Goal: Information Seeking & Learning: Learn about a topic

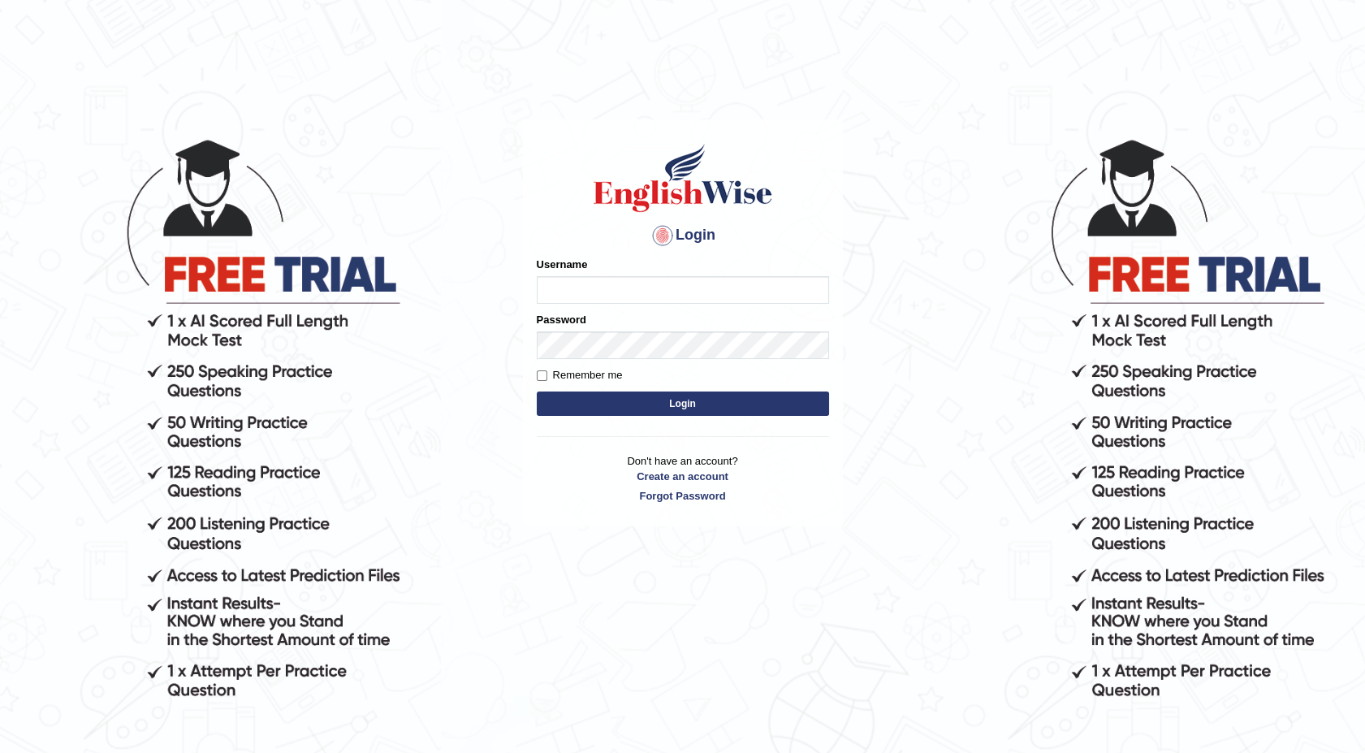
type input "maureen_parramatta"
click at [577, 406] on button "Login" at bounding box center [683, 403] width 292 height 24
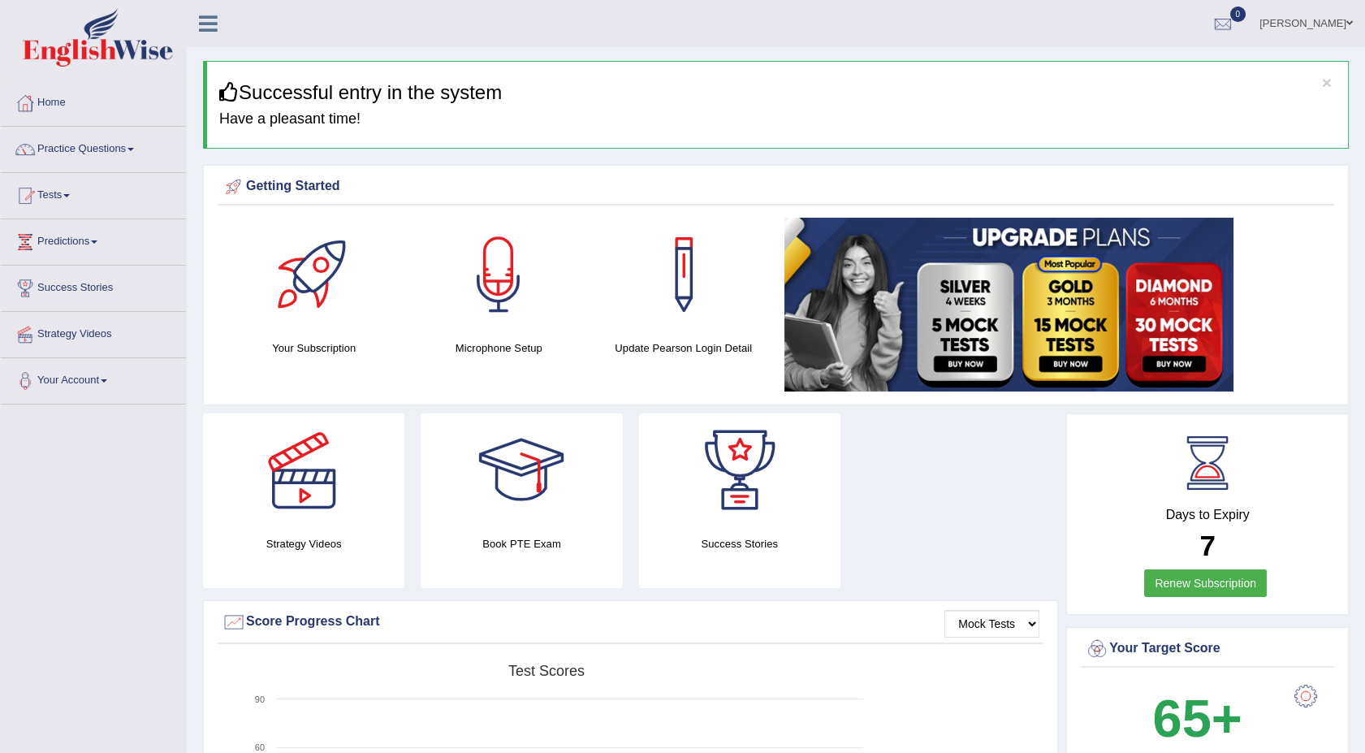
click at [134, 149] on span at bounding box center [130, 149] width 6 height 3
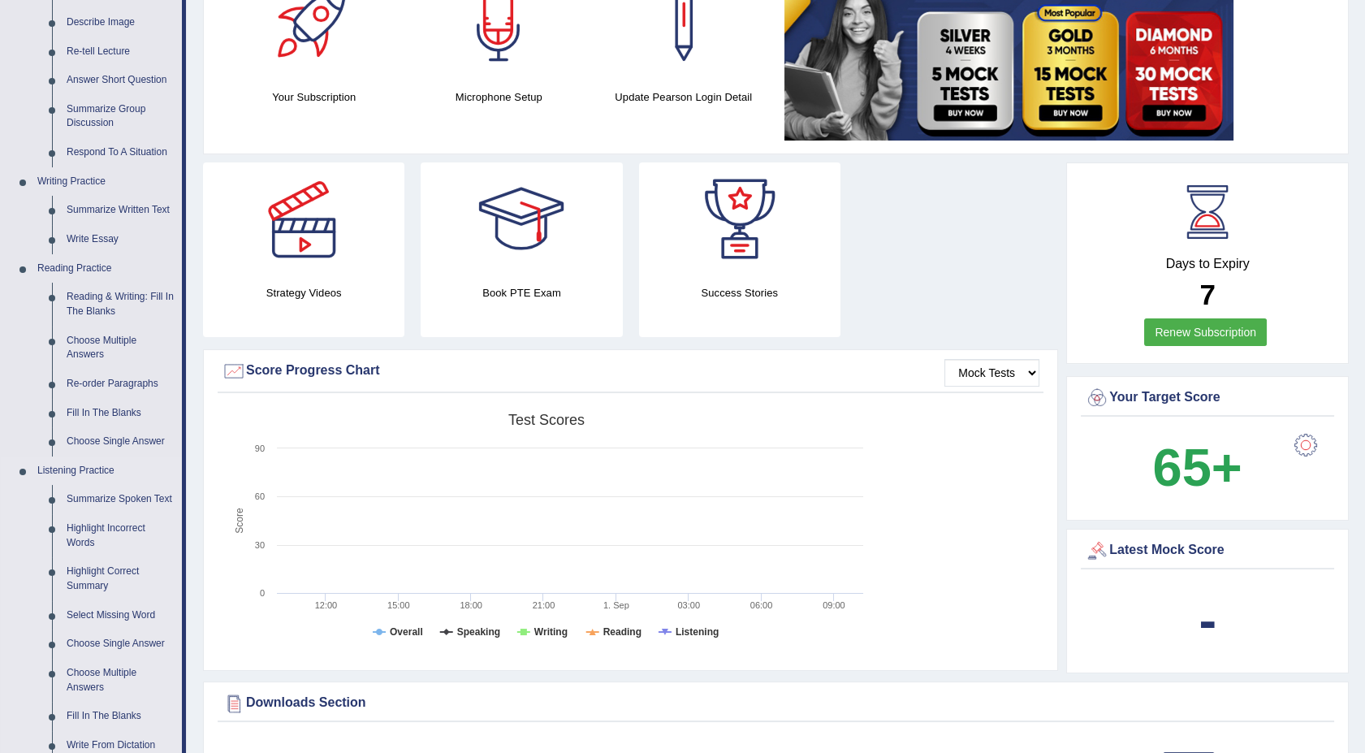
scroll to position [253, 0]
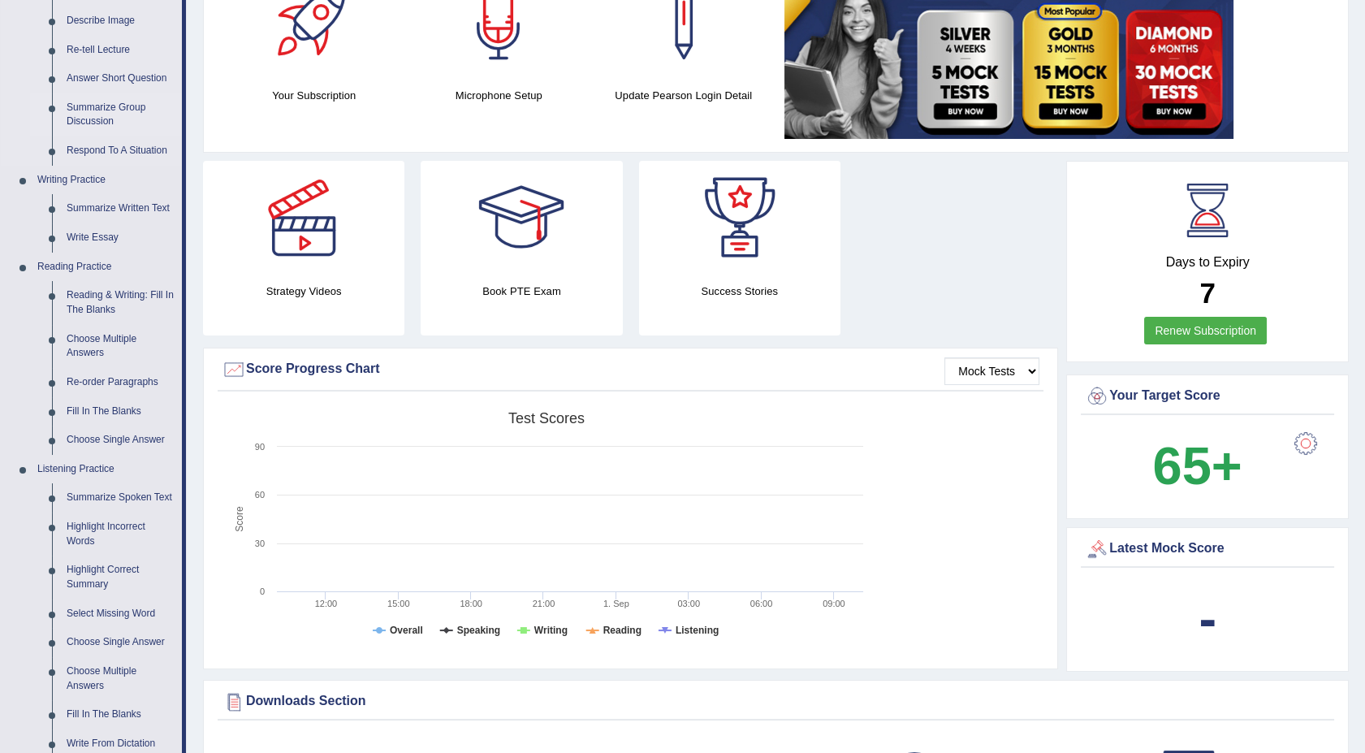
click at [89, 113] on link "Summarize Group Discussion" at bounding box center [120, 114] width 123 height 43
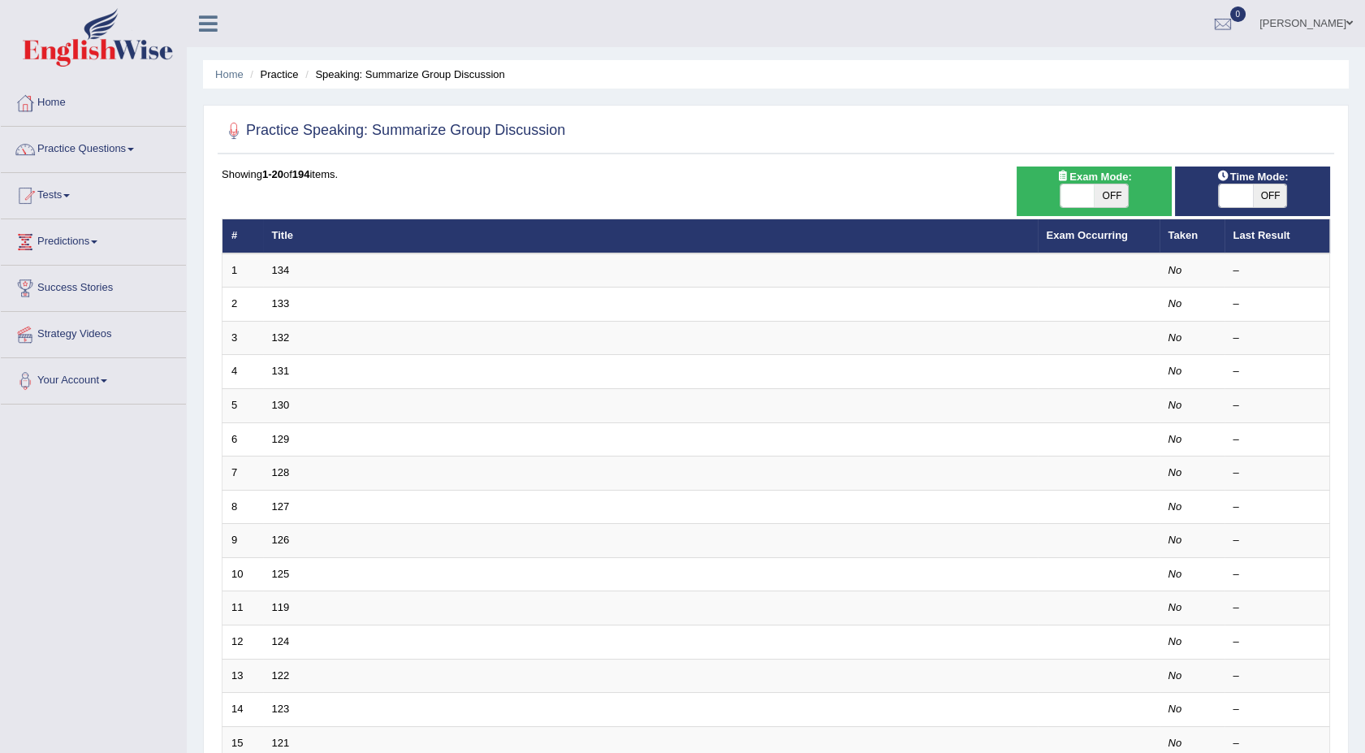
click at [1104, 199] on span "OFF" at bounding box center [1111, 195] width 34 height 23
checkbox input "true"
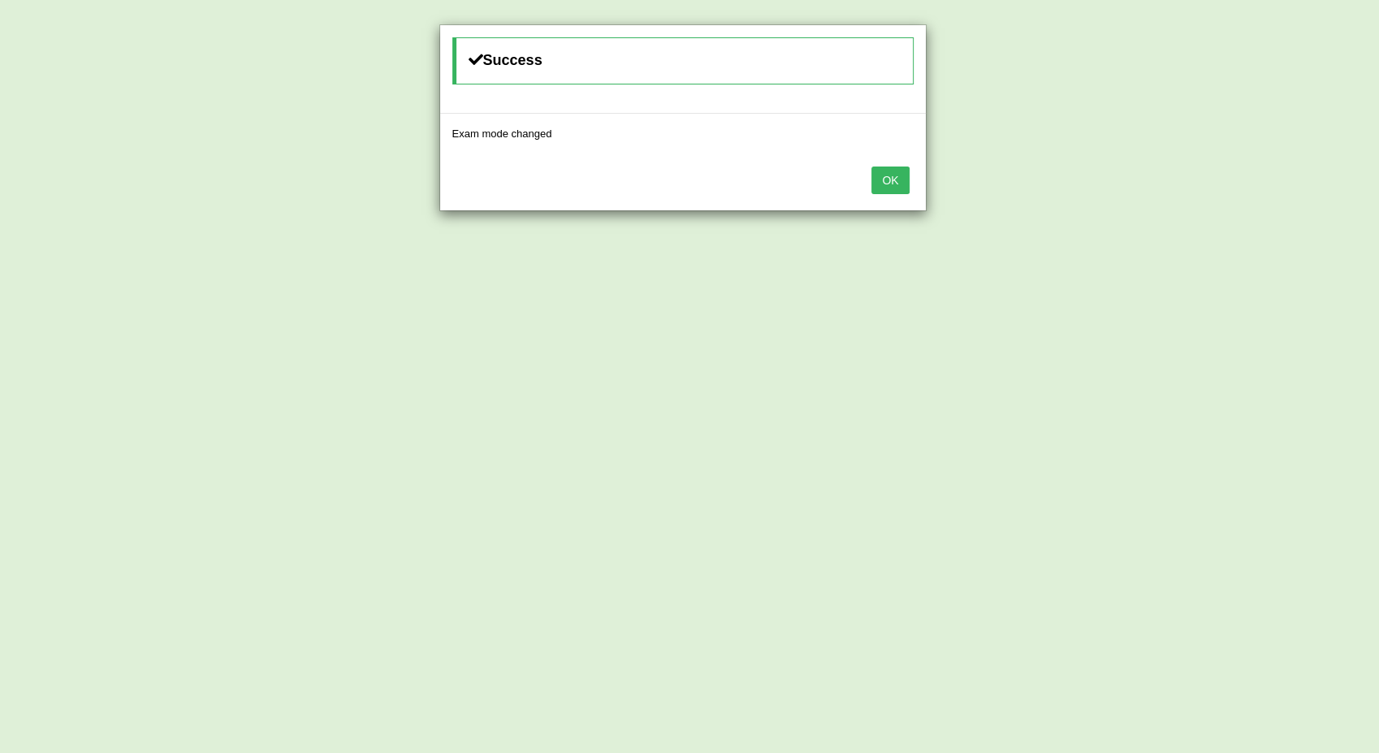
click at [890, 184] on button "OK" at bounding box center [889, 180] width 37 height 28
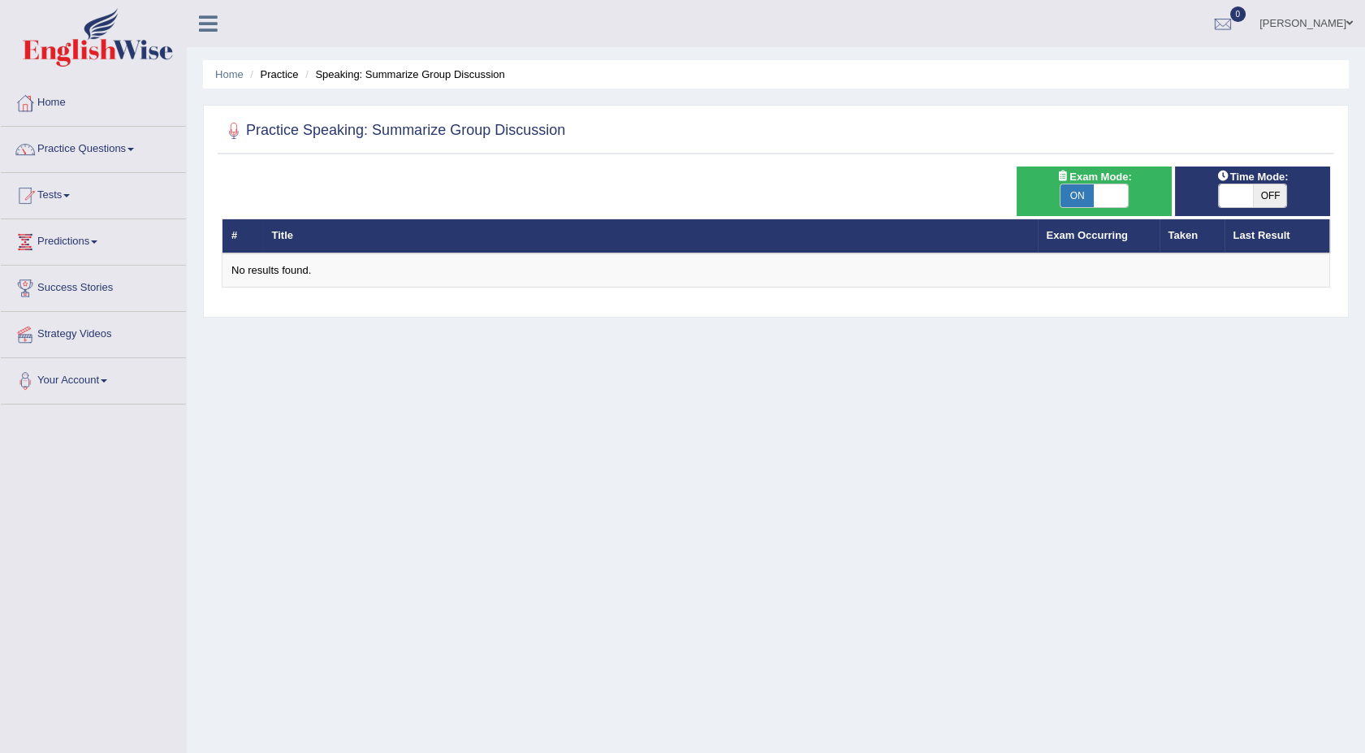
click at [1269, 199] on span "OFF" at bounding box center [1270, 195] width 34 height 23
checkbox input "true"
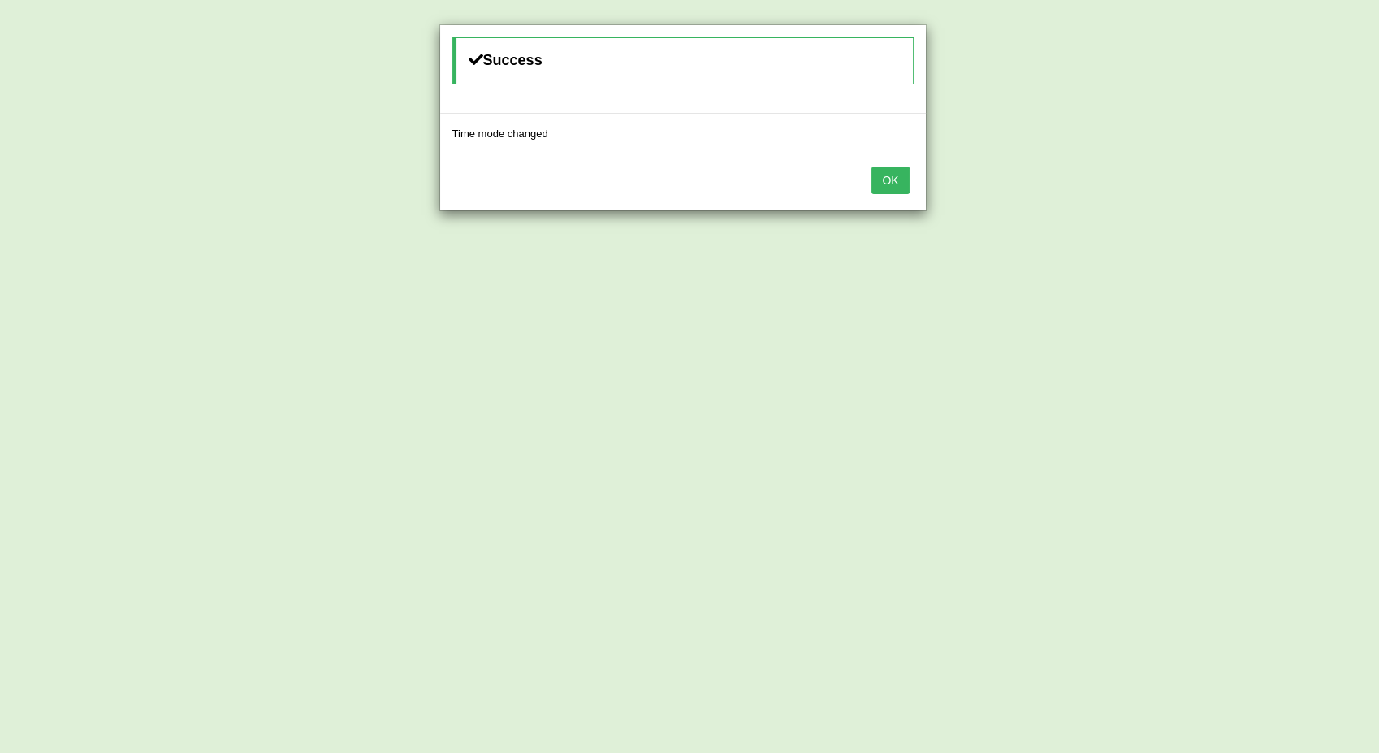
click at [883, 175] on button "OK" at bounding box center [889, 180] width 37 height 28
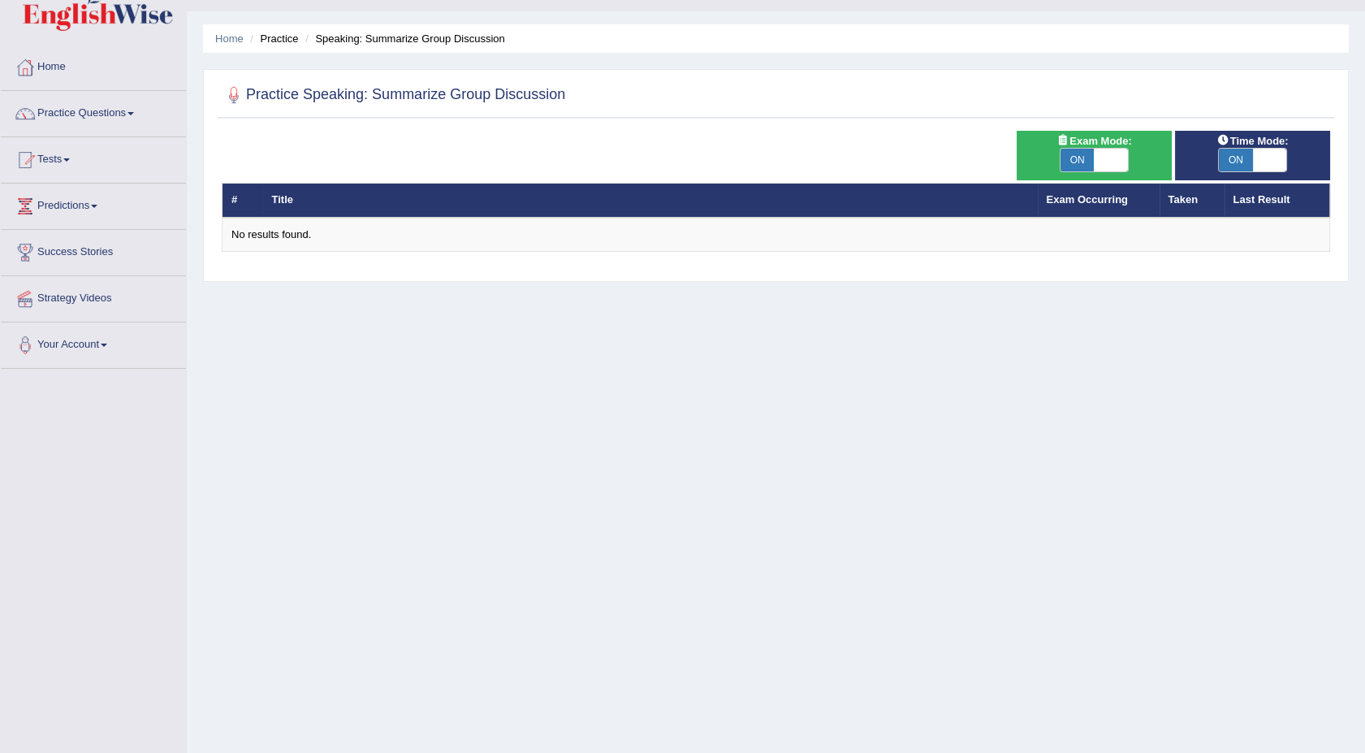
scroll to position [71, 0]
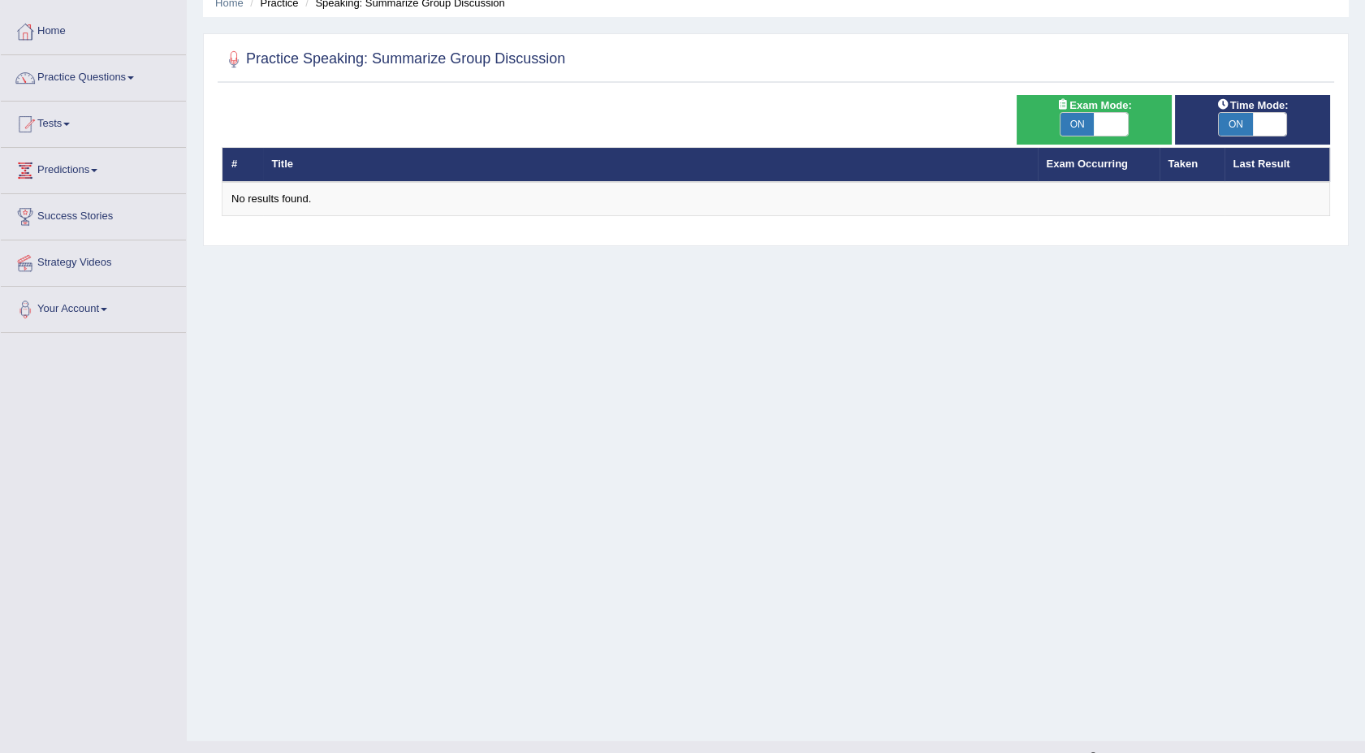
click at [1074, 121] on span "ON" at bounding box center [1077, 124] width 34 height 23
checkbox input "false"
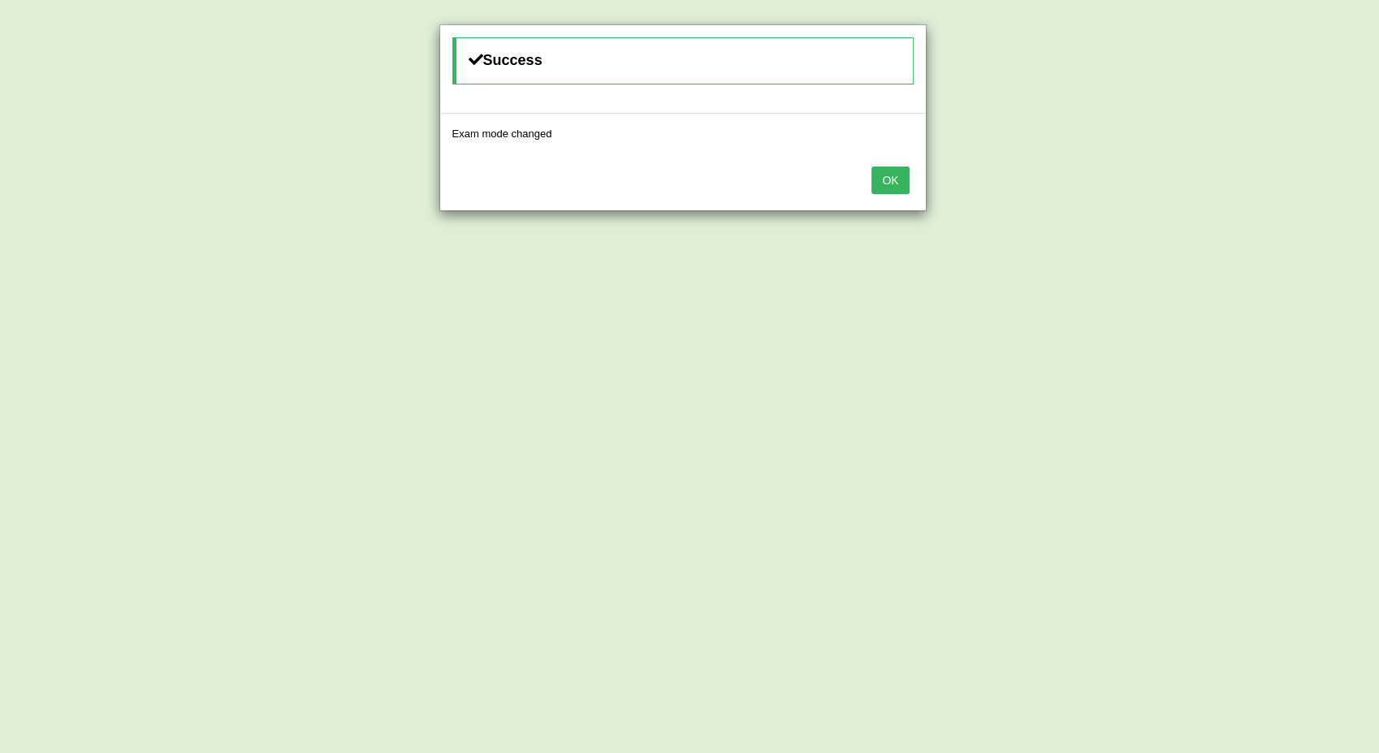
click at [898, 171] on button "OK" at bounding box center [889, 180] width 37 height 28
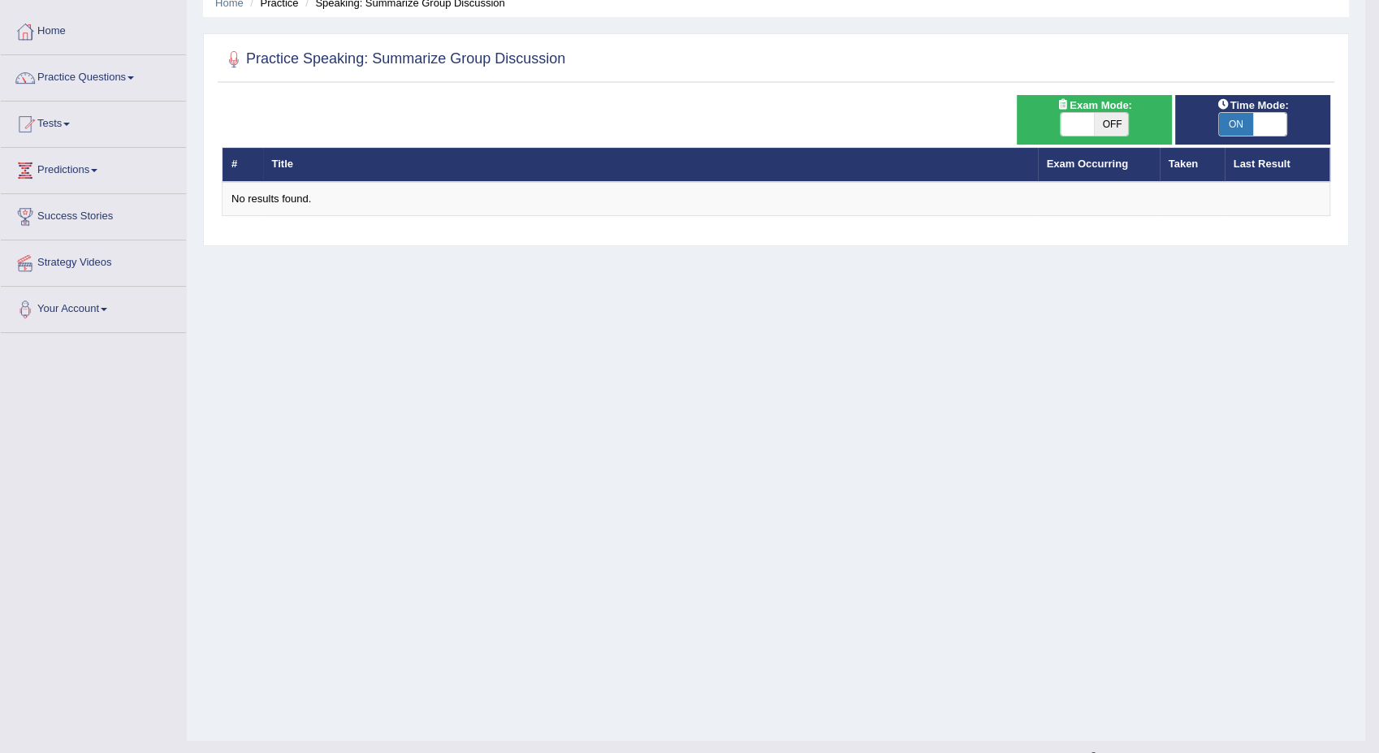
click at [898, 171] on body "Toggle navigation Home Practice Questions Speaking Practice Read Aloud Repeat S…" at bounding box center [689, 305] width 1379 height 753
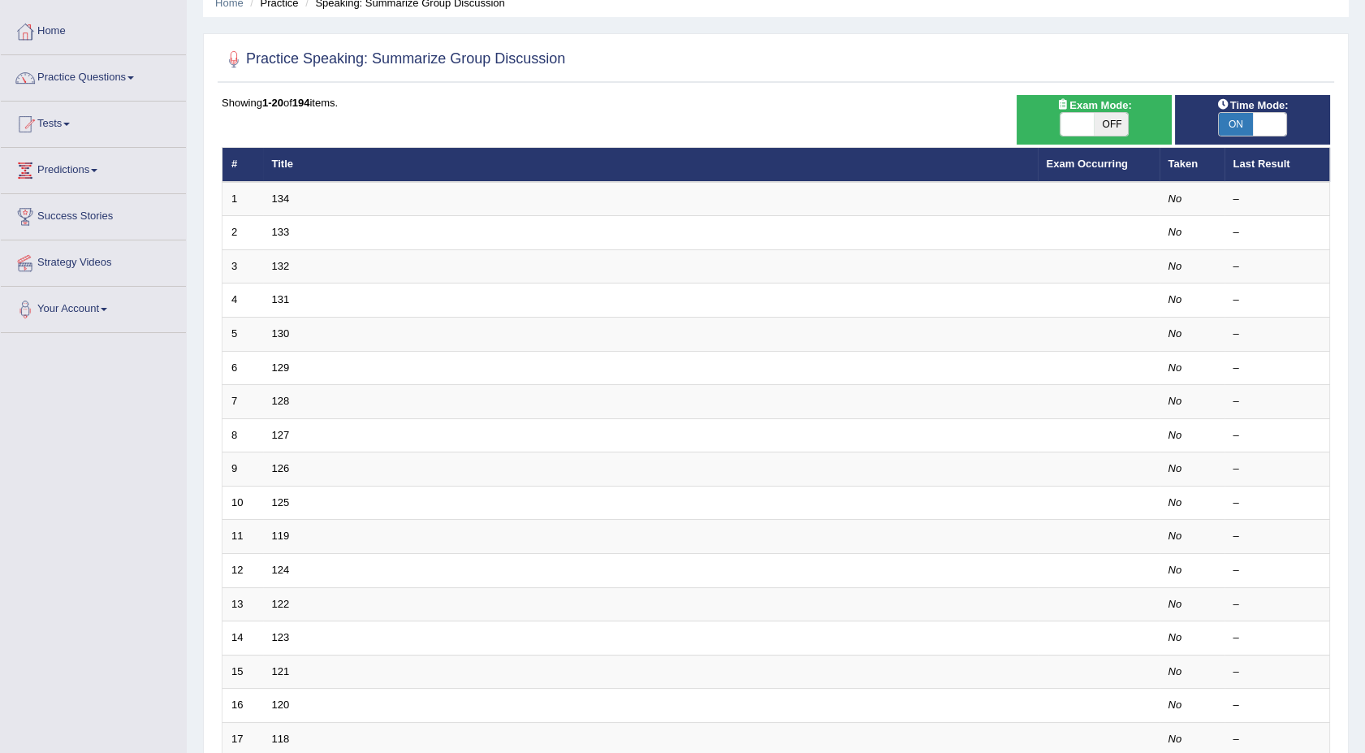
click at [1243, 127] on span "ON" at bounding box center [1236, 124] width 34 height 23
checkbox input "false"
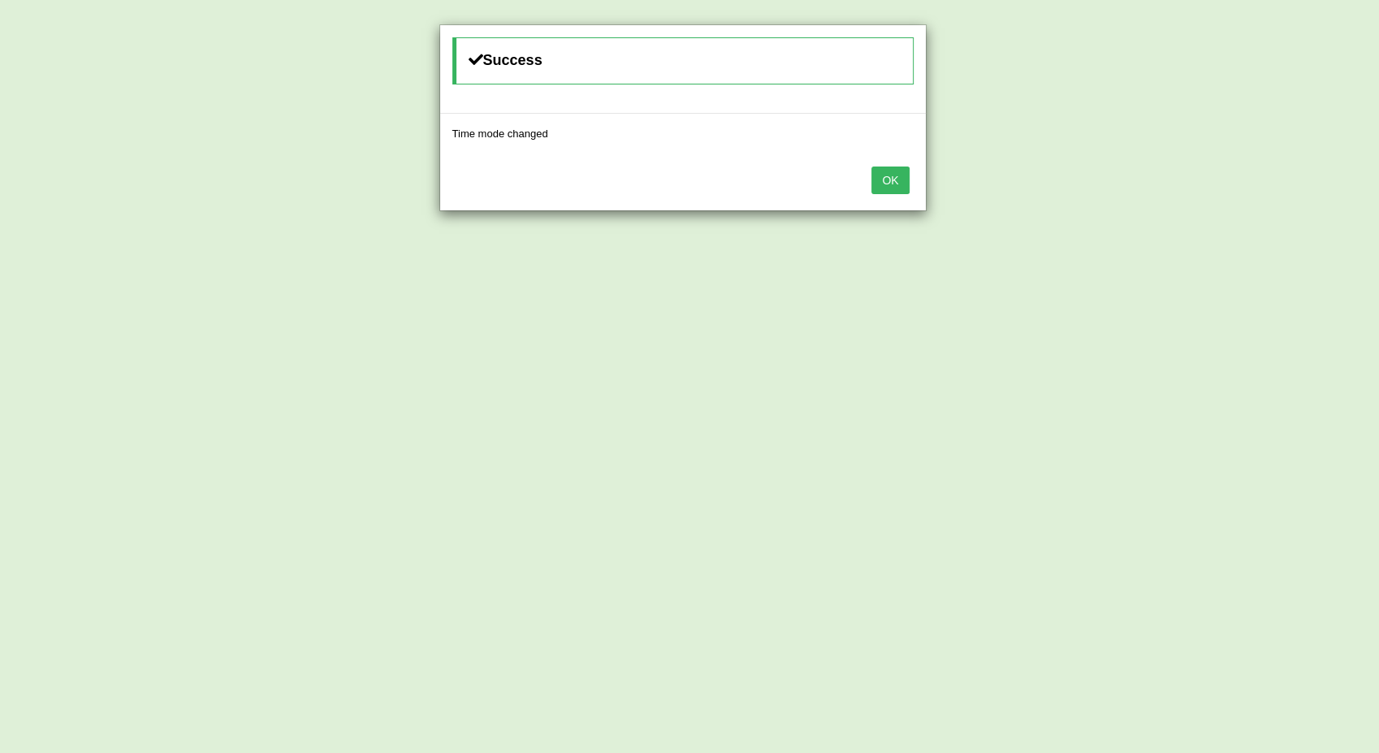
click at [902, 175] on button "OK" at bounding box center [889, 180] width 37 height 28
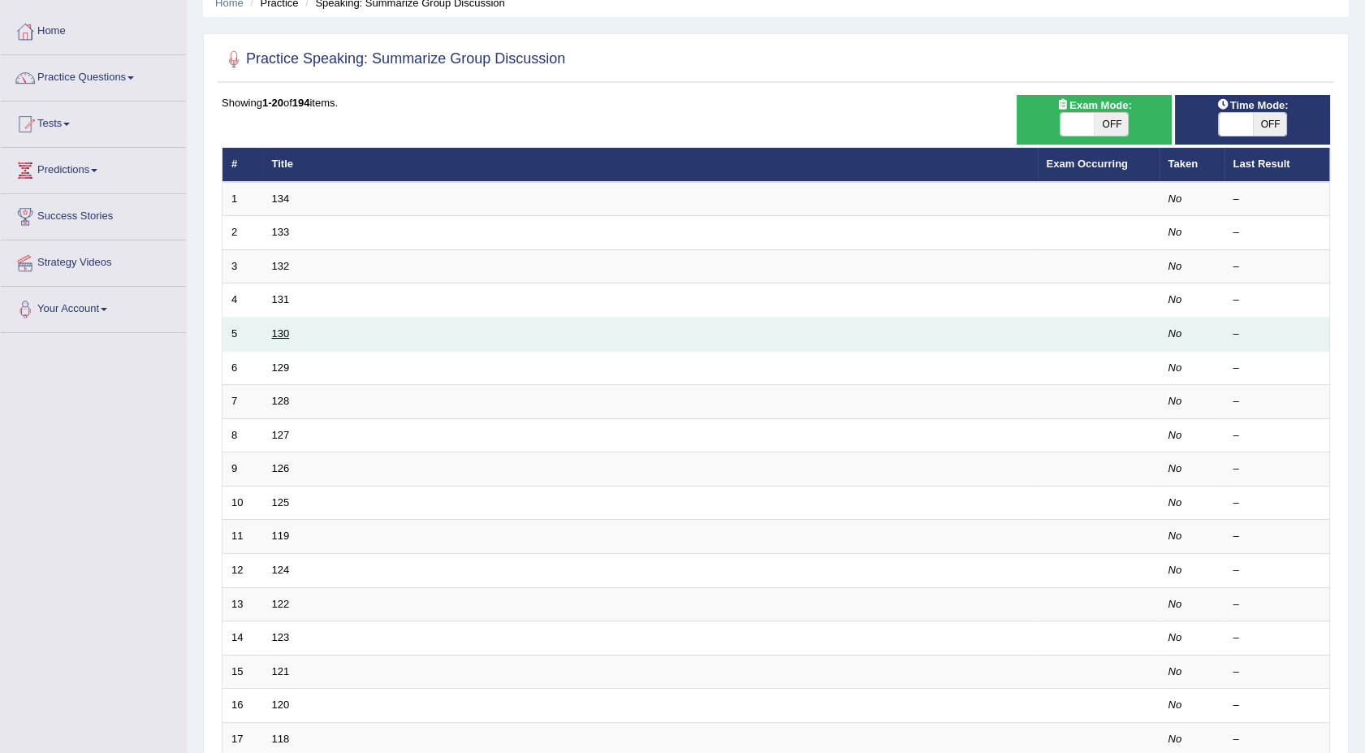
click at [284, 327] on link "130" at bounding box center [281, 333] width 18 height 12
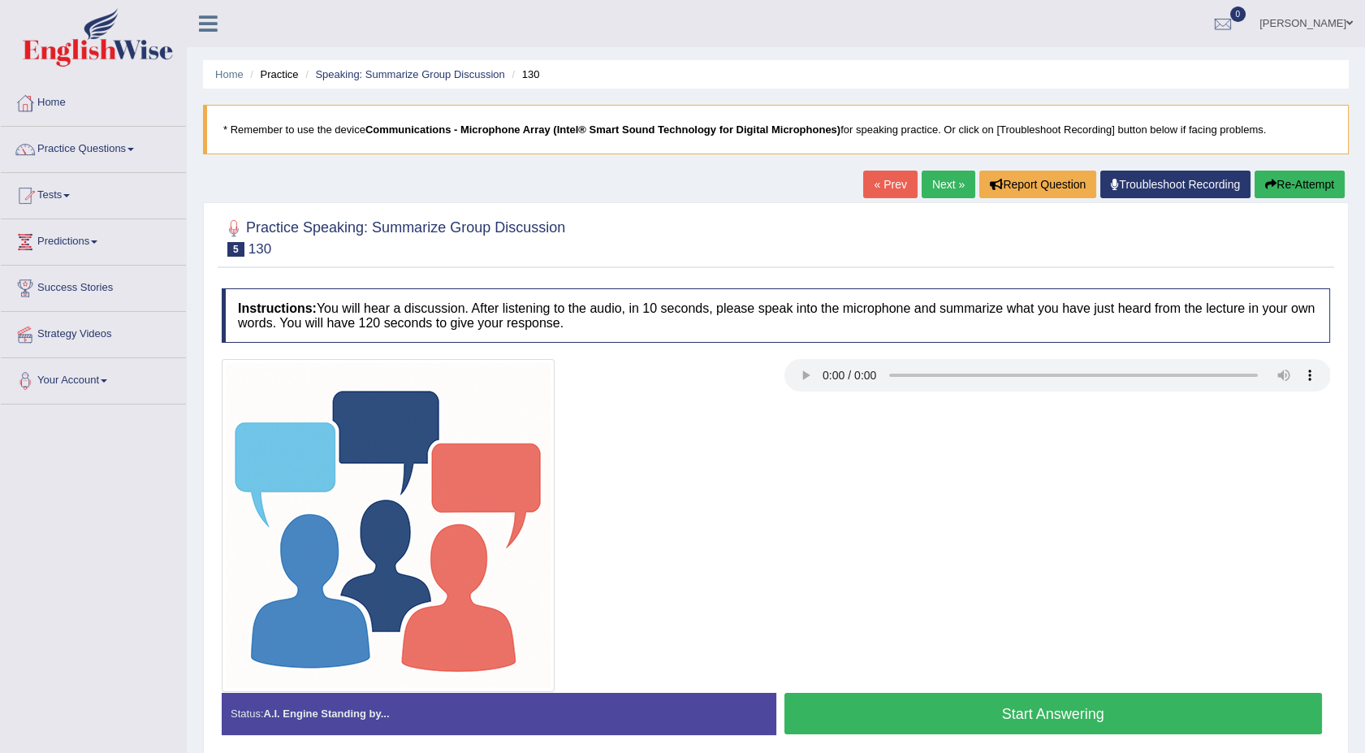
click at [942, 721] on button "Start Answering" at bounding box center [1053, 713] width 538 height 41
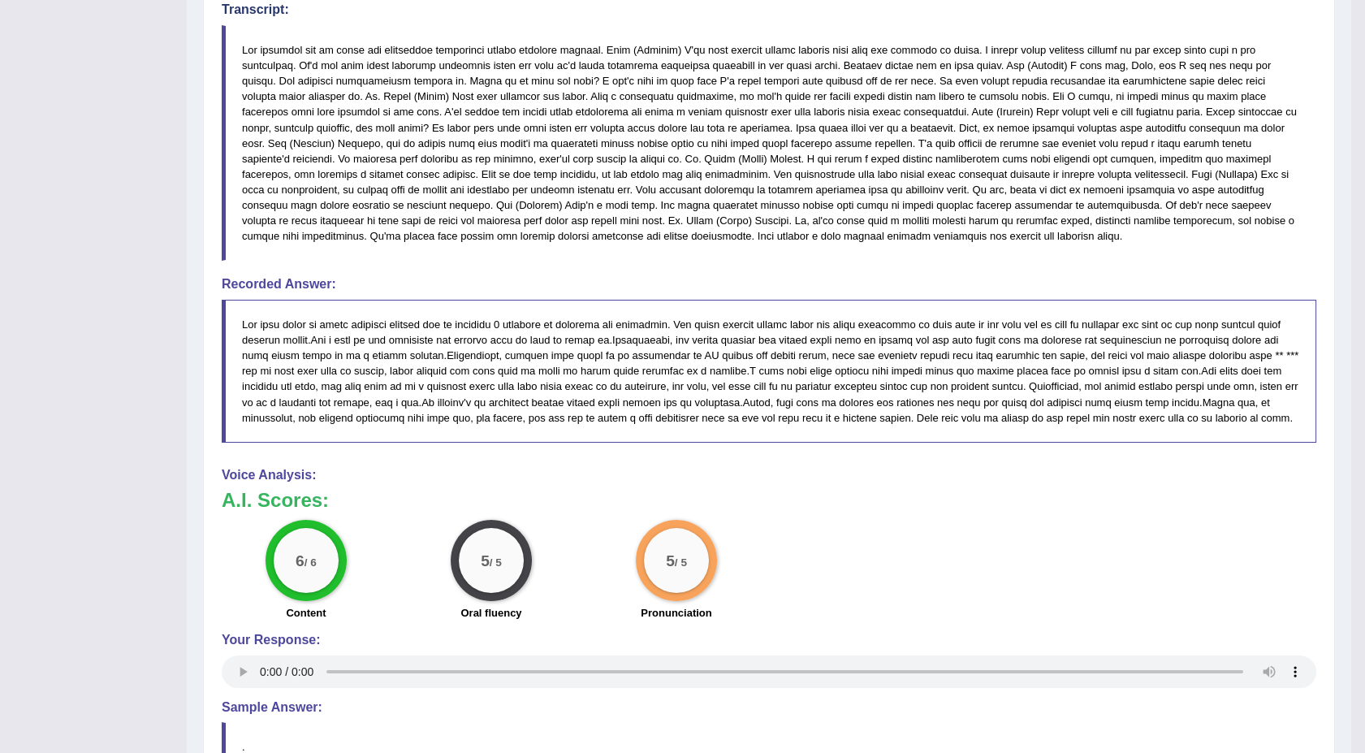
scroll to position [693, 0]
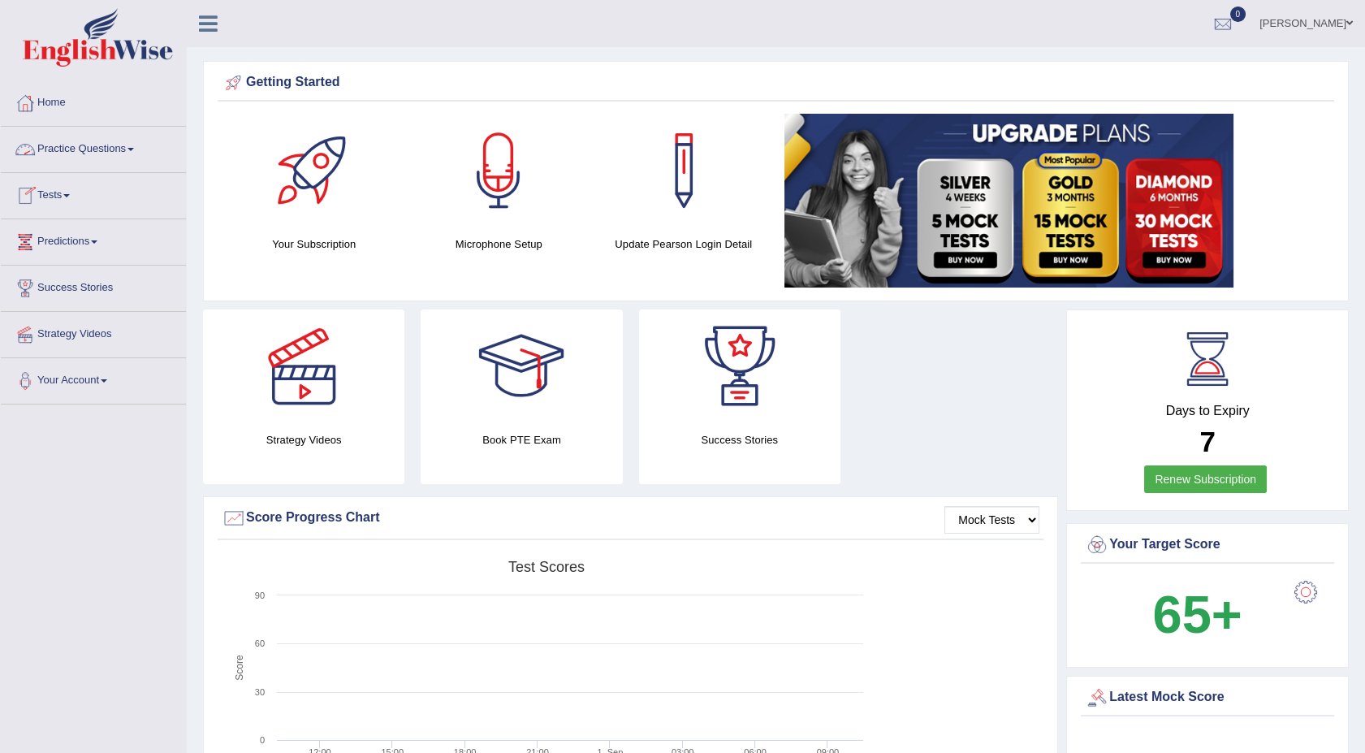
click at [136, 153] on link "Practice Questions" at bounding box center [93, 147] width 185 height 41
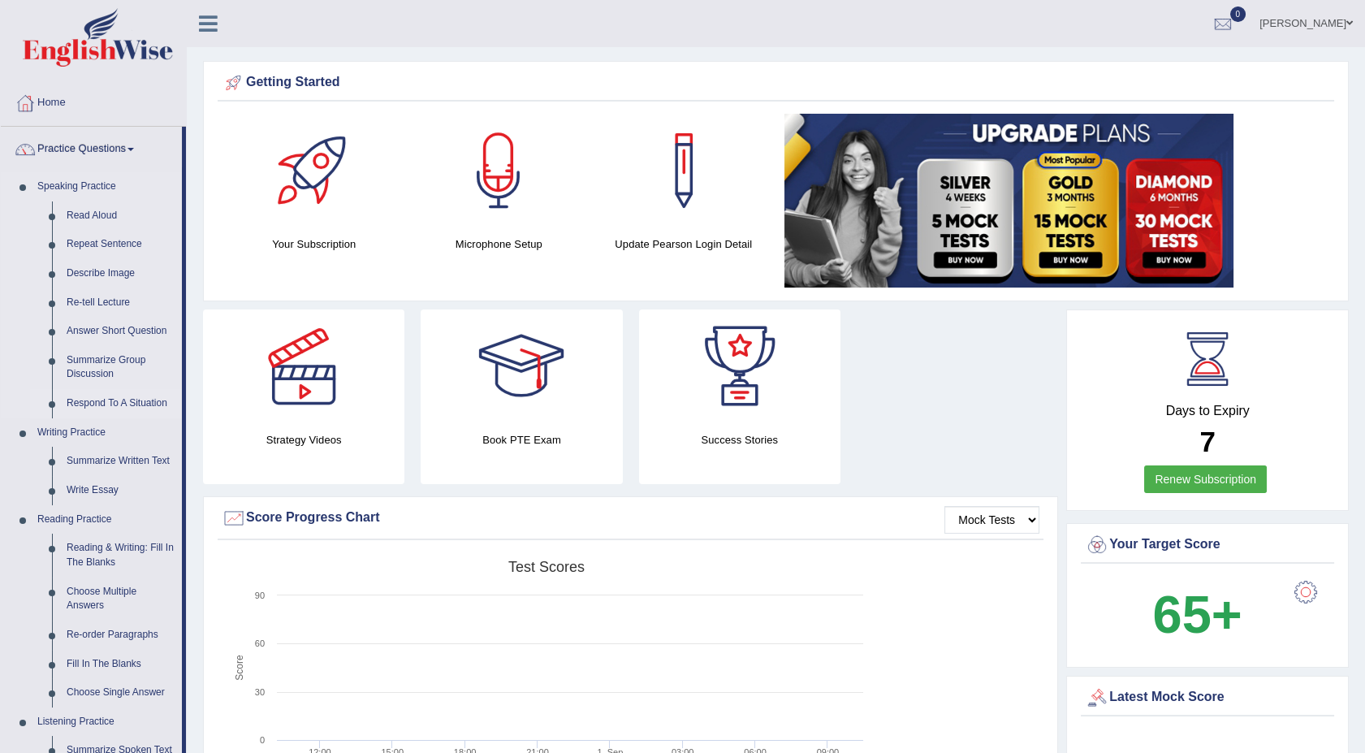
click at [129, 403] on link "Respond To A Situation" at bounding box center [120, 403] width 123 height 29
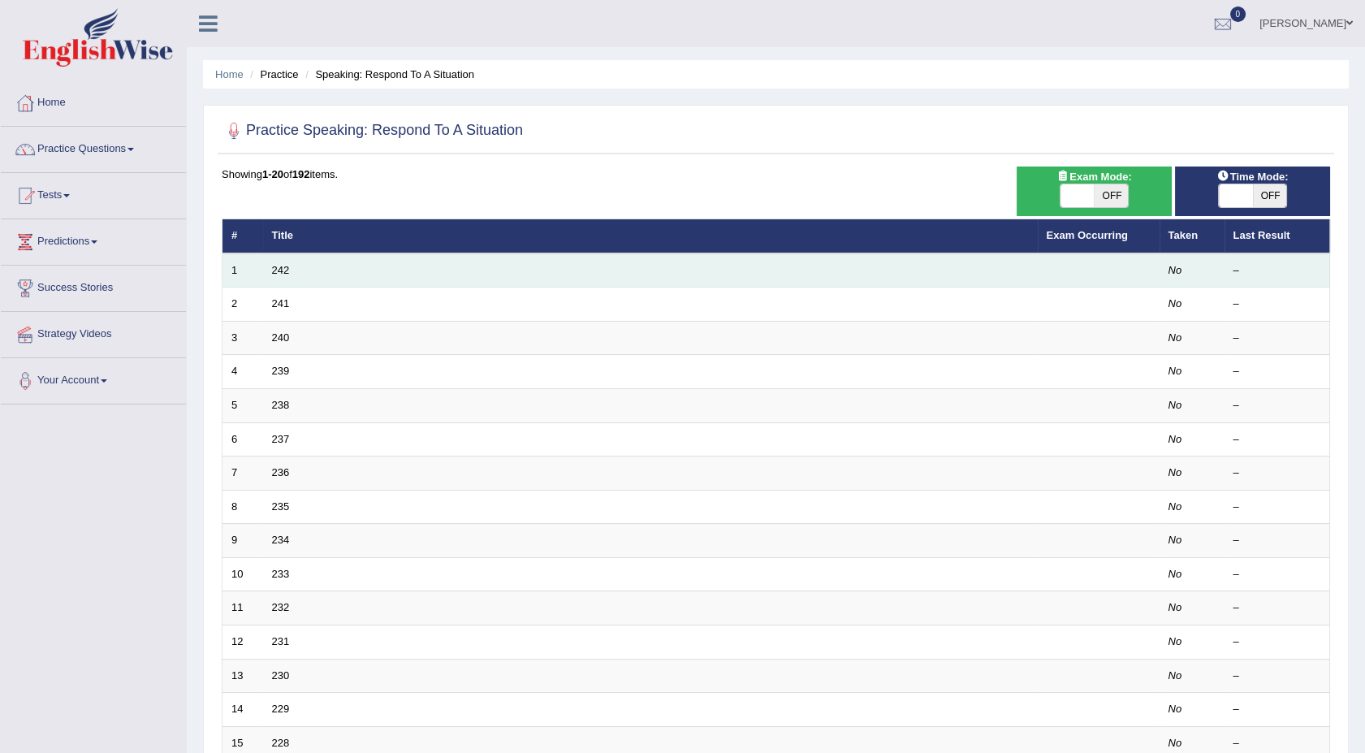
click at [274, 276] on td "242" at bounding box center [650, 270] width 775 height 34
click at [274, 270] on link "242" at bounding box center [281, 270] width 18 height 12
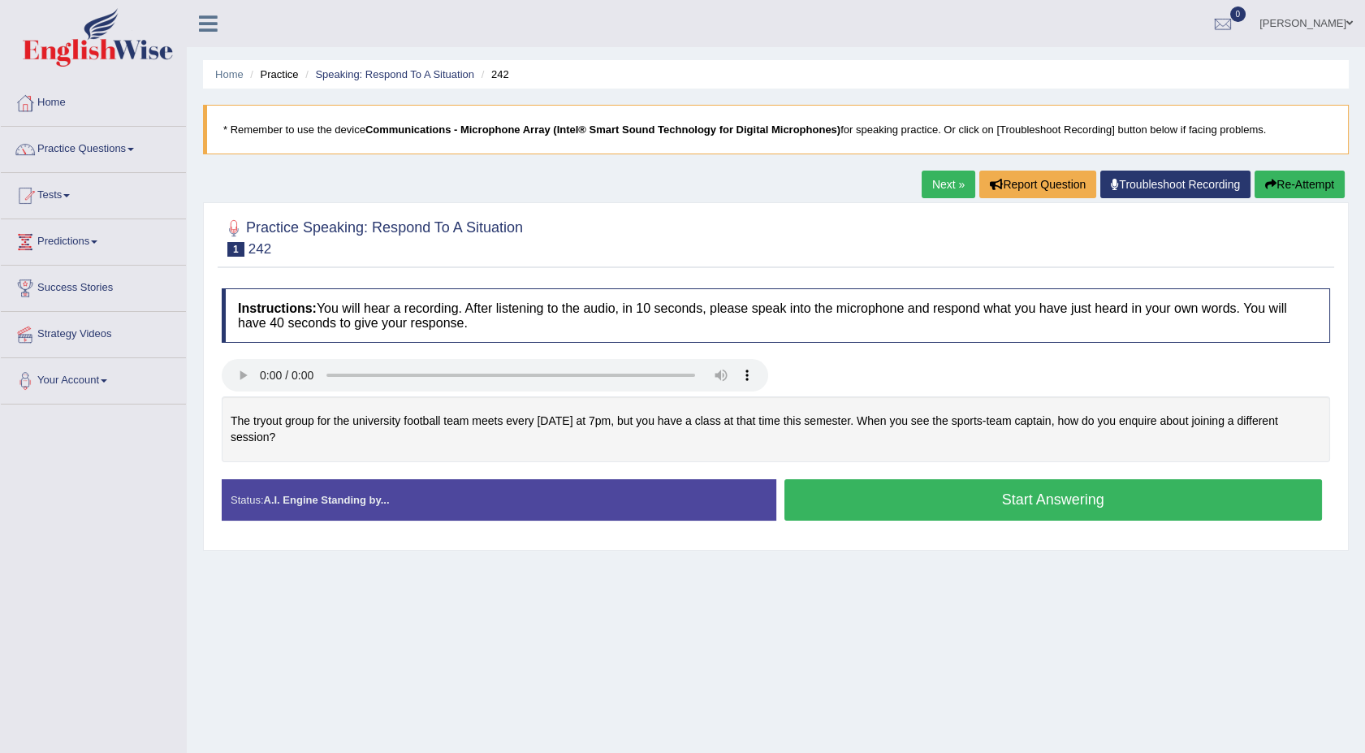
click at [827, 497] on button "Start Answering" at bounding box center [1053, 499] width 538 height 41
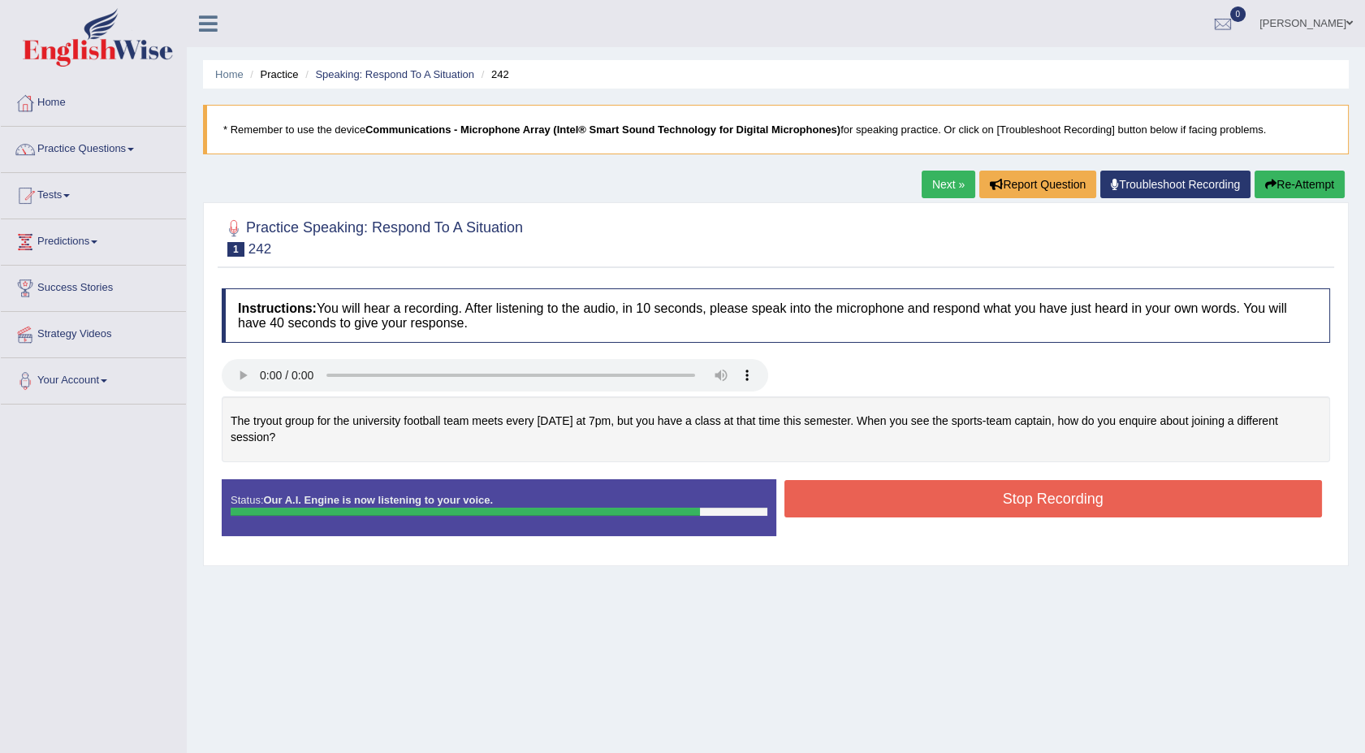
click at [827, 497] on button "Stop Recording" at bounding box center [1053, 498] width 538 height 37
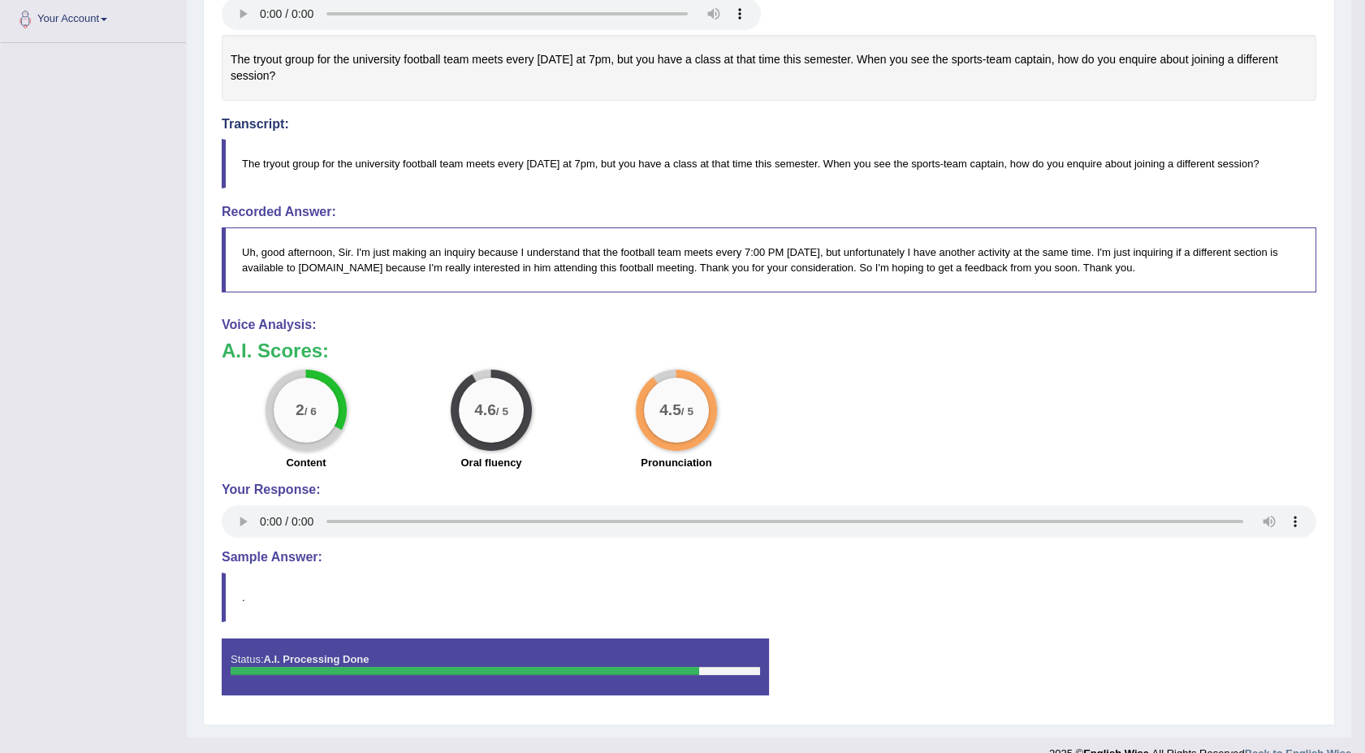
scroll to position [387, 0]
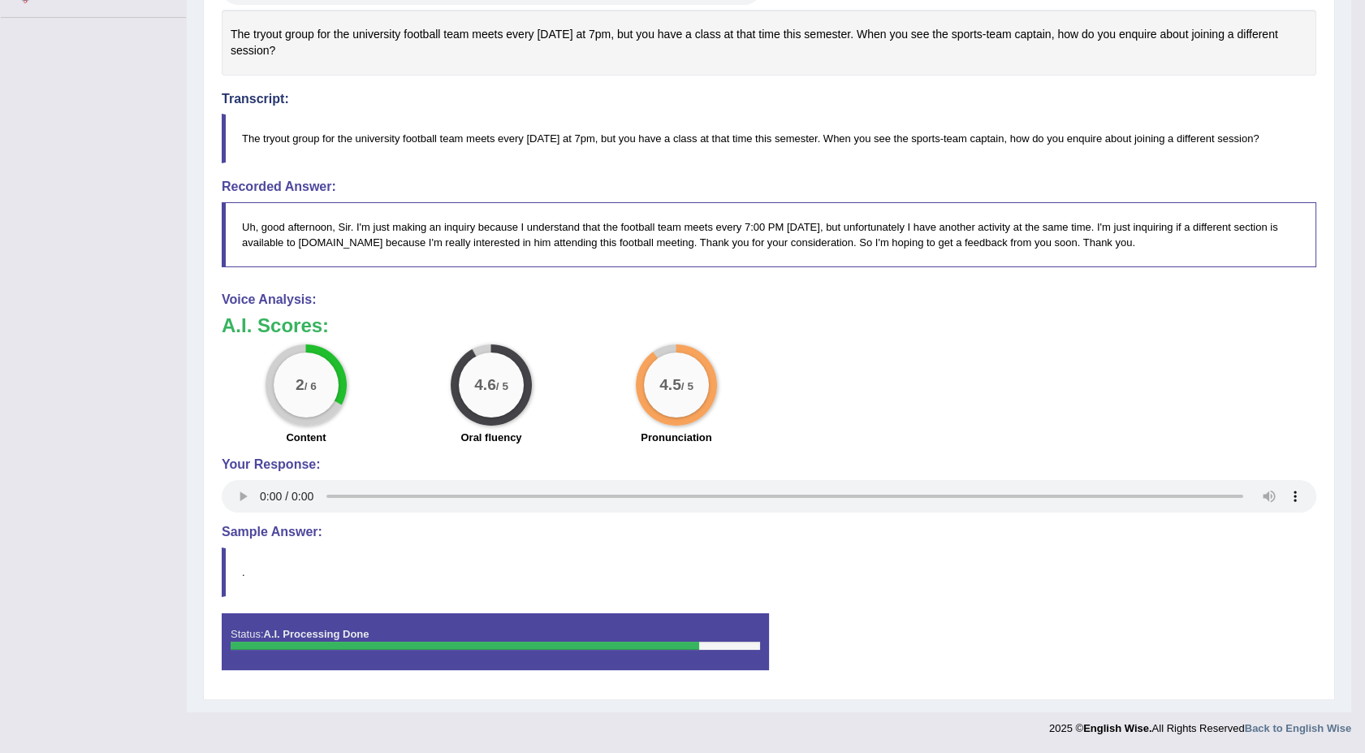
click at [239, 702] on div "Home Practice Speaking: Respond To A Situation 242 * Remember to use the device…" at bounding box center [769, 163] width 1164 height 1099
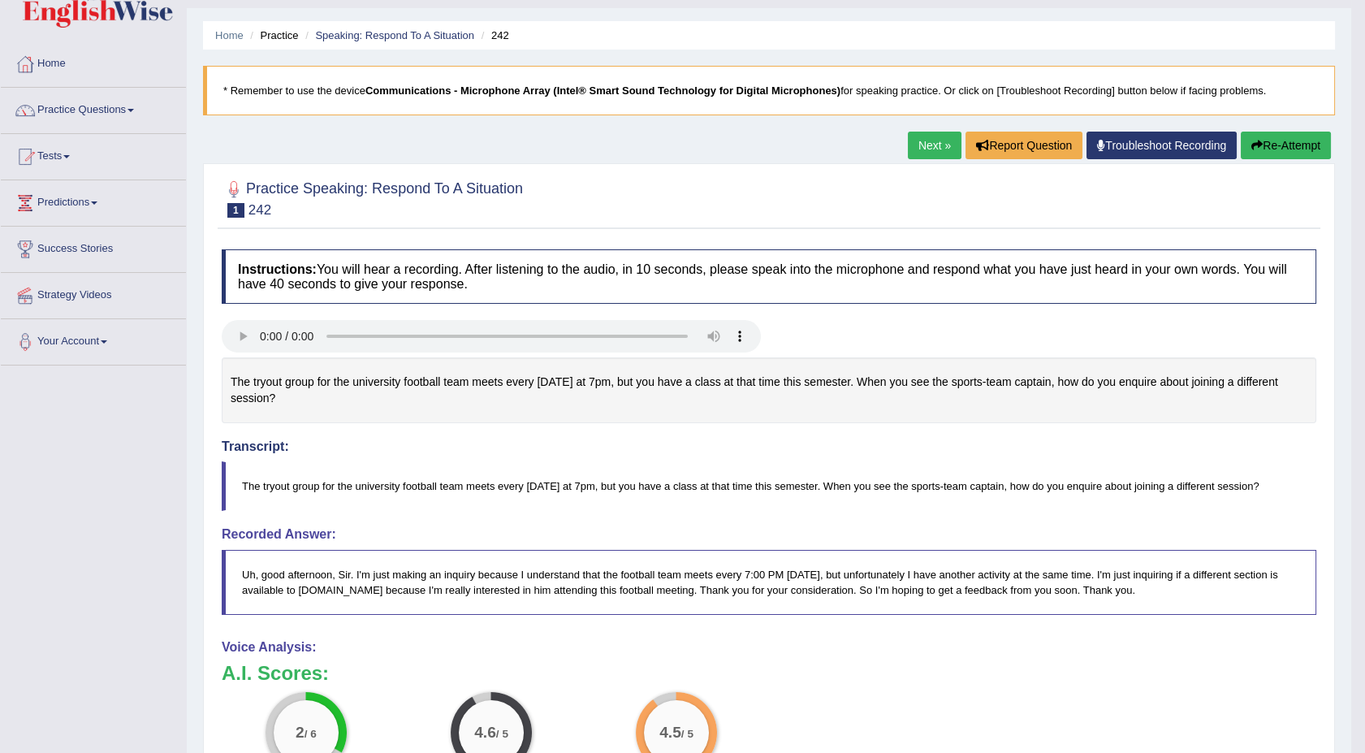
scroll to position [26, 0]
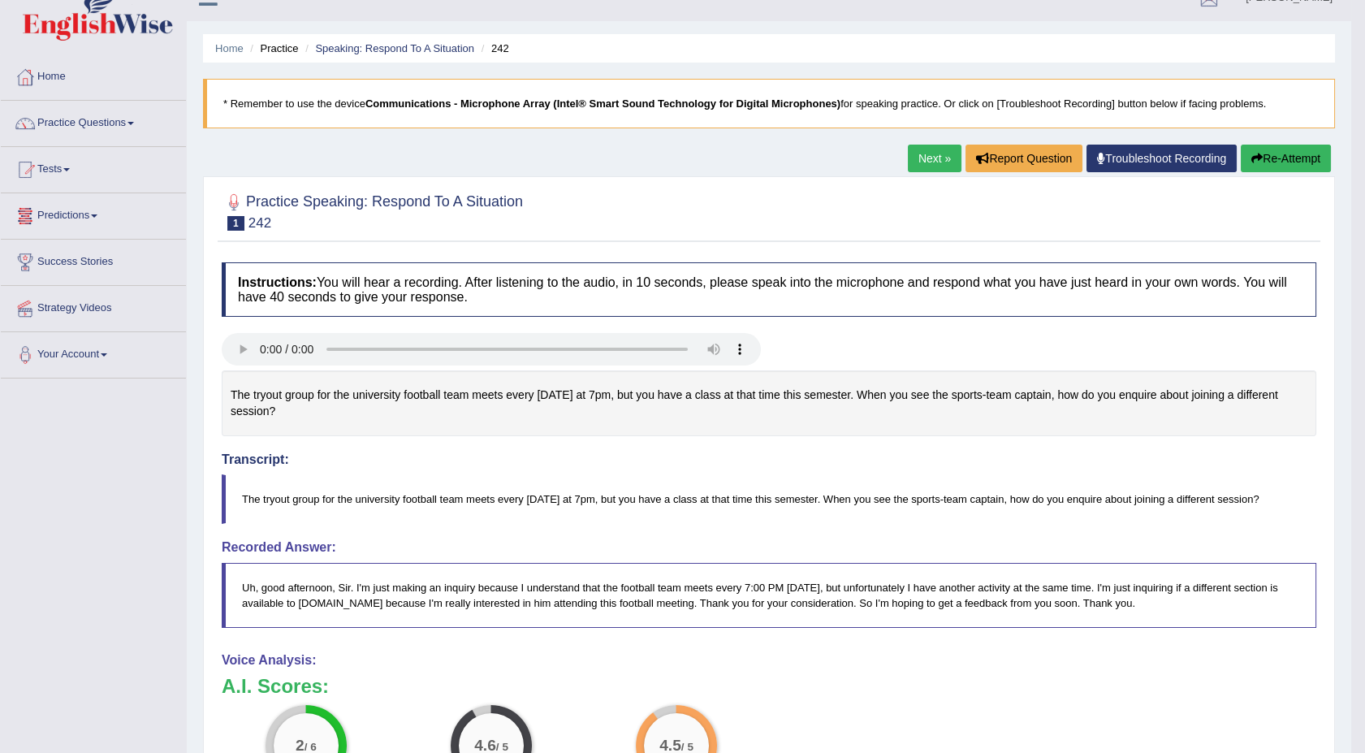
click at [104, 215] on link "Predictions" at bounding box center [93, 213] width 185 height 41
click at [98, 249] on link "Latest Predictions" at bounding box center [106, 253] width 152 height 29
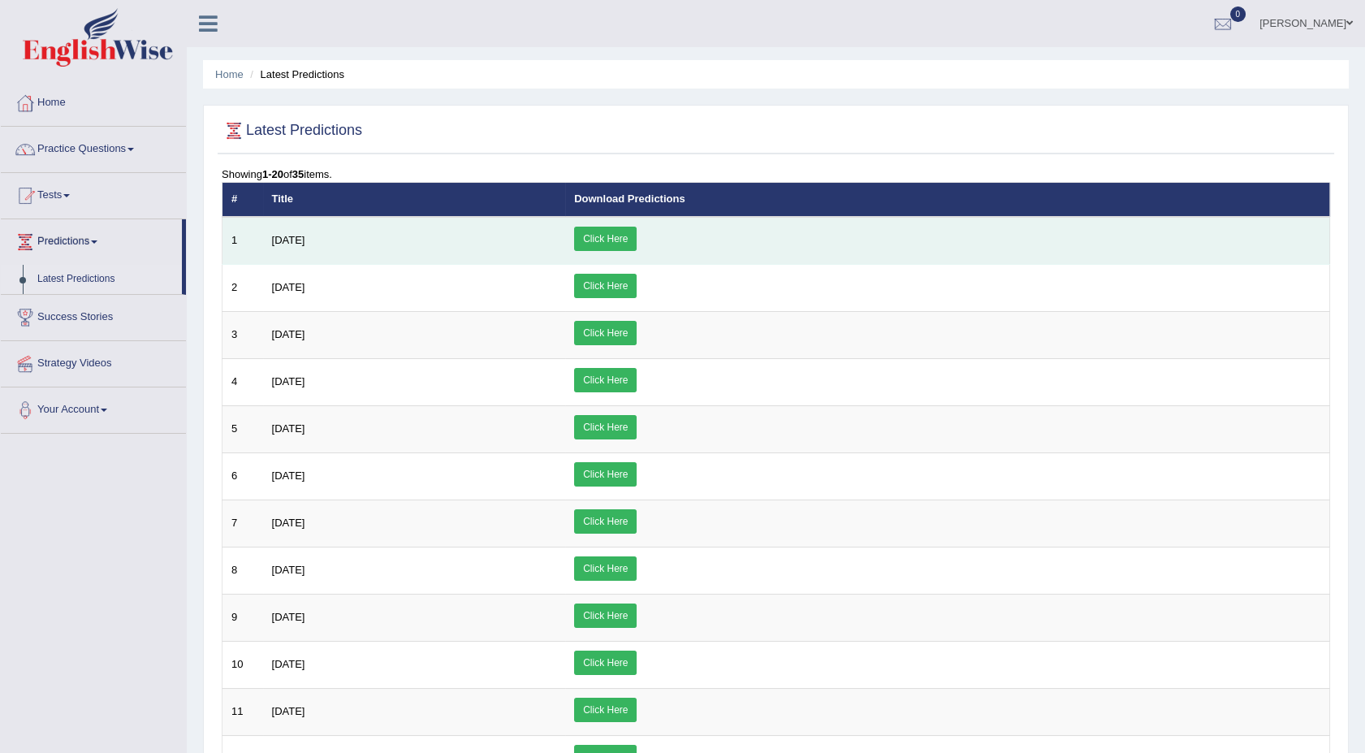
click at [637, 236] on link "Click Here" at bounding box center [605, 239] width 63 height 24
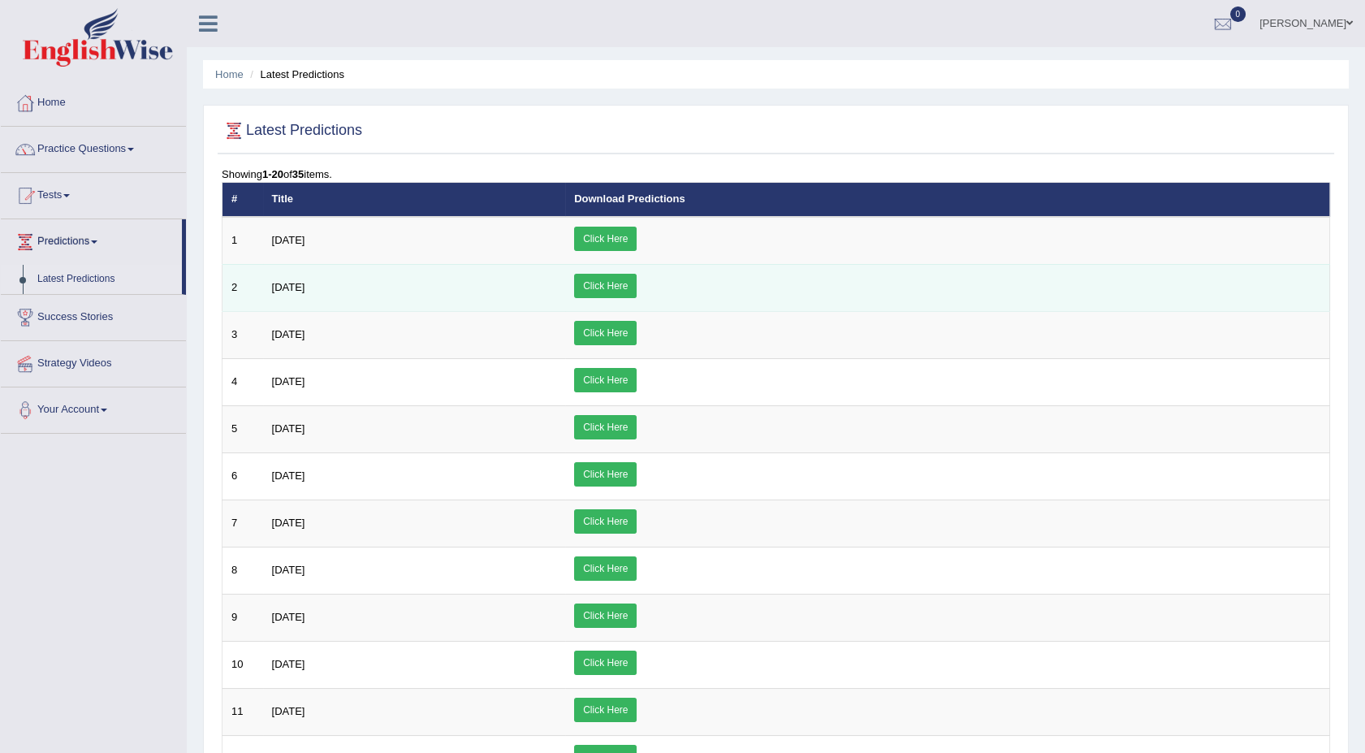
click at [637, 287] on link "Click Here" at bounding box center [605, 286] width 63 height 24
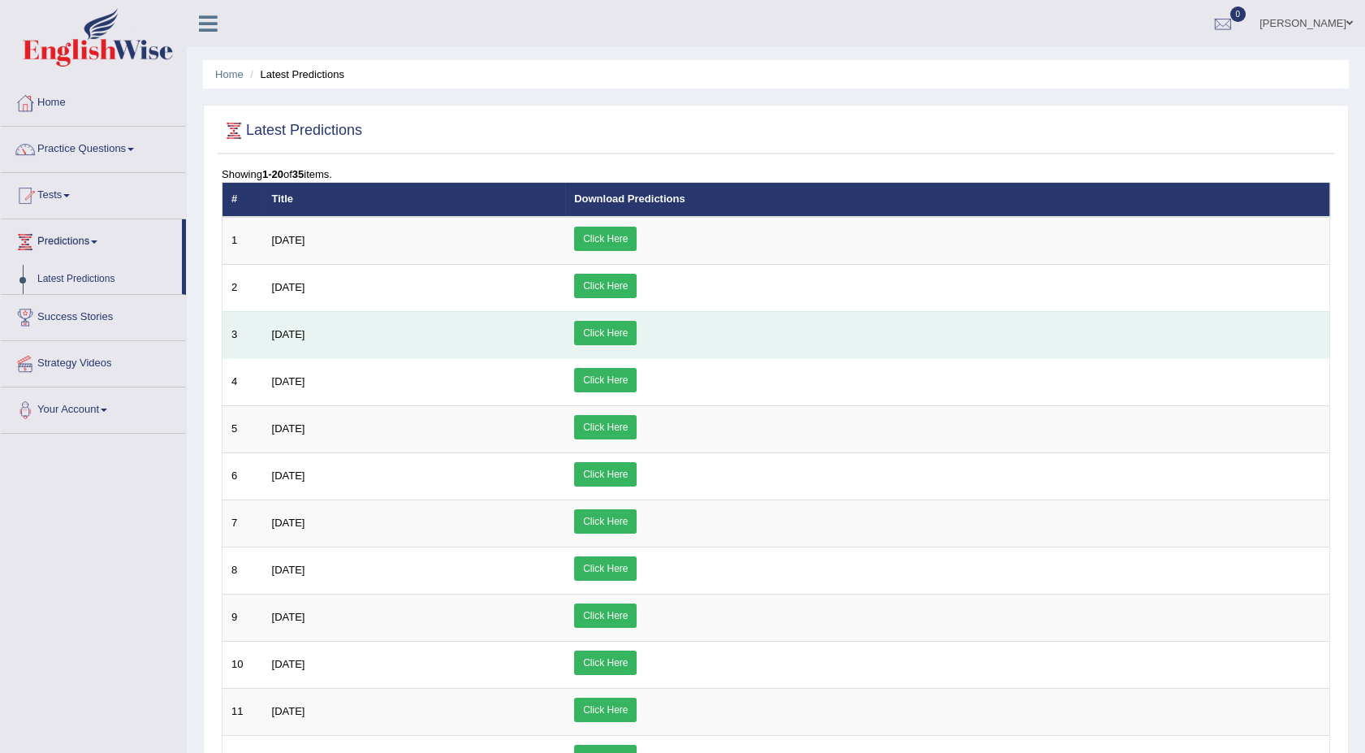
click at [637, 331] on link "Click Here" at bounding box center [605, 333] width 63 height 24
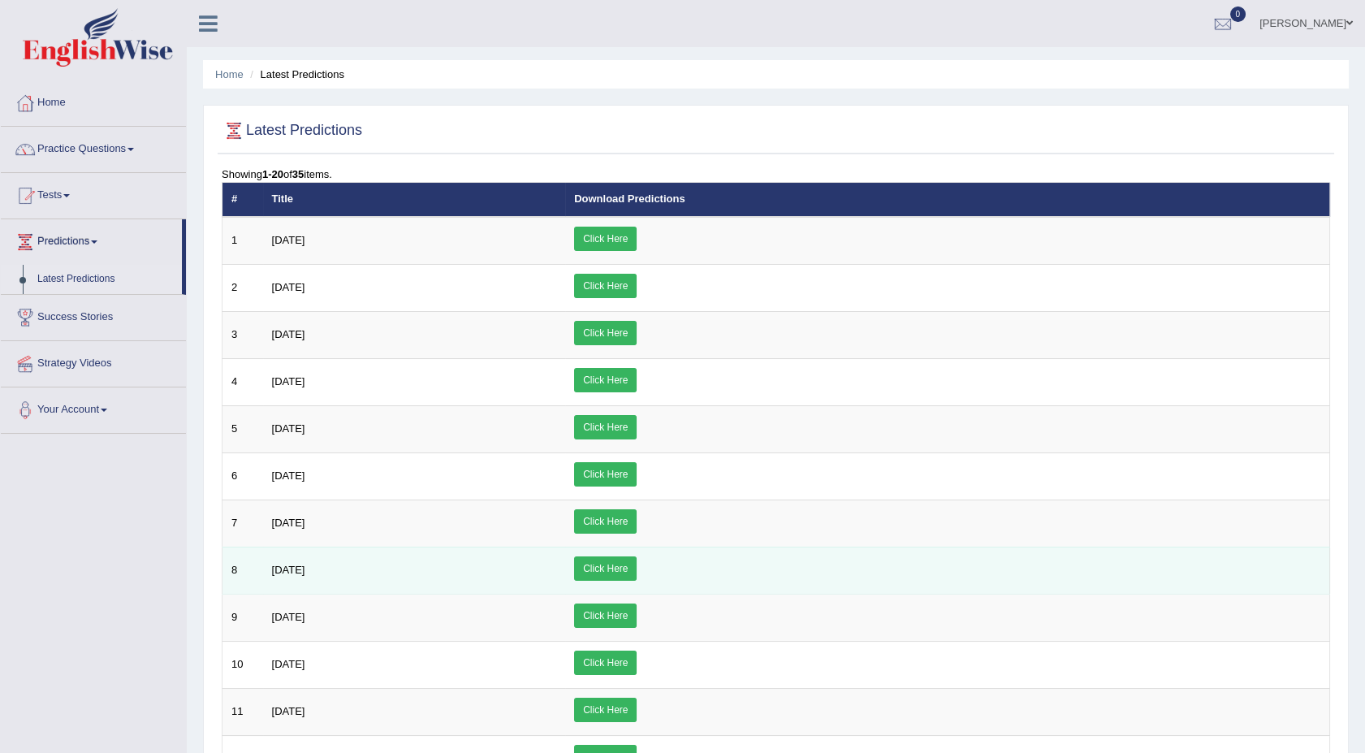
click at [637, 562] on link "Click Here" at bounding box center [605, 568] width 63 height 24
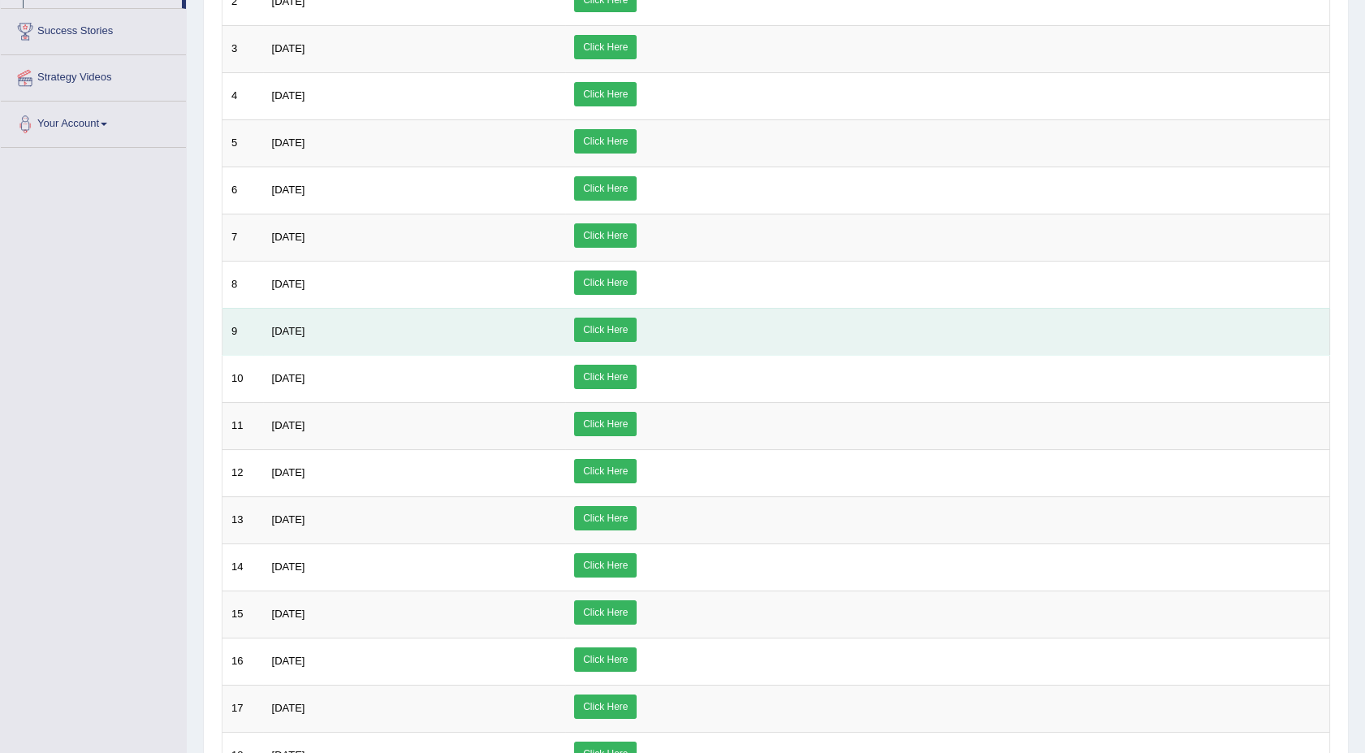
scroll to position [288, 0]
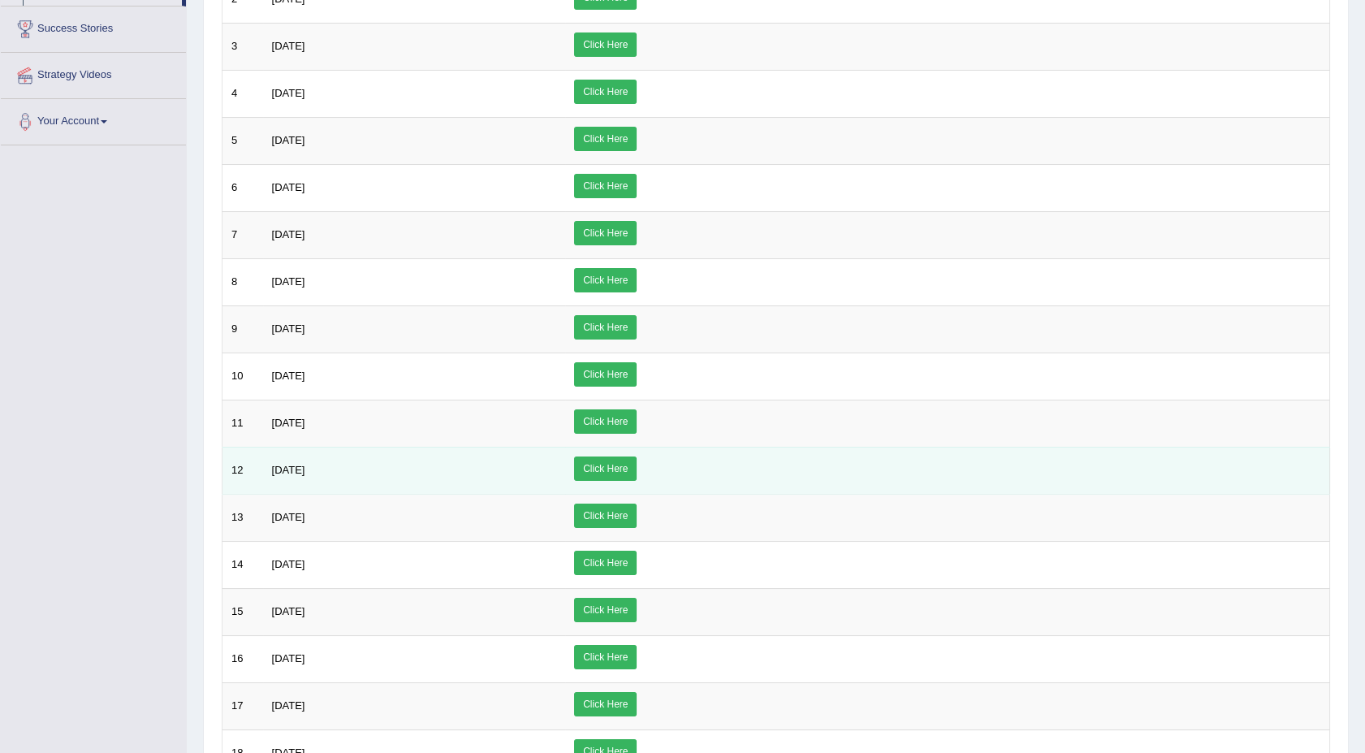
click at [637, 464] on link "Click Here" at bounding box center [605, 468] width 63 height 24
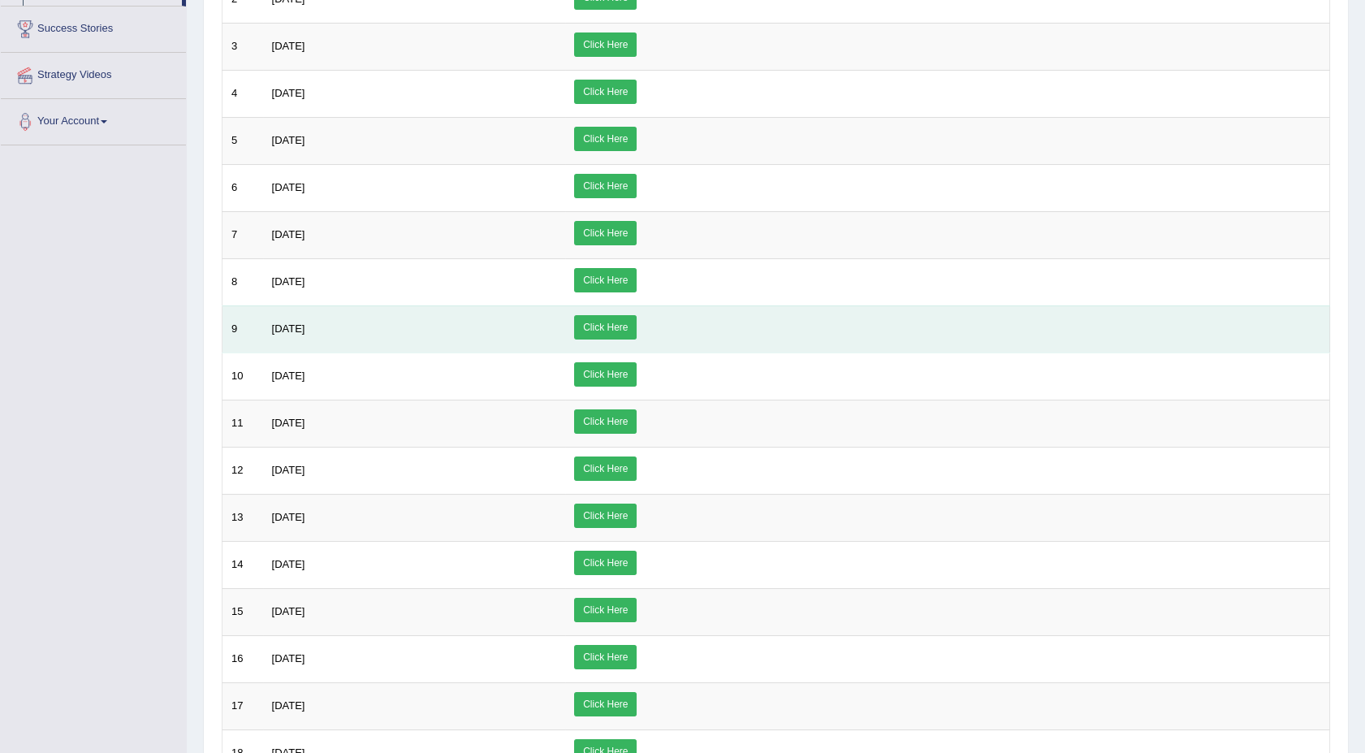
click at [637, 325] on link "Click Here" at bounding box center [605, 327] width 63 height 24
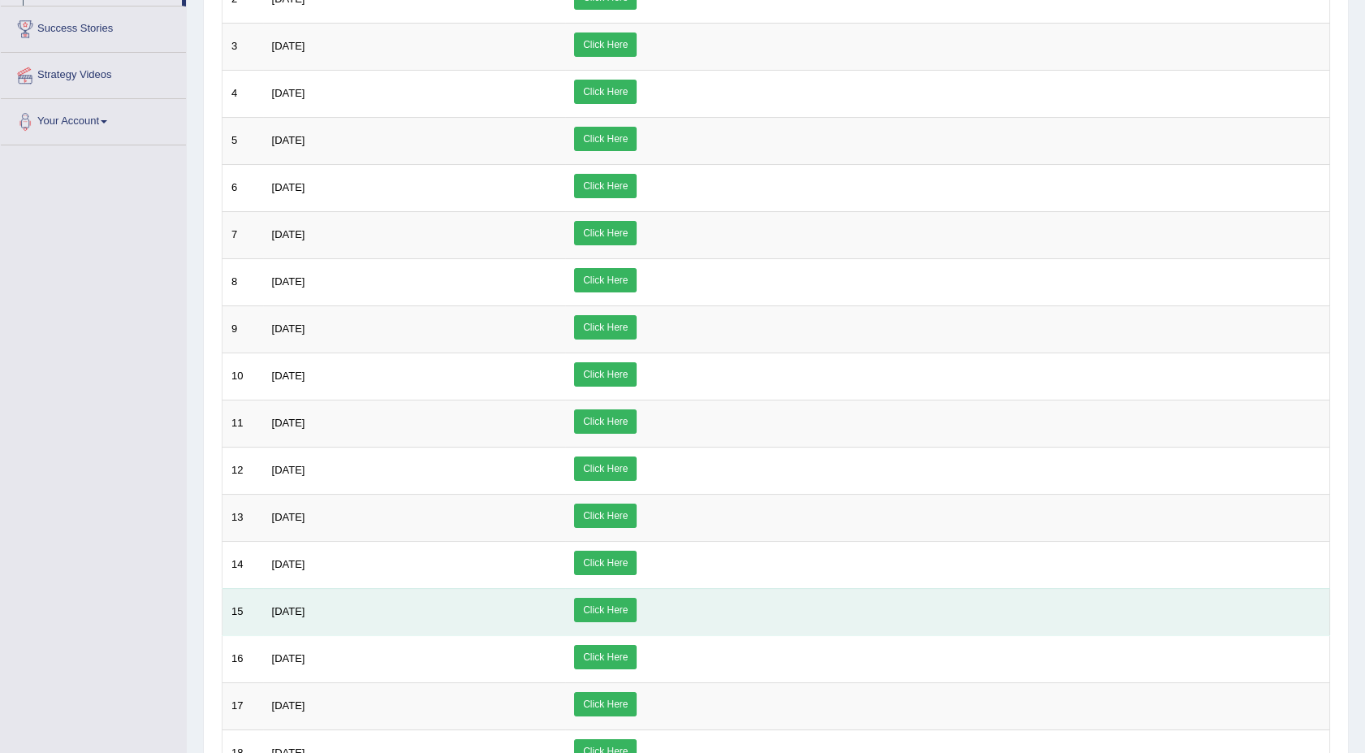
click at [637, 608] on link "Click Here" at bounding box center [605, 610] width 63 height 24
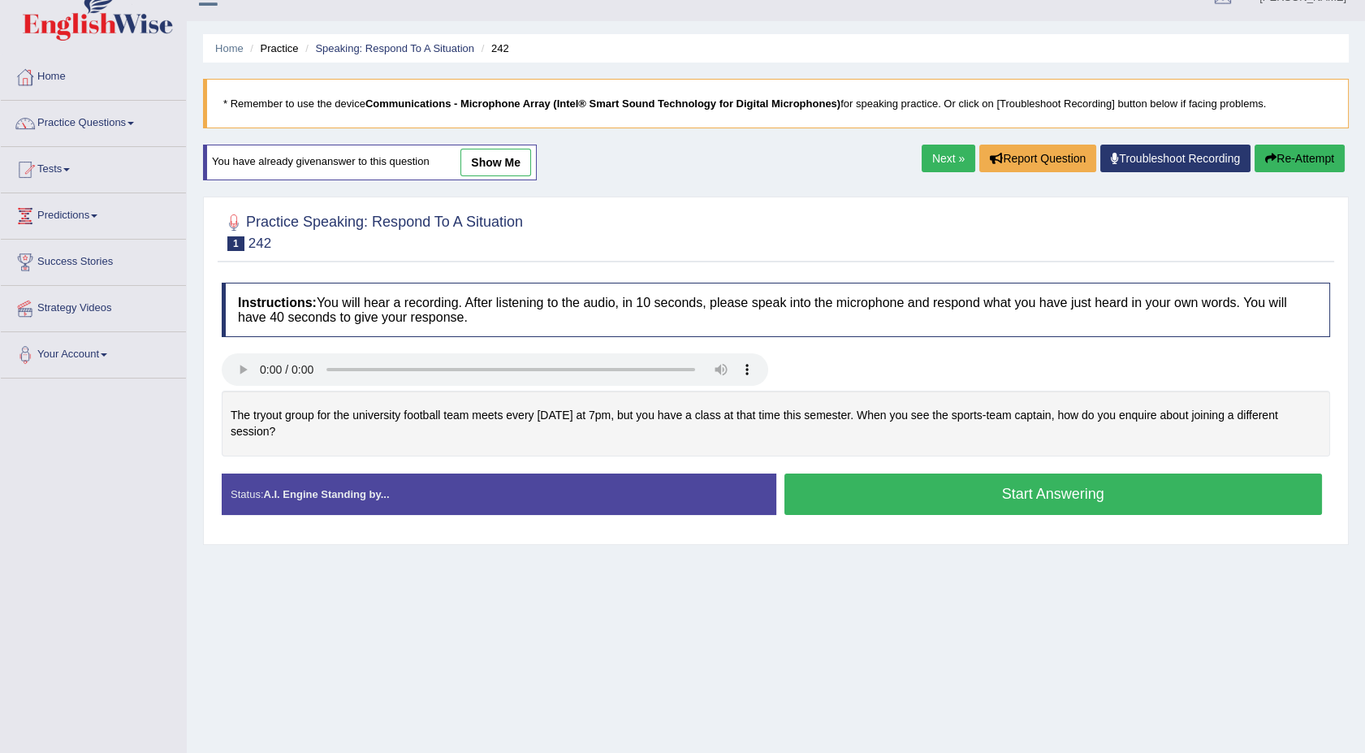
click at [60, 78] on link "Home" at bounding box center [93, 74] width 185 height 41
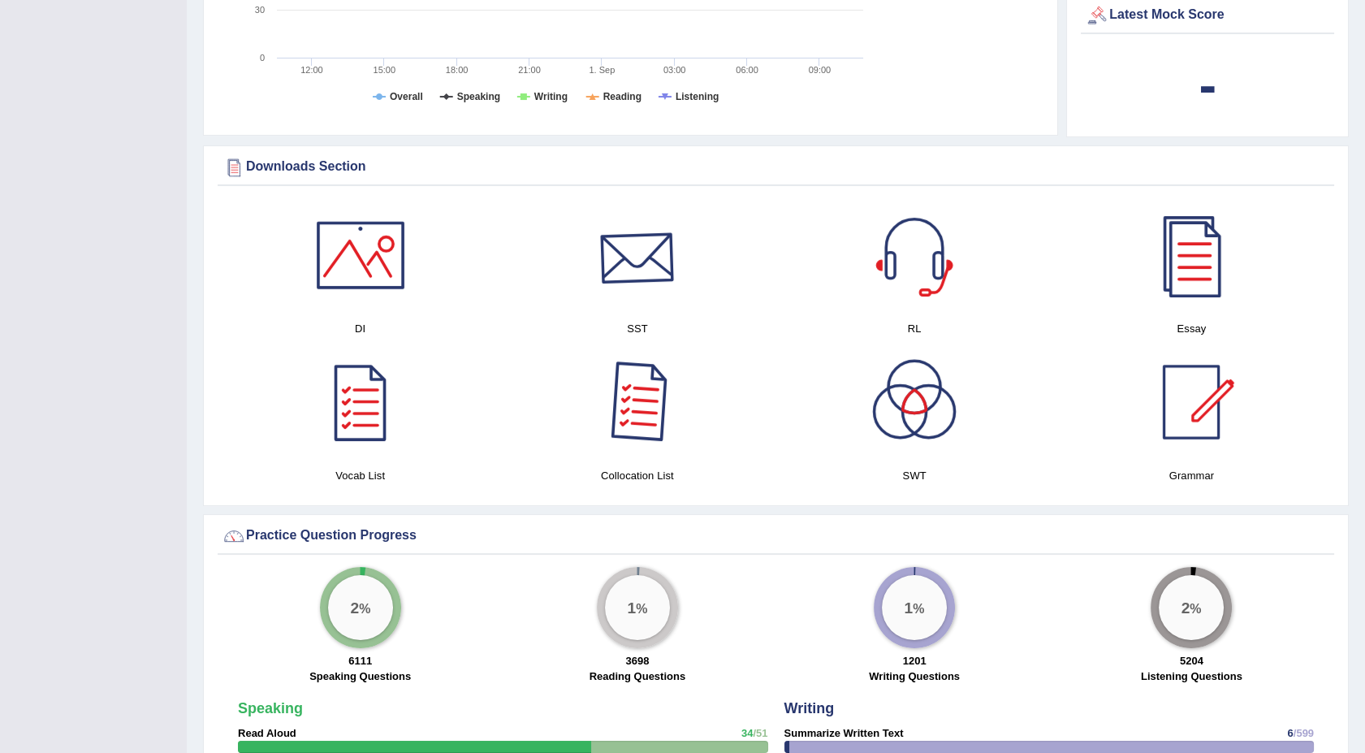
scroll to position [721, 0]
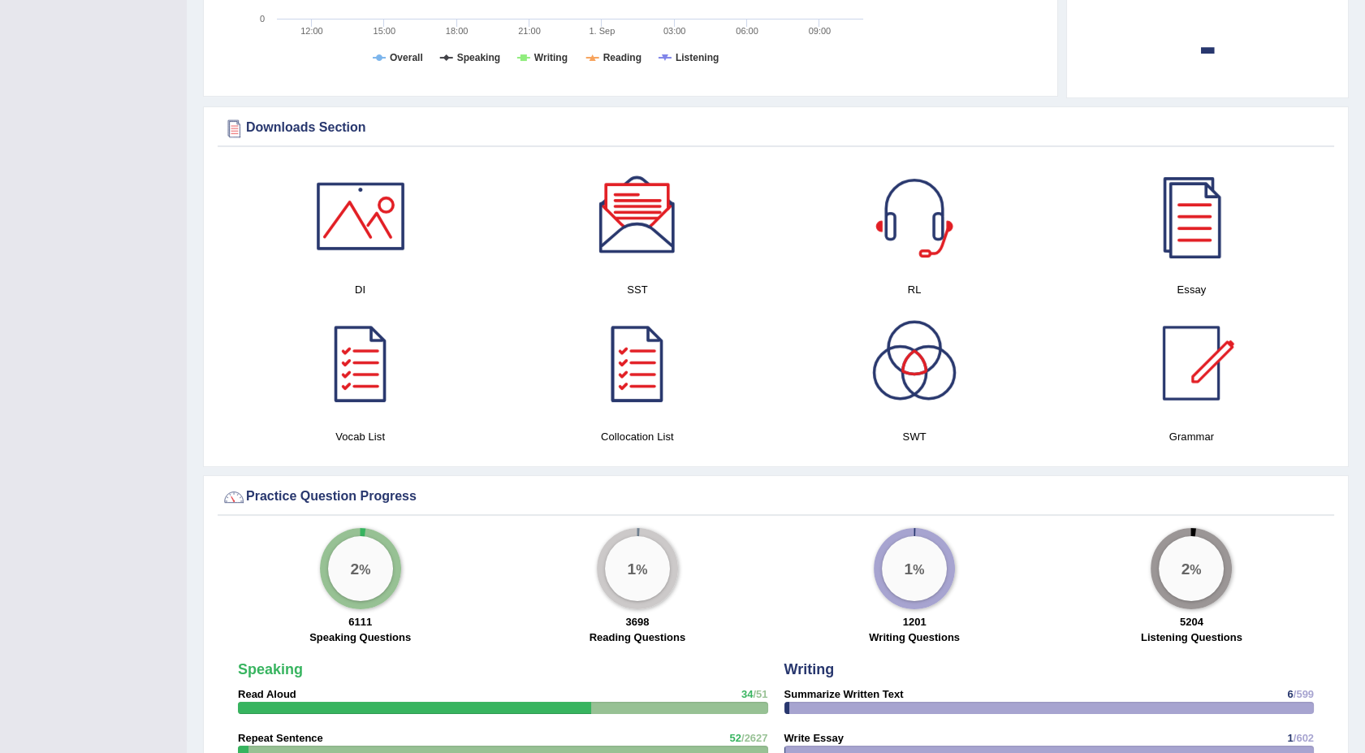
click at [633, 378] on div at bounding box center [638, 363] width 114 height 114
click at [357, 408] on div at bounding box center [361, 363] width 114 height 114
click at [1208, 238] on div at bounding box center [1191, 216] width 114 height 114
click at [640, 217] on div at bounding box center [638, 216] width 114 height 114
click at [369, 236] on div at bounding box center [361, 216] width 114 height 114
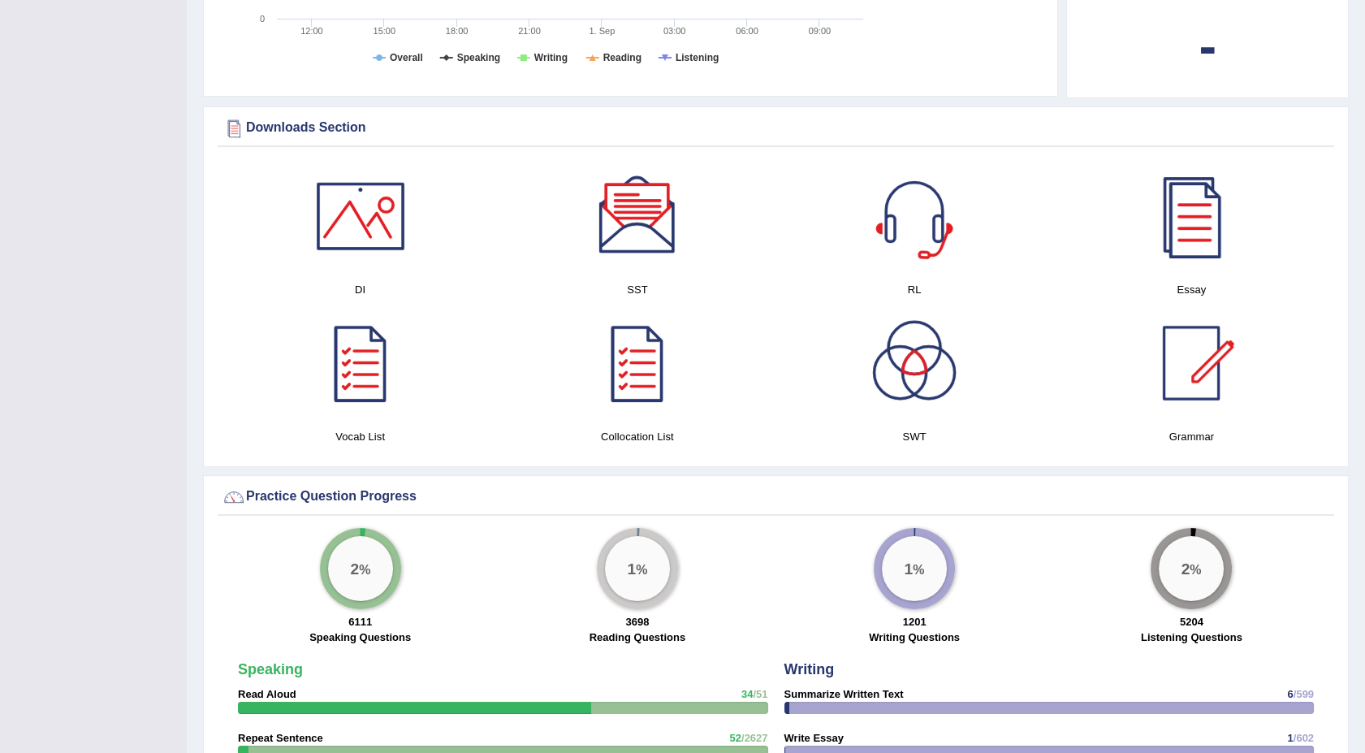
click at [926, 220] on div at bounding box center [914, 216] width 114 height 114
click at [1212, 354] on div at bounding box center [1191, 363] width 114 height 114
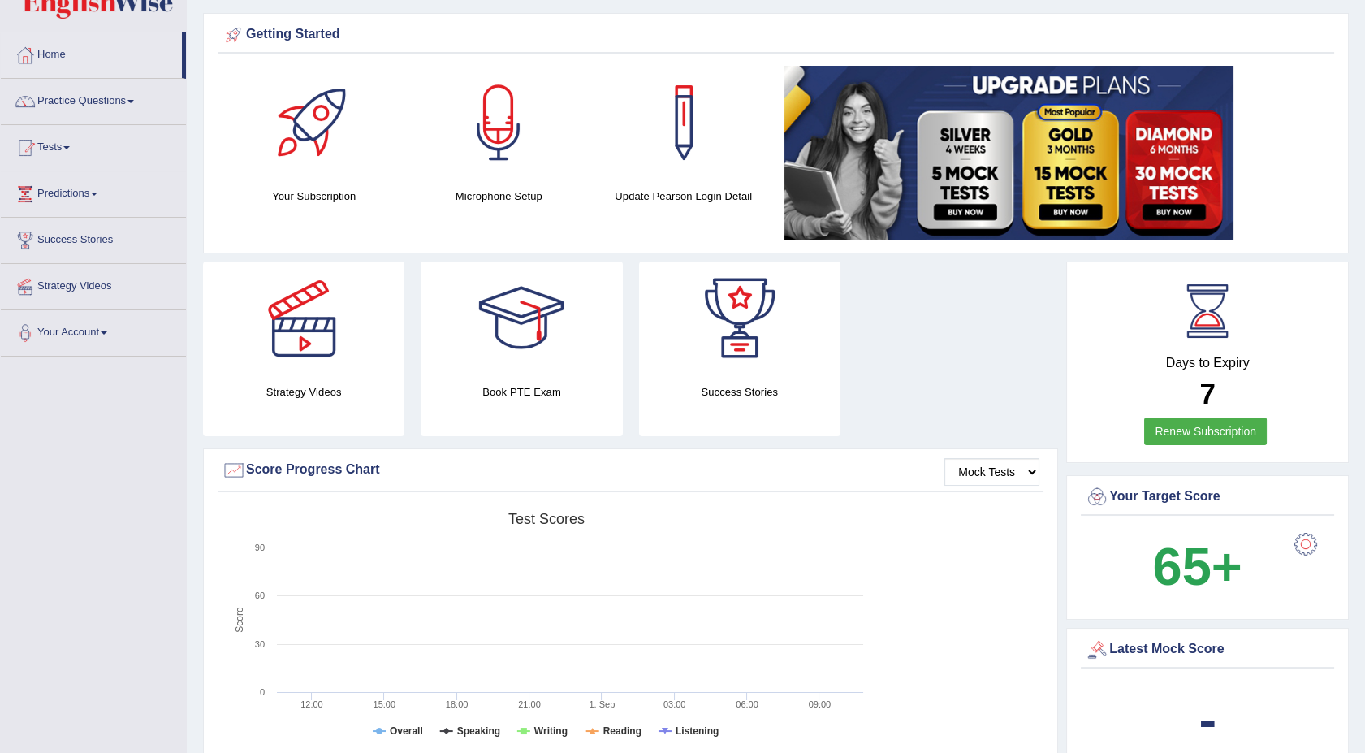
scroll to position [0, 0]
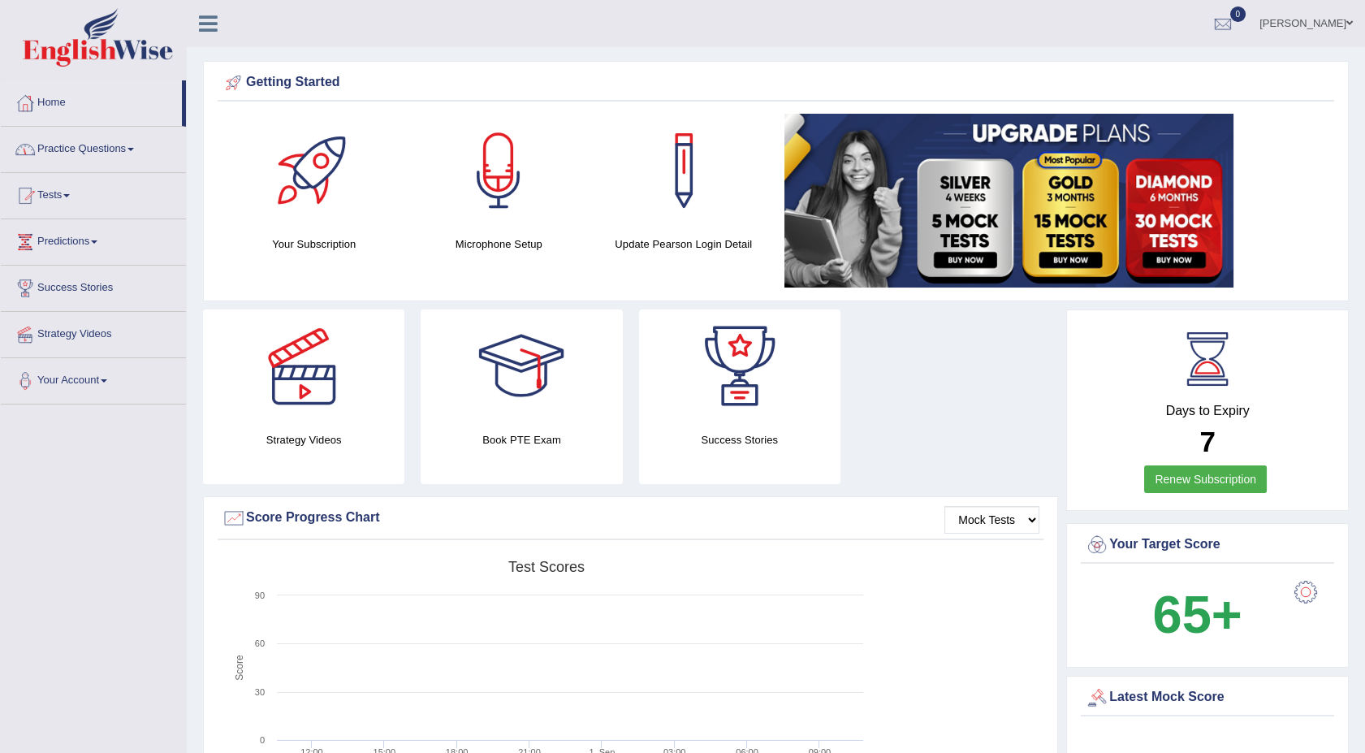
click at [133, 148] on span at bounding box center [130, 149] width 6 height 3
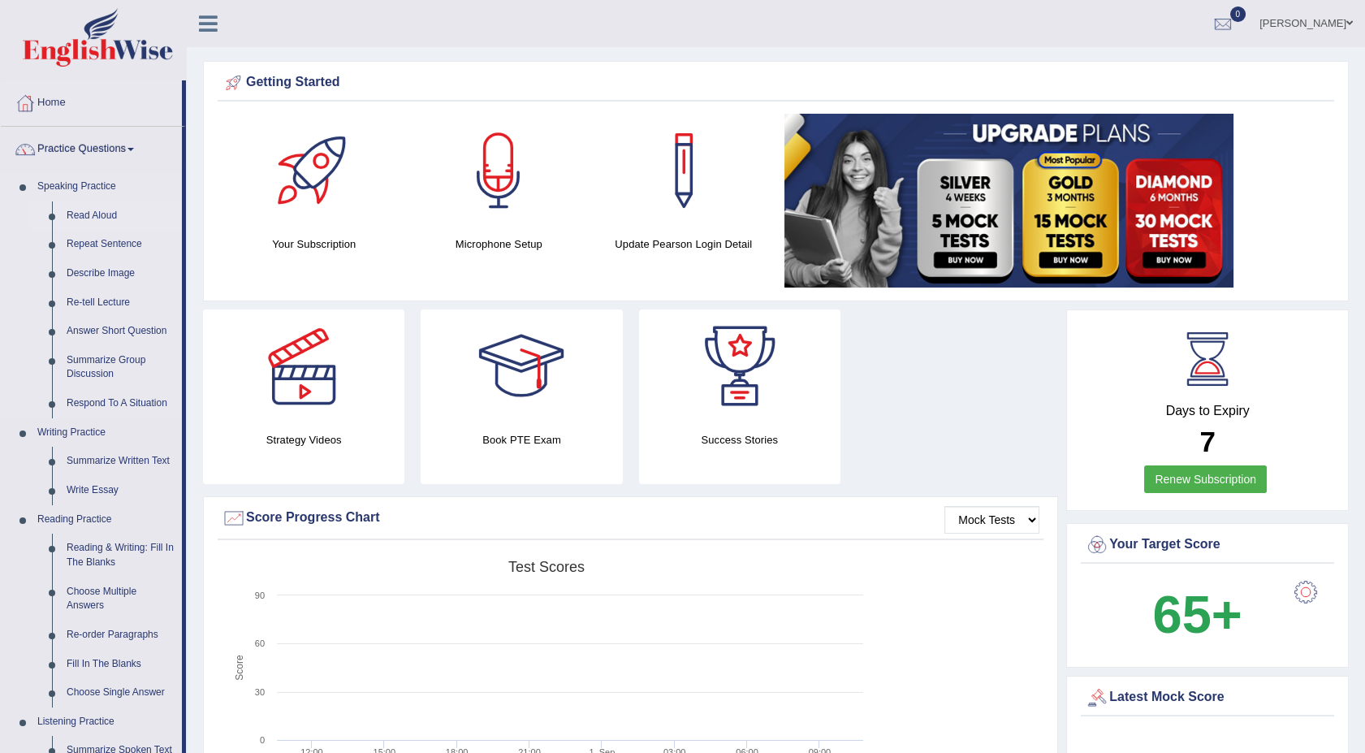
click at [80, 218] on link "Read Aloud" at bounding box center [120, 215] width 123 height 29
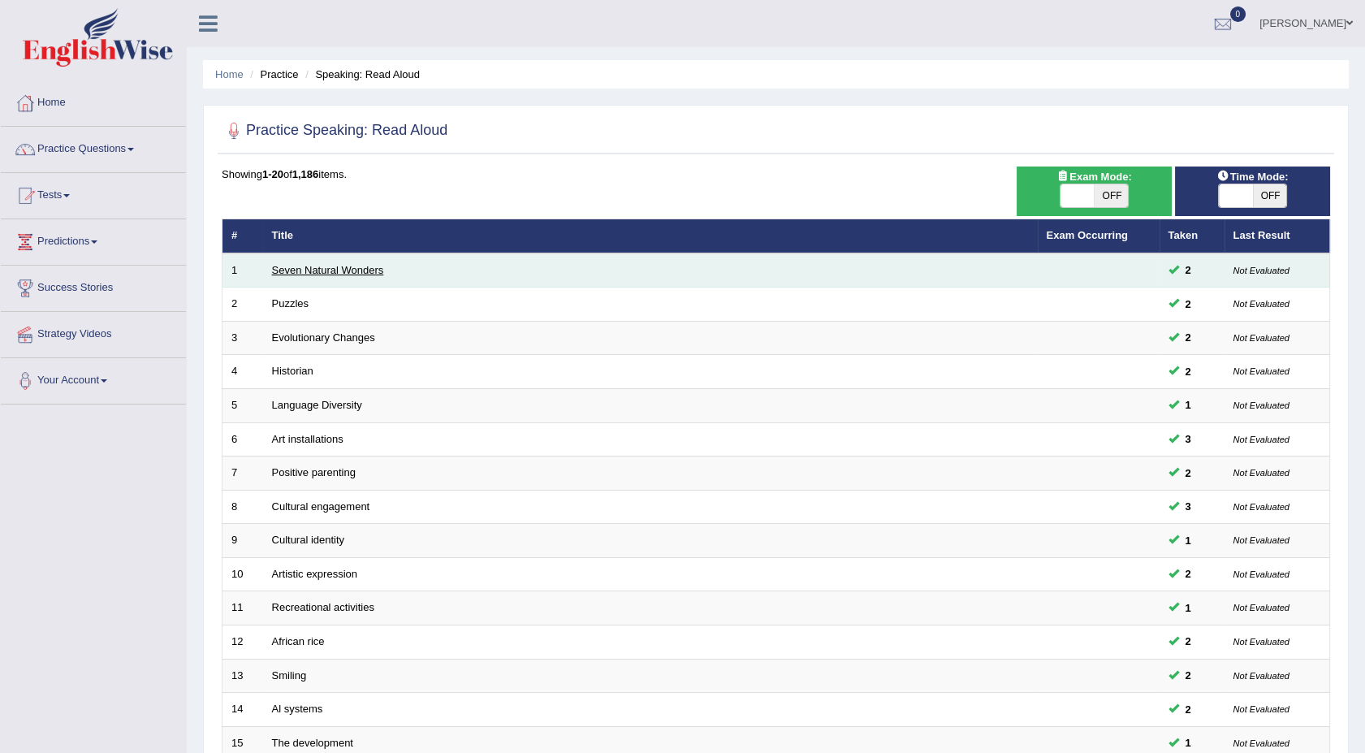
click at [327, 270] on link "Seven Natural Wonders" at bounding box center [328, 270] width 112 height 12
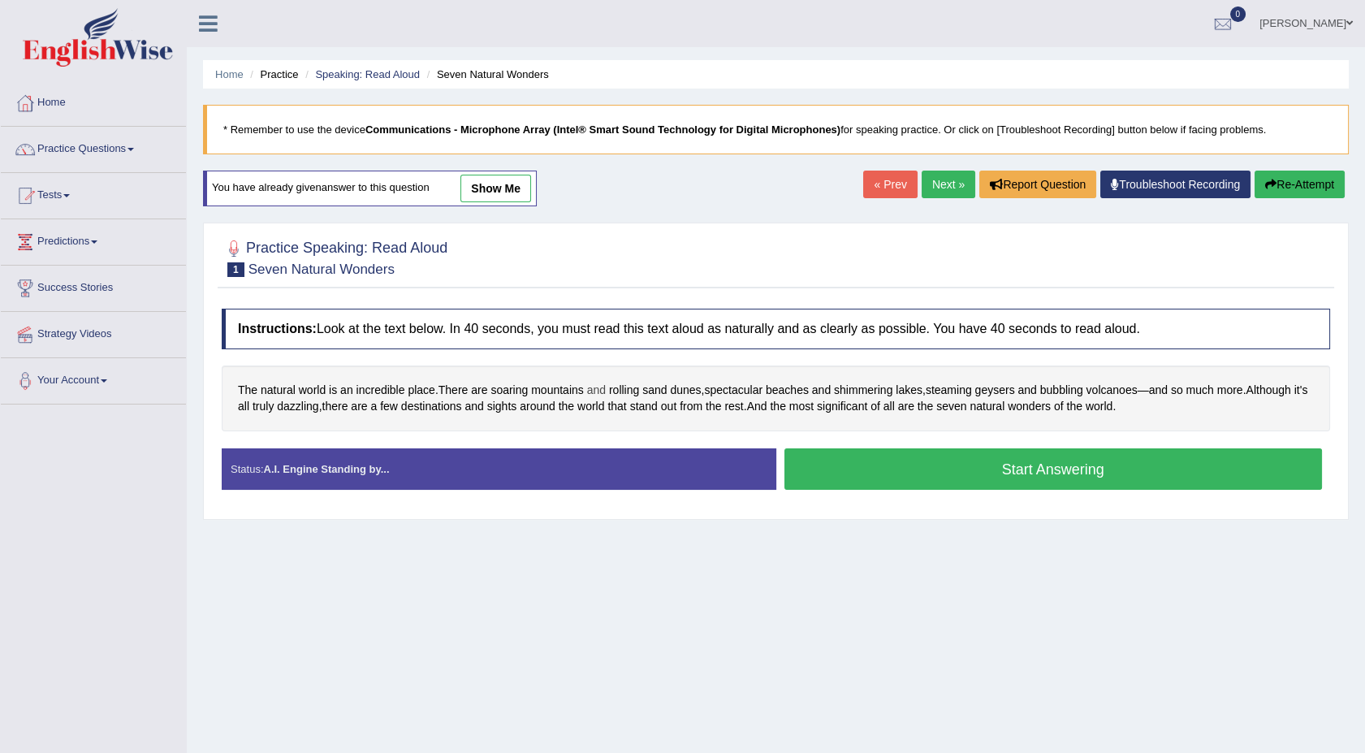
click at [596, 385] on span "and" at bounding box center [596, 390] width 19 height 17
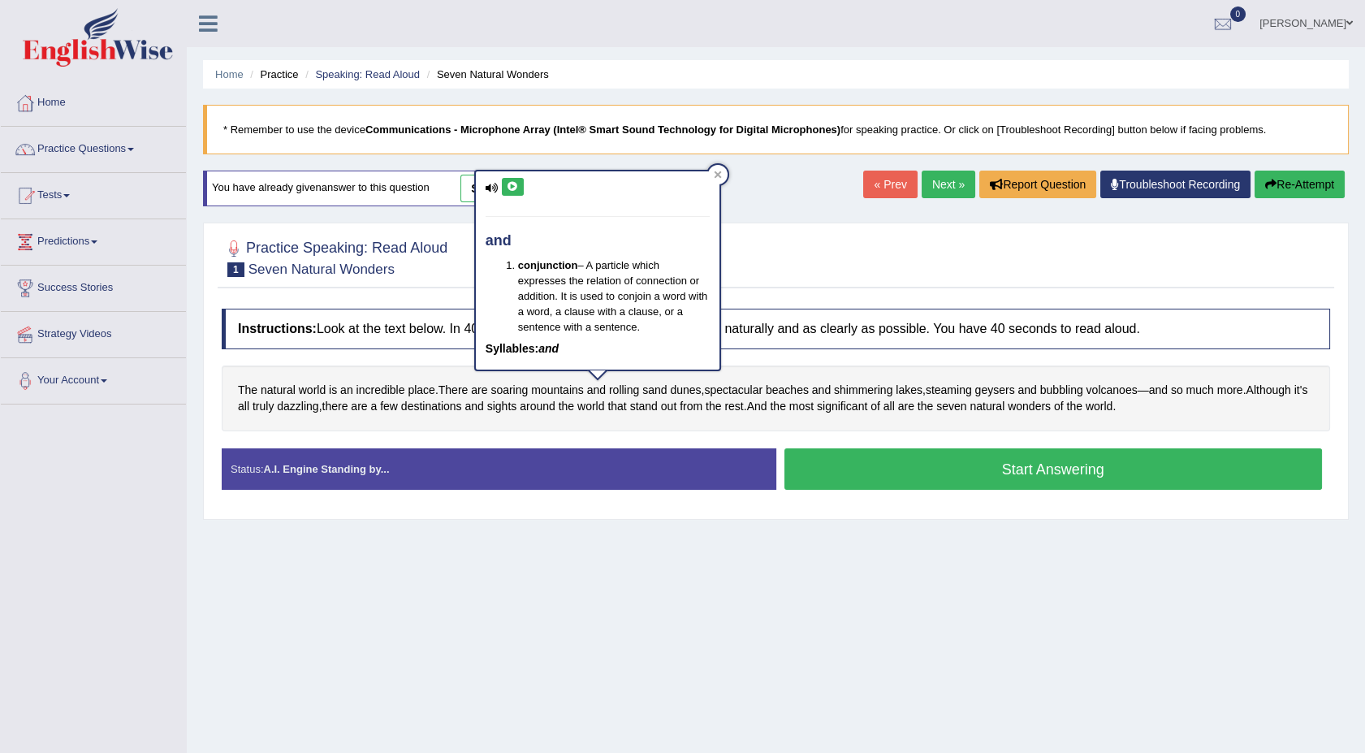
click at [793, 273] on div at bounding box center [776, 257] width 1108 height 50
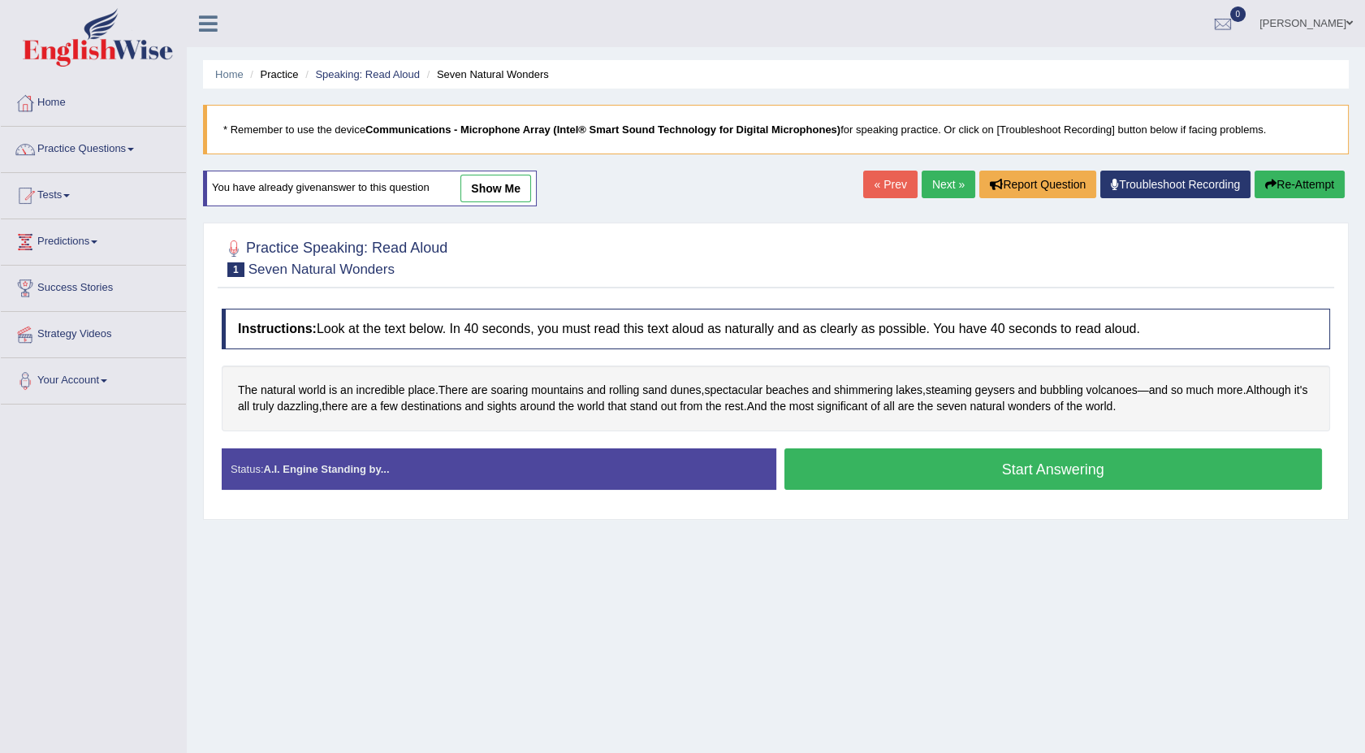
click at [727, 576] on div "Home Practice Speaking: Read Aloud Seven Natural Wonders * Remember to use the …" at bounding box center [776, 406] width 1178 height 812
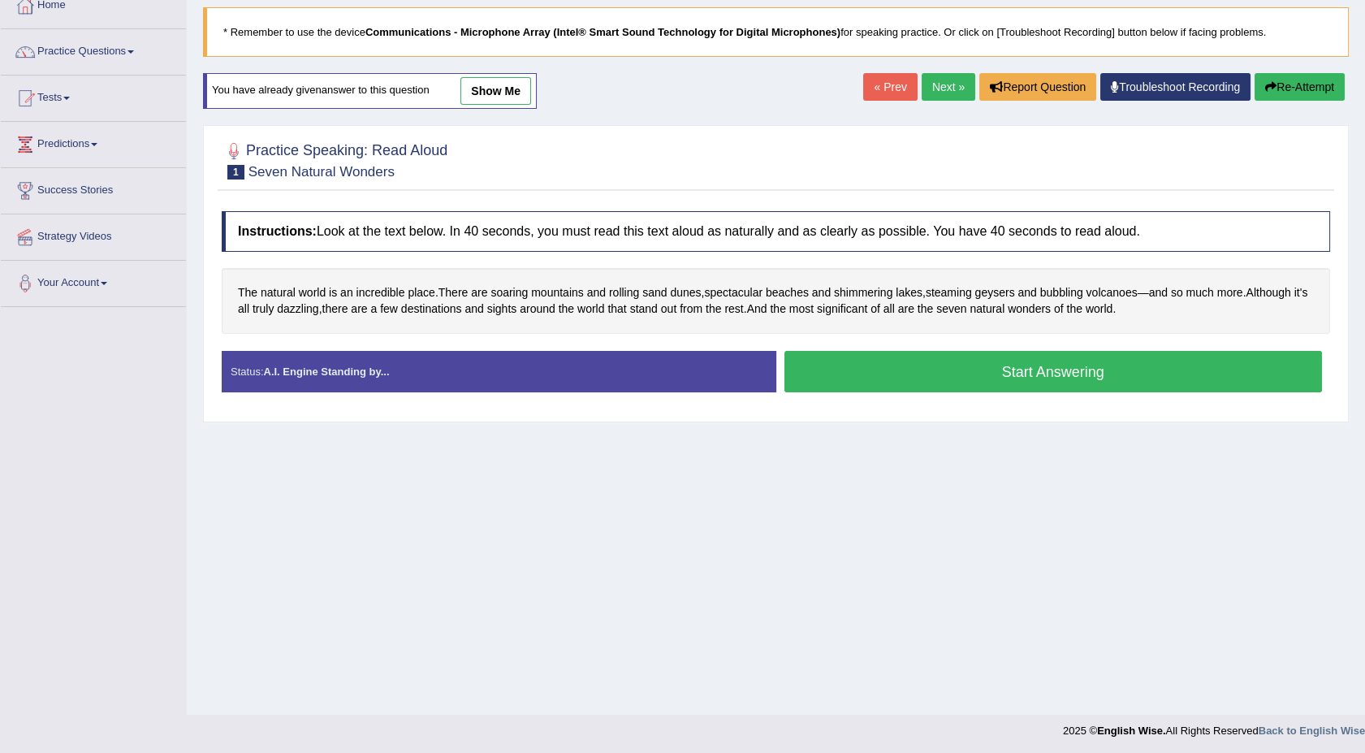
scroll to position [97, 0]
click at [478, 101] on link "show me" at bounding box center [495, 91] width 71 height 28
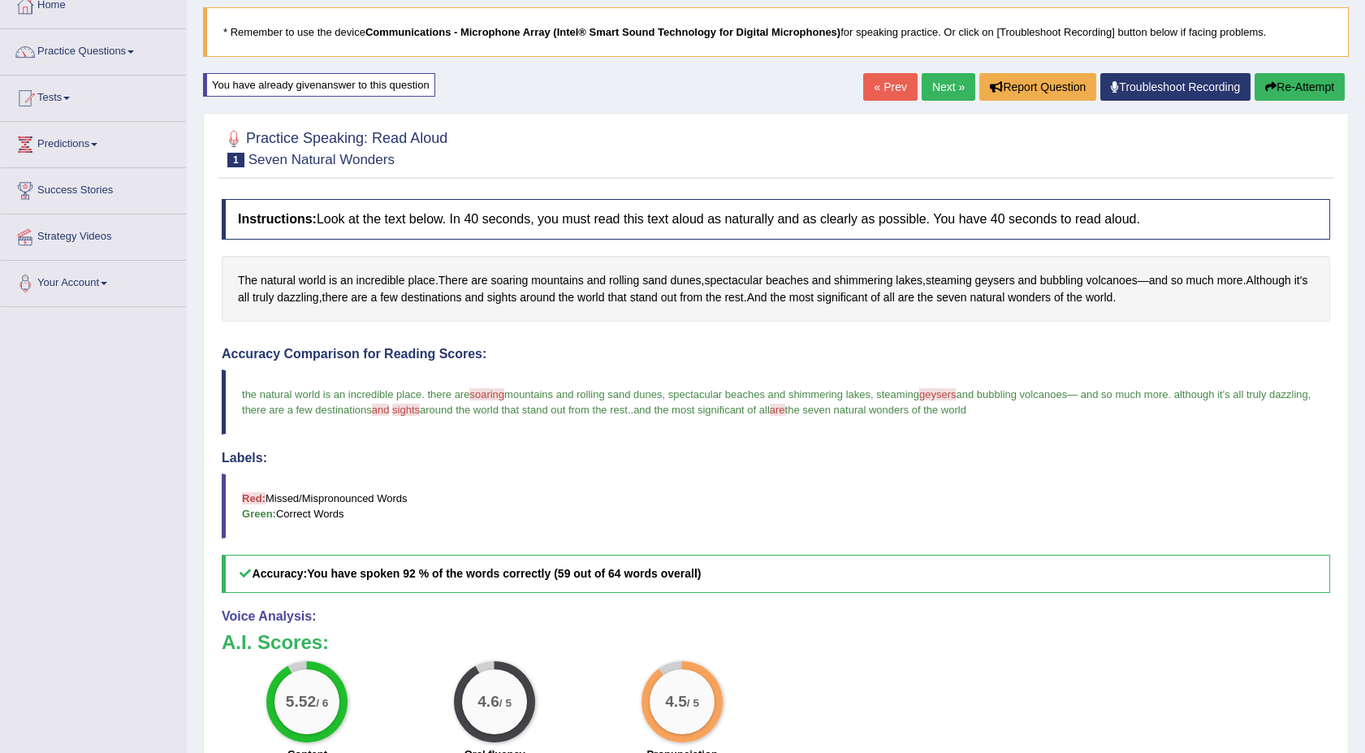
click at [400, 89] on div "You have already given answer to this question" at bounding box center [319, 85] width 232 height 24
drag, startPoint x: 509, startPoint y: 284, endPoint x: 517, endPoint y: 287, distance: 8.7
click at [1182, 86] on link "Troubleshoot Recording" at bounding box center [1175, 87] width 150 height 28
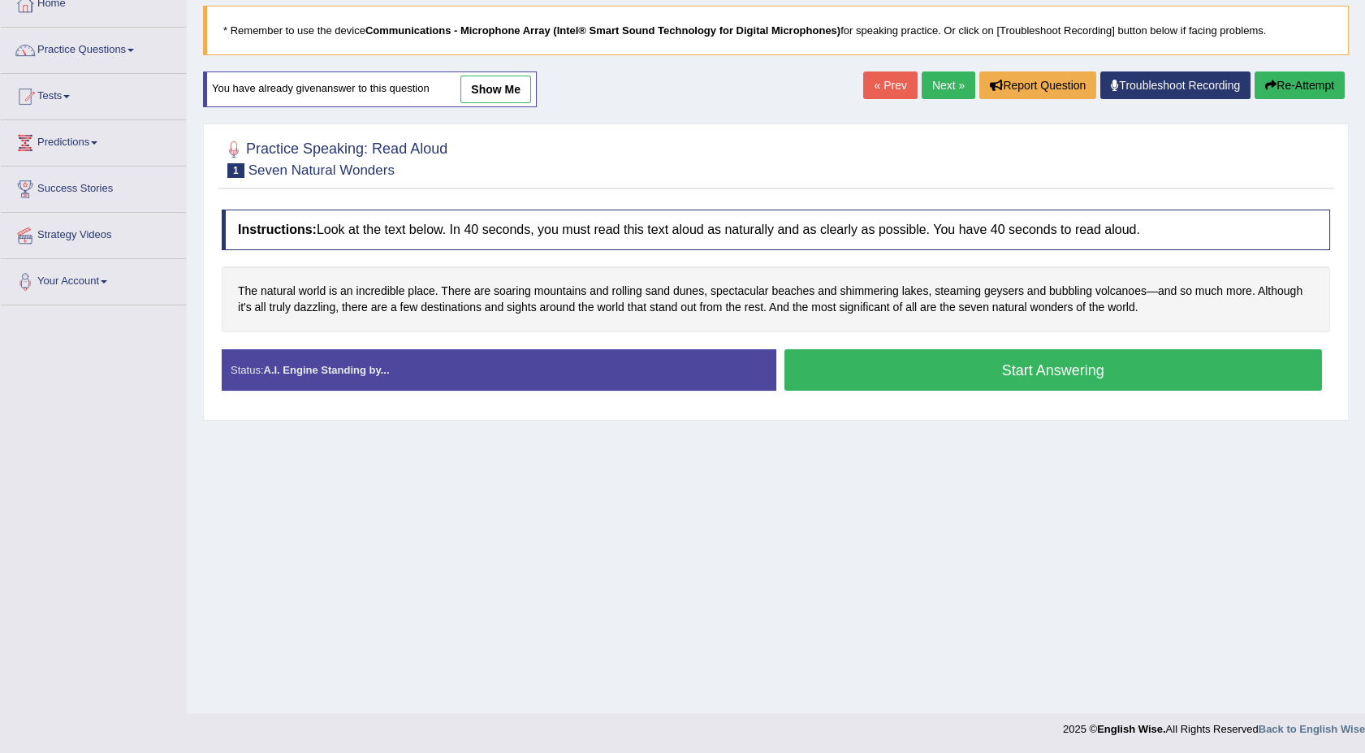
scroll to position [97, 0]
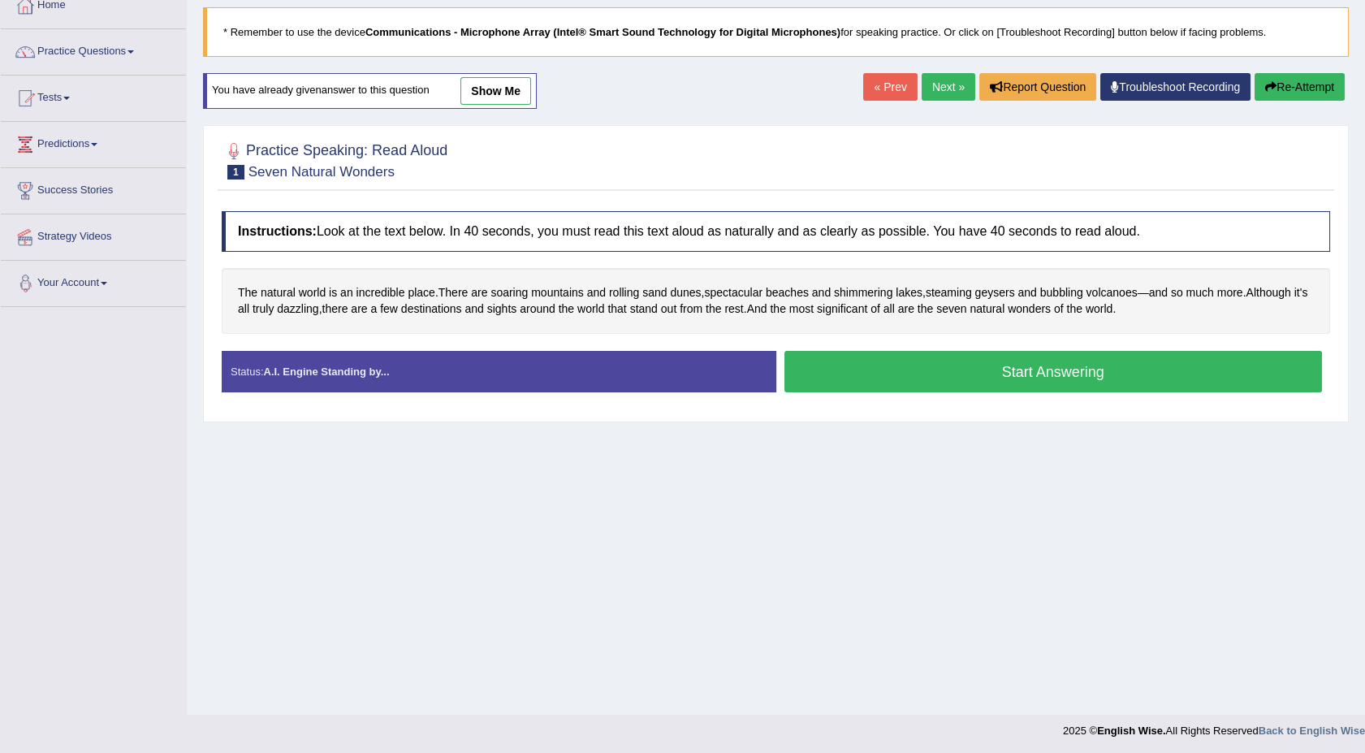
click at [107, 282] on span at bounding box center [104, 283] width 6 height 3
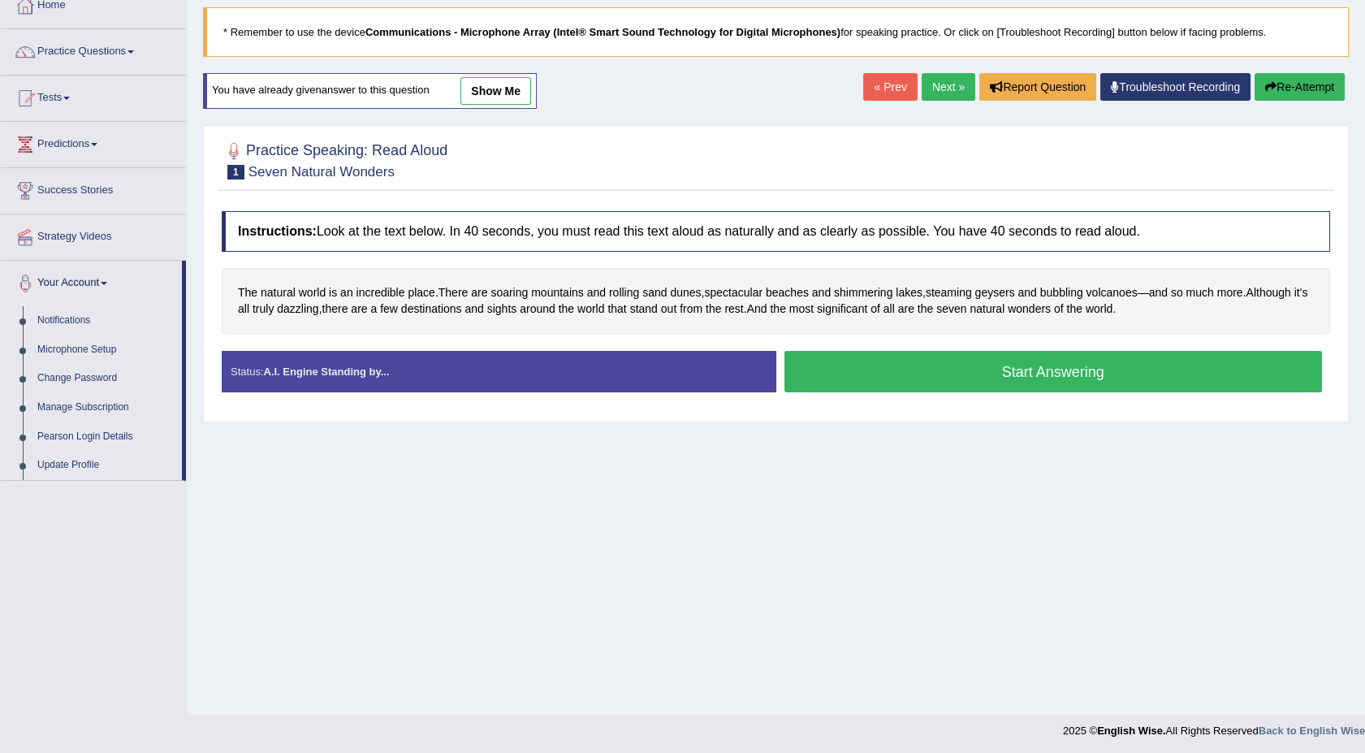
click at [298, 489] on div "Home Practice Speaking: Read Aloud Seven Natural Wonders * Remember to use the …" at bounding box center [776, 309] width 1178 height 812
click at [133, 568] on div "Toggle navigation Home Practice Questions Speaking Practice Read Aloud Repeat S…" at bounding box center [682, 325] width 1365 height 844
click at [113, 284] on link "Your Account" at bounding box center [91, 281] width 181 height 41
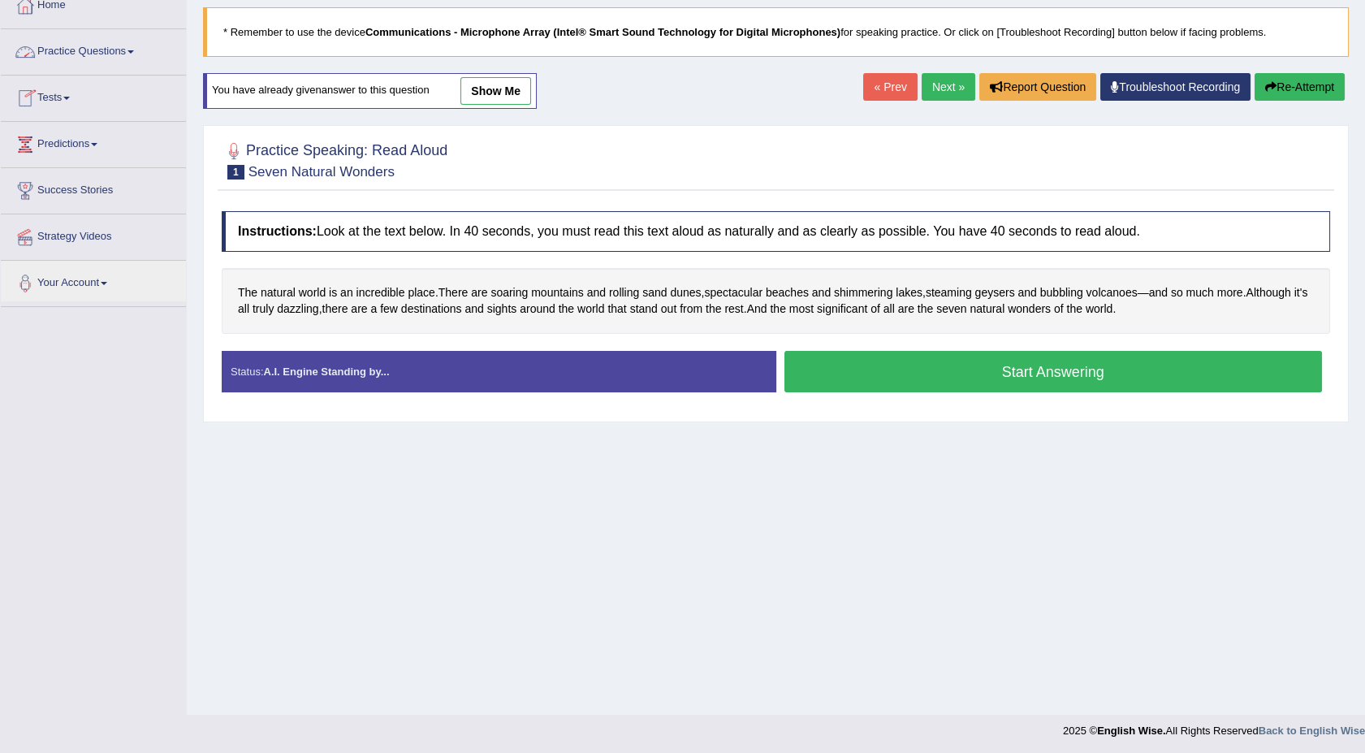
click at [134, 50] on span at bounding box center [130, 51] width 6 height 3
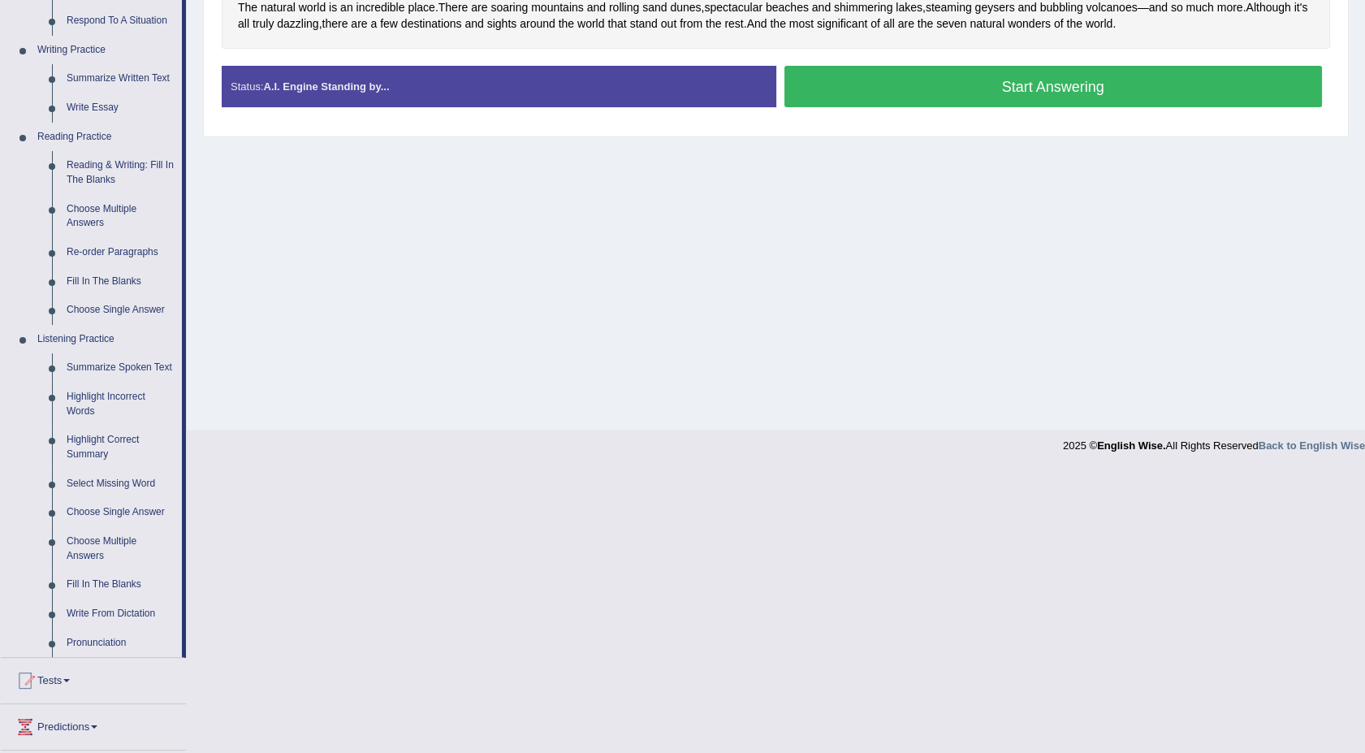
scroll to position [386, 0]
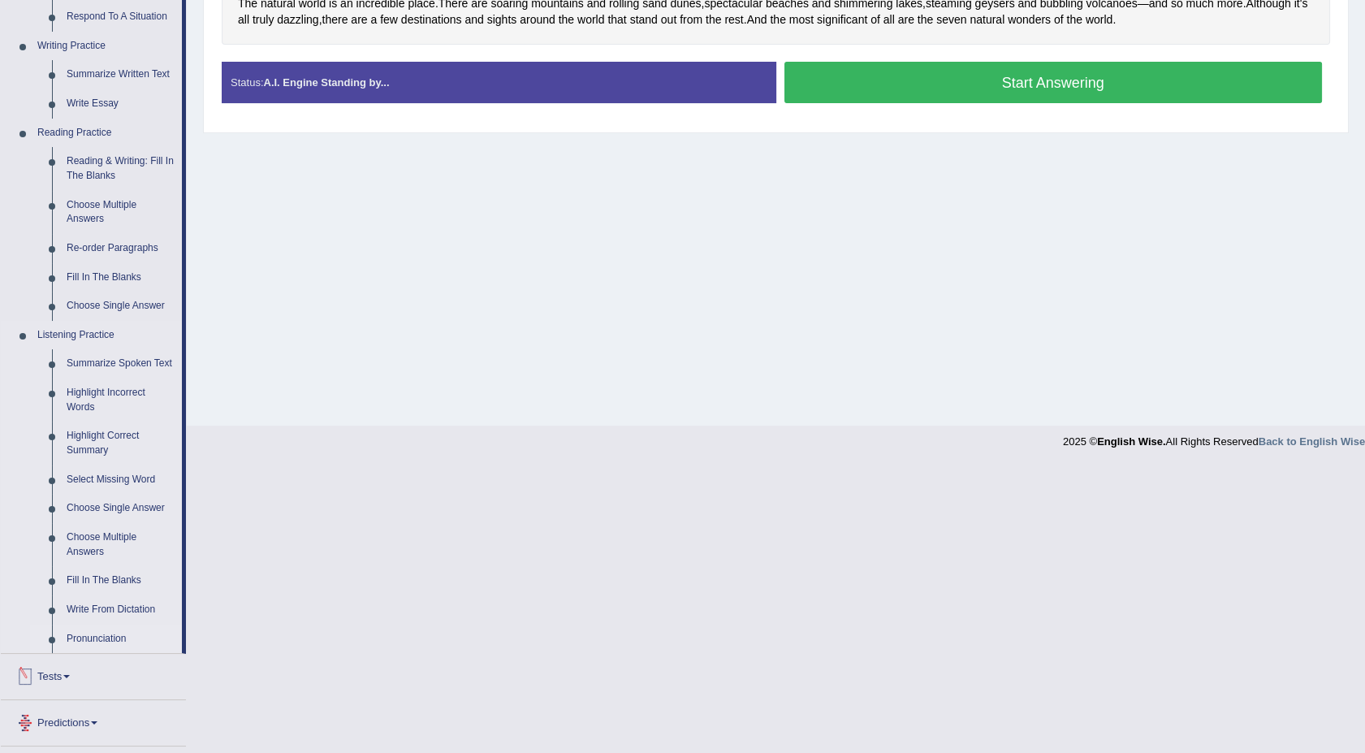
click at [97, 639] on link "Pronunciation" at bounding box center [120, 638] width 123 height 29
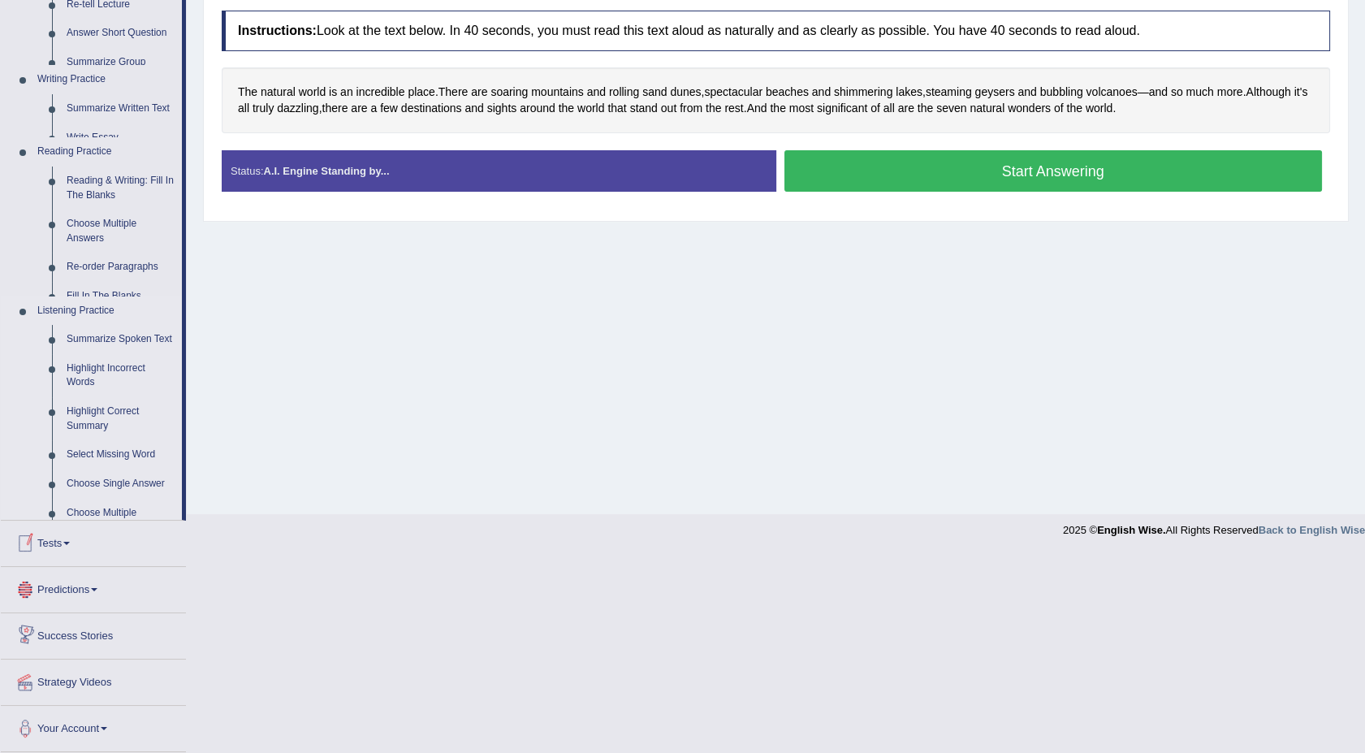
scroll to position [99, 0]
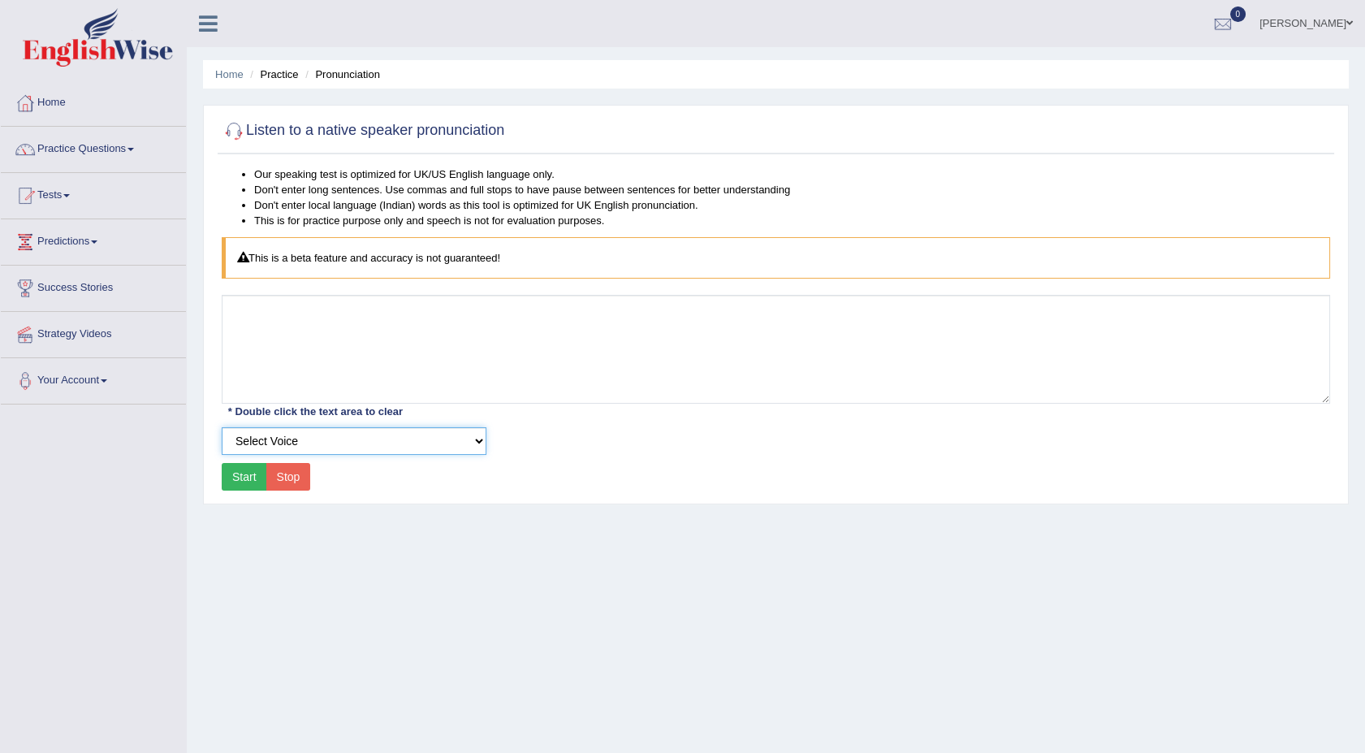
click at [481, 446] on select "Select Voice" at bounding box center [354, 441] width 265 height 28
click at [222, 427] on select "Select Voice" at bounding box center [354, 441] width 265 height 28
click at [253, 471] on button "Start" at bounding box center [244, 477] width 45 height 28
drag, startPoint x: 253, startPoint y: 471, endPoint x: 137, endPoint y: 362, distance: 159.1
click at [137, 362] on div "Toggle navigation Home Practice Questions Speaking Practice Read Aloud Repeat S…" at bounding box center [682, 422] width 1365 height 844
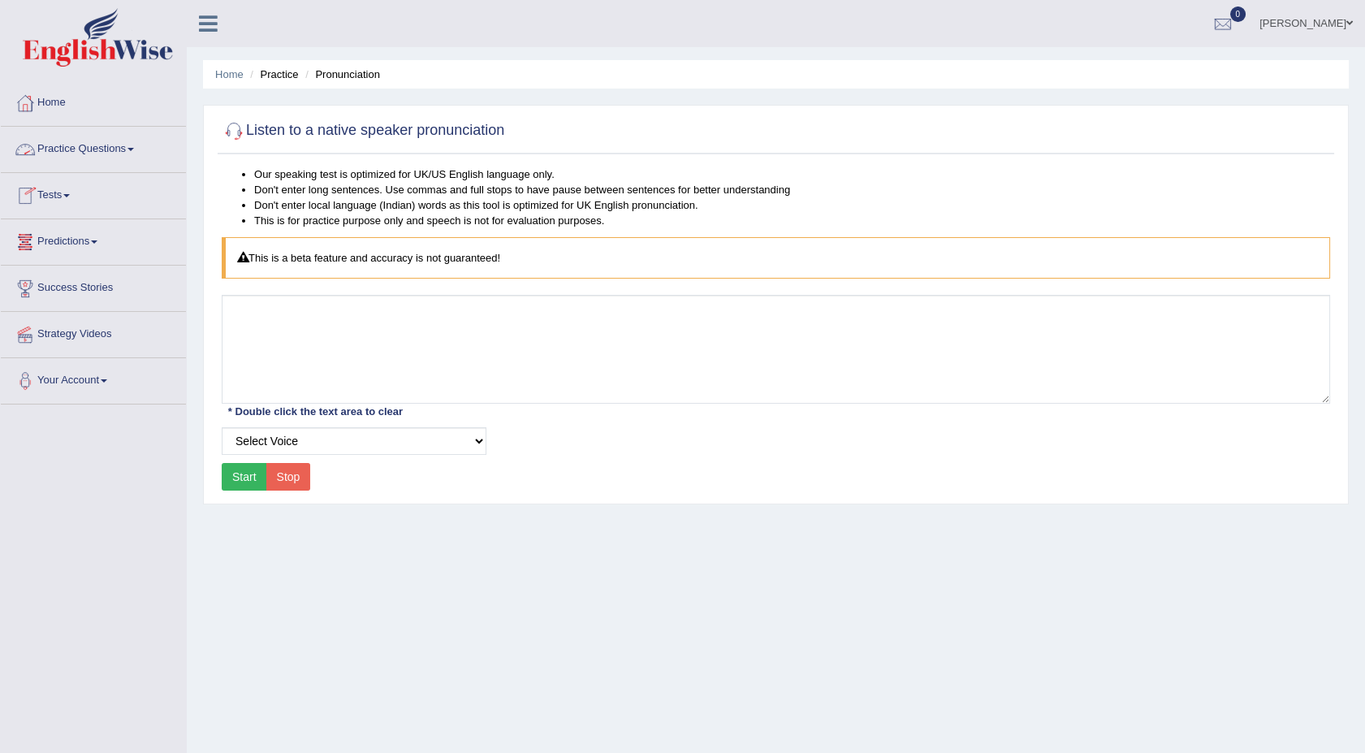
click at [143, 149] on link "Practice Questions" at bounding box center [93, 147] width 185 height 41
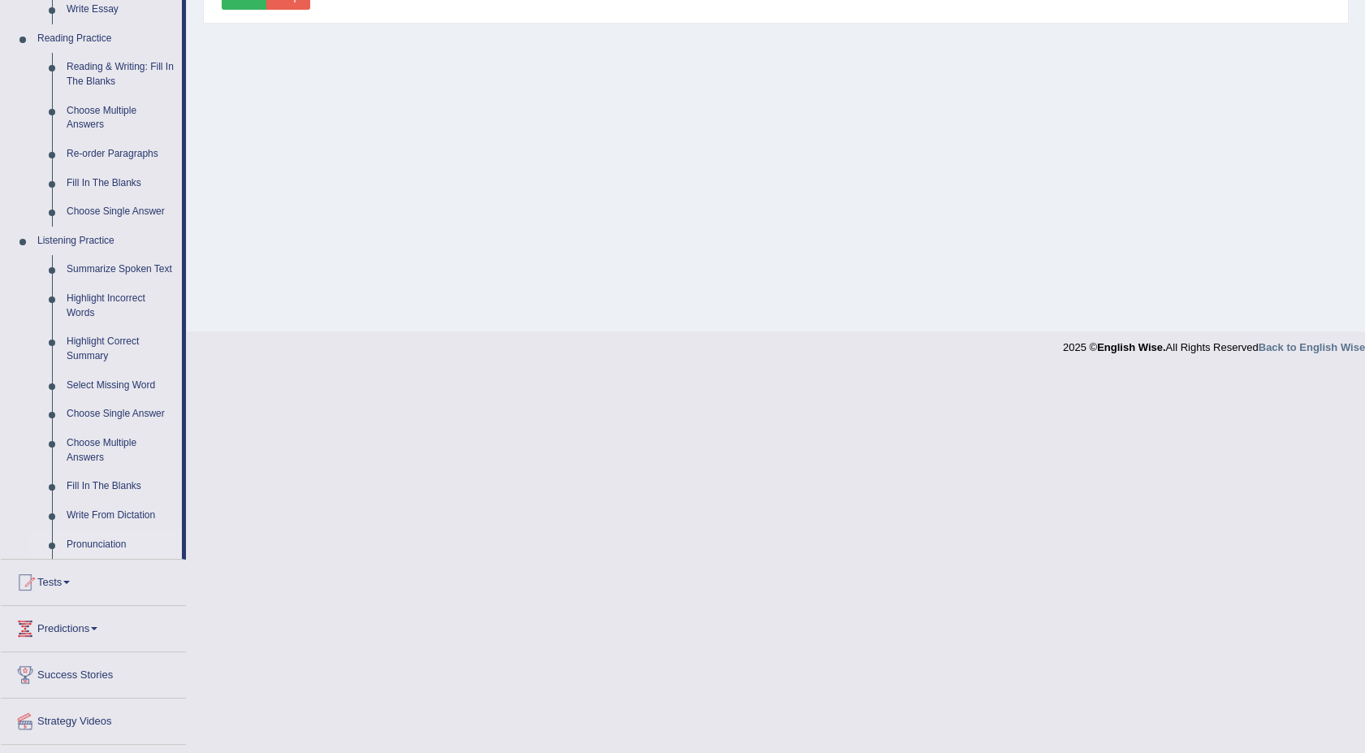
scroll to position [519, 0]
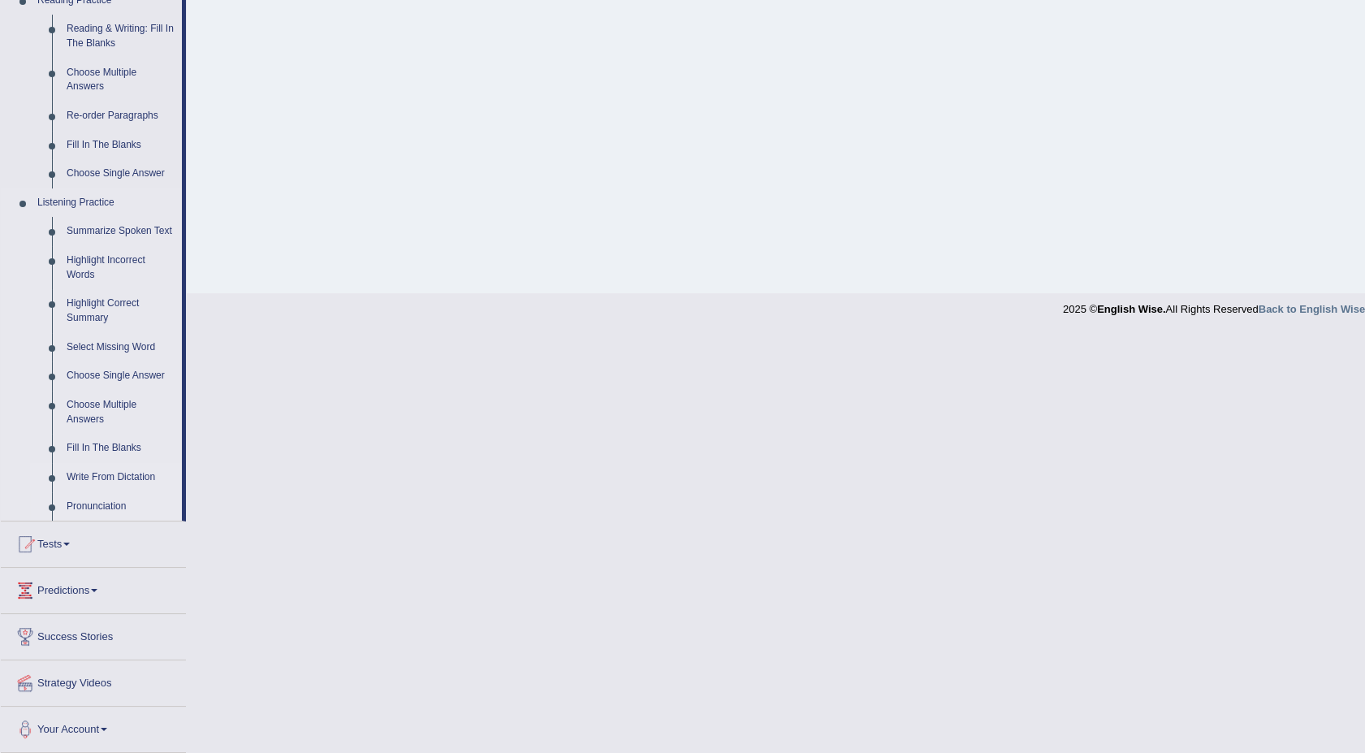
drag, startPoint x: 118, startPoint y: 477, endPoint x: 93, endPoint y: 477, distance: 24.4
click at [93, 477] on link "Write From Dictation" at bounding box center [120, 477] width 123 height 29
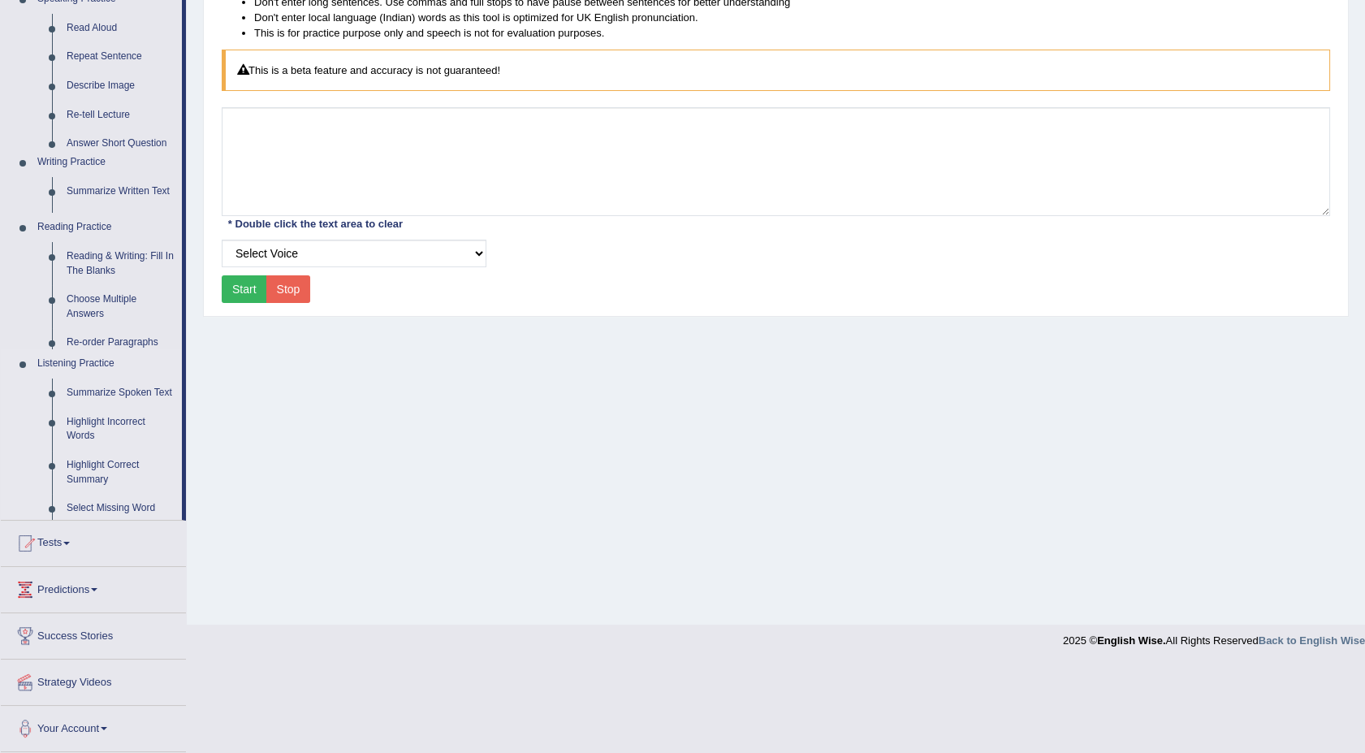
scroll to position [99, 0]
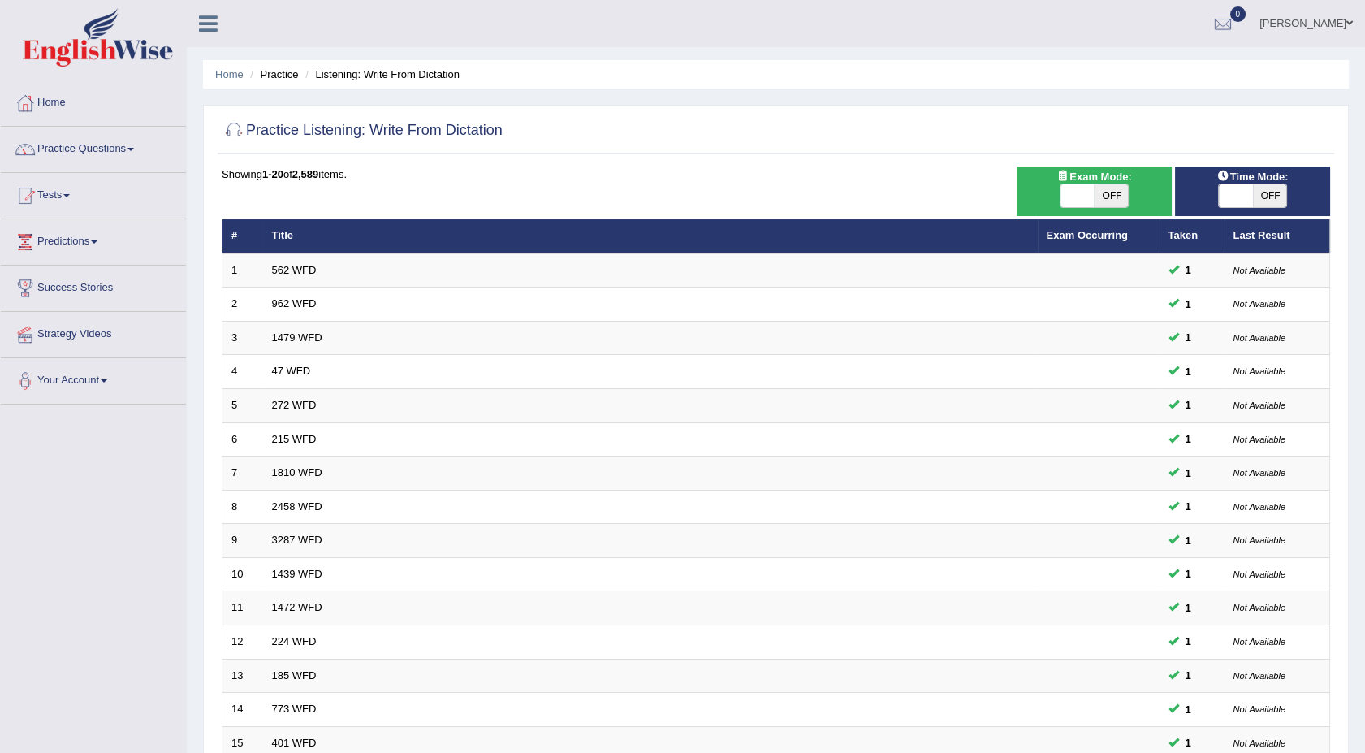
click at [1113, 195] on span "OFF" at bounding box center [1111, 195] width 34 height 23
checkbox input "true"
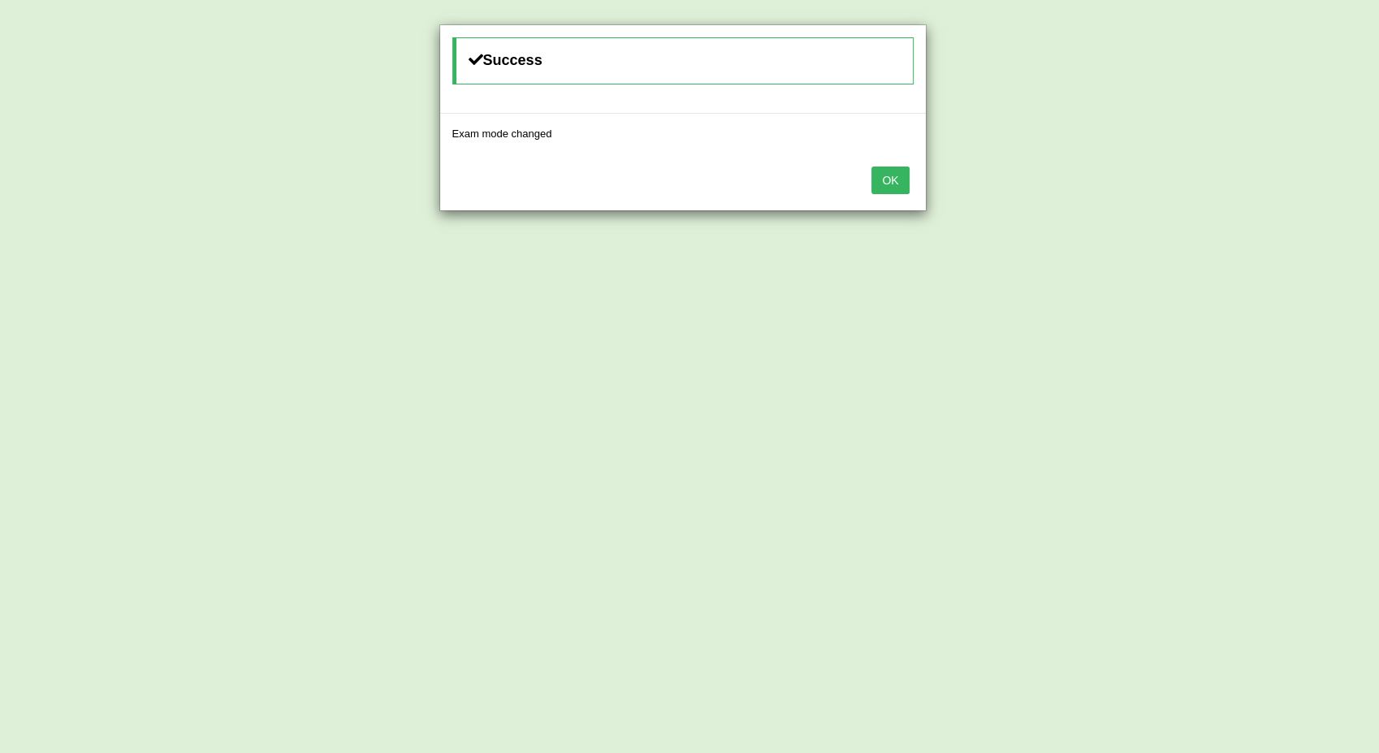
click at [887, 185] on button "OK" at bounding box center [889, 180] width 37 height 28
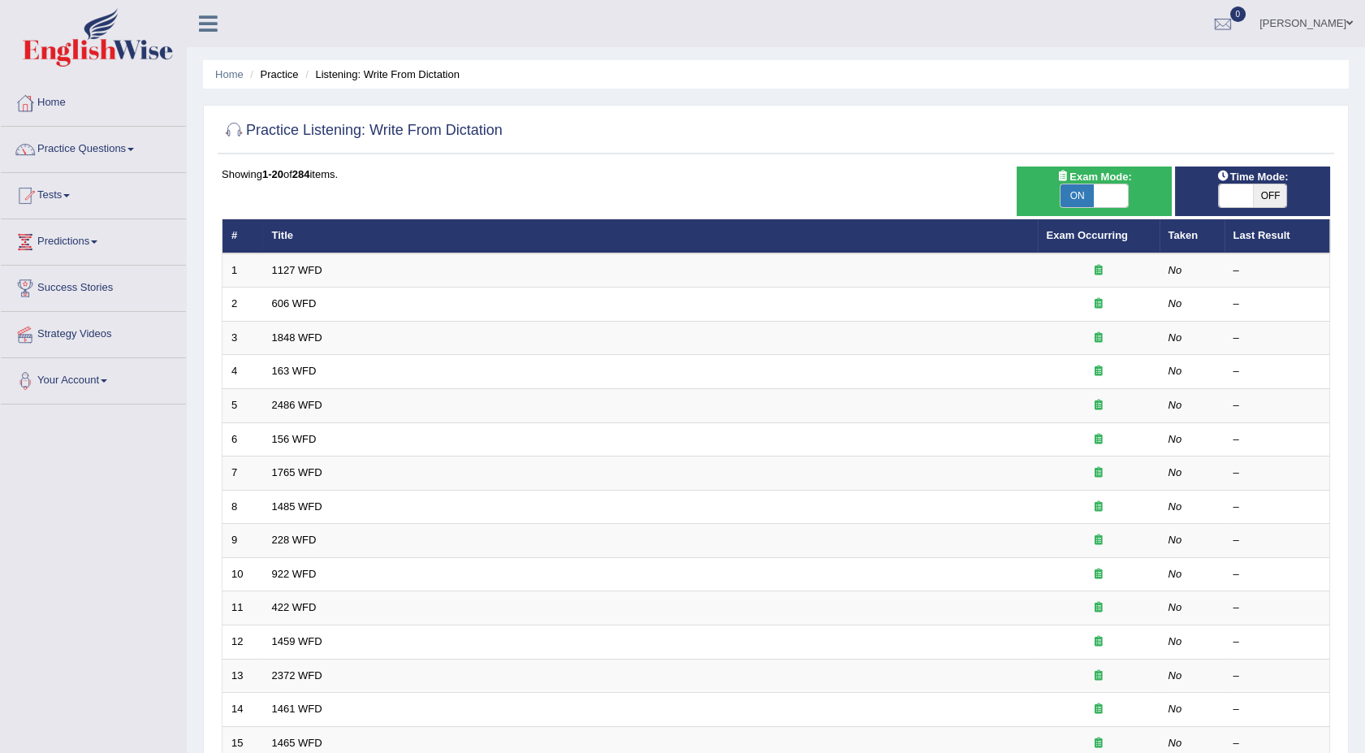
click at [1267, 195] on span "OFF" at bounding box center [1270, 195] width 34 height 23
checkbox input "true"
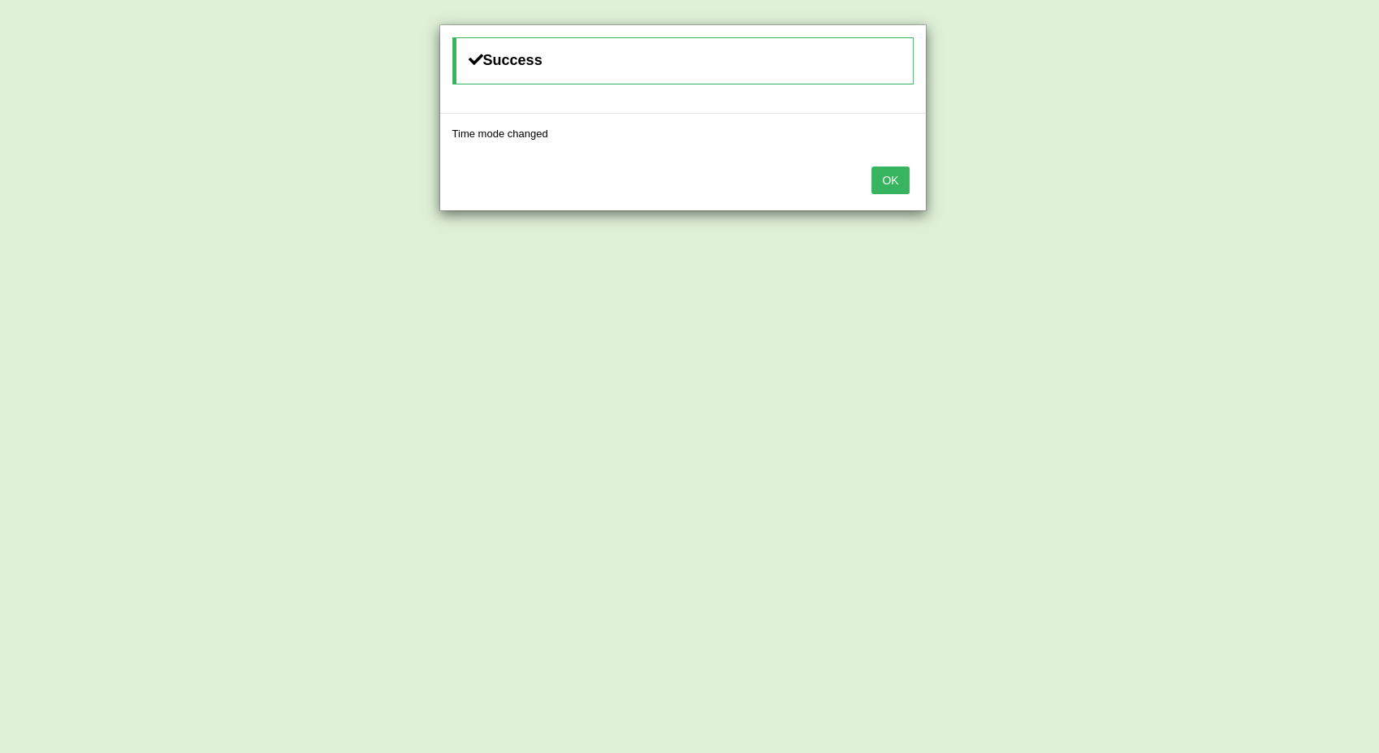
click at [889, 179] on button "OK" at bounding box center [889, 180] width 37 height 28
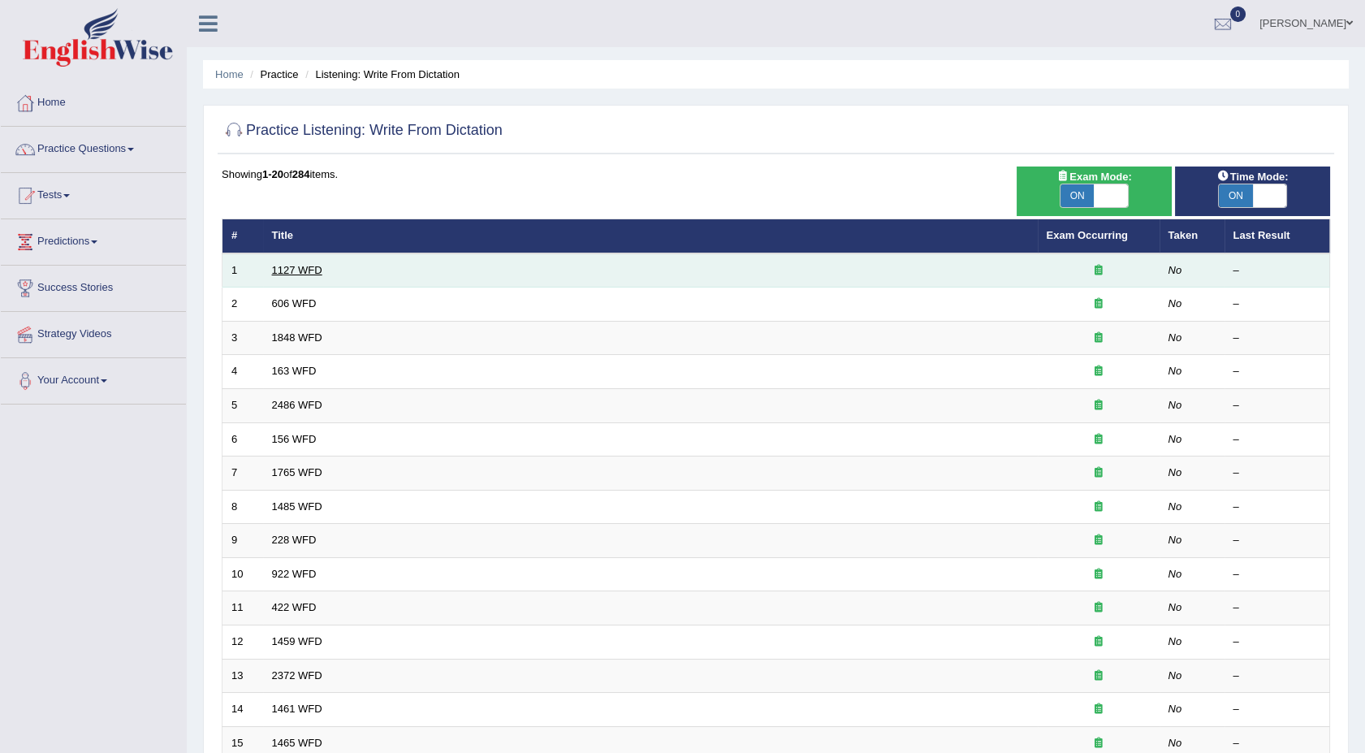
click at [285, 266] on link "1127 WFD" at bounding box center [297, 270] width 50 height 12
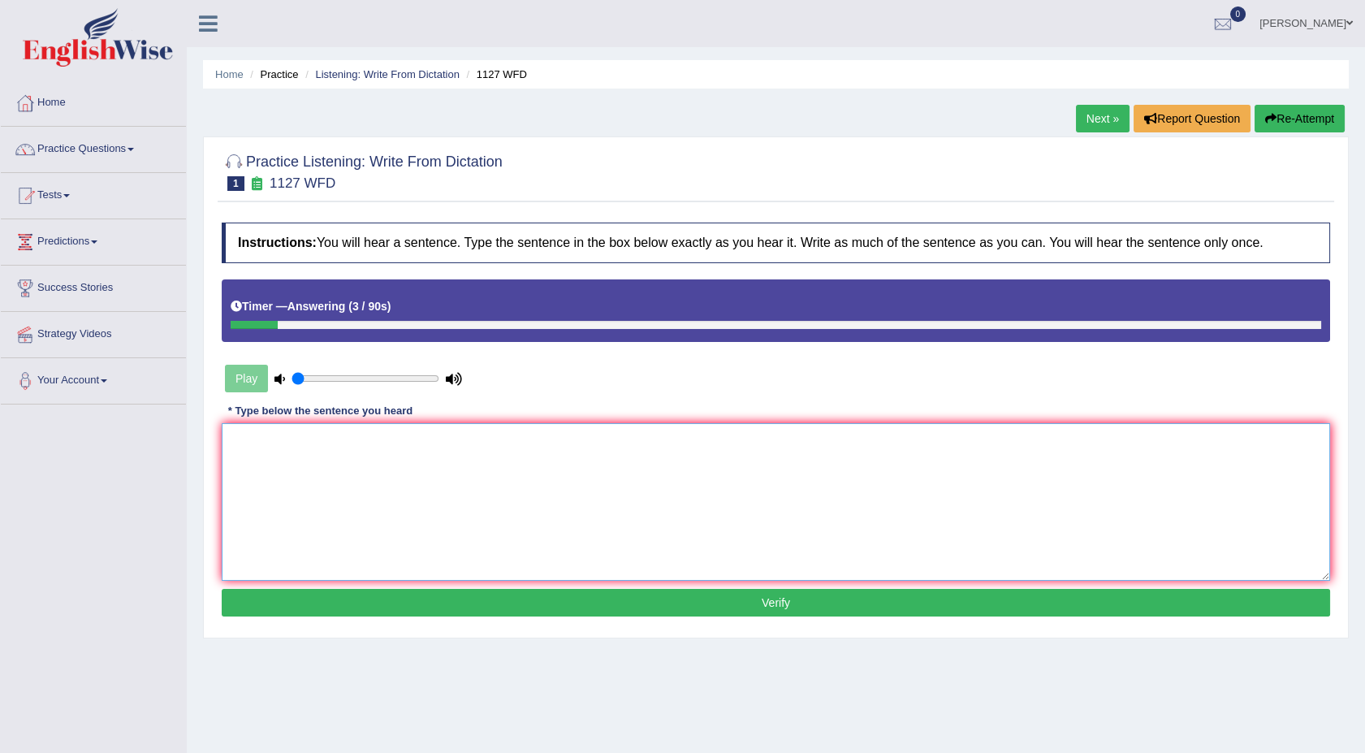
click at [292, 445] on textarea at bounding box center [776, 502] width 1108 height 158
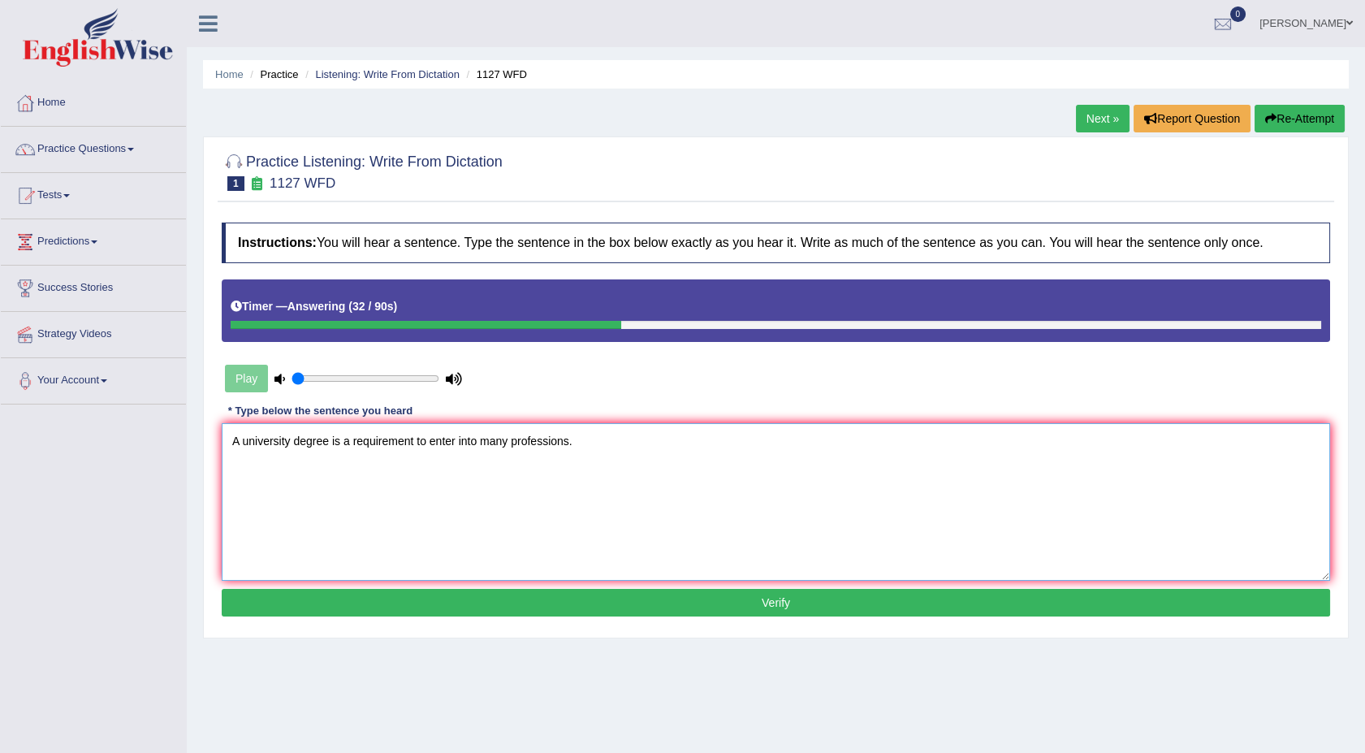
type textarea "A university degree is a requirement to enter into many professions."
click at [517, 607] on button "Verify" at bounding box center [776, 603] width 1108 height 28
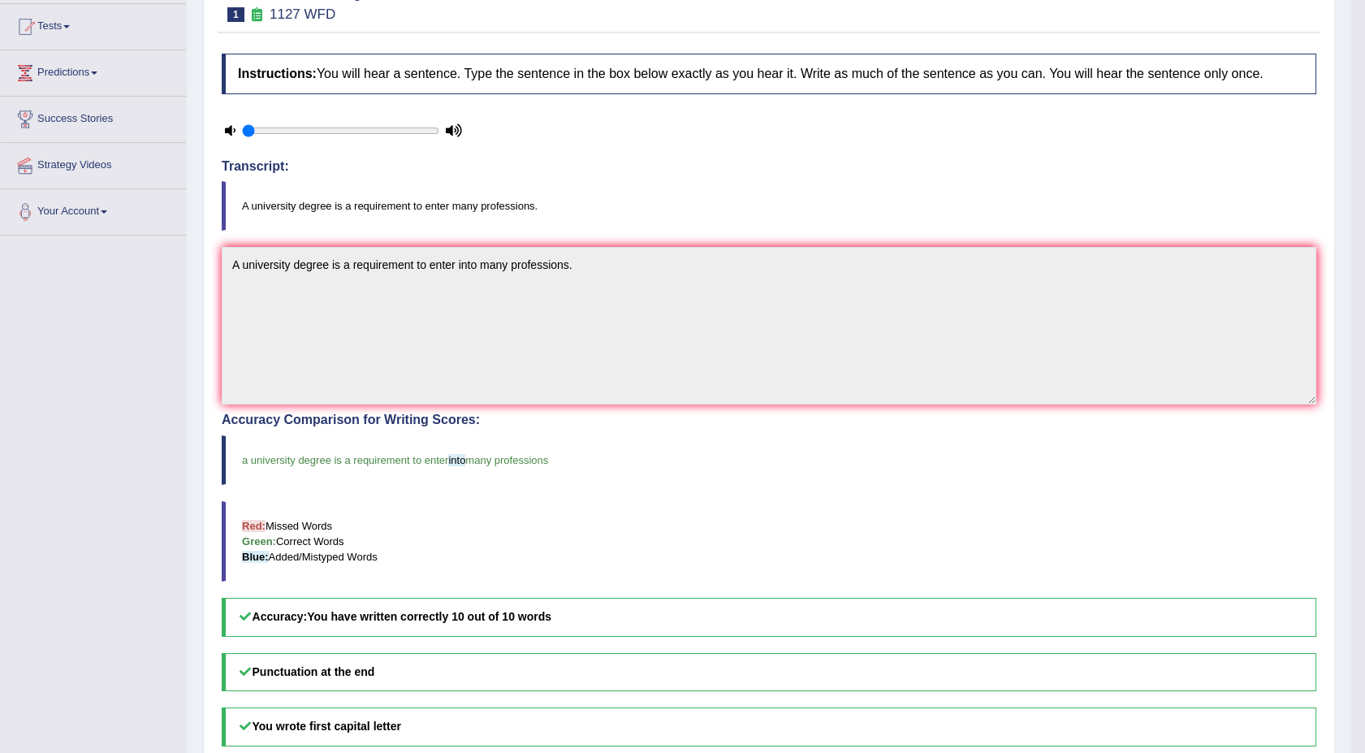
scroll to position [180, 0]
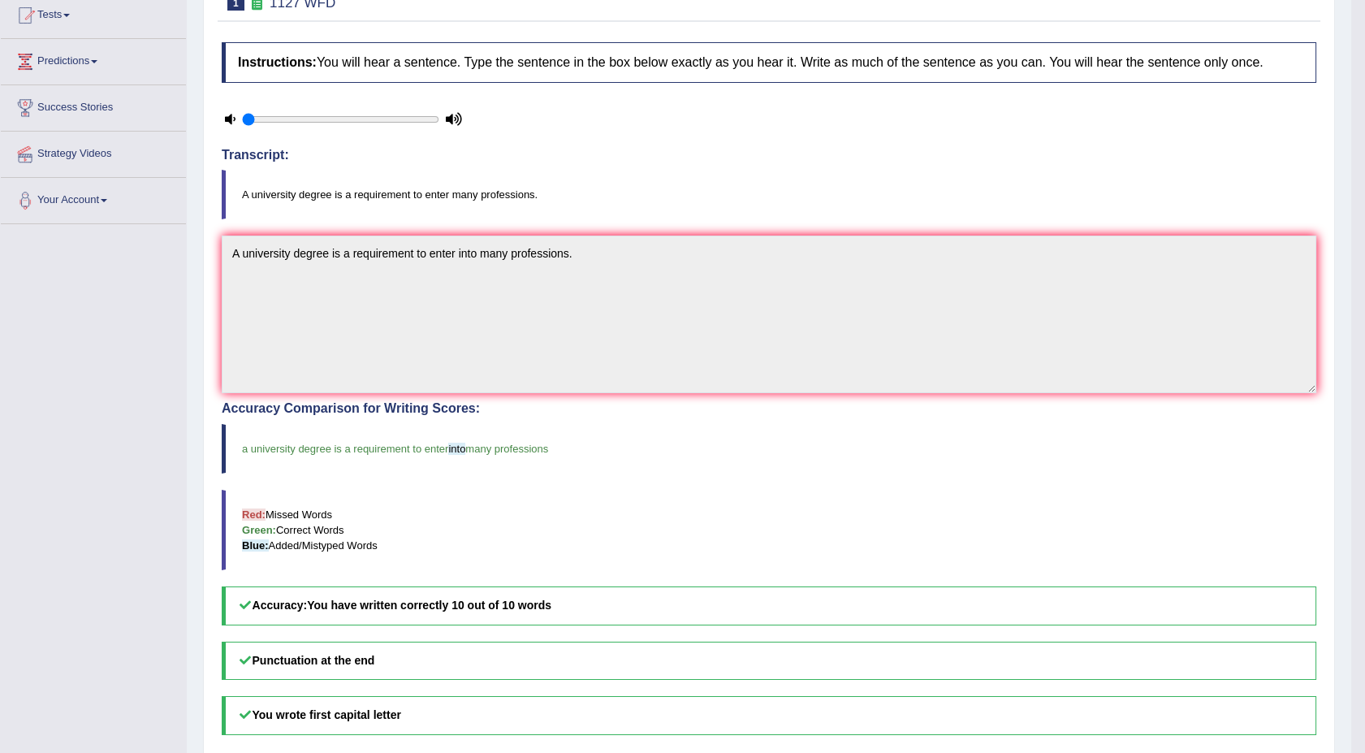
click at [226, 122] on icon at bounding box center [230, 119] width 11 height 11
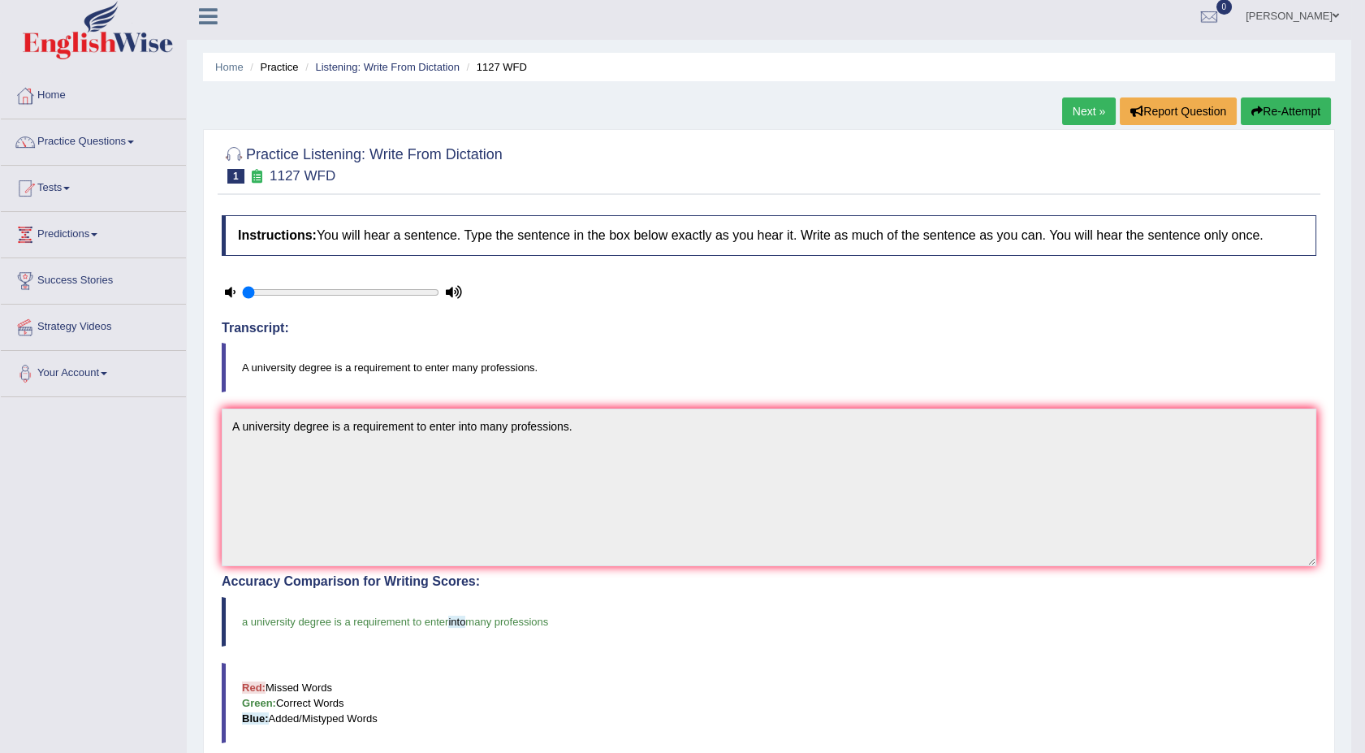
scroll to position [0, 0]
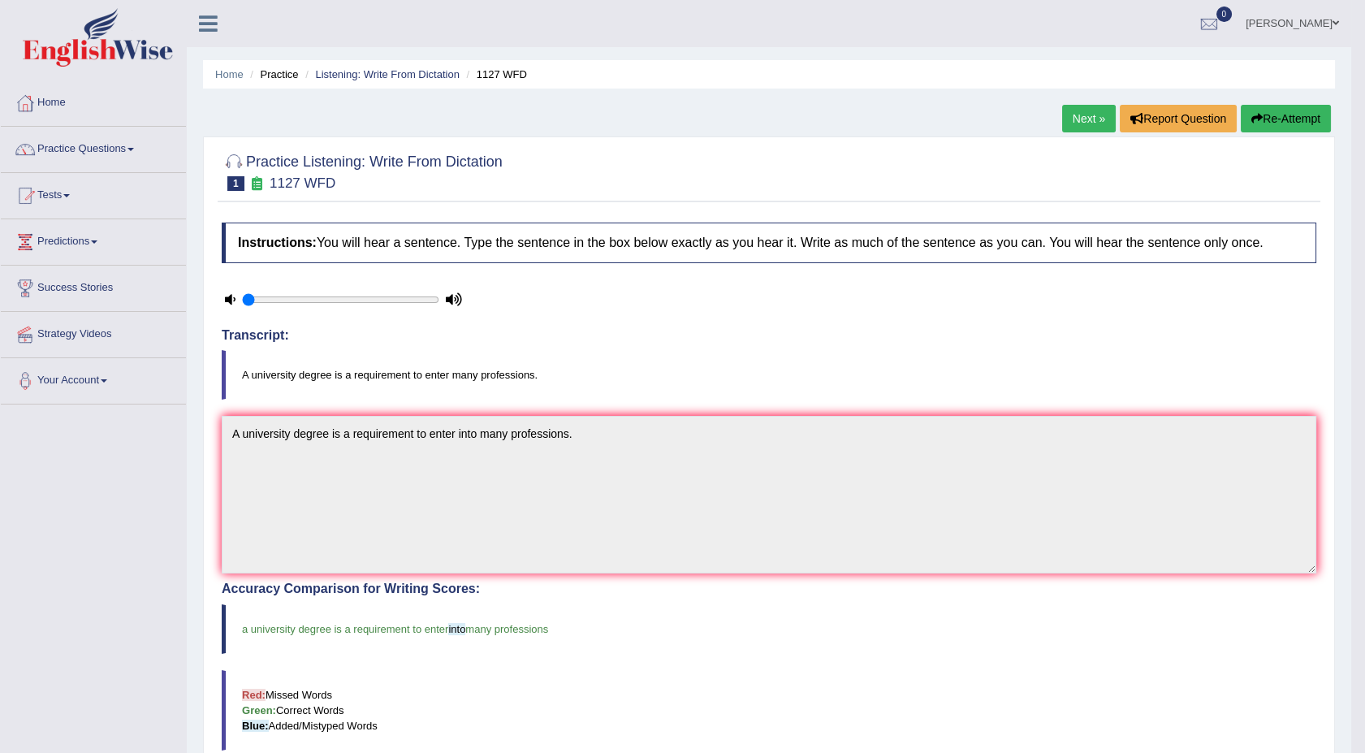
click at [1089, 115] on link "Next »" at bounding box center [1089, 119] width 54 height 28
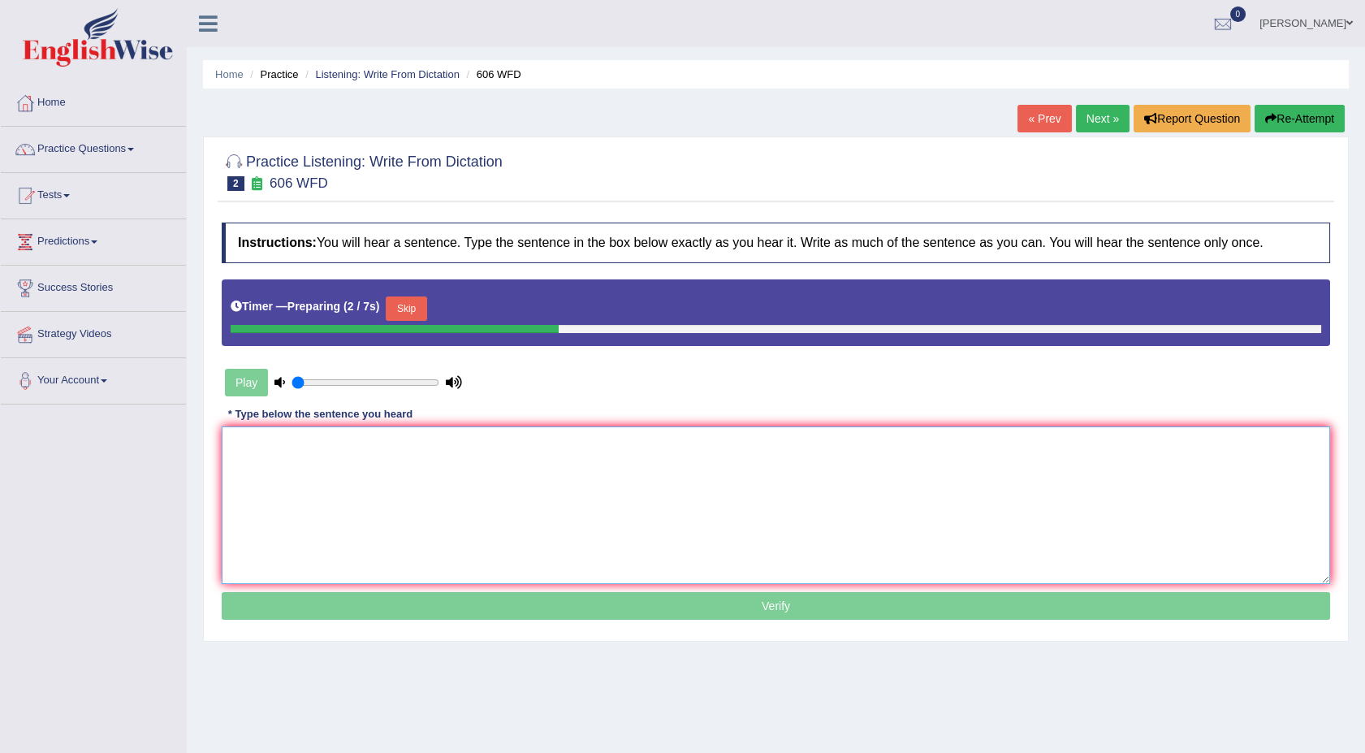
click at [480, 489] on textarea at bounding box center [776, 505] width 1108 height 158
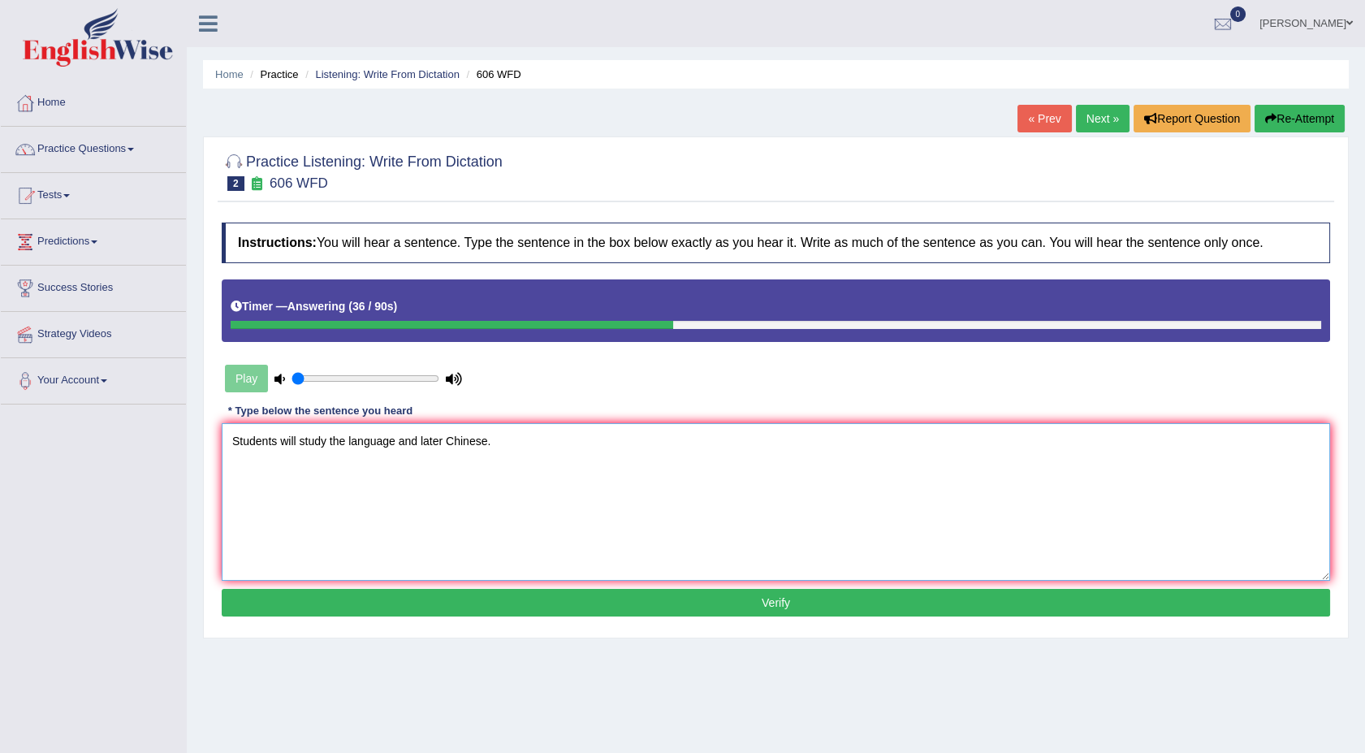
type textarea "Students will study the language and later Chinese."
click at [462, 598] on button "Verify" at bounding box center [776, 603] width 1108 height 28
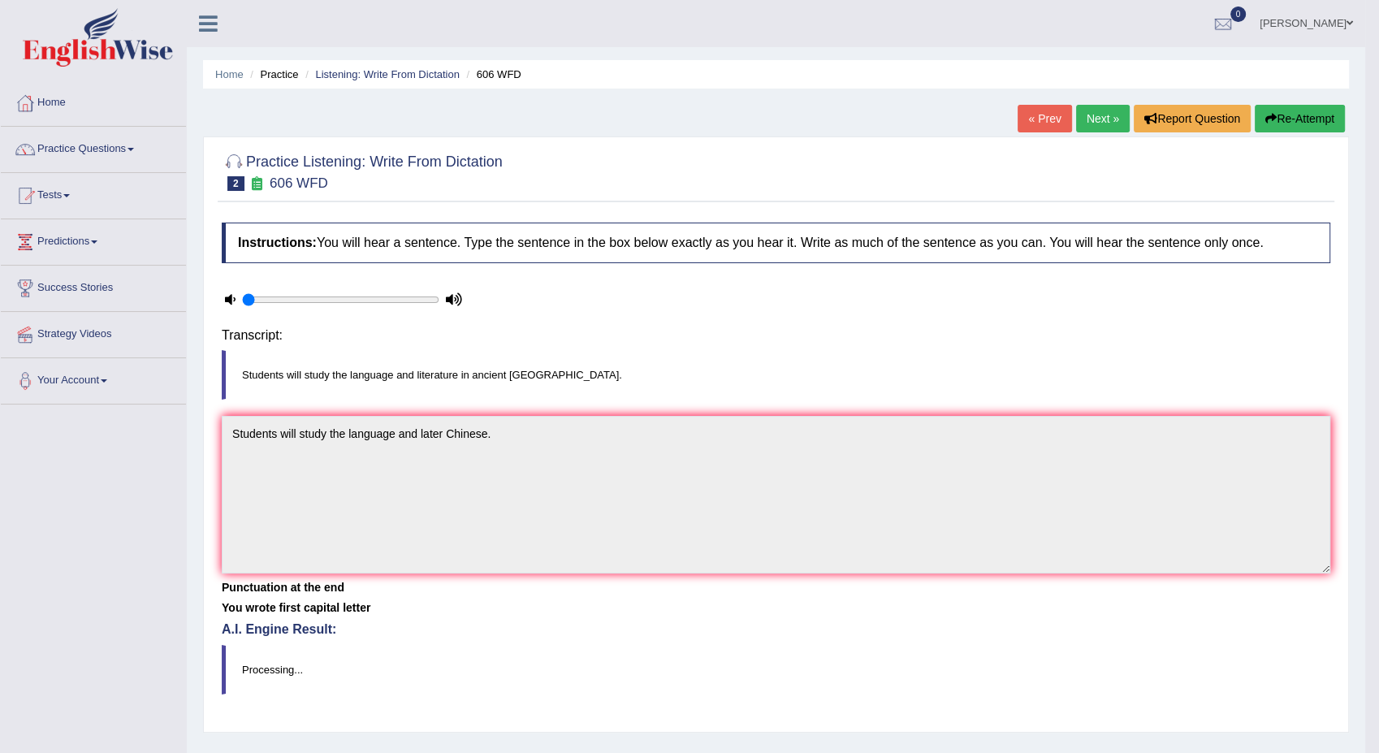
click at [462, 598] on body "Toggle navigation Home Practice Questions Speaking Practice Read Aloud Repeat S…" at bounding box center [689, 376] width 1379 height 753
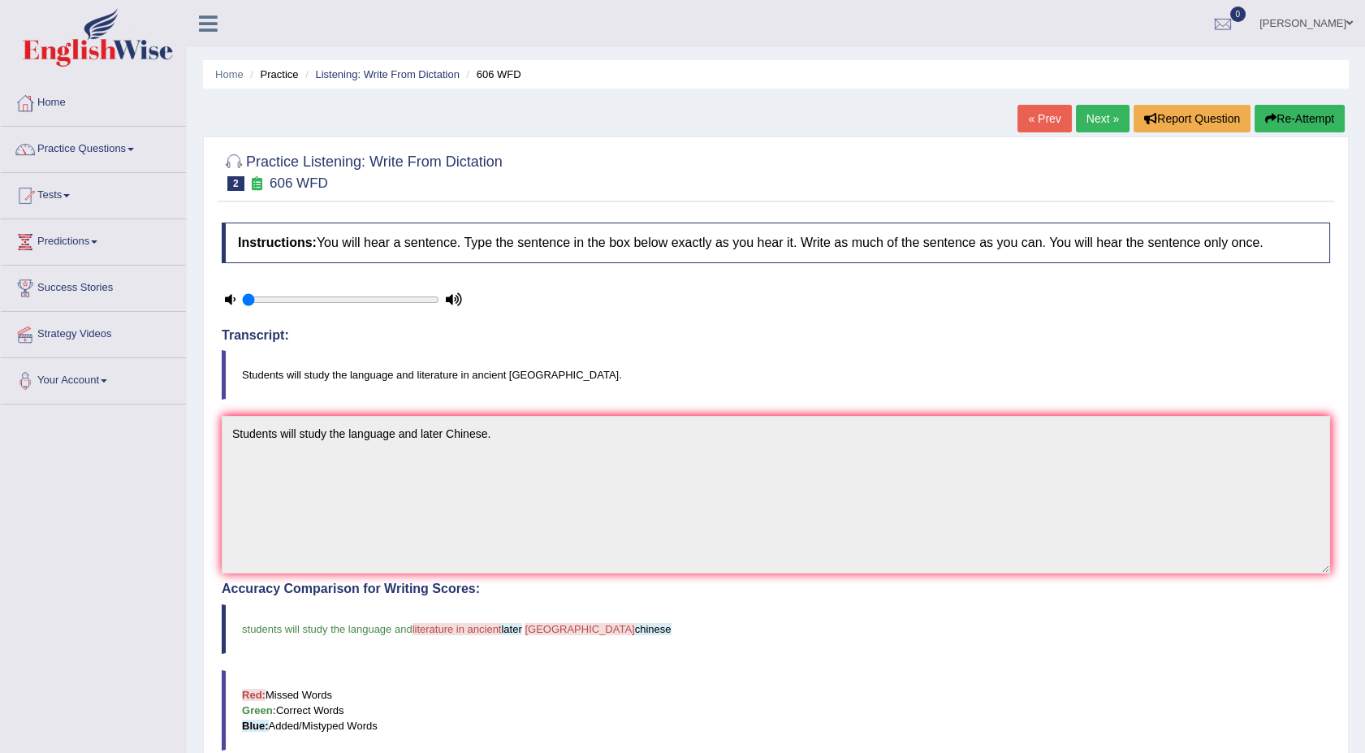
click at [1358, 735] on div "Home Practice Listening: Write From Dictation 606 WFD « Prev Next » Report Ques…" at bounding box center [776, 522] width 1178 height 1045
click at [1107, 108] on link "Next »" at bounding box center [1103, 119] width 54 height 28
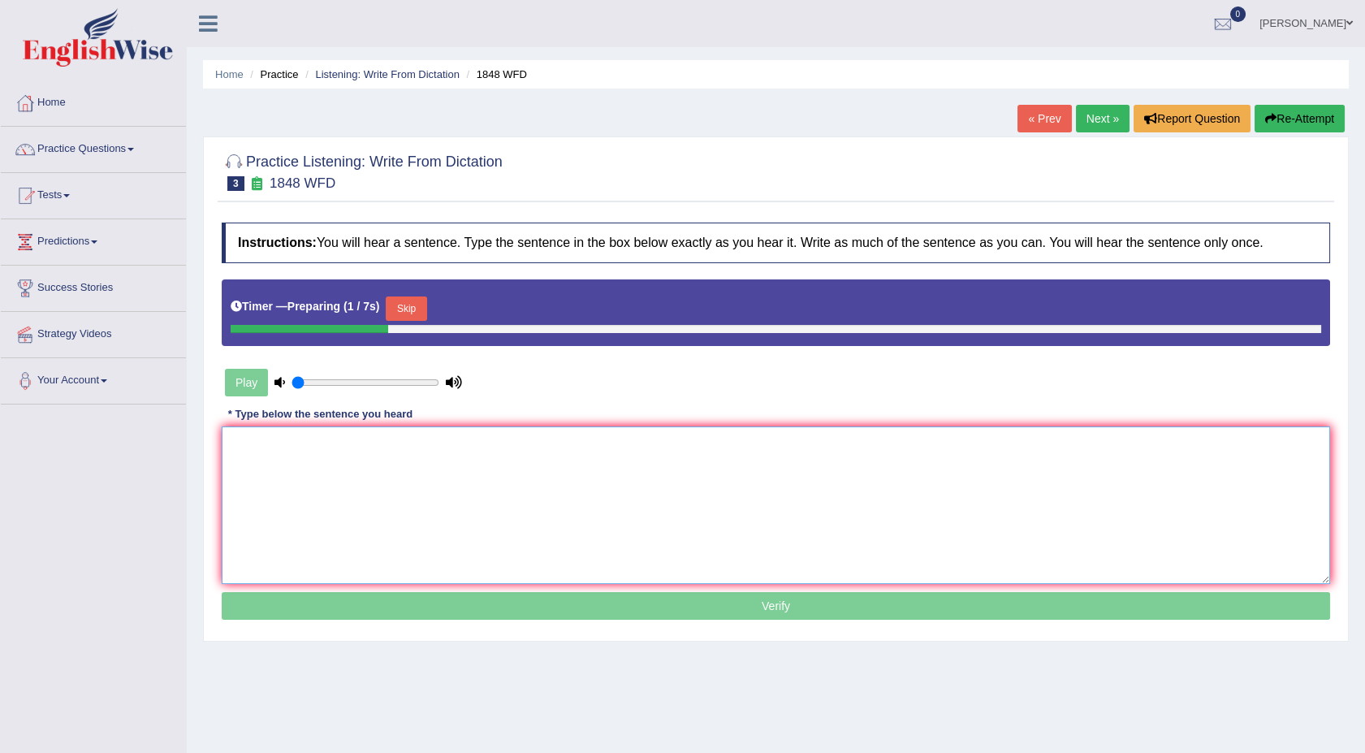
click at [644, 468] on textarea at bounding box center [776, 505] width 1108 height 158
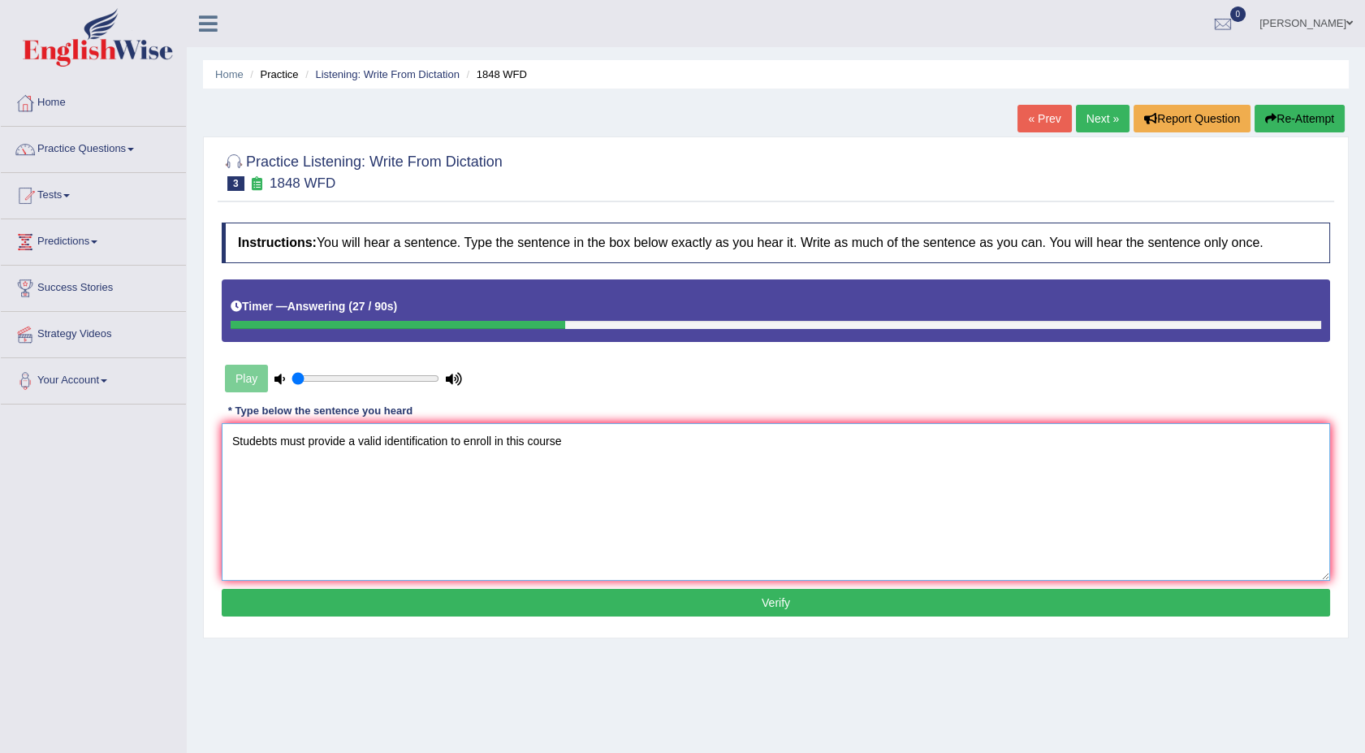
click at [274, 443] on textarea "Studebts must provide a valid identification to enroll in this course" at bounding box center [776, 502] width 1108 height 158
click at [570, 441] on textarea "Students must provide a valid identification to enroll in this course" at bounding box center [776, 502] width 1108 height 158
type textarea "Students must provide a valid identification to enroll in this course."
click at [520, 602] on button "Verify" at bounding box center [776, 603] width 1108 height 28
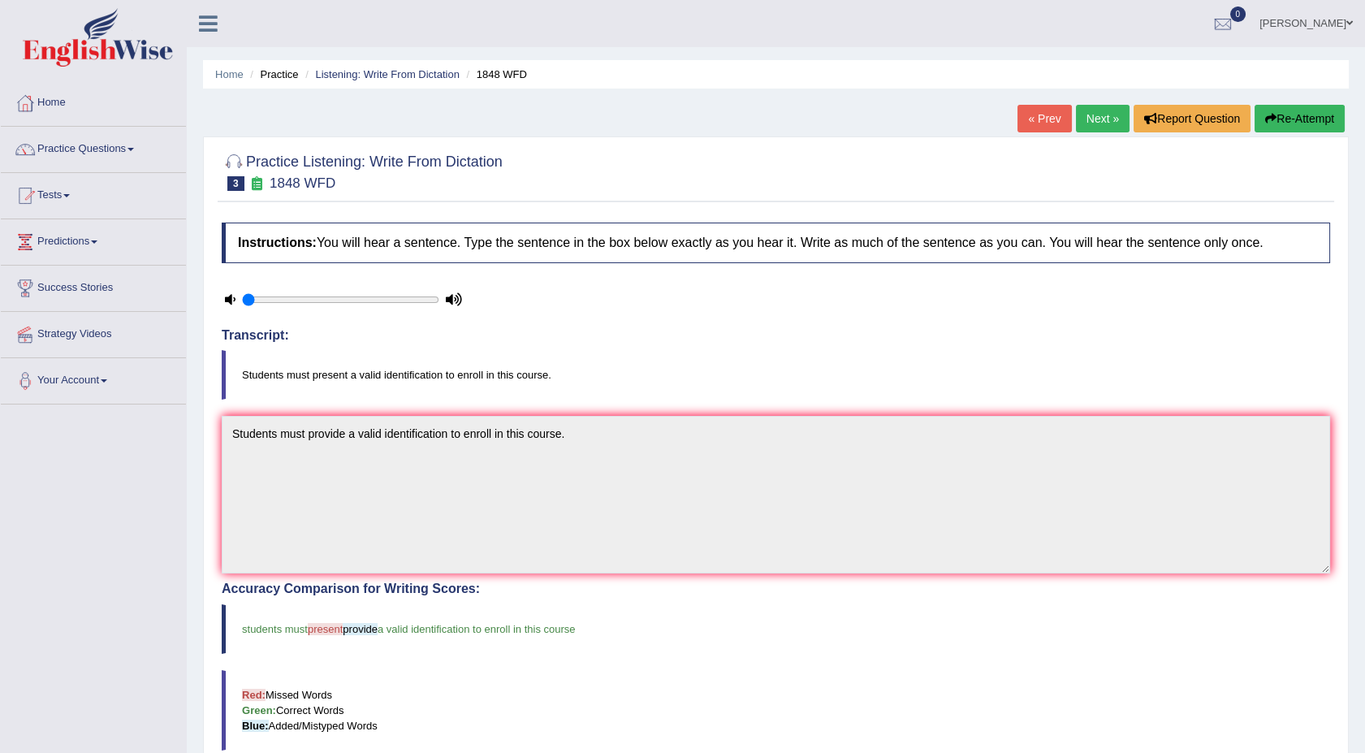
click at [1363, 736] on div "Home Practice Listening: Write From Dictation 1848 WFD « Prev Next » Report Que…" at bounding box center [776, 522] width 1178 height 1045
click at [1364, 740] on html "Toggle navigation Home Practice Questions Speaking Practice Read Aloud Repeat S…" at bounding box center [682, 376] width 1365 height 753
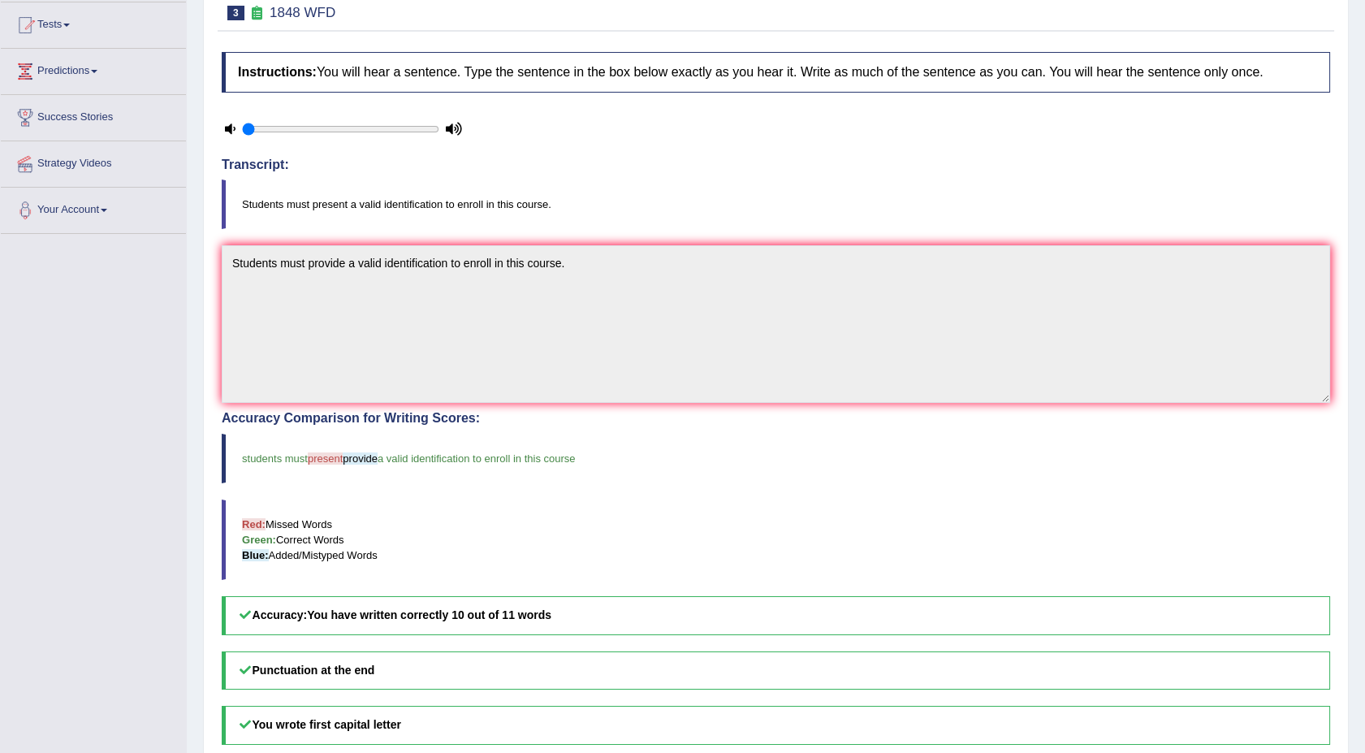
scroll to position [180, 0]
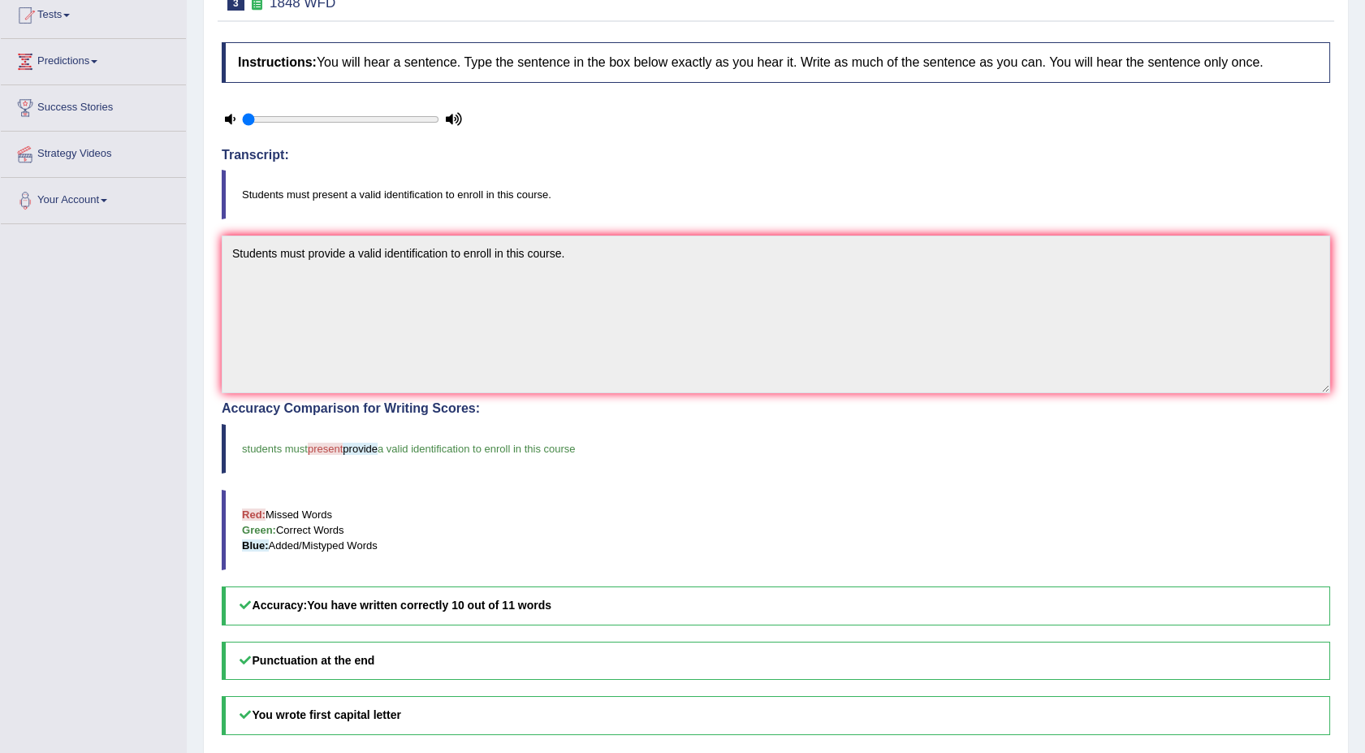
click at [1364, 15] on div "Home Practice Listening: Write From Dictation 1848 WFD « Prev Next » Report Que…" at bounding box center [776, 342] width 1178 height 1045
click at [1364, 11] on html "Toggle navigation Home Practice Questions Speaking Practice Read Aloud Repeat S…" at bounding box center [682, 196] width 1365 height 753
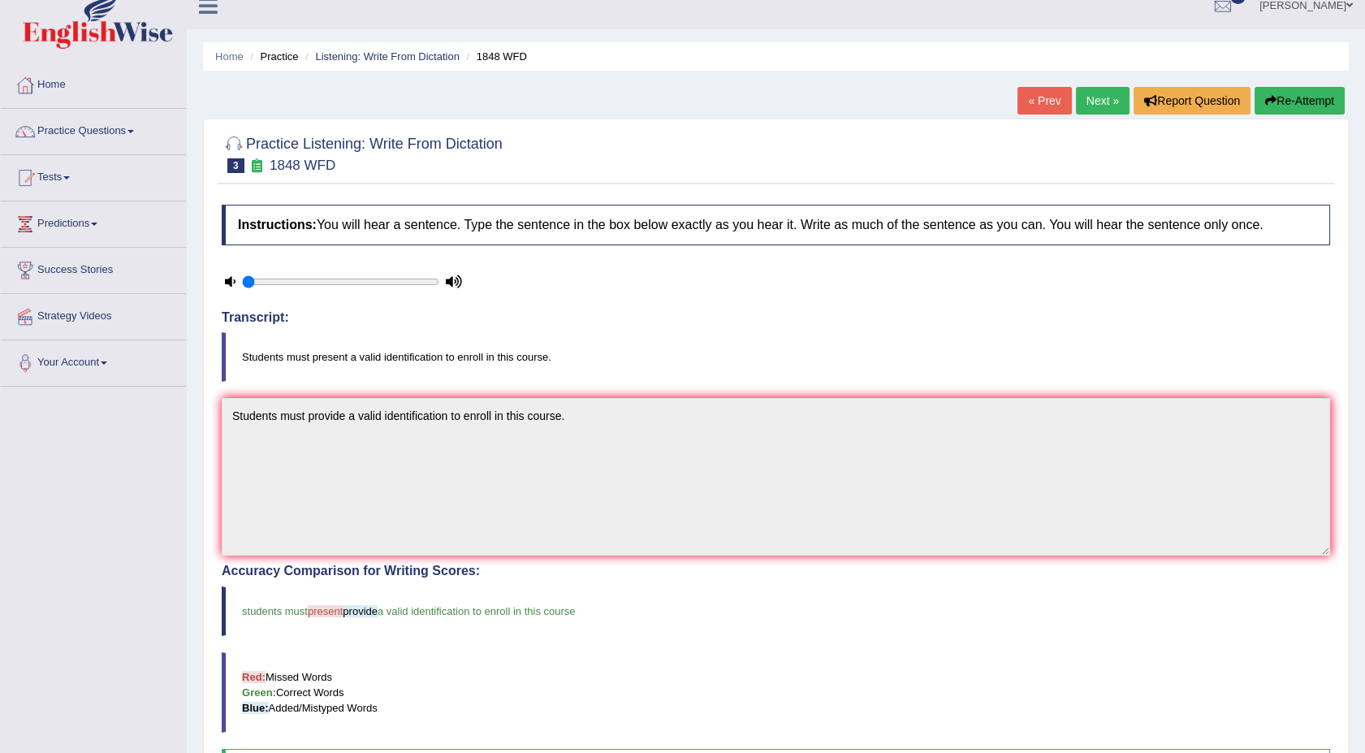
scroll to position [0, 0]
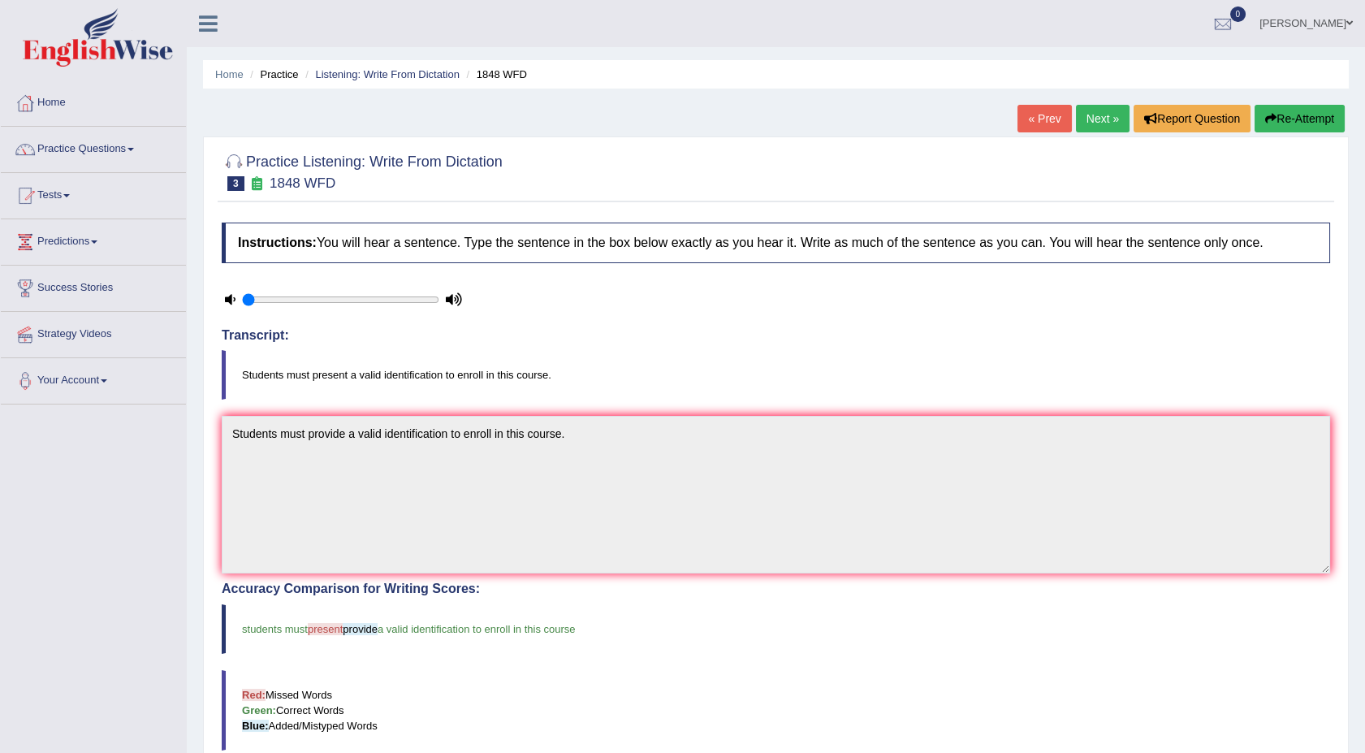
click at [1091, 120] on link "Next »" at bounding box center [1103, 119] width 54 height 28
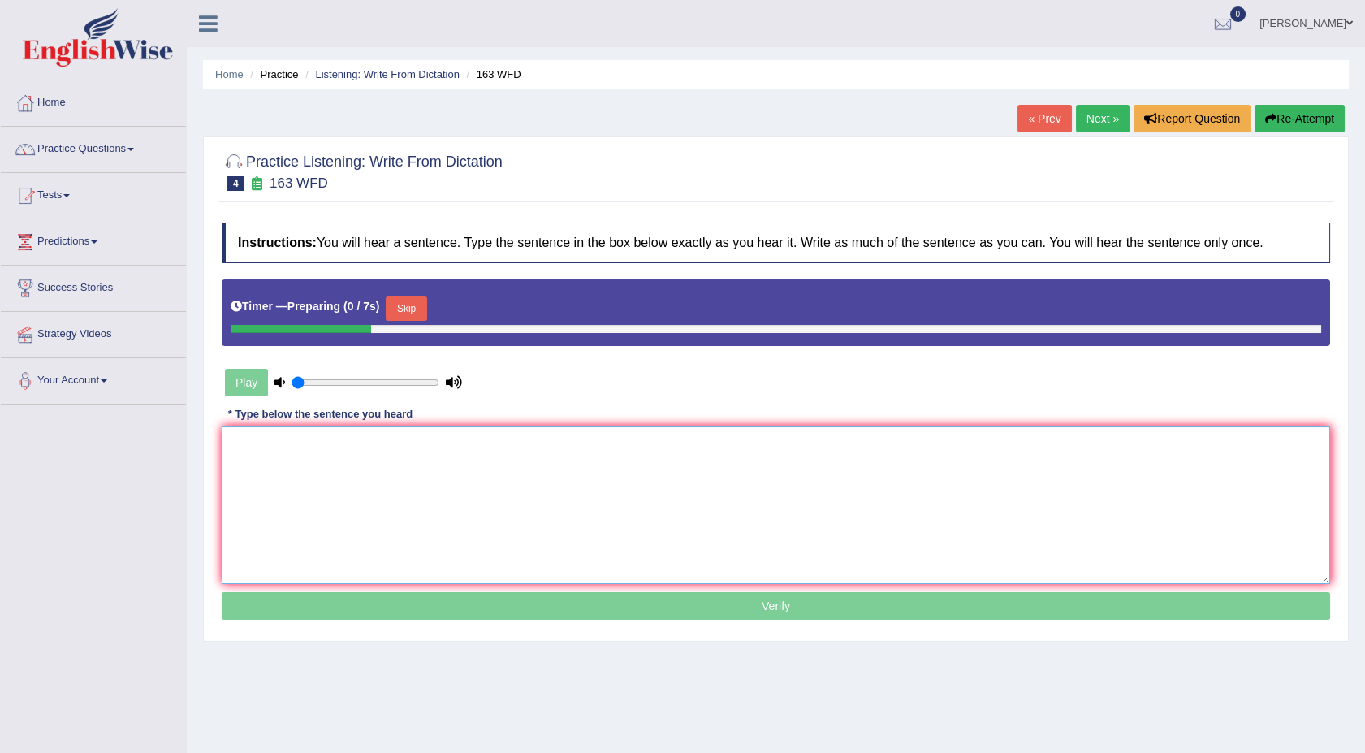
click at [572, 490] on textarea at bounding box center [776, 505] width 1108 height 158
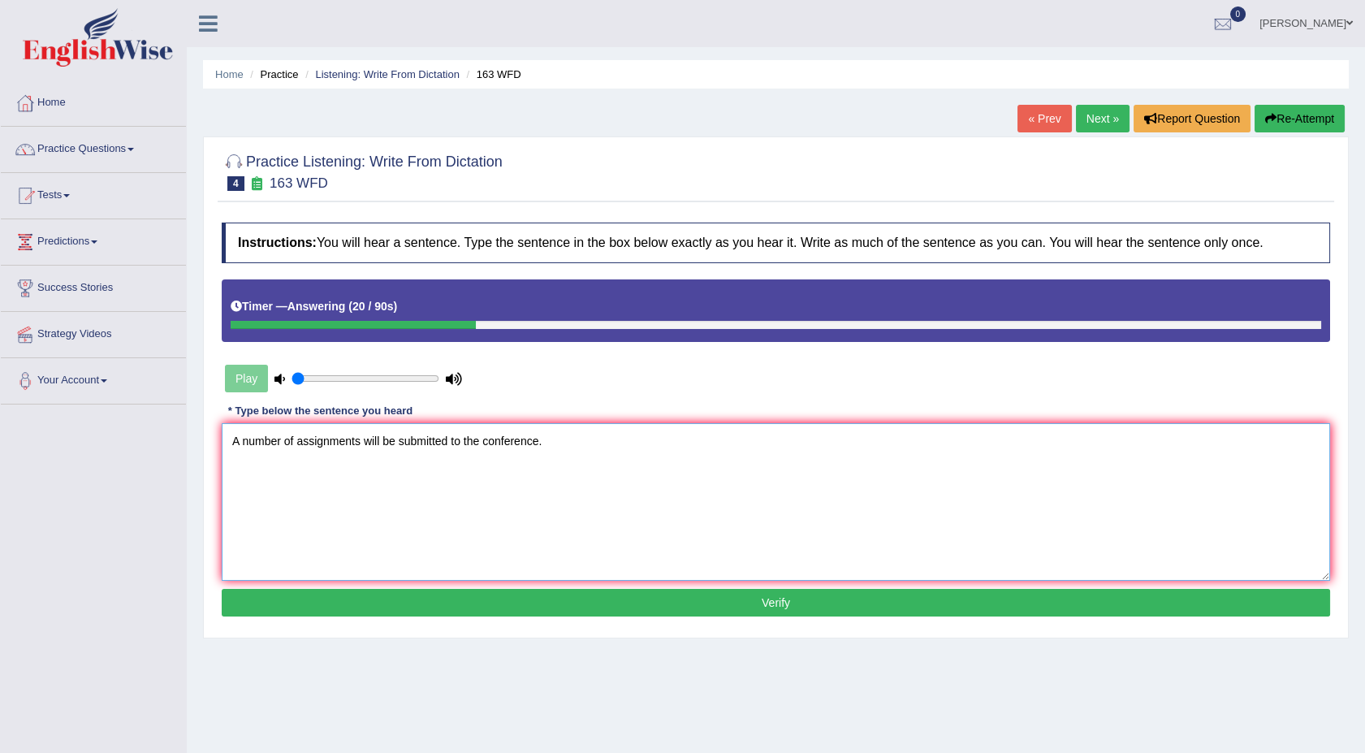
type textarea "A number of assignments will be submitted to the conference."
click at [507, 592] on button "Verify" at bounding box center [776, 603] width 1108 height 28
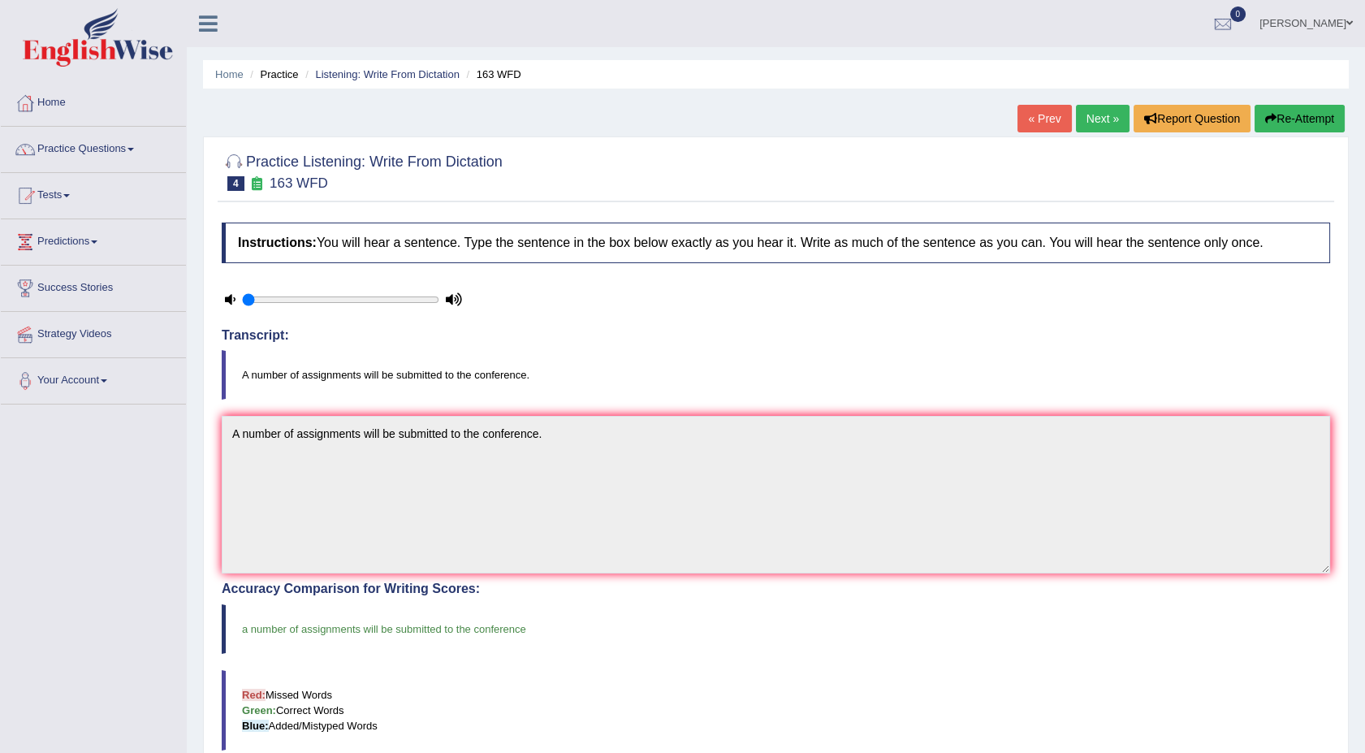
click at [1099, 114] on link "Next »" at bounding box center [1103, 119] width 54 height 28
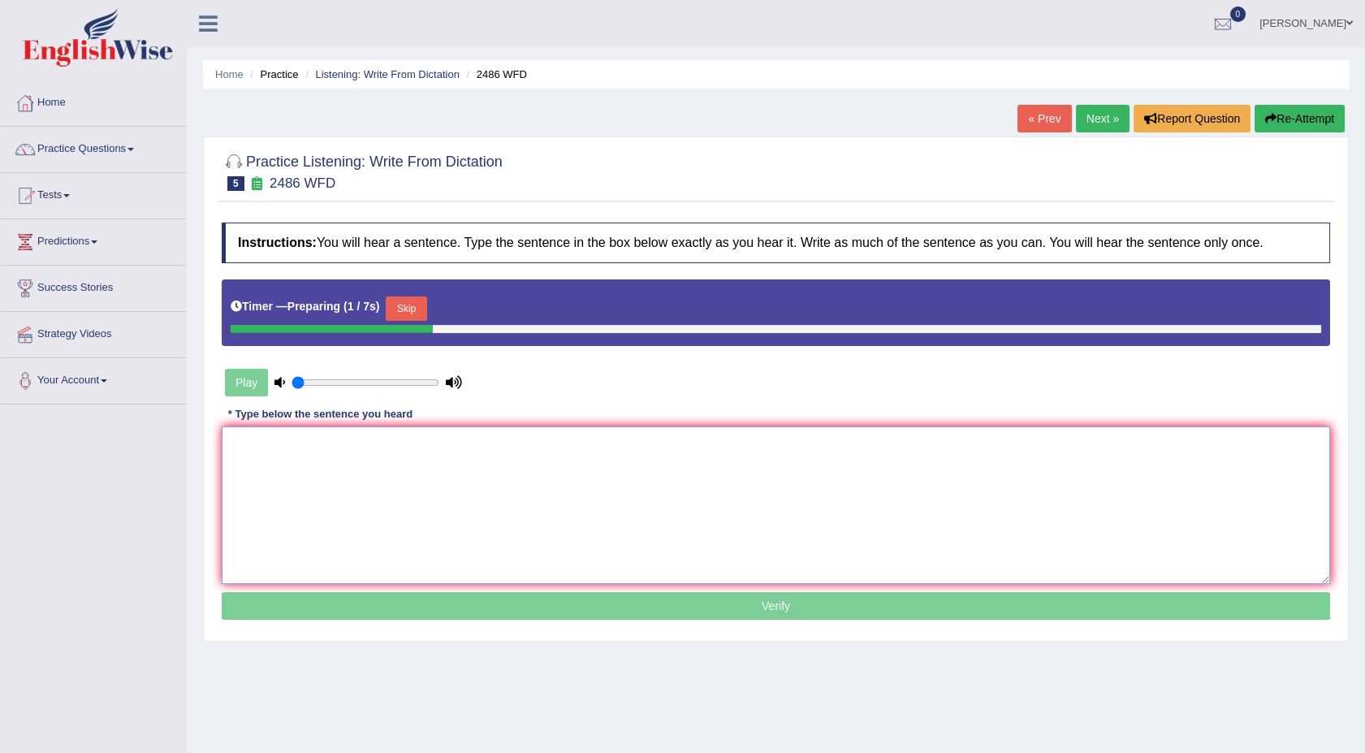
click at [405, 447] on textarea at bounding box center [776, 505] width 1108 height 158
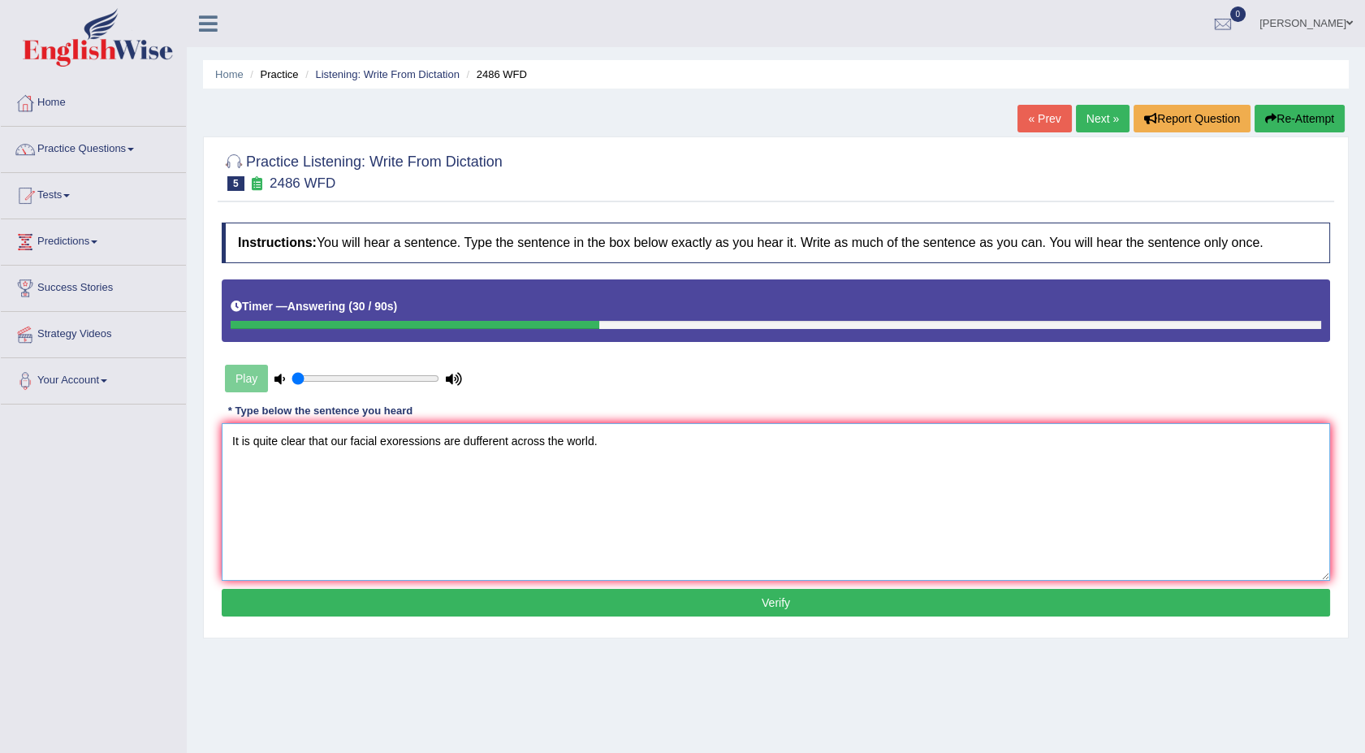
click at [399, 440] on textarea "It is quite clear that our facial exoressions are dufferent across the world." at bounding box center [776, 502] width 1108 height 158
click at [473, 442] on textarea "It is quite clear that our facial expressions are dufferent across the world." at bounding box center [776, 502] width 1108 height 158
type textarea "It is quite clear that our facial expressions are different across the world."
click at [522, 608] on button "Verify" at bounding box center [776, 603] width 1108 height 28
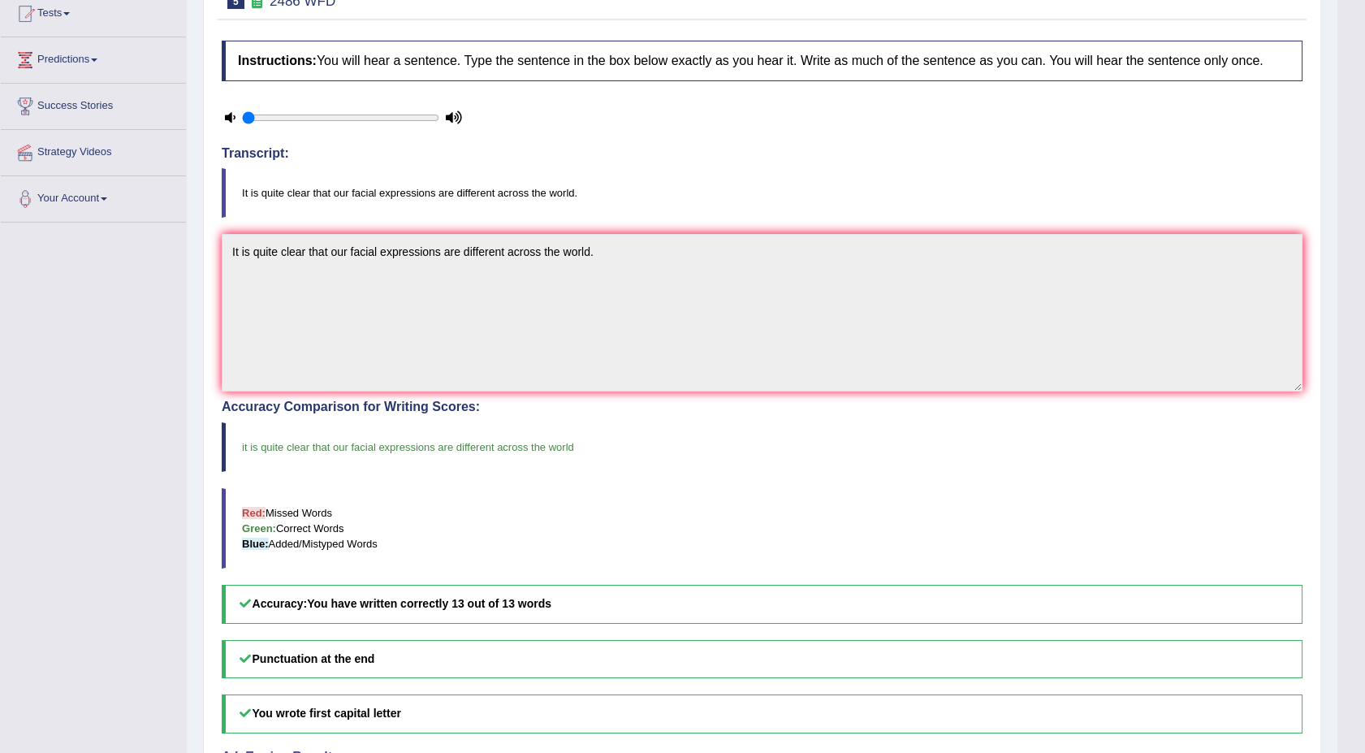
scroll to position [216, 0]
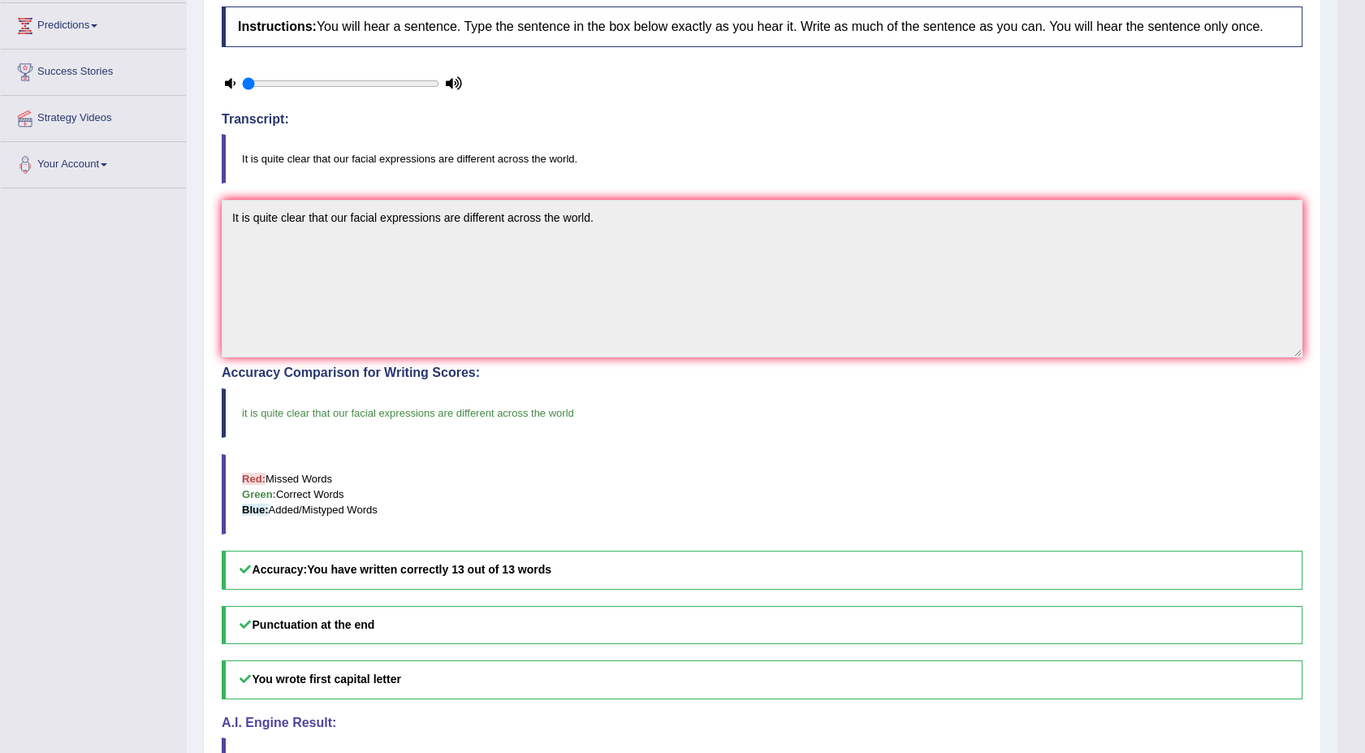
click at [1363, 11] on body "Toggle navigation Home Practice Questions Speaking Practice Read Aloud Repeat S…" at bounding box center [682, 160] width 1365 height 753
drag, startPoint x: 1363, startPoint y: 11, endPoint x: 1375, endPoint y: 11, distance: 11.4
click at [1365, 11] on html "Toggle navigation Home Practice Questions Speaking Practice Read Aloud Repeat S…" at bounding box center [682, 160] width 1365 height 753
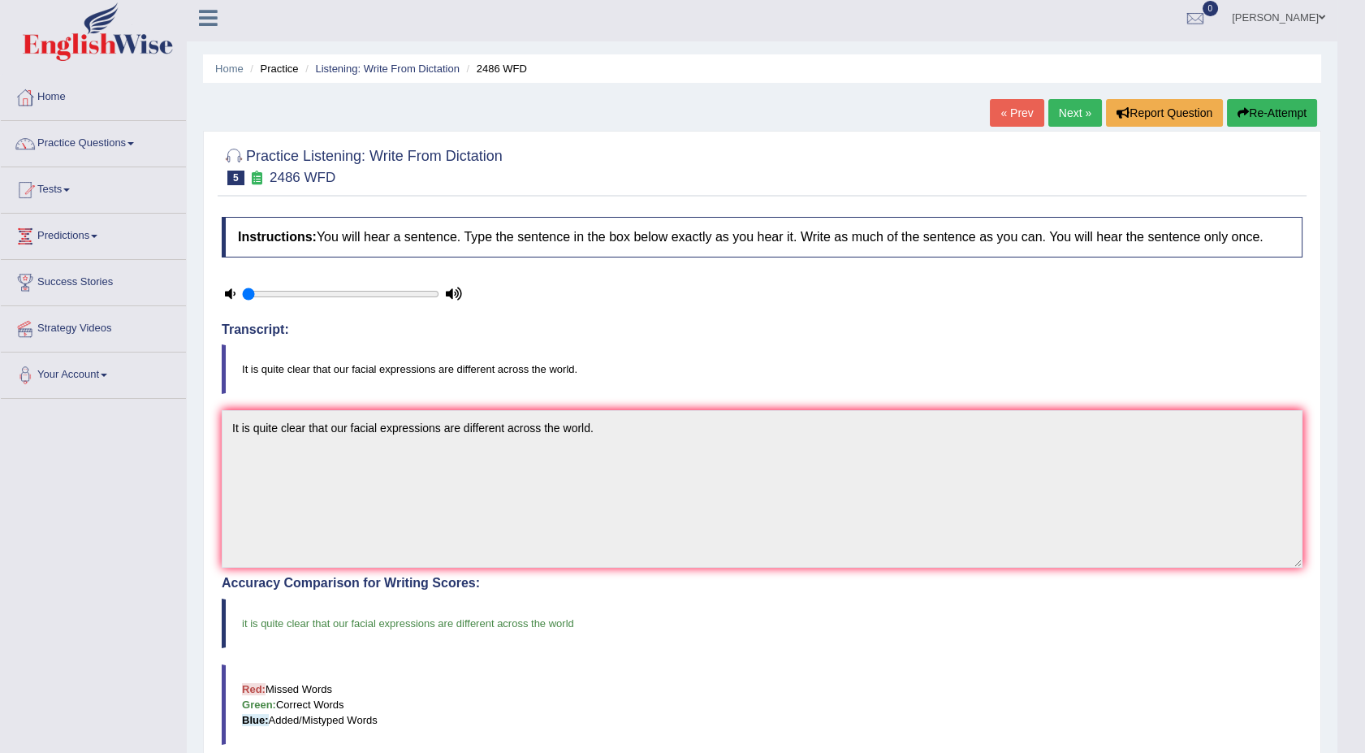
scroll to position [0, 0]
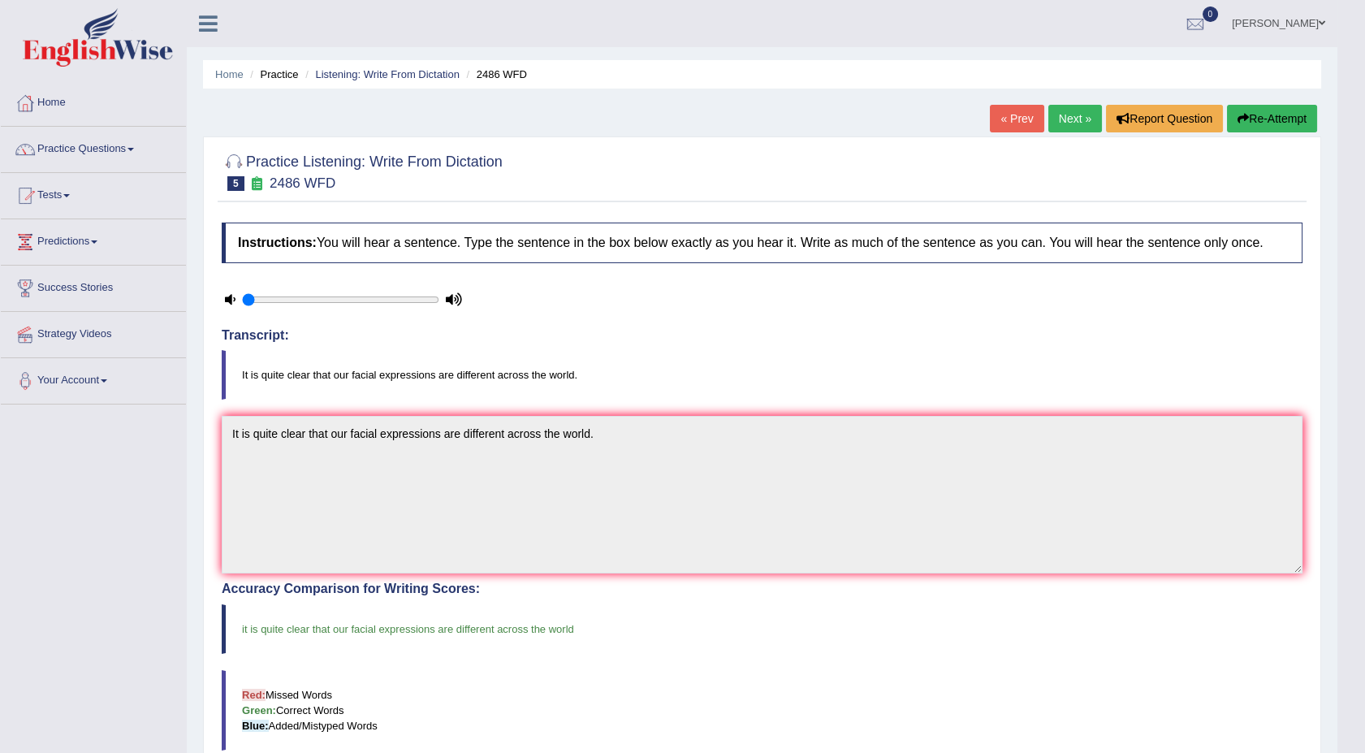
click at [1073, 113] on link "Next »" at bounding box center [1075, 119] width 54 height 28
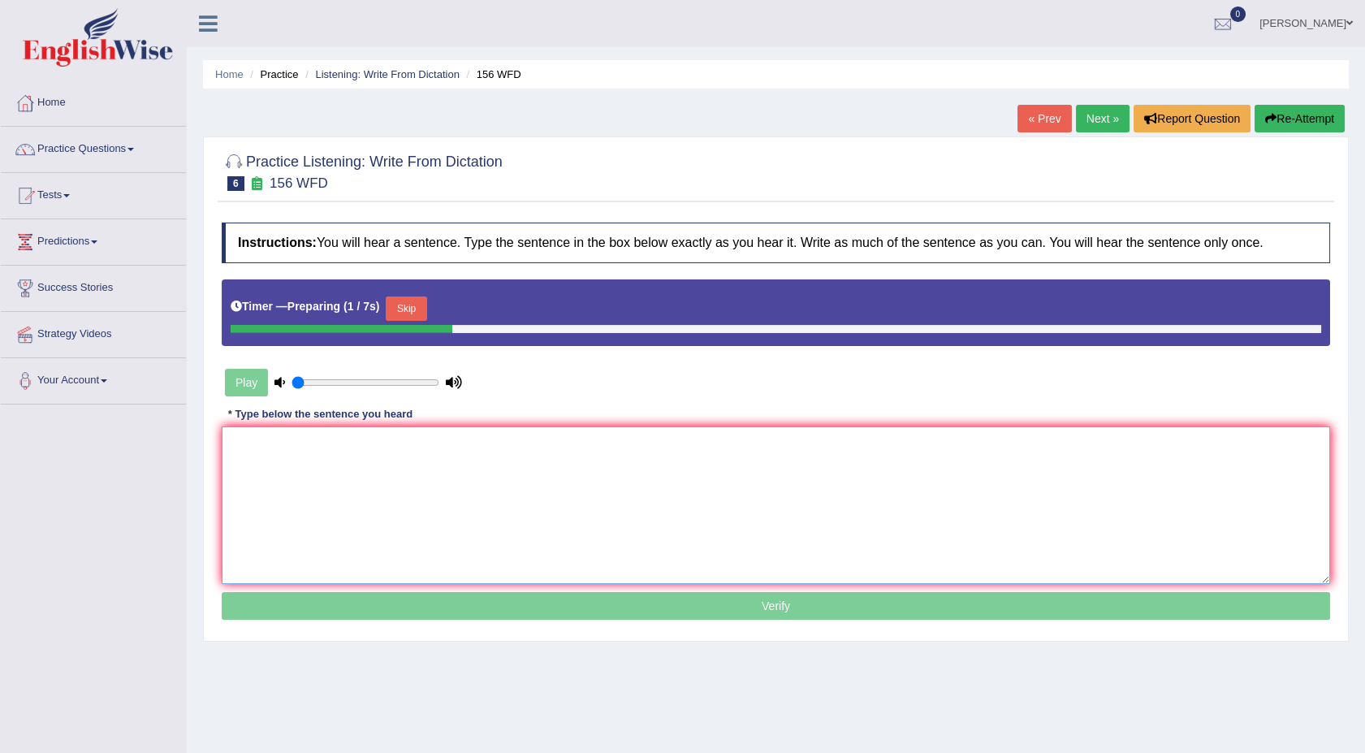
click at [546, 482] on textarea at bounding box center [776, 505] width 1108 height 158
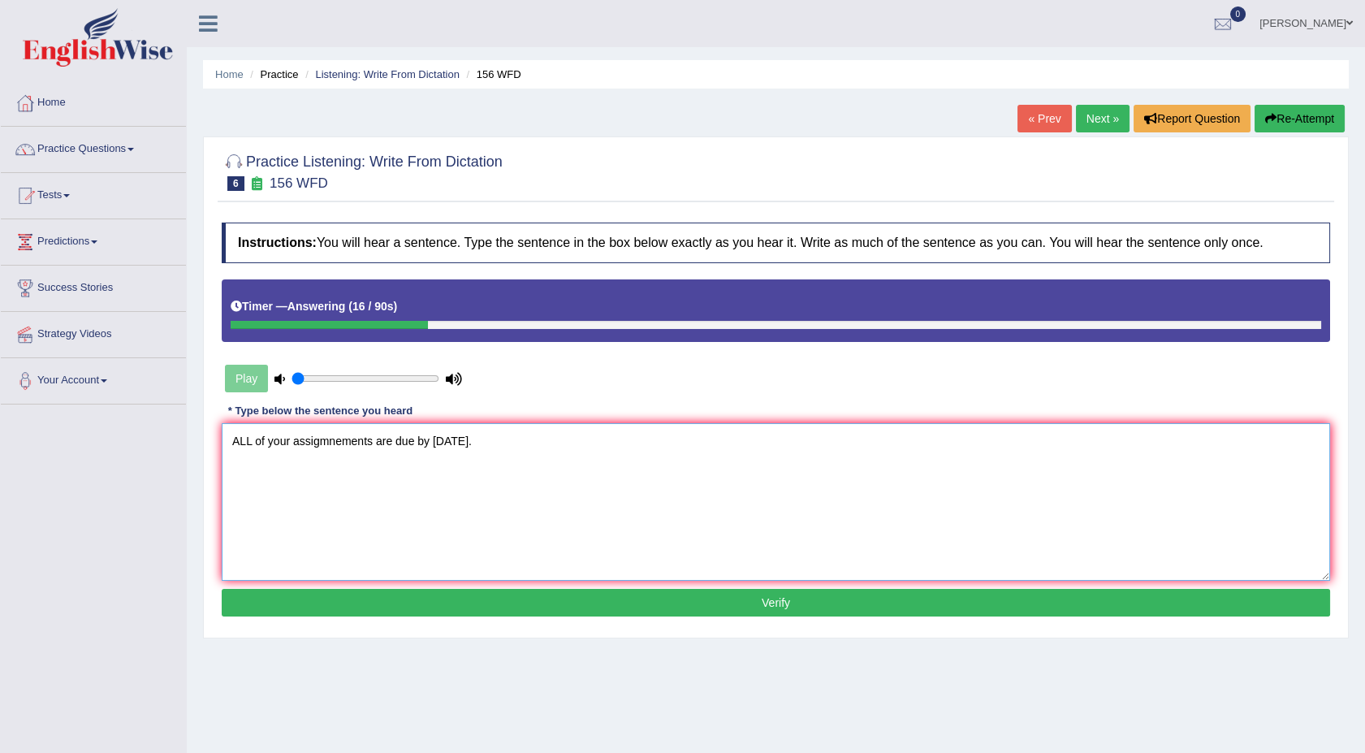
click at [250, 444] on textarea "ALL of your assigmnements are due by tomorrow." at bounding box center [776, 502] width 1108 height 158
click at [339, 435] on textarea "Al of your assigmnements are due by tomorrow." at bounding box center [776, 502] width 1108 height 158
click at [246, 437] on textarea "Al of your assignments are due by tomorrow." at bounding box center [776, 502] width 1108 height 158
type textarea "All of your assignments are due by tomorrow."
click at [369, 606] on button "Verify" at bounding box center [776, 603] width 1108 height 28
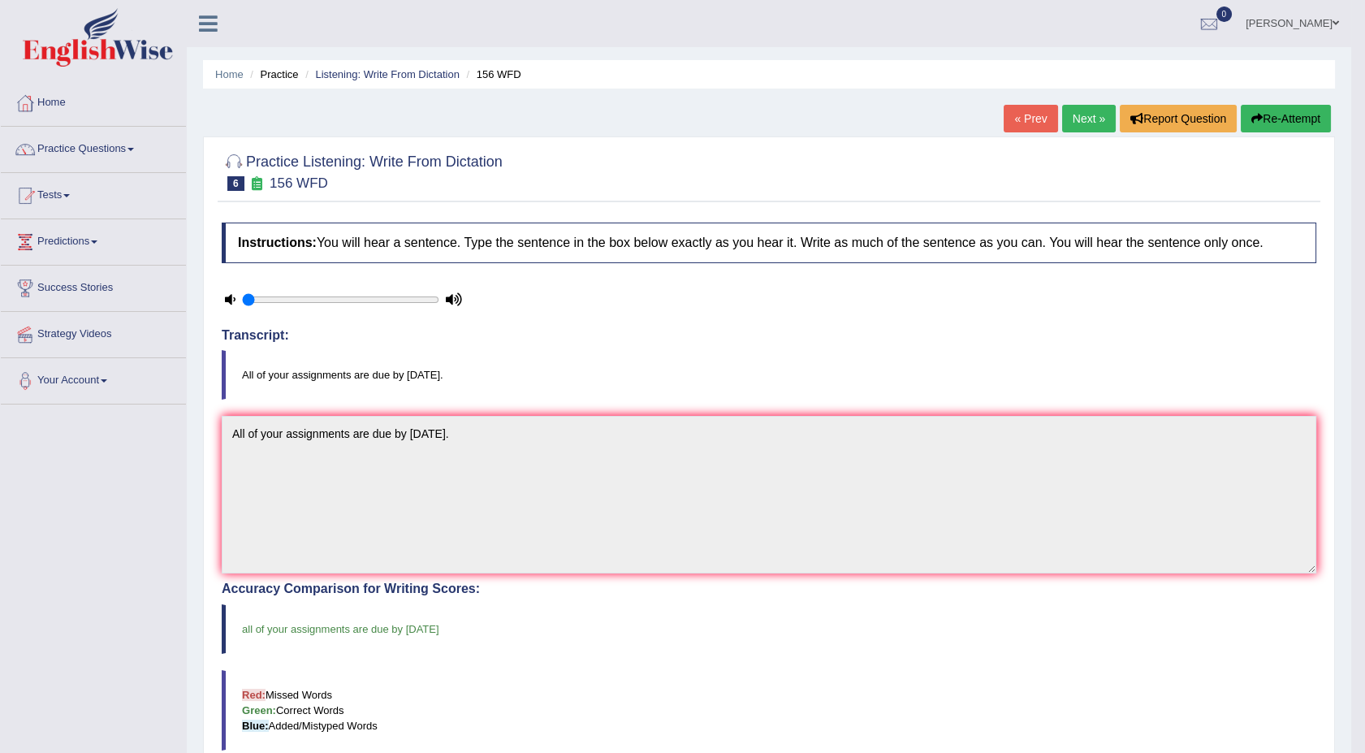
click at [1091, 116] on link "Next »" at bounding box center [1089, 119] width 54 height 28
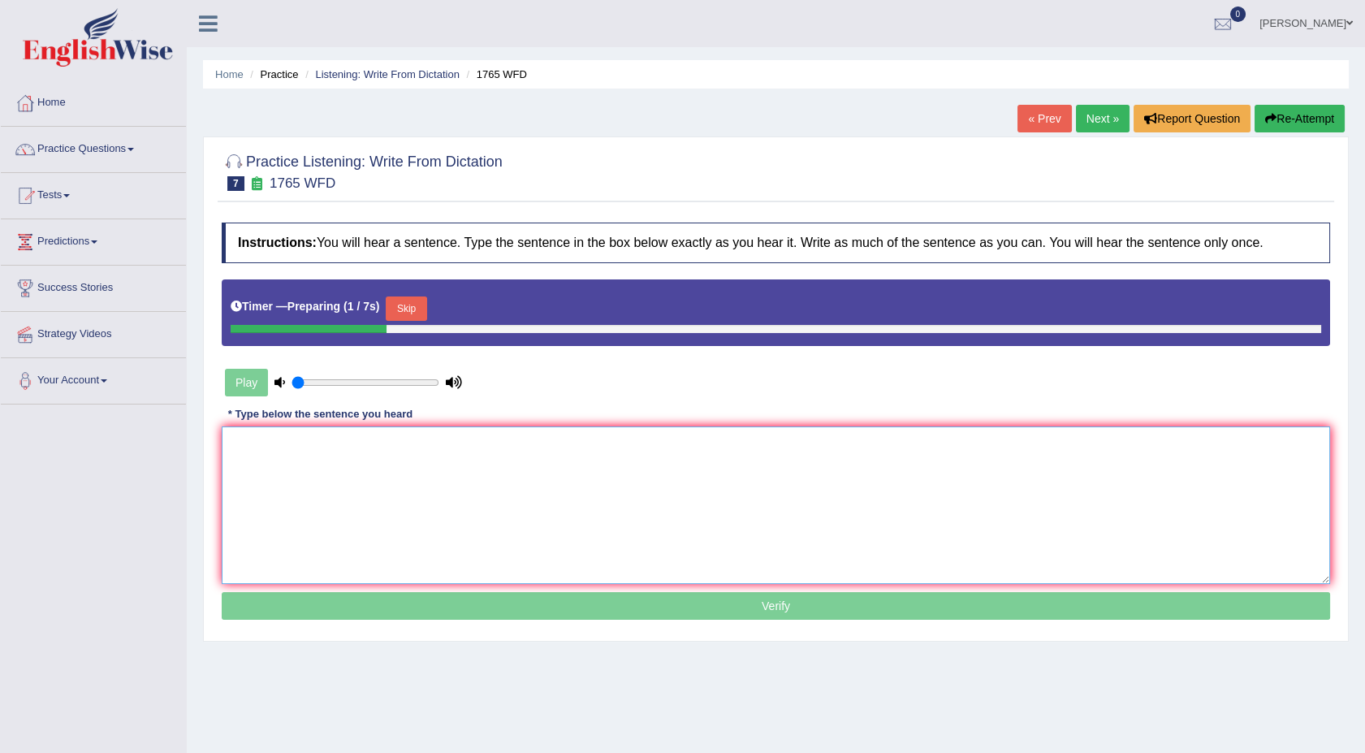
click at [563, 464] on textarea at bounding box center [776, 505] width 1108 height 158
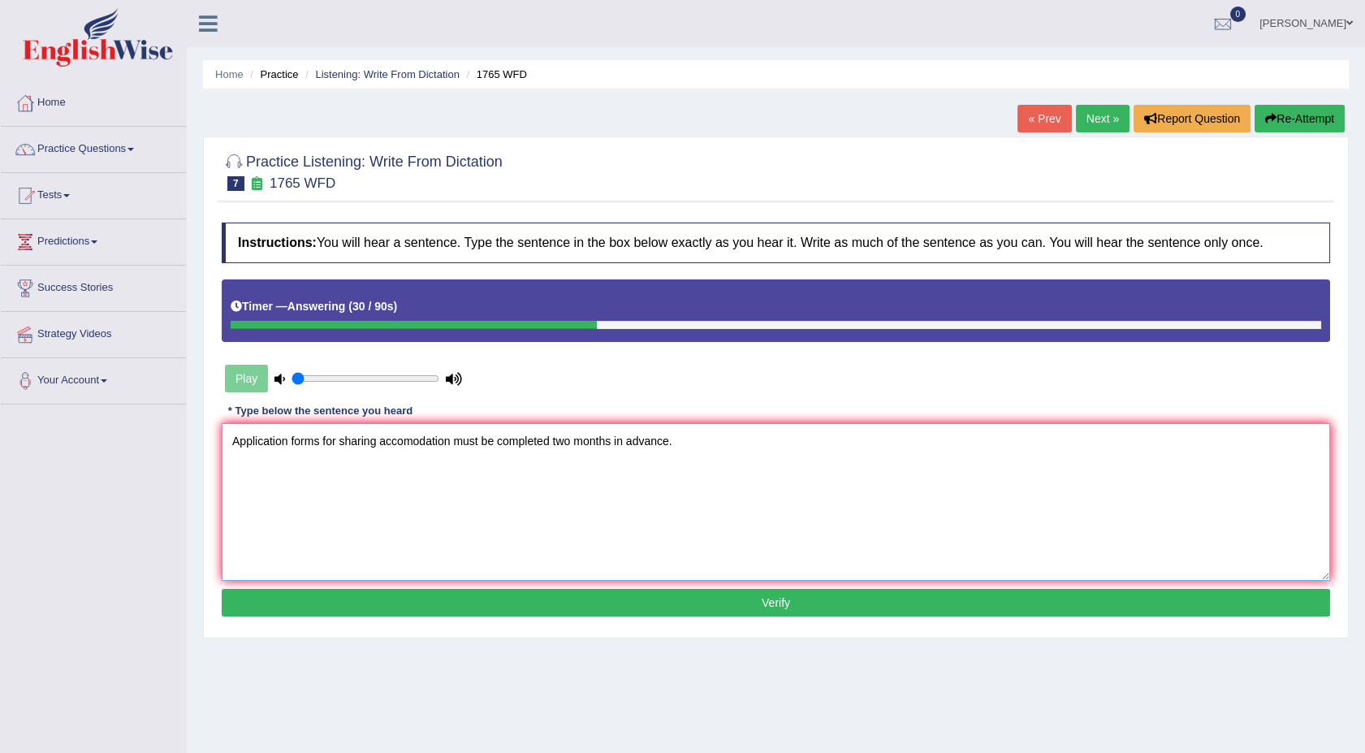
type textarea "Application forms for sharing accomodation must be completed two months in adva…"
click at [574, 601] on button "Verify" at bounding box center [776, 603] width 1108 height 28
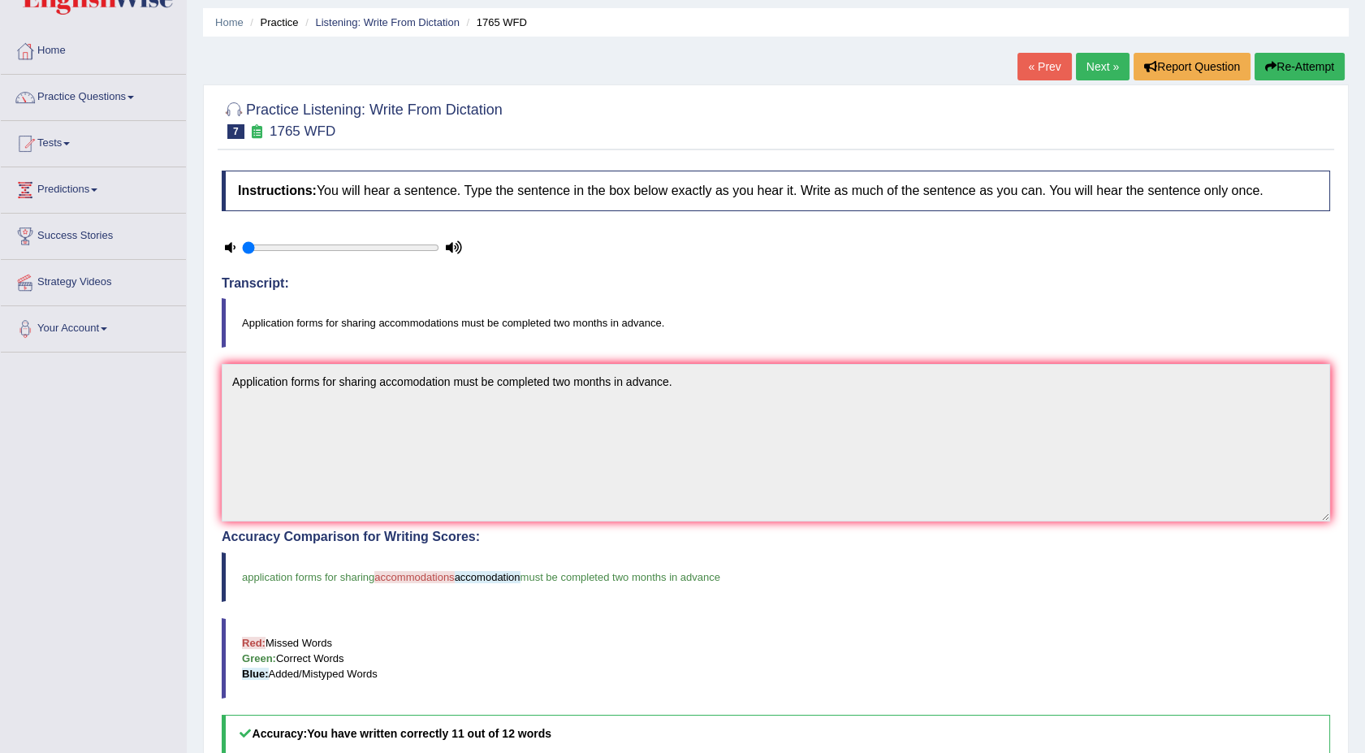
scroll to position [36, 0]
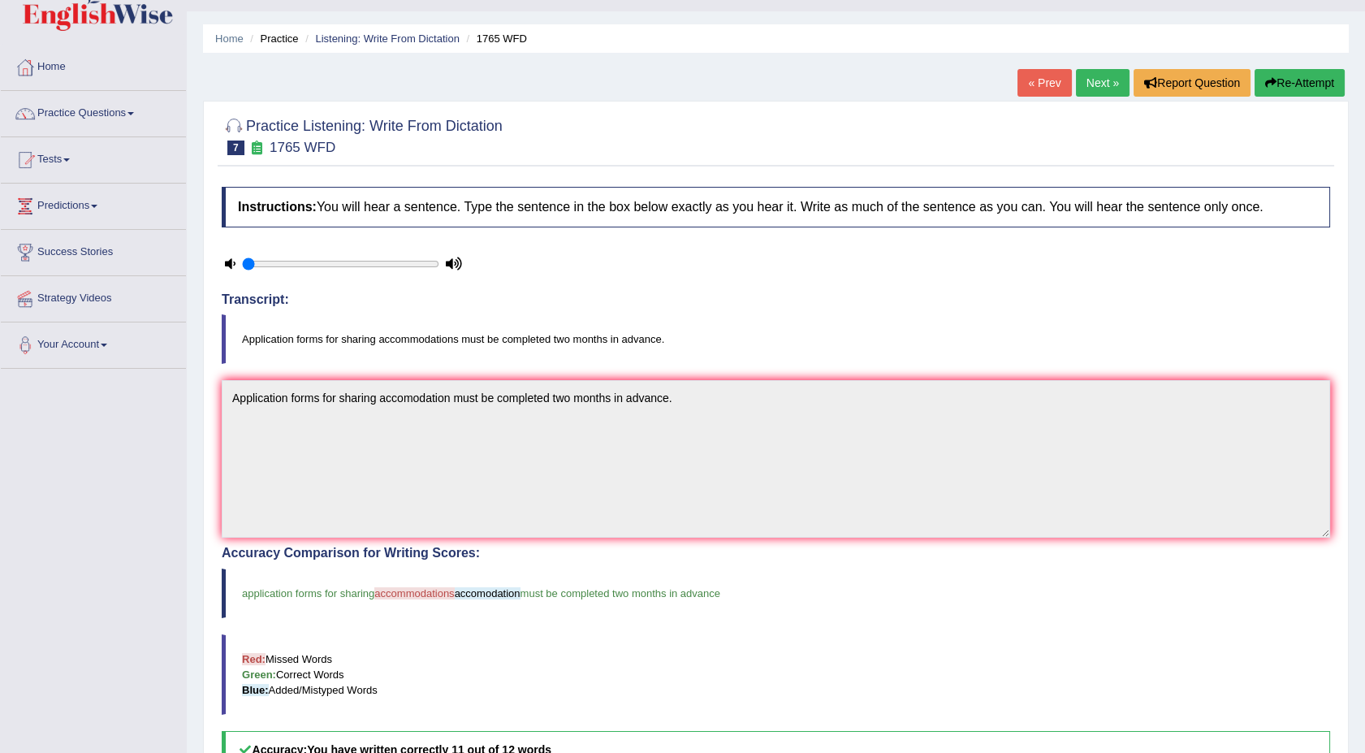
click at [1096, 75] on link "Next »" at bounding box center [1103, 83] width 54 height 28
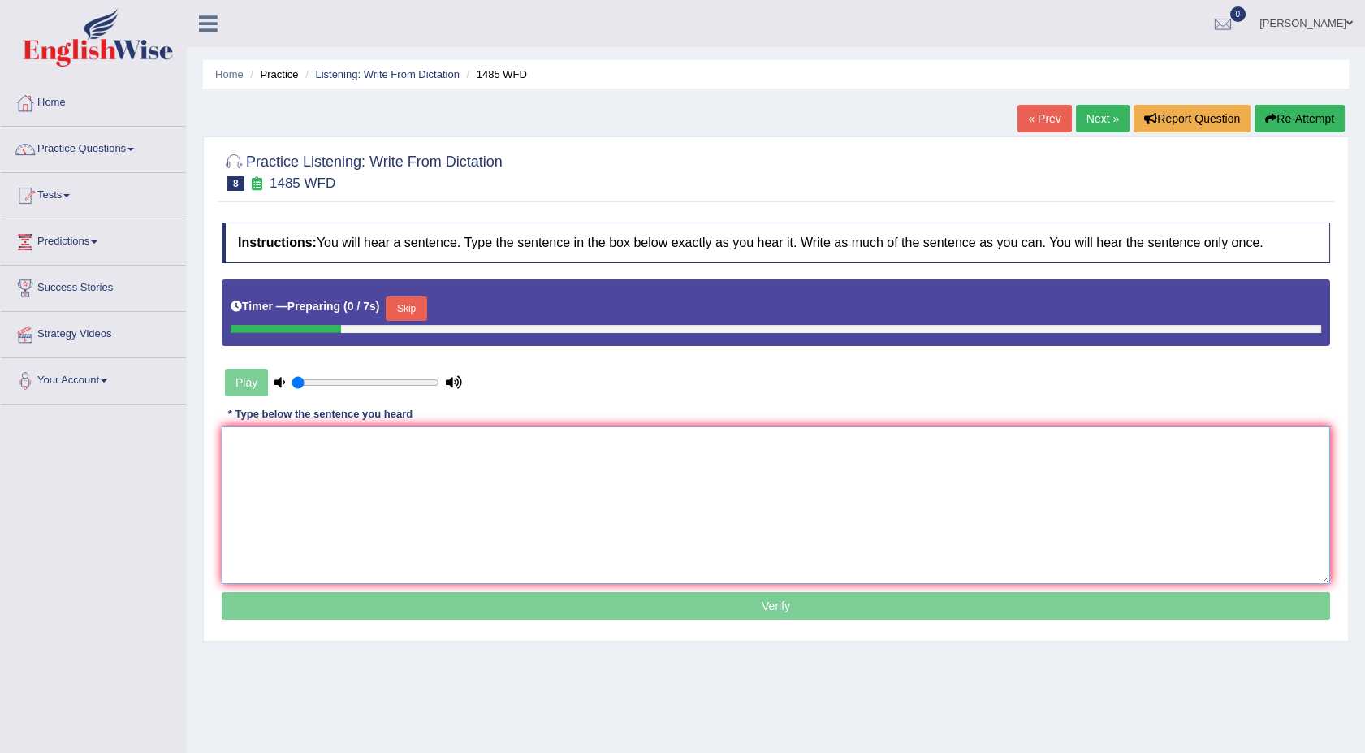
click at [554, 503] on textarea at bounding box center [776, 505] width 1108 height 158
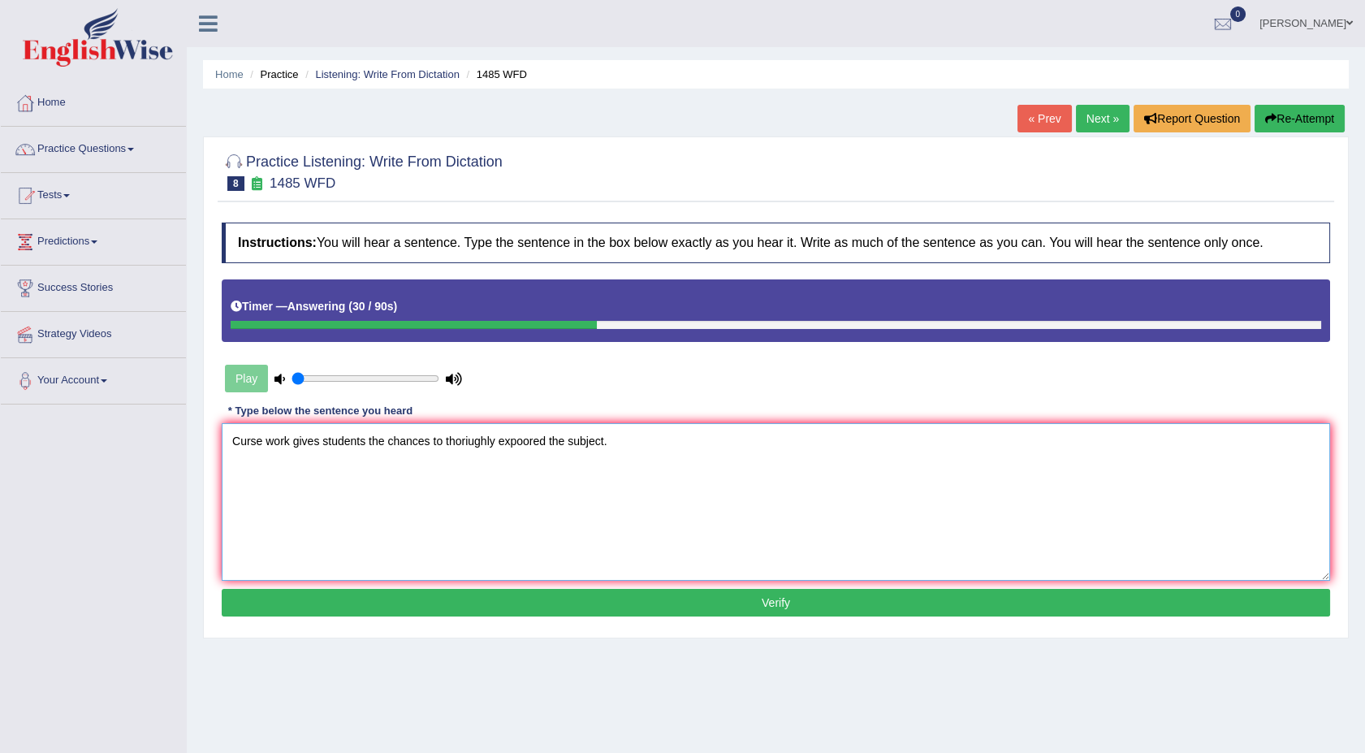
click at [240, 443] on textarea "Curse work gives students the chances to thoriughly expoored the subject." at bounding box center [776, 502] width 1108 height 158
drag, startPoint x: 484, startPoint y: 451, endPoint x: 542, endPoint y: 438, distance: 59.1
click at [542, 438] on textarea "urse work gives students the chances to thoriughly expoored the subject." at bounding box center [776, 502] width 1108 height 158
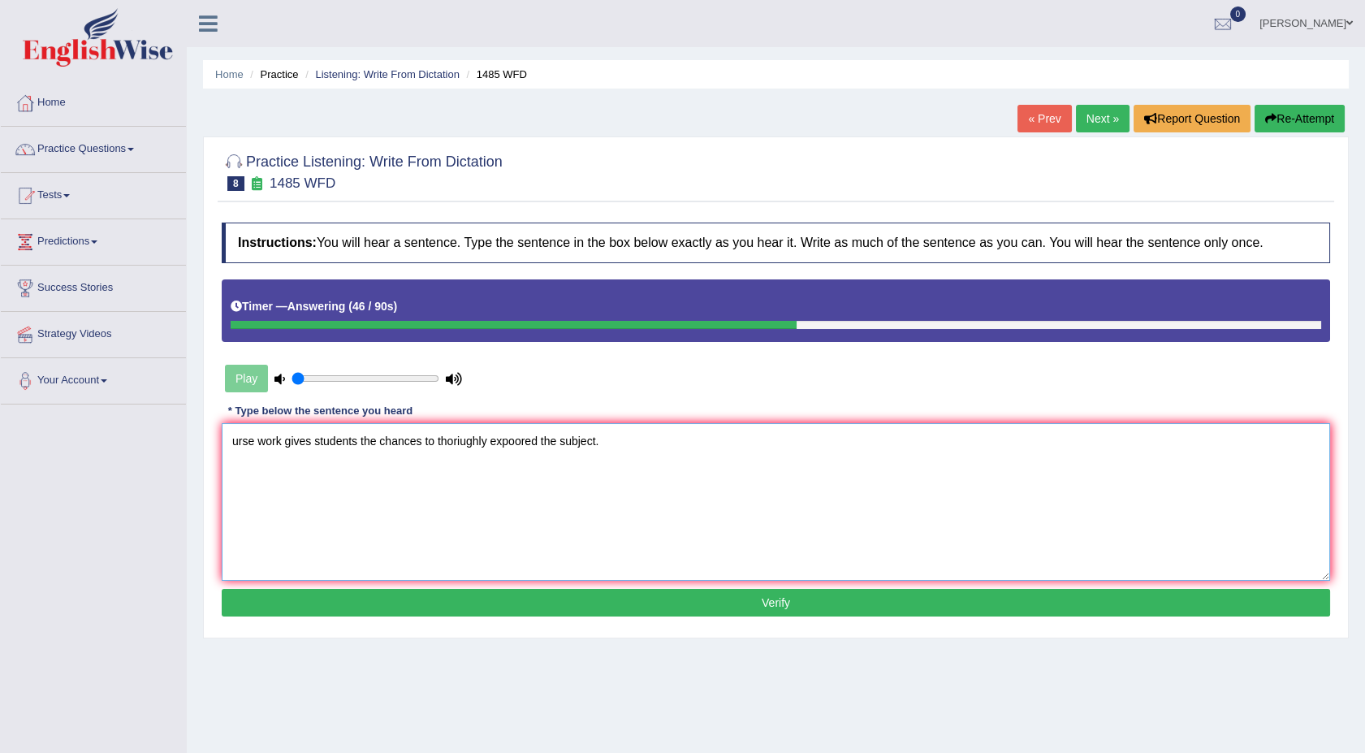
click at [537, 437] on textarea "urse work gives students the chances to thoriughly expoored the subject." at bounding box center [776, 502] width 1108 height 158
click at [228, 442] on textarea "urse work gives students the chances to thoroughly explore the subject." at bounding box center [776, 502] width 1108 height 158
type textarea "Course work gives students the chances to thoroughly explore the subject."
click at [481, 591] on button "Verify" at bounding box center [776, 603] width 1108 height 28
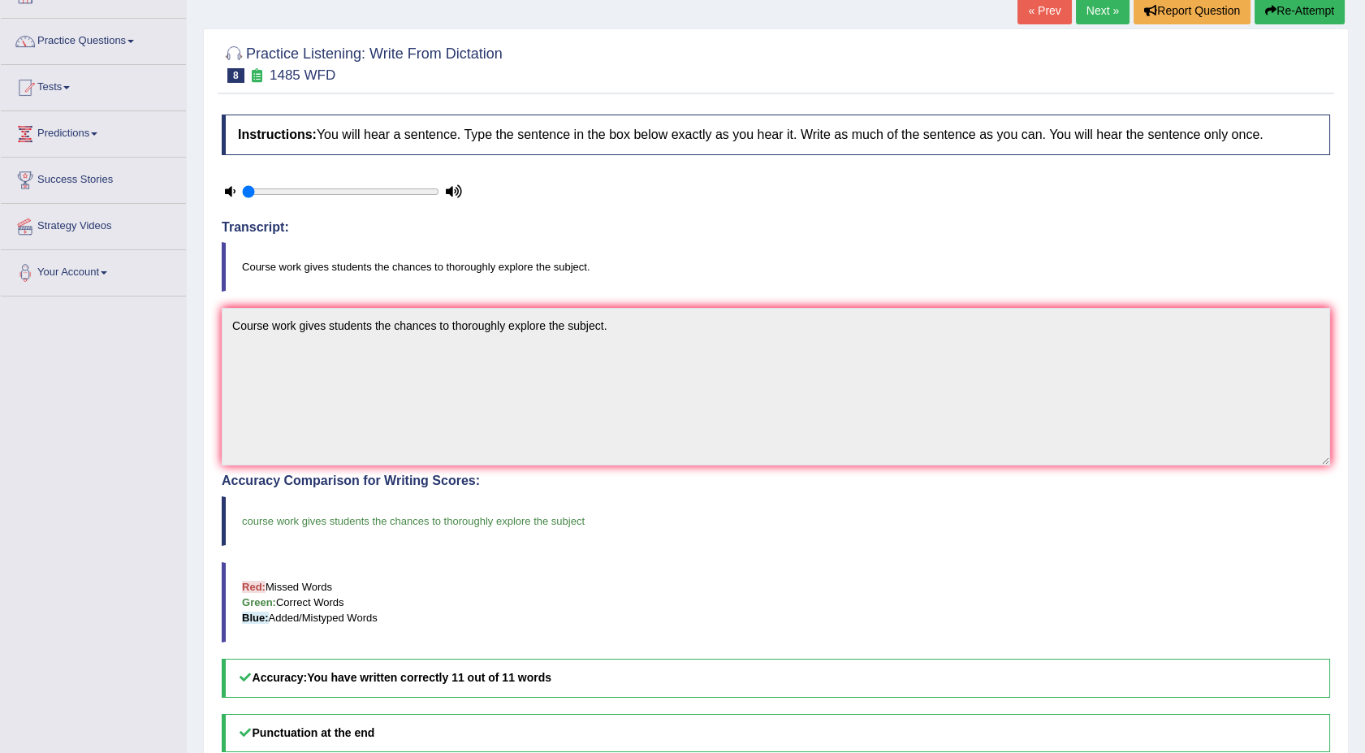
scroll to position [71, 0]
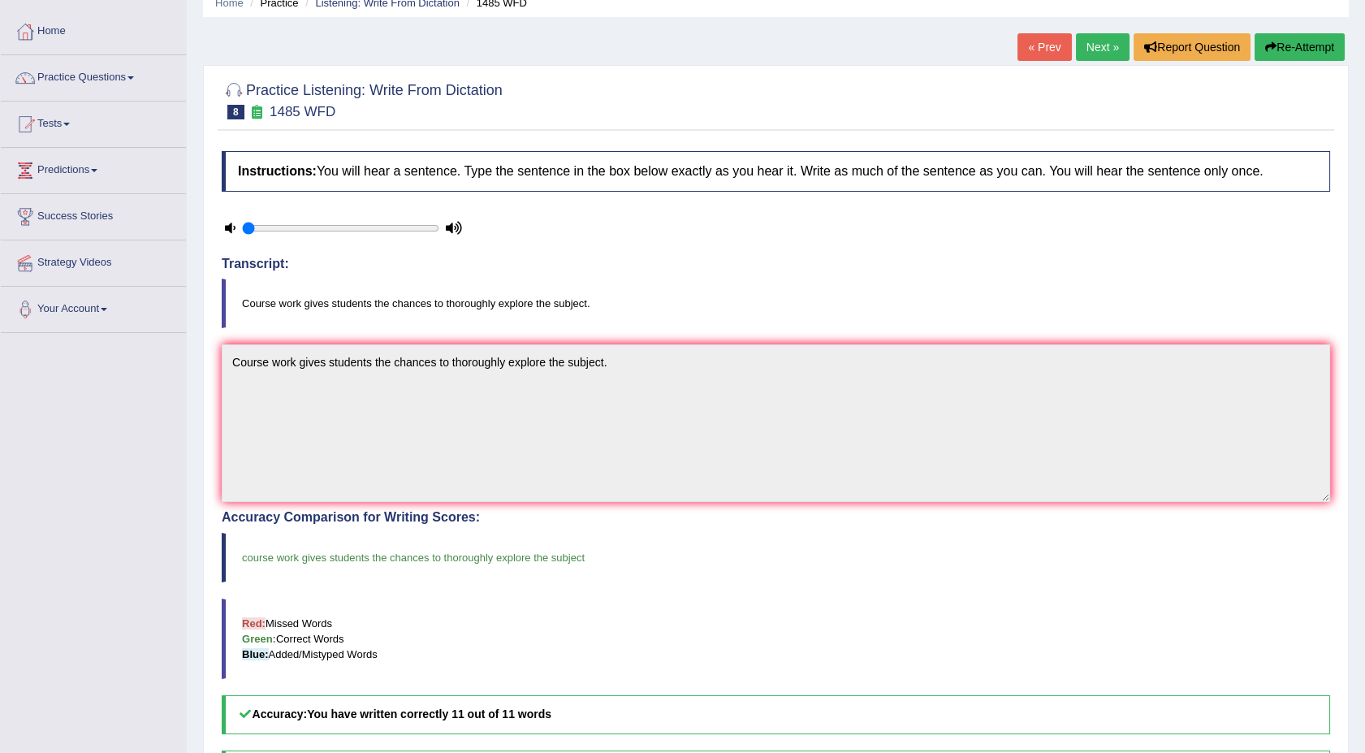
click at [1110, 45] on link "Next »" at bounding box center [1103, 47] width 54 height 28
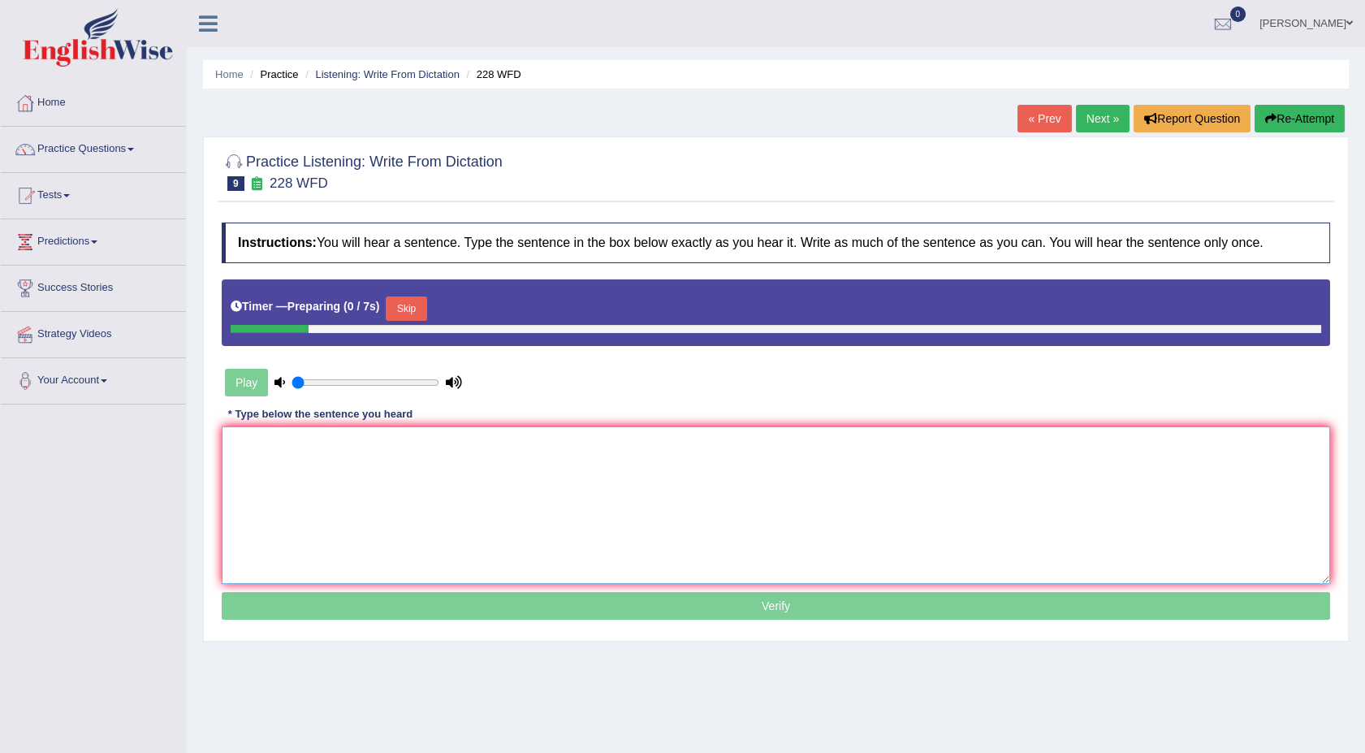
click at [603, 456] on textarea at bounding box center [776, 505] width 1108 height 158
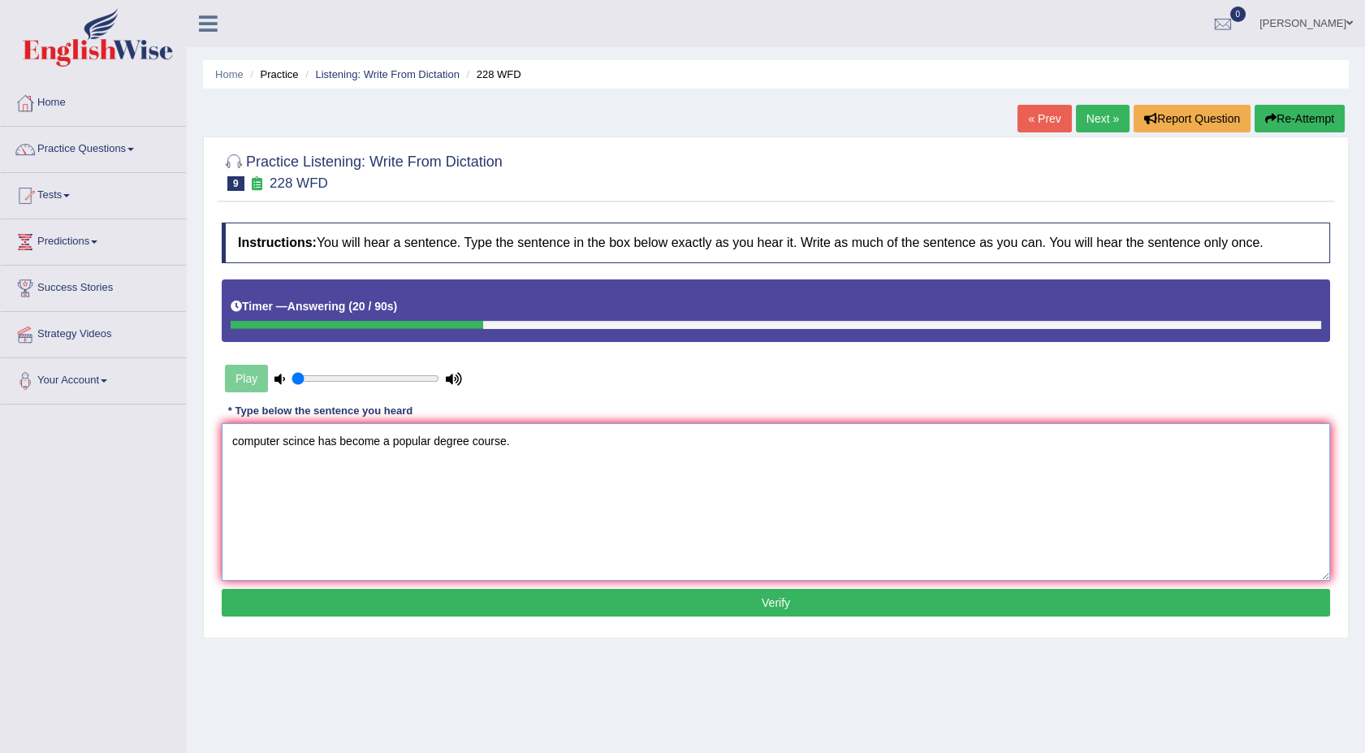
click at [235, 445] on textarea "computer scince has become a popular degree course." at bounding box center [776, 502] width 1108 height 158
click at [235, 445] on textarea "Computer scince has become a popular degree course." at bounding box center [776, 502] width 1108 height 158
type textarea "Computer science has become a popular degree course."
click at [454, 601] on button "Verify" at bounding box center [776, 603] width 1108 height 28
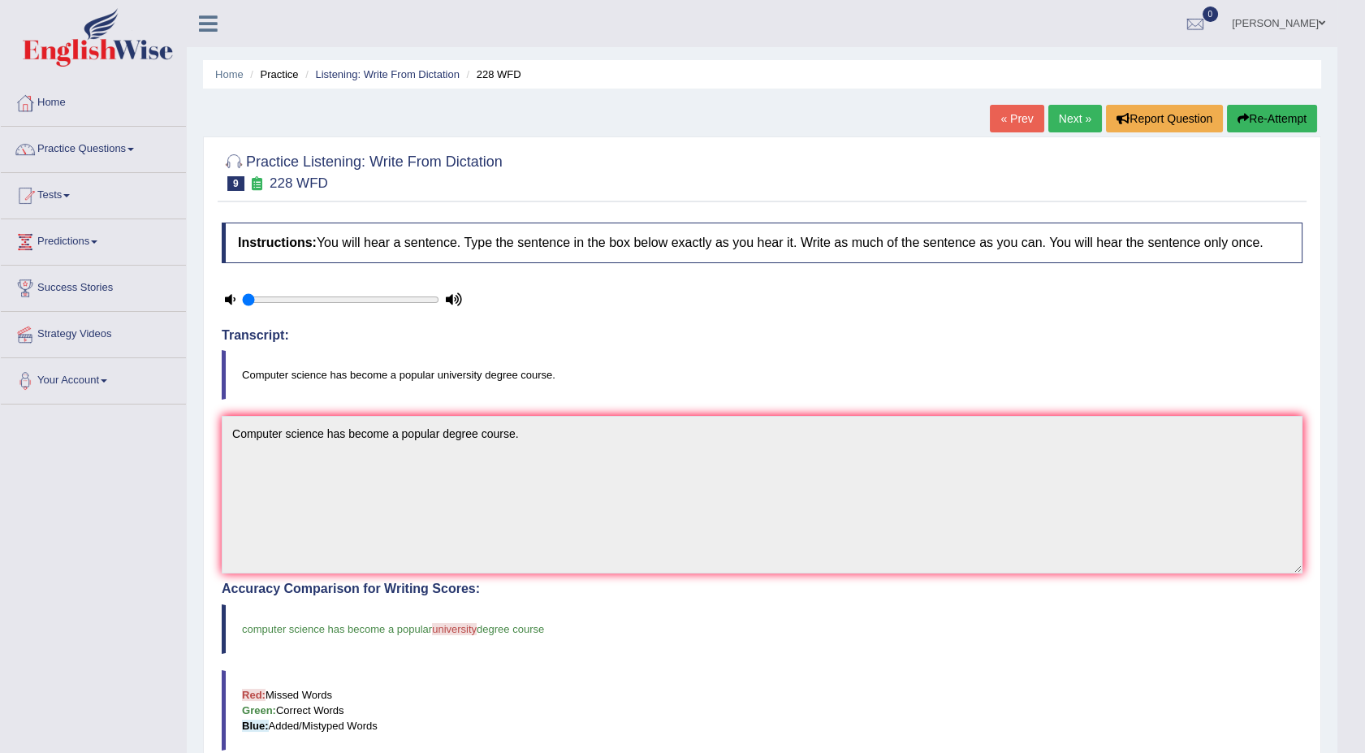
click at [1077, 114] on link "Next »" at bounding box center [1075, 119] width 54 height 28
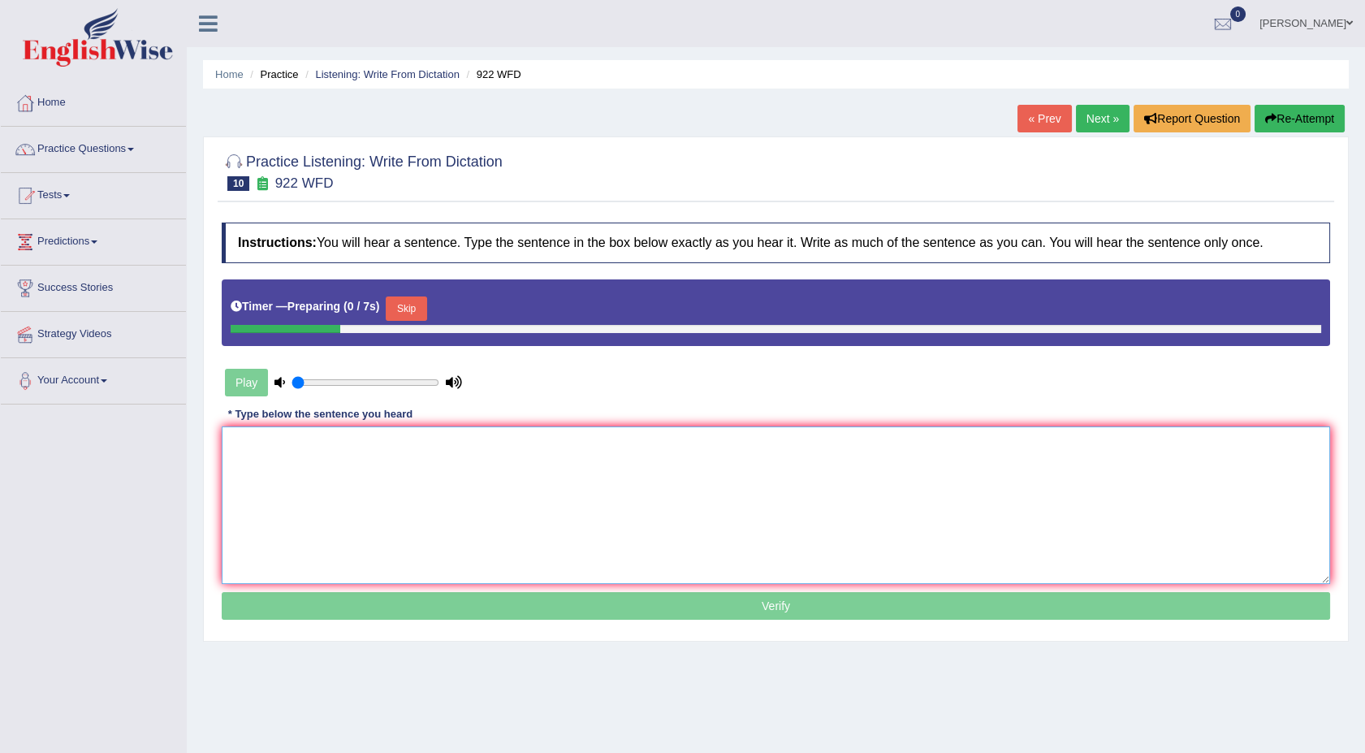
click at [552, 484] on textarea at bounding box center [776, 505] width 1108 height 158
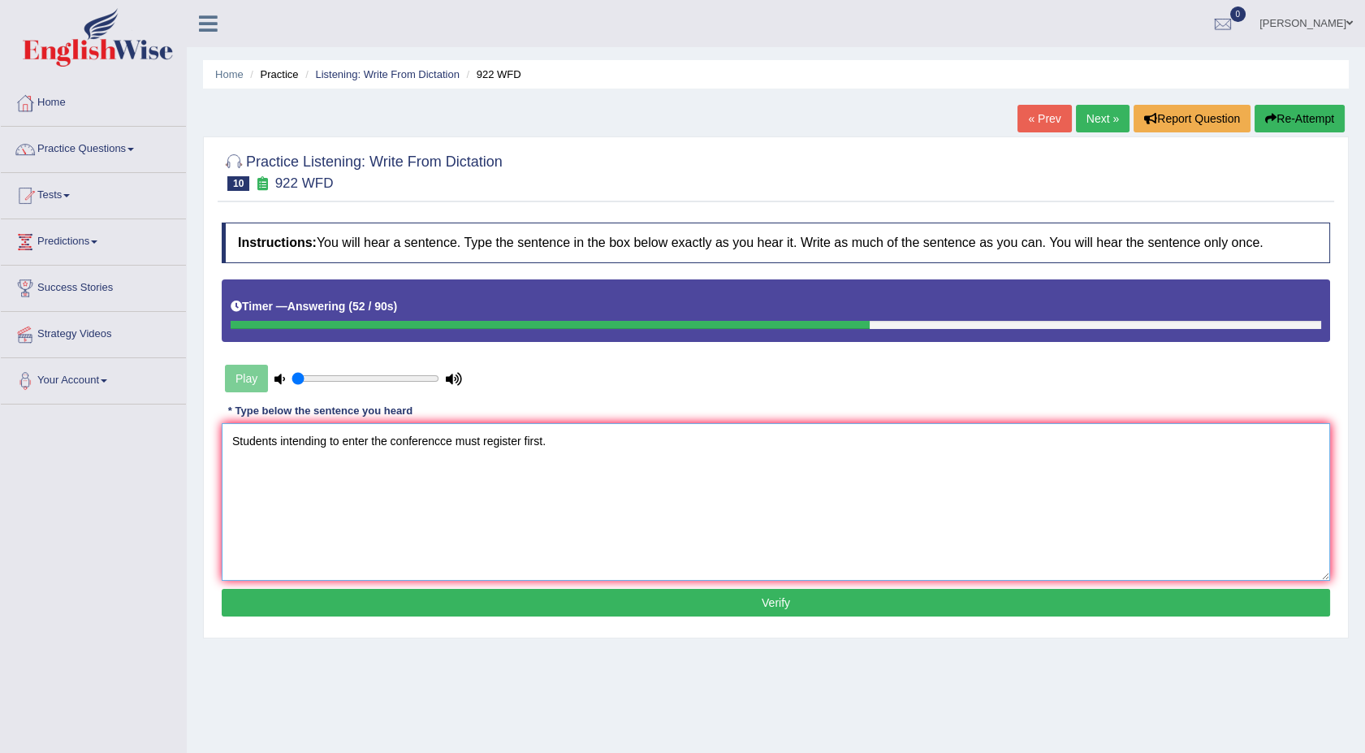
click at [447, 436] on textarea "Students intending to enter the conferencce must register first." at bounding box center [776, 502] width 1108 height 158
type textarea "Students intending to enter the conference must register first."
click at [425, 599] on button "Verify" at bounding box center [776, 603] width 1108 height 28
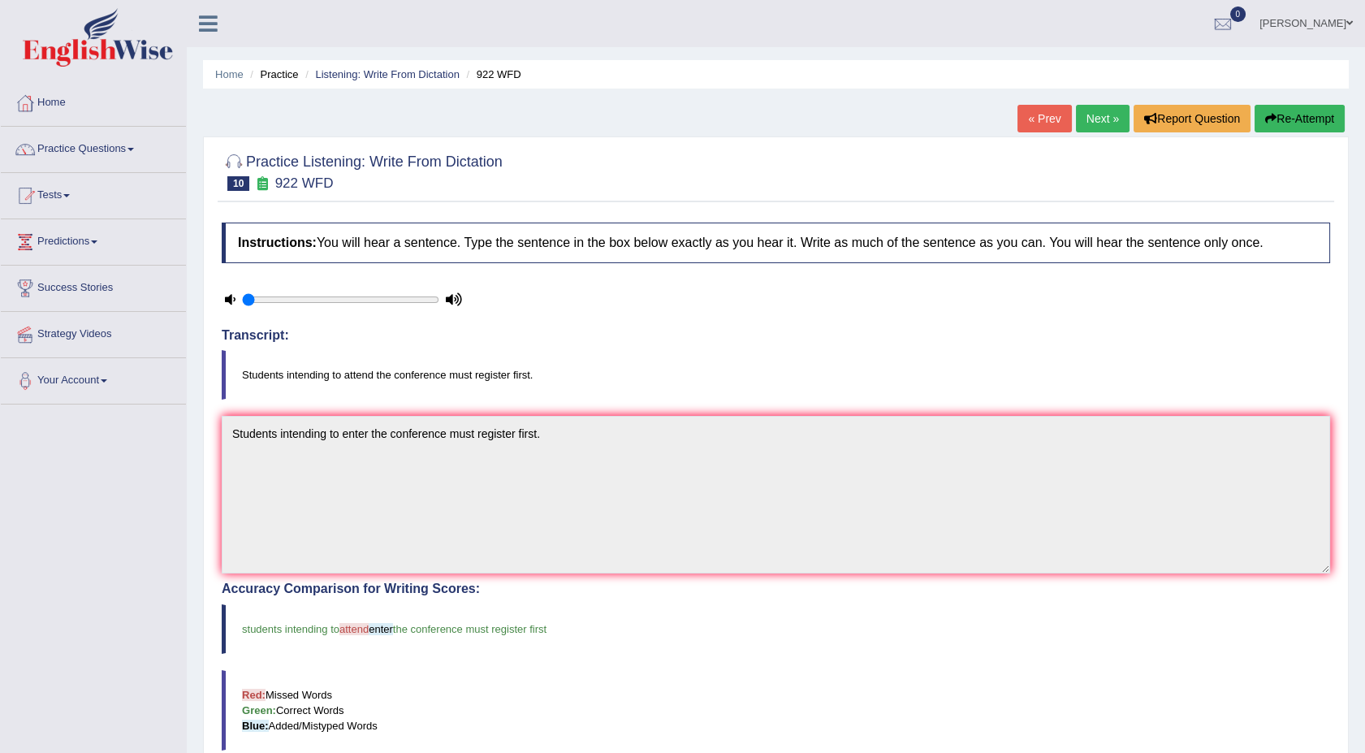
click at [1098, 111] on link "Next »" at bounding box center [1103, 119] width 54 height 28
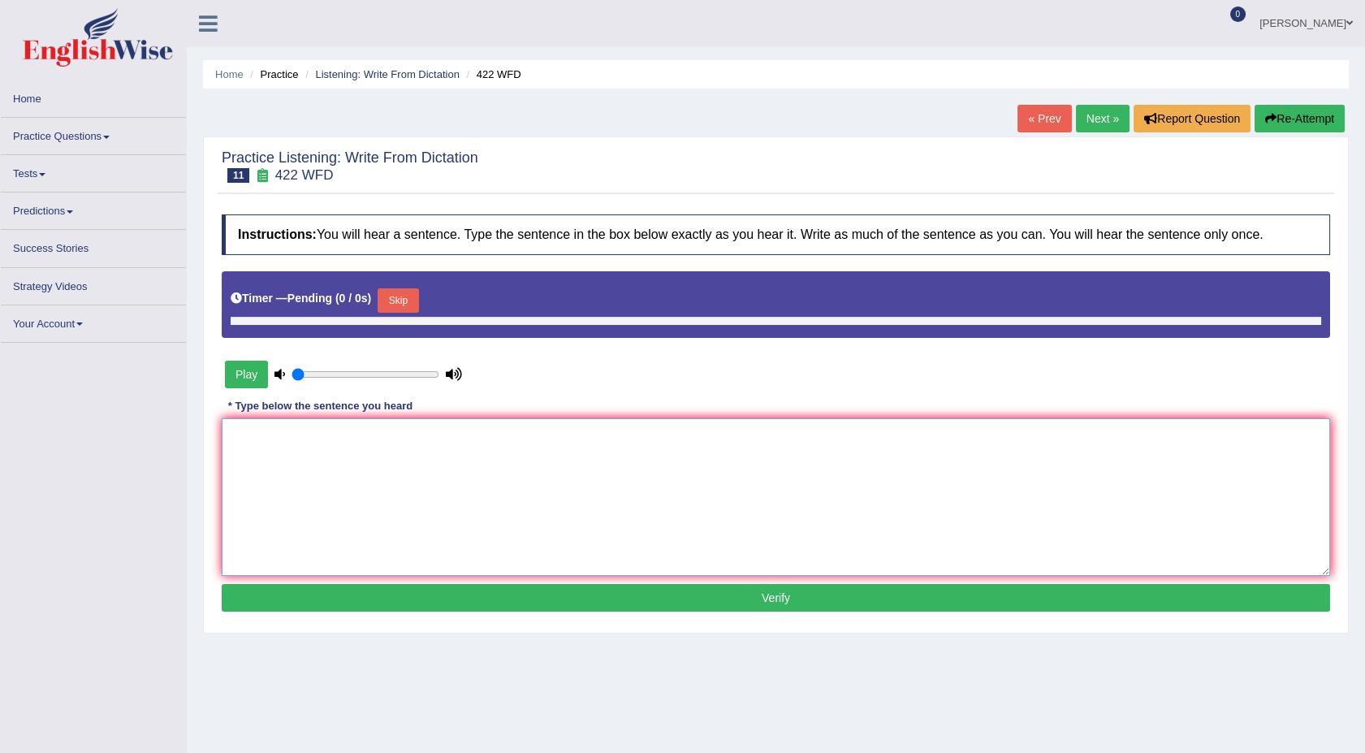
click at [529, 517] on textarea at bounding box center [776, 497] width 1108 height 158
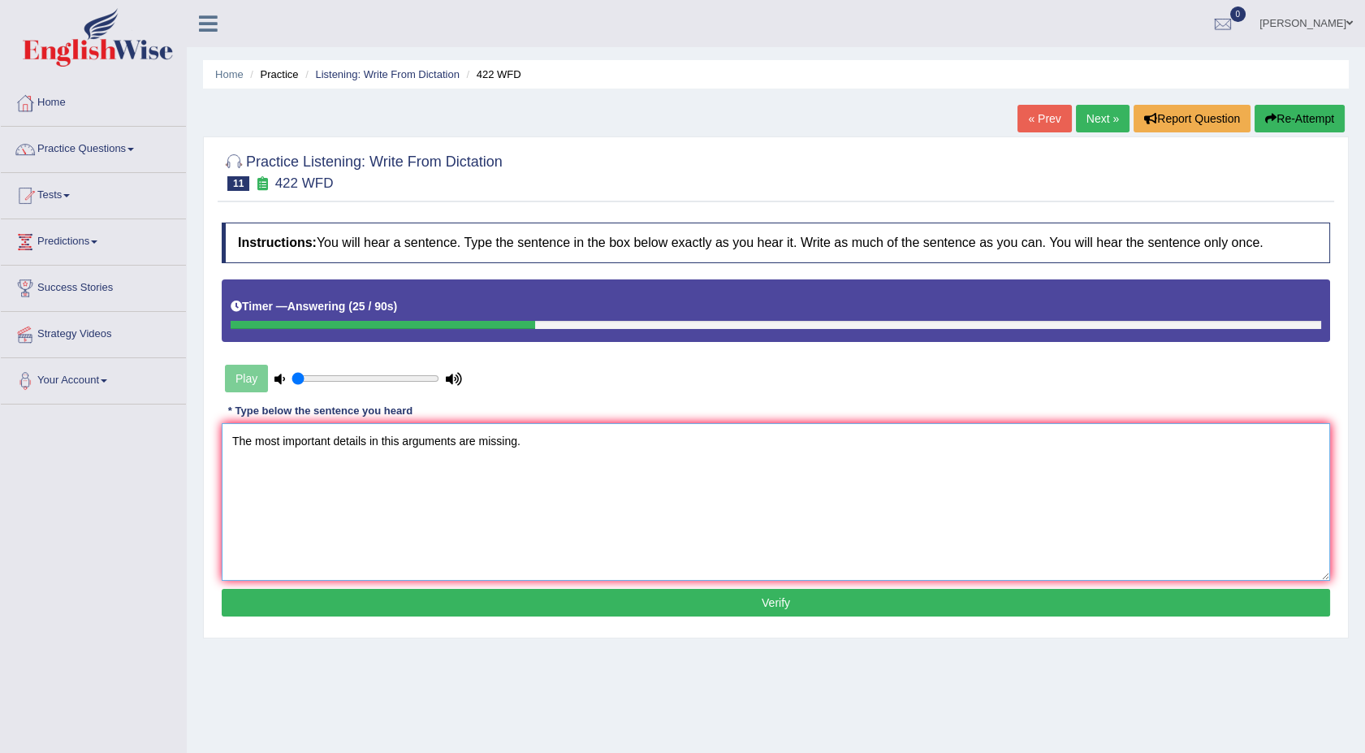
type textarea "The most important details in this arguments are missing."
click at [456, 590] on button "Verify" at bounding box center [776, 603] width 1108 height 28
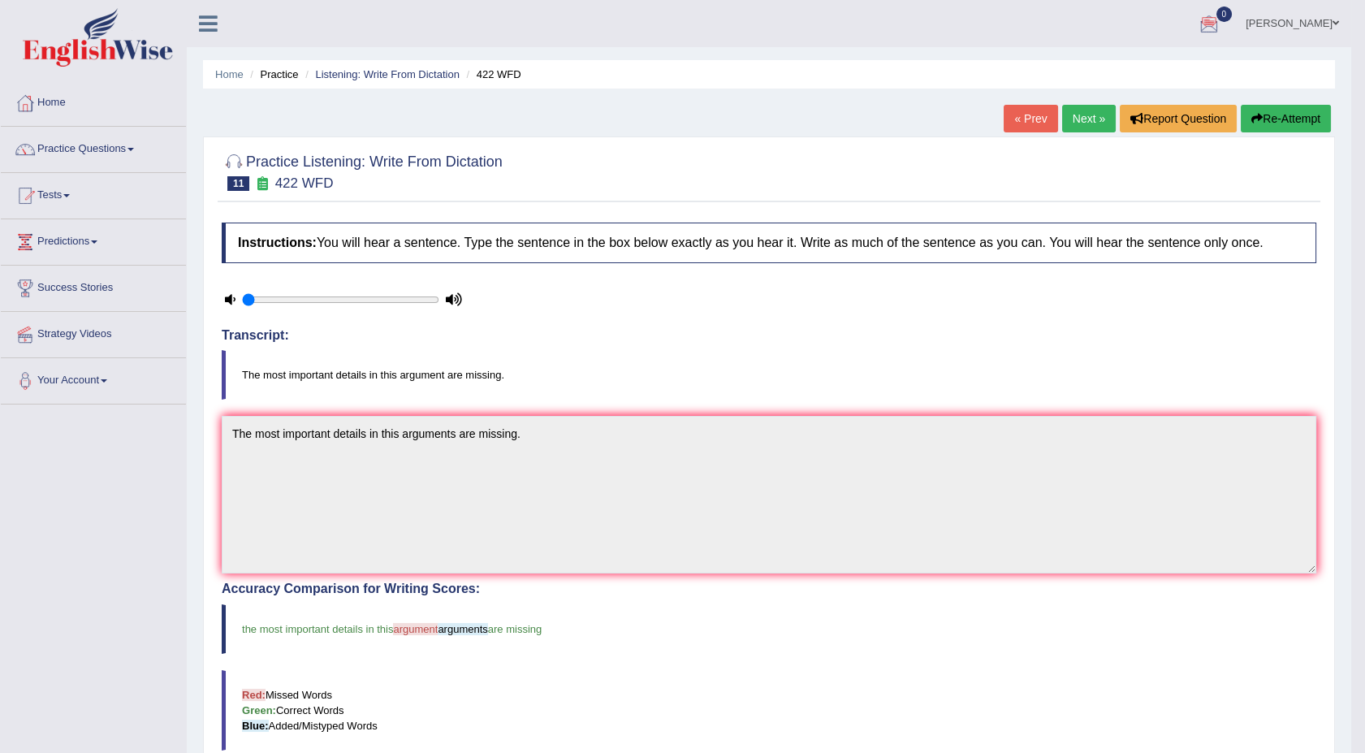
click at [1086, 118] on link "Next »" at bounding box center [1089, 119] width 54 height 28
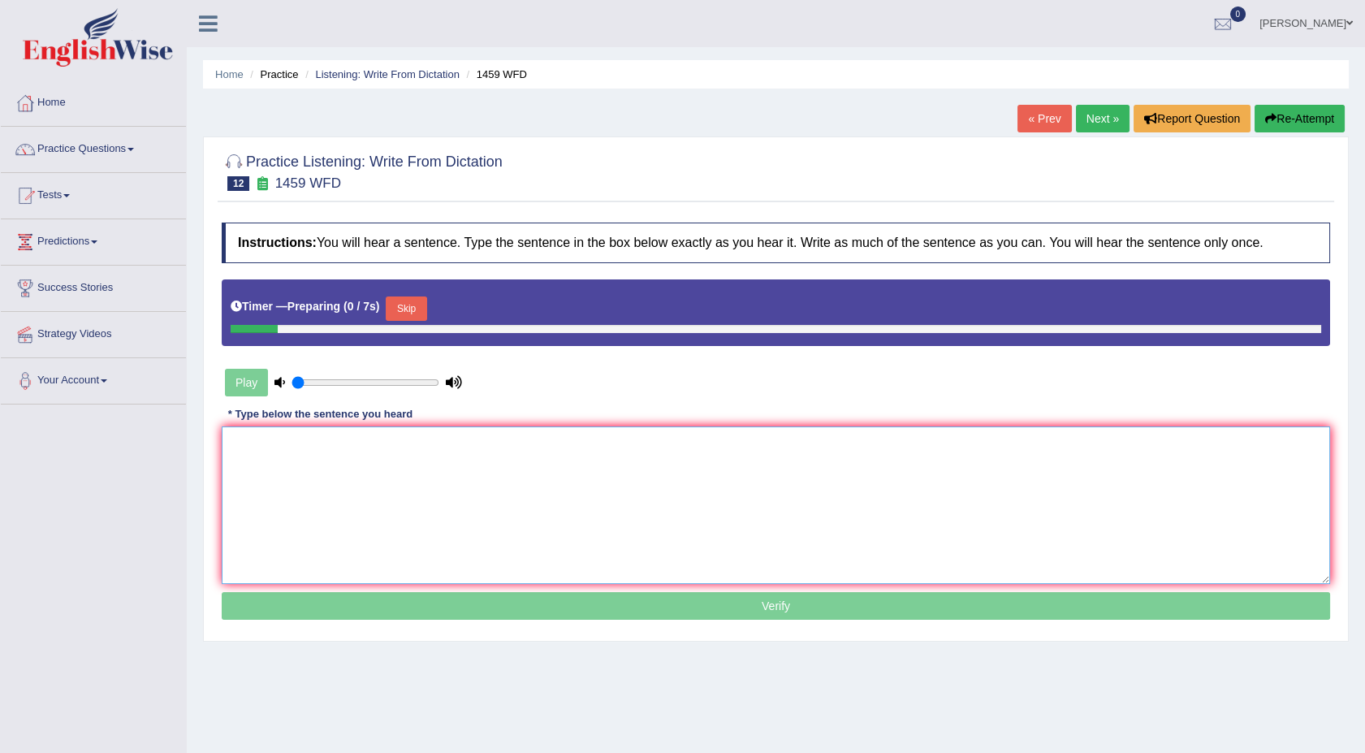
click at [689, 468] on textarea at bounding box center [776, 505] width 1108 height 158
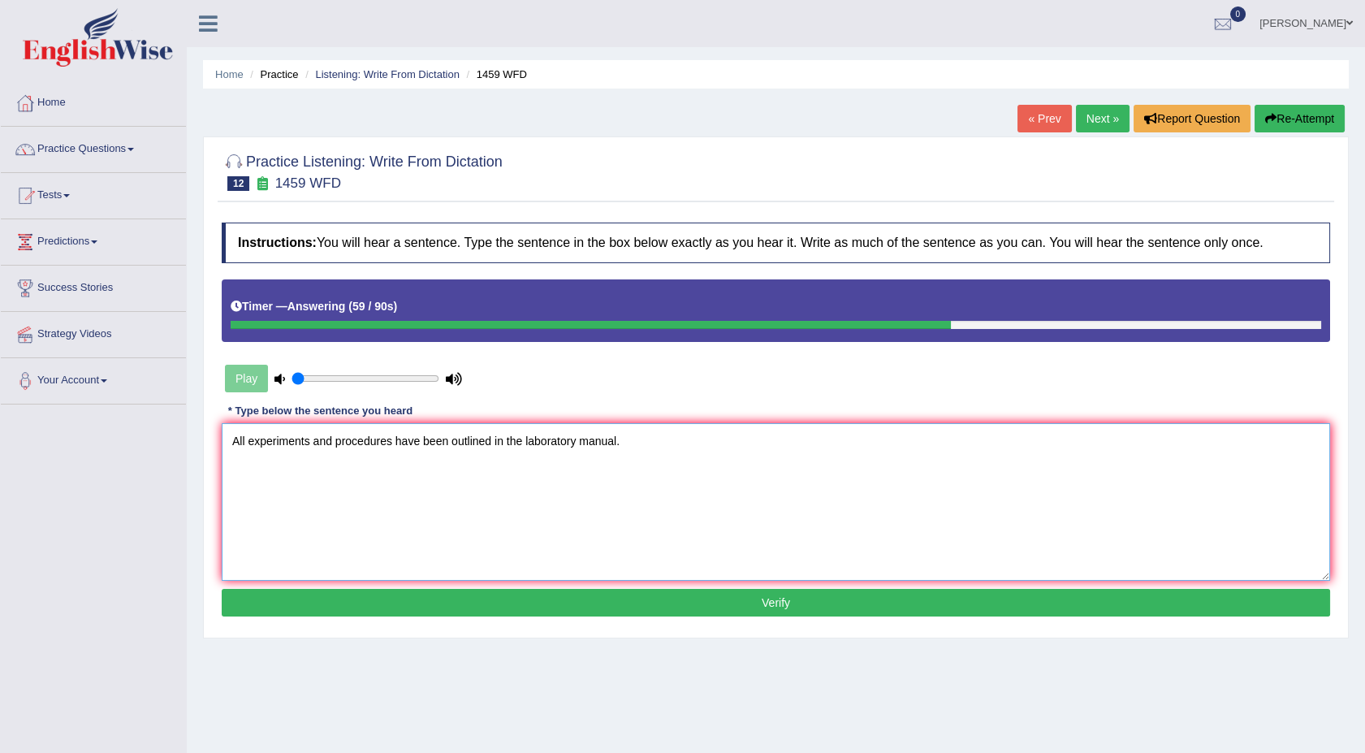
type textarea "All experiments and procedures have been outlined in the laboratory manual."
click at [558, 606] on button "Verify" at bounding box center [776, 603] width 1108 height 28
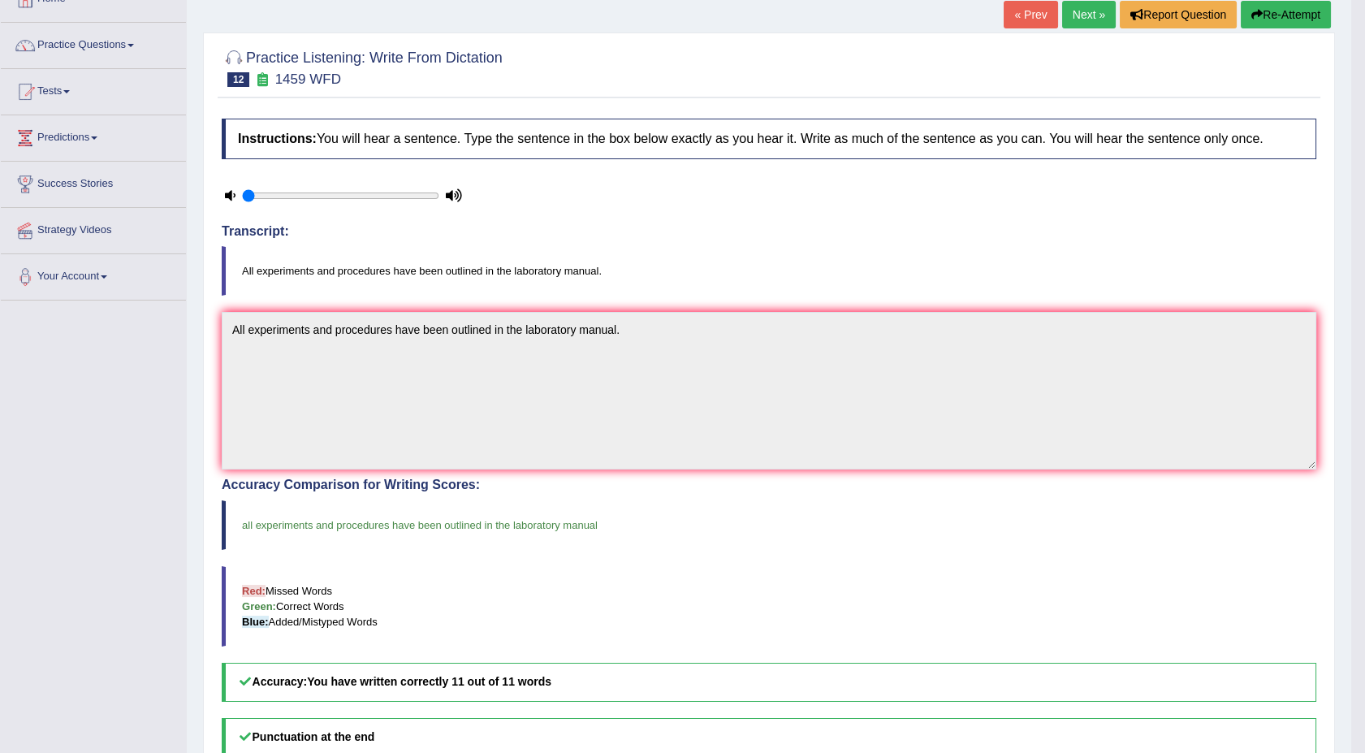
scroll to position [108, 0]
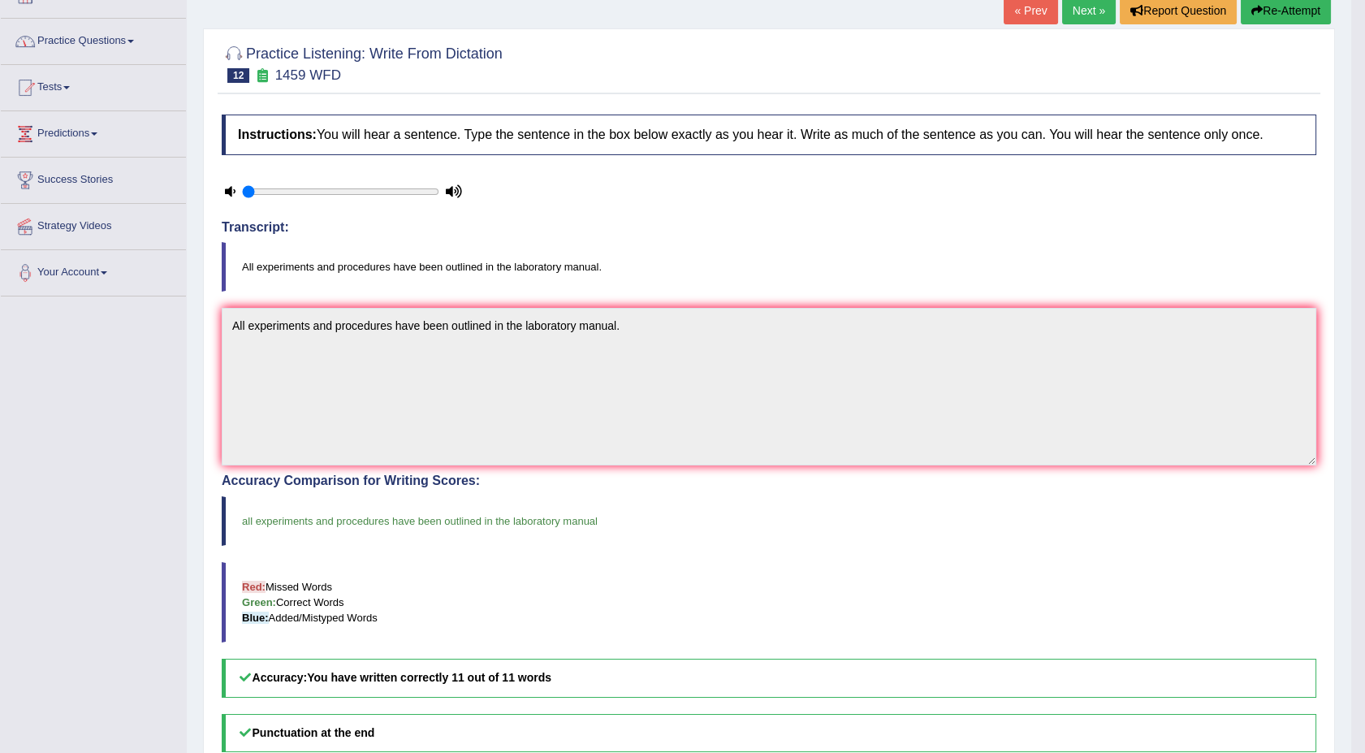
click at [132, 45] on link "Practice Questions" at bounding box center [93, 39] width 185 height 41
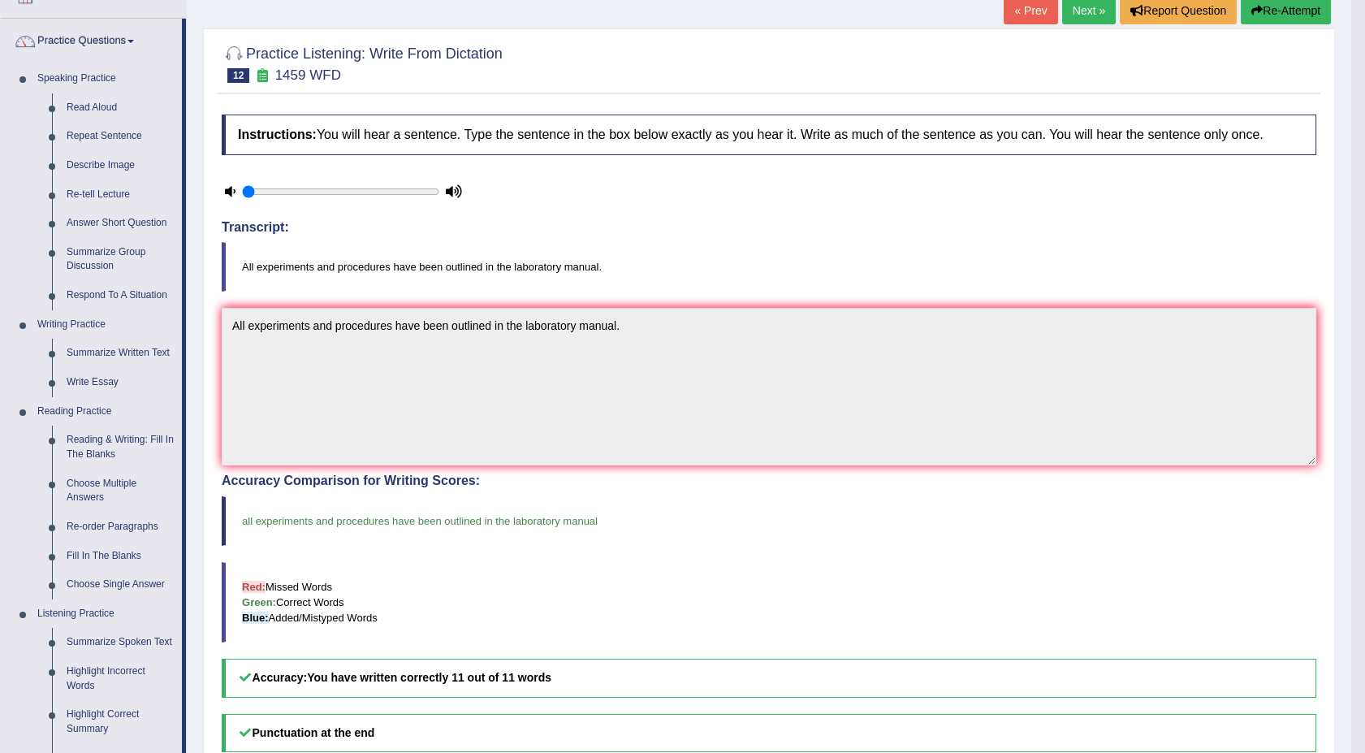
click at [1082, 12] on link "Next »" at bounding box center [1089, 11] width 54 height 28
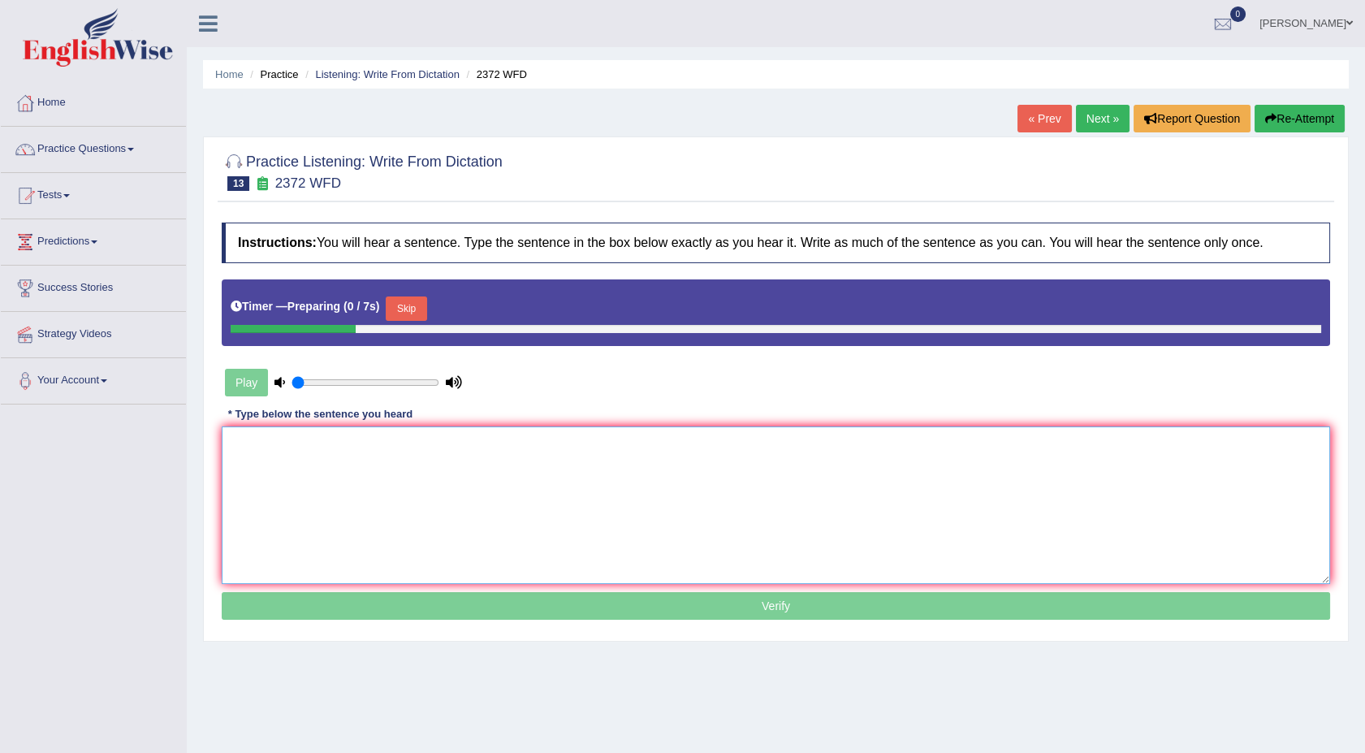
click at [402, 518] on textarea at bounding box center [776, 505] width 1108 height 158
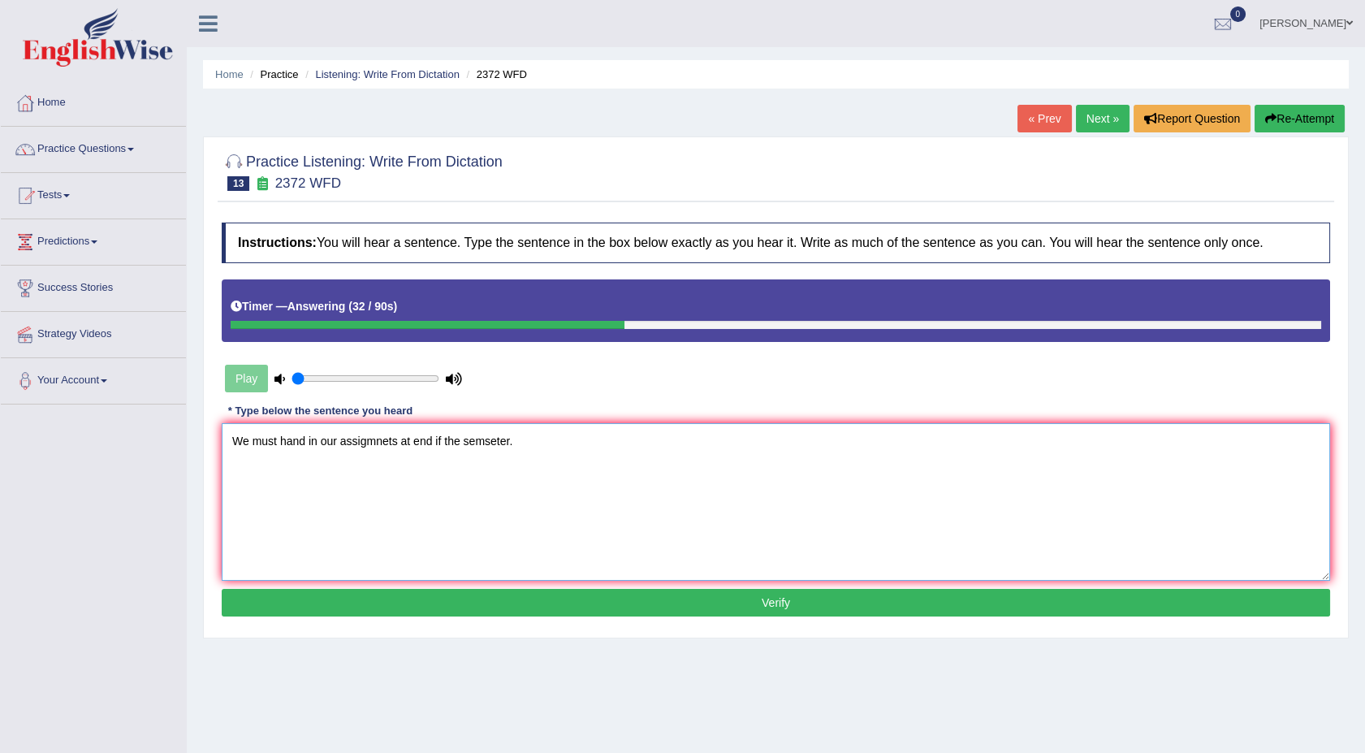
click at [398, 438] on textarea "We must hand in our assigmnets at end if the semseter." at bounding box center [776, 502] width 1108 height 158
click at [444, 438] on textarea "We must hand in our assignments at end if the semseter." at bounding box center [776, 502] width 1108 height 158
type textarea "We must hand in our assignments at end of the semseter."
click at [478, 596] on button "Verify" at bounding box center [776, 603] width 1108 height 28
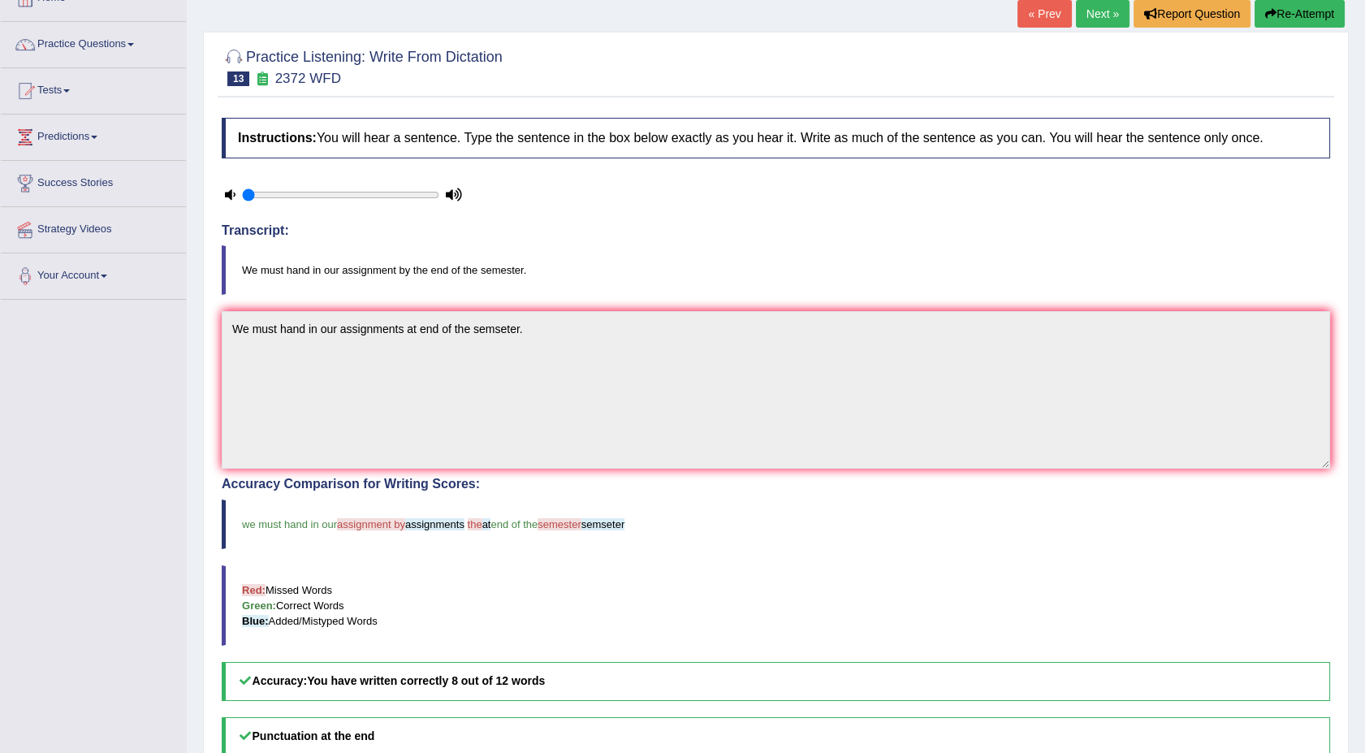
scroll to position [108, 0]
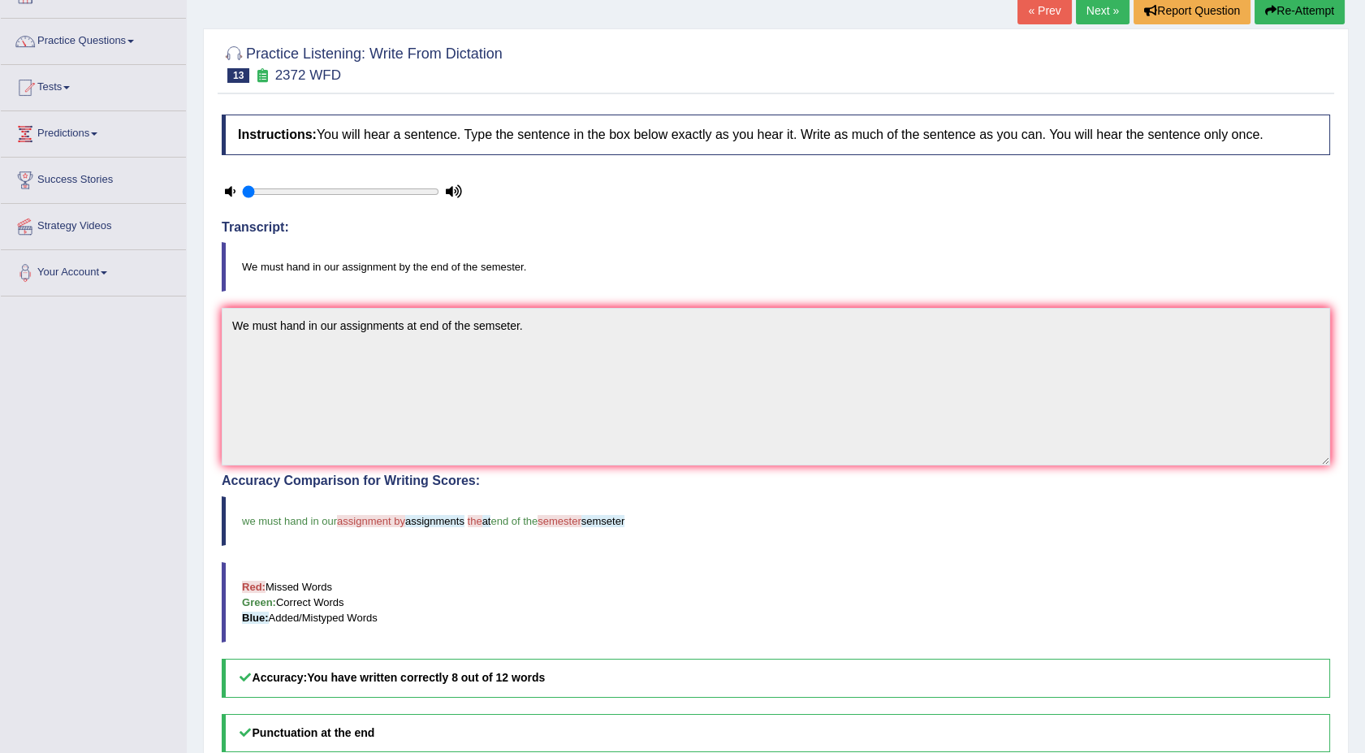
click at [1100, 12] on link "Next »" at bounding box center [1103, 11] width 54 height 28
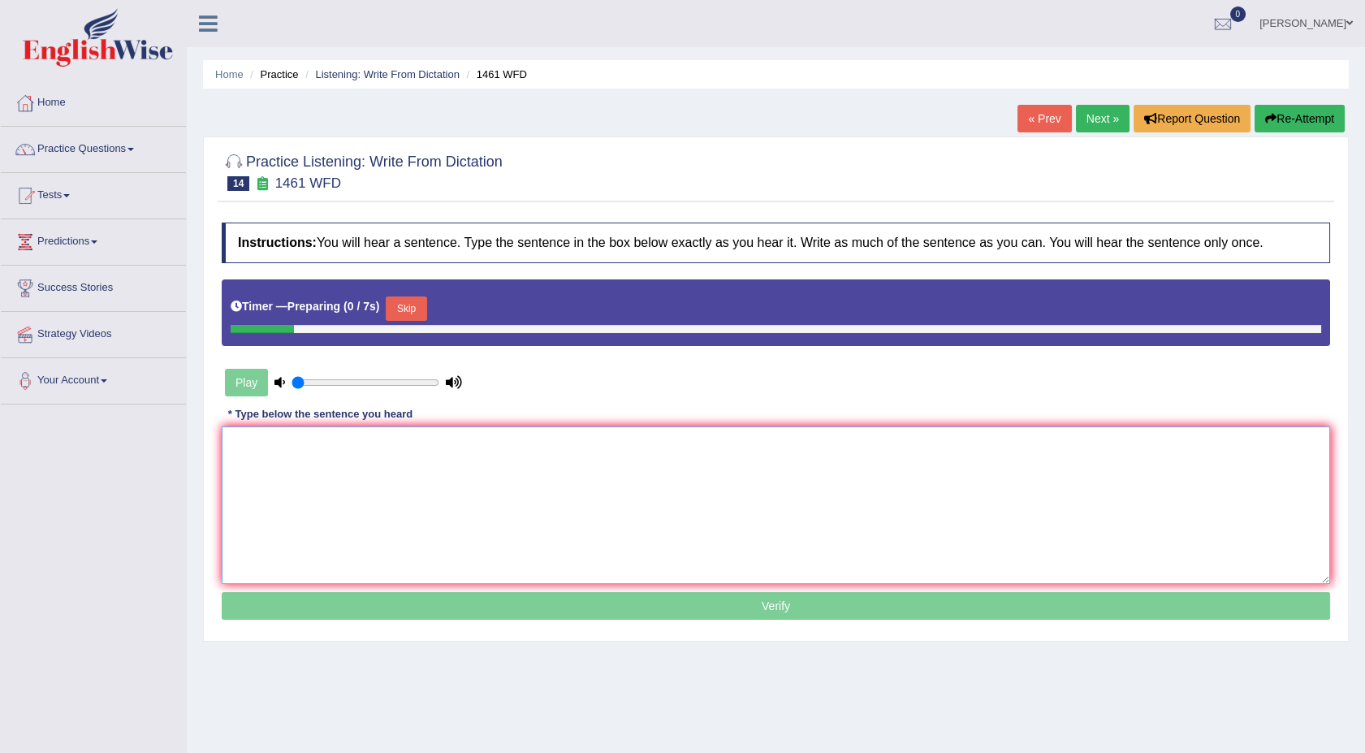
click at [525, 503] on textarea at bounding box center [776, 505] width 1108 height 158
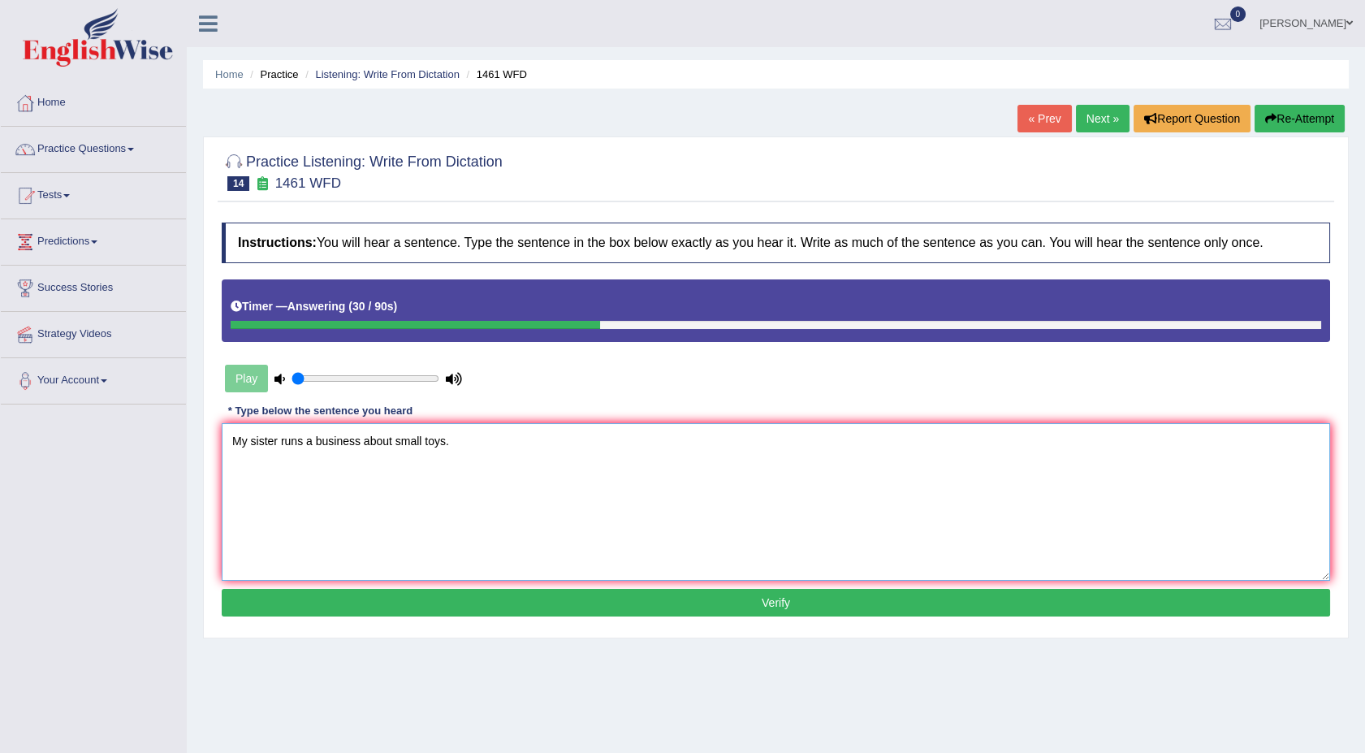
type textarea "My sister runs a business about small toys."
click at [576, 592] on button "Verify" at bounding box center [776, 603] width 1108 height 28
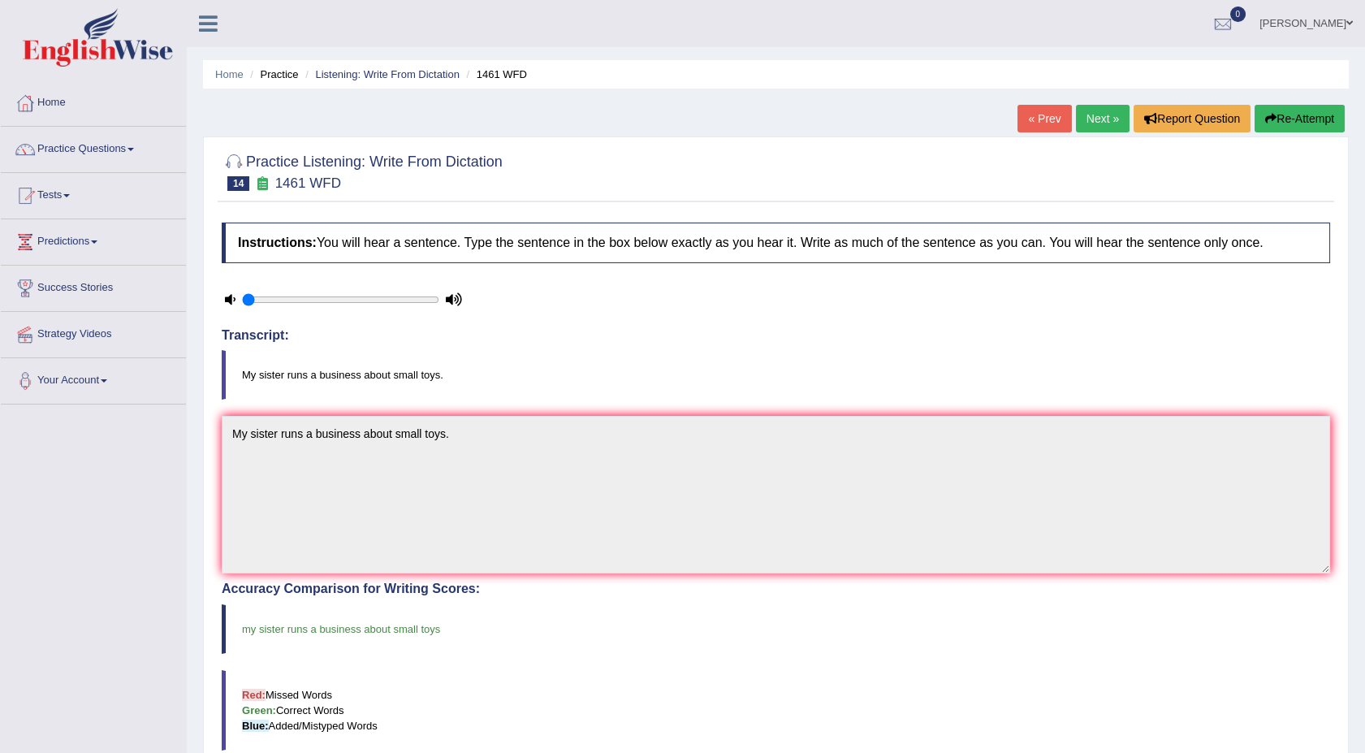
click at [1092, 115] on link "Next »" at bounding box center [1103, 119] width 54 height 28
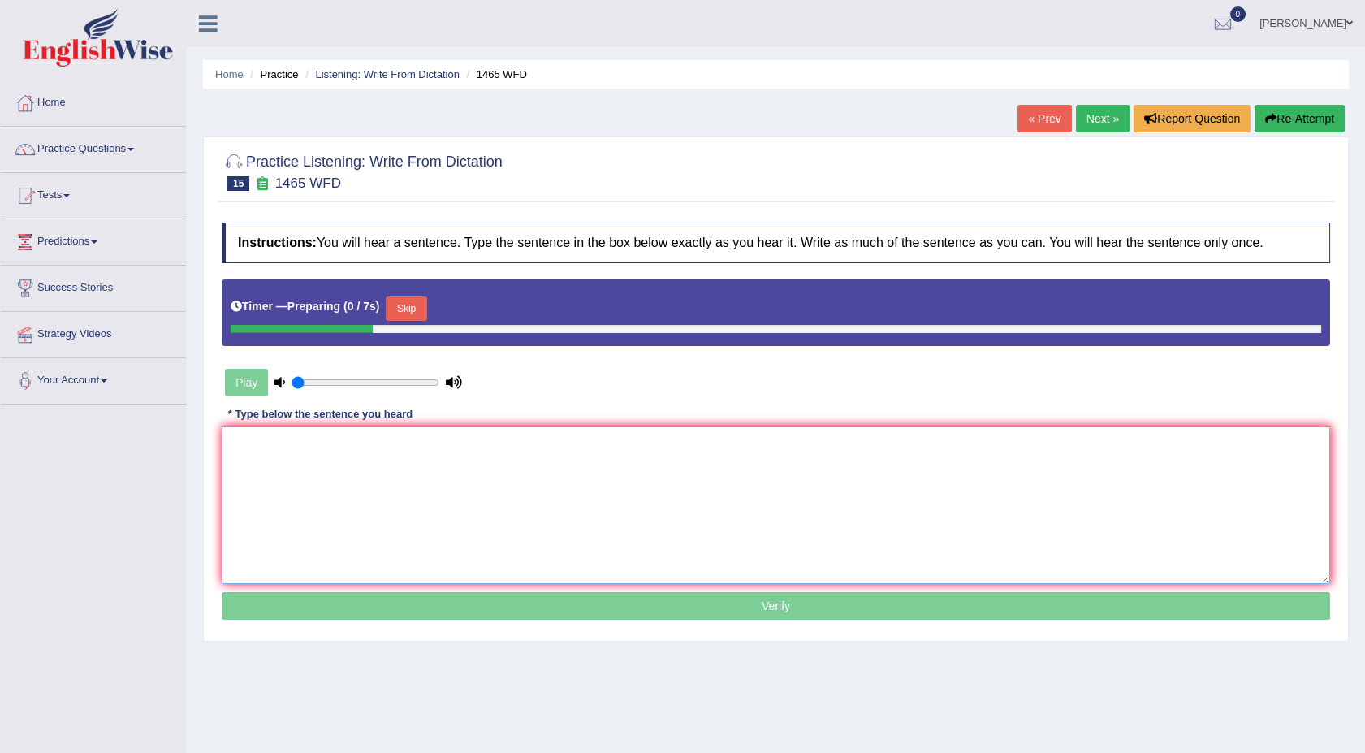
click at [628, 479] on textarea at bounding box center [776, 505] width 1108 height 158
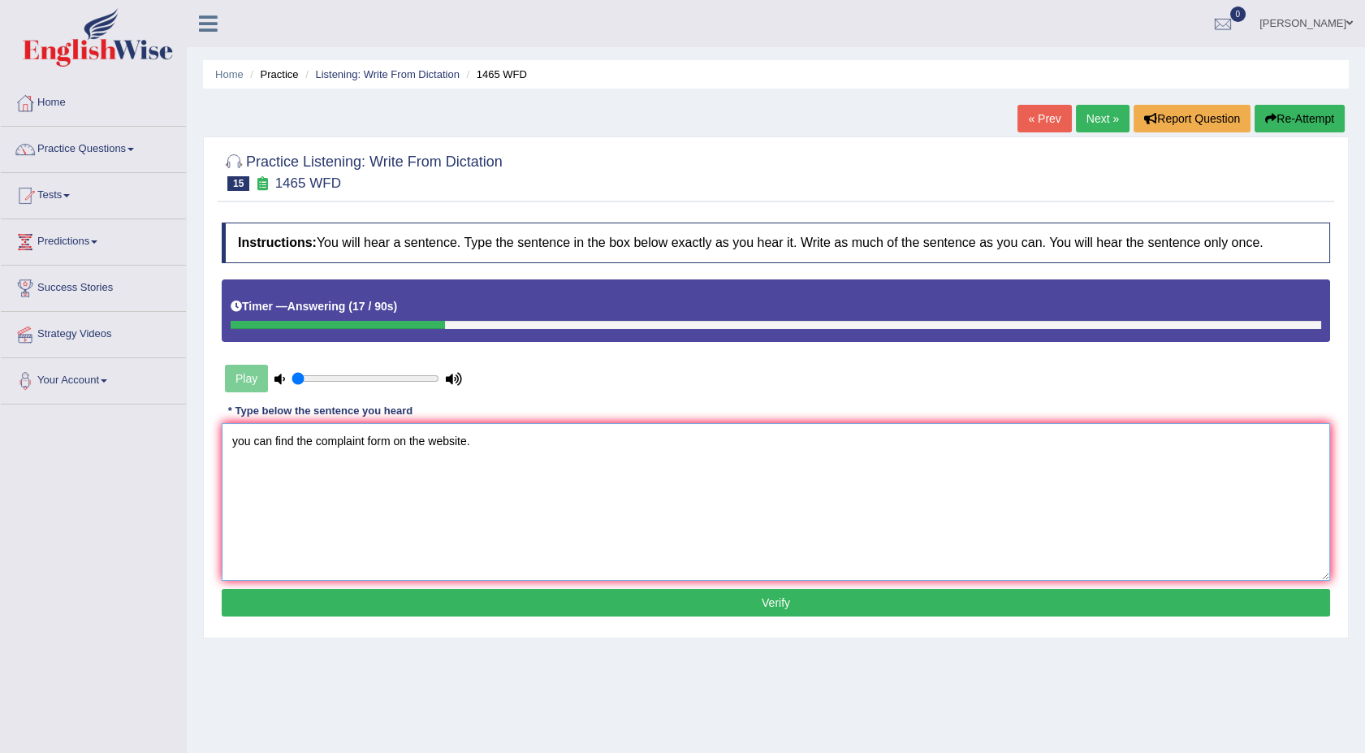
click at [235, 437] on textarea "you can find the complaint form on the website." at bounding box center [776, 502] width 1108 height 158
type textarea "You can find the complaint form on the website."
click at [486, 608] on button "Verify" at bounding box center [776, 603] width 1108 height 28
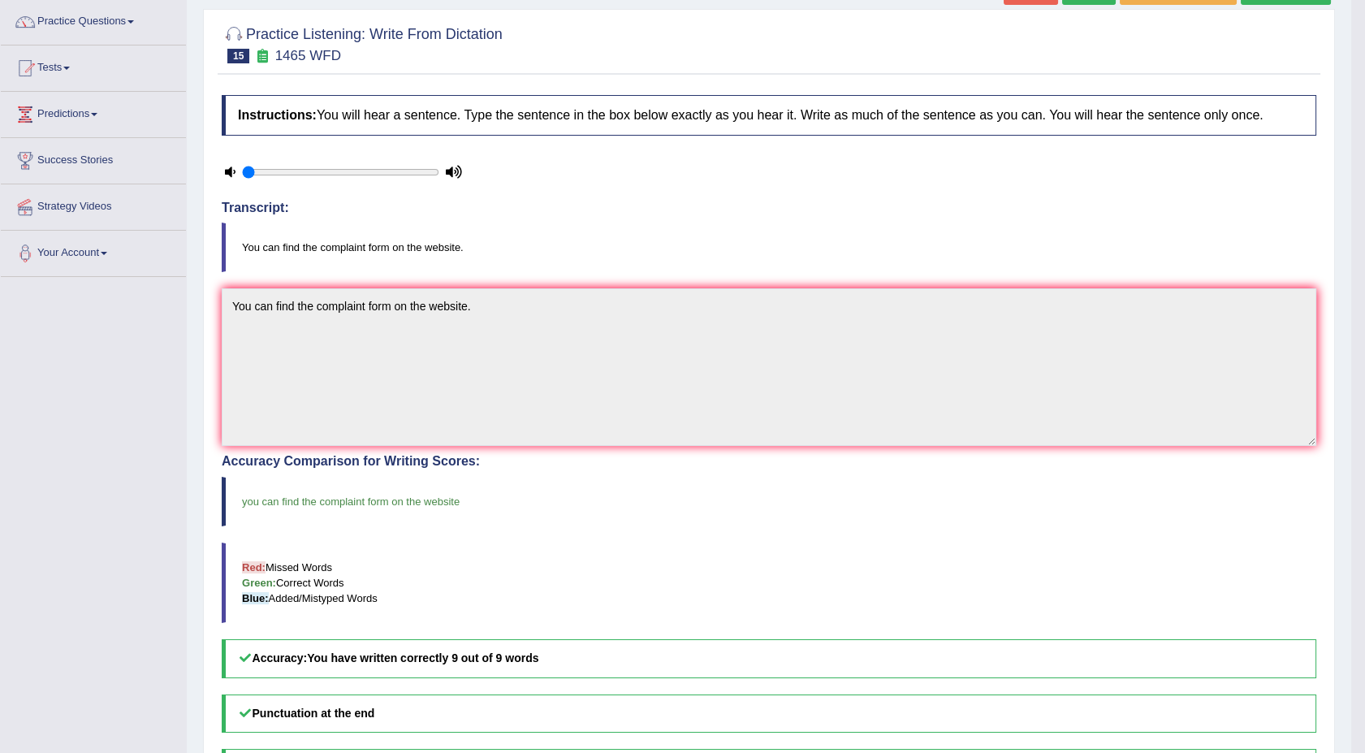
scroll to position [144, 0]
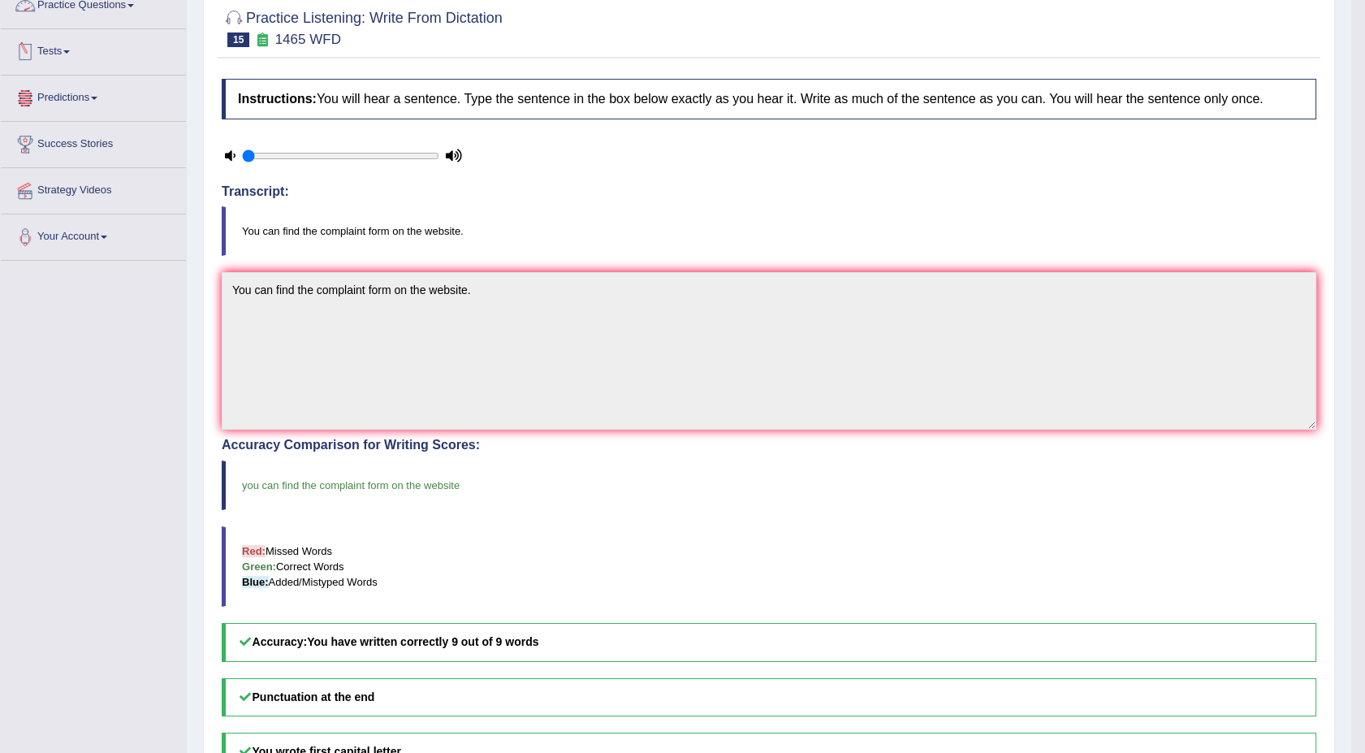
click at [130, 4] on link "Practice Questions" at bounding box center [93, 3] width 185 height 41
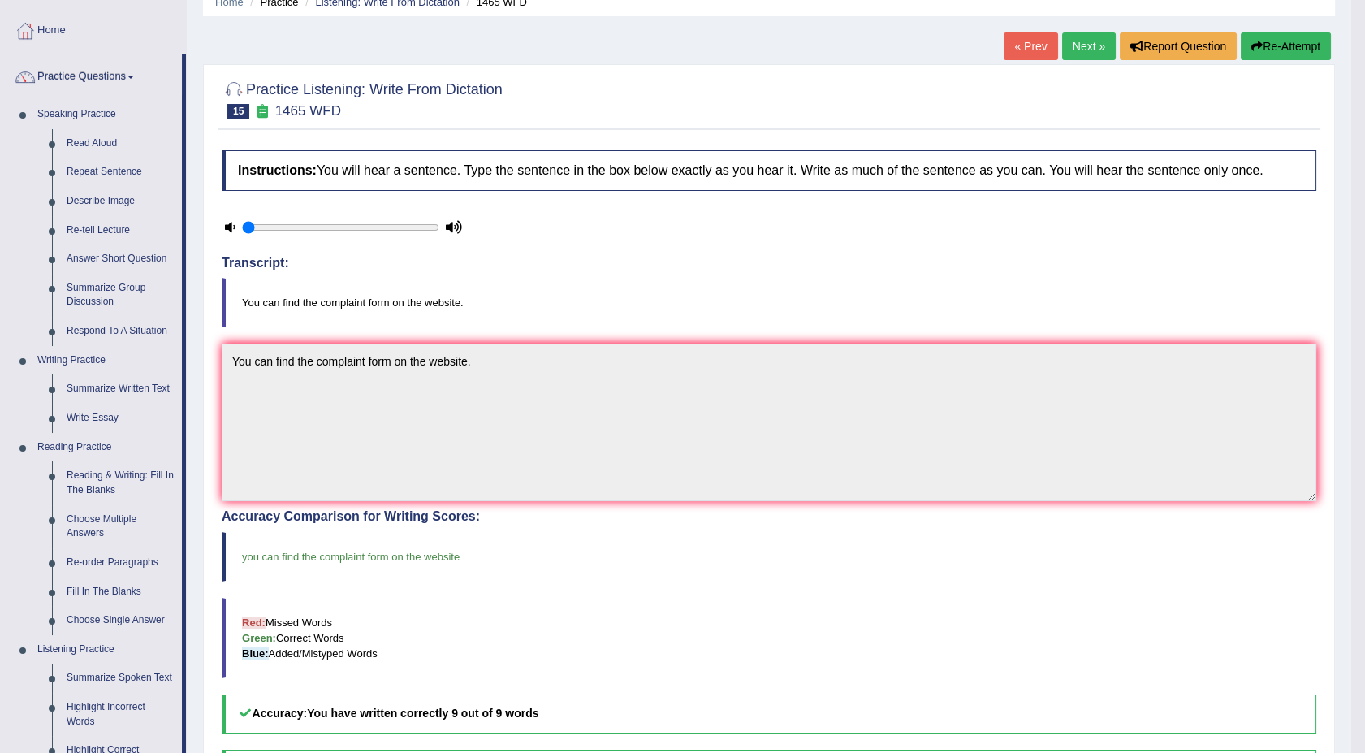
scroll to position [71, 0]
click at [1093, 48] on link "Next »" at bounding box center [1089, 47] width 54 height 28
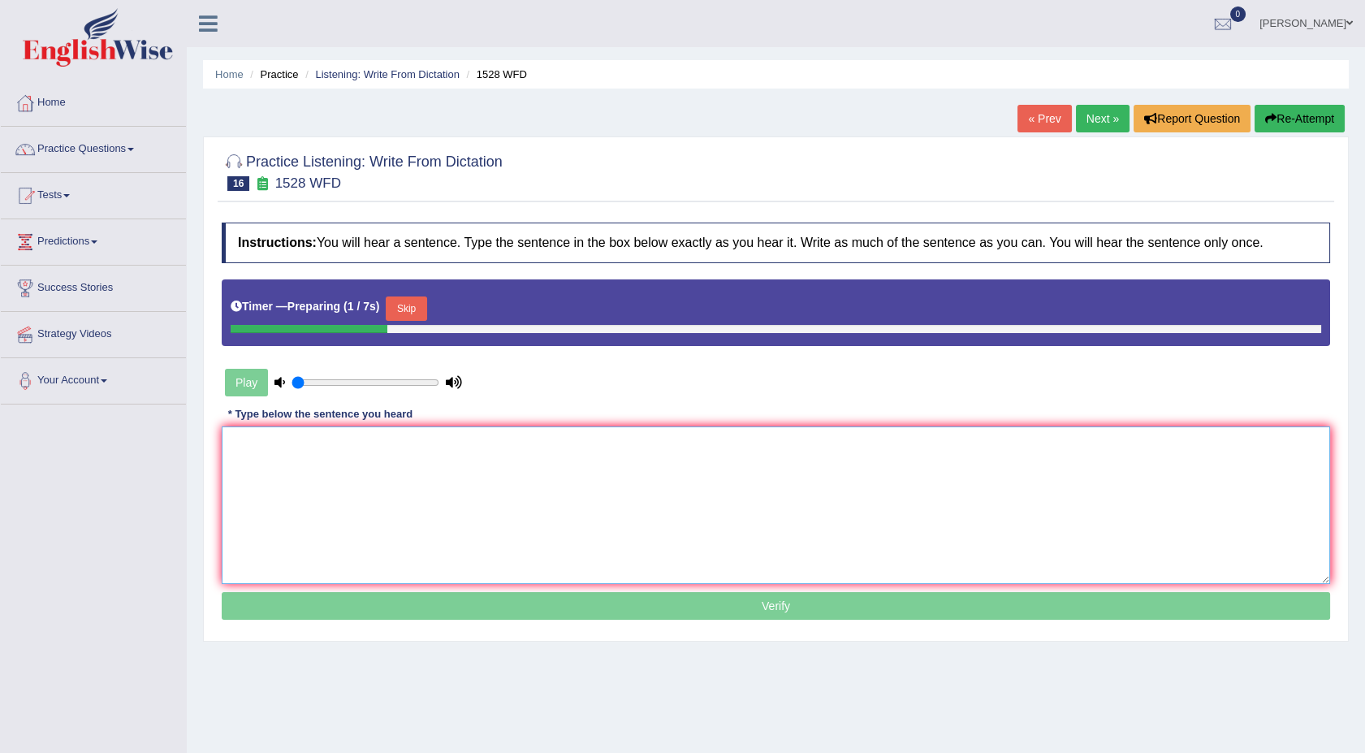
click at [709, 447] on textarea at bounding box center [776, 505] width 1108 height 158
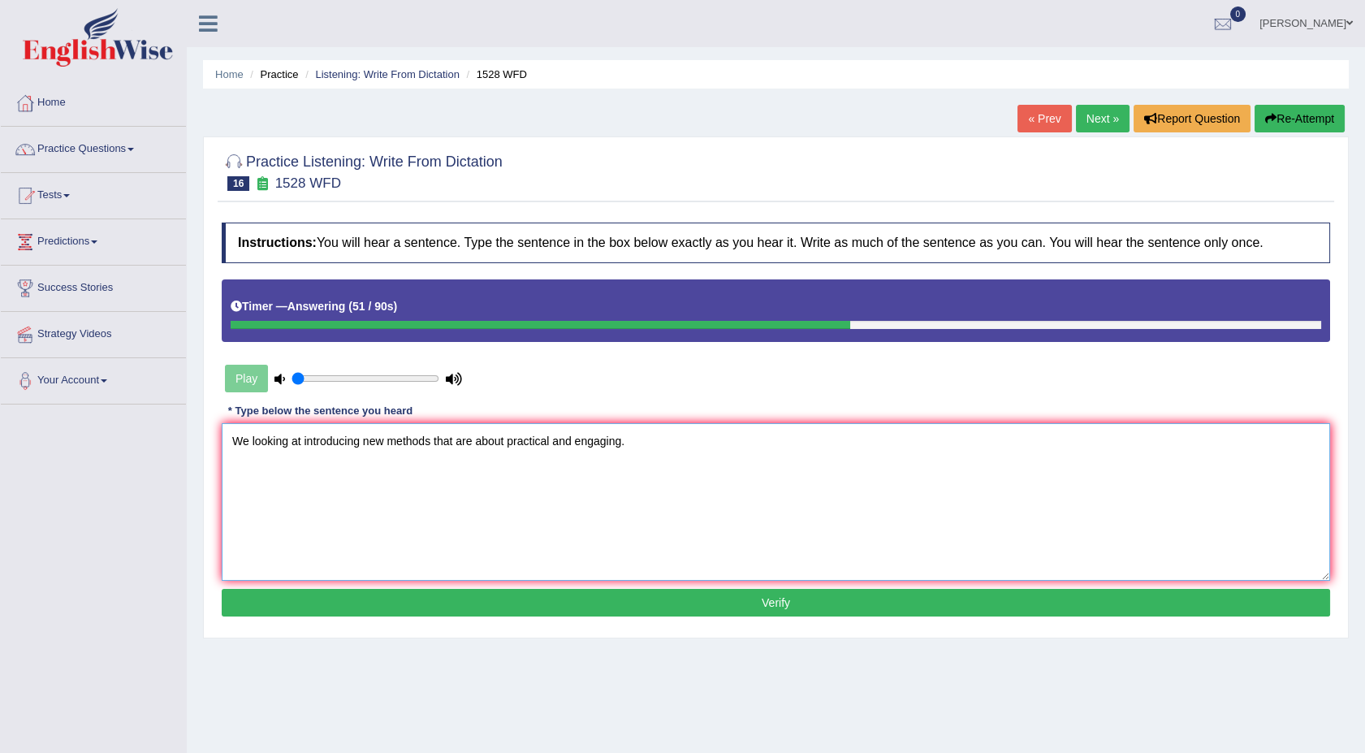
type textarea "We looking at introducing new methods that are about practical and engaging."
click at [674, 598] on button "Verify" at bounding box center [776, 603] width 1108 height 28
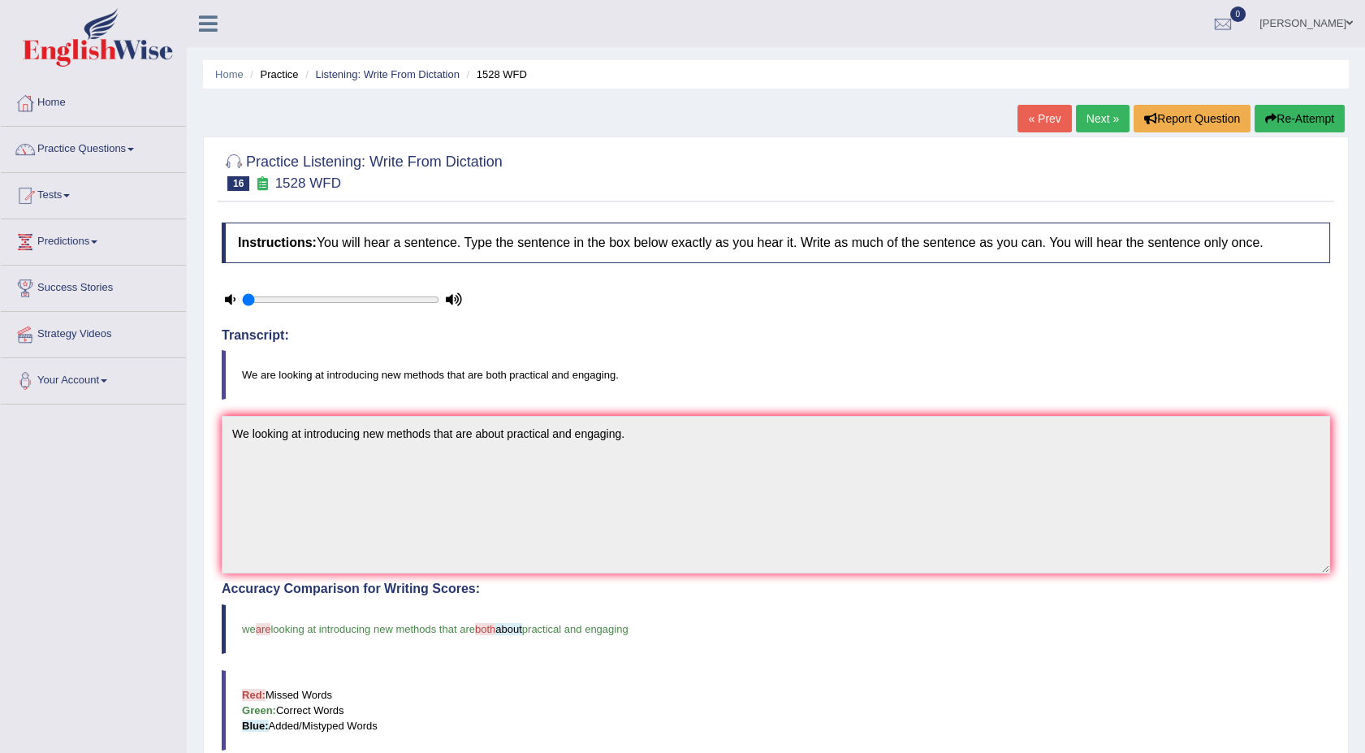
click at [1098, 109] on link "Next »" at bounding box center [1103, 119] width 54 height 28
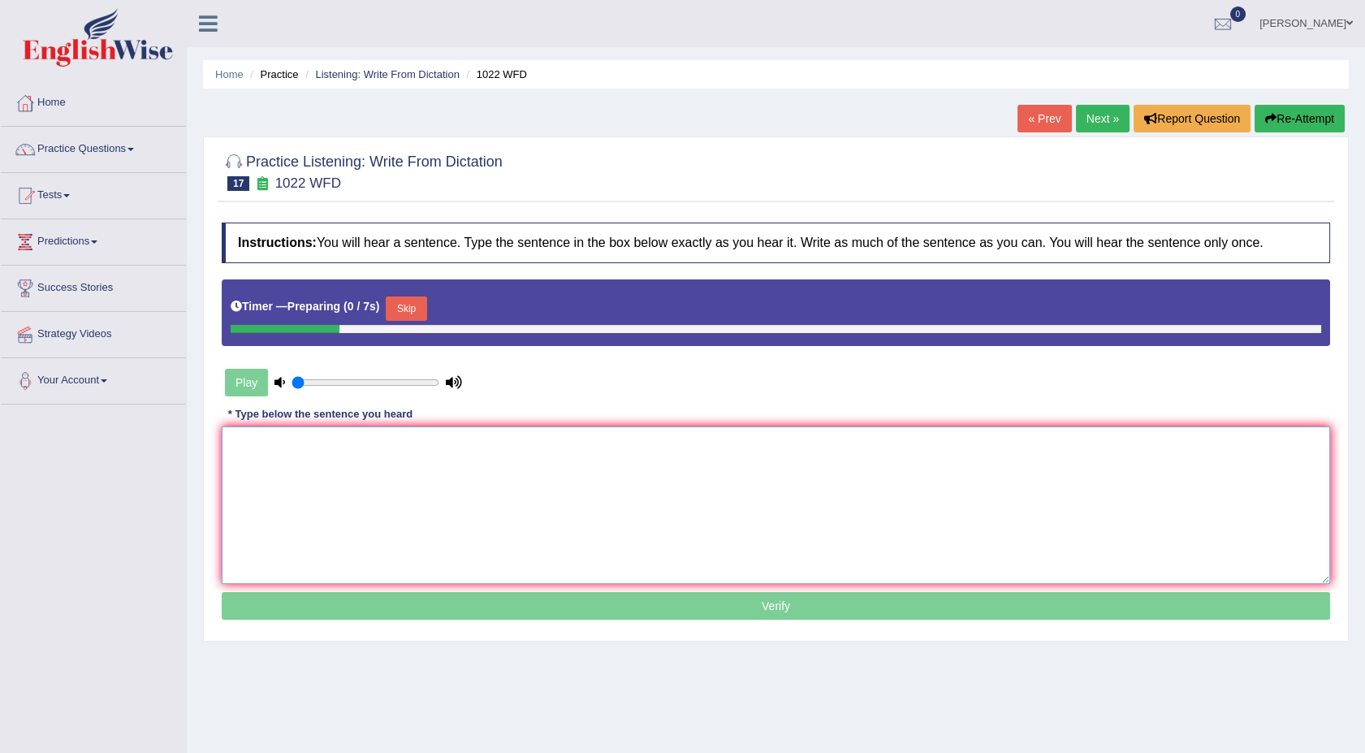
click at [658, 486] on textarea at bounding box center [776, 505] width 1108 height 158
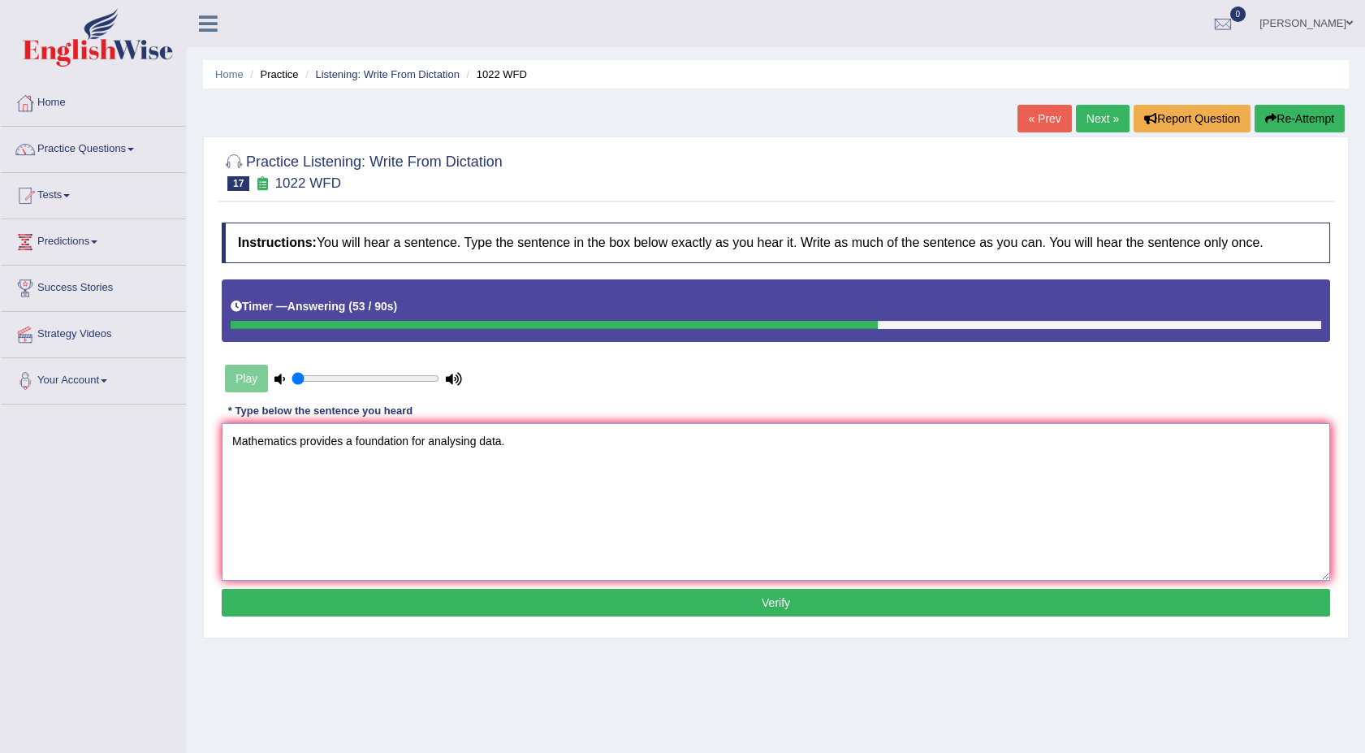
type textarea "Mathematics provides a foundation for analysing data."
click at [463, 594] on button "Verify" at bounding box center [776, 603] width 1108 height 28
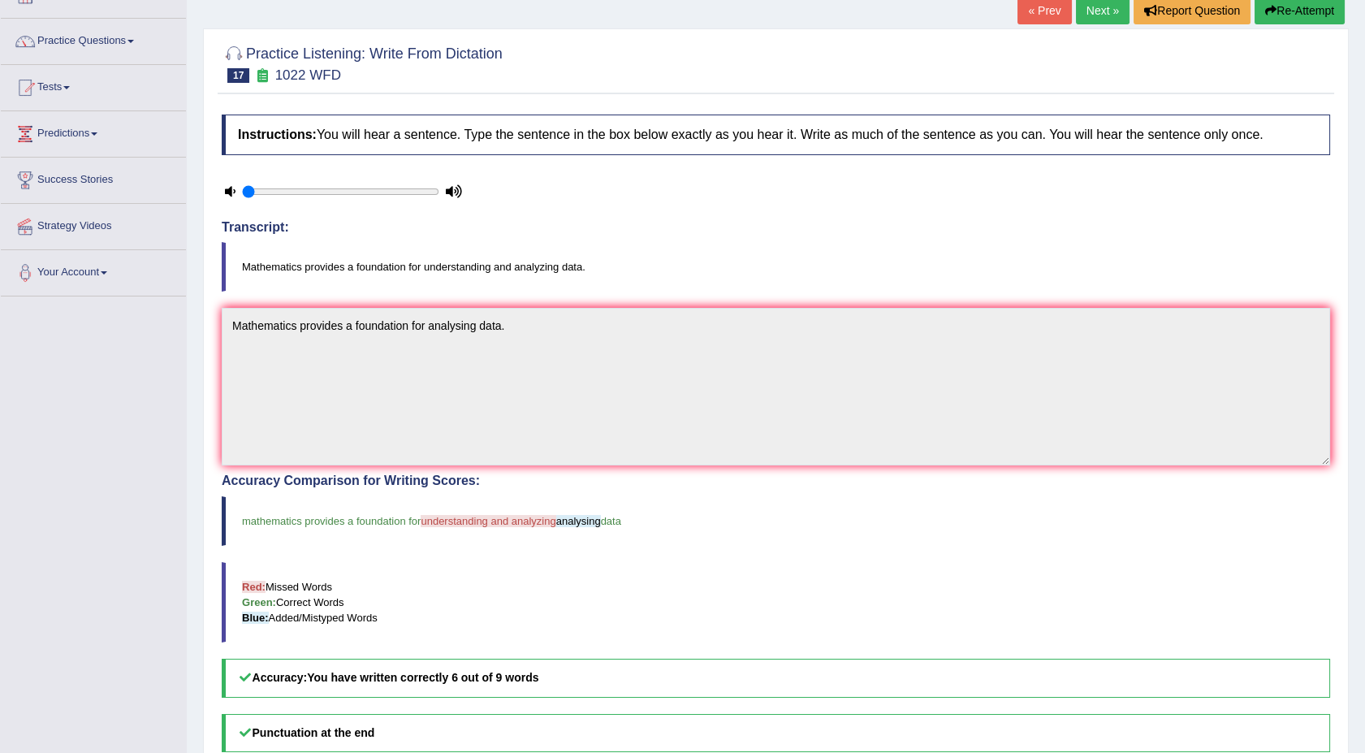
scroll to position [71, 0]
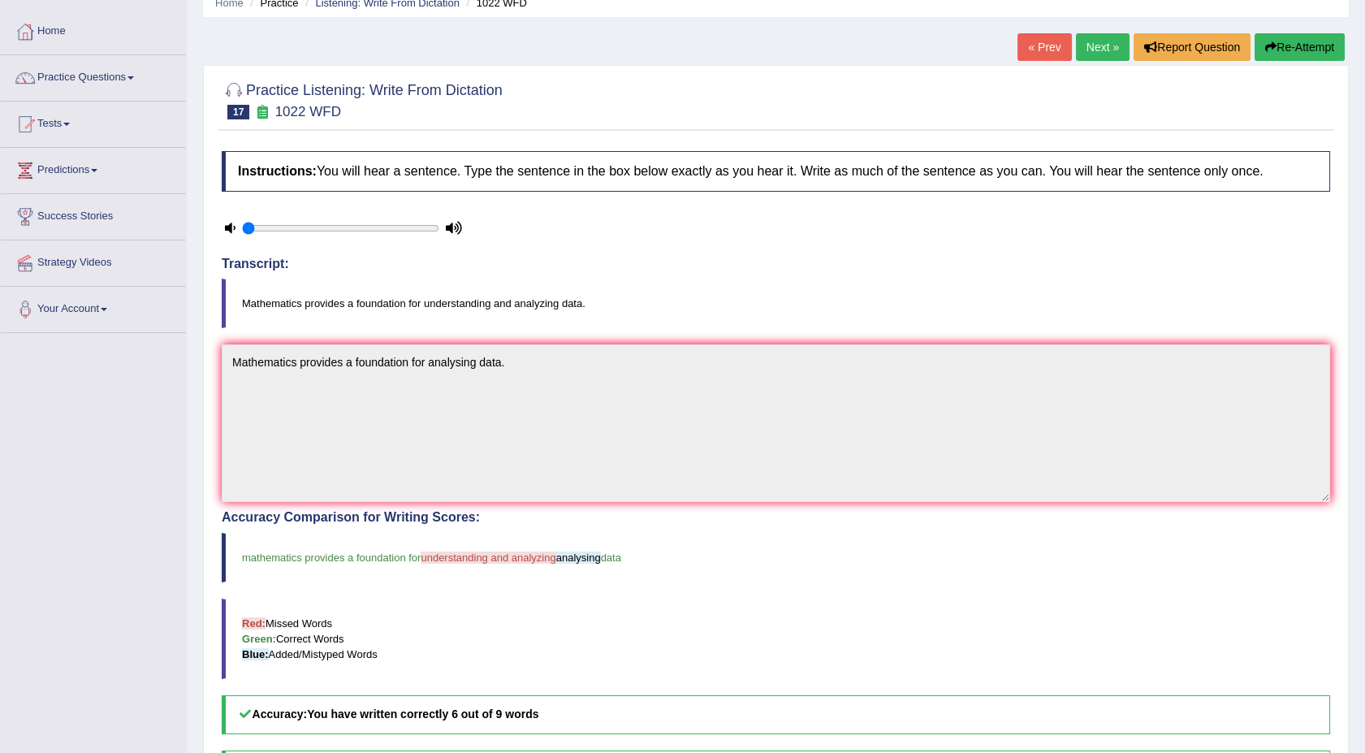
click at [1085, 37] on link "Next »" at bounding box center [1103, 47] width 54 height 28
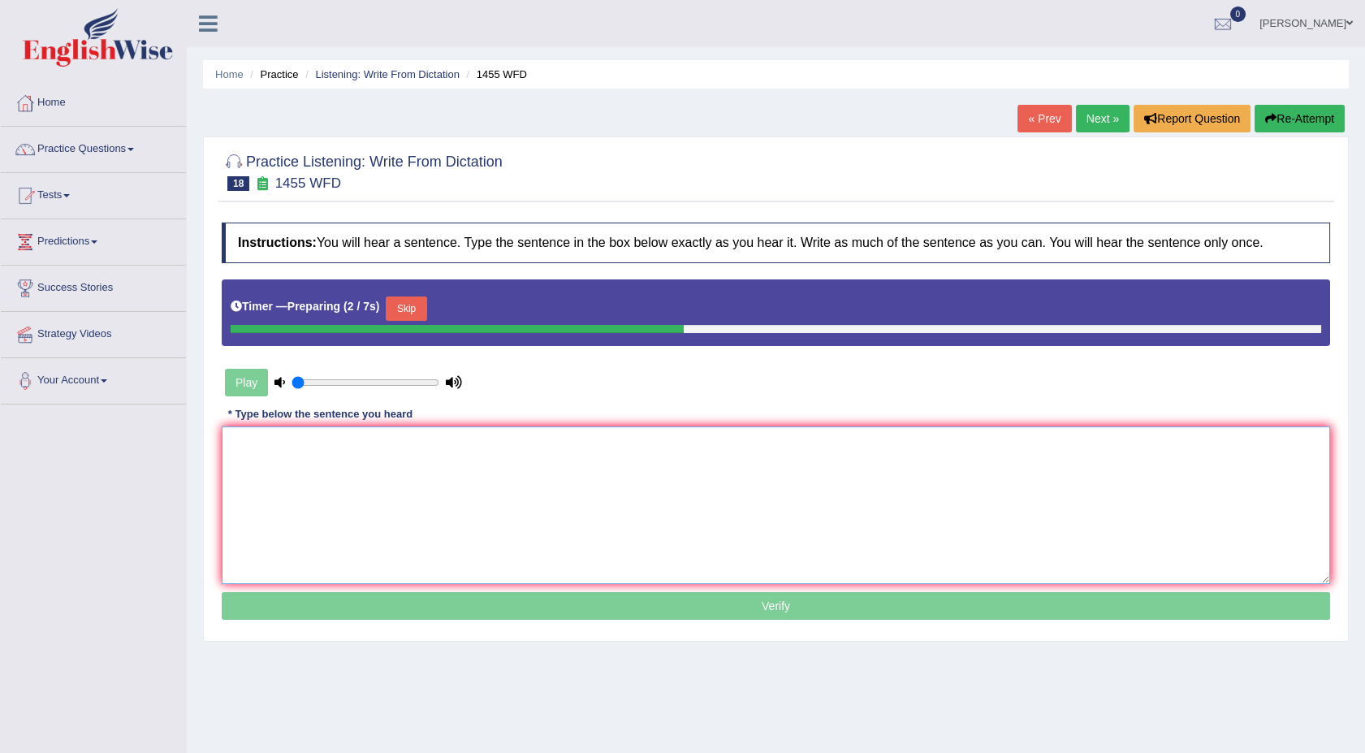
click at [396, 491] on textarea at bounding box center [776, 505] width 1108 height 158
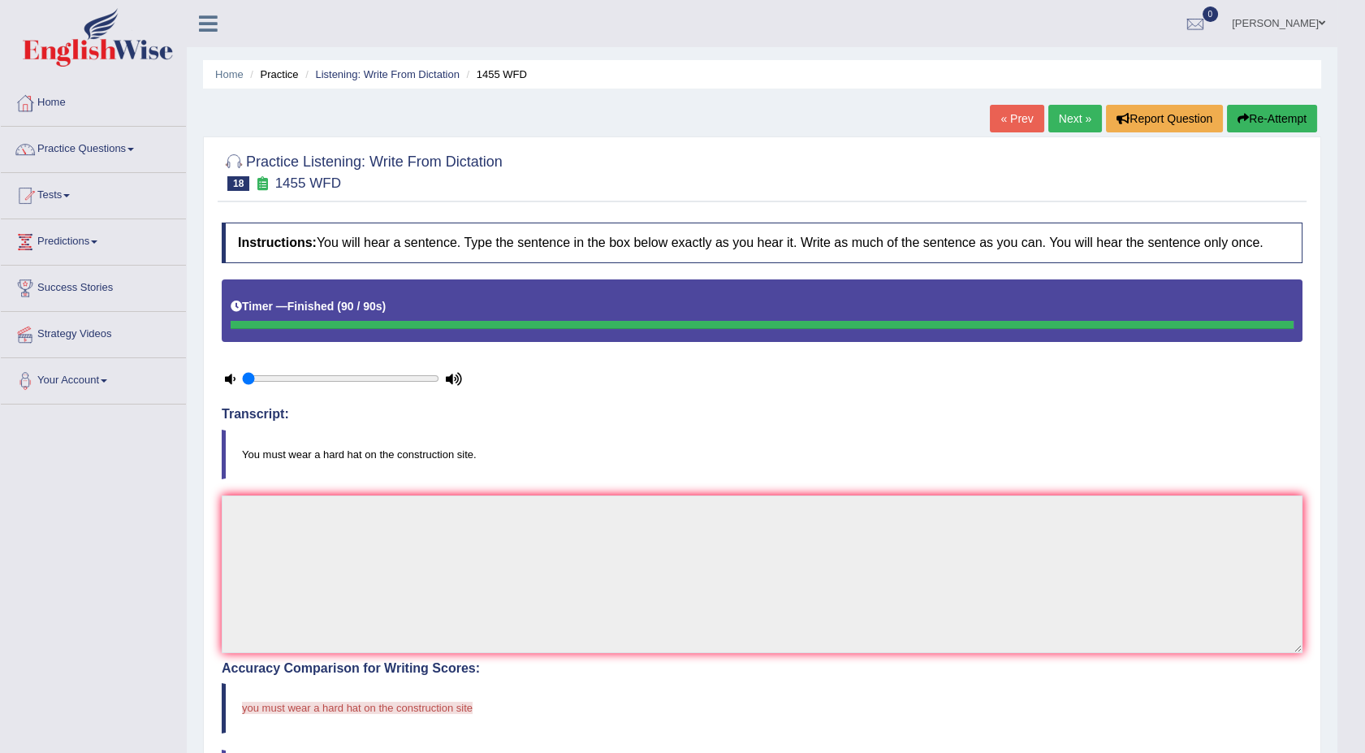
click at [1263, 109] on button "Re-Attempt" at bounding box center [1272, 119] width 90 height 28
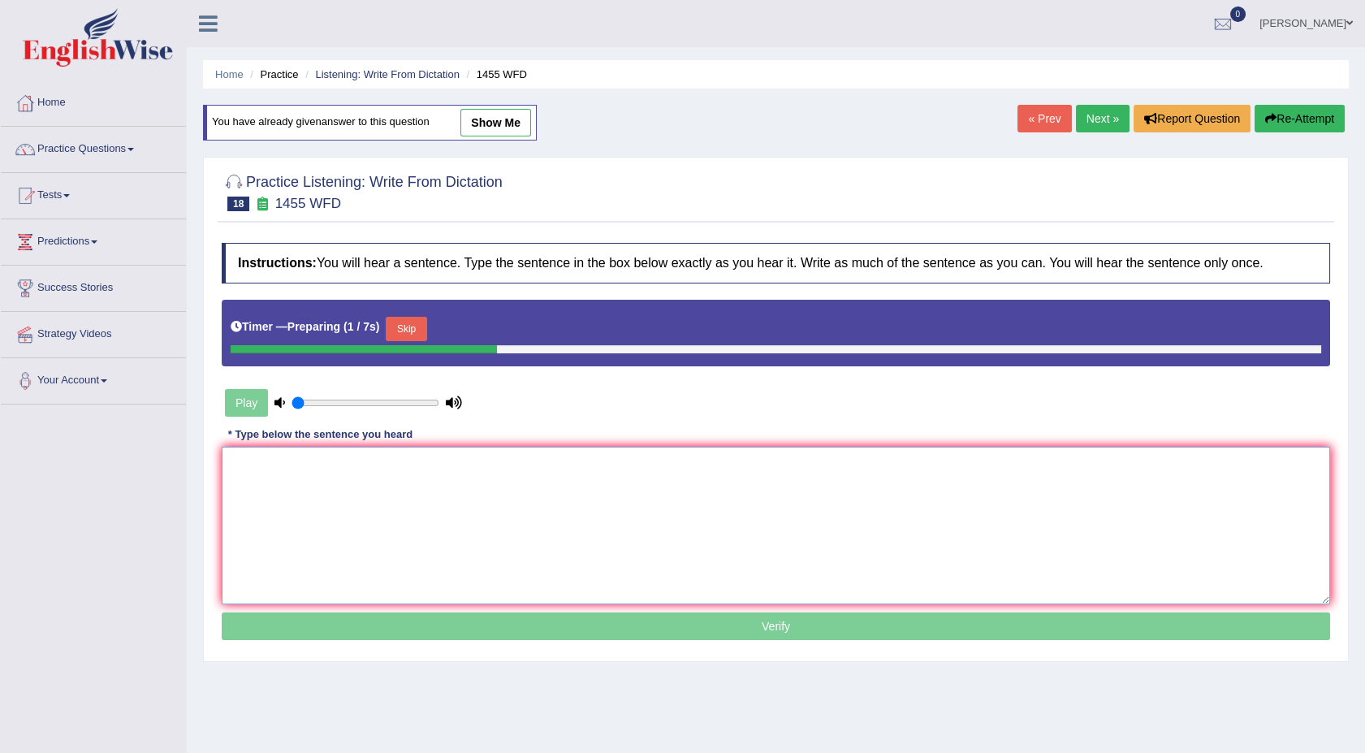
click at [403, 501] on textarea at bounding box center [776, 526] width 1108 height 158
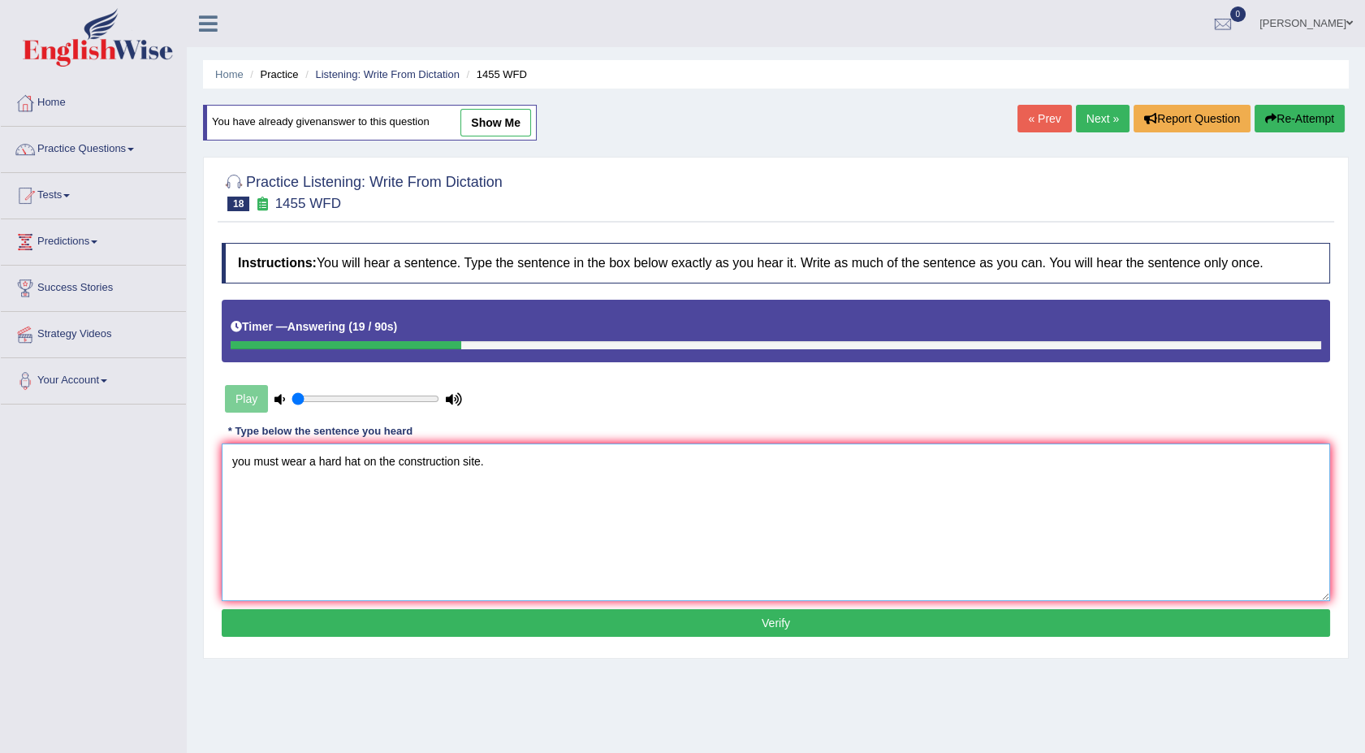
click at [240, 462] on textarea "you must wear a hard hat on the construction site." at bounding box center [776, 522] width 1108 height 158
type textarea "You must wear a hard hat on the construction site."
click at [395, 619] on button "Verify" at bounding box center [776, 623] width 1108 height 28
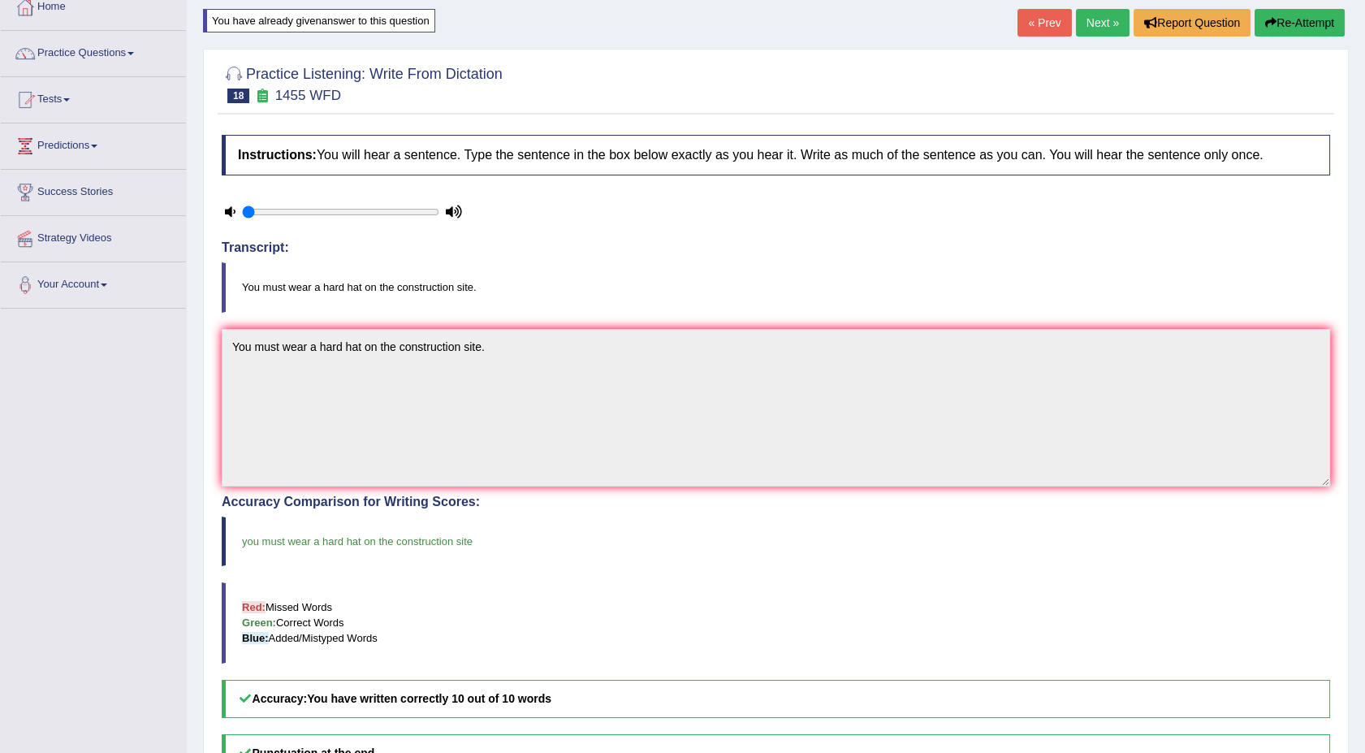
scroll to position [108, 0]
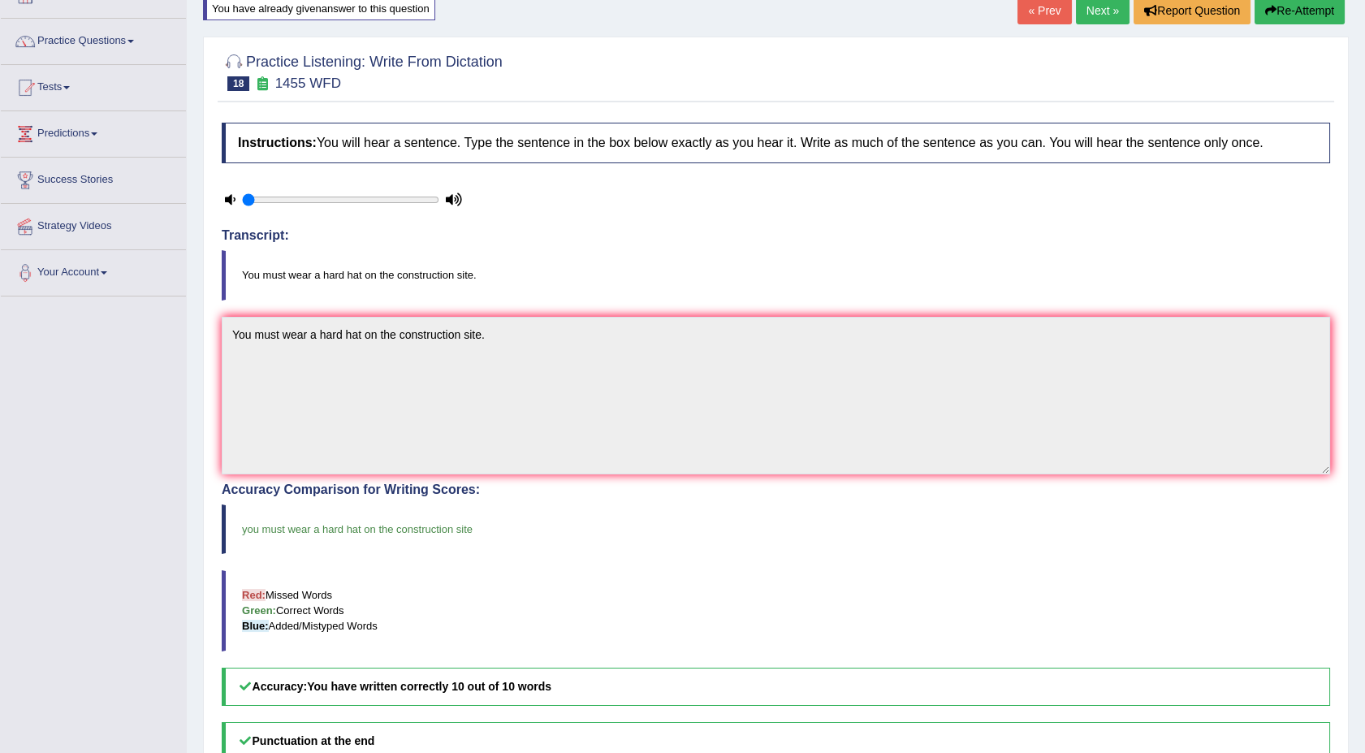
click at [1103, 3] on link "Next »" at bounding box center [1103, 11] width 54 height 28
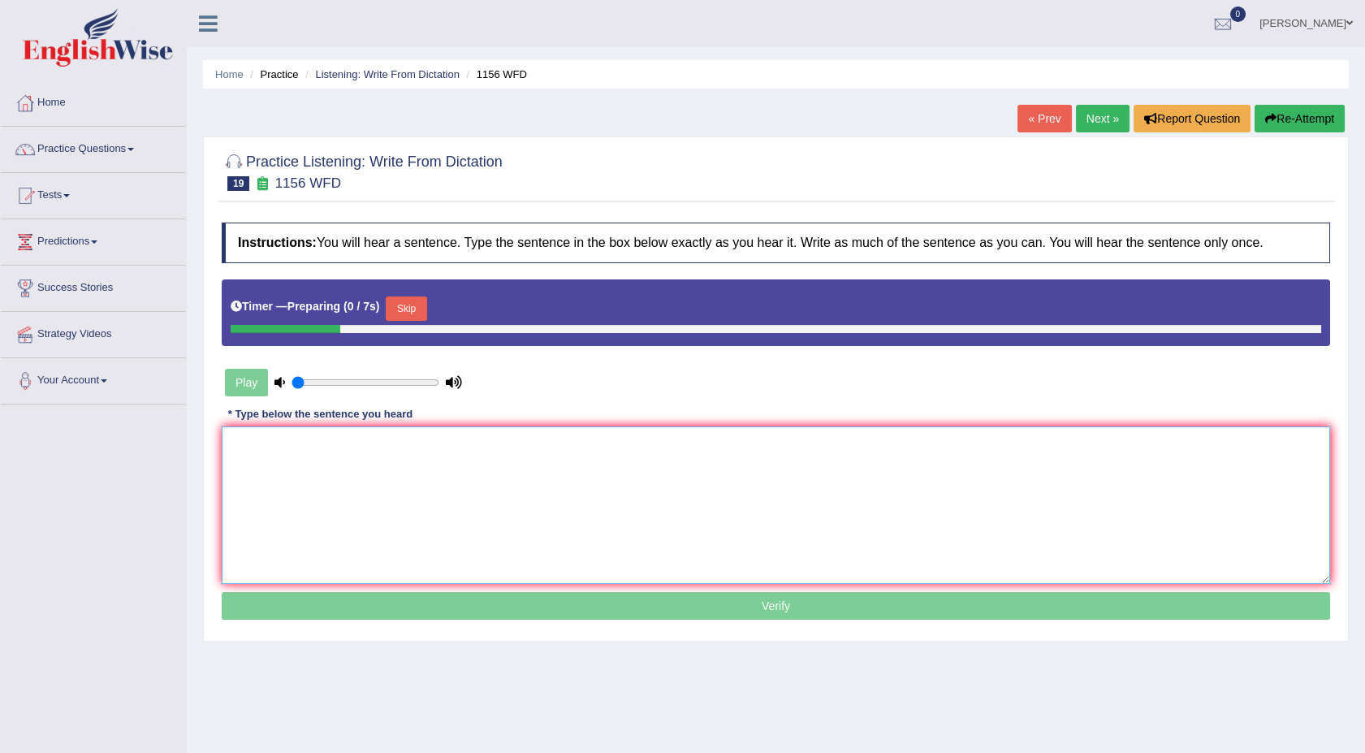
click at [573, 463] on textarea at bounding box center [776, 505] width 1108 height 158
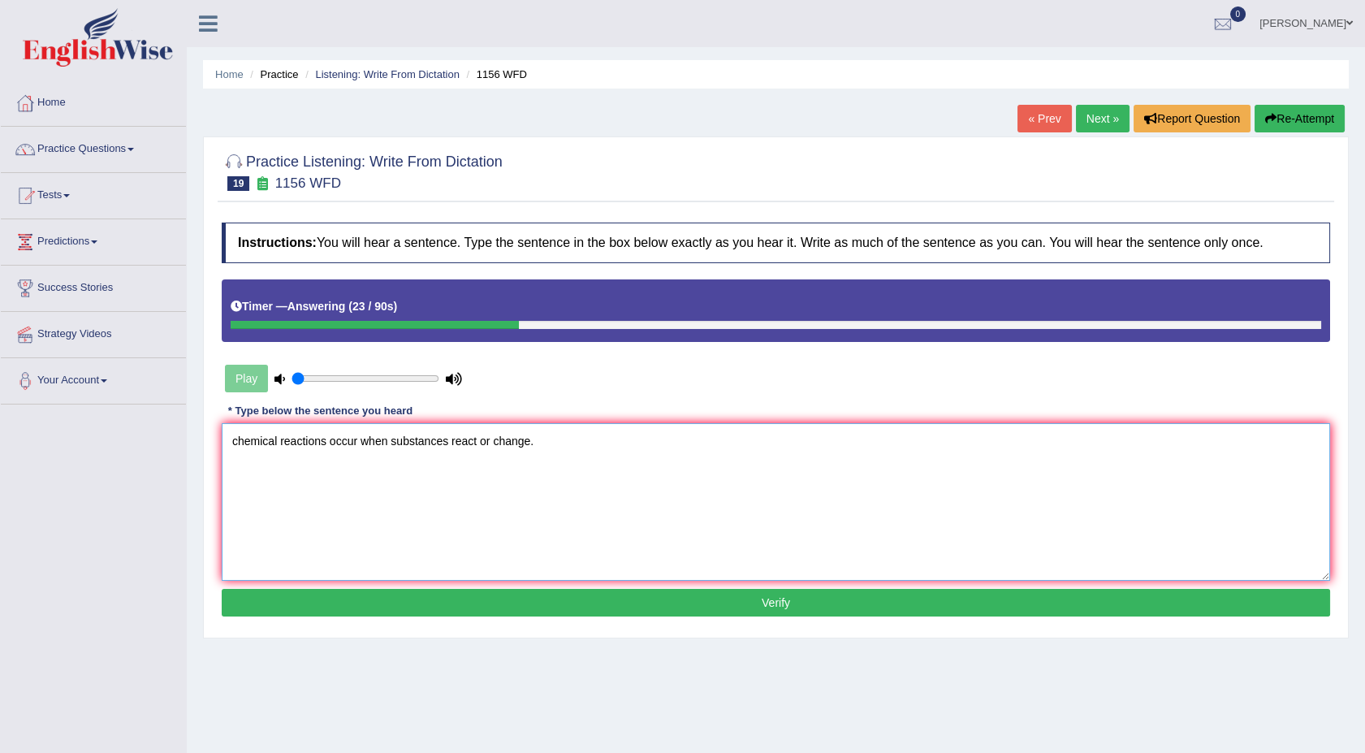
click at [235, 443] on textarea "chemical reactions occur when substances react or change." at bounding box center [776, 502] width 1108 height 158
type textarea "Chemical reactions occur when substances react or change."
click at [433, 595] on button "Verify" at bounding box center [776, 603] width 1108 height 28
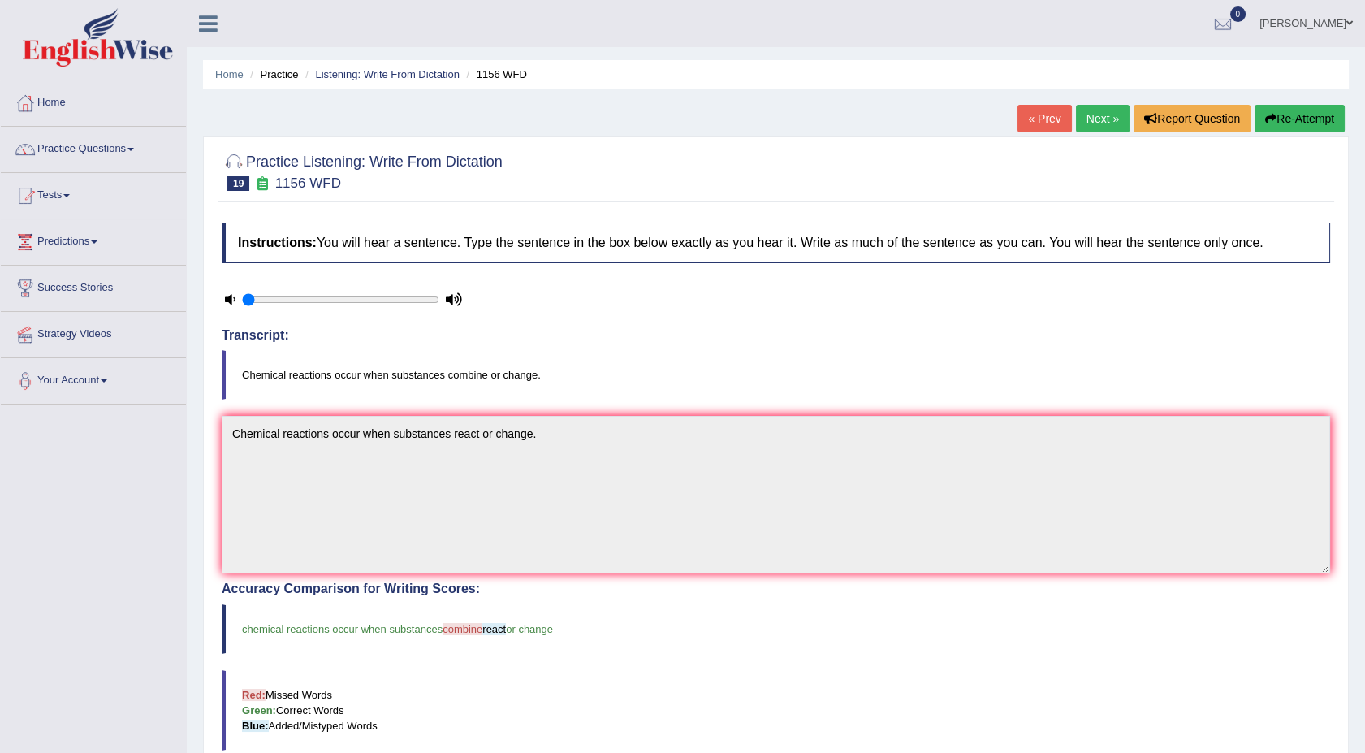
click at [1362, 736] on div "Home Practice Listening: Write From Dictation 1156 WFD « Prev Next » Report Que…" at bounding box center [776, 522] width 1178 height 1045
drag, startPoint x: 1362, startPoint y: 736, endPoint x: 1371, endPoint y: 740, distance: 10.3
click at [1364, 740] on html "Toggle navigation Home Practice Questions Speaking Practice Read Aloud Repeat S…" at bounding box center [682, 376] width 1365 height 753
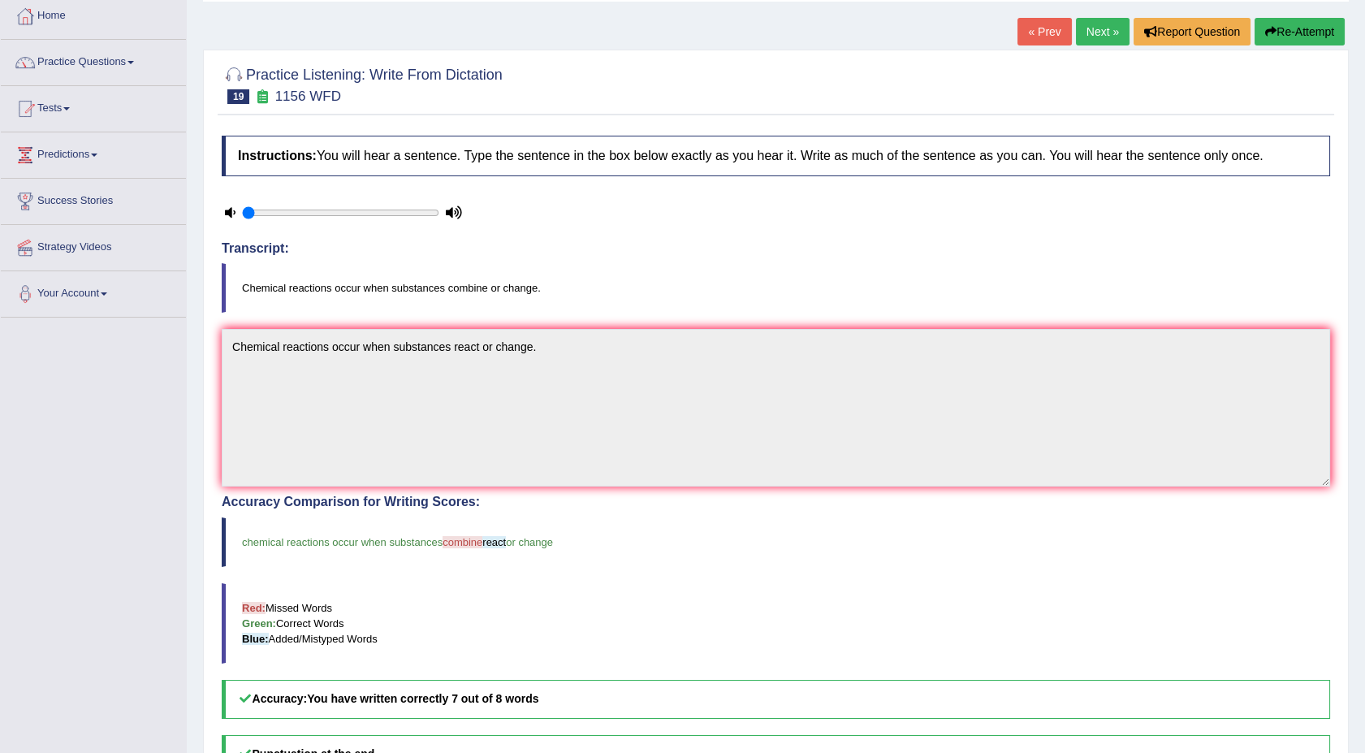
scroll to position [108, 0]
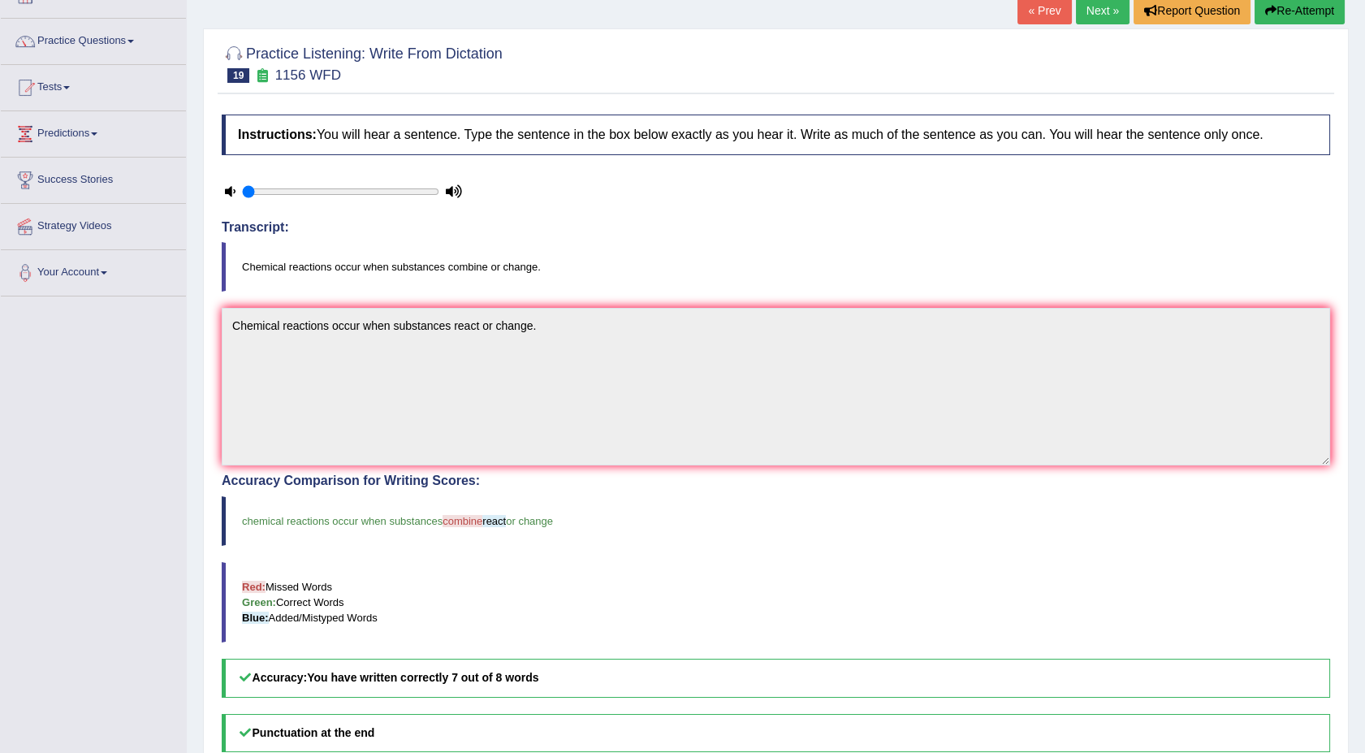
click at [1096, 7] on link "Next »" at bounding box center [1103, 11] width 54 height 28
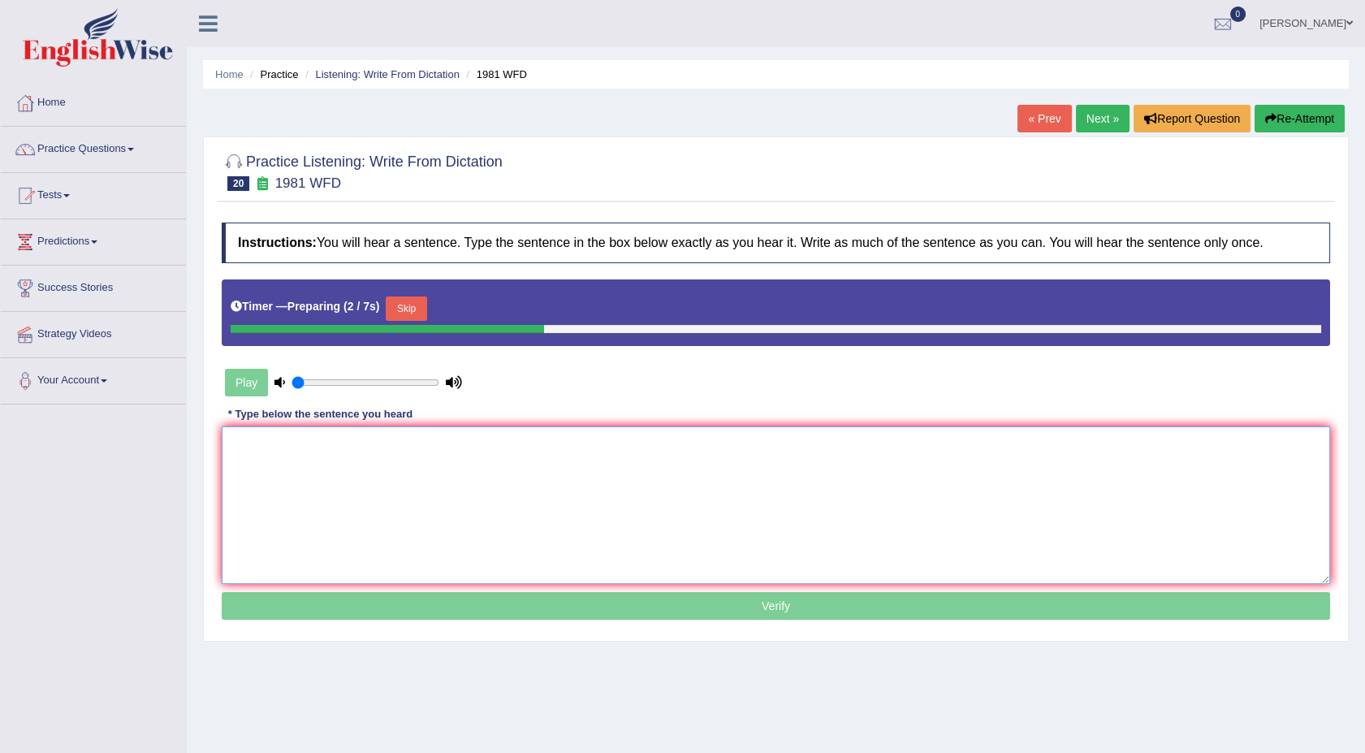
click at [531, 449] on textarea at bounding box center [776, 505] width 1108 height 158
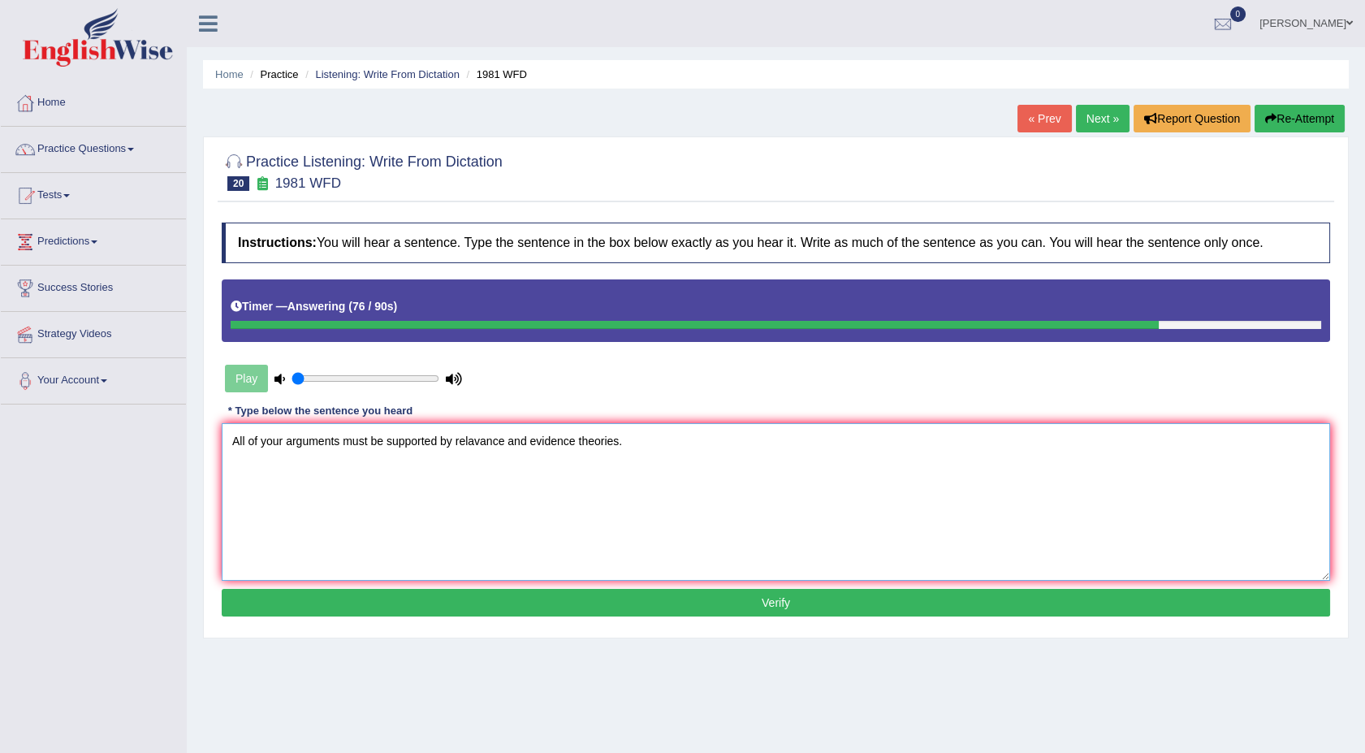
type textarea "All of your arguments must be supported by relavance and evidence theories."
click at [499, 595] on button "Verify" at bounding box center [776, 603] width 1108 height 28
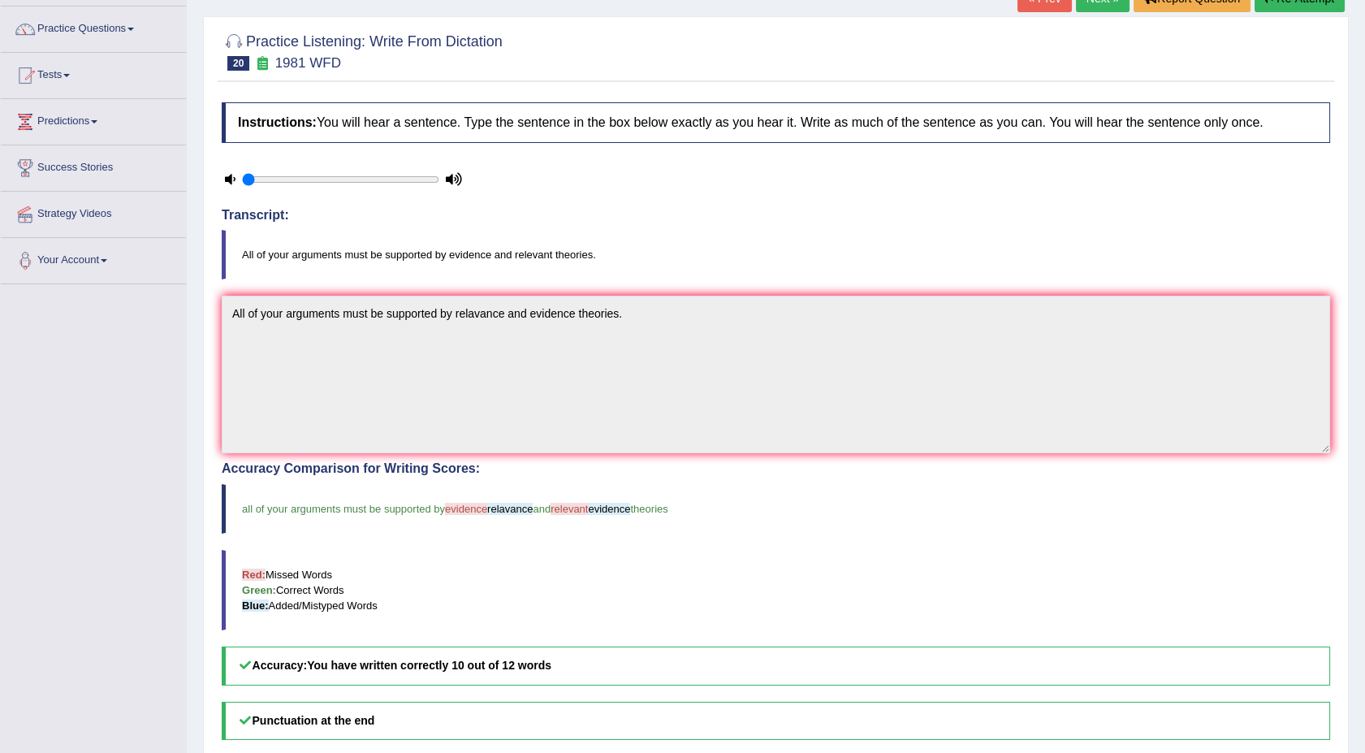
scroll to position [108, 0]
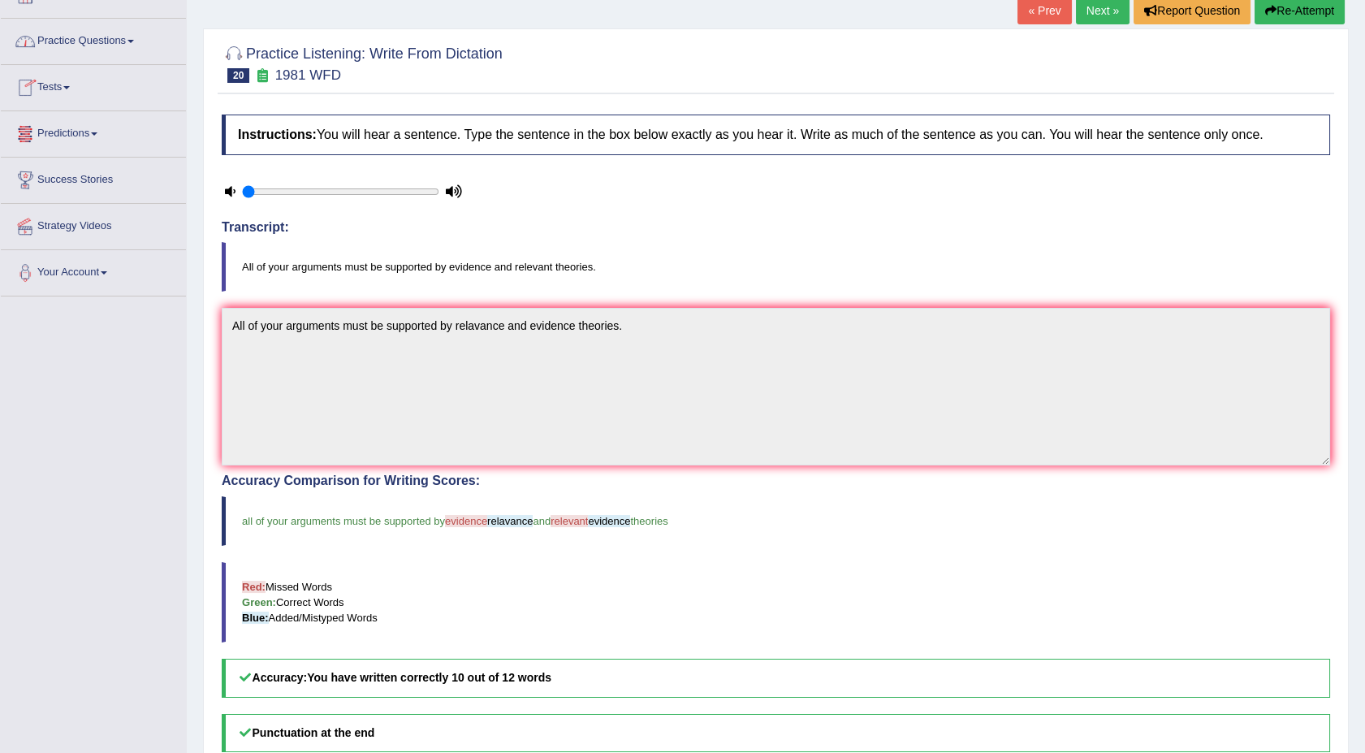
click at [134, 42] on link "Practice Questions" at bounding box center [93, 39] width 185 height 41
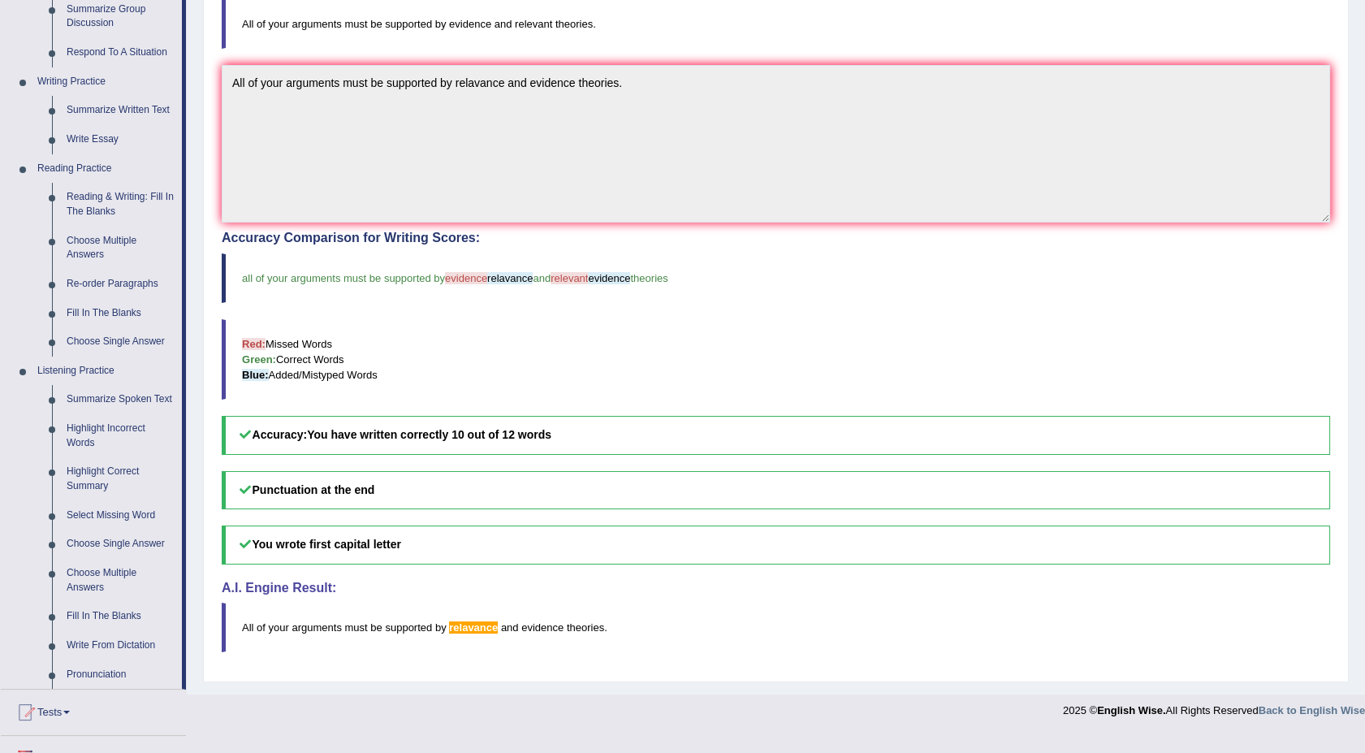
scroll to position [361, 0]
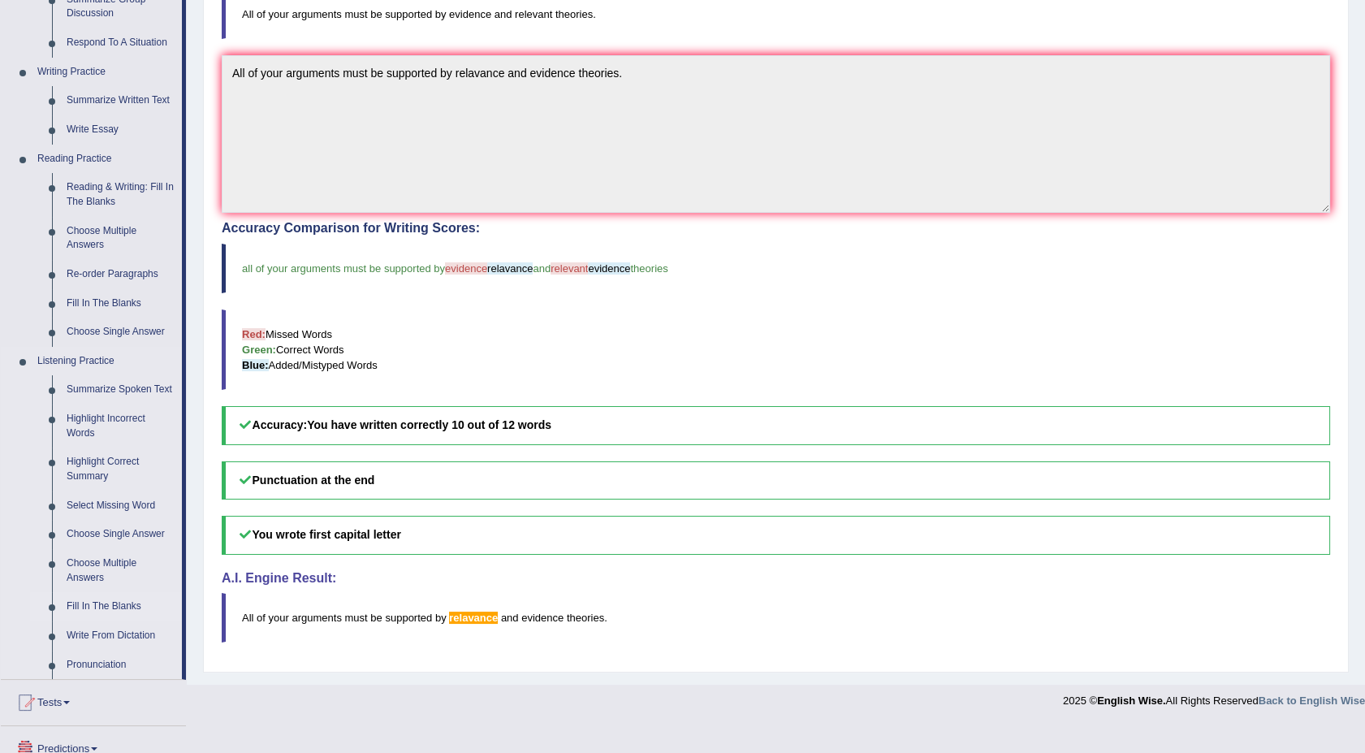
click at [119, 602] on link "Fill In The Blanks" at bounding box center [120, 606] width 123 height 29
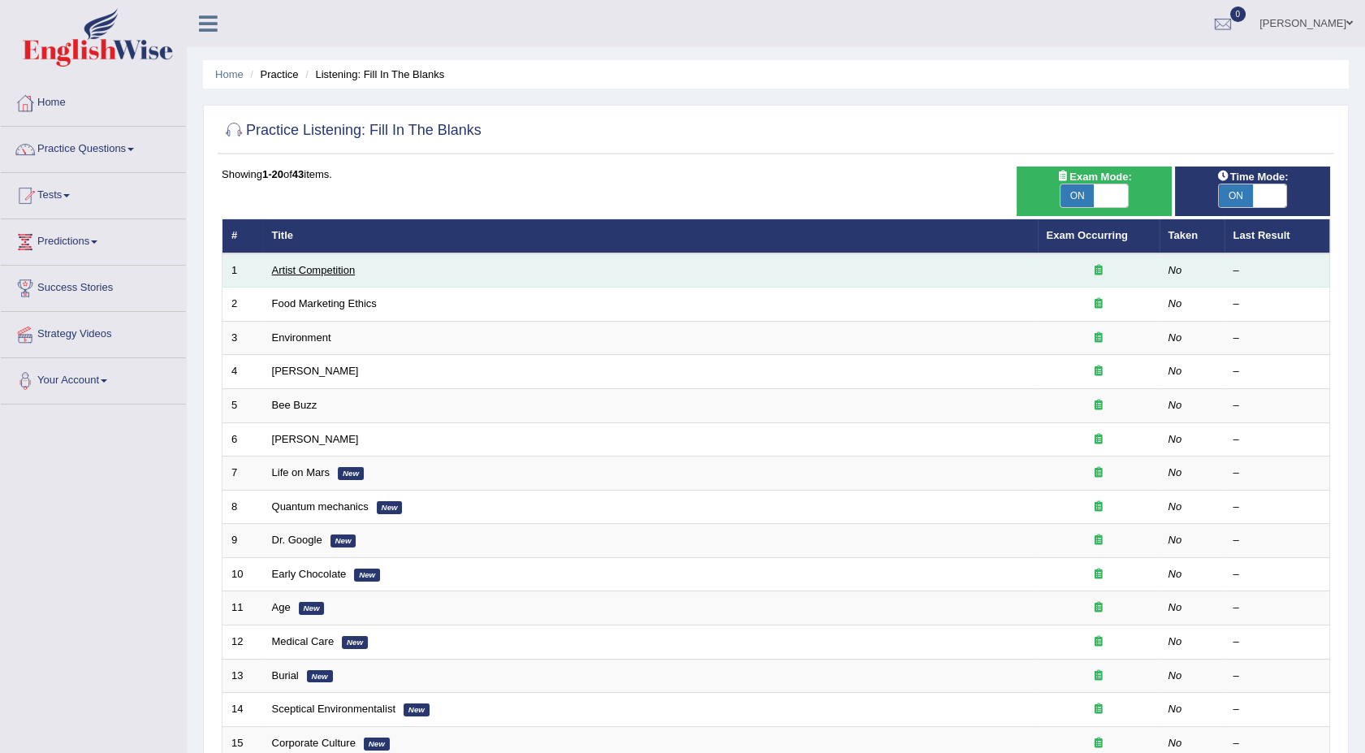
click at [296, 274] on link "Artist Competition" at bounding box center [314, 270] width 84 height 12
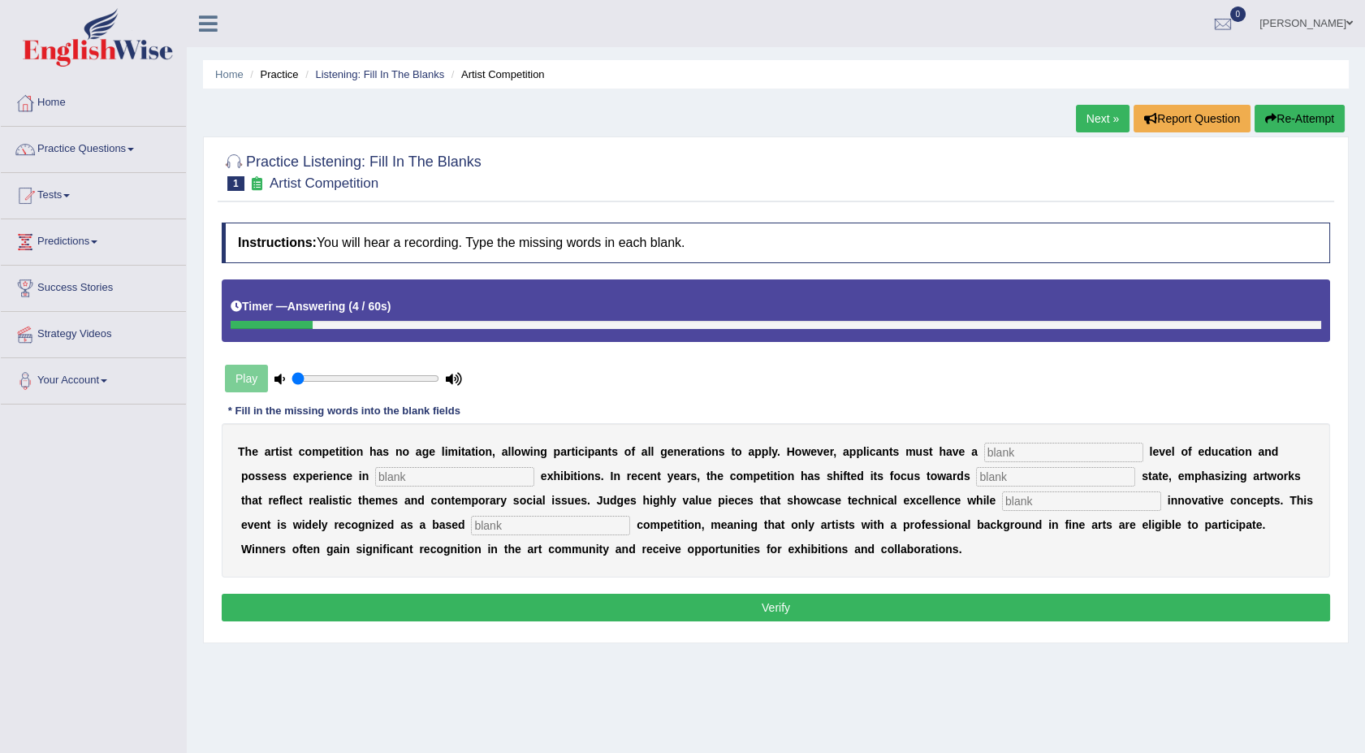
drag, startPoint x: 977, startPoint y: 438, endPoint x: 975, endPoint y: 450, distance: 11.5
click at [975, 450] on div "T h e a r t i s t c o m p e t i t i o n h a s n o a g e l i m i t a t i o n , a…" at bounding box center [776, 500] width 1108 height 154
click at [984, 450] on input "text" at bounding box center [1063, 452] width 159 height 19
type input "graduate"
click at [375, 479] on input "text" at bounding box center [454, 476] width 159 height 19
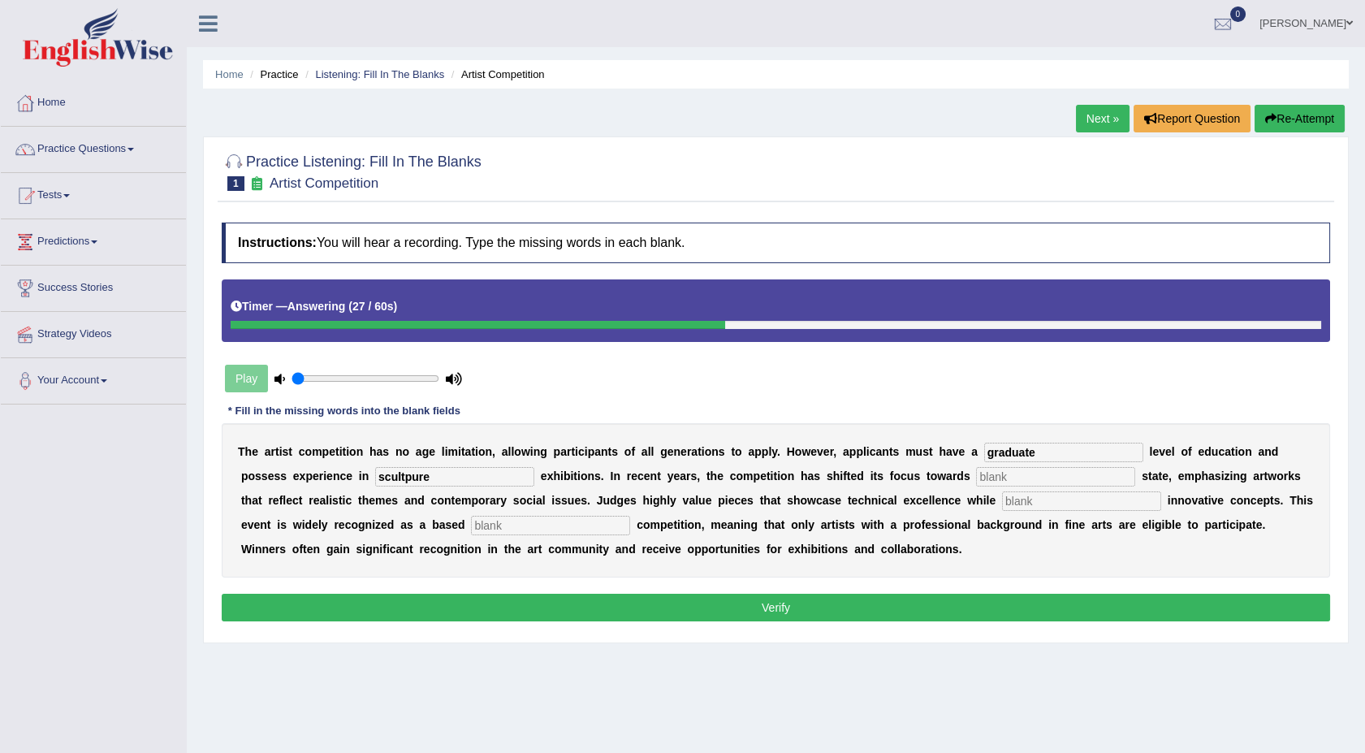
type input "scultpure"
click at [976, 479] on input "text" at bounding box center [1055, 476] width 159 height 19
type input "real"
click at [1002, 503] on input "text" at bounding box center [1081, 500] width 159 height 19
type input "incorporating"
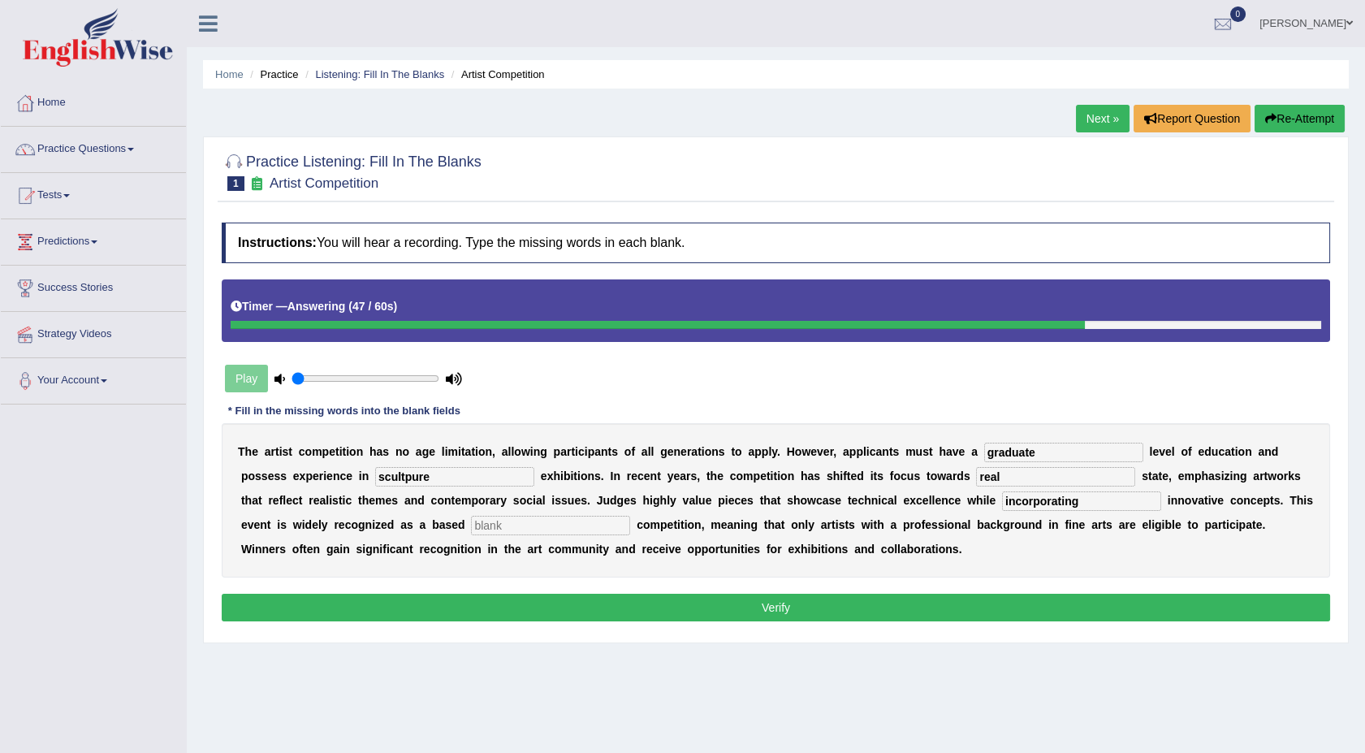
click at [471, 527] on input "text" at bounding box center [550, 525] width 159 height 19
type input "professional"
click at [674, 607] on button "Verify" at bounding box center [776, 608] width 1108 height 28
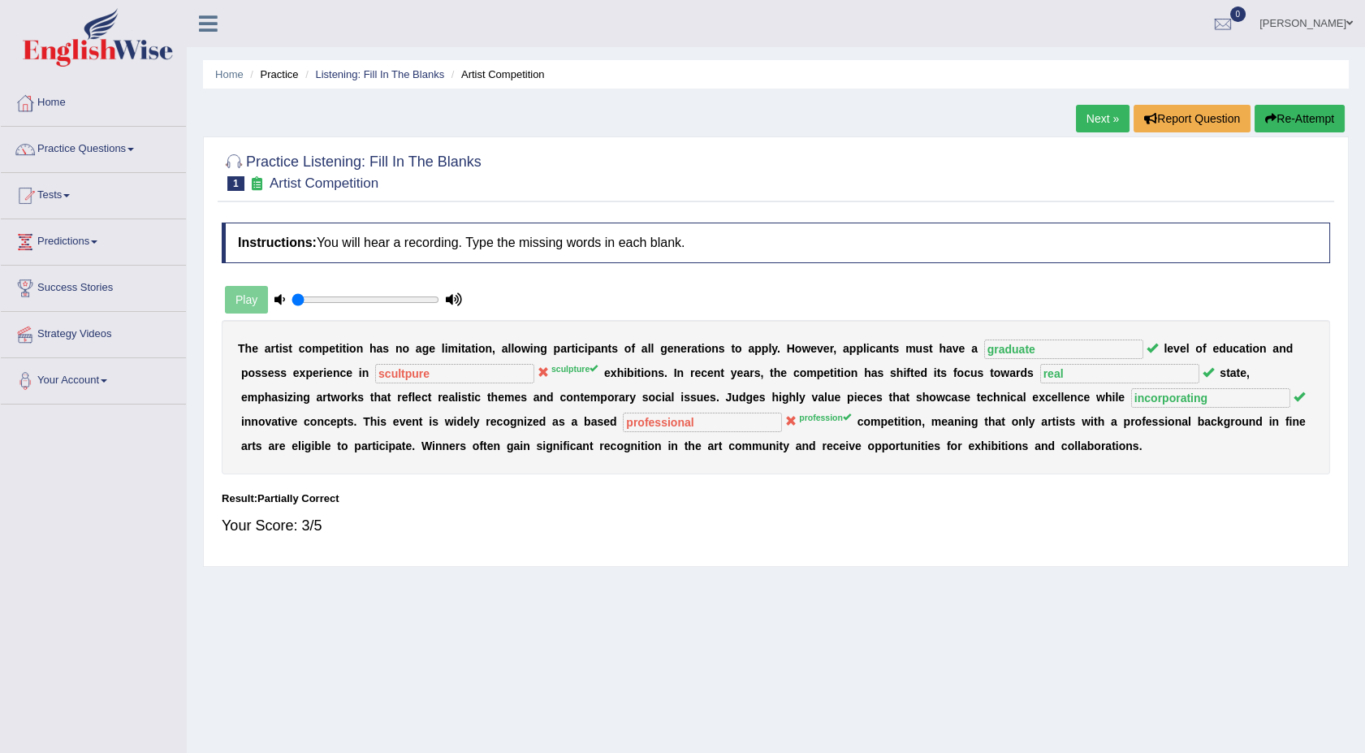
click at [674, 607] on div "Home Practice Listening: Fill In The Blanks Artist Competition Next » Report Qu…" at bounding box center [776, 406] width 1178 height 812
click at [1098, 124] on link "Next »" at bounding box center [1103, 119] width 54 height 28
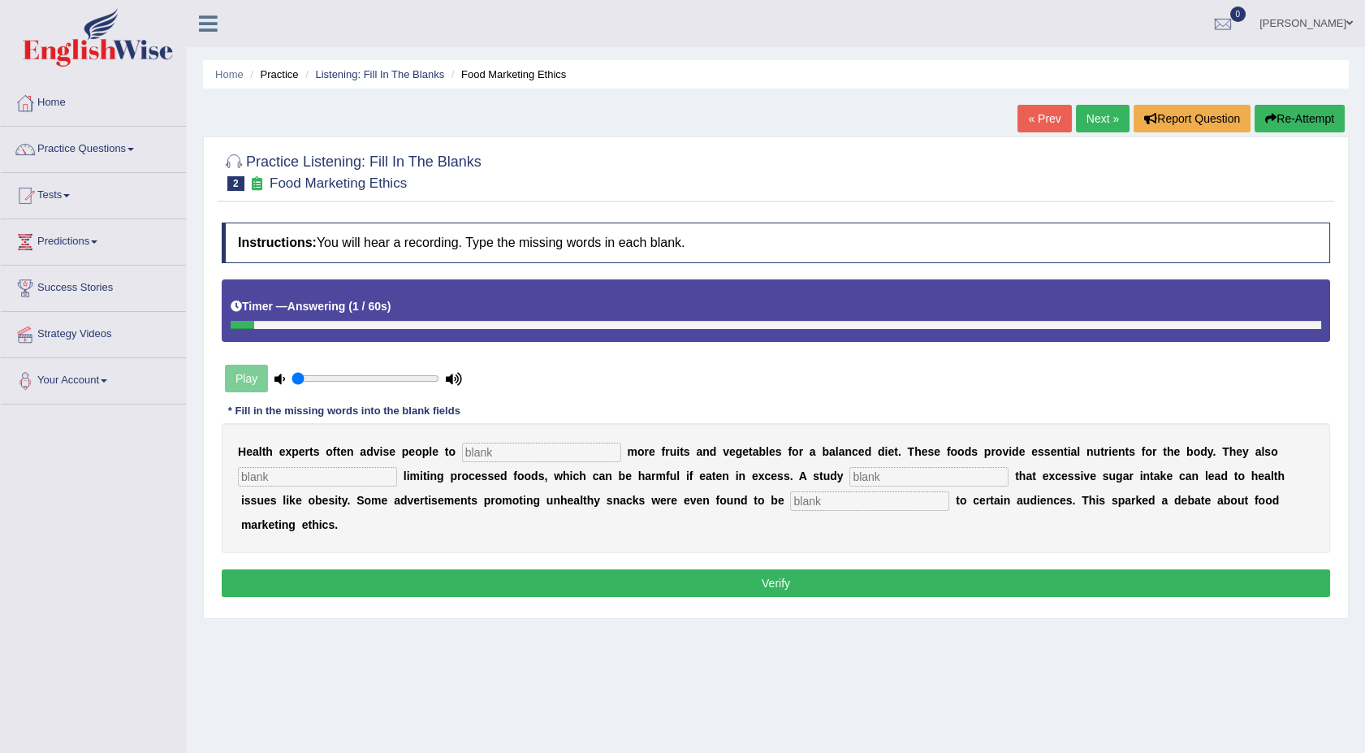
click at [473, 449] on input "text" at bounding box center [541, 452] width 159 height 19
type input "consume"
type input "recommend"
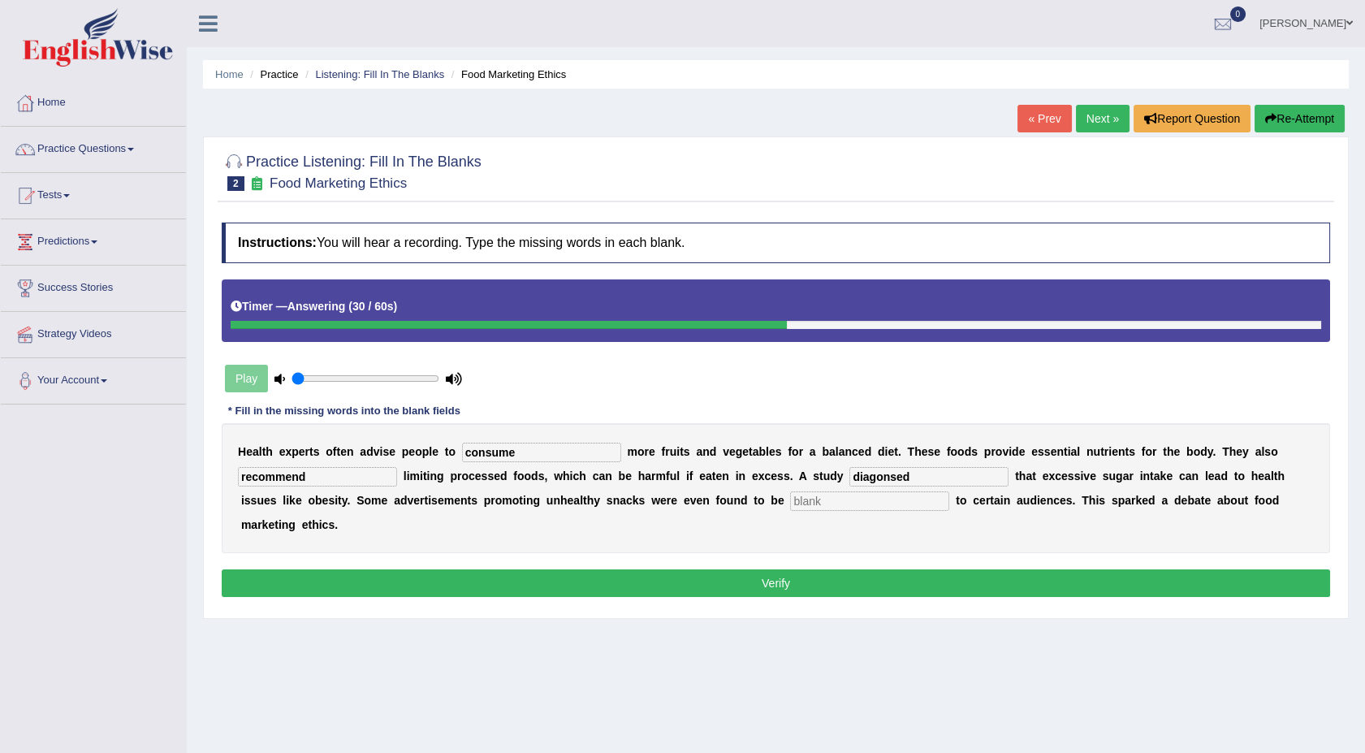
type input "diagonsed"
click at [790, 499] on input "text" at bounding box center [869, 500] width 159 height 19
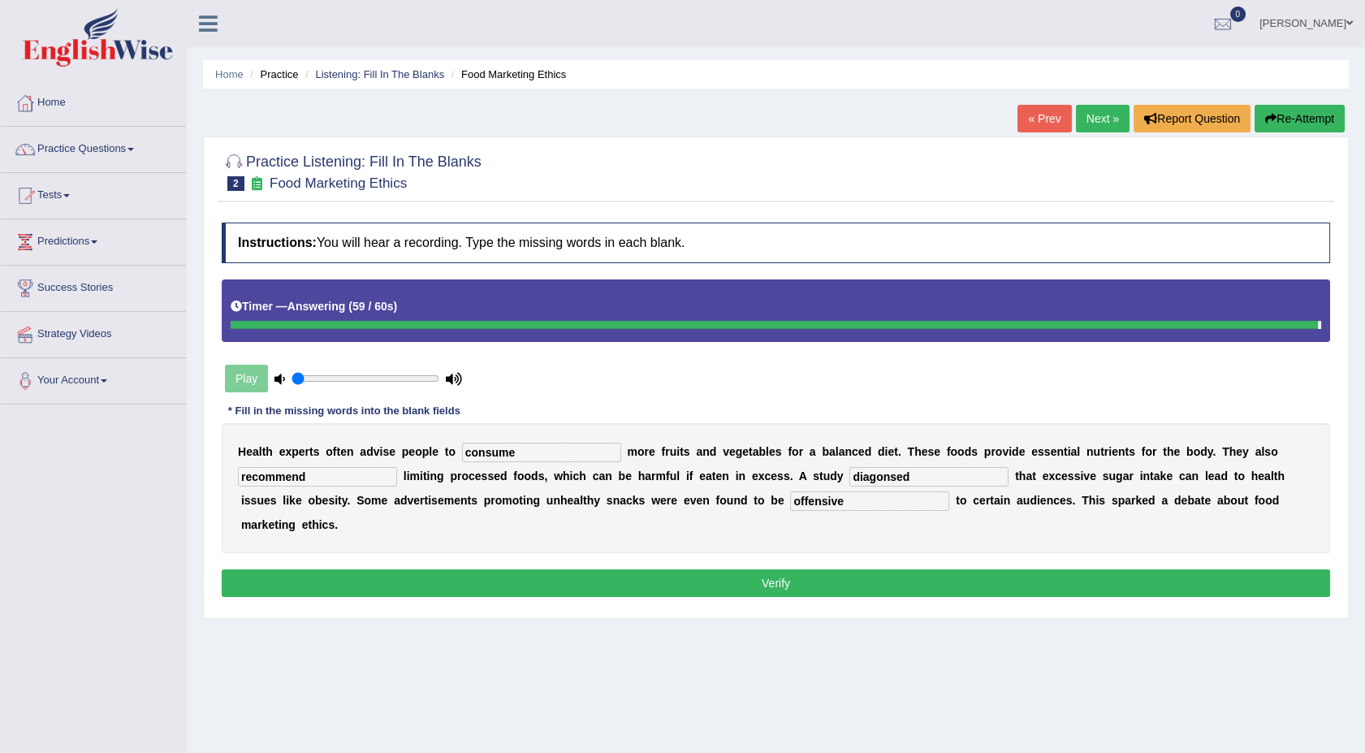
type input "offensive"
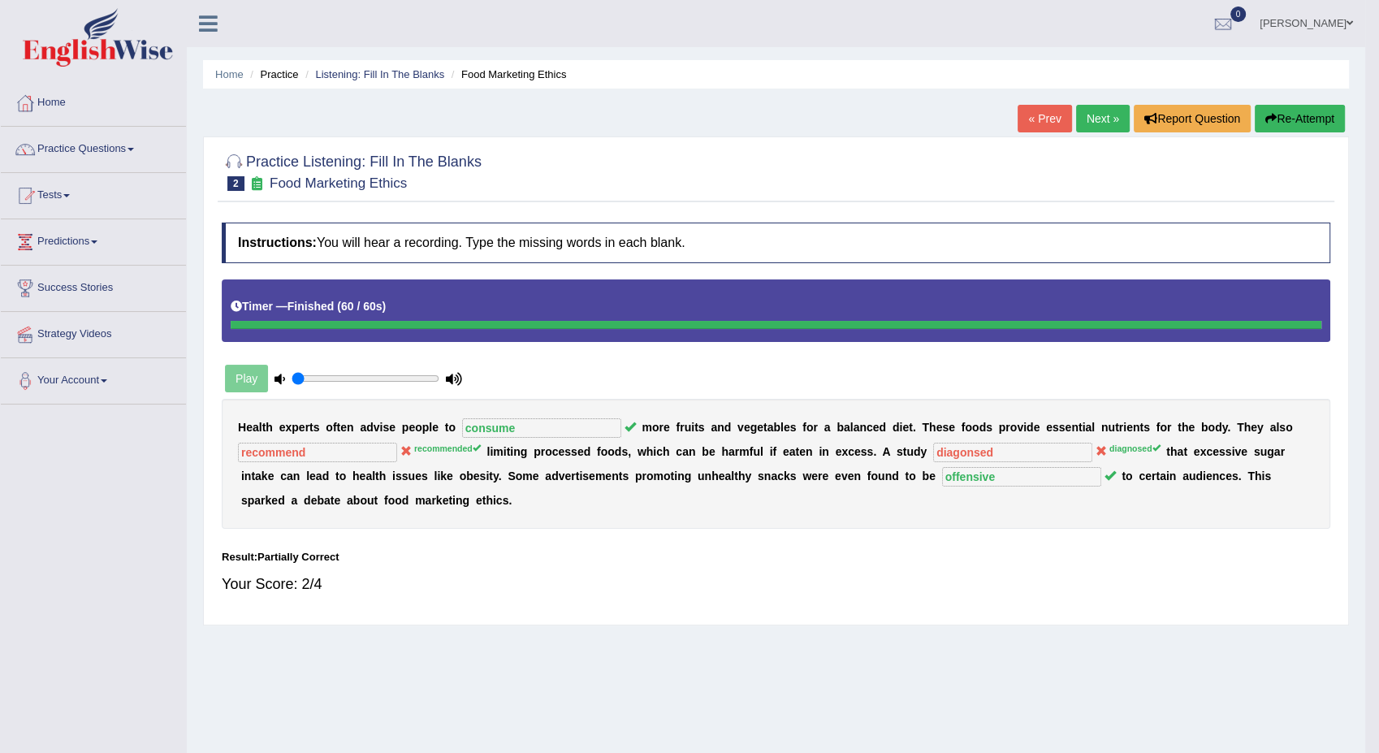
click at [812, 560] on body "Toggle navigation Home Practice Questions Speaking Practice Read Aloud Repeat S…" at bounding box center [689, 376] width 1379 height 753
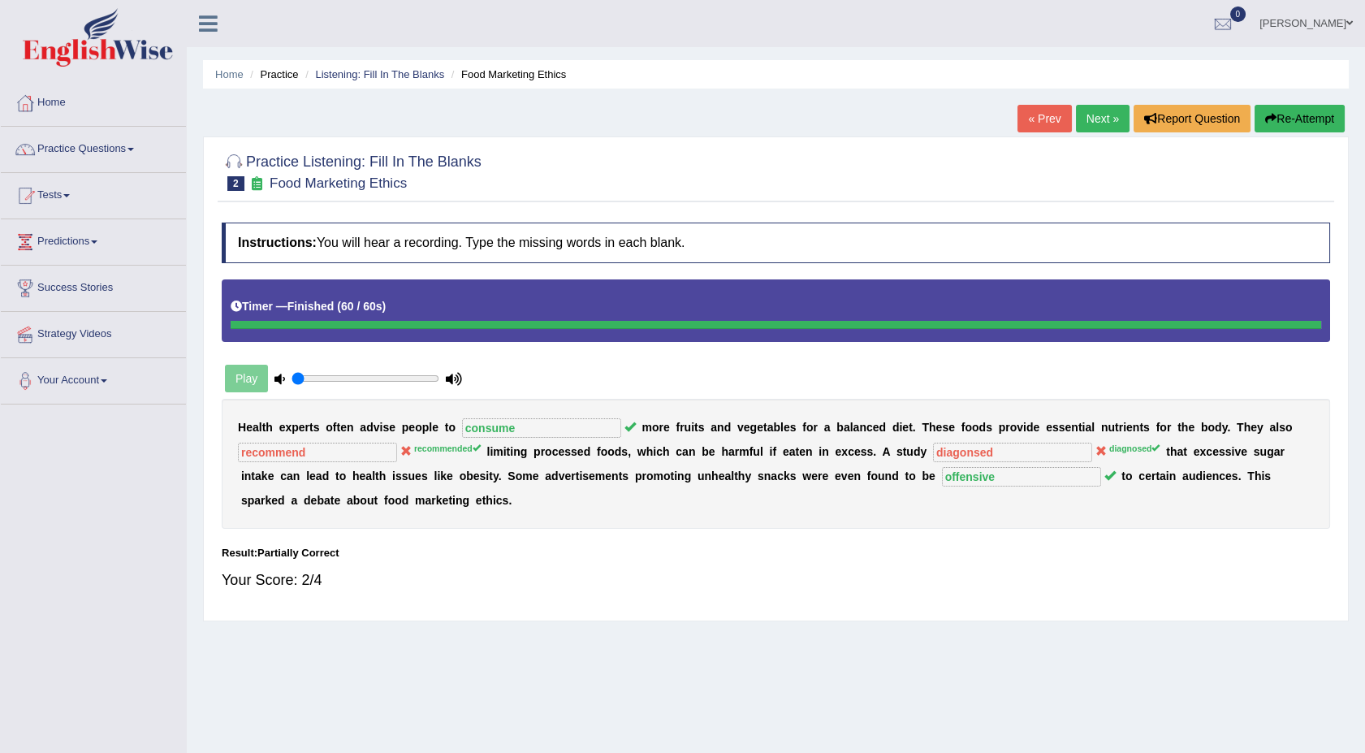
click at [1092, 124] on link "Next »" at bounding box center [1103, 119] width 54 height 28
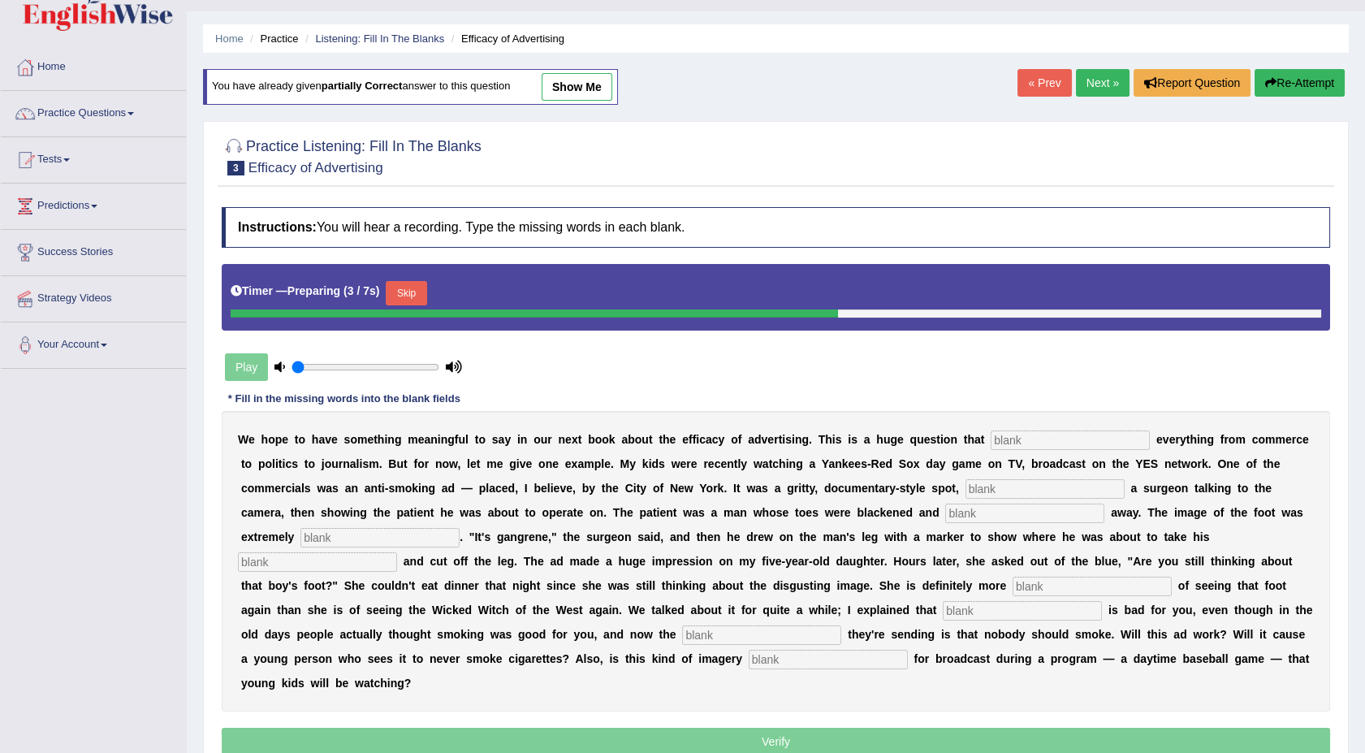
scroll to position [71, 0]
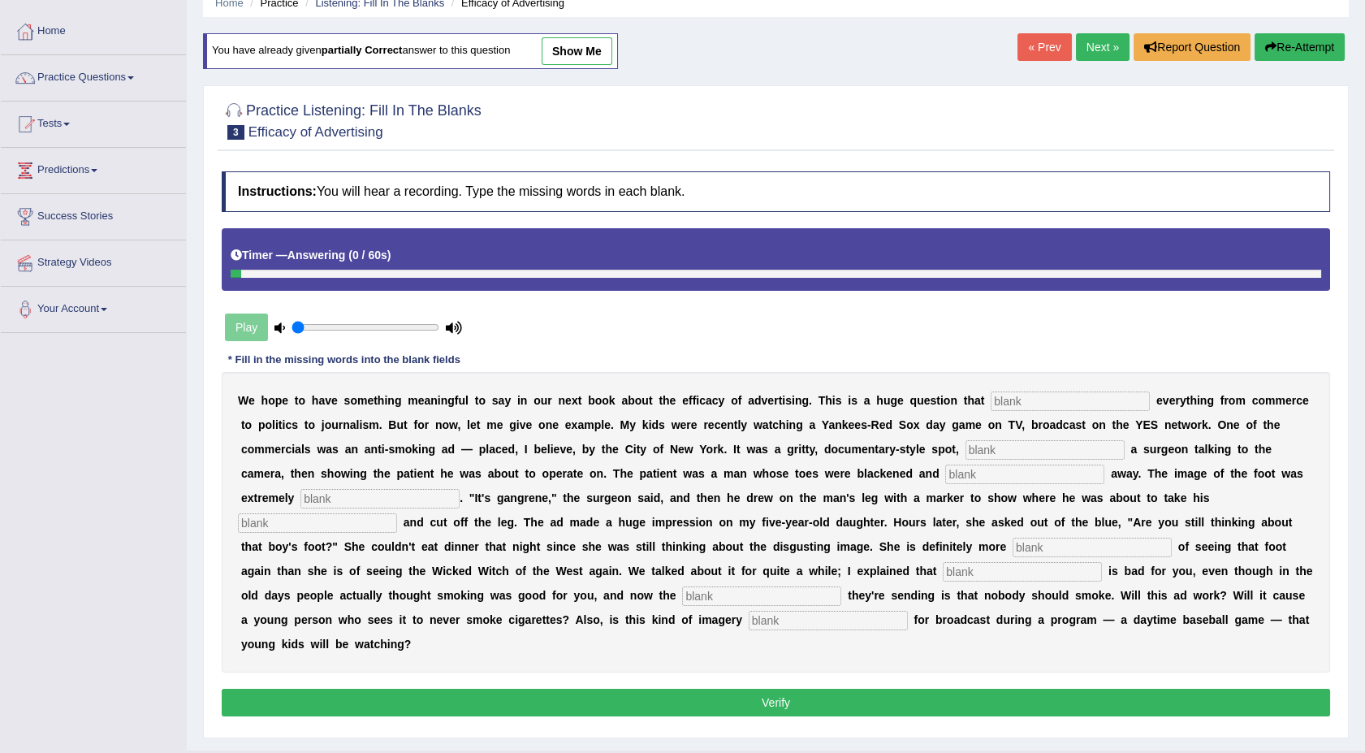
click at [991, 393] on input "text" at bounding box center [1070, 400] width 159 height 19
type input "impacts"
type input "featuring"
type input "running"
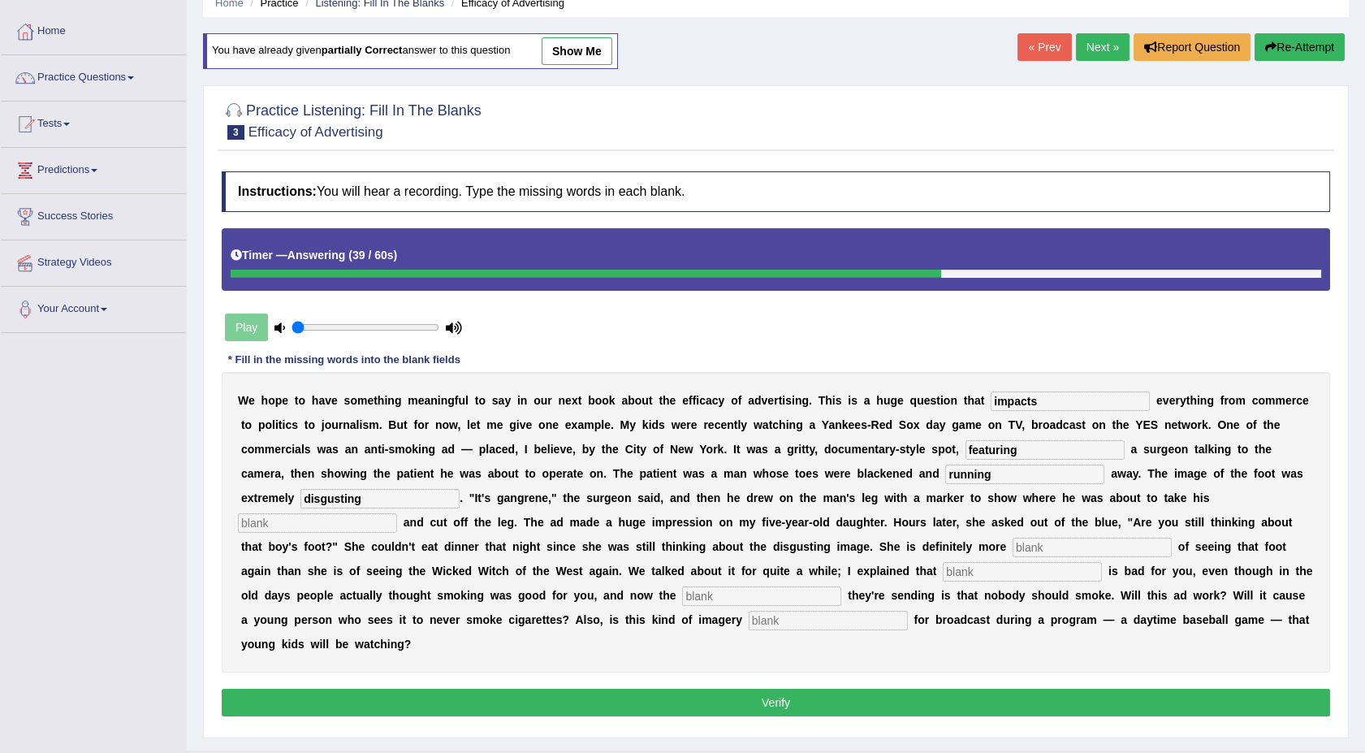
type input "disgusting"
type input "hack"
type input "scarced"
type input "smoking"
type input "message"
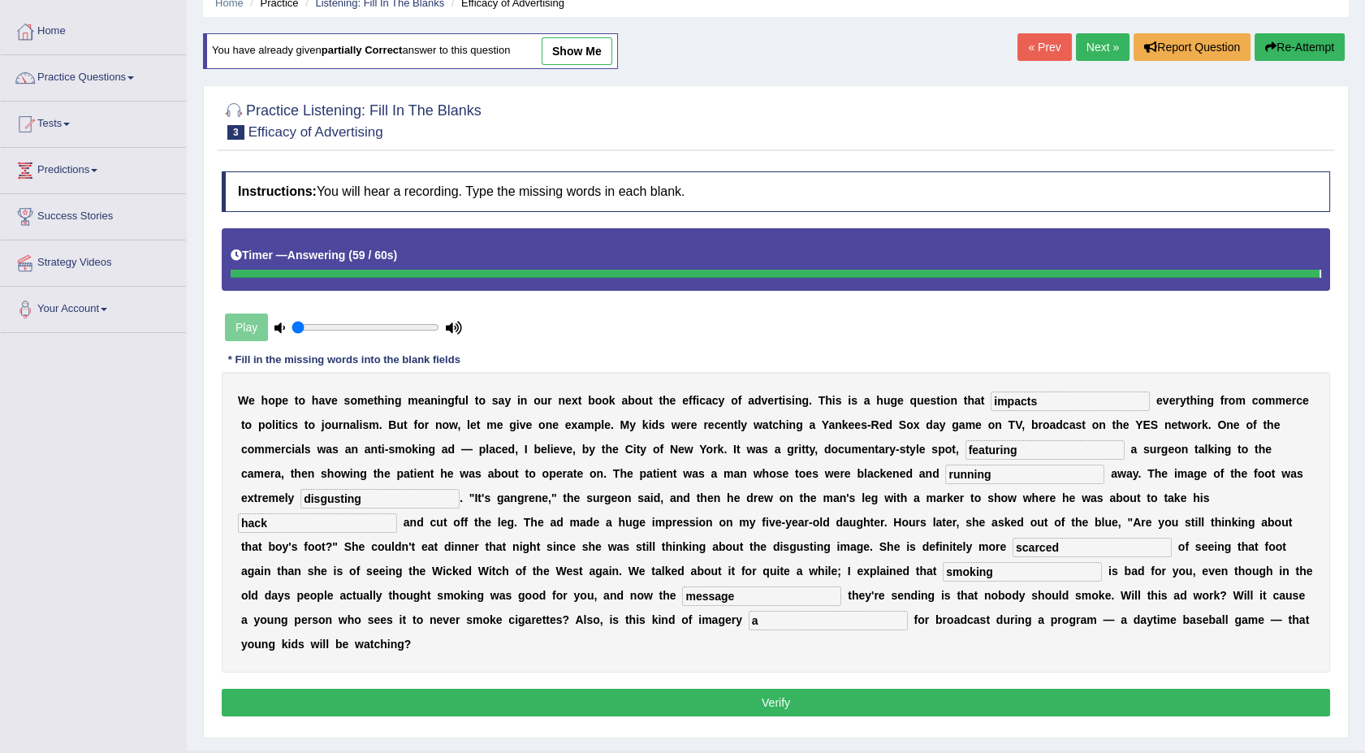
type input "a"
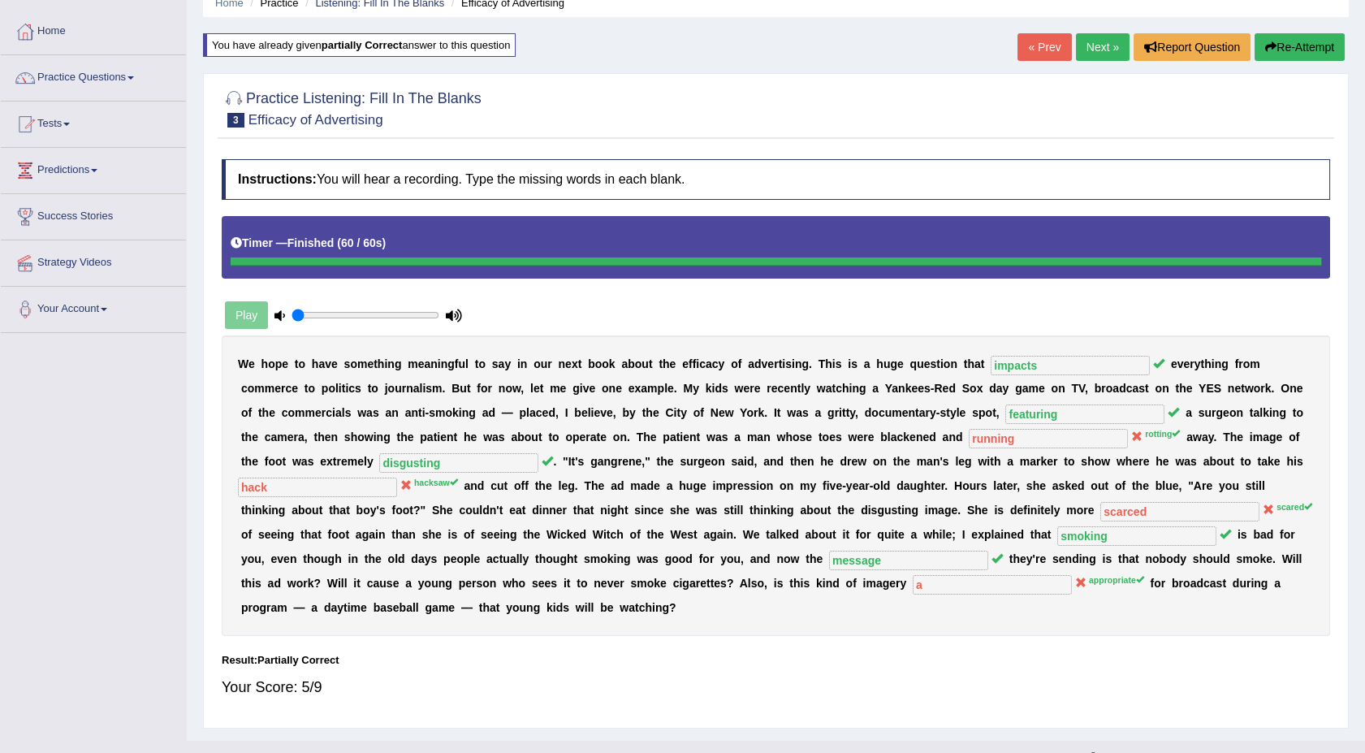
click at [1094, 50] on link "Next »" at bounding box center [1103, 47] width 54 height 28
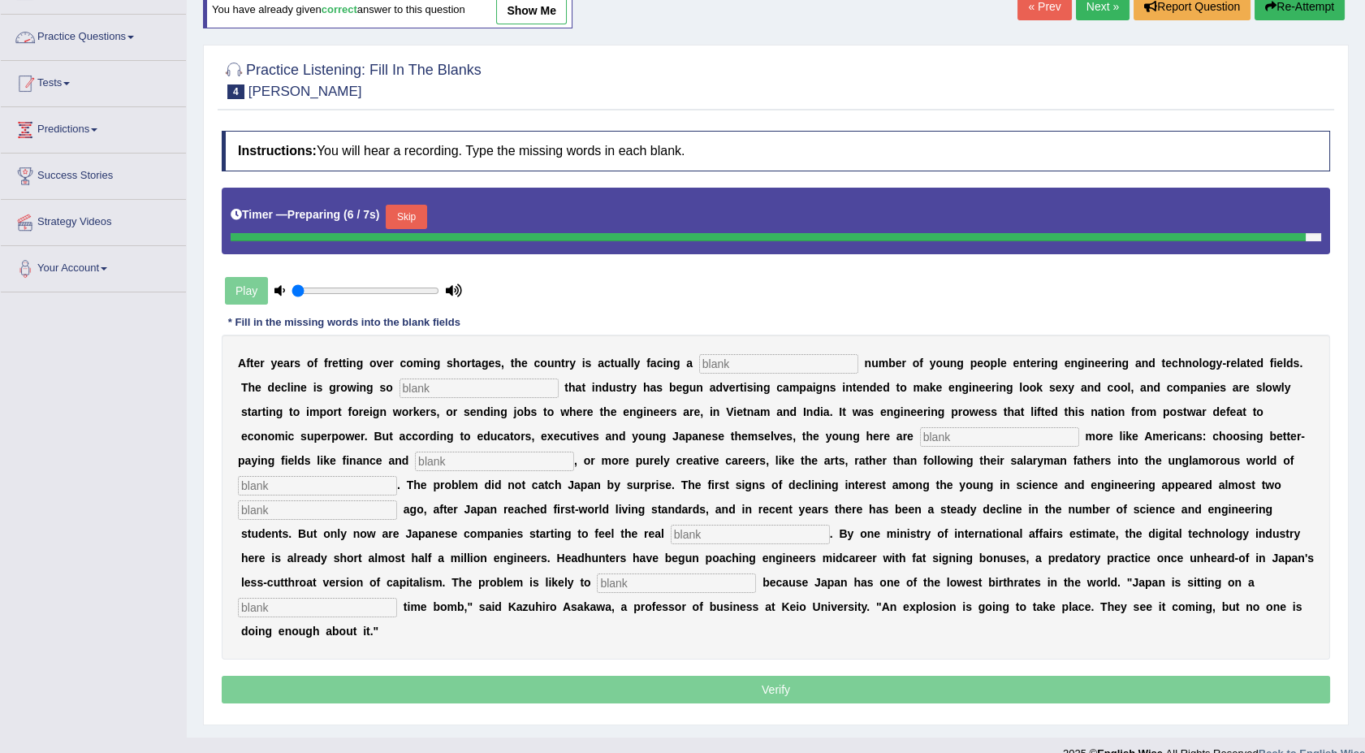
scroll to position [110, 0]
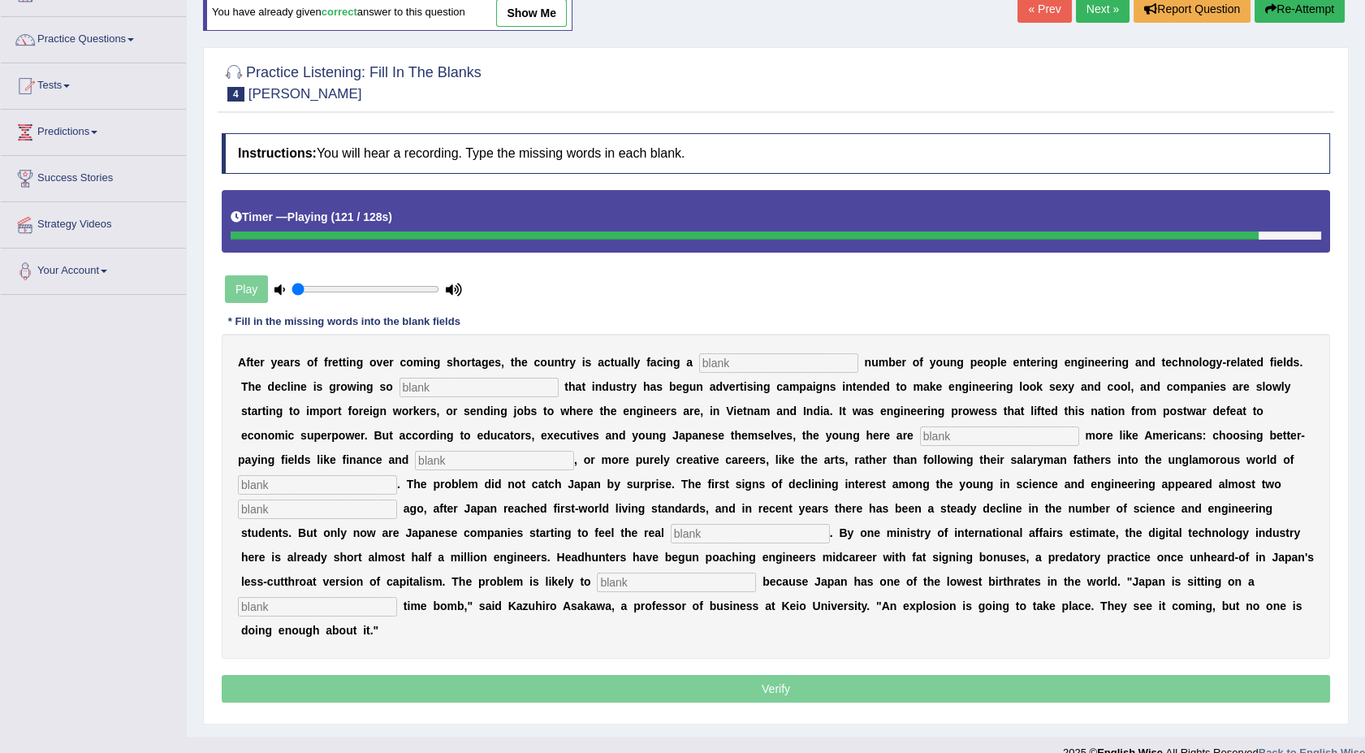
click at [699, 367] on input "text" at bounding box center [778, 362] width 159 height 19
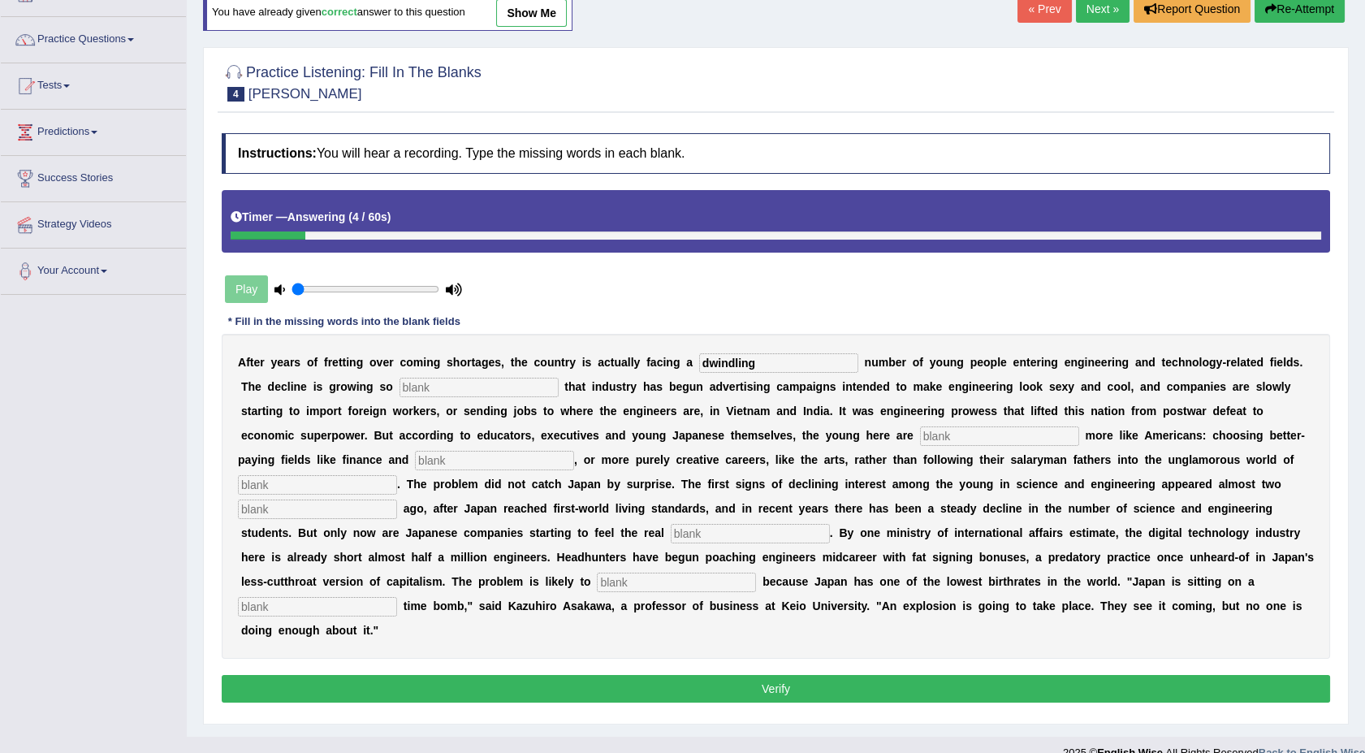
type input "dwindling"
type input "drastic"
type input "behaving"
type input "medicine"
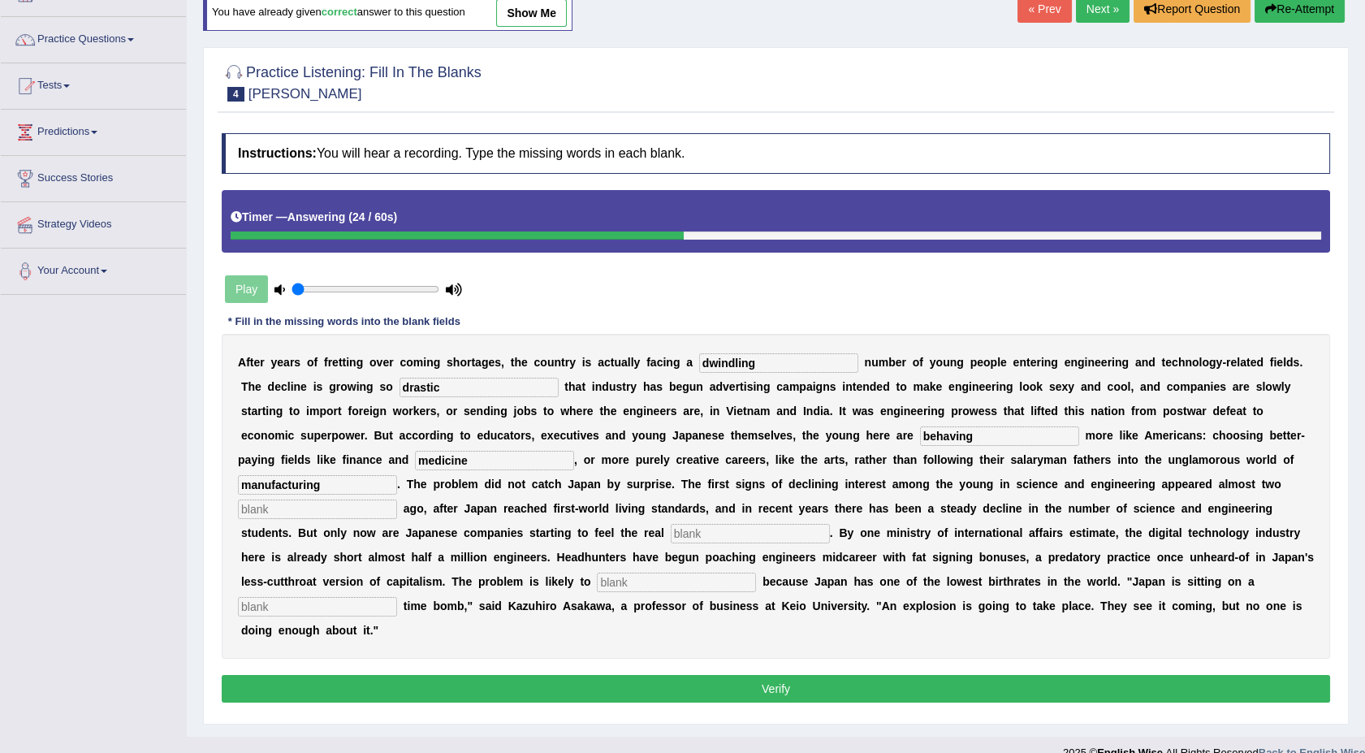
type input "manufacturing"
type input "decades"
type input "pinch"
type input "worsen"
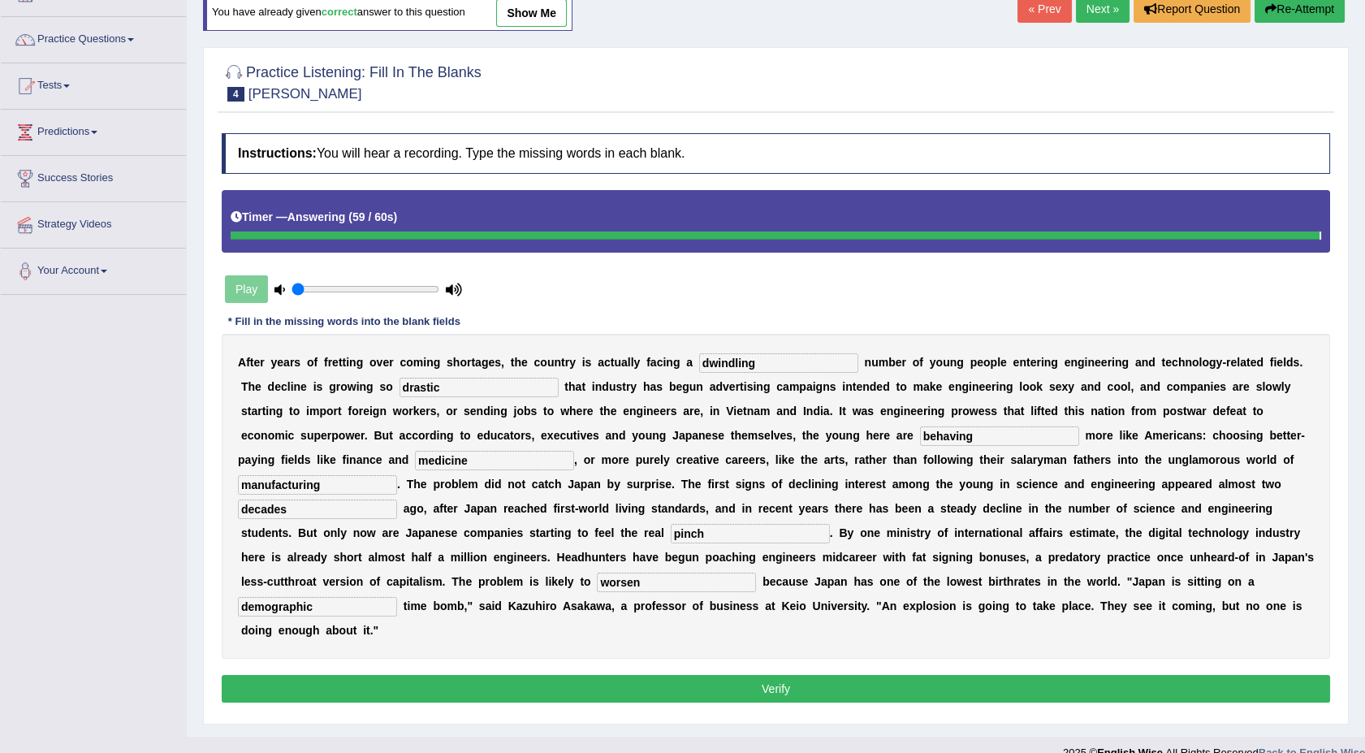
type input "demographic"
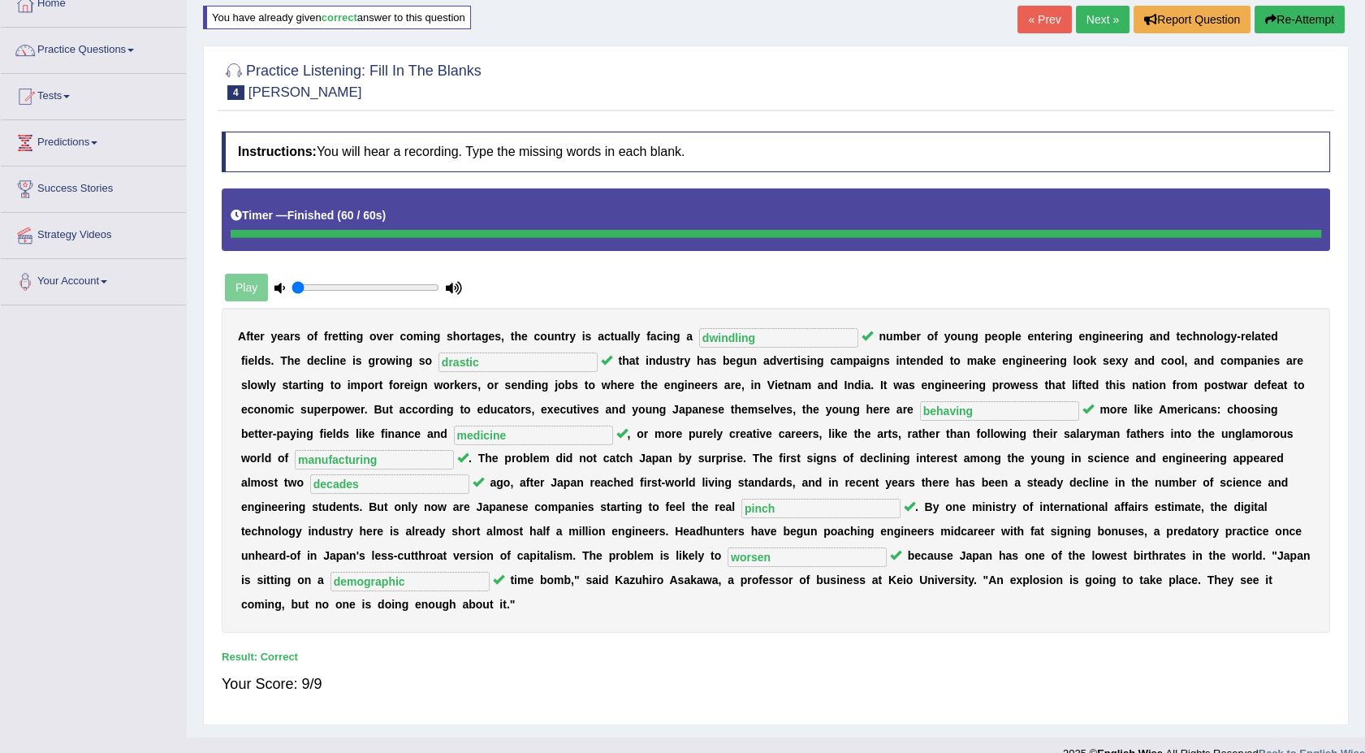
click at [1097, 15] on link "Next »" at bounding box center [1103, 20] width 54 height 28
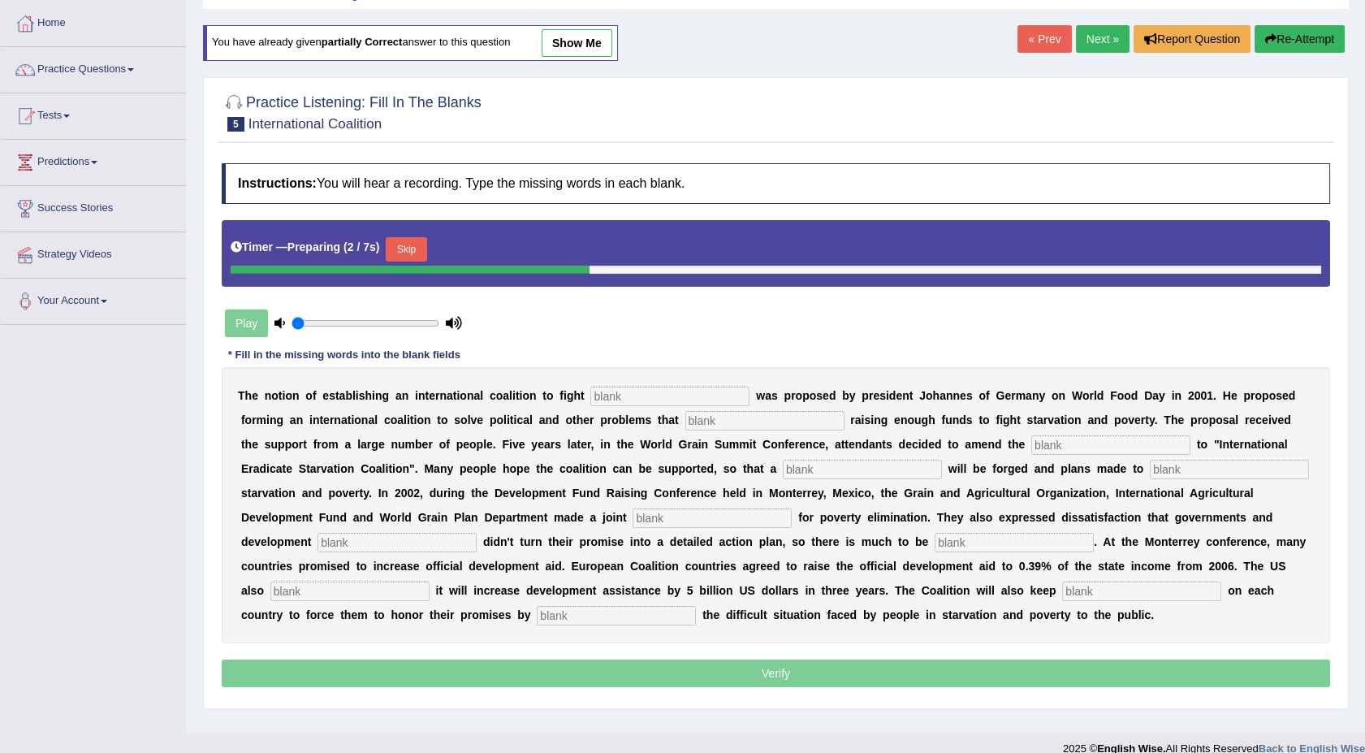
scroll to position [99, 0]
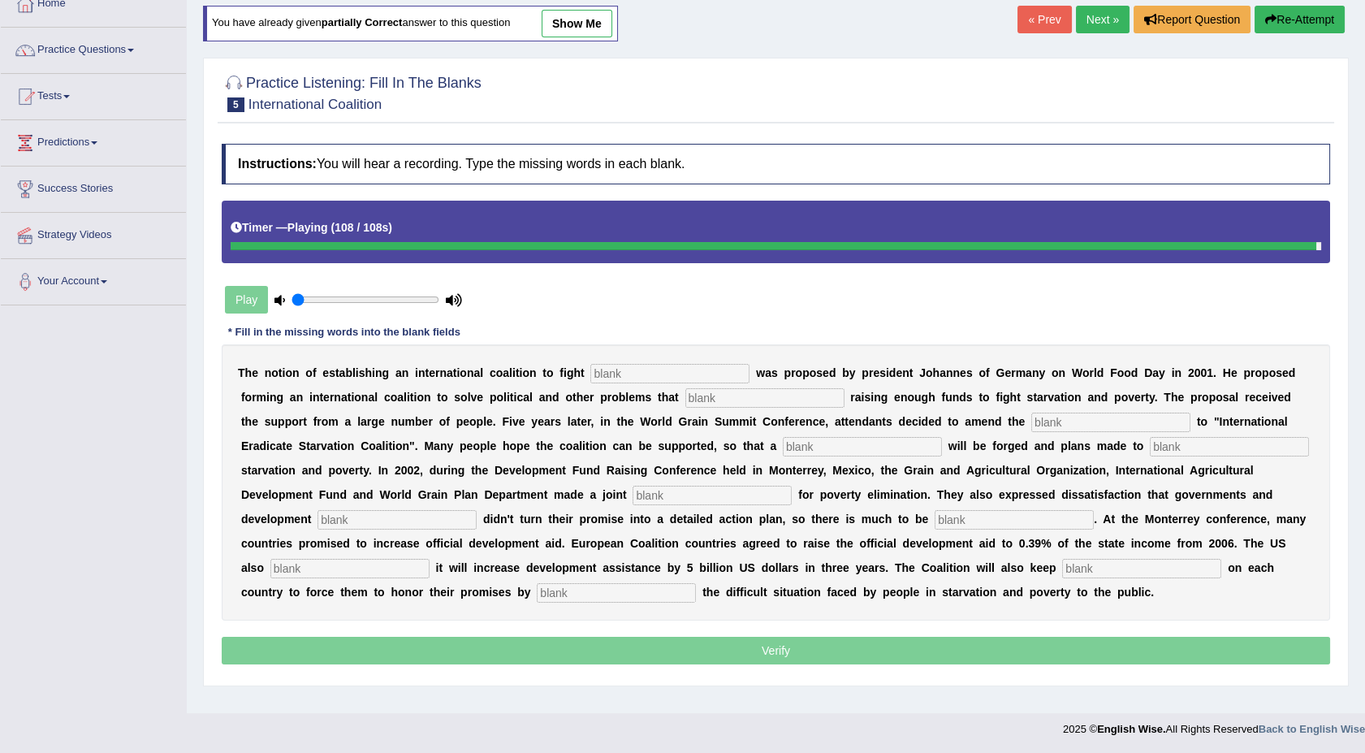
click at [676, 369] on input "text" at bounding box center [669, 373] width 159 height 19
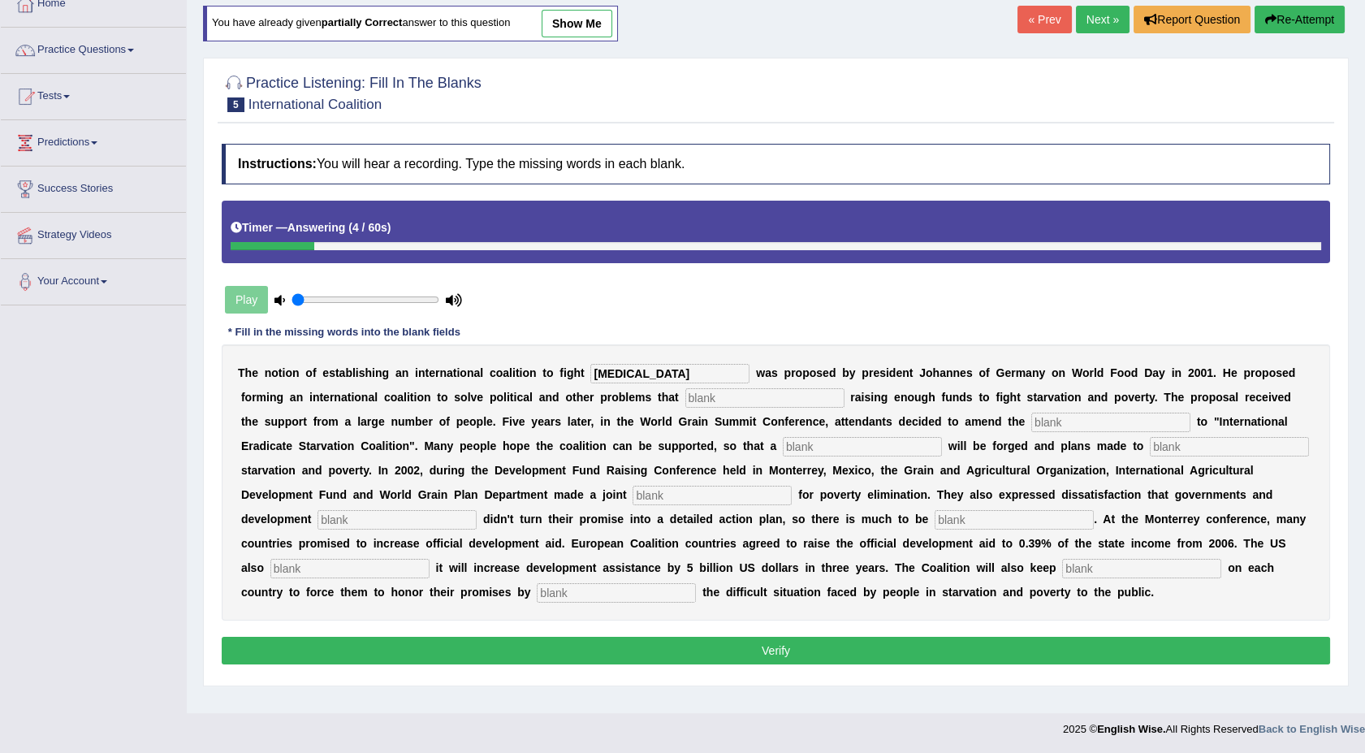
type input "[MEDICAL_DATA]"
type input "obstruct"
type input "manifesto"
type input "resolution"
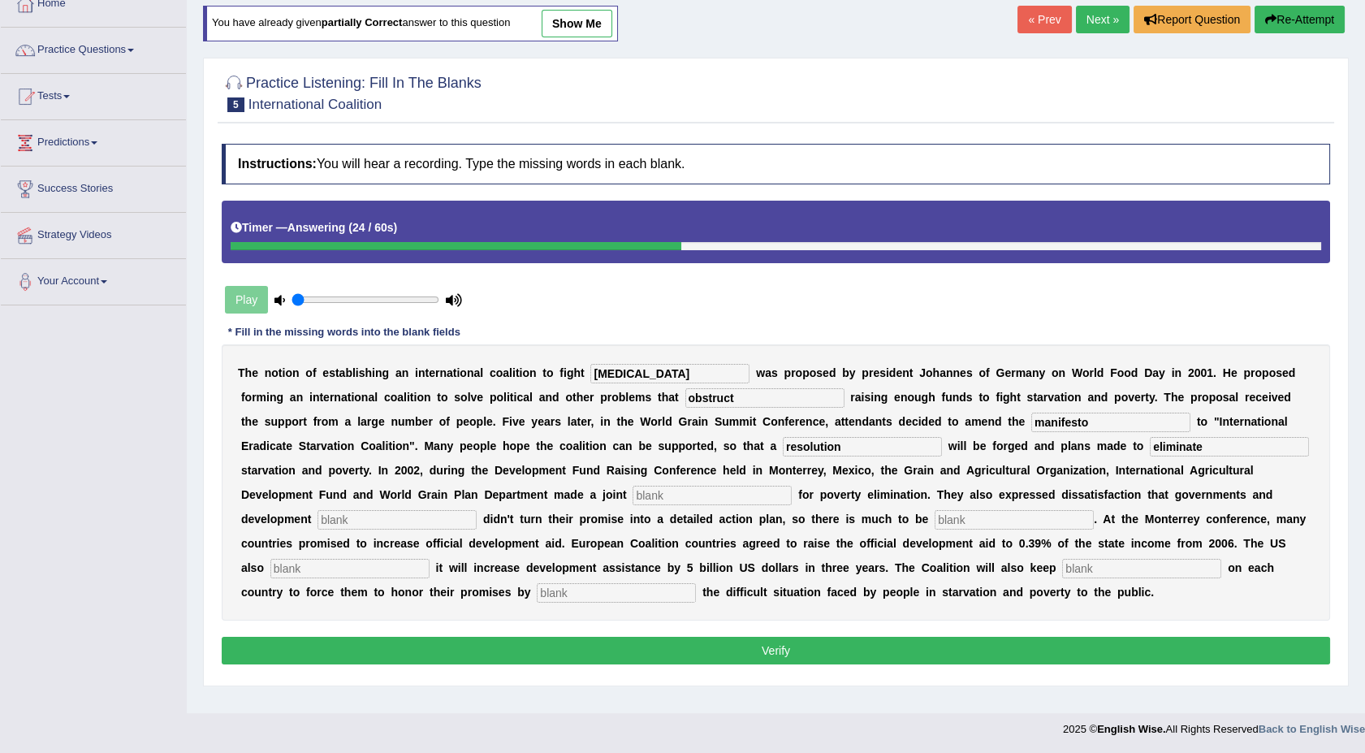
type input "eliminate"
type input "appeal"
type input "partners"
type input "desired"
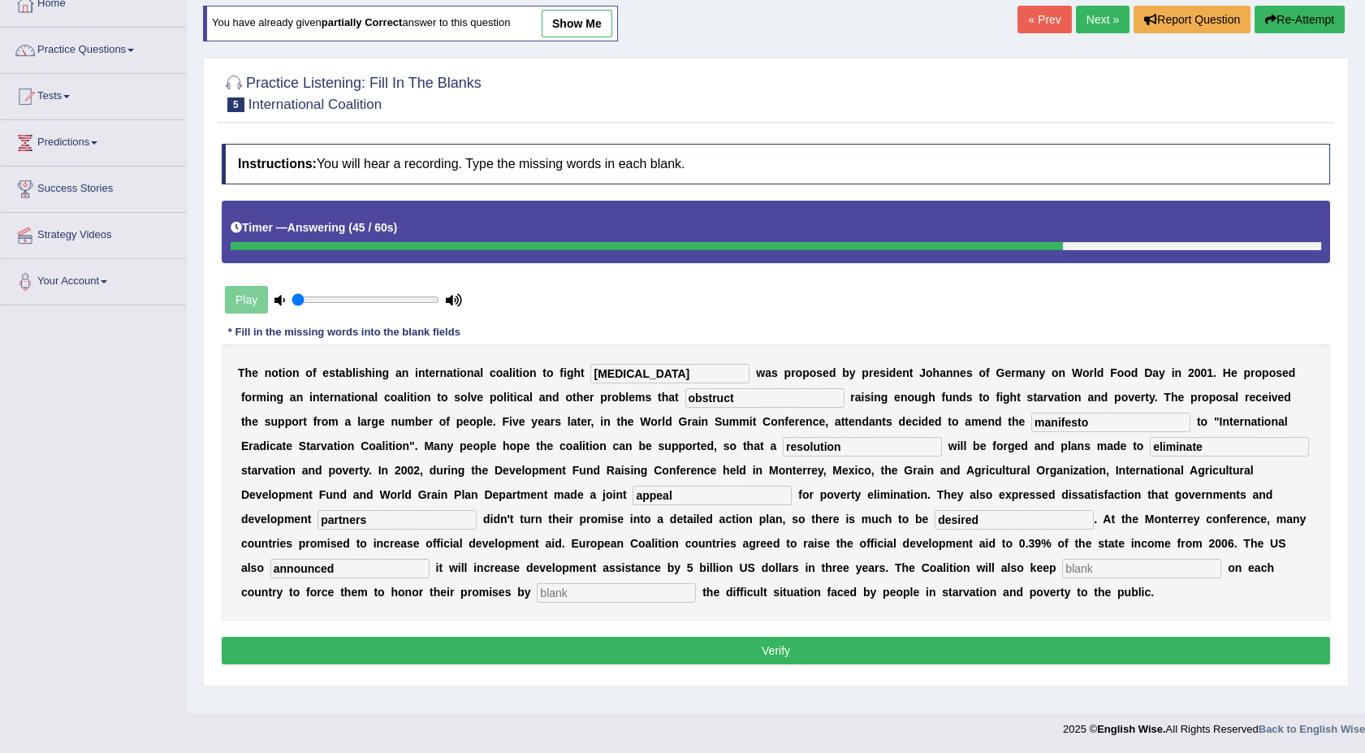
type input "announced"
type input "pressure"
type input "a"
type input "epossi"
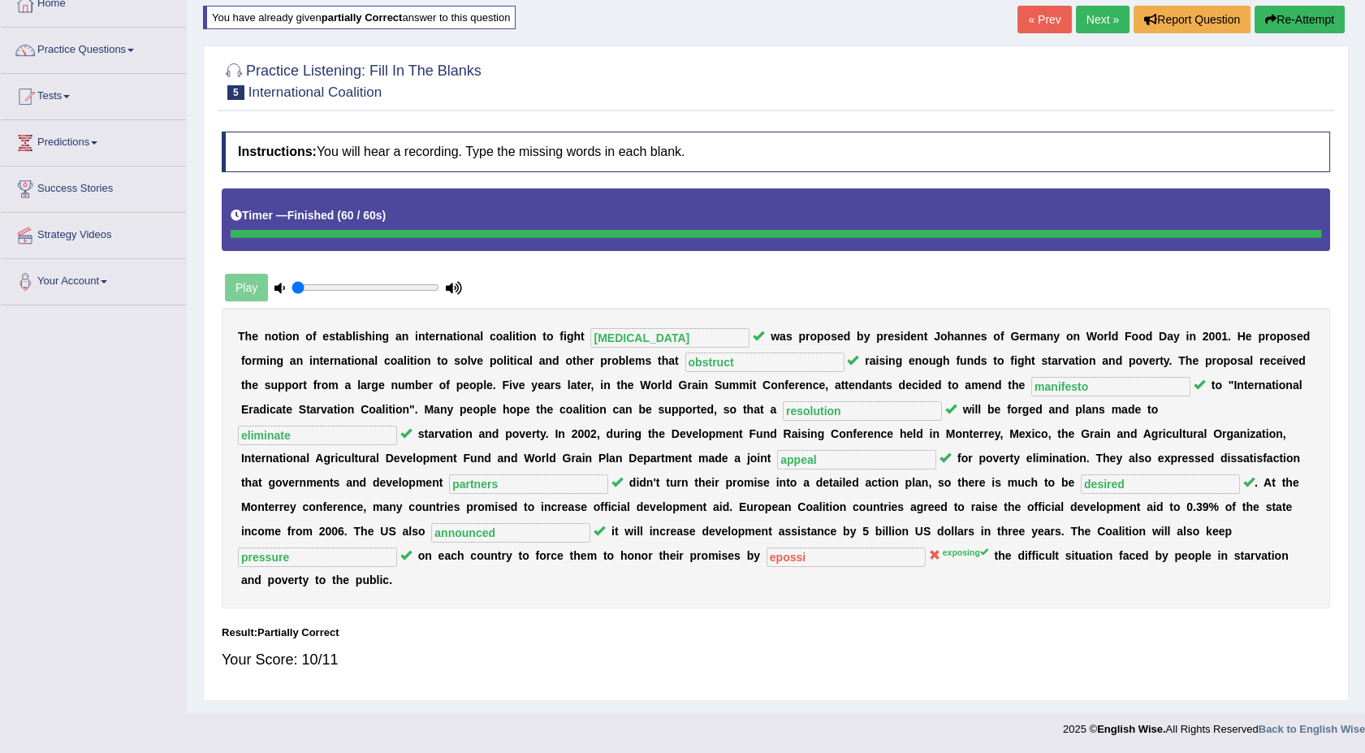
click at [1360, 738] on footer "2025 © English Wise. All Rights Reserved Back to English Wise" at bounding box center [682, 733] width 1365 height 41
click at [1361, 738] on footer "2025 © English Wise. All Rights Reserved Back to English Wise" at bounding box center [682, 733] width 1365 height 41
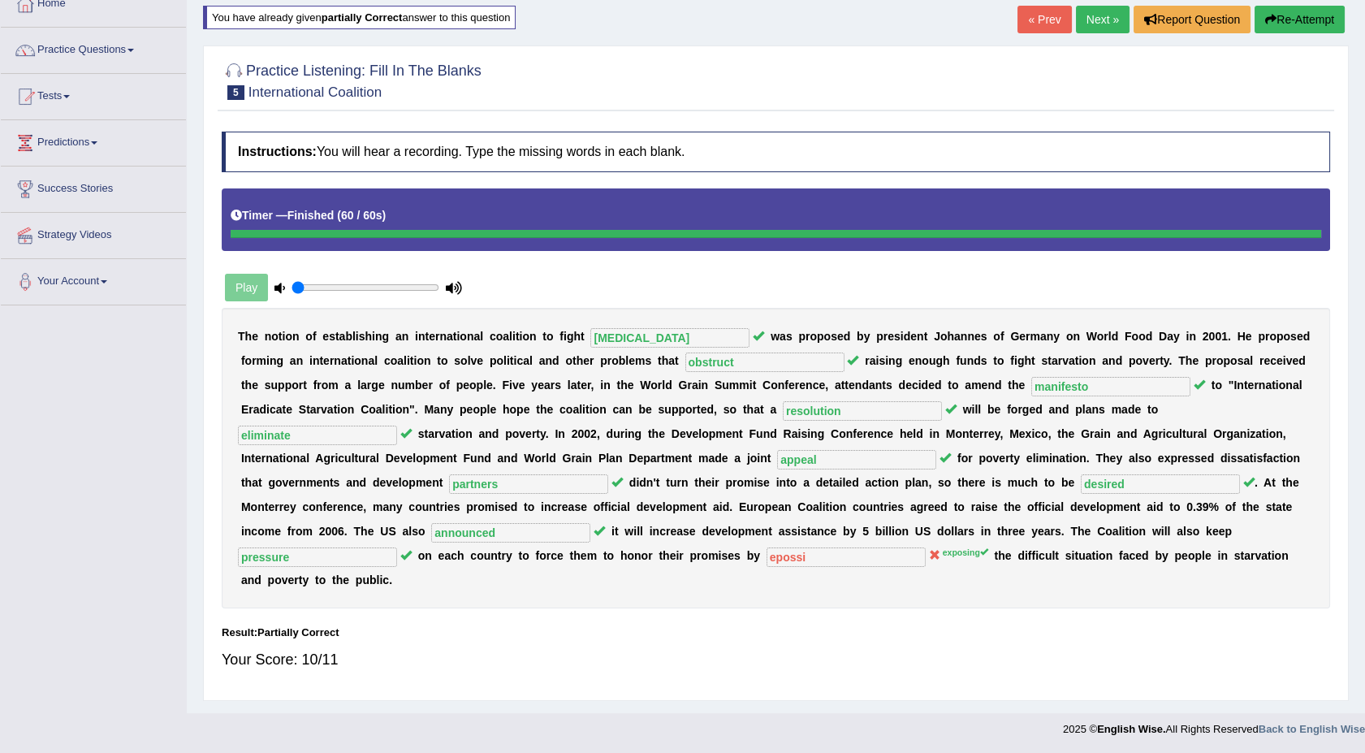
click at [1361, 738] on footer "2025 © English Wise. All Rights Reserved Back to English Wise" at bounding box center [682, 733] width 1365 height 41
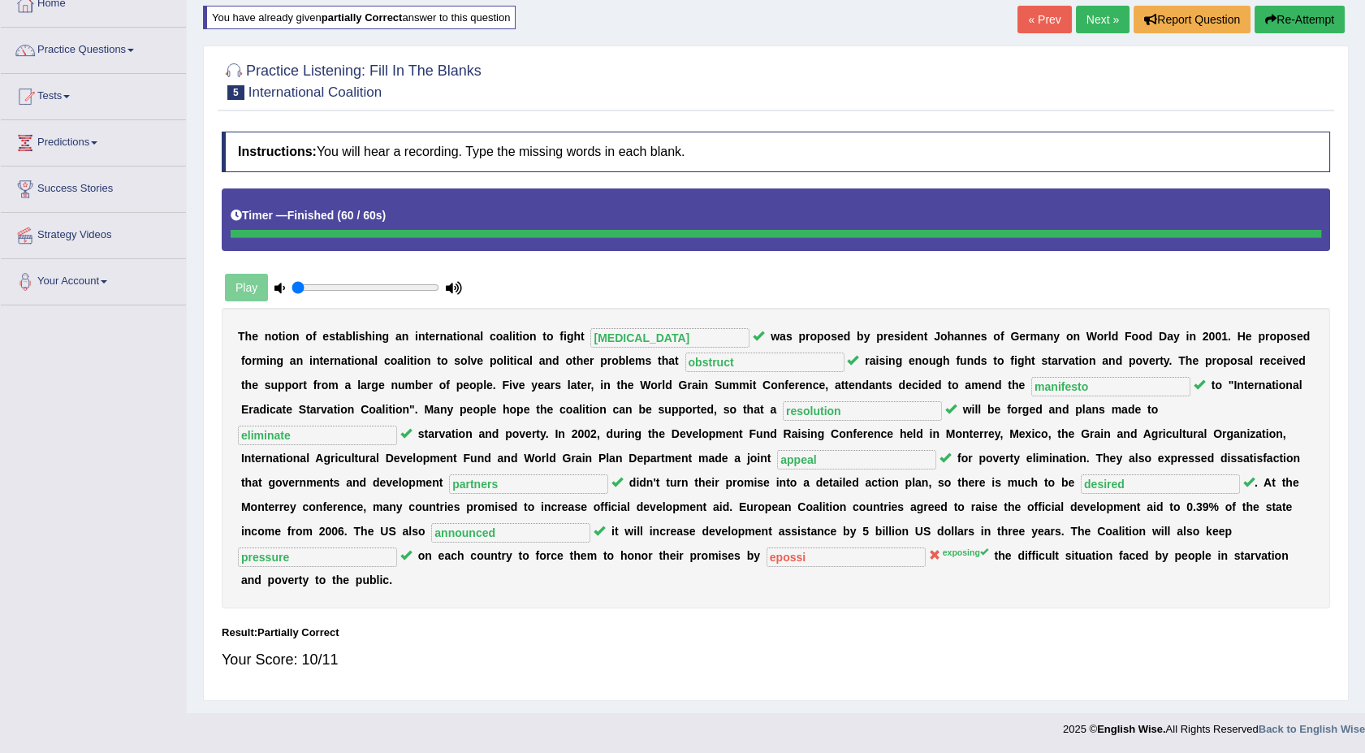
click at [1361, 738] on footer "2025 © English Wise. All Rights Reserved Back to English Wise" at bounding box center [682, 733] width 1365 height 41
click at [1098, 13] on link "Next »" at bounding box center [1103, 20] width 54 height 28
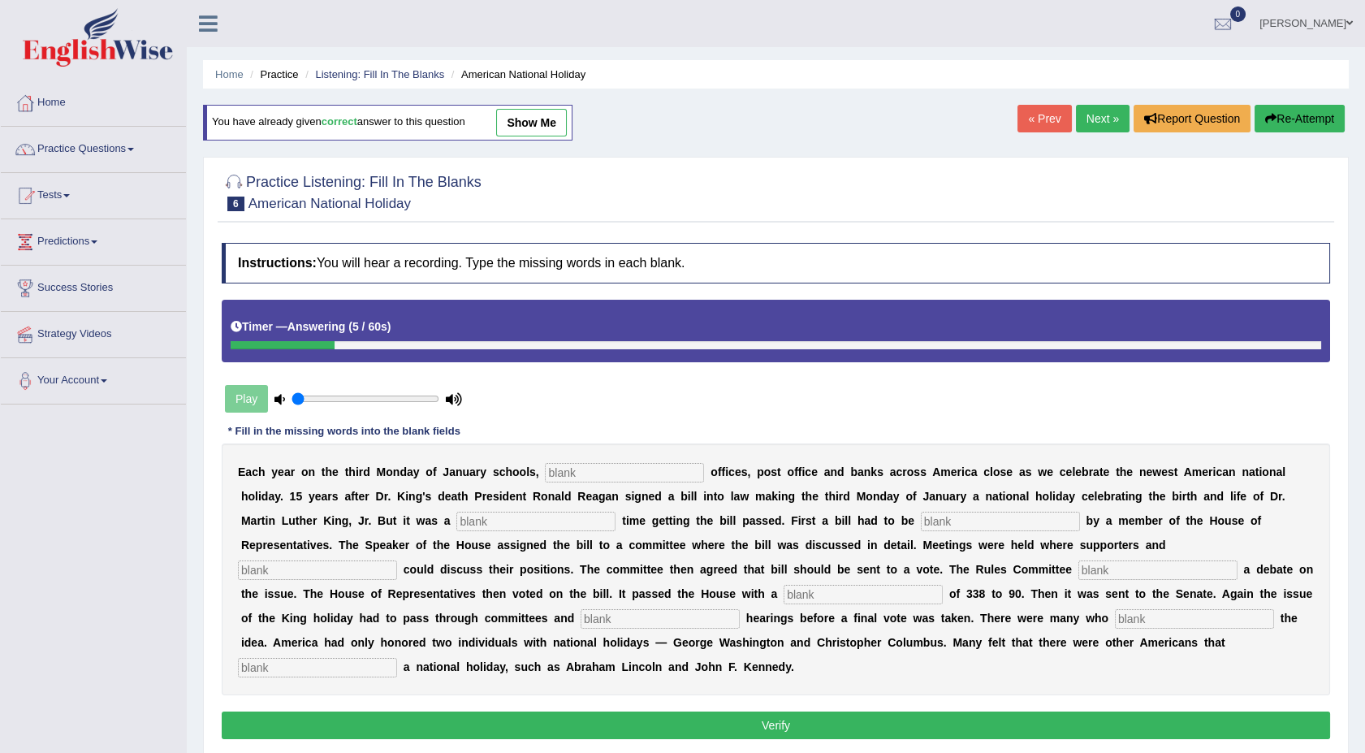
click at [546, 471] on input "text" at bounding box center [624, 472] width 159 height 19
type input "federal"
type input "tough"
type input "introduced"
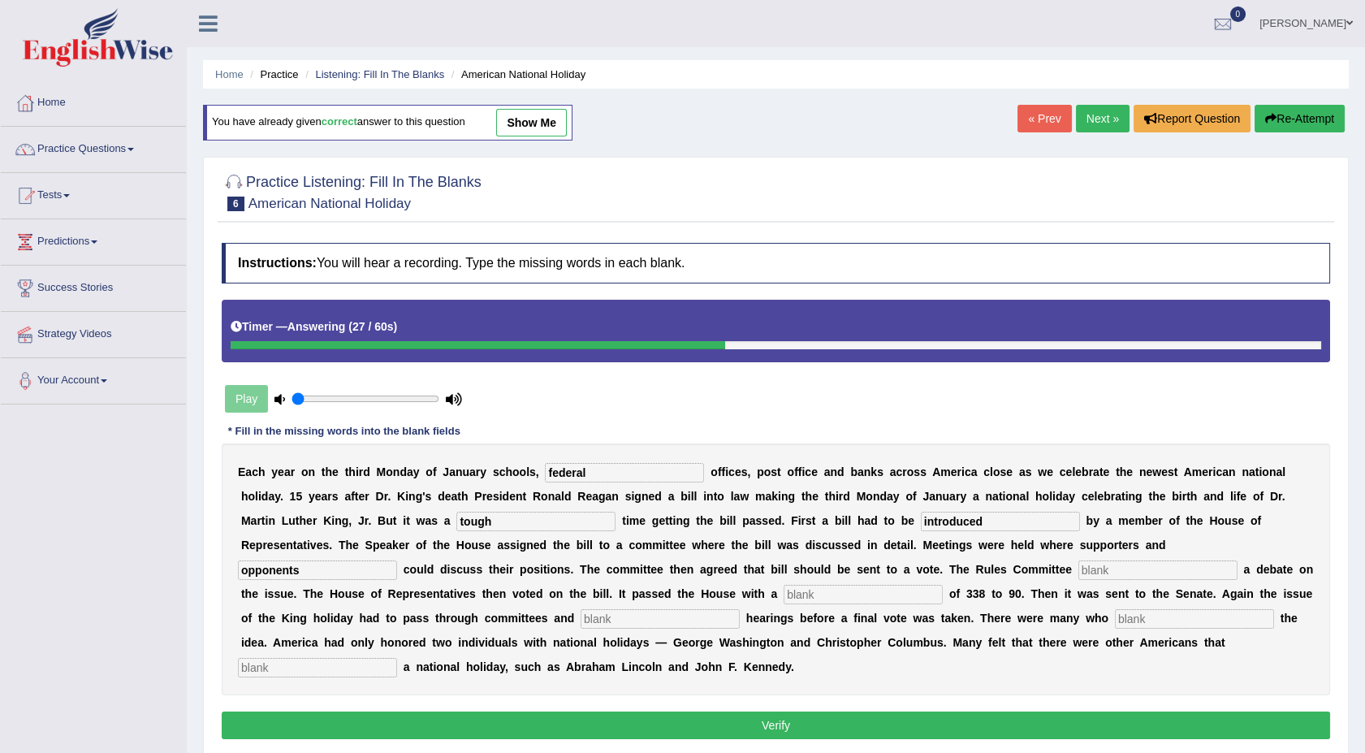
type input "opponents"
type input "schduled"
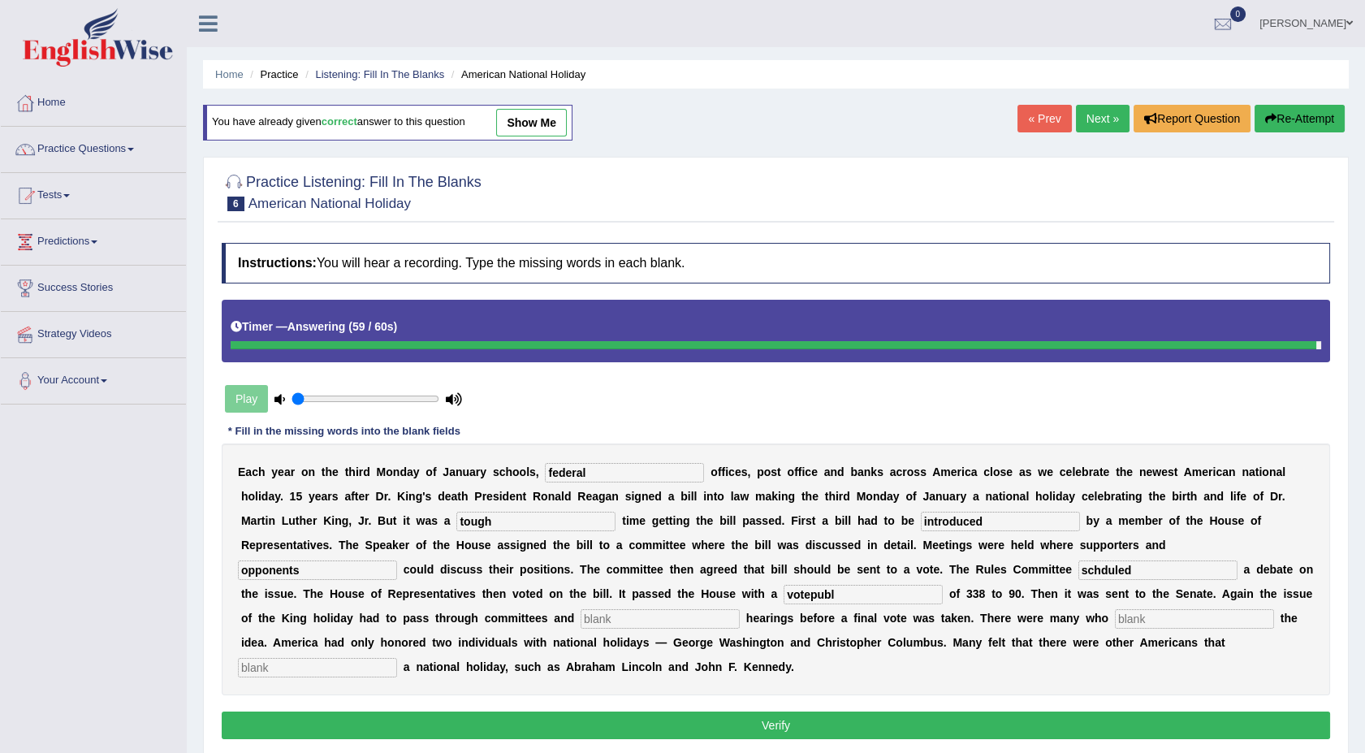
type input "votepubl"
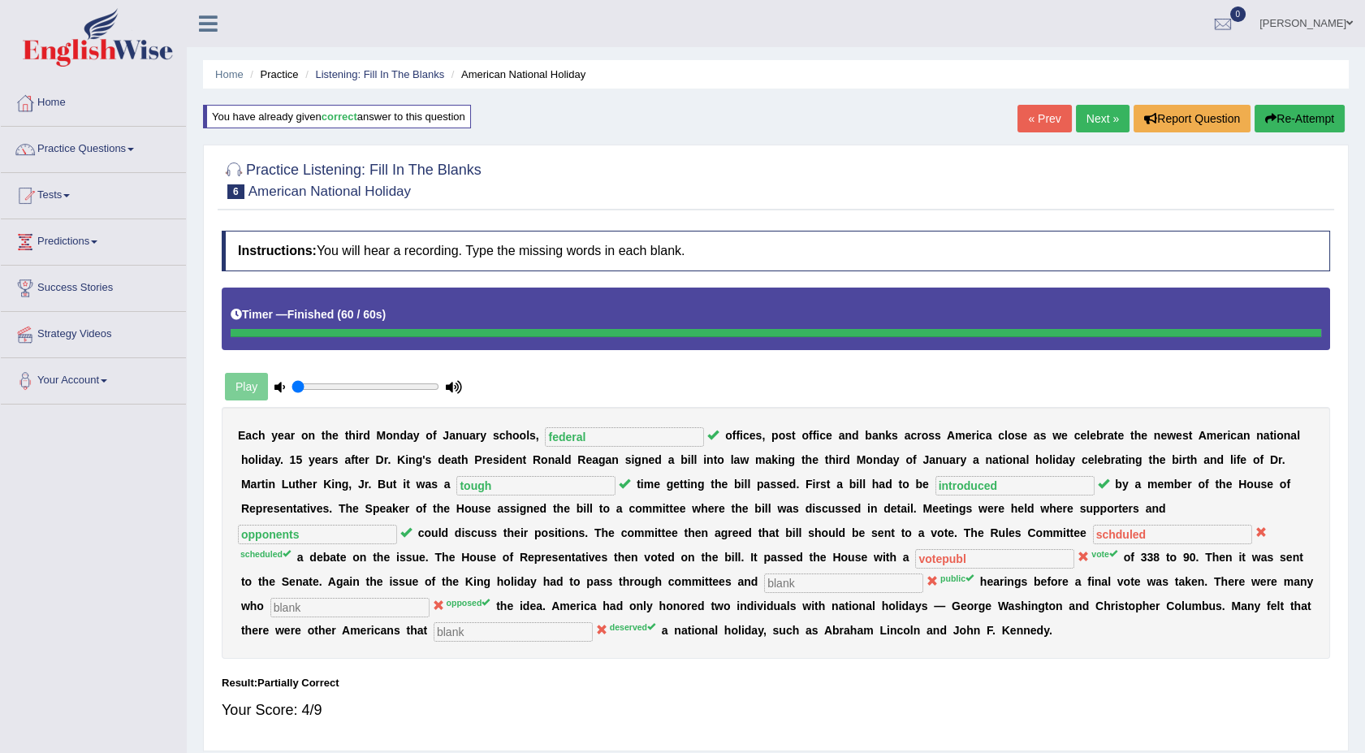
click at [1274, 115] on button "Re-Attempt" at bounding box center [1299, 119] width 90 height 28
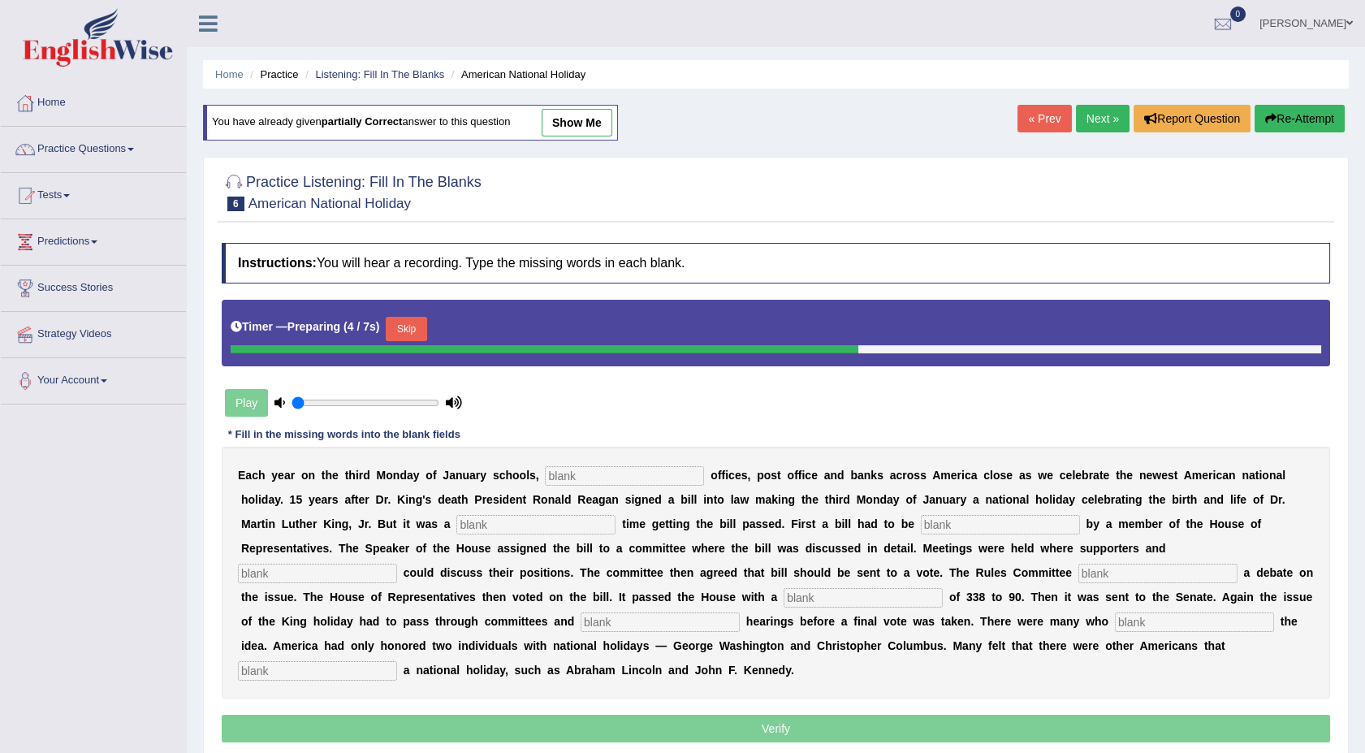
click at [1095, 113] on link "Next »" at bounding box center [1103, 119] width 54 height 28
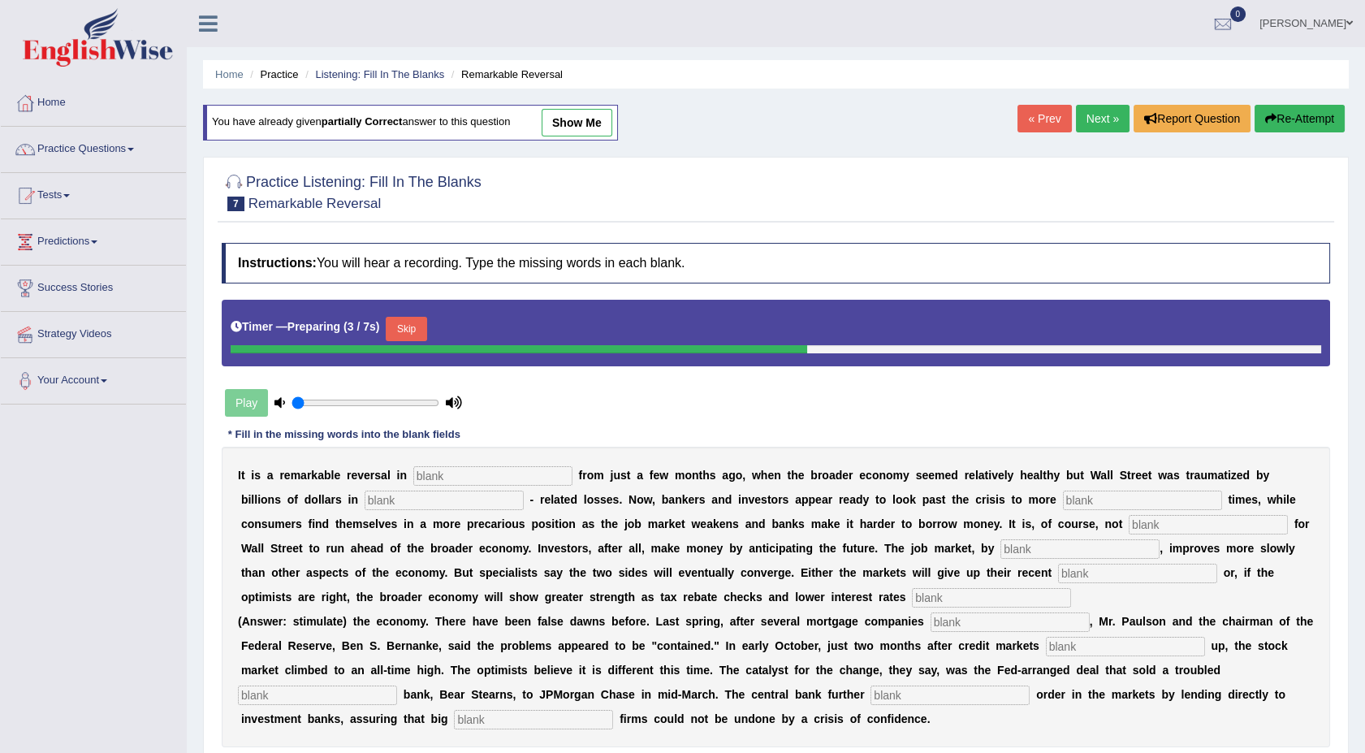
click at [1362, 750] on div "Home Practice Listening: Fill In The Blanks Remarkable Reversal You have alread…" at bounding box center [776, 412] width 1178 height 825
drag, startPoint x: 1362, startPoint y: 750, endPoint x: 1370, endPoint y: 745, distance: 9.3
click at [1365, 745] on html "Toggle navigation Home Practice Questions Speaking Practice Read Aloud Repeat S…" at bounding box center [682, 376] width 1365 height 753
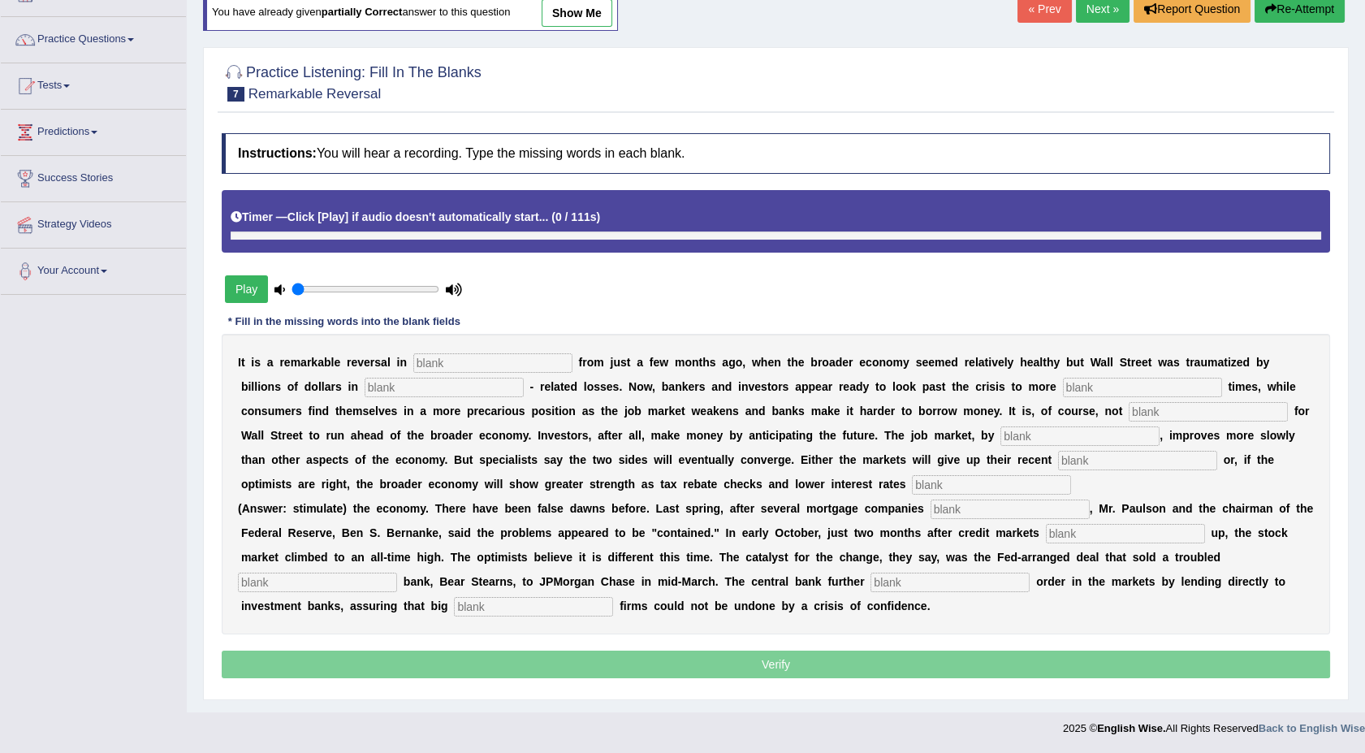
scroll to position [110, 0]
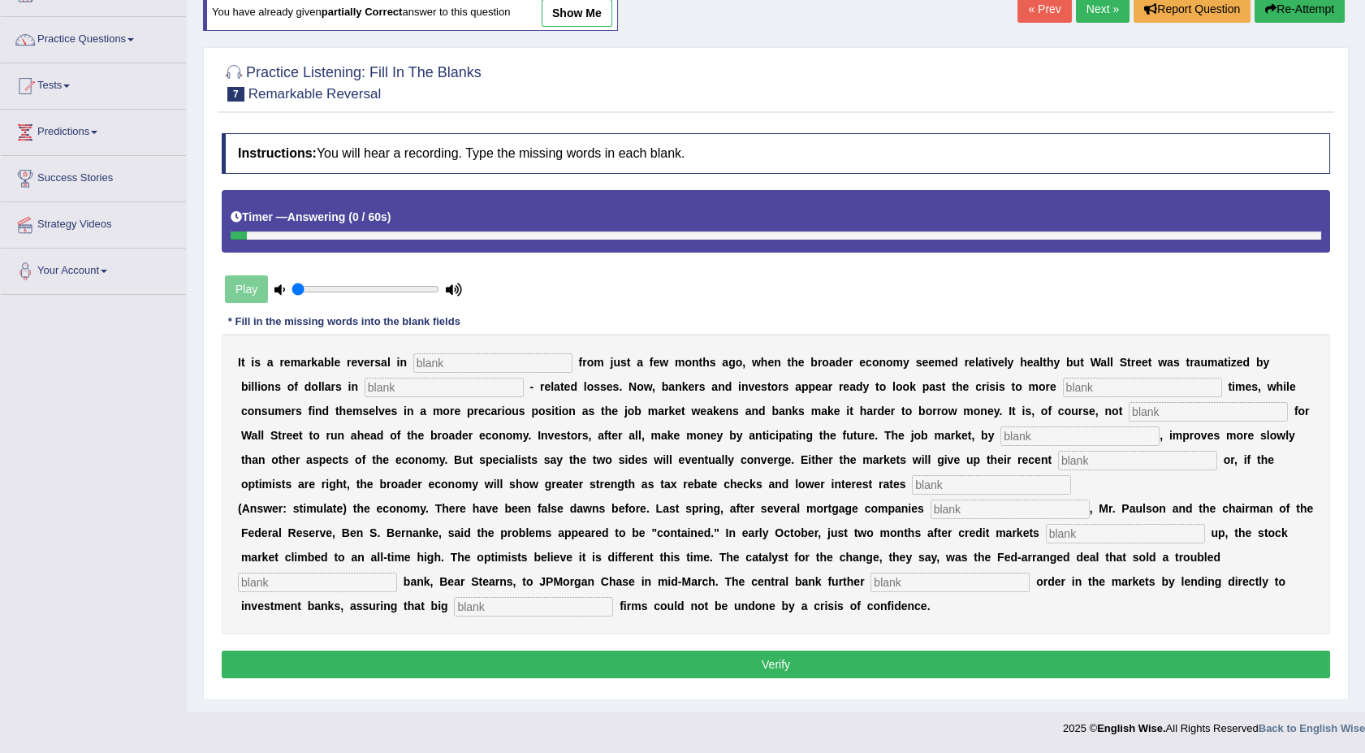
click at [515, 359] on input "text" at bounding box center [492, 362] width 159 height 19
type input "attitudes"
type input "mortgage"
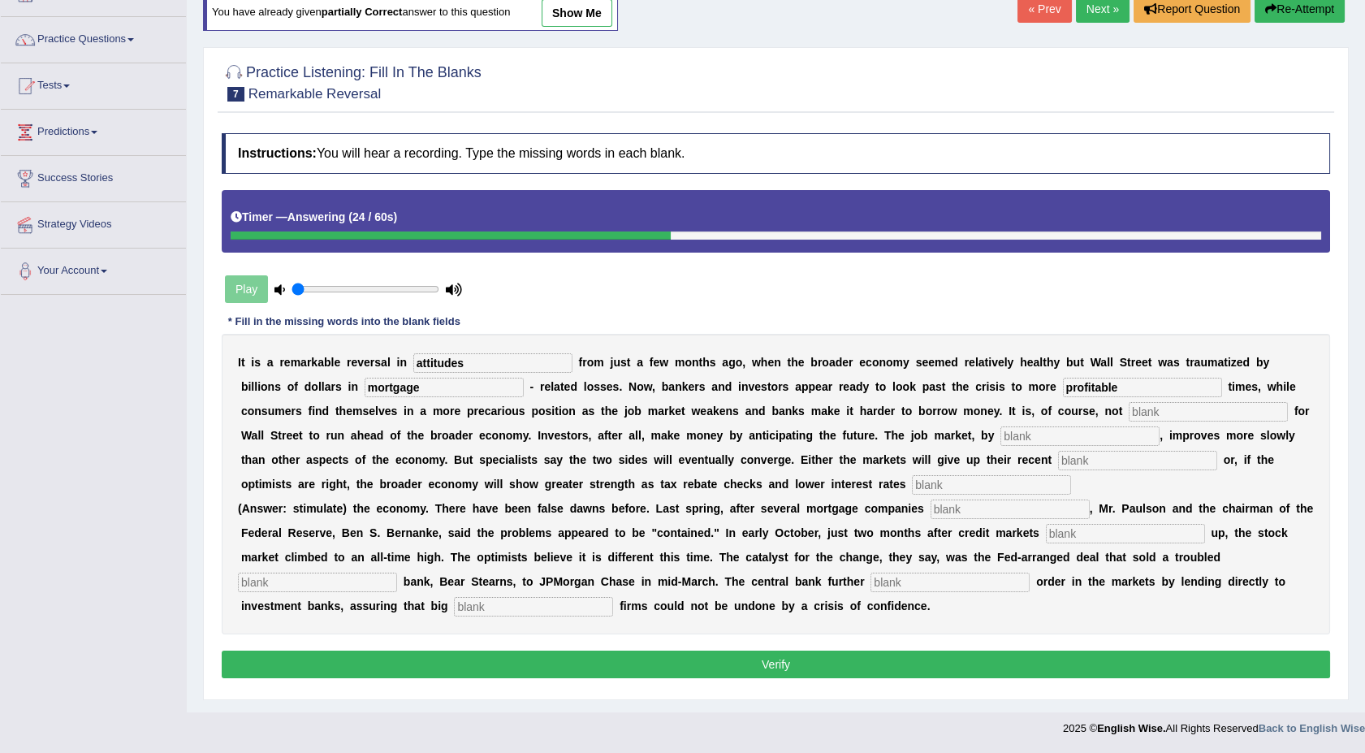
type input "profitable"
type input "uncommon"
type input "contrast"
type input "games"
type input "stimulate"
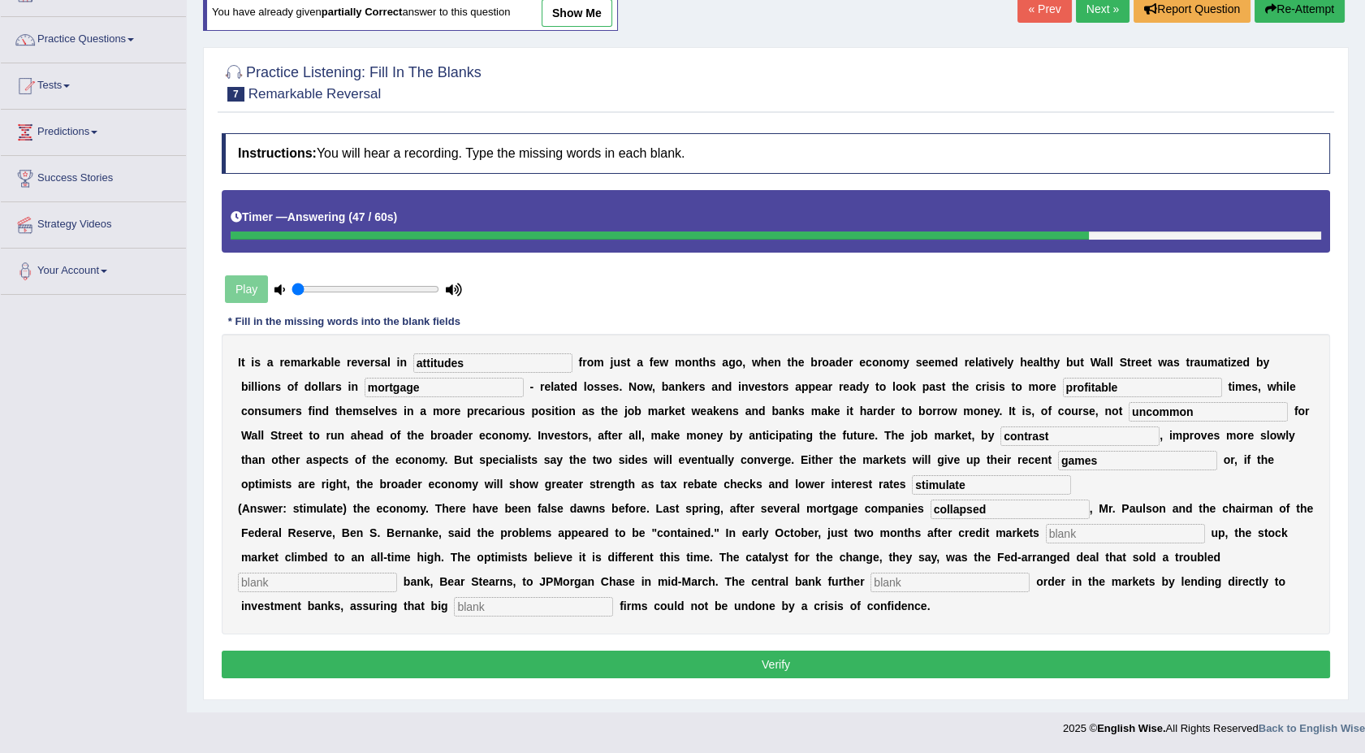
type input "collapsed"
type input "froze"
type input "investment"
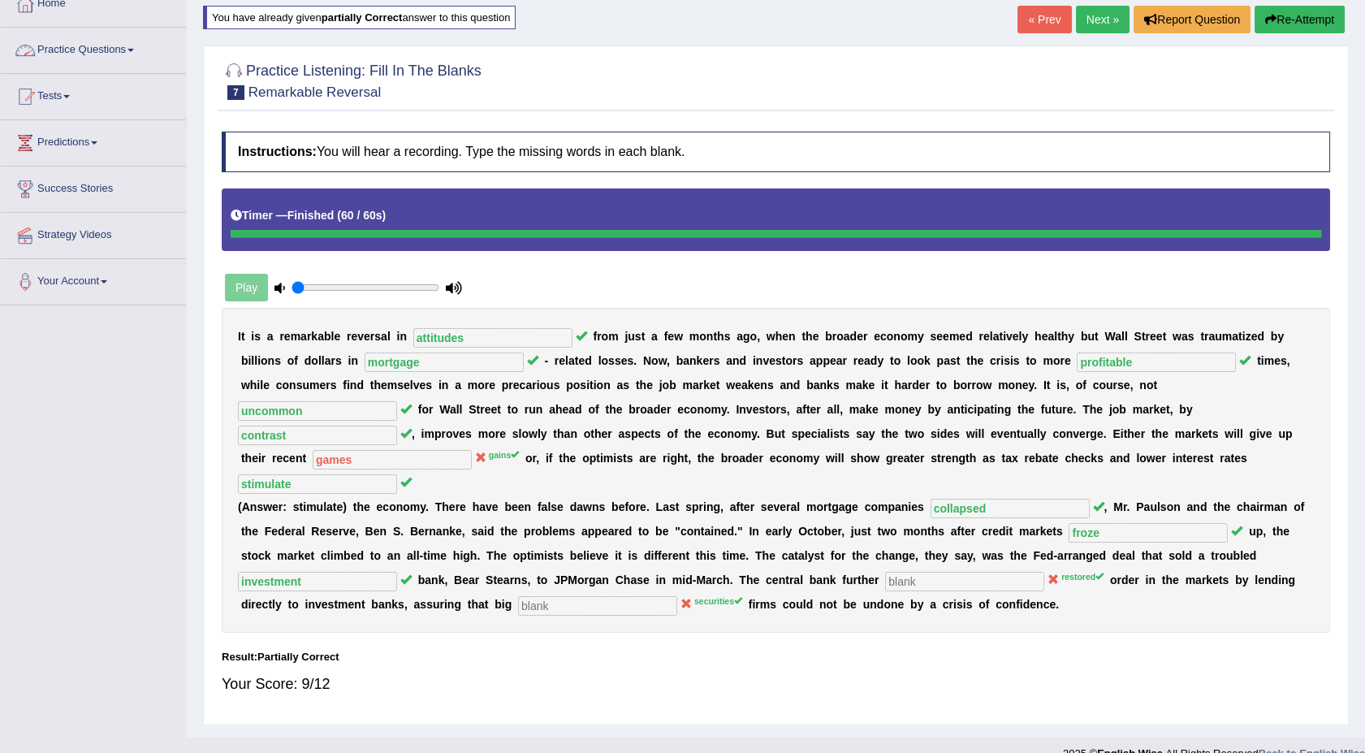
click at [134, 49] on span at bounding box center [130, 50] width 6 height 3
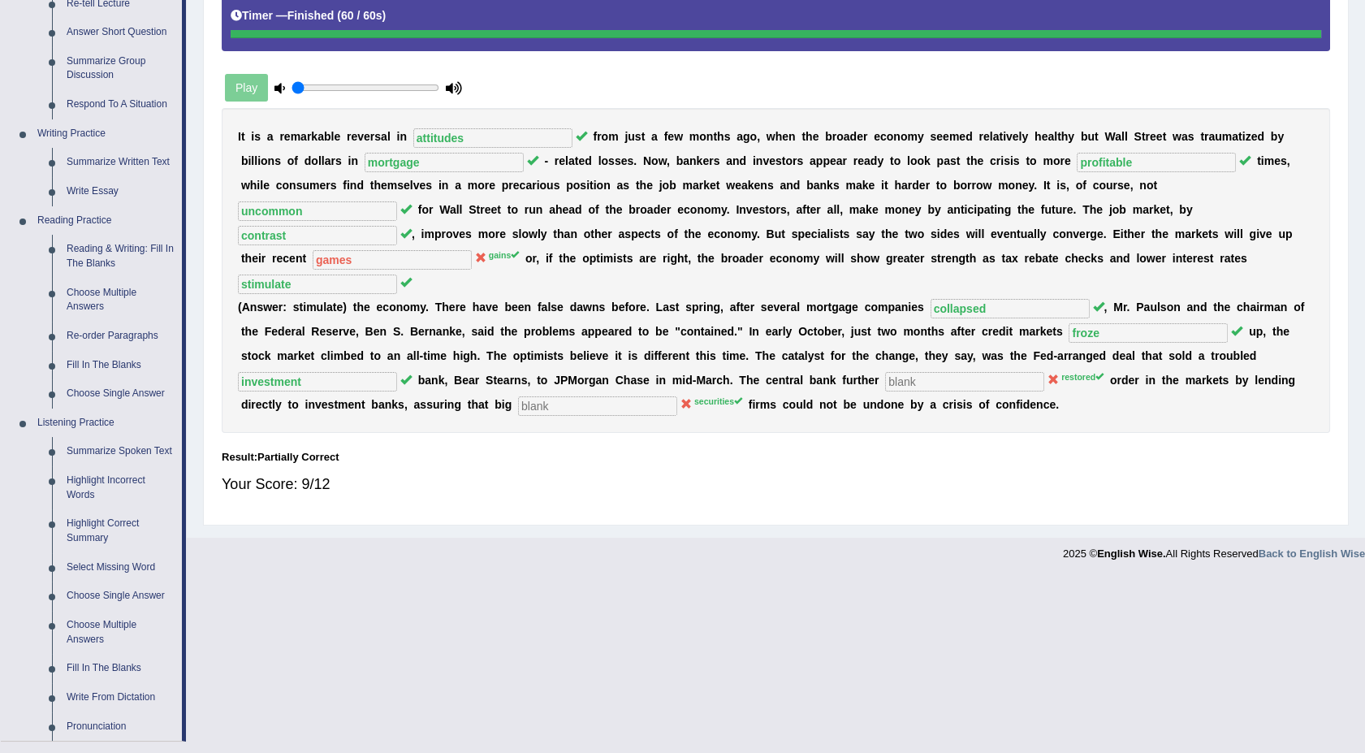
scroll to position [316, 0]
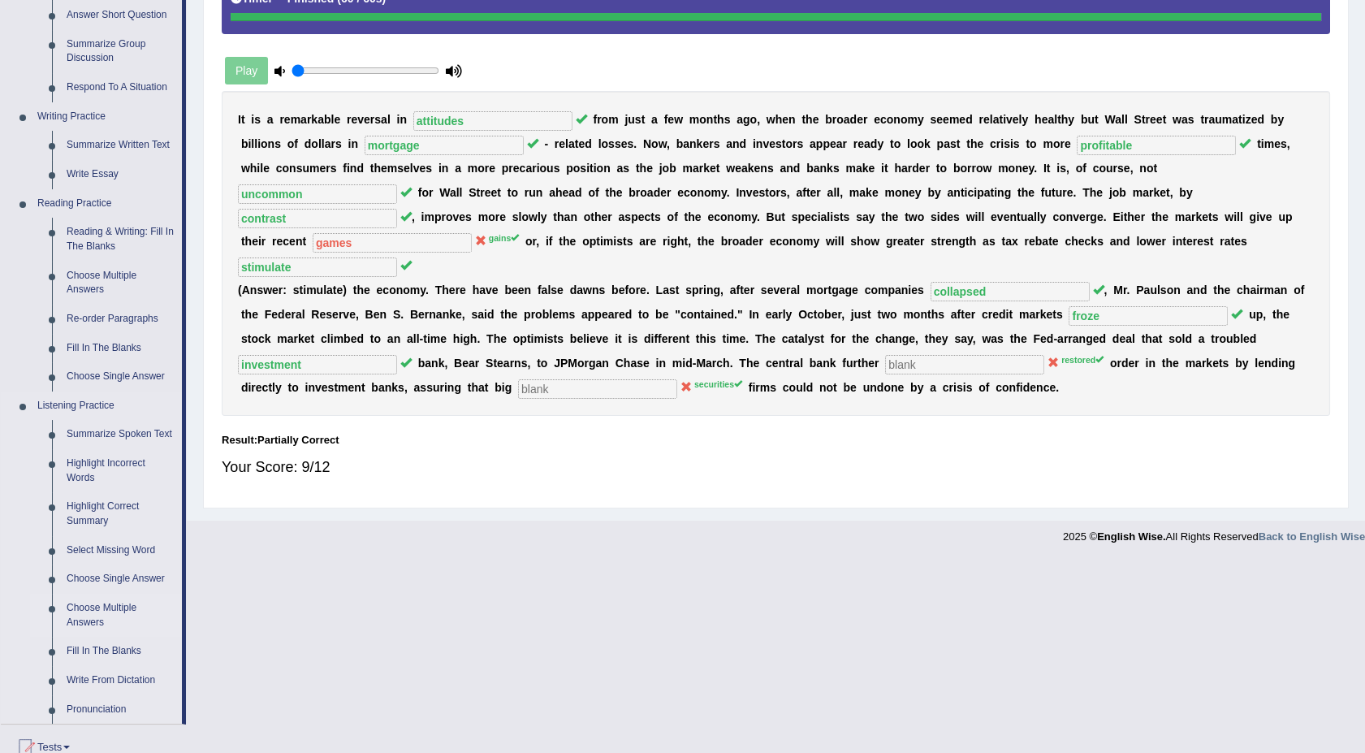
click at [93, 606] on link "Choose Multiple Answers" at bounding box center [120, 615] width 123 height 43
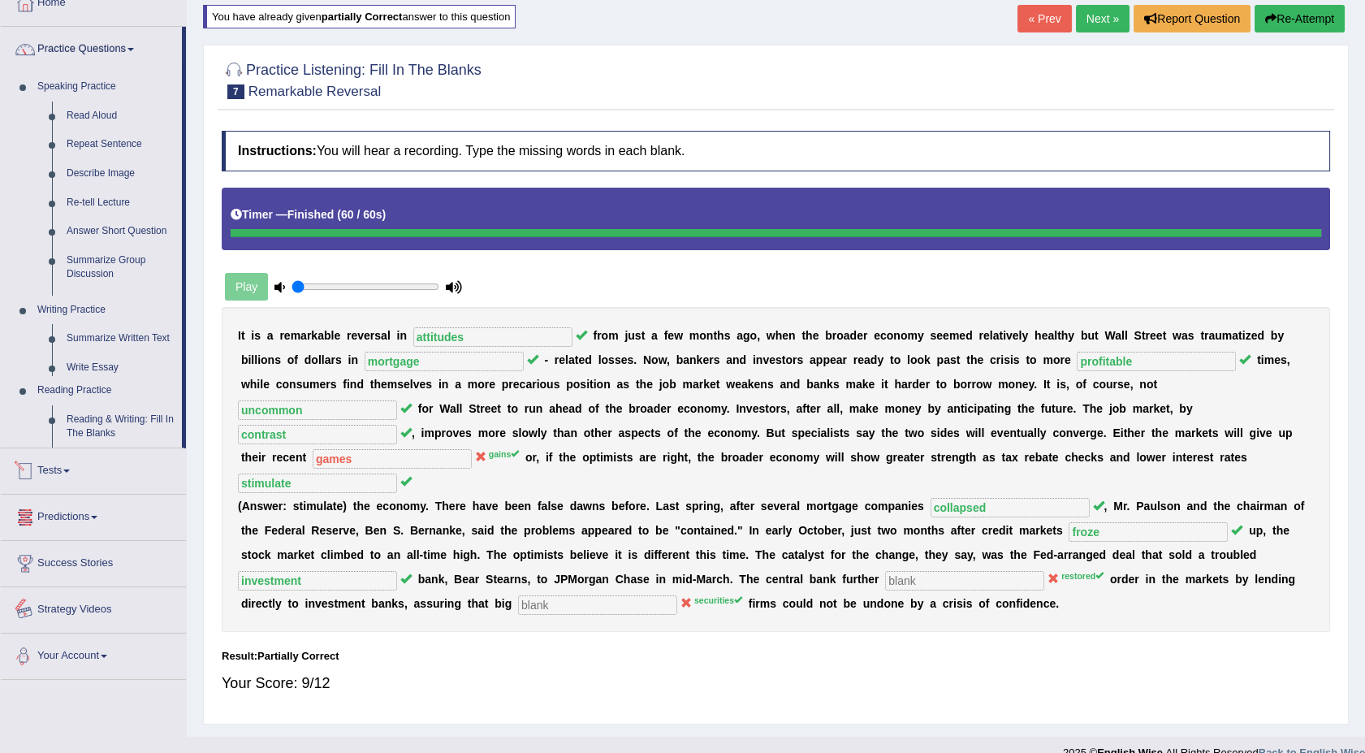
scroll to position [153, 0]
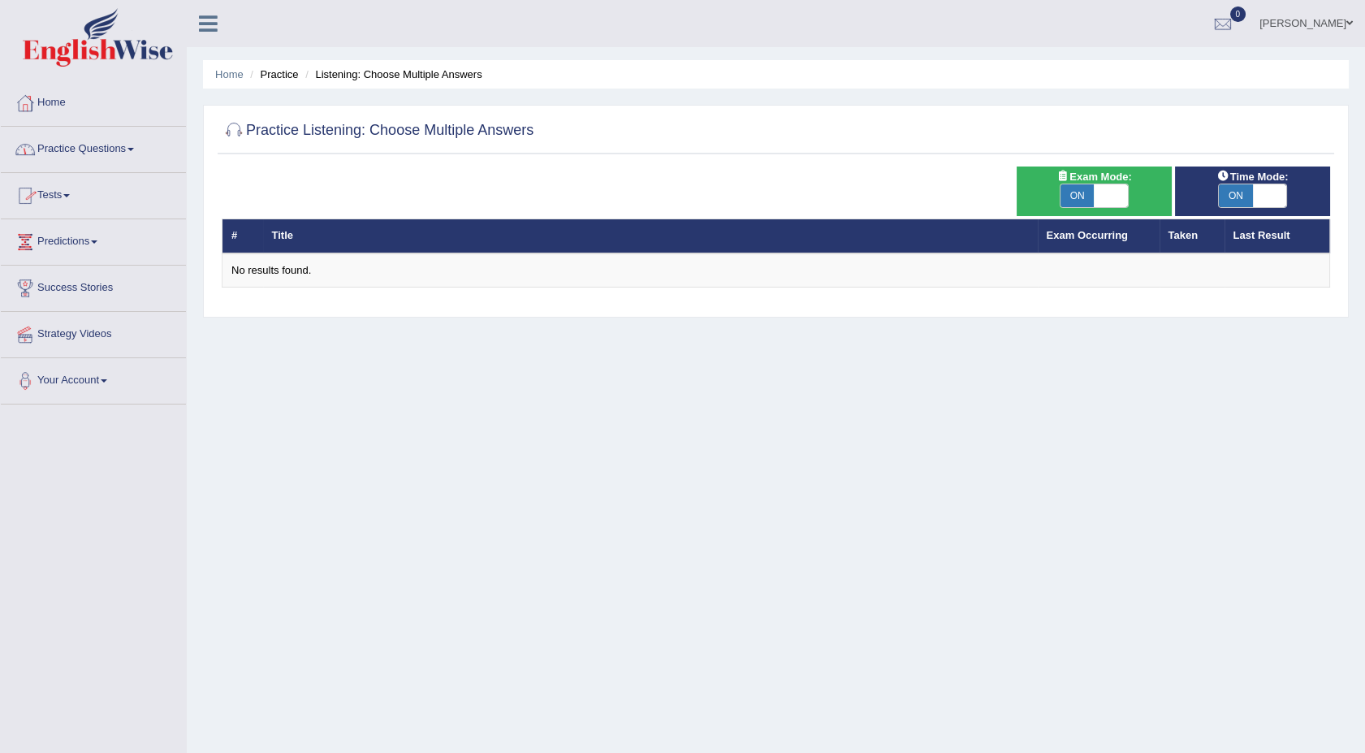
click at [136, 146] on link "Practice Questions" at bounding box center [93, 147] width 185 height 41
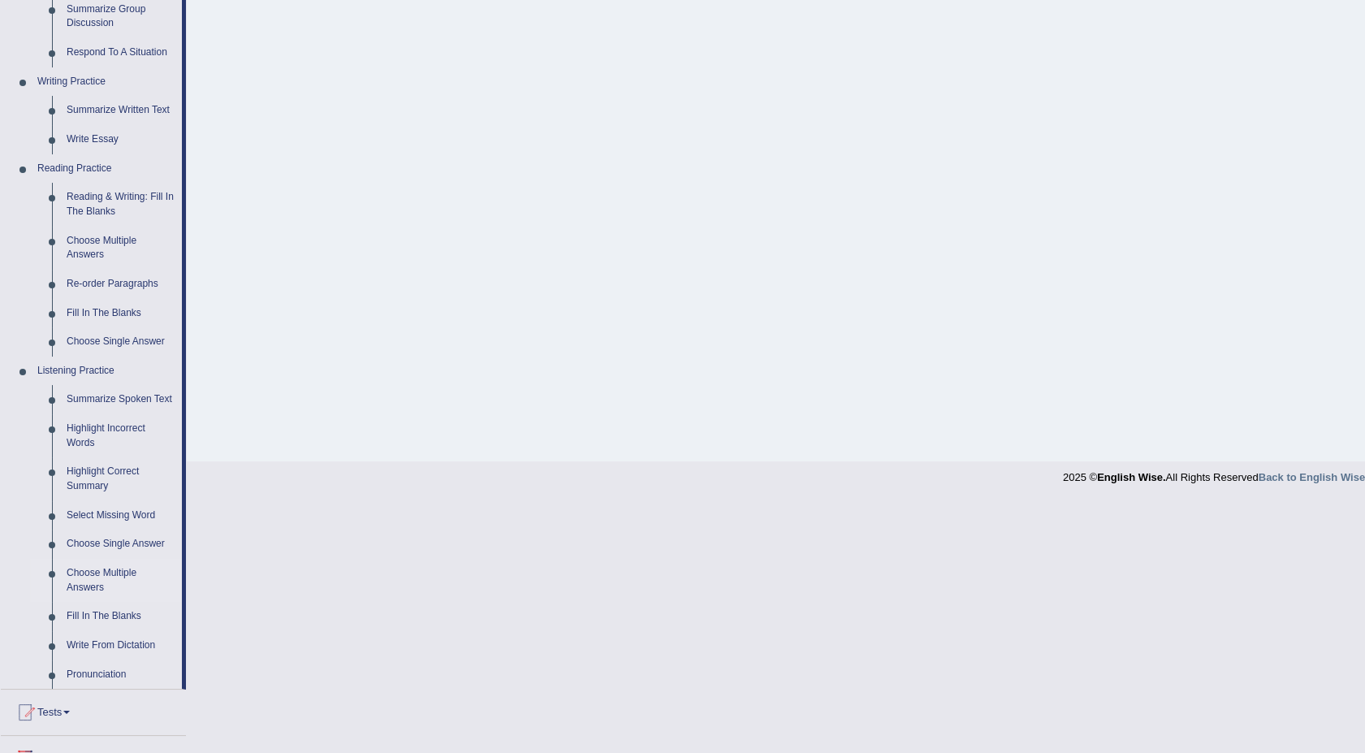
scroll to position [361, 0]
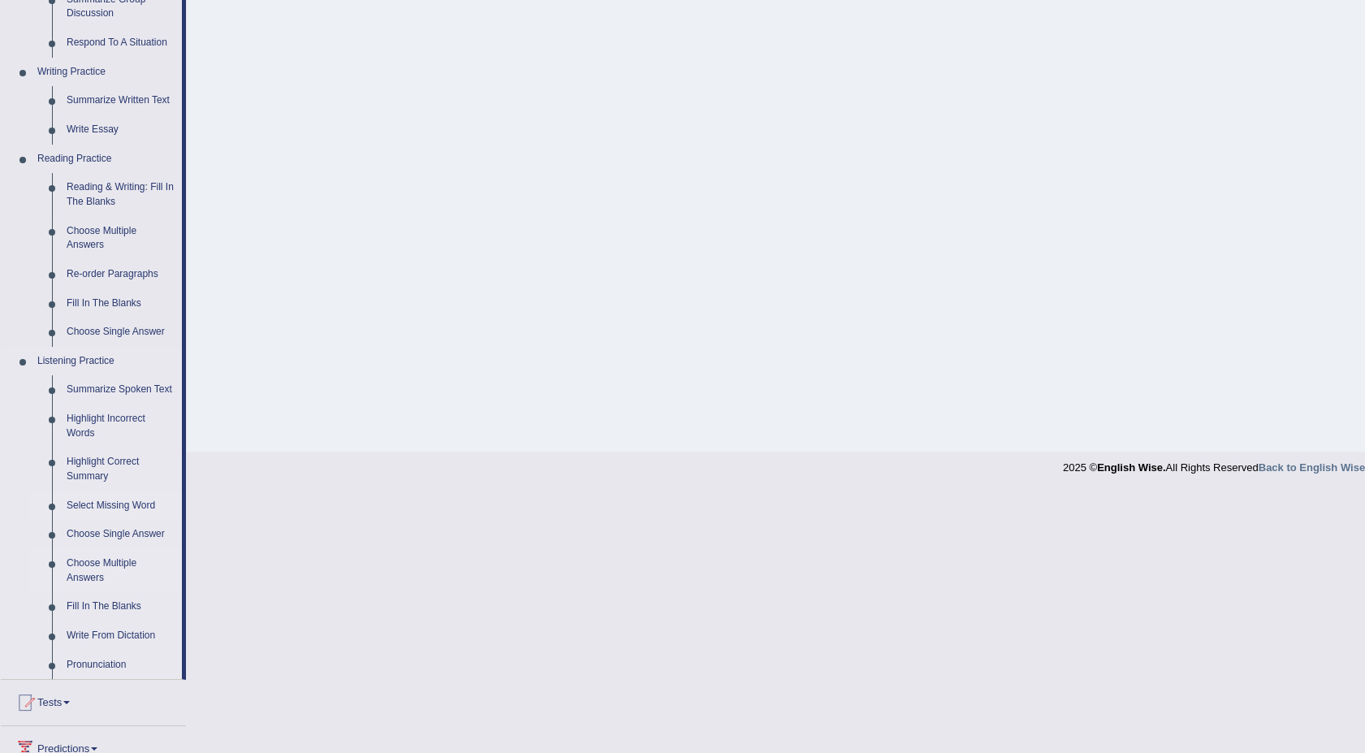
click at [93, 502] on link "Select Missing Word" at bounding box center [120, 505] width 123 height 29
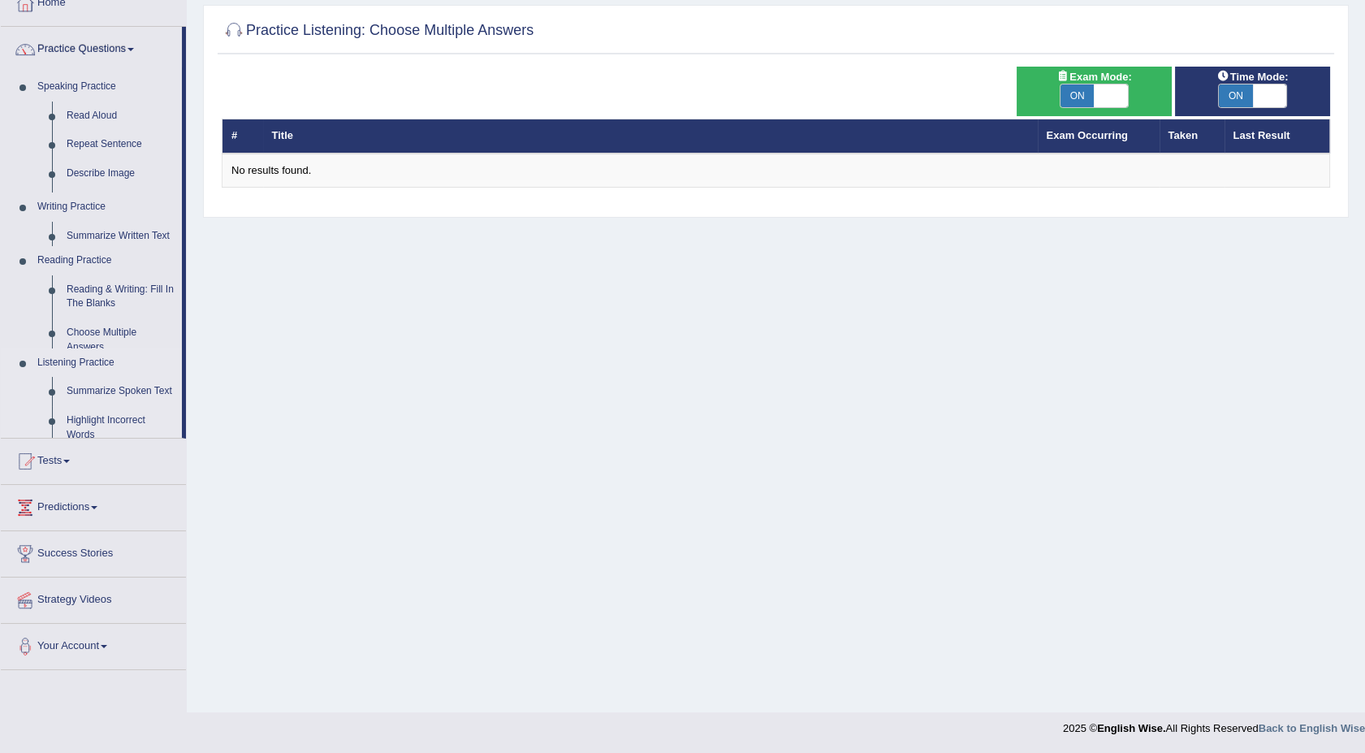
scroll to position [99, 0]
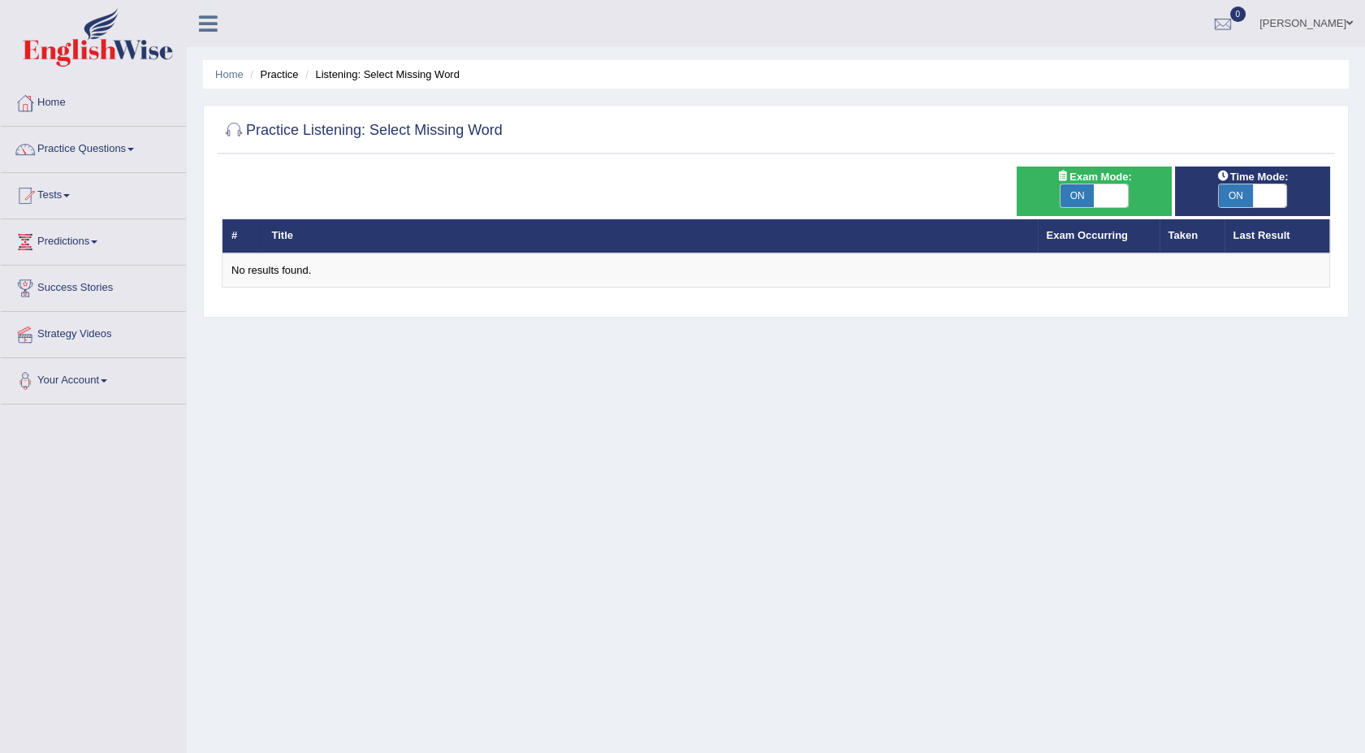
click at [1067, 192] on span "ON" at bounding box center [1077, 195] width 34 height 23
checkbox input "false"
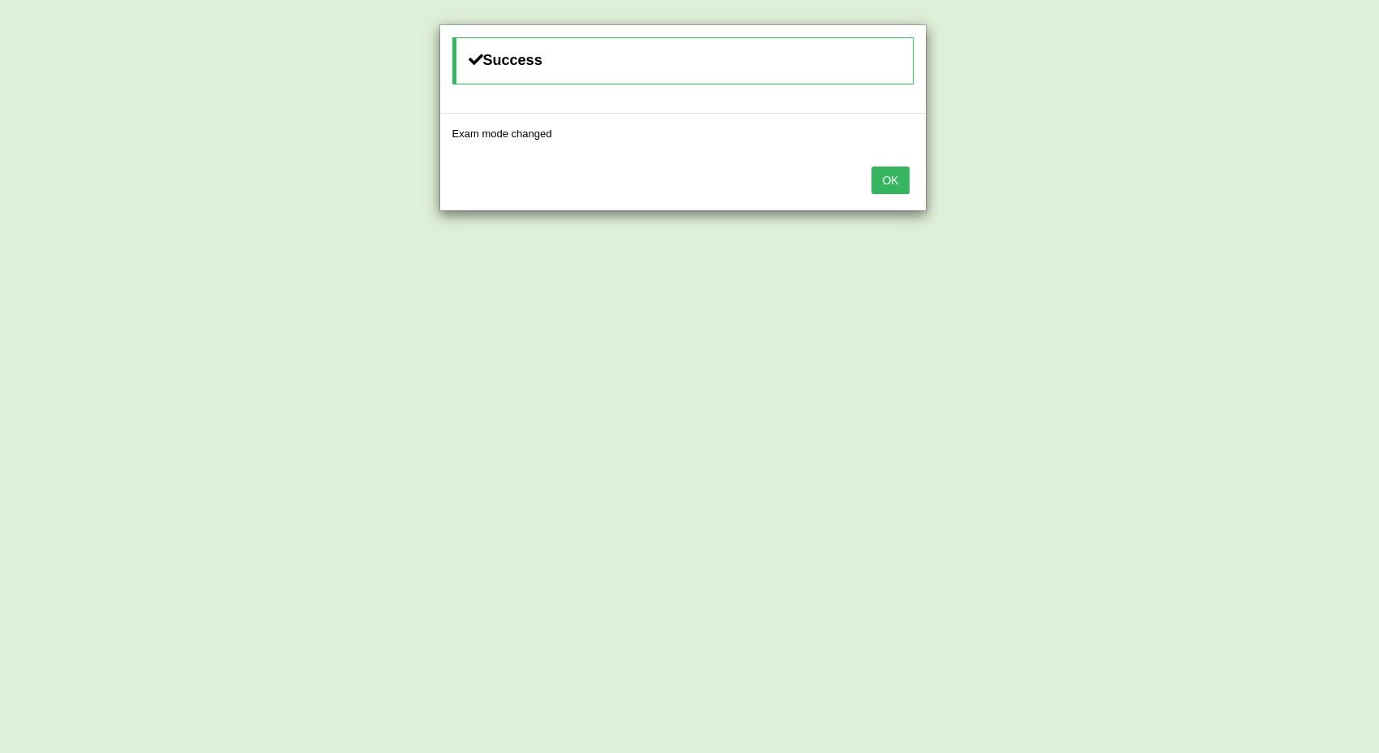
click at [900, 178] on button "OK" at bounding box center [889, 180] width 37 height 28
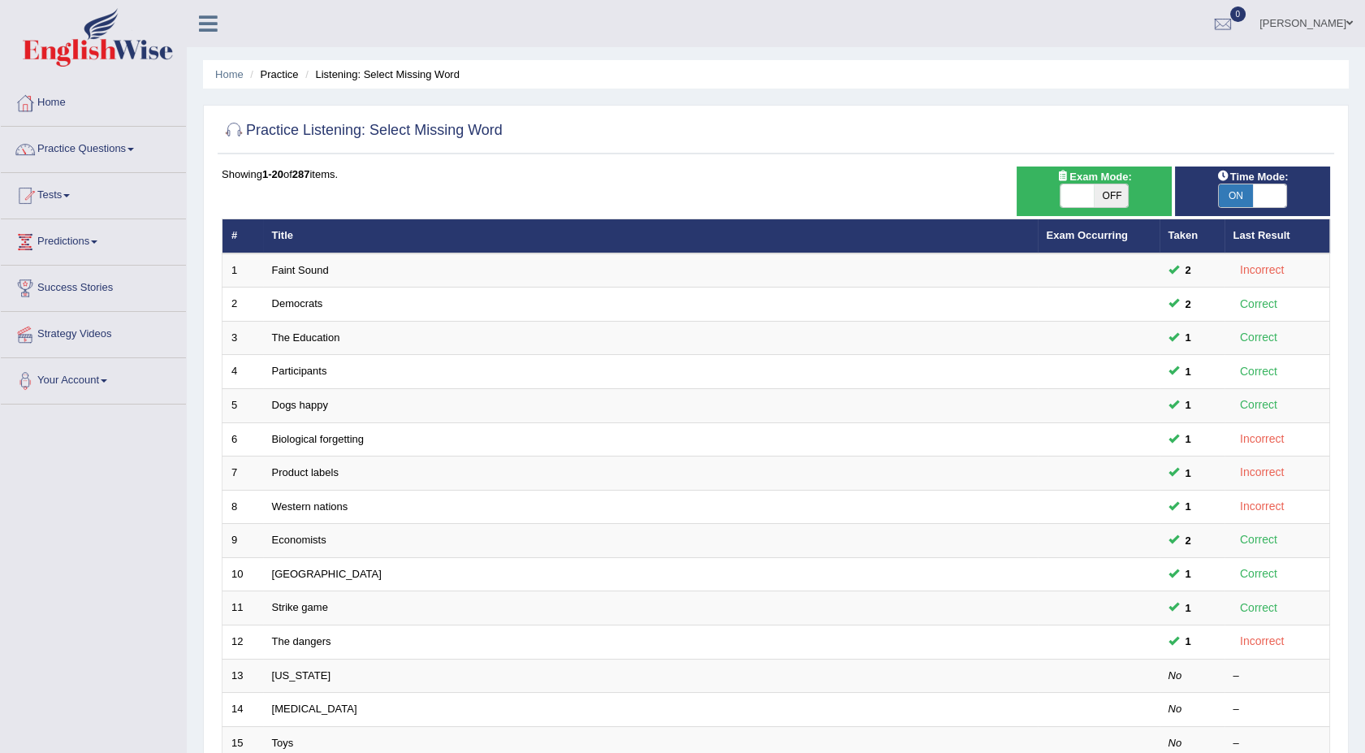
click at [1238, 201] on span "ON" at bounding box center [1236, 195] width 34 height 23
checkbox input "false"
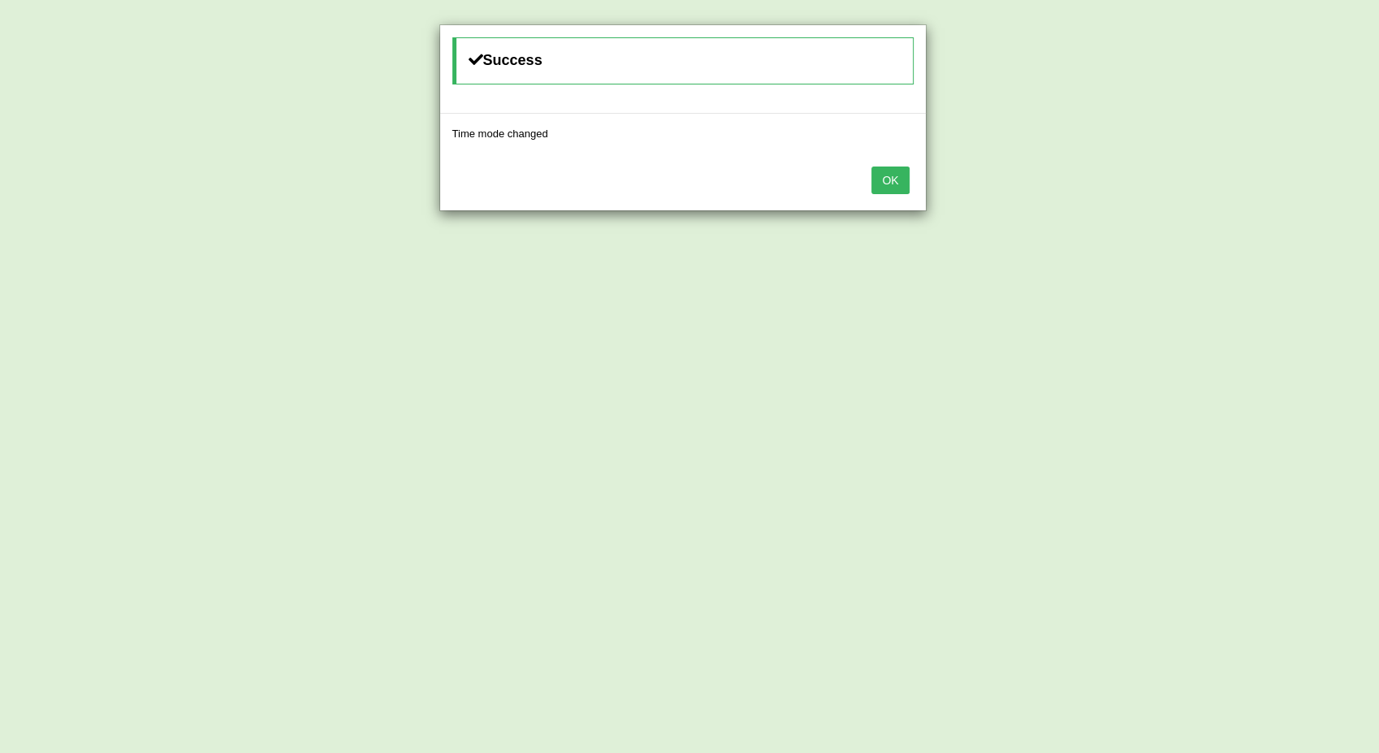
click at [879, 185] on button "OK" at bounding box center [889, 180] width 37 height 28
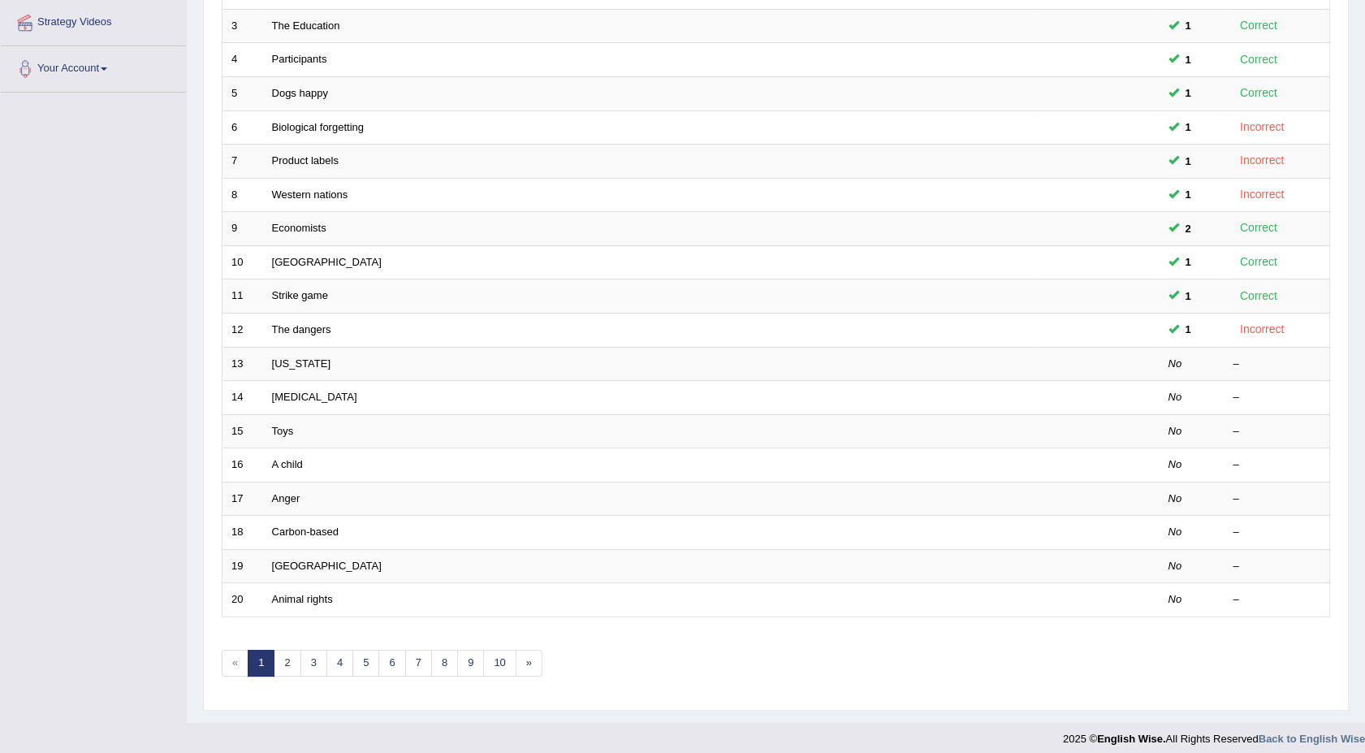
scroll to position [320, 0]
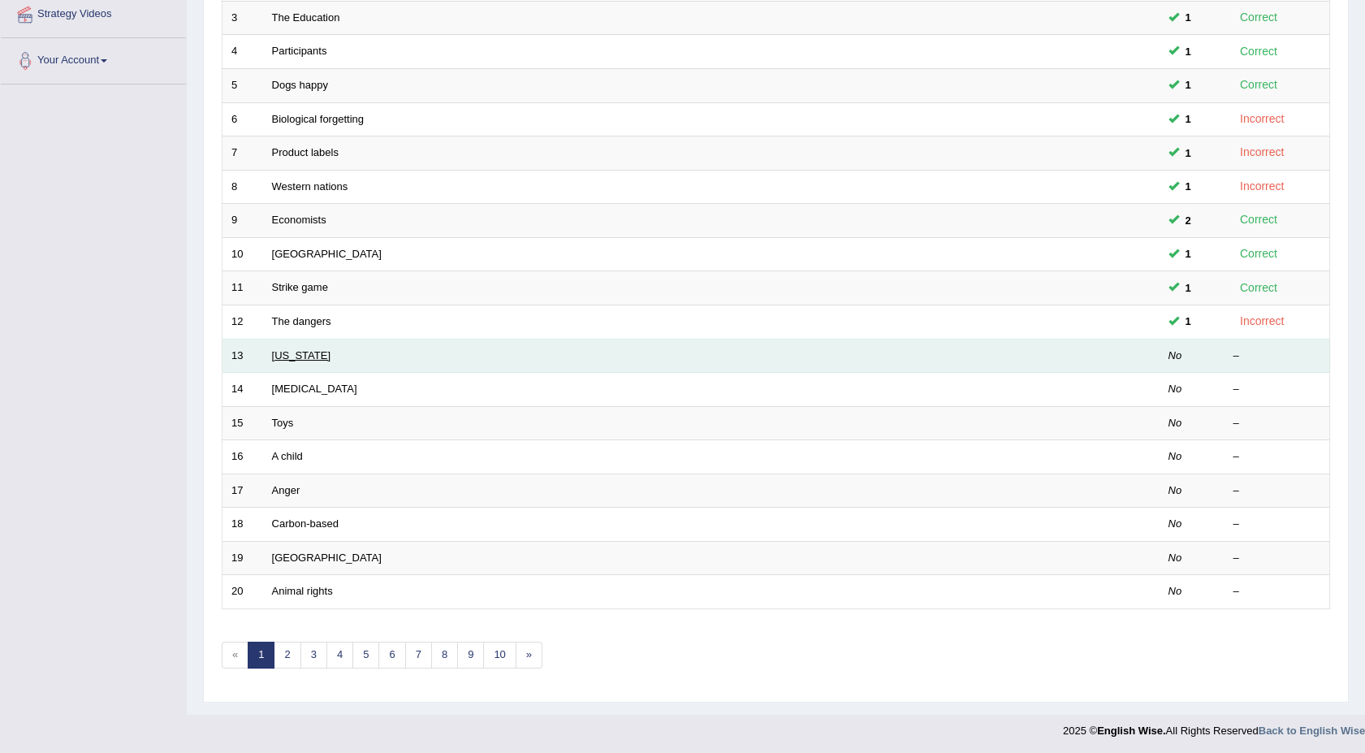
click at [291, 353] on link "Alabama" at bounding box center [301, 355] width 58 height 12
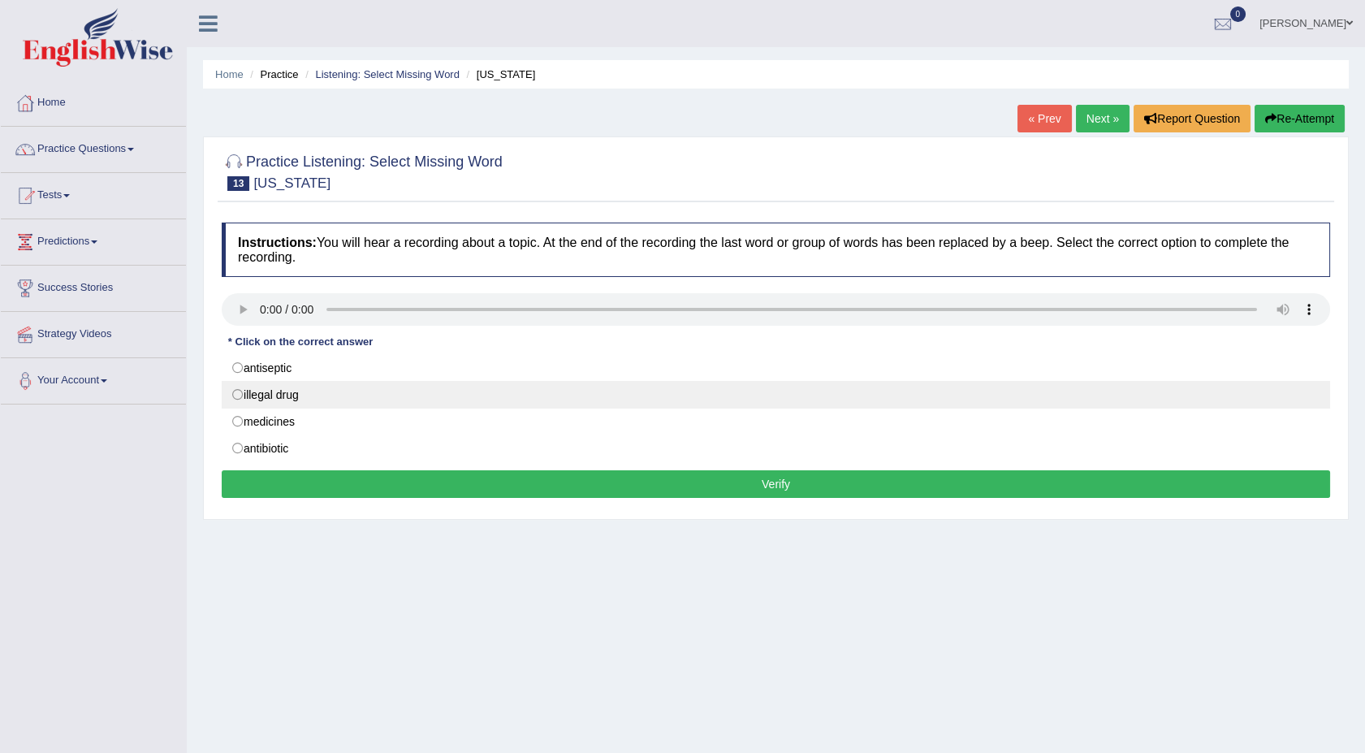
click at [240, 391] on label "illegal drug" at bounding box center [776, 395] width 1108 height 28
radio input "true"
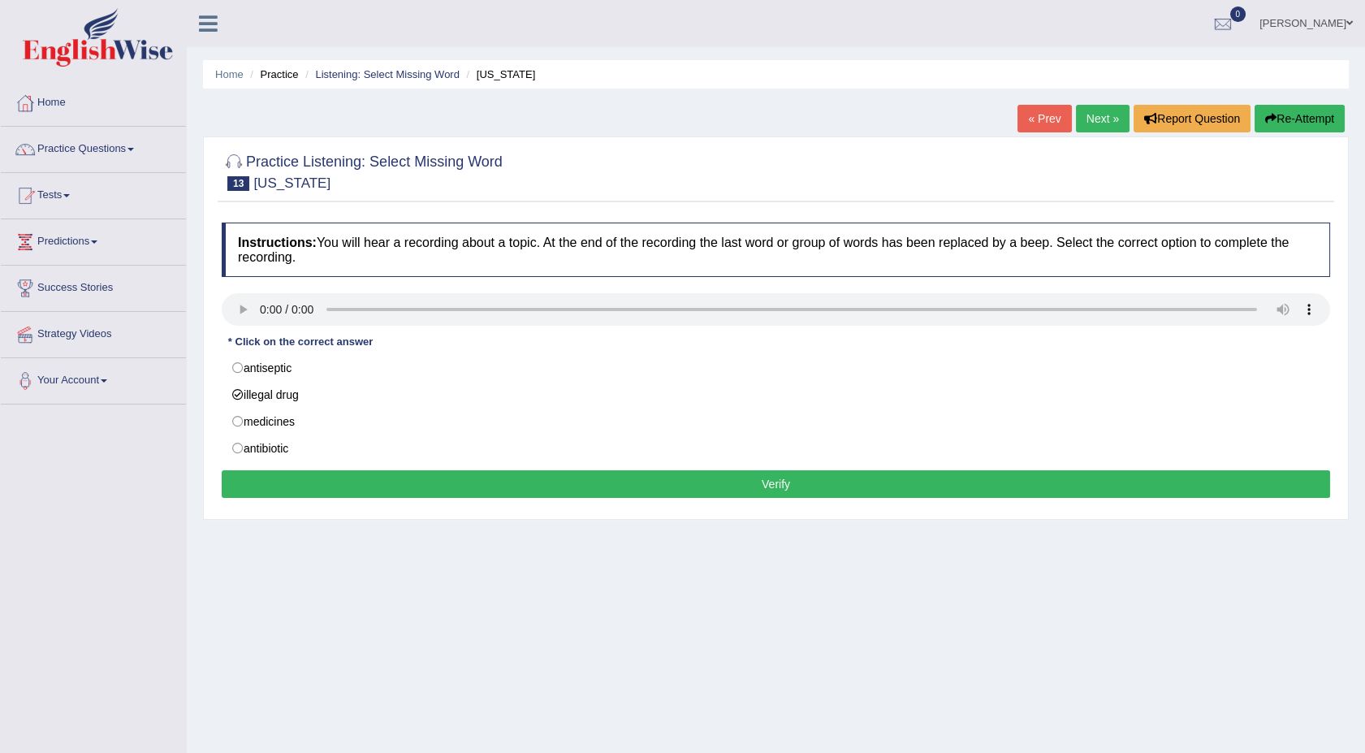
click at [325, 481] on button "Verify" at bounding box center [776, 484] width 1108 height 28
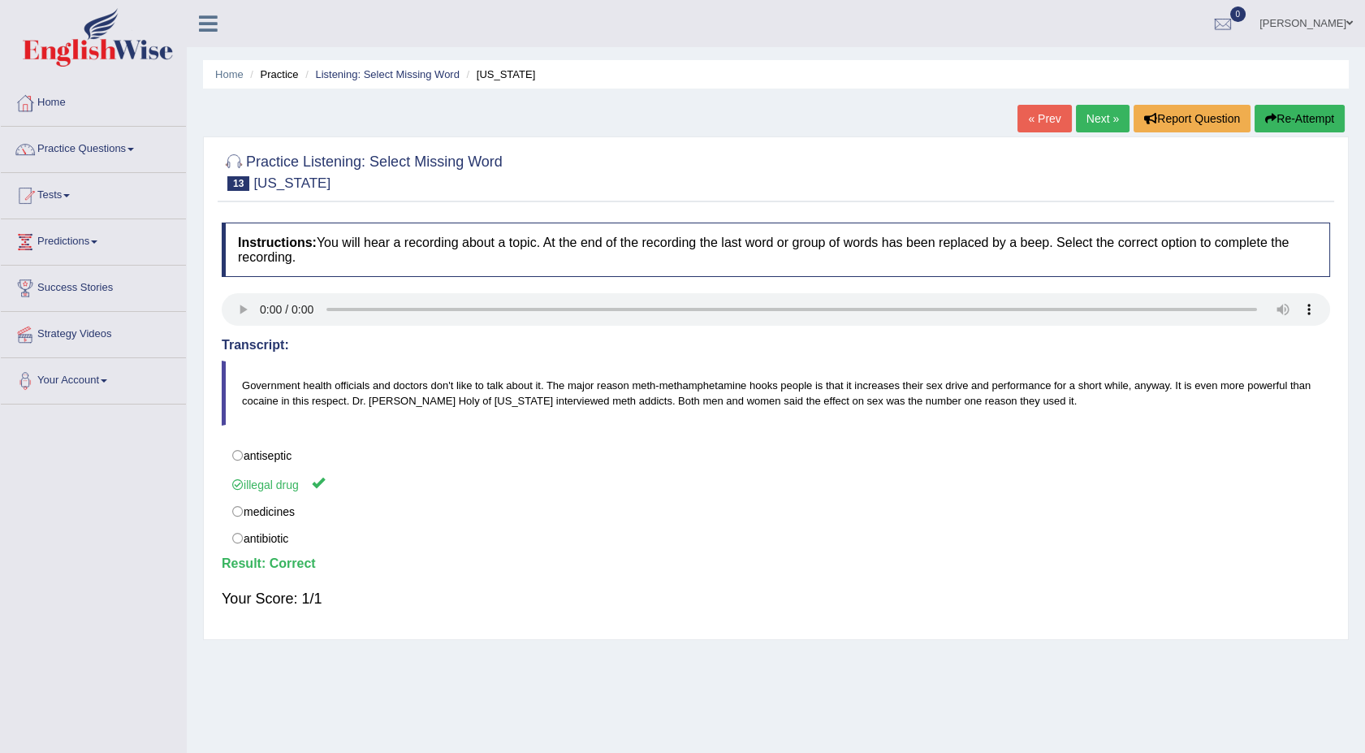
click at [1090, 119] on link "Next »" at bounding box center [1103, 119] width 54 height 28
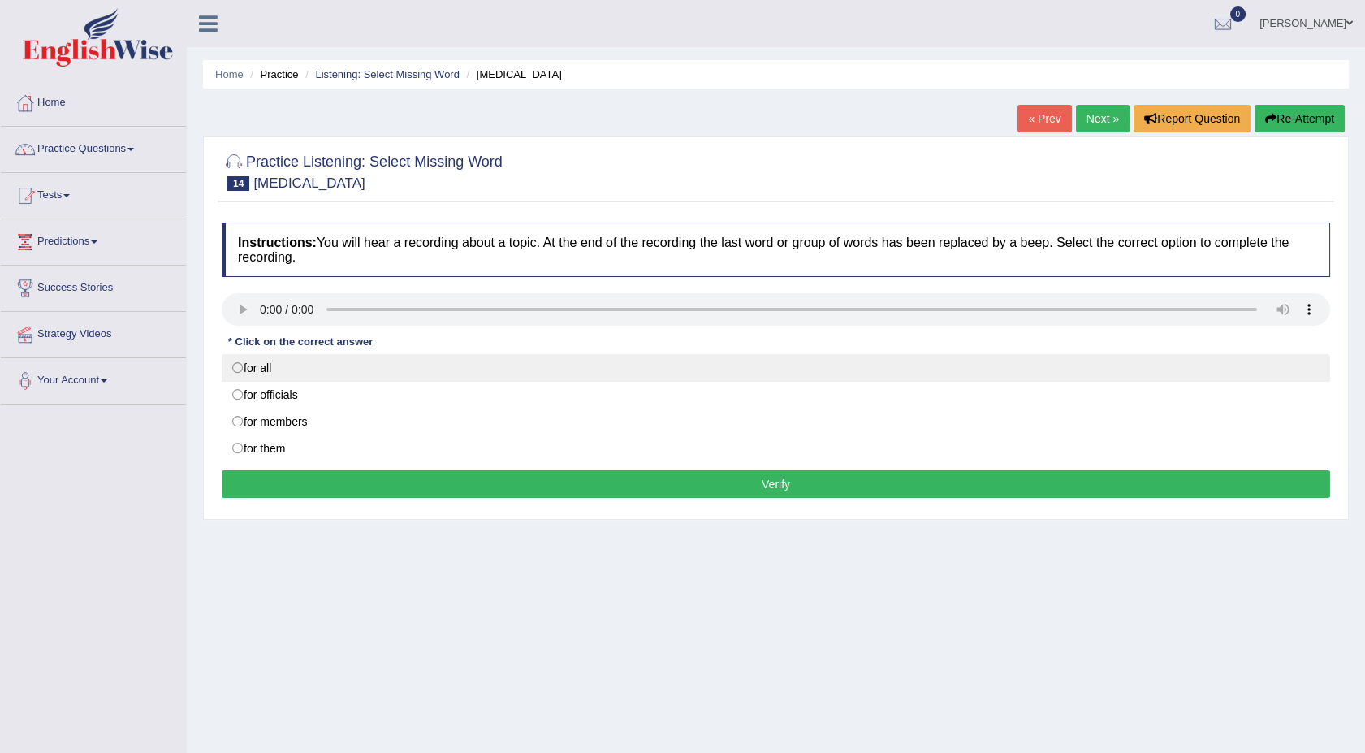
click at [238, 372] on label "for all" at bounding box center [776, 368] width 1108 height 28
radio input "true"
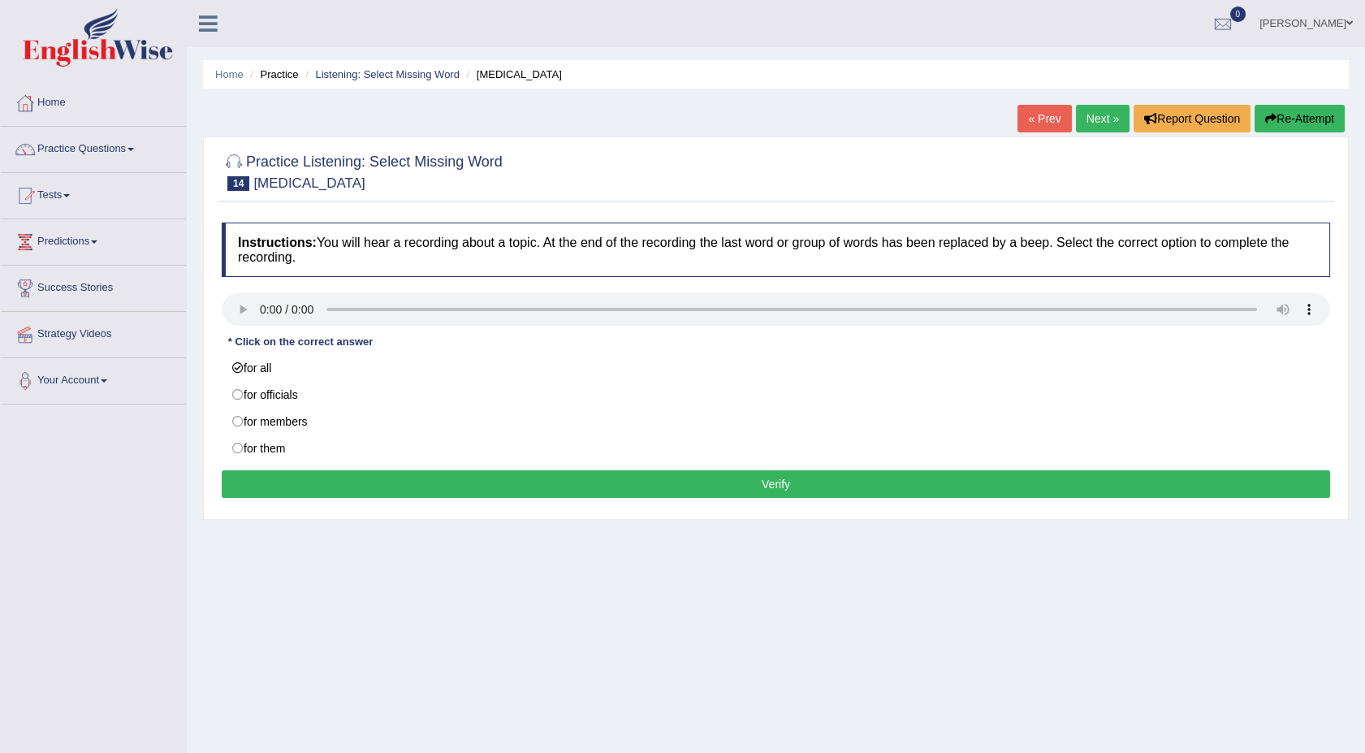
click at [373, 490] on button "Verify" at bounding box center [776, 484] width 1108 height 28
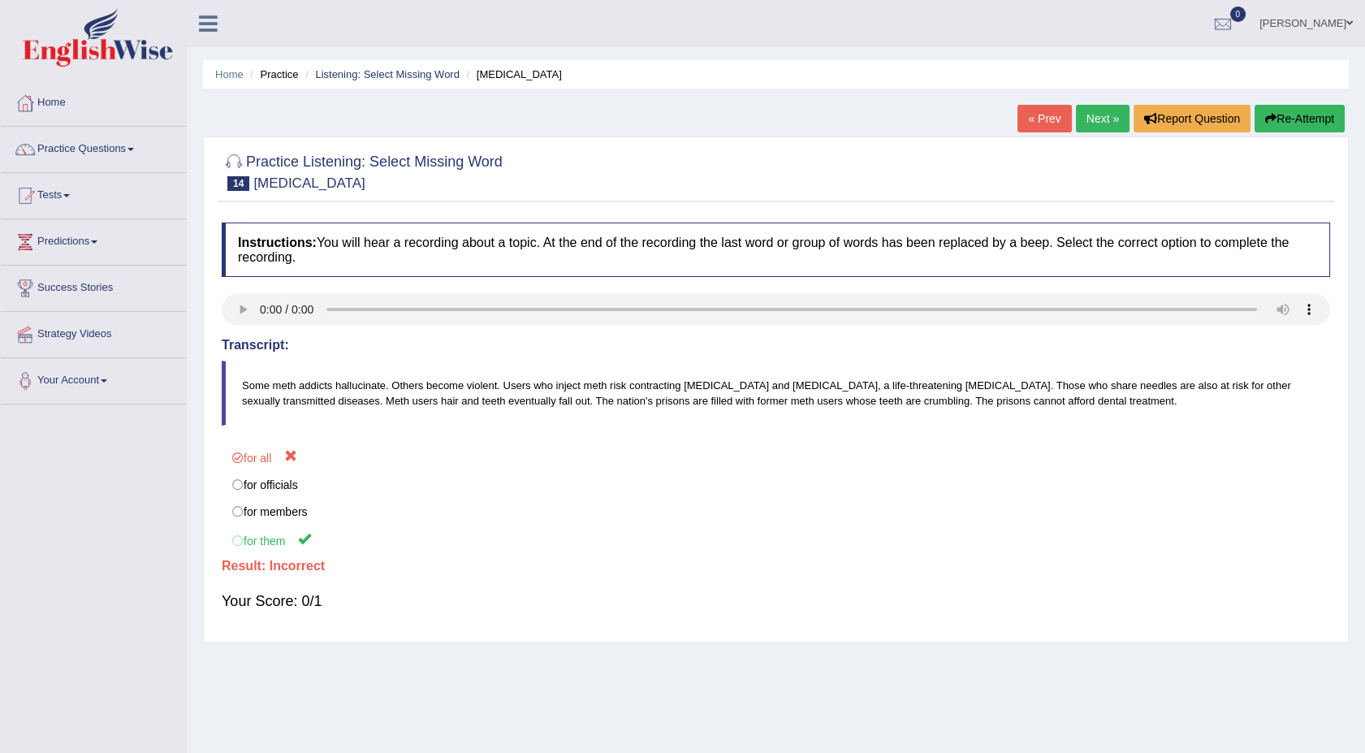
click at [1091, 121] on link "Next »" at bounding box center [1103, 119] width 54 height 28
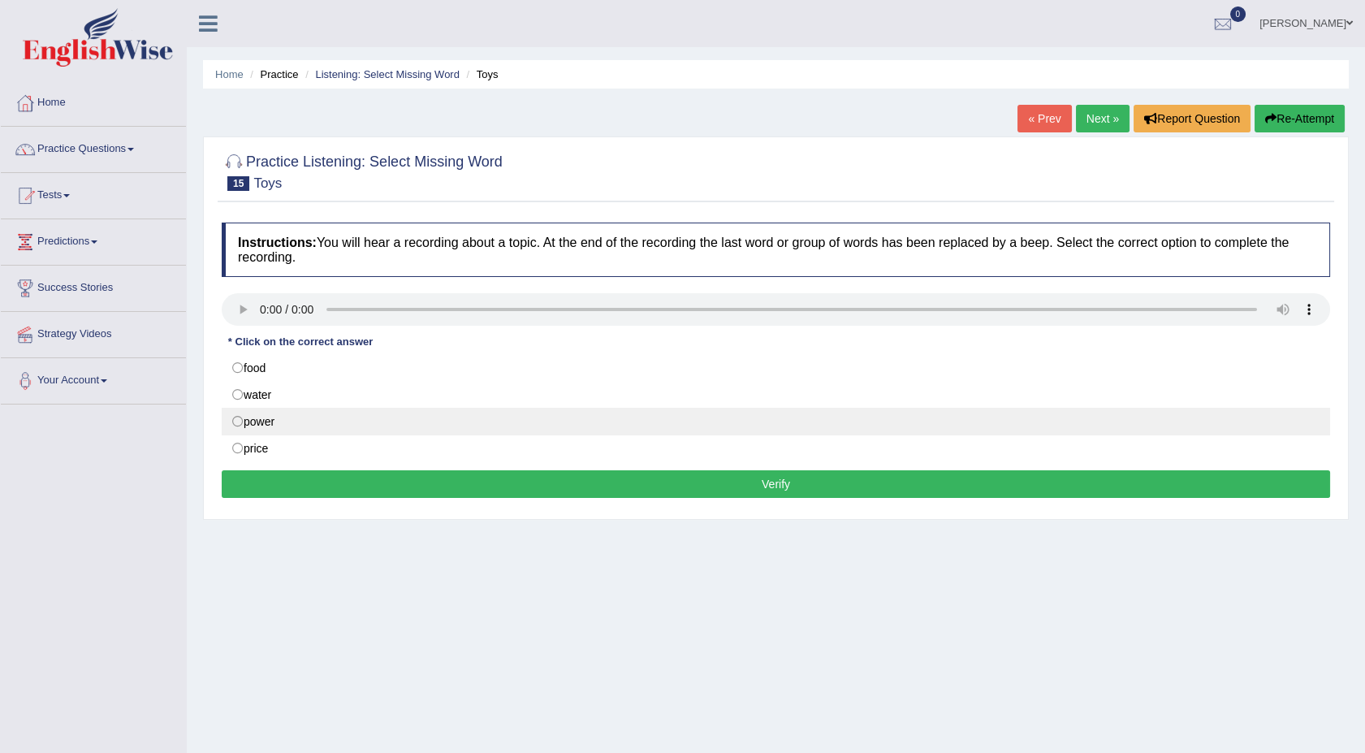
click at [241, 425] on label "power" at bounding box center [776, 422] width 1108 height 28
radio input "true"
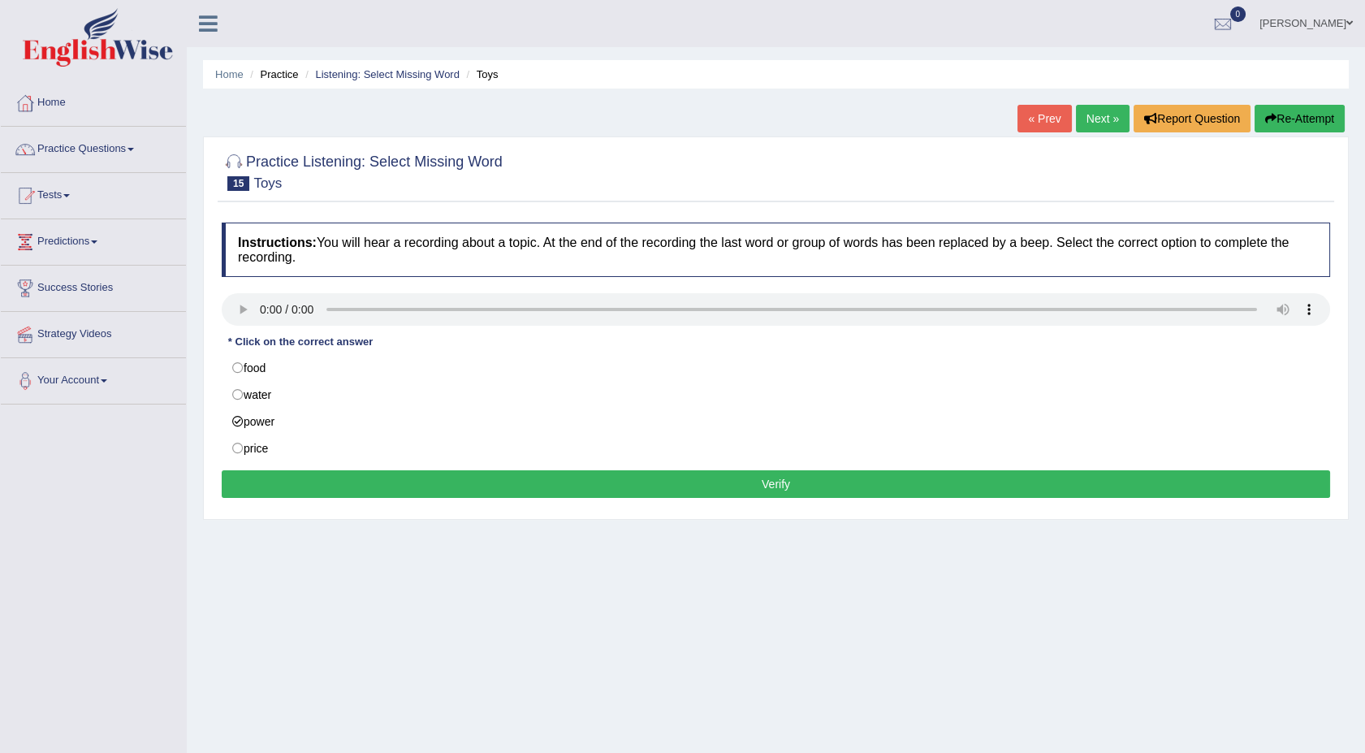
click at [288, 494] on button "Verify" at bounding box center [776, 484] width 1108 height 28
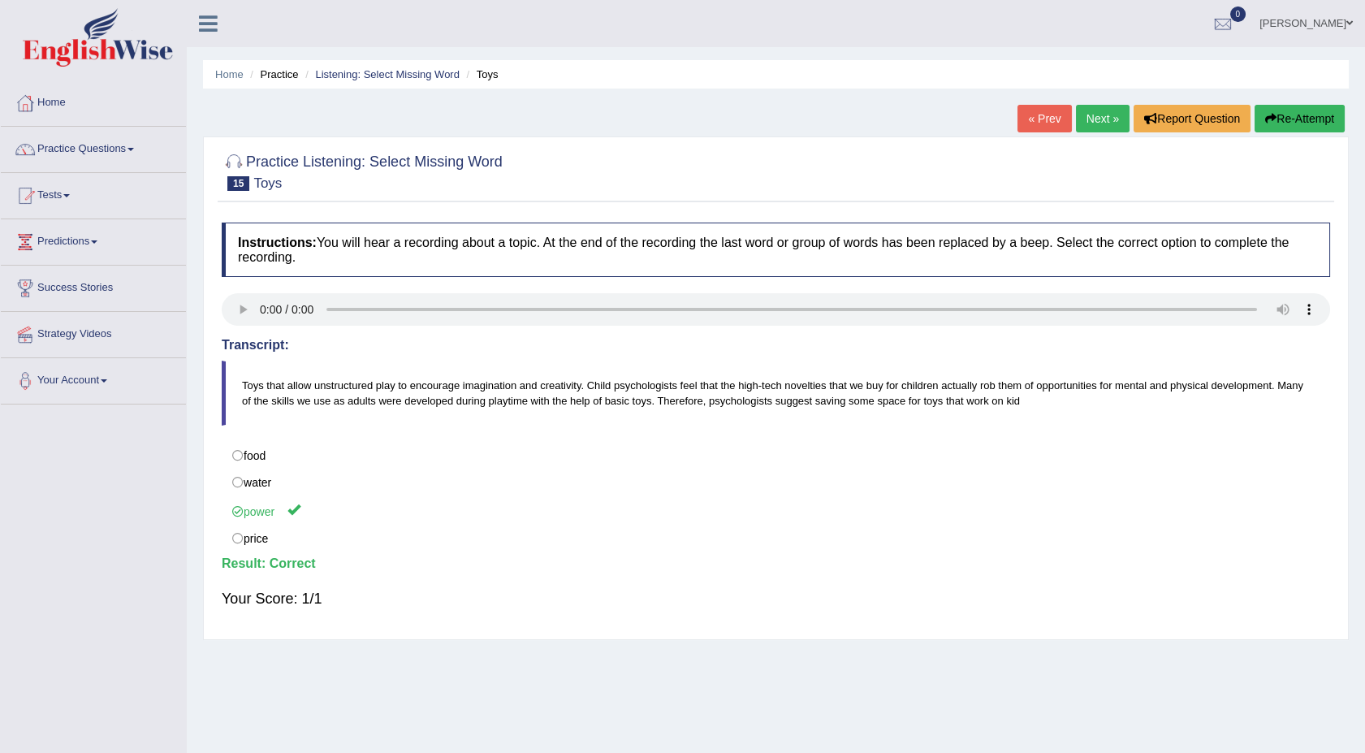
click at [1082, 108] on link "Next »" at bounding box center [1103, 119] width 54 height 28
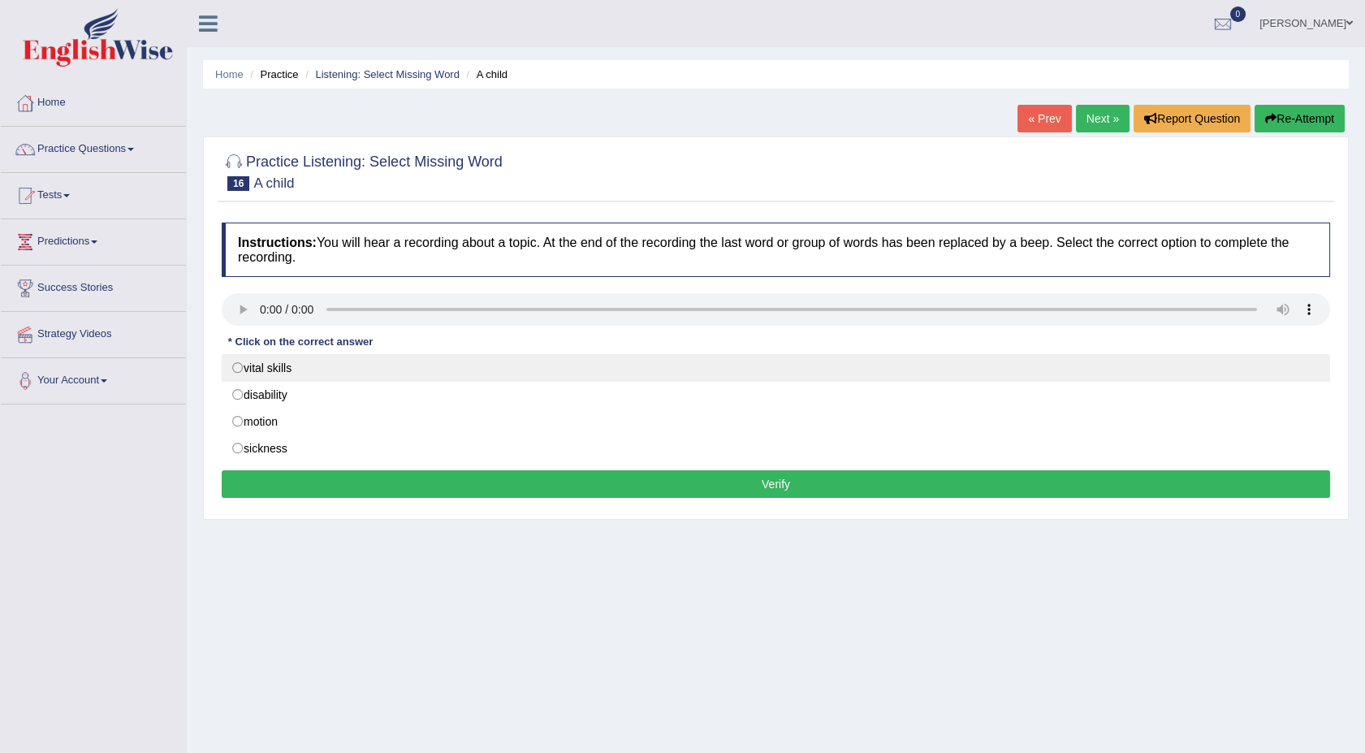
click at [236, 369] on label "vital skills" at bounding box center [776, 368] width 1108 height 28
radio input "true"
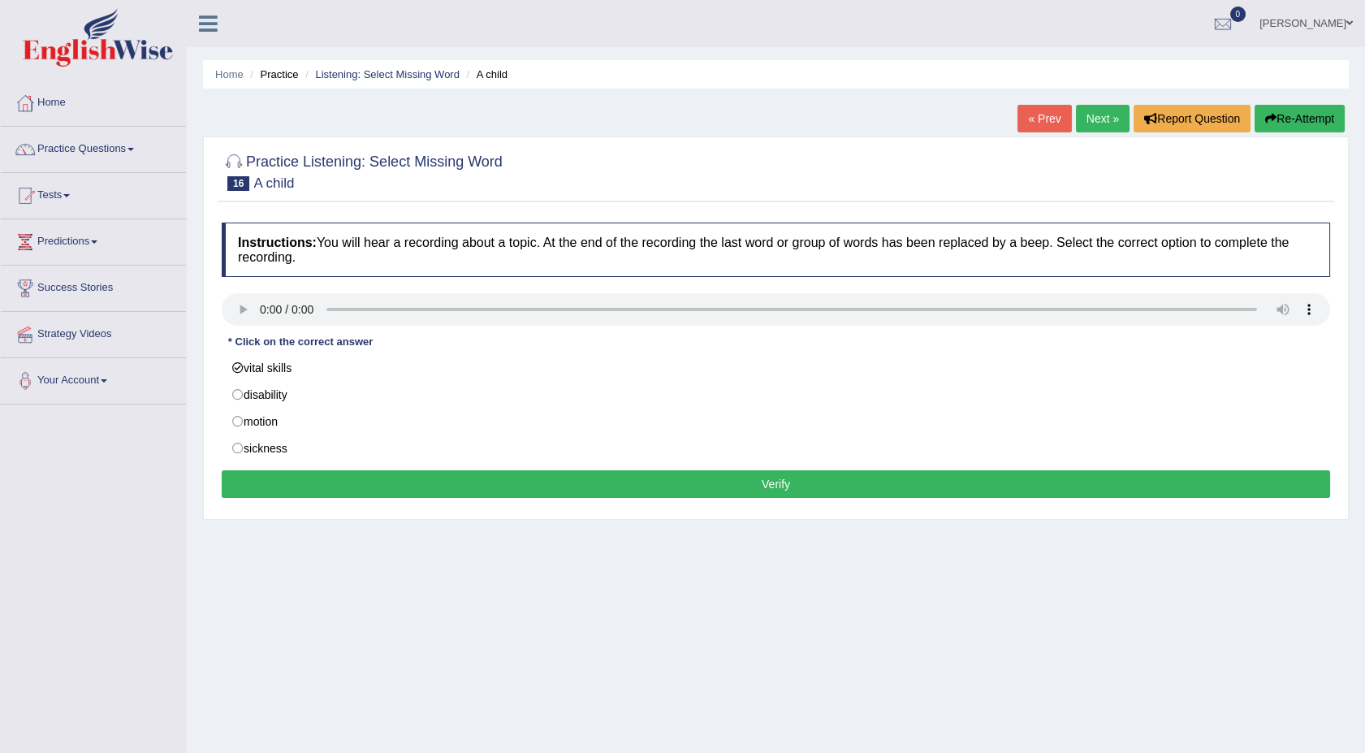
click at [357, 490] on button "Verify" at bounding box center [776, 484] width 1108 height 28
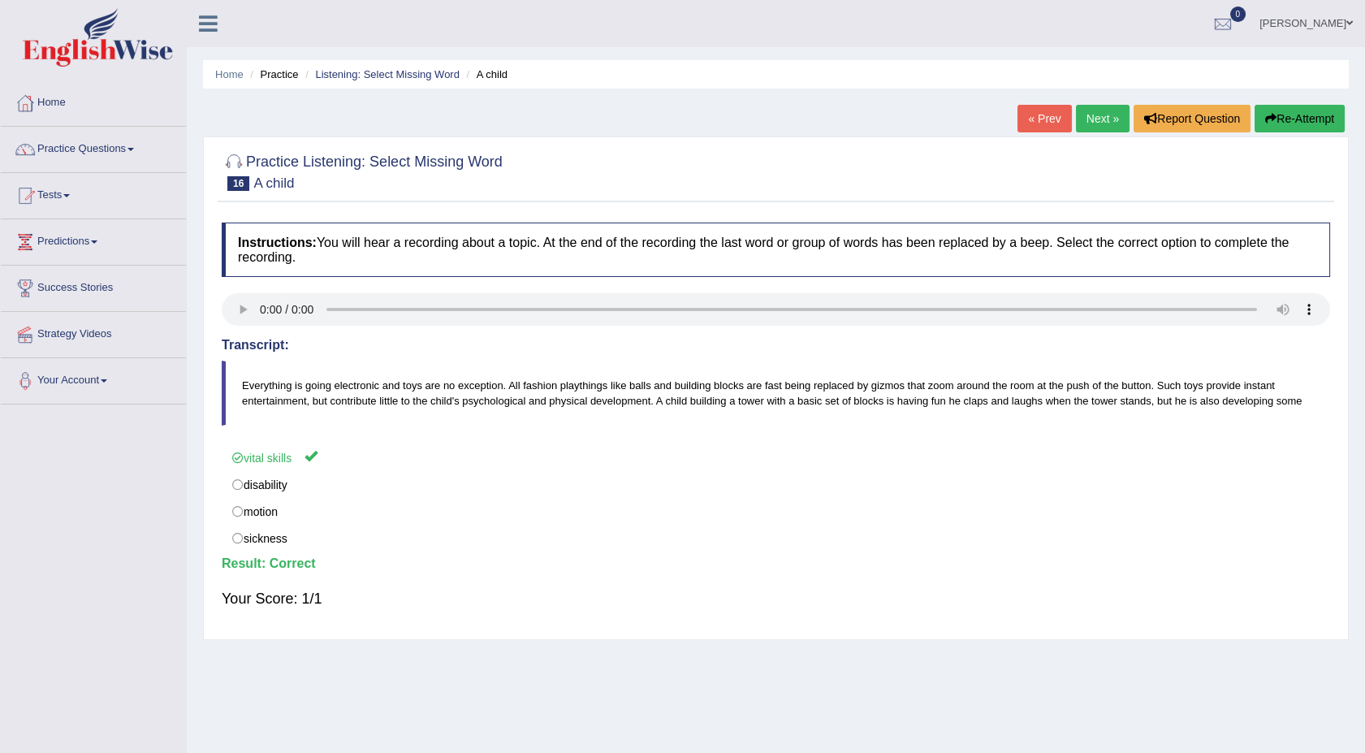
click at [1095, 111] on link "Next »" at bounding box center [1103, 119] width 54 height 28
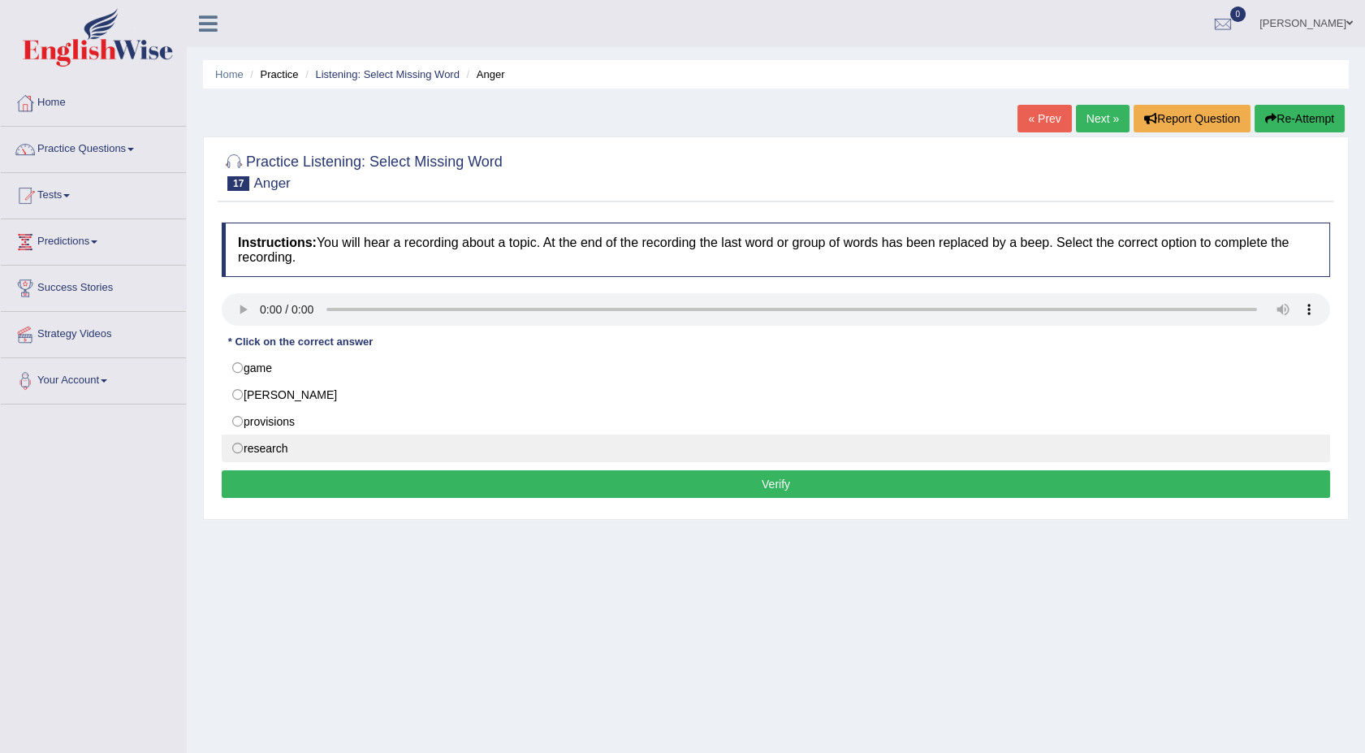
click at [232, 451] on label "research" at bounding box center [776, 448] width 1108 height 28
radio input "true"
click at [287, 482] on button "Verify" at bounding box center [776, 484] width 1108 height 28
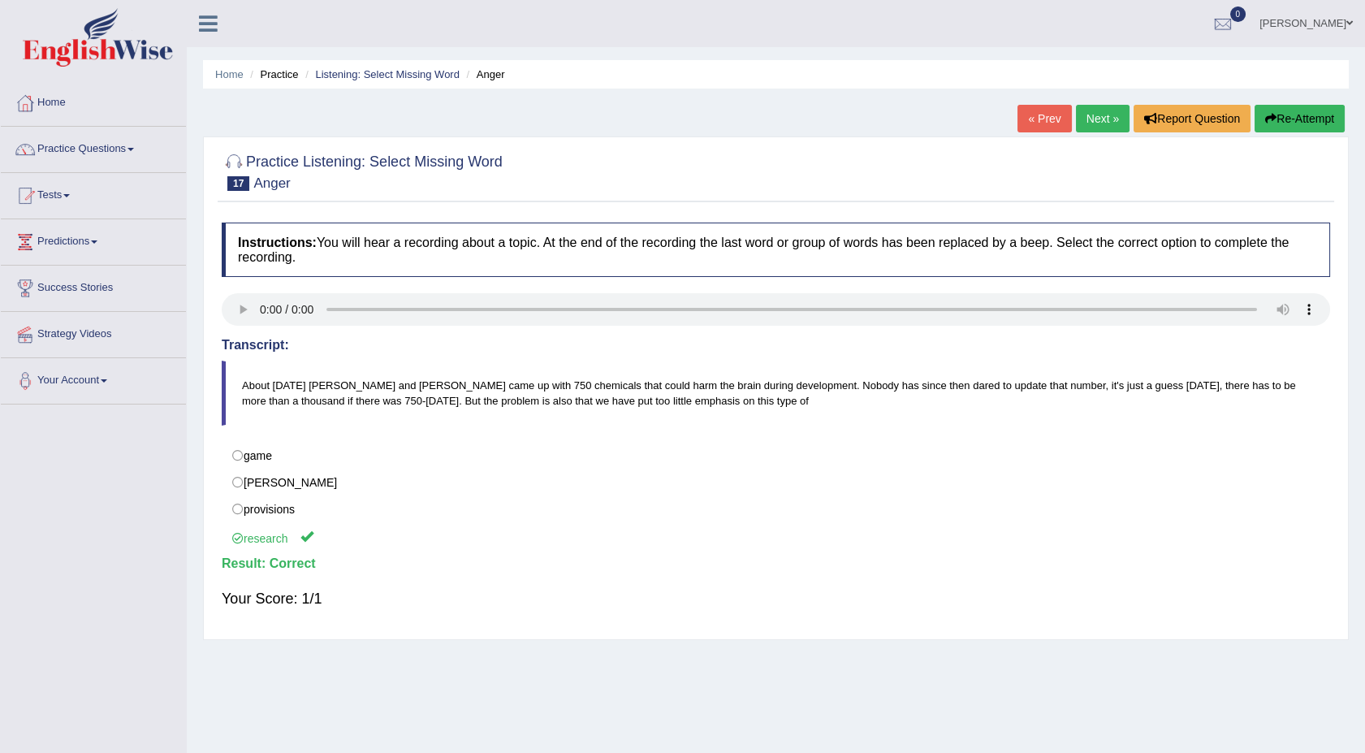
click at [1081, 114] on link "Next »" at bounding box center [1103, 119] width 54 height 28
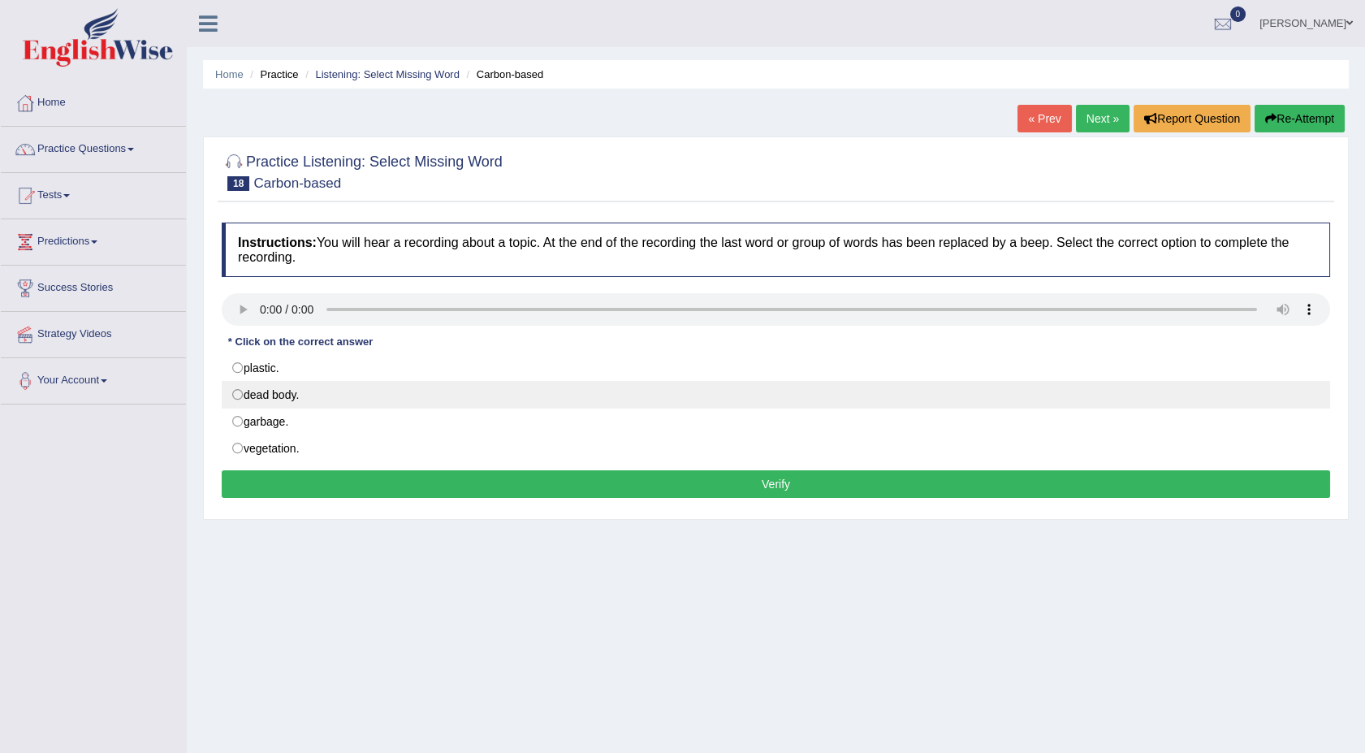
click at [234, 396] on label "dead body." at bounding box center [776, 395] width 1108 height 28
radio input "true"
click at [234, 396] on label "dead body." at bounding box center [776, 395] width 1108 height 28
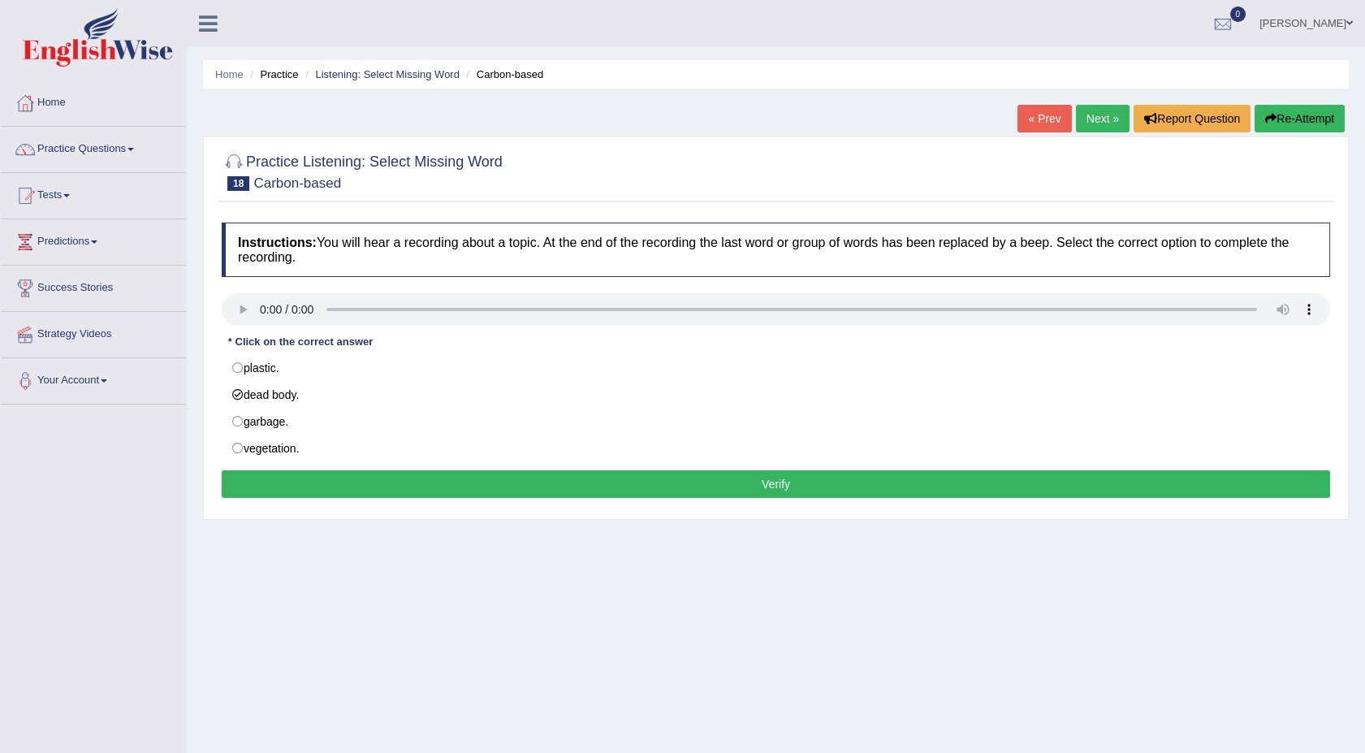
click at [282, 481] on button "Verify" at bounding box center [776, 484] width 1108 height 28
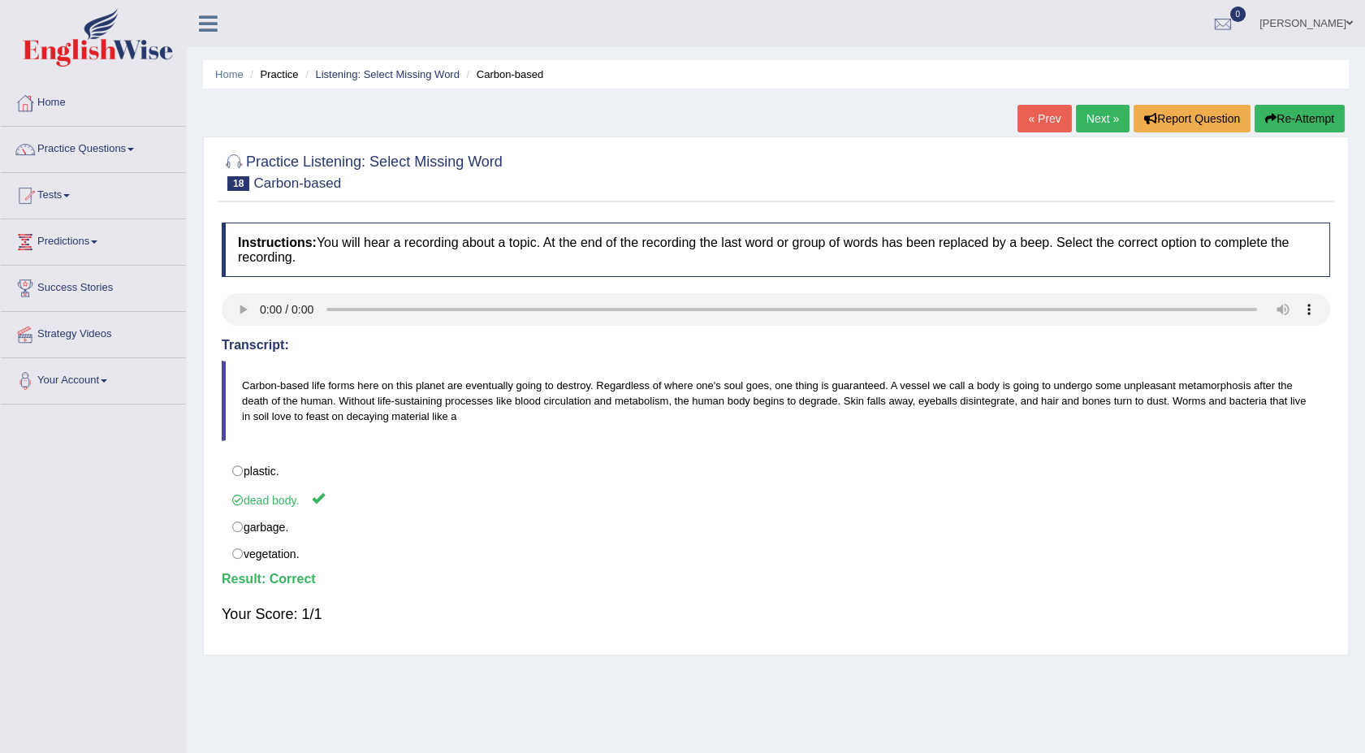
click at [1090, 114] on link "Next »" at bounding box center [1103, 119] width 54 height 28
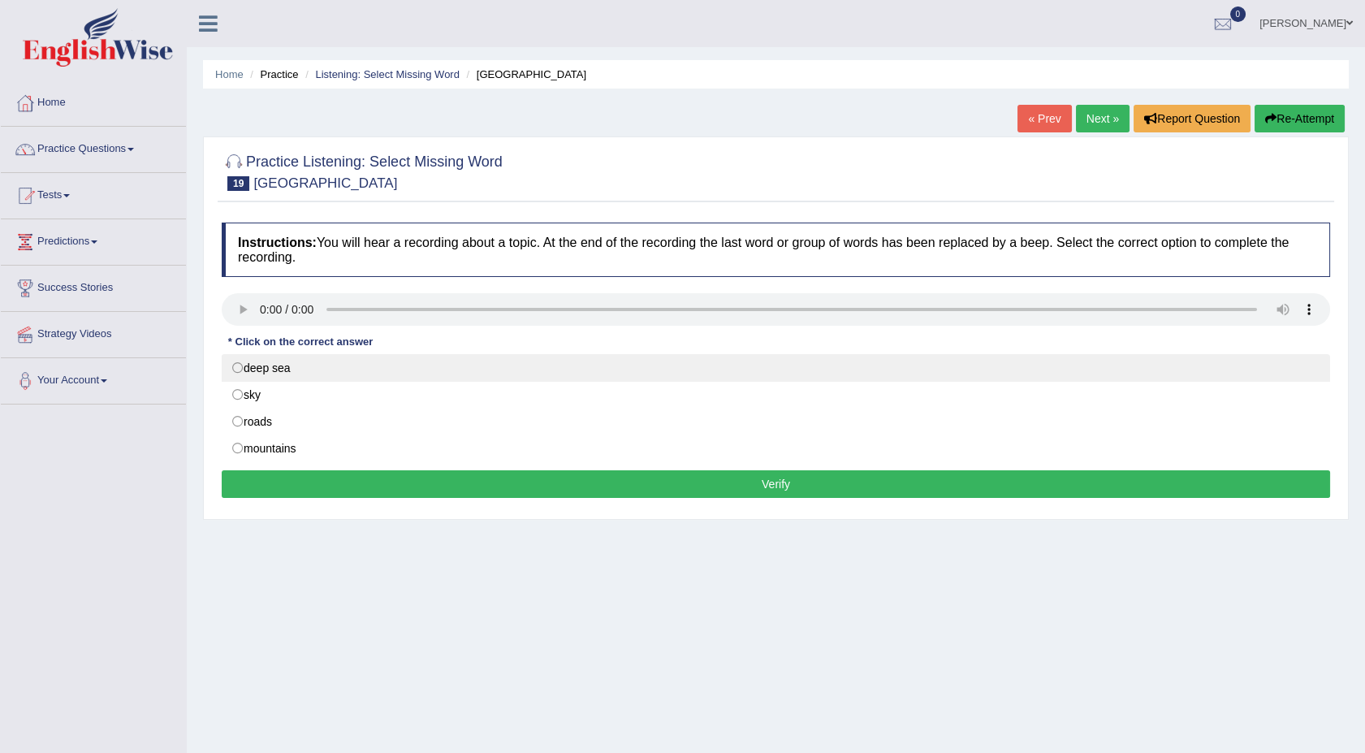
click at [234, 371] on label "deep sea" at bounding box center [776, 368] width 1108 height 28
radio input "true"
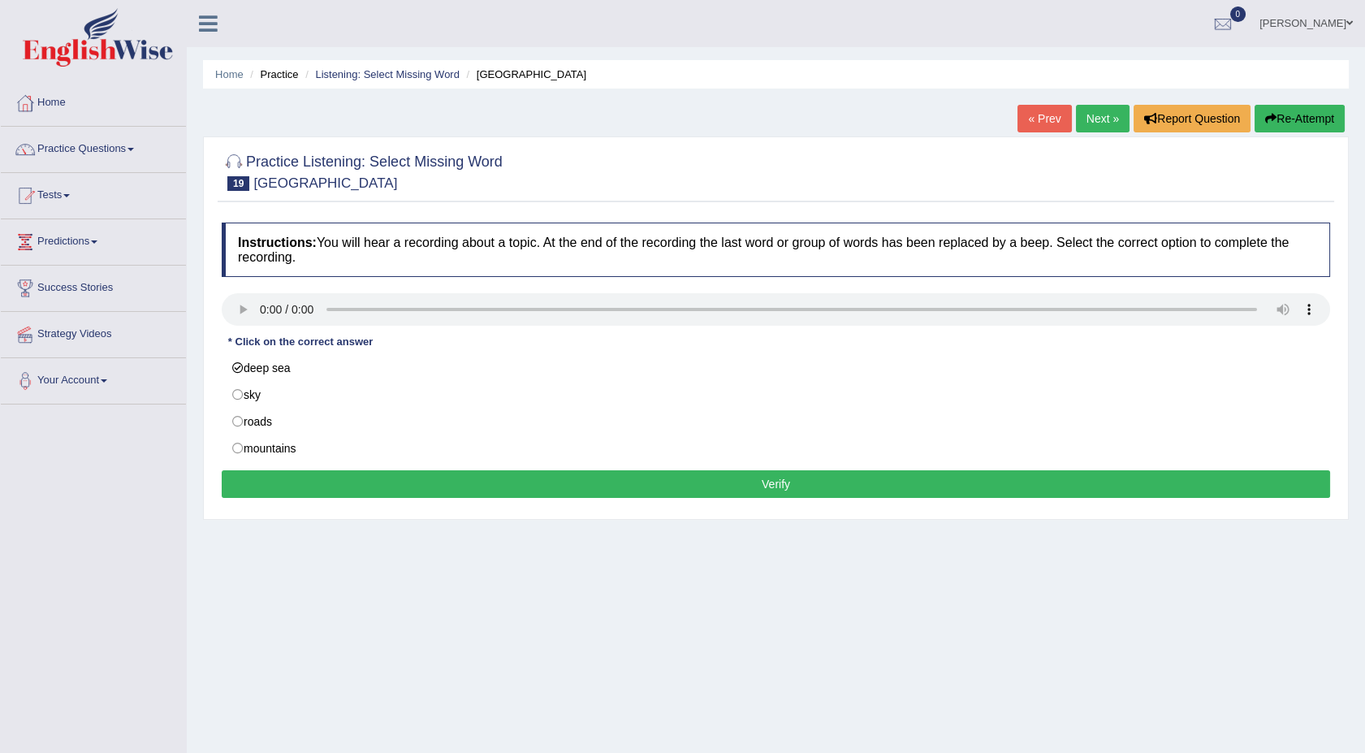
click at [349, 491] on button "Verify" at bounding box center [776, 484] width 1108 height 28
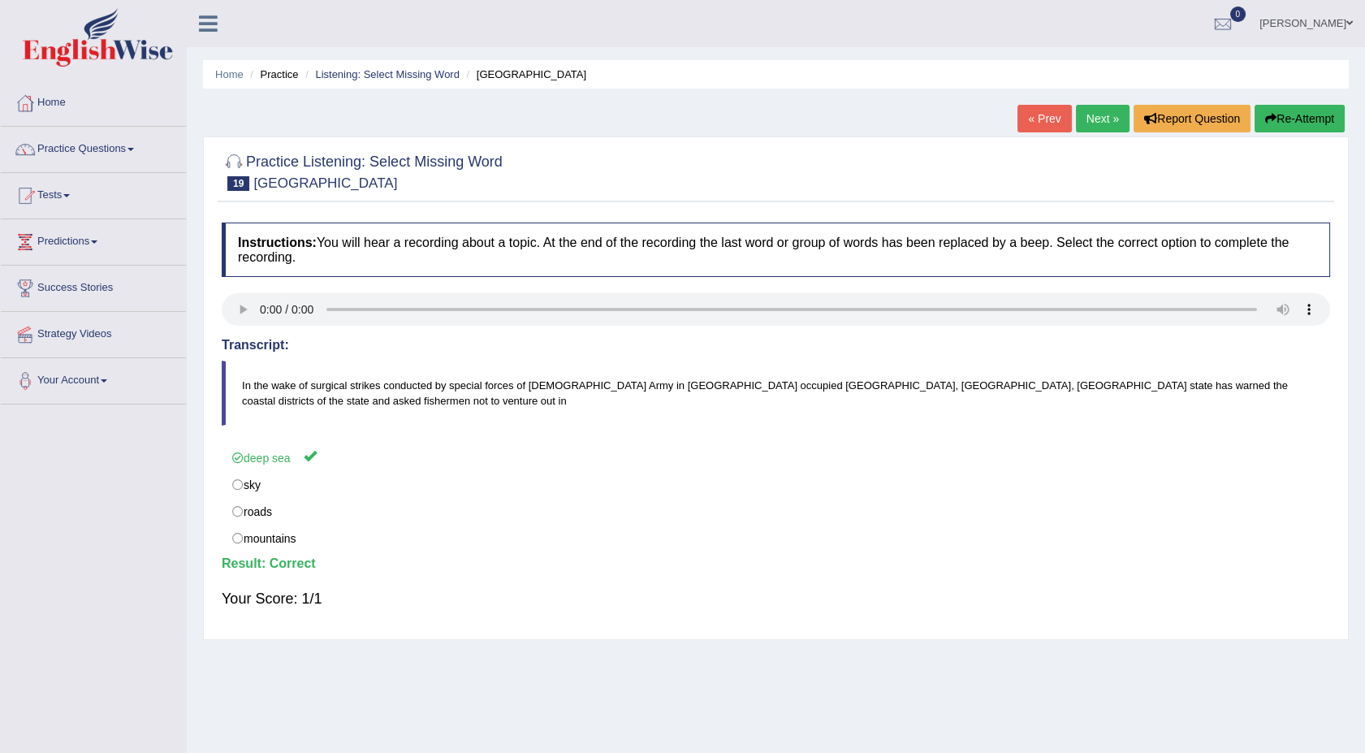
click at [1099, 114] on link "Next »" at bounding box center [1103, 119] width 54 height 28
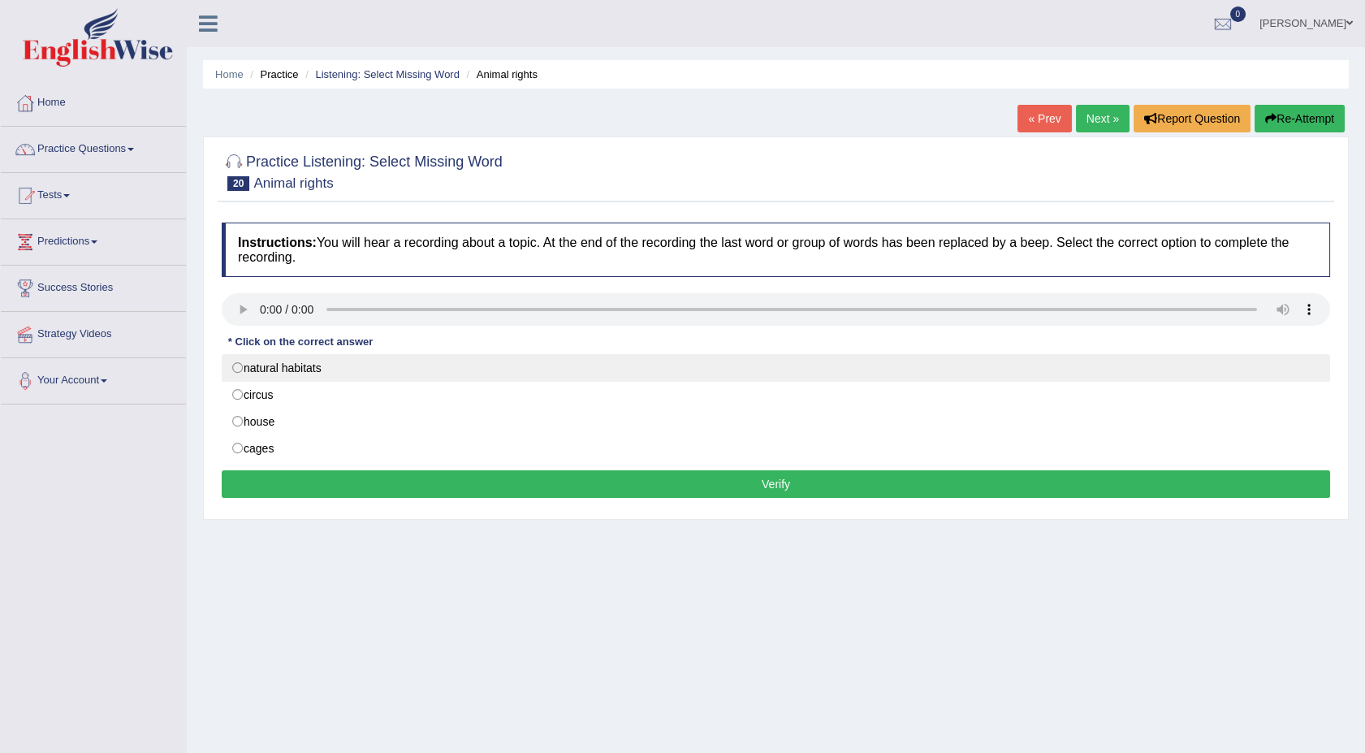
click at [236, 369] on label "natural habitats" at bounding box center [776, 368] width 1108 height 28
radio input "true"
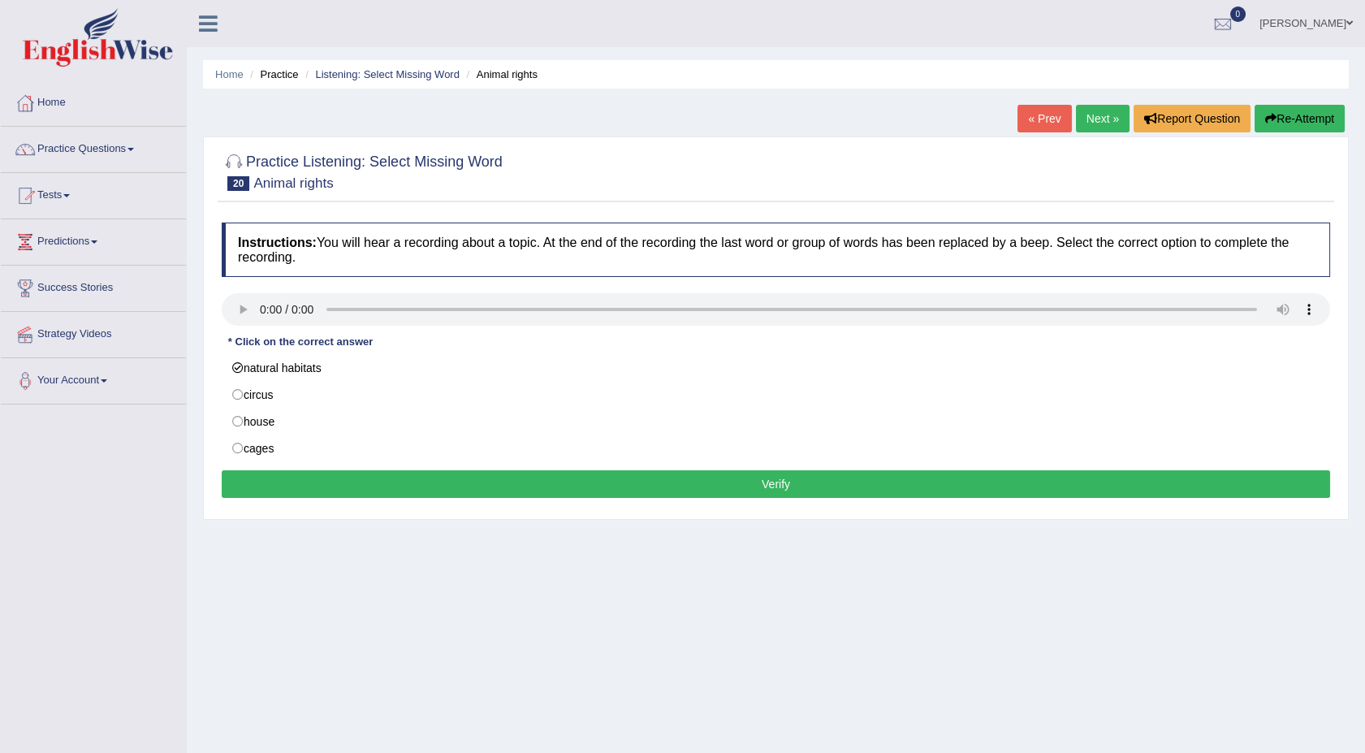
click at [378, 488] on button "Verify" at bounding box center [776, 484] width 1108 height 28
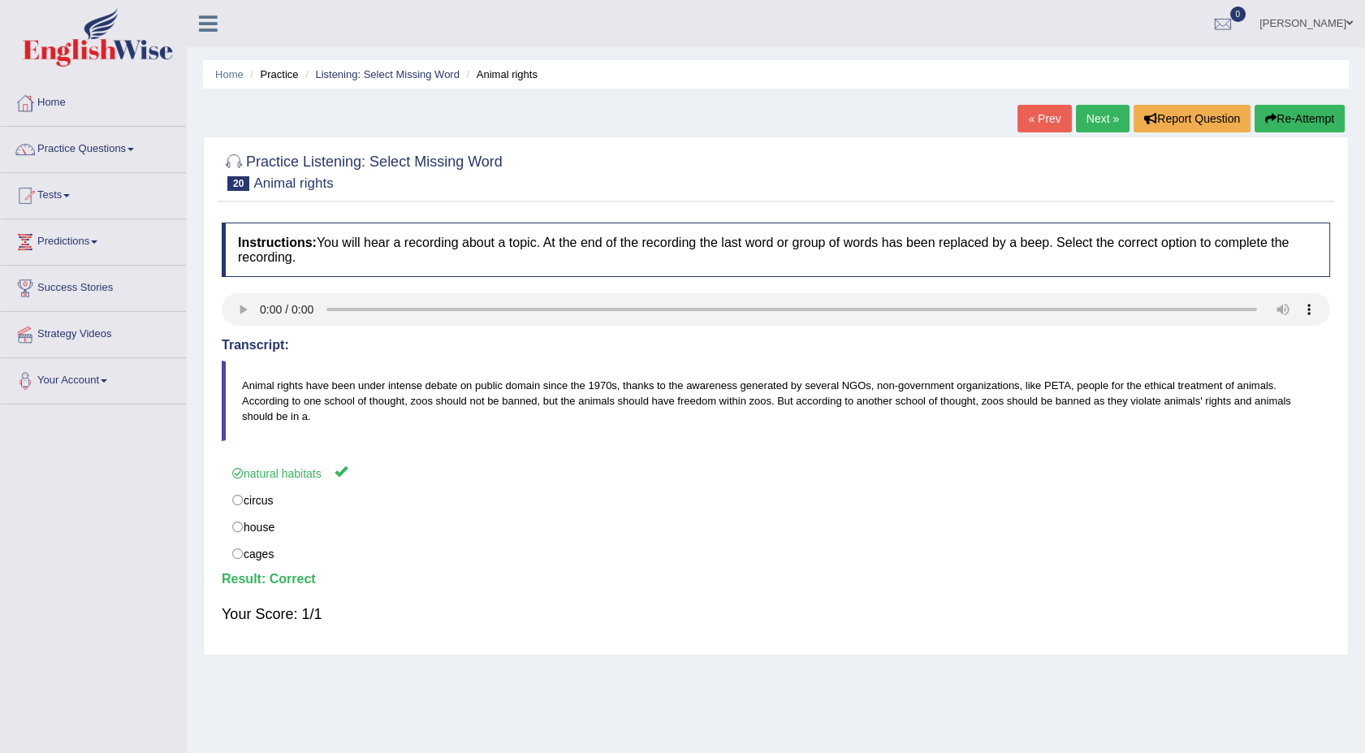
click at [134, 149] on span at bounding box center [130, 149] width 6 height 3
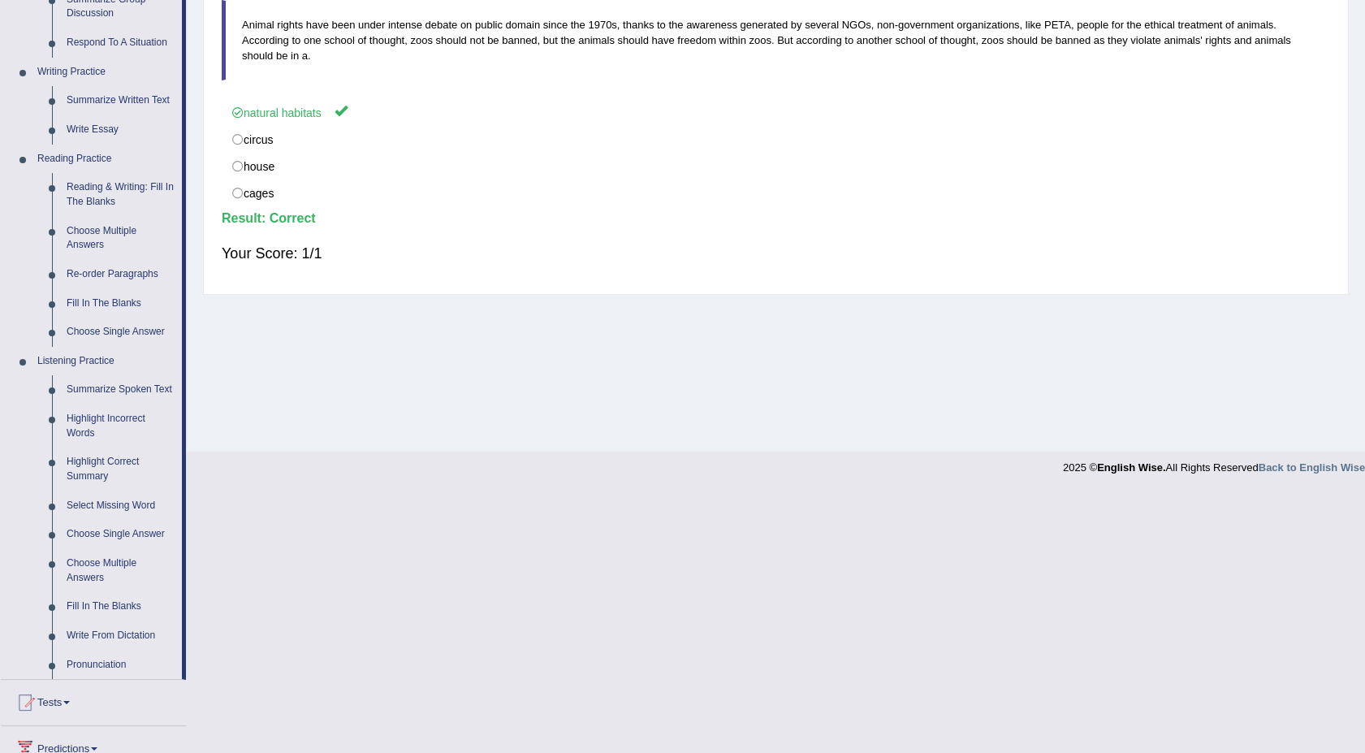
scroll to position [396, 0]
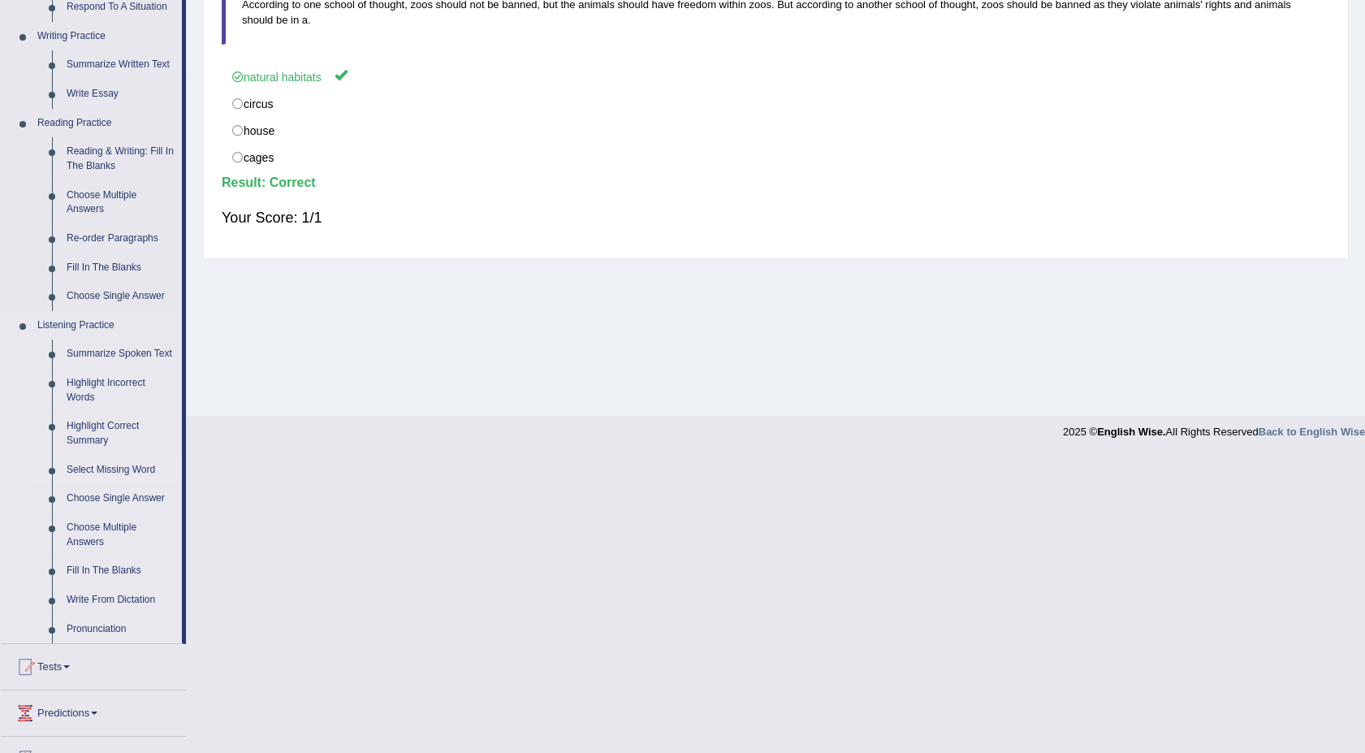
click at [84, 462] on link "Select Missing Word" at bounding box center [120, 470] width 123 height 29
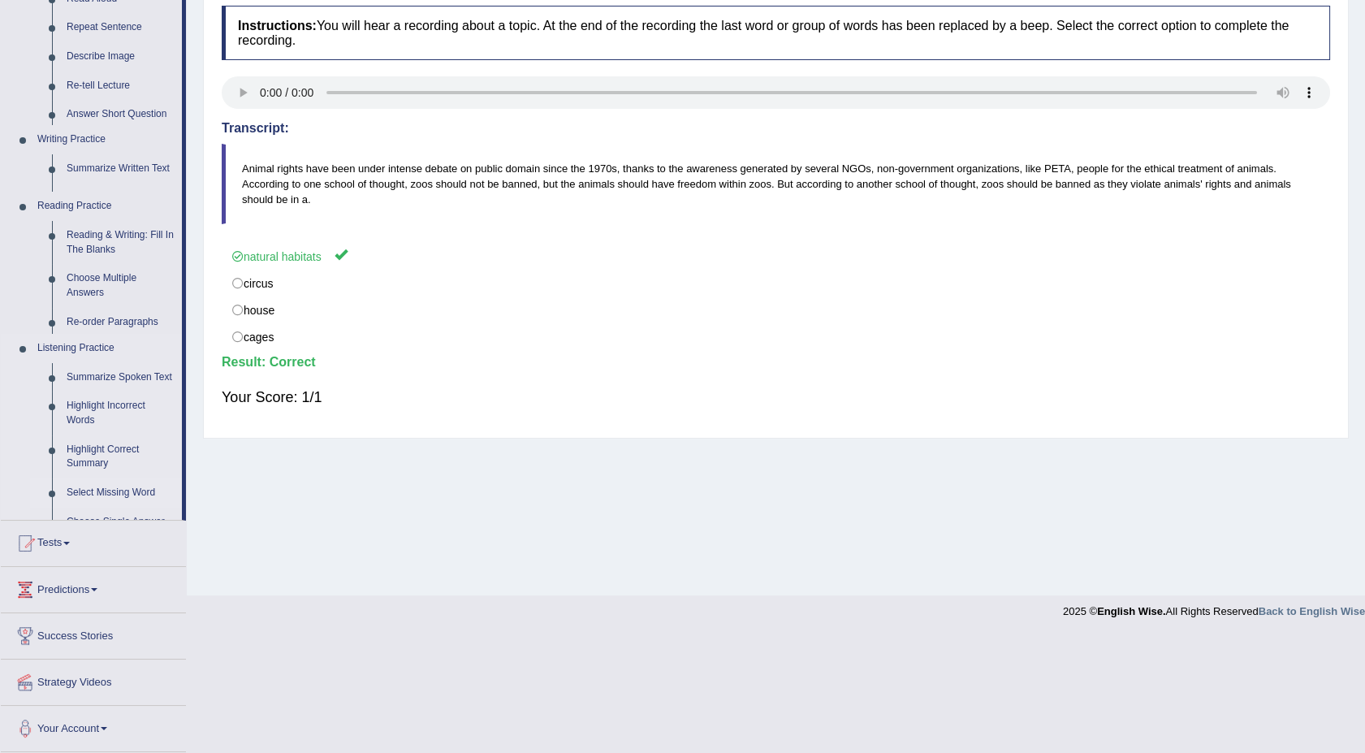
scroll to position [99, 0]
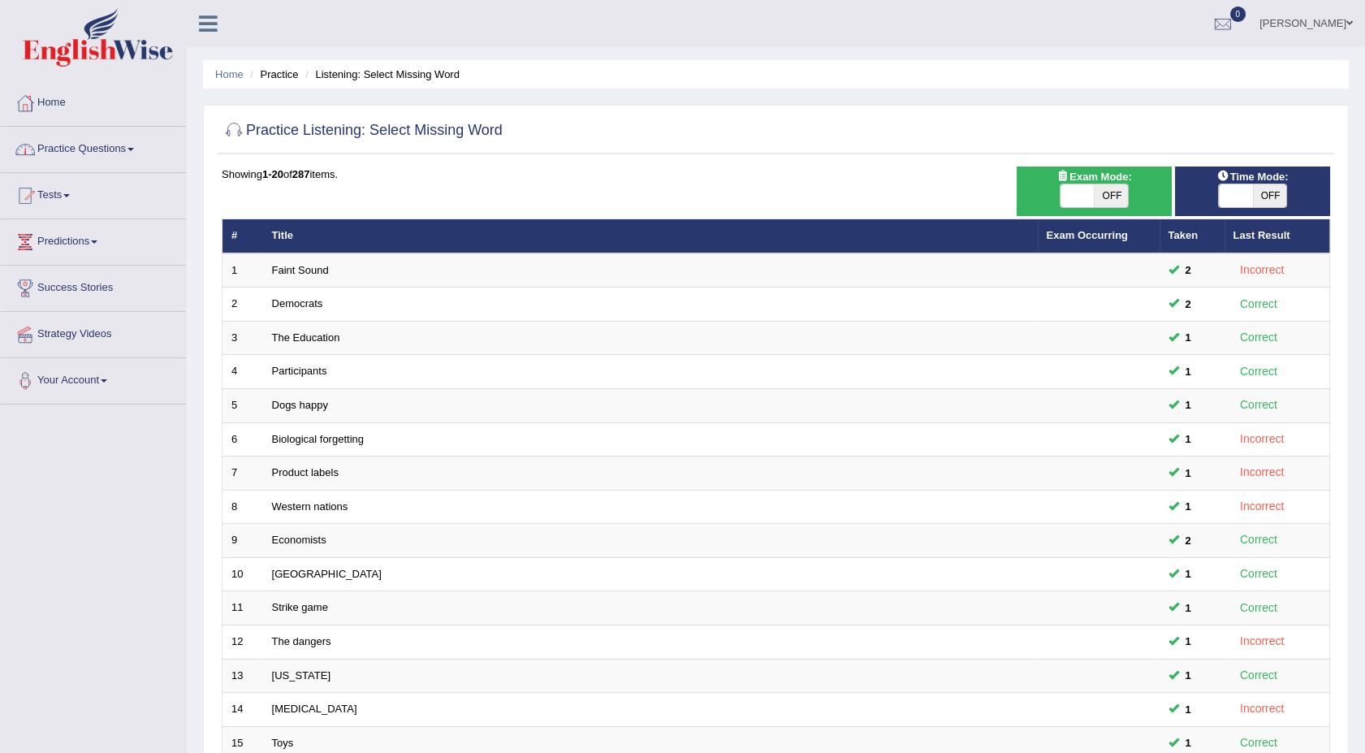
click at [74, 198] on link "Tests" at bounding box center [93, 193] width 185 height 41
click at [67, 259] on link "Take Mock Test" at bounding box center [106, 262] width 152 height 29
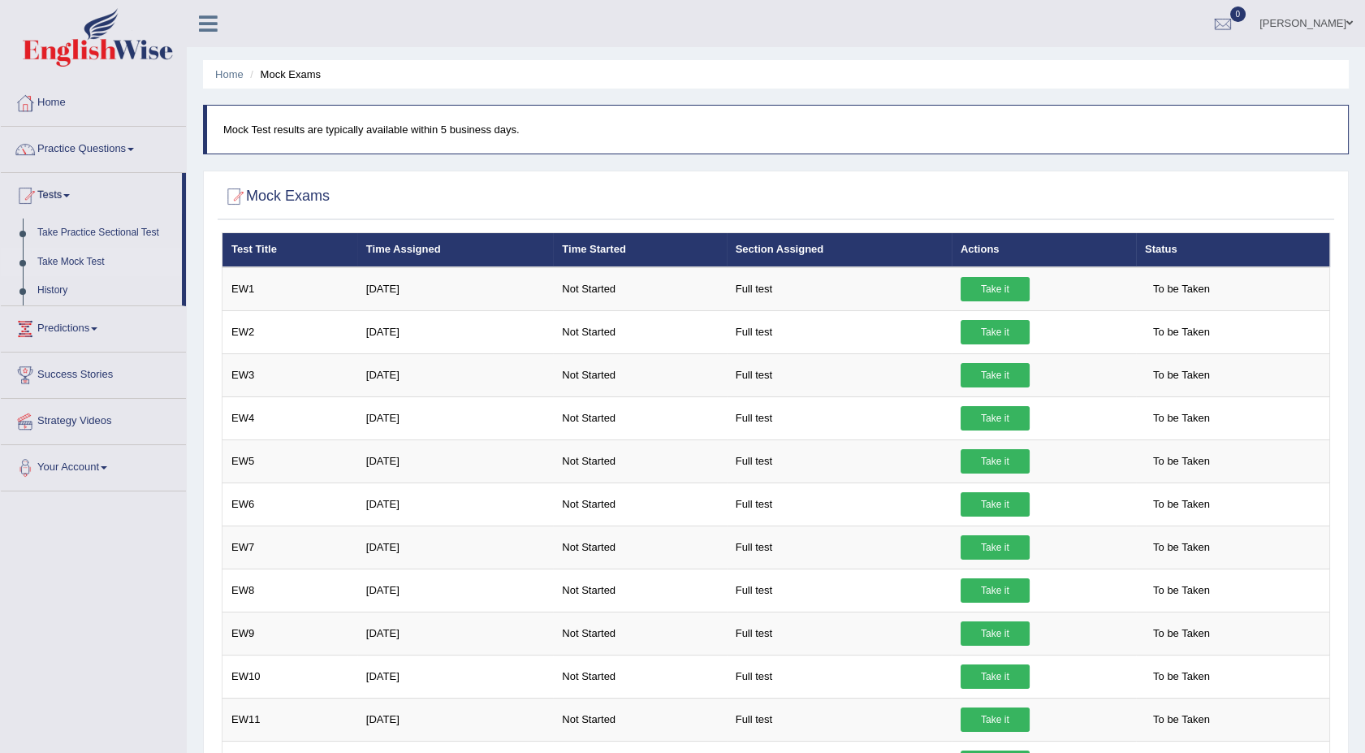
click at [132, 146] on link "Practice Questions" at bounding box center [93, 147] width 185 height 41
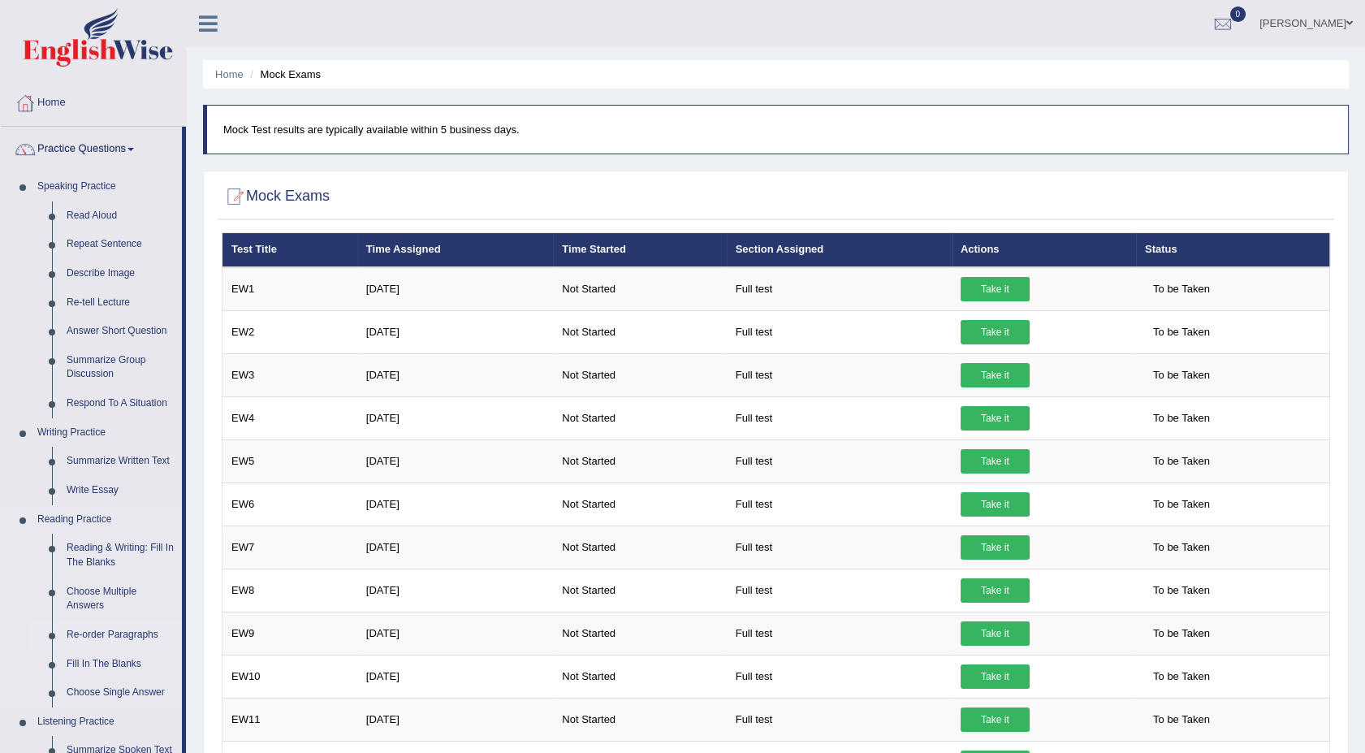
click at [113, 624] on link "Re-order Paragraphs" at bounding box center [120, 634] width 123 height 29
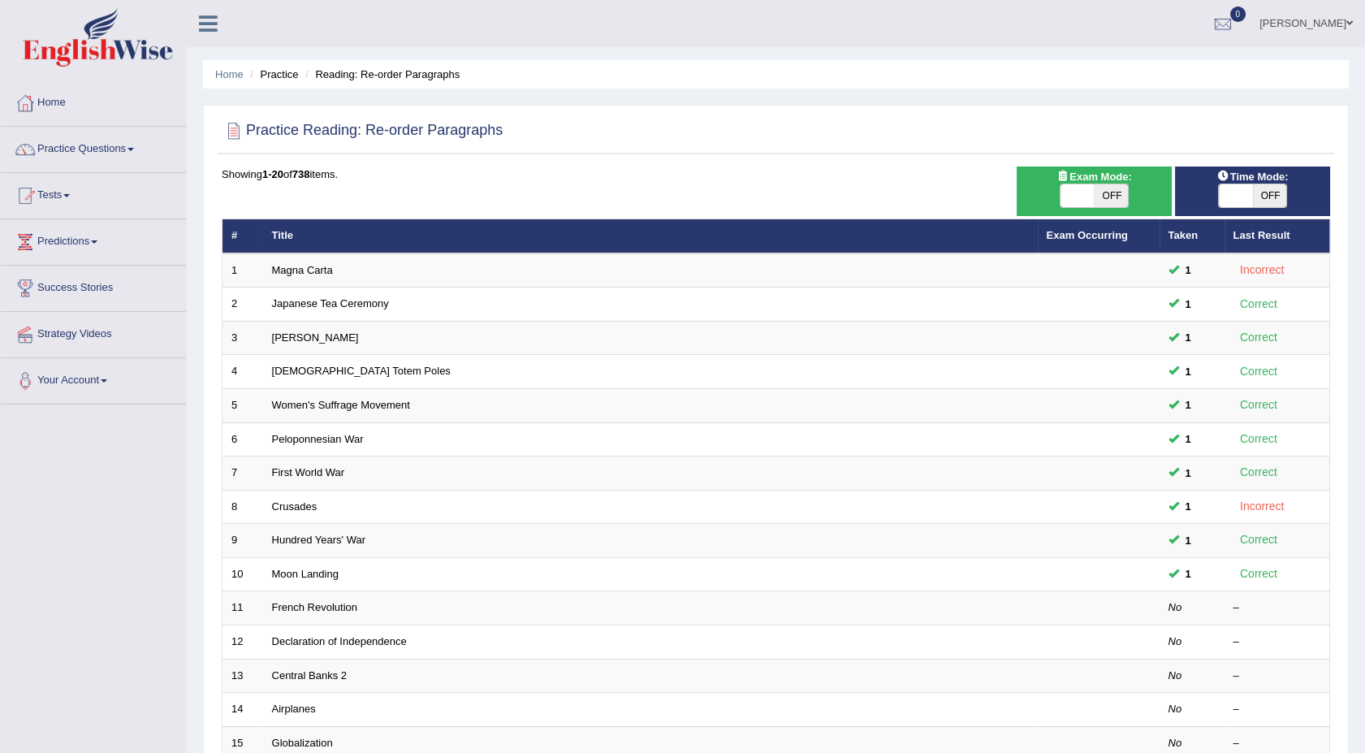
click at [1111, 185] on span "OFF" at bounding box center [1111, 195] width 34 height 23
checkbox input "true"
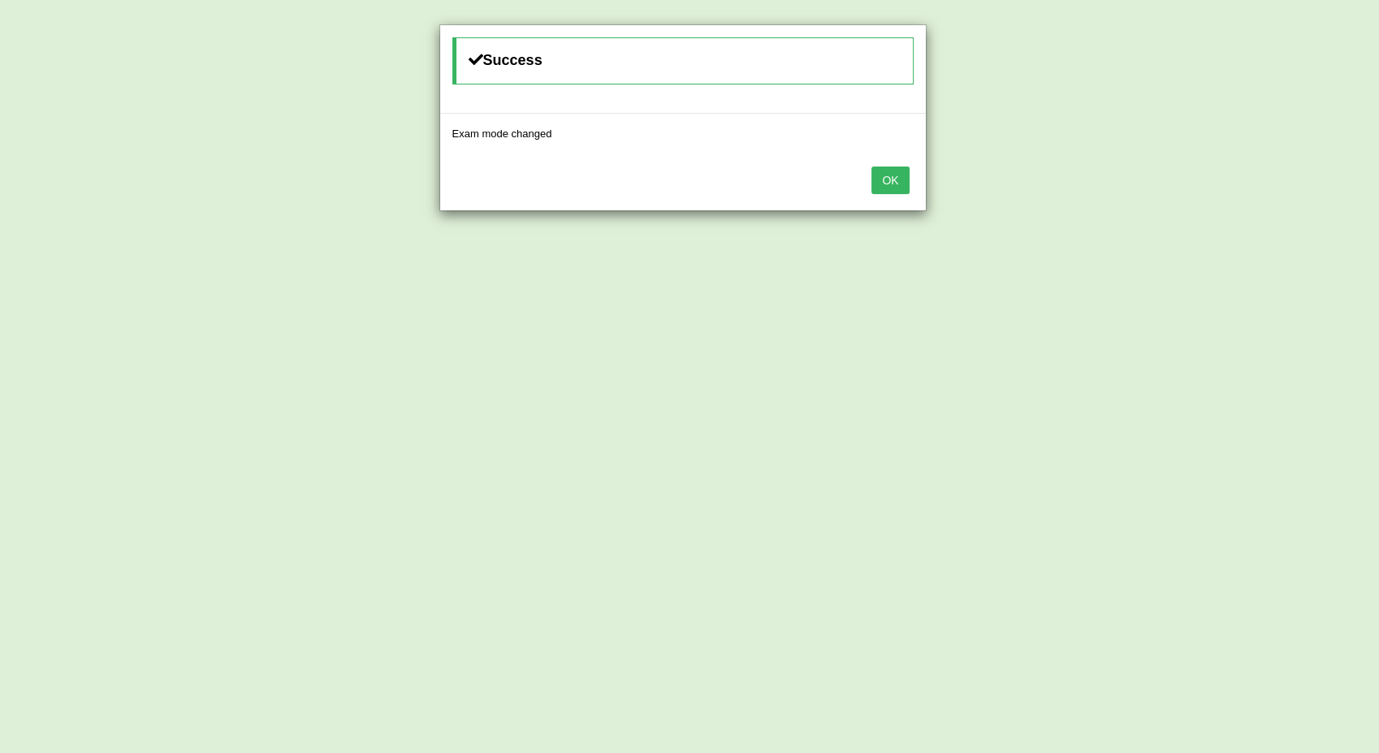
click at [892, 184] on button "OK" at bounding box center [889, 180] width 37 height 28
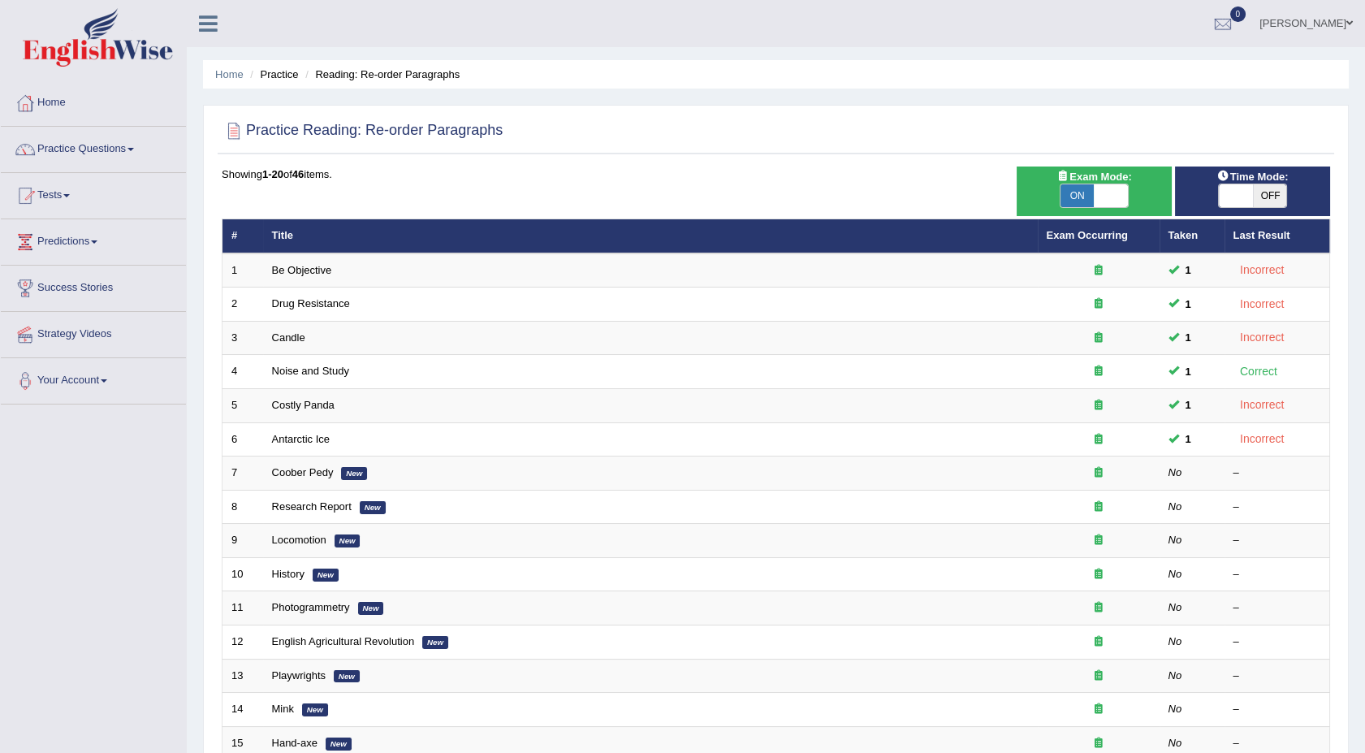
click at [1272, 192] on span "OFF" at bounding box center [1270, 195] width 34 height 23
checkbox input "true"
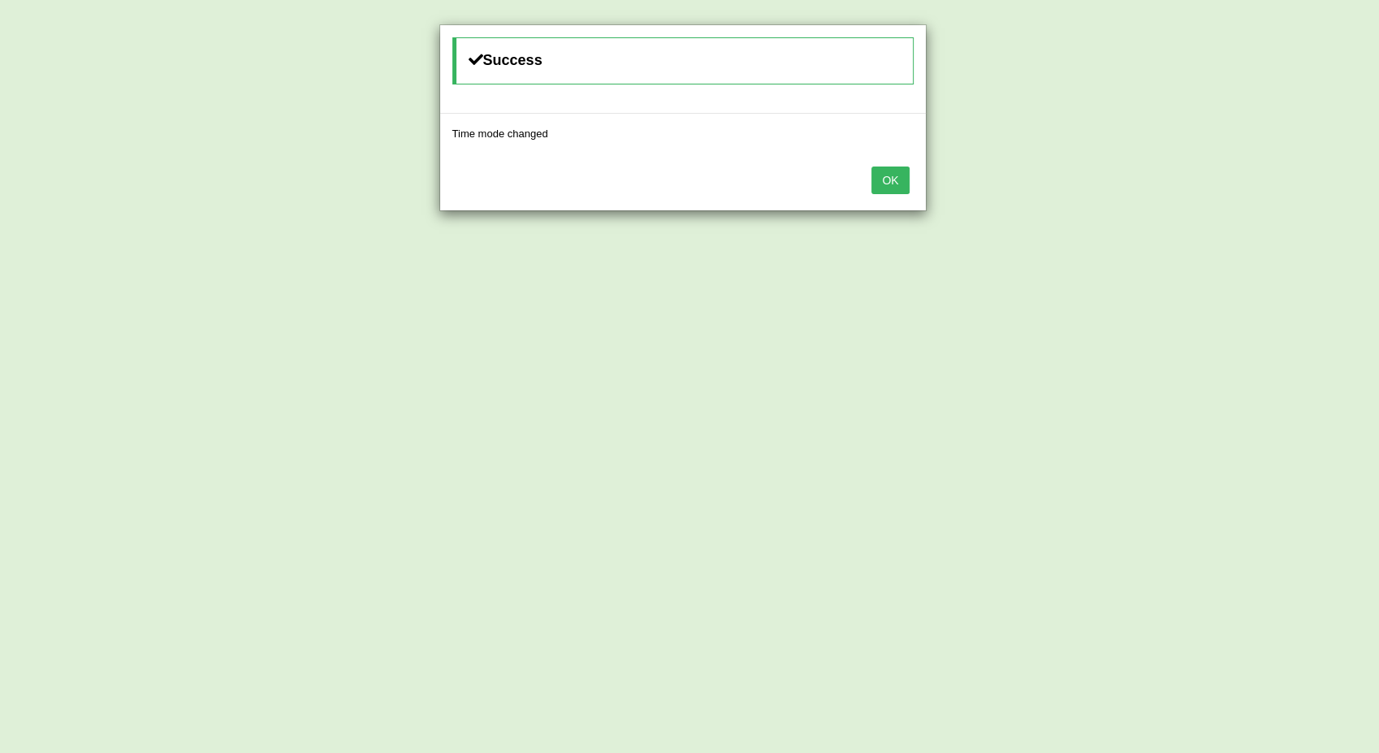
click at [883, 181] on button "OK" at bounding box center [889, 180] width 37 height 28
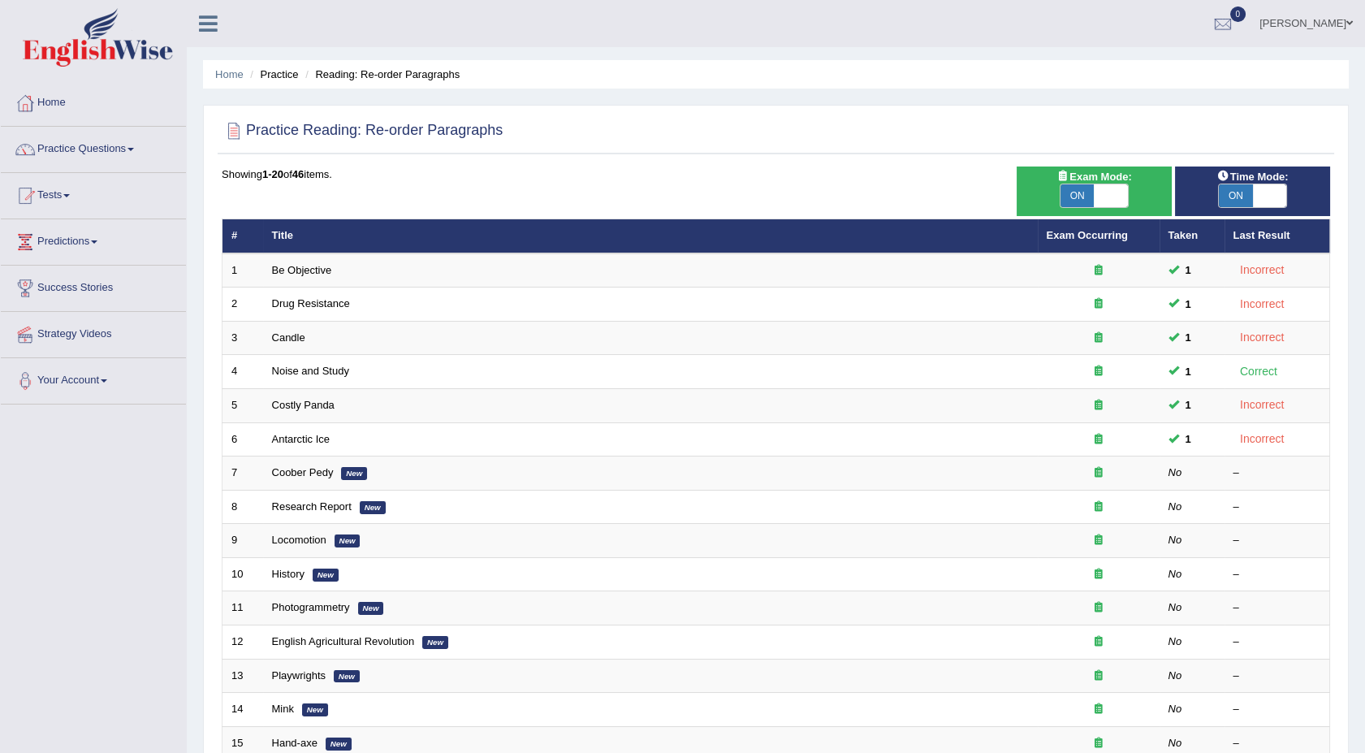
click at [1364, 740] on div "Home Practice Reading: Re-order Paragraphs Practice Reading: Re-order Paragraph…" at bounding box center [776, 517] width 1178 height 1034
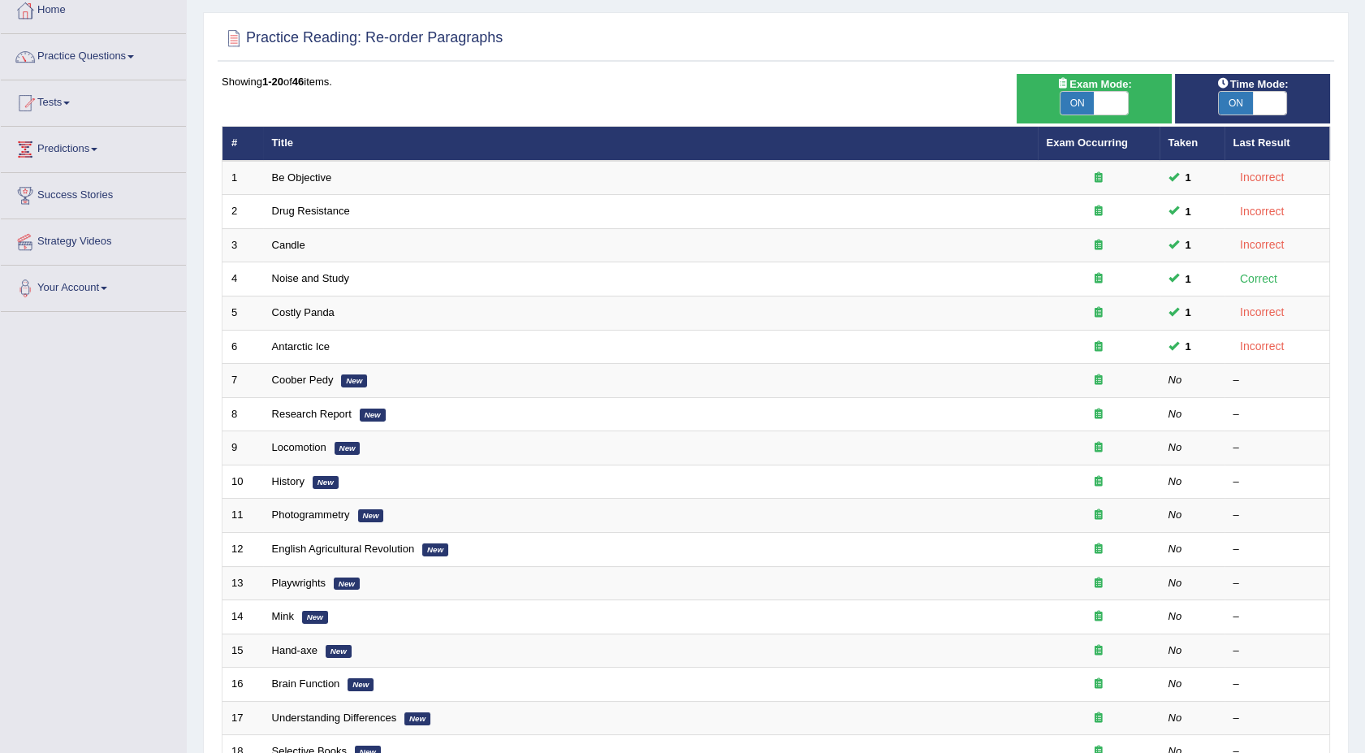
click at [1365, 660] on html "Toggle navigation Home Practice Questions Speaking Practice Read Aloud Repeat S…" at bounding box center [682, 283] width 1365 height 753
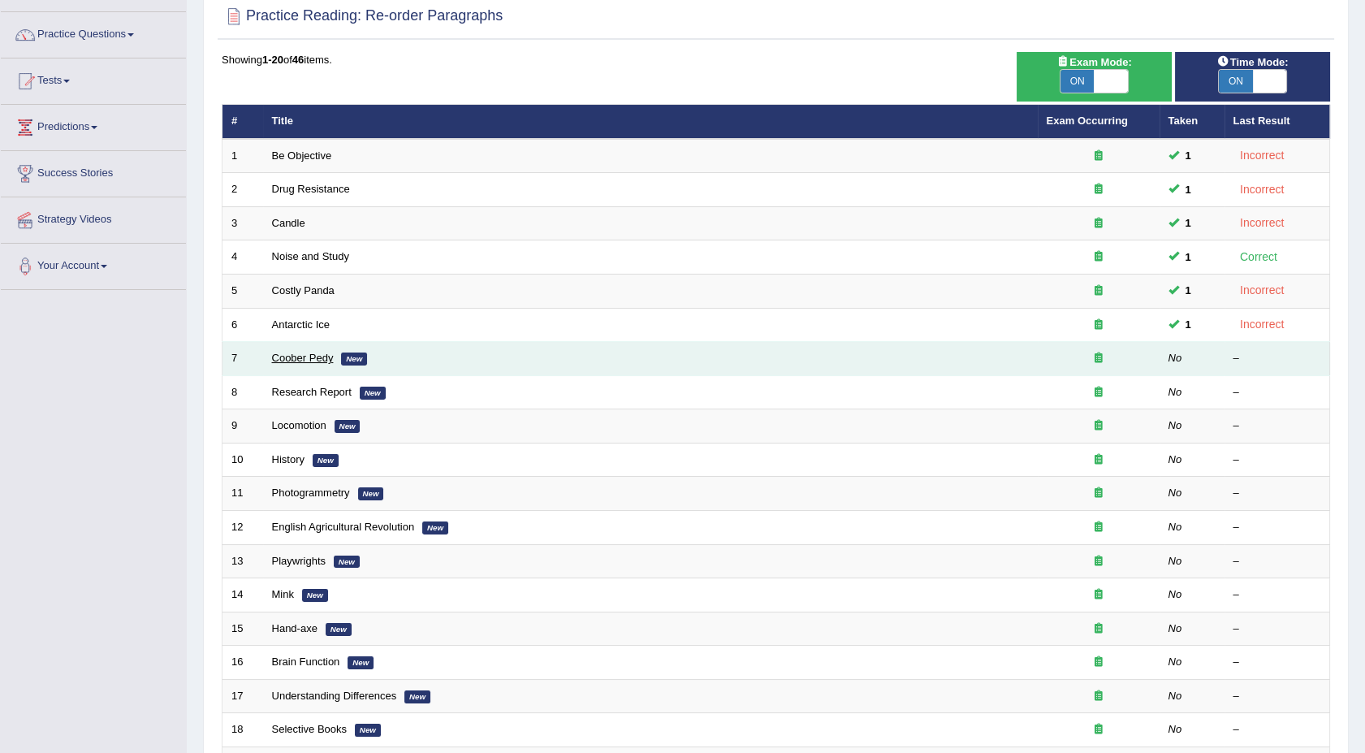
click at [287, 353] on link "Coober Pedy" at bounding box center [303, 358] width 62 height 12
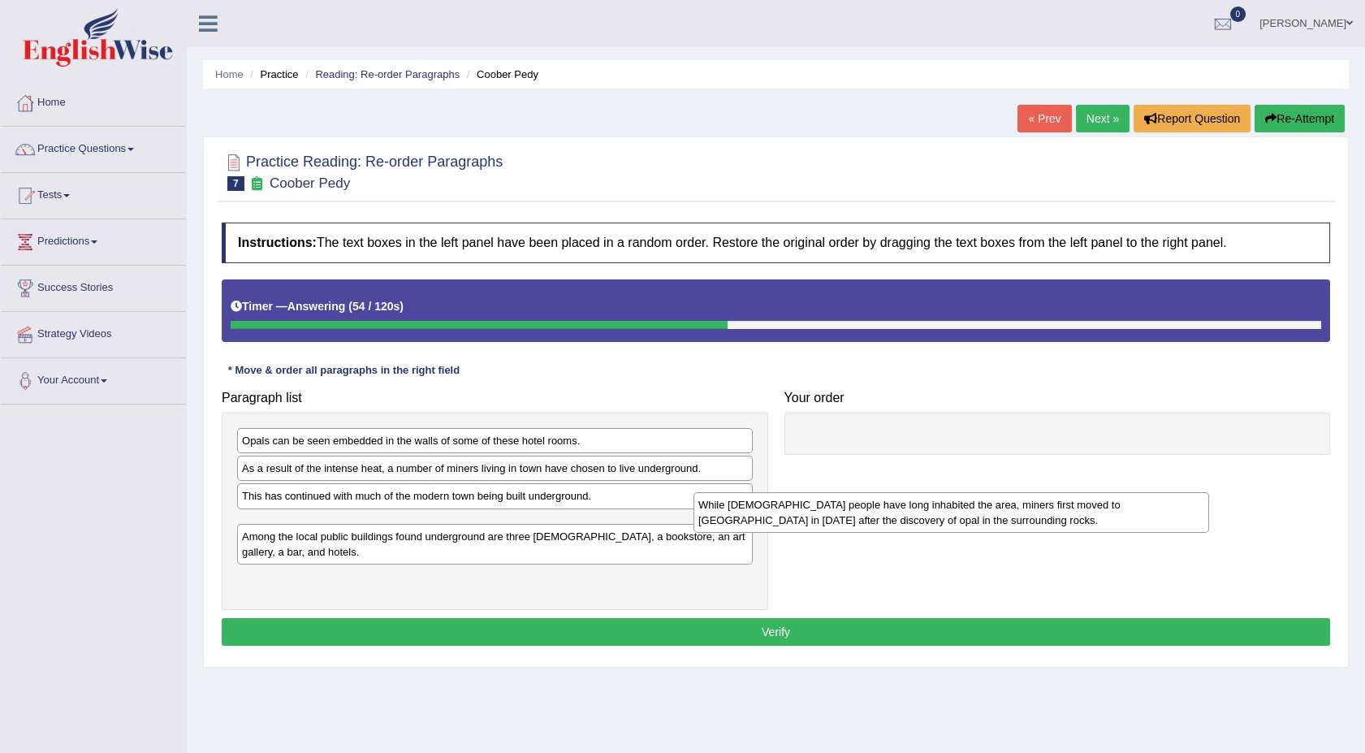
drag, startPoint x: 291, startPoint y: 482, endPoint x: 762, endPoint y: 519, distance: 471.5
click at [762, 519] on div "While Aboriginal people have long inhabited the area, miners first moved to Coo…" at bounding box center [951, 512] width 516 height 41
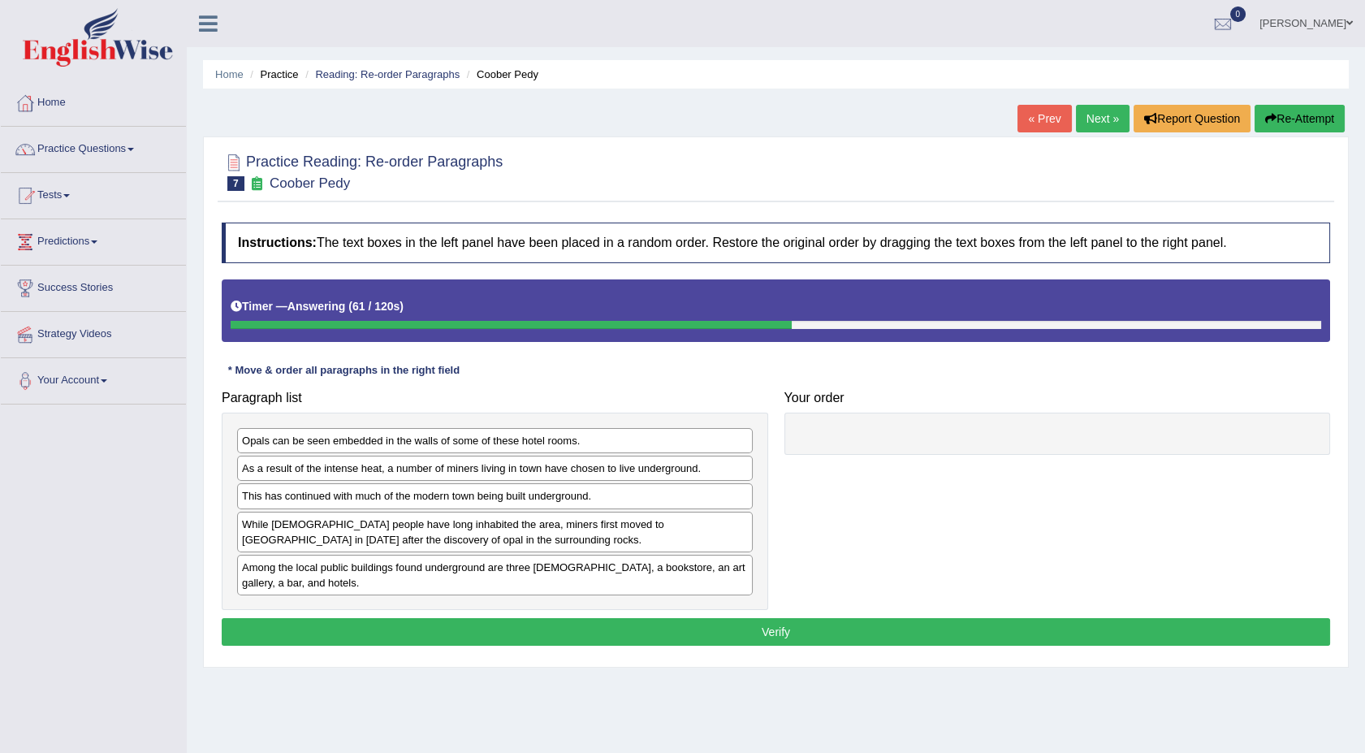
drag, startPoint x: 770, startPoint y: 509, endPoint x: 477, endPoint y: 530, distance: 293.9
click at [477, 530] on div "Paragraph list Opals can be seen embedded in the walls of some of these hotel r…" at bounding box center [495, 495] width 563 height 227
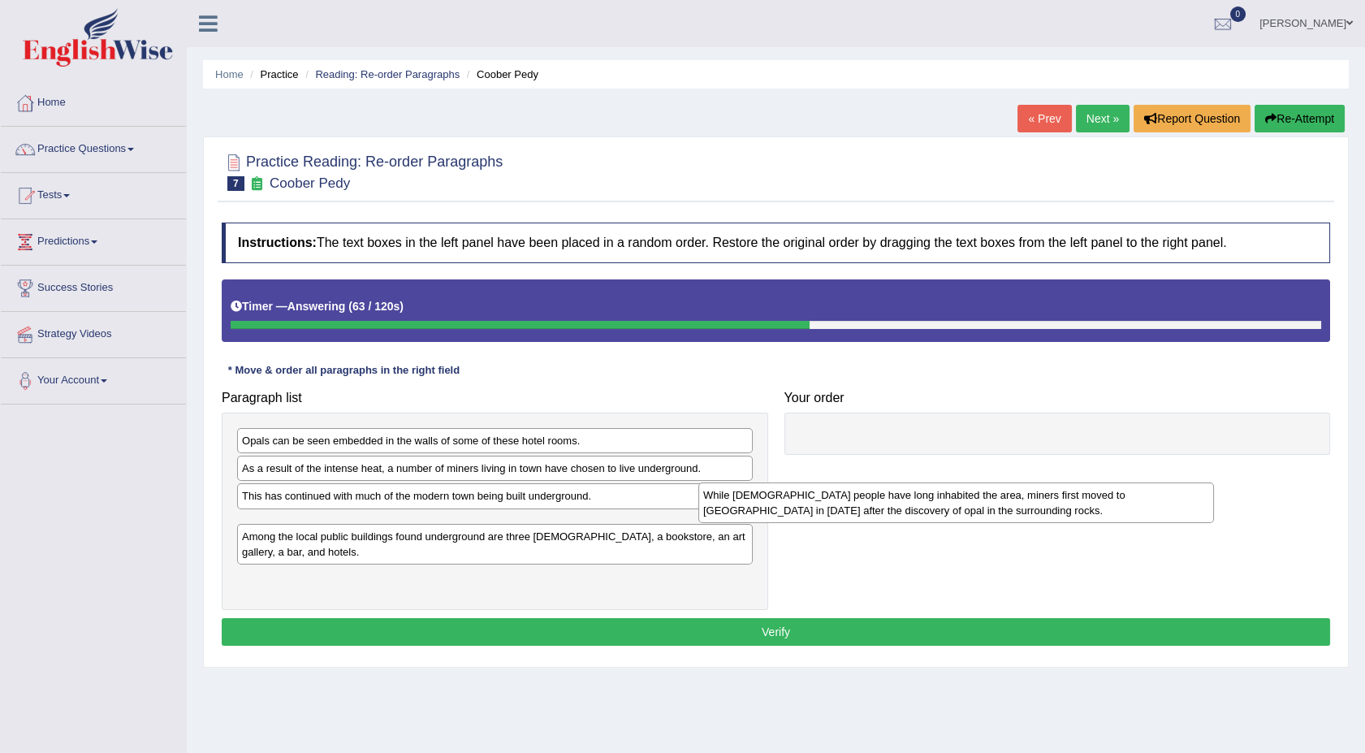
drag, startPoint x: 473, startPoint y: 530, endPoint x: 969, endPoint y: 497, distance: 496.4
click at [969, 497] on div "While Aboriginal people have long inhabited the area, miners first moved to Coo…" at bounding box center [956, 502] width 516 height 41
drag, startPoint x: 296, startPoint y: 529, endPoint x: 818, endPoint y: 477, distance: 524.7
click at [818, 485] on div "While Aboriginal people have long inhabited the area, miners first moved to Coo…" at bounding box center [964, 505] width 516 height 41
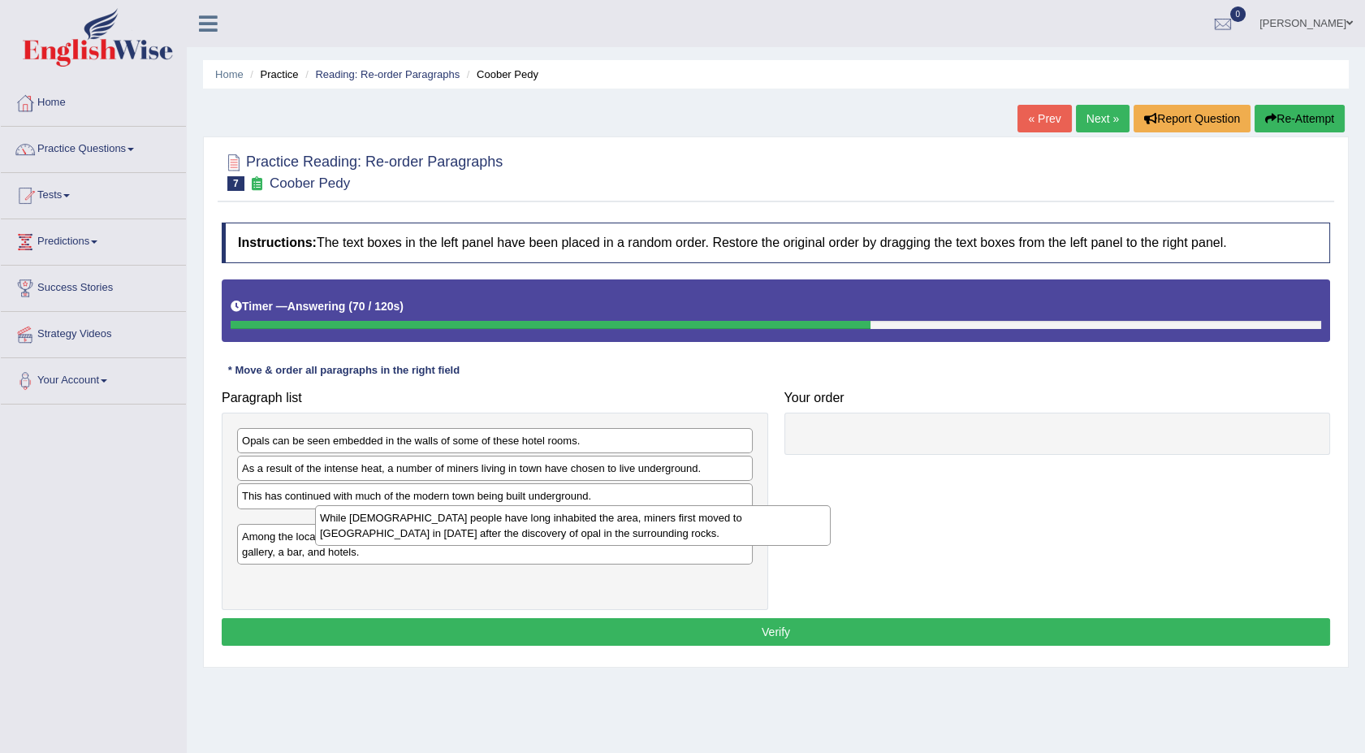
drag, startPoint x: 334, startPoint y: 529, endPoint x: 758, endPoint y: 489, distance: 425.7
click at [741, 505] on div "While Aboriginal people have long inhabited the area, miners first moved to Coo…" at bounding box center [573, 525] width 516 height 41
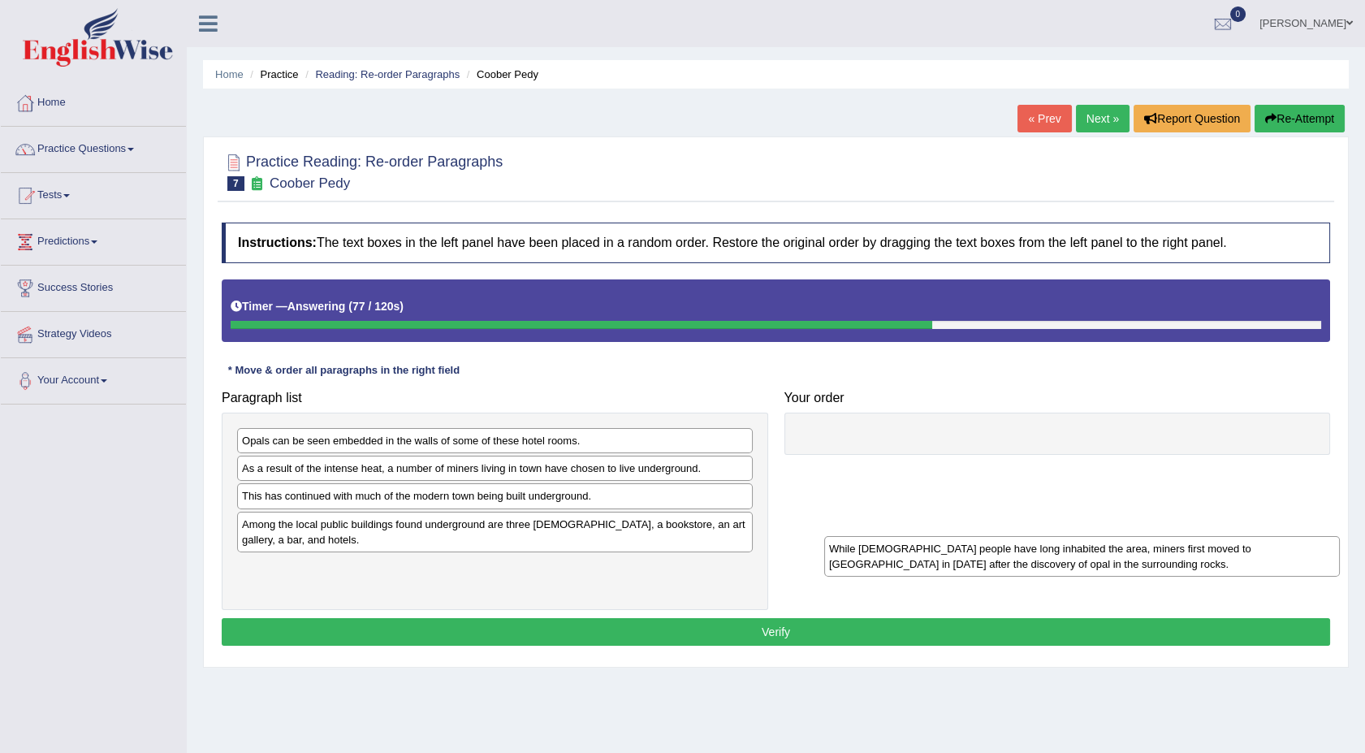
drag, startPoint x: 286, startPoint y: 507, endPoint x: 893, endPoint y: 558, distance: 609.5
click at [893, 558] on div "While Aboriginal people have long inhabited the area, miners first moved to Coo…" at bounding box center [1082, 556] width 516 height 41
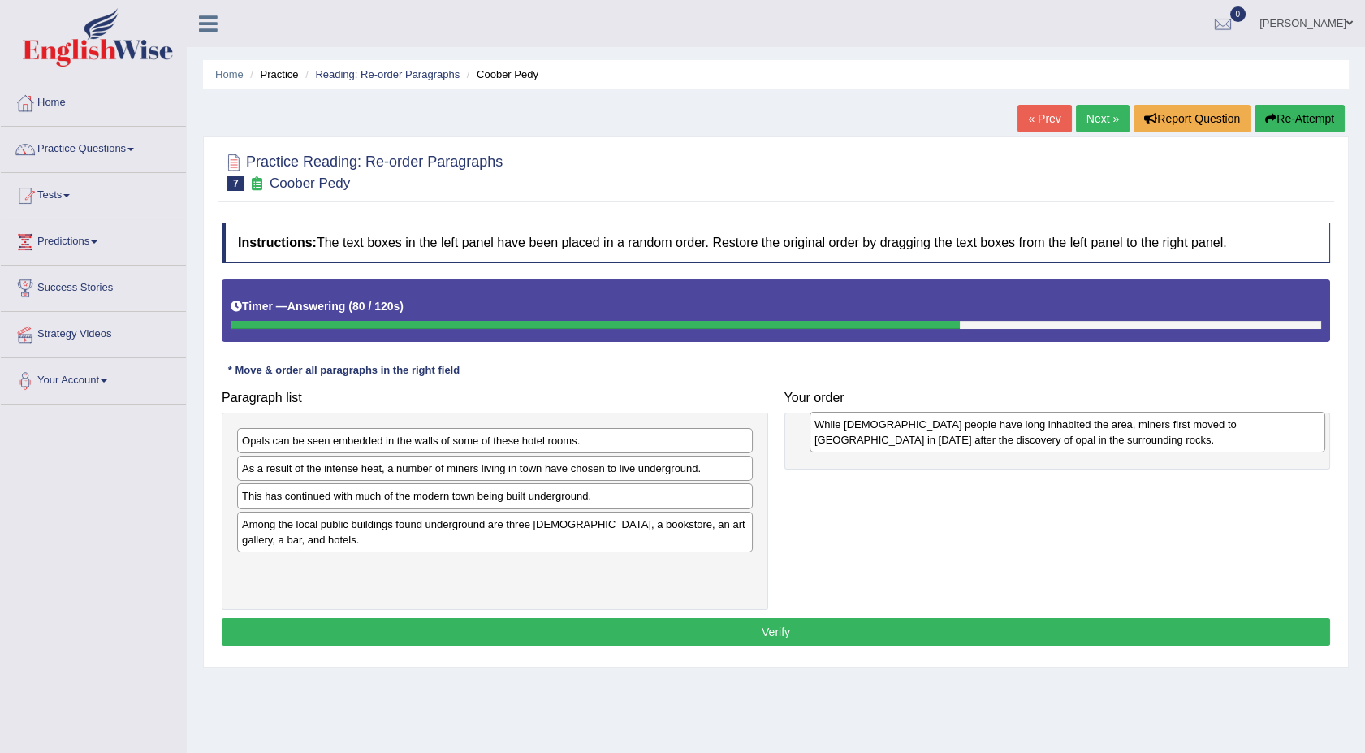
drag, startPoint x: 260, startPoint y: 581, endPoint x: 832, endPoint y: 439, distance: 589.8
click at [832, 439] on div "While Aboriginal people have long inhabited the area, miners first moved to Coo…" at bounding box center [1068, 432] width 516 height 41
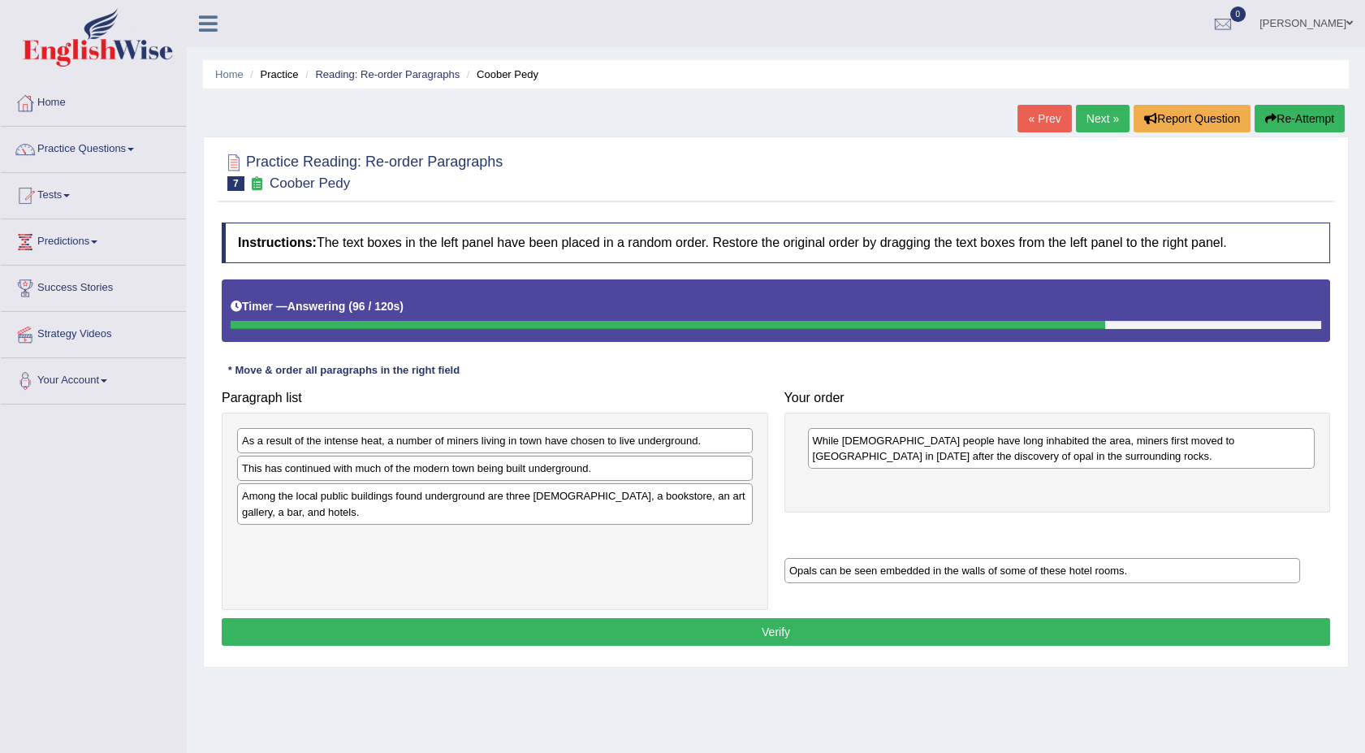
drag, startPoint x: 368, startPoint y: 442, endPoint x: 922, endPoint y: 568, distance: 568.7
click at [922, 568] on div "Opals can be seen embedded in the walls of some of these hotel rooms." at bounding box center [1042, 570] width 516 height 25
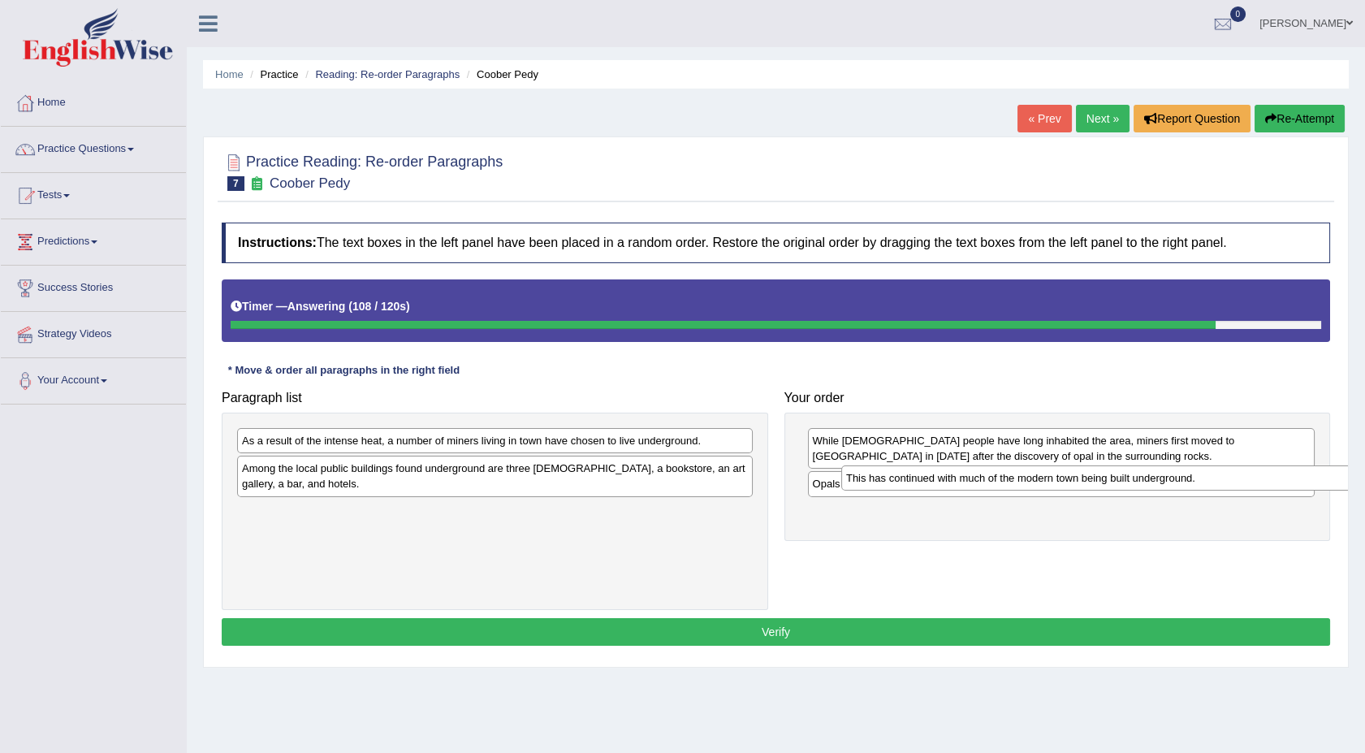
drag, startPoint x: 421, startPoint y: 477, endPoint x: 1038, endPoint y: 489, distance: 616.4
click at [1038, 489] on div "This has continued with much of the modern town being built underground." at bounding box center [1099, 477] width 516 height 25
drag, startPoint x: 911, startPoint y: 485, endPoint x: 923, endPoint y: 516, distance: 33.9
click at [923, 516] on div "Opals can be seen embedded in the walls of some of these hotel rooms." at bounding box center [1072, 515] width 507 height 25
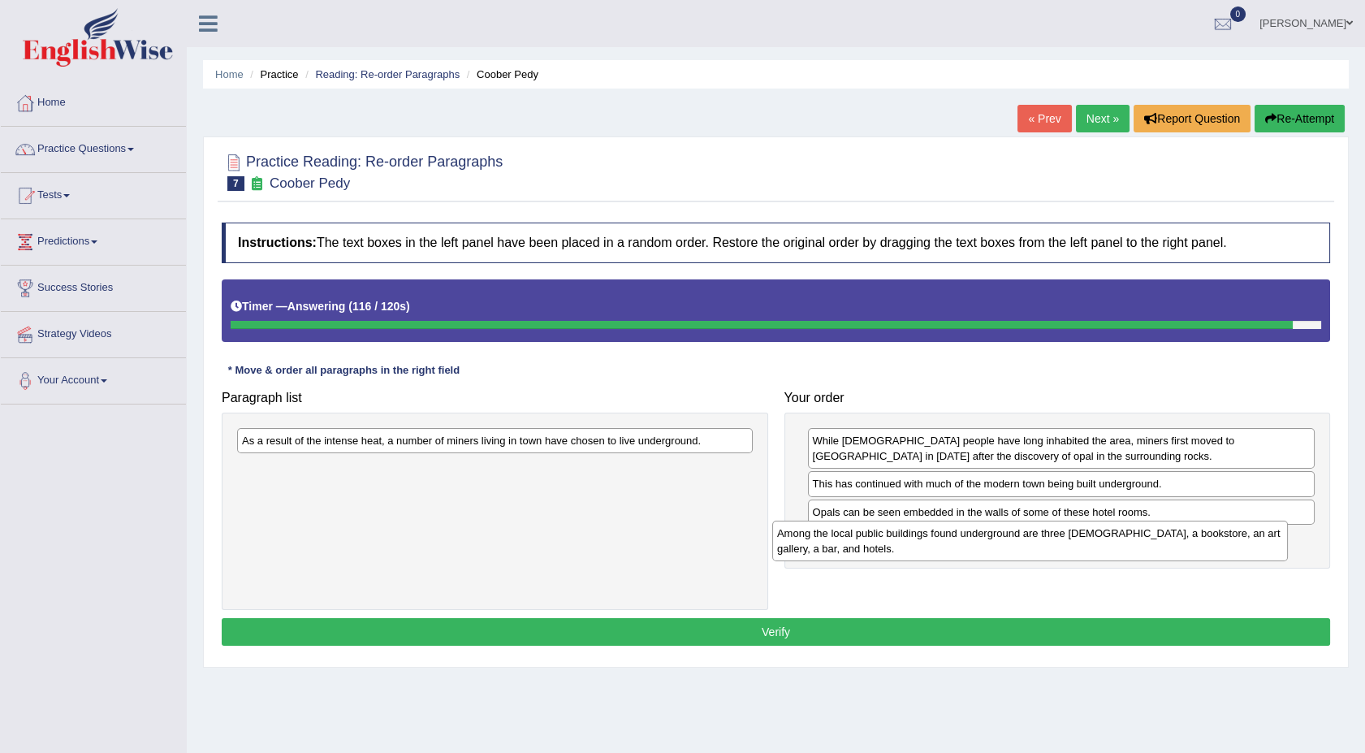
drag, startPoint x: 469, startPoint y: 477, endPoint x: 1004, endPoint y: 542, distance: 539.0
click at [1004, 542] on div "Among the local public buildings found underground are three churches, a bookst…" at bounding box center [1030, 540] width 516 height 41
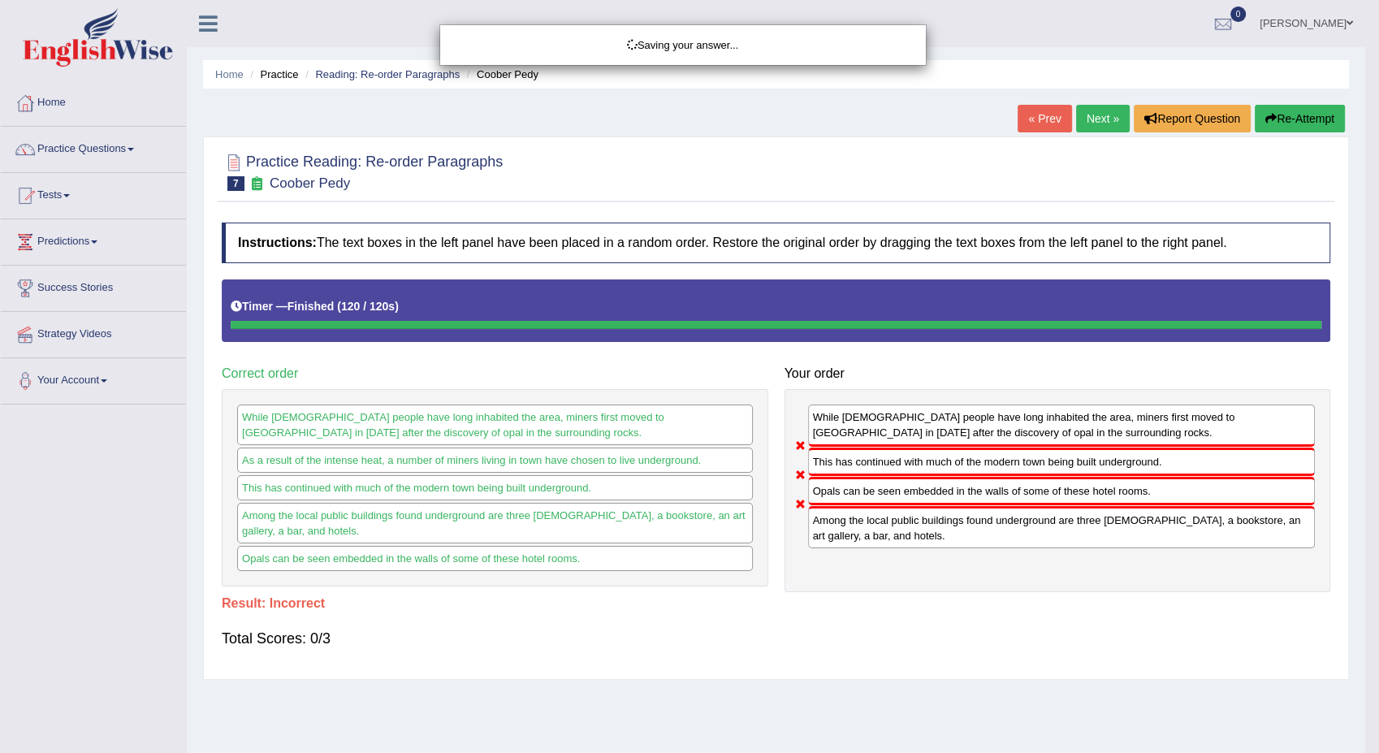
drag, startPoint x: 560, startPoint y: 435, endPoint x: 1048, endPoint y: 555, distance: 502.6
click at [1048, 555] on body "Toggle navigation Home Practice Questions Speaking Practice Read Aloud Repeat S…" at bounding box center [689, 376] width 1379 height 753
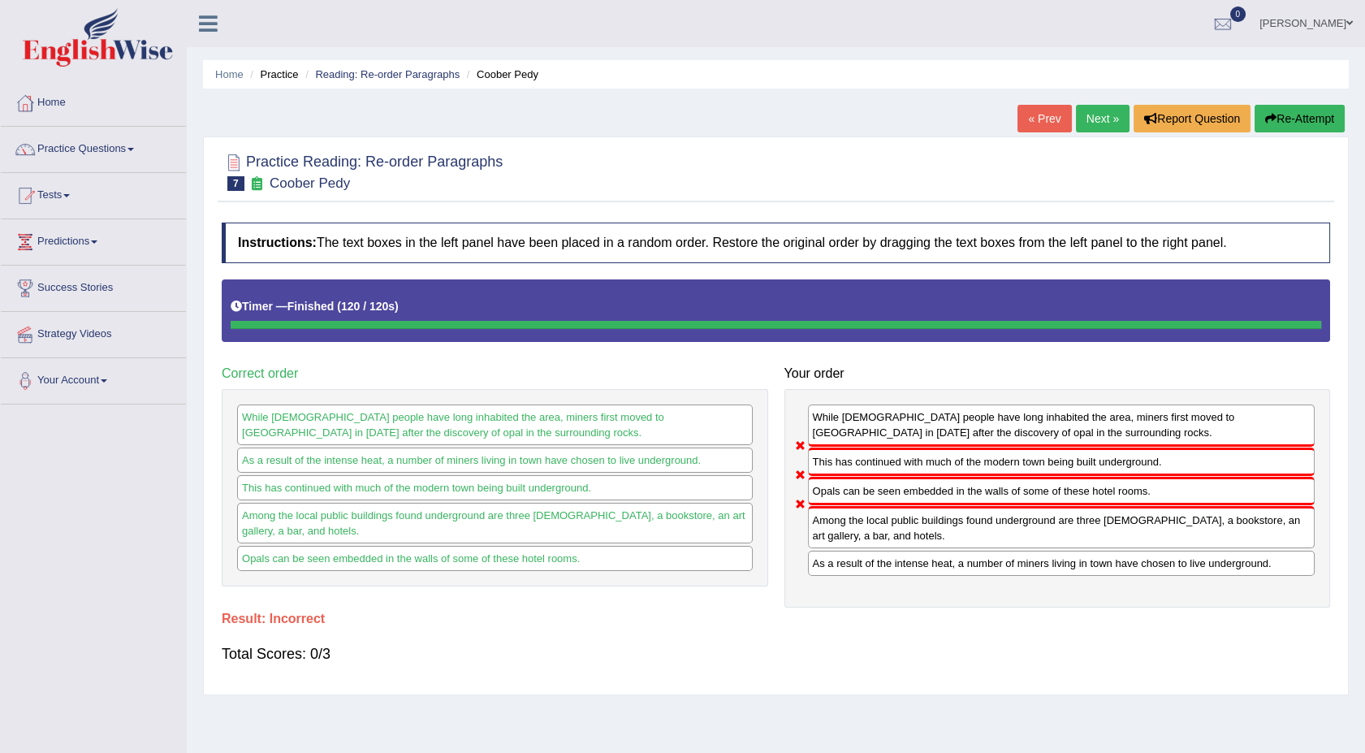
click at [1090, 115] on link "Next »" at bounding box center [1103, 119] width 54 height 28
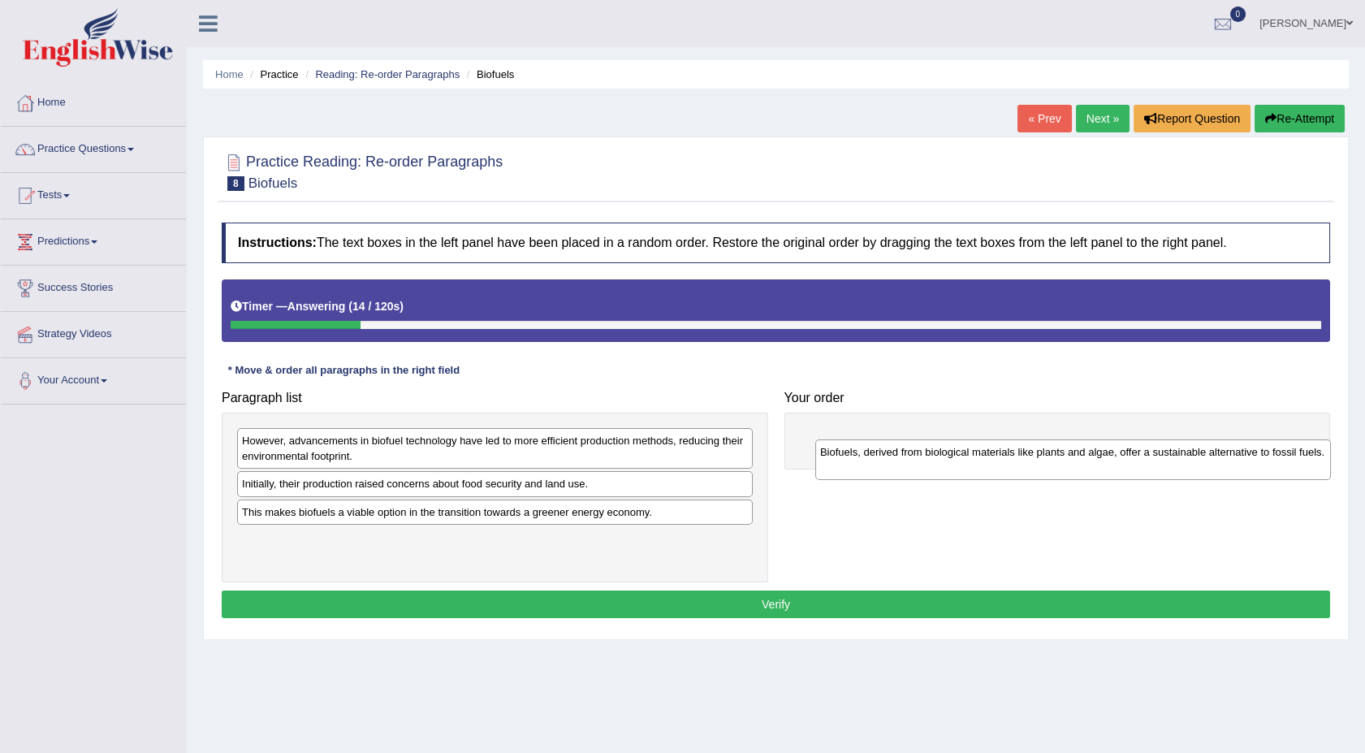
drag, startPoint x: 339, startPoint y: 449, endPoint x: 918, endPoint y: 460, distance: 578.2
click at [918, 460] on div "Biofuels, derived from biological materials like plants and algae, offer a sust…" at bounding box center [1073, 459] width 516 height 41
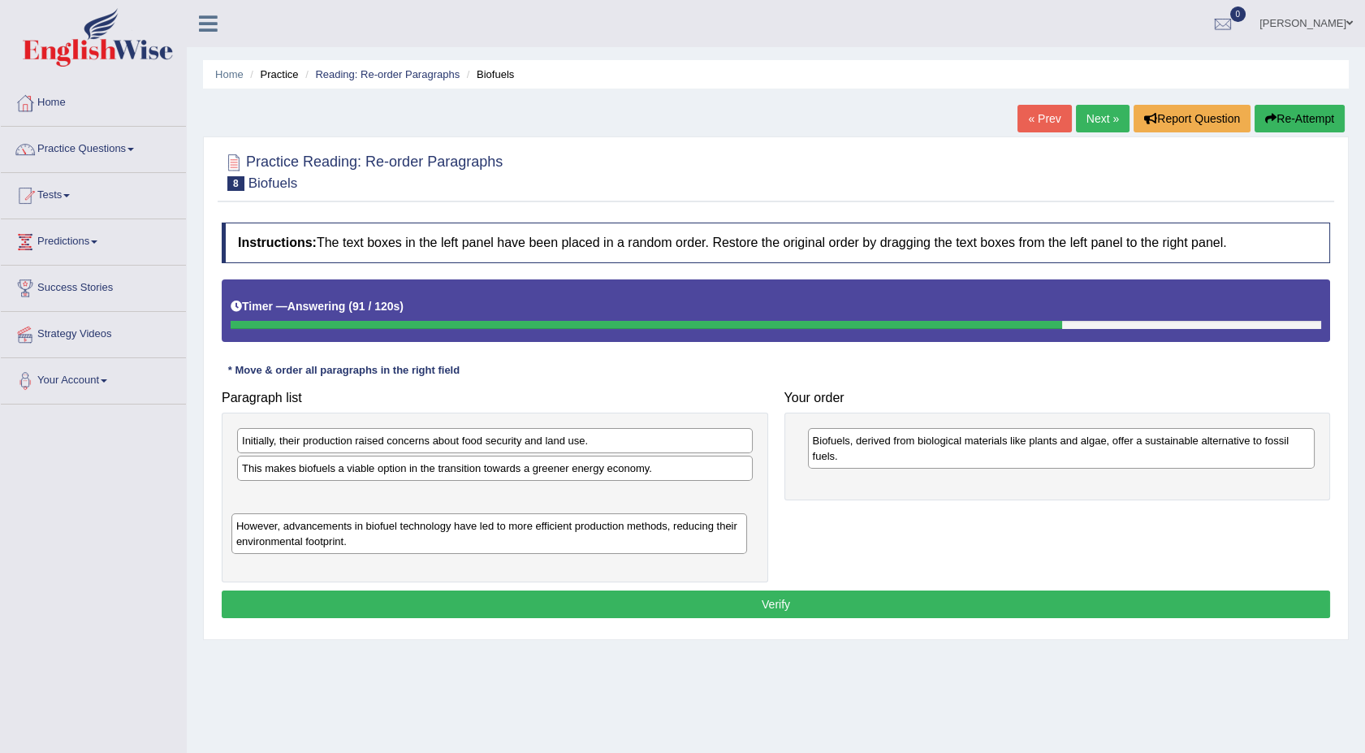
drag, startPoint x: 378, startPoint y: 455, endPoint x: 372, endPoint y: 540, distance: 85.4
click at [372, 540] on div "However, advancements in biofuel technology have led to more efficient producti…" at bounding box center [489, 533] width 516 height 41
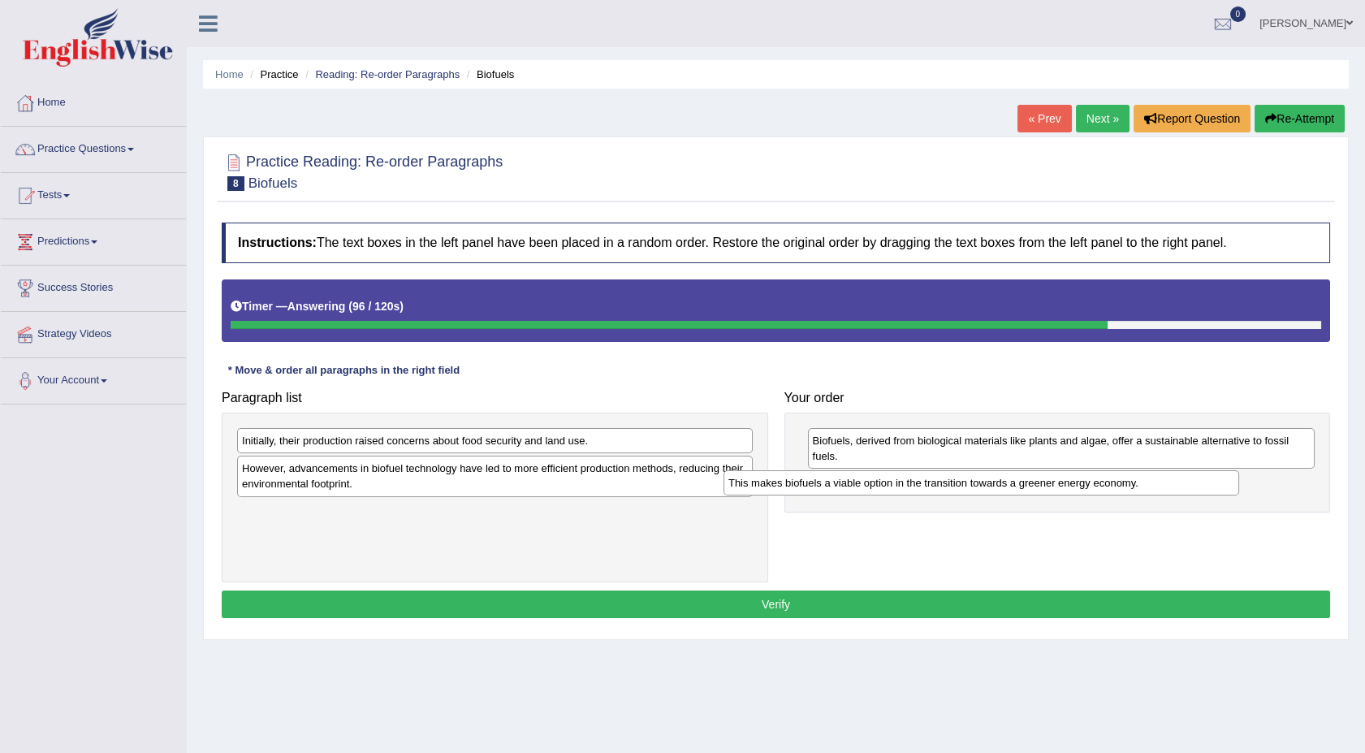
drag, startPoint x: 299, startPoint y: 471, endPoint x: 836, endPoint y: 494, distance: 537.2
click at [836, 494] on div "This makes biofuels a viable option in the transition towards a greener energy …" at bounding box center [981, 482] width 516 height 25
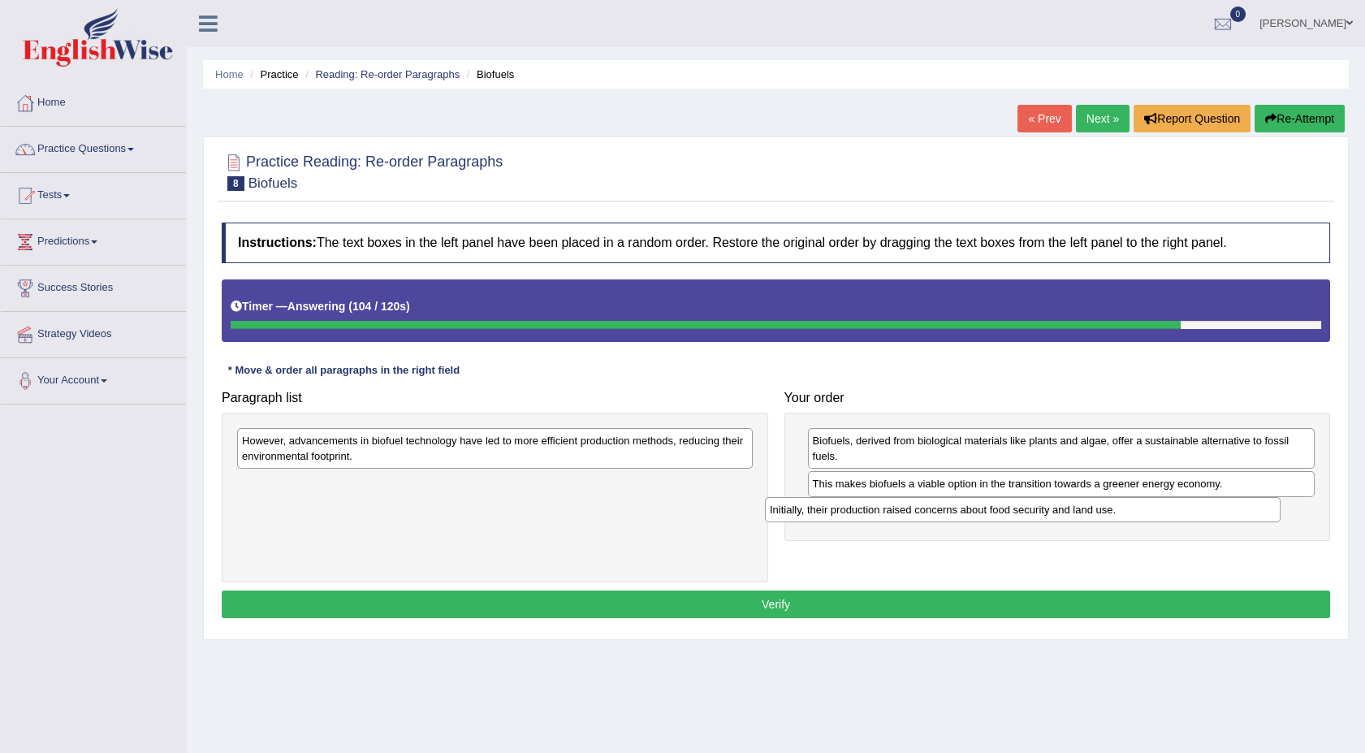
drag, startPoint x: 429, startPoint y: 436, endPoint x: 995, endPoint y: 506, distance: 570.2
click at [995, 506] on div "Initially, their production raised concerns about food security and land use." at bounding box center [1023, 509] width 516 height 25
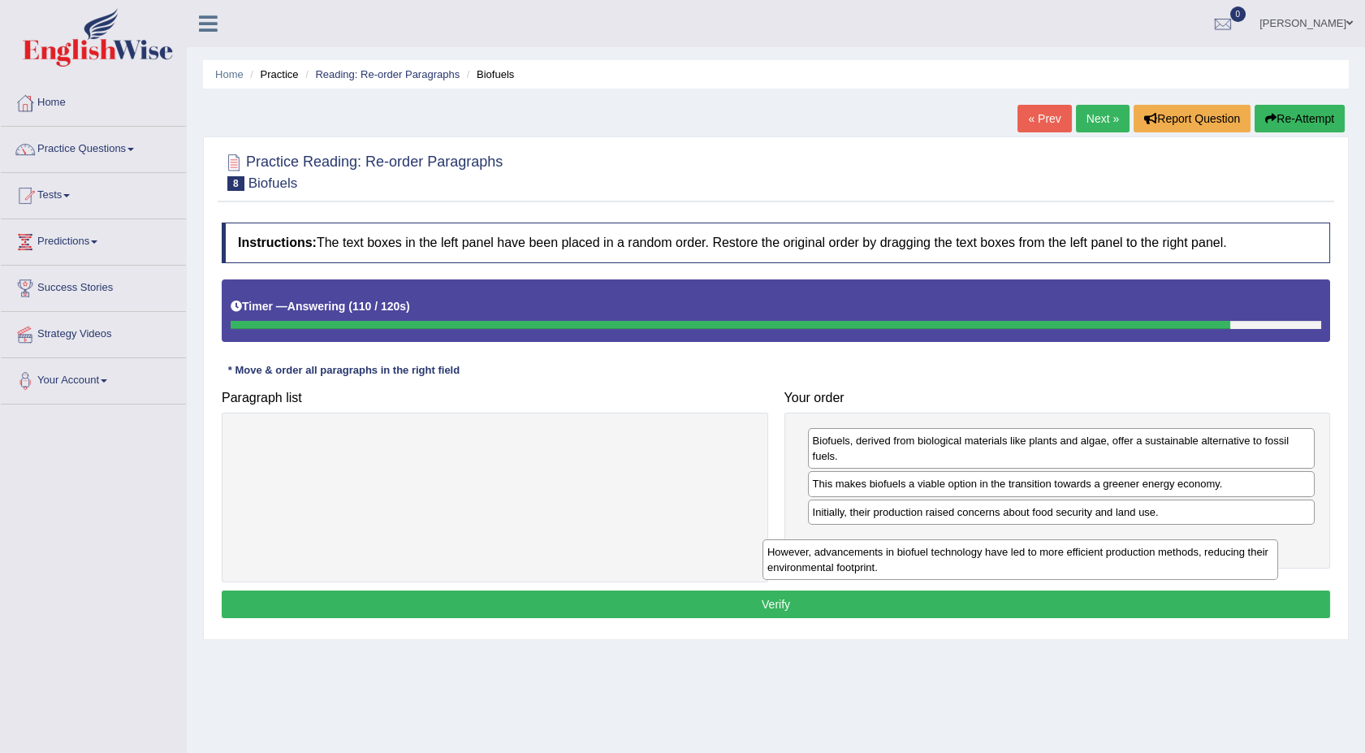
drag, startPoint x: 467, startPoint y: 450, endPoint x: 1003, endPoint y: 558, distance: 546.7
click at [1003, 558] on div "However, advancements in biofuel technology have led to more efficient producti…" at bounding box center [1020, 559] width 516 height 41
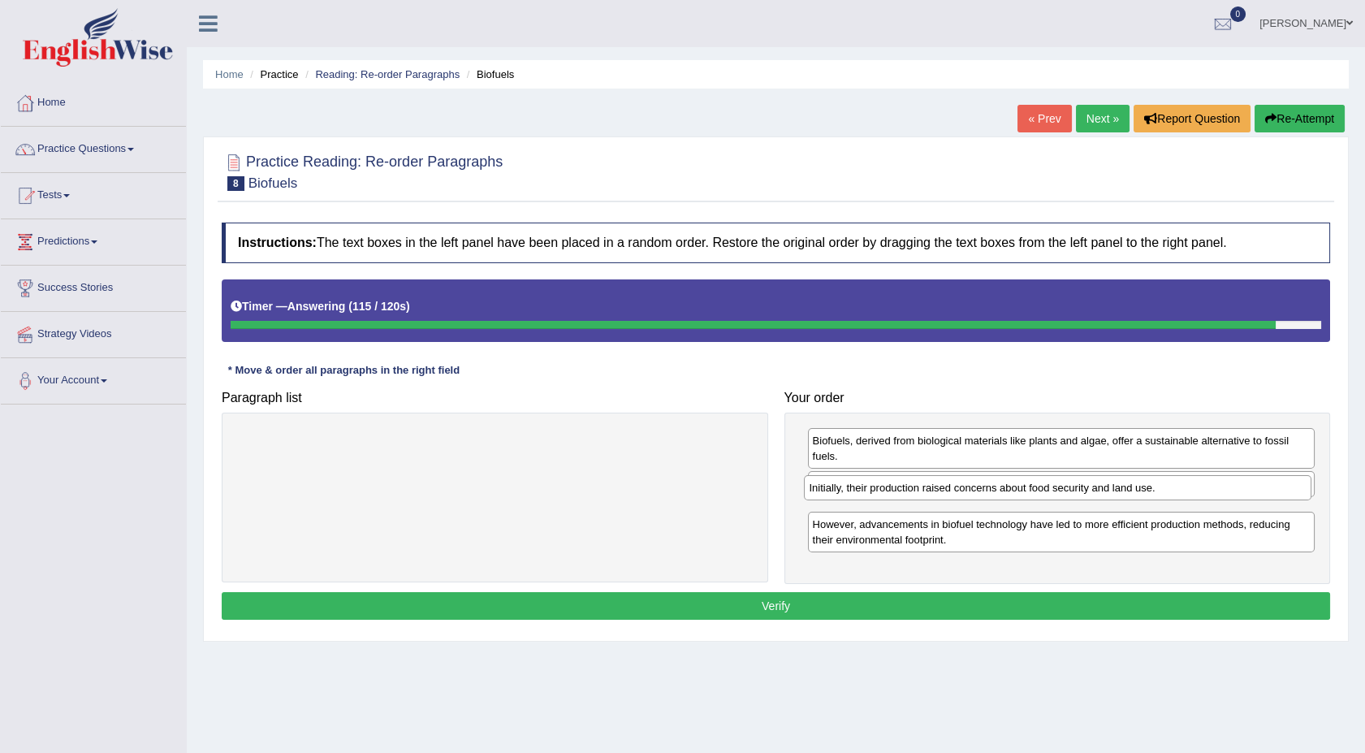
drag, startPoint x: 874, startPoint y: 514, endPoint x: 871, endPoint y: 485, distance: 29.4
click at [871, 485] on div "Initially, their production raised concerns about food security and land use." at bounding box center [1057, 487] width 507 height 25
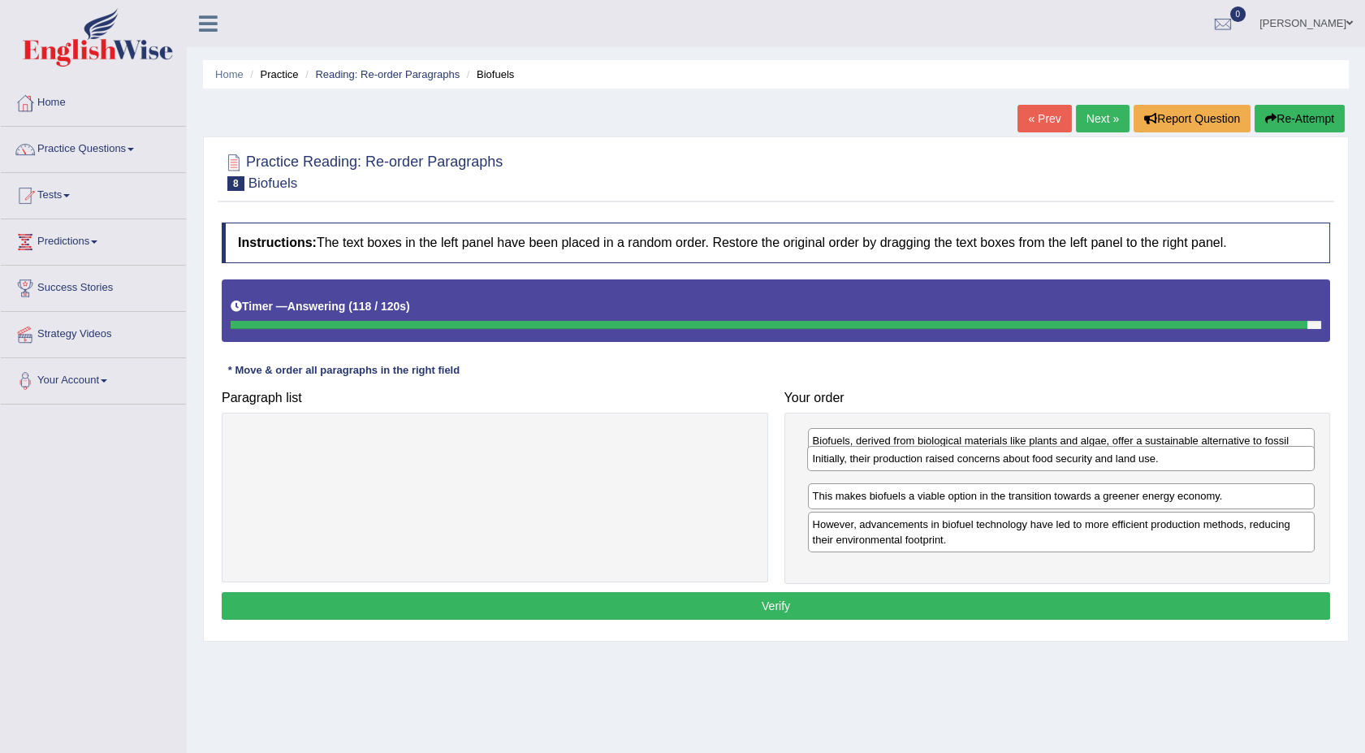
drag, startPoint x: 900, startPoint y: 506, endPoint x: 900, endPoint y: 453, distance: 52.8
click at [900, 453] on div "Initially, their production raised concerns about food security and land use." at bounding box center [1060, 458] width 507 height 25
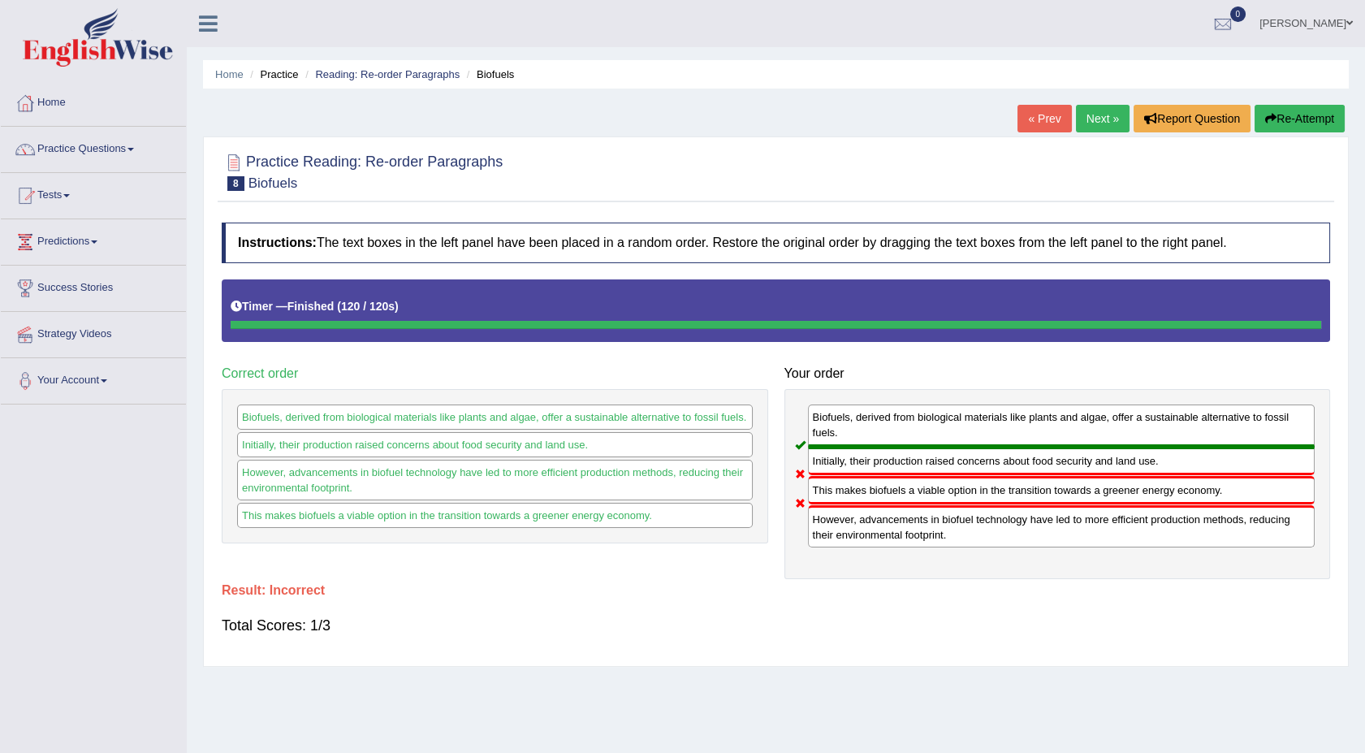
click at [1085, 123] on link "Next »" at bounding box center [1103, 119] width 54 height 28
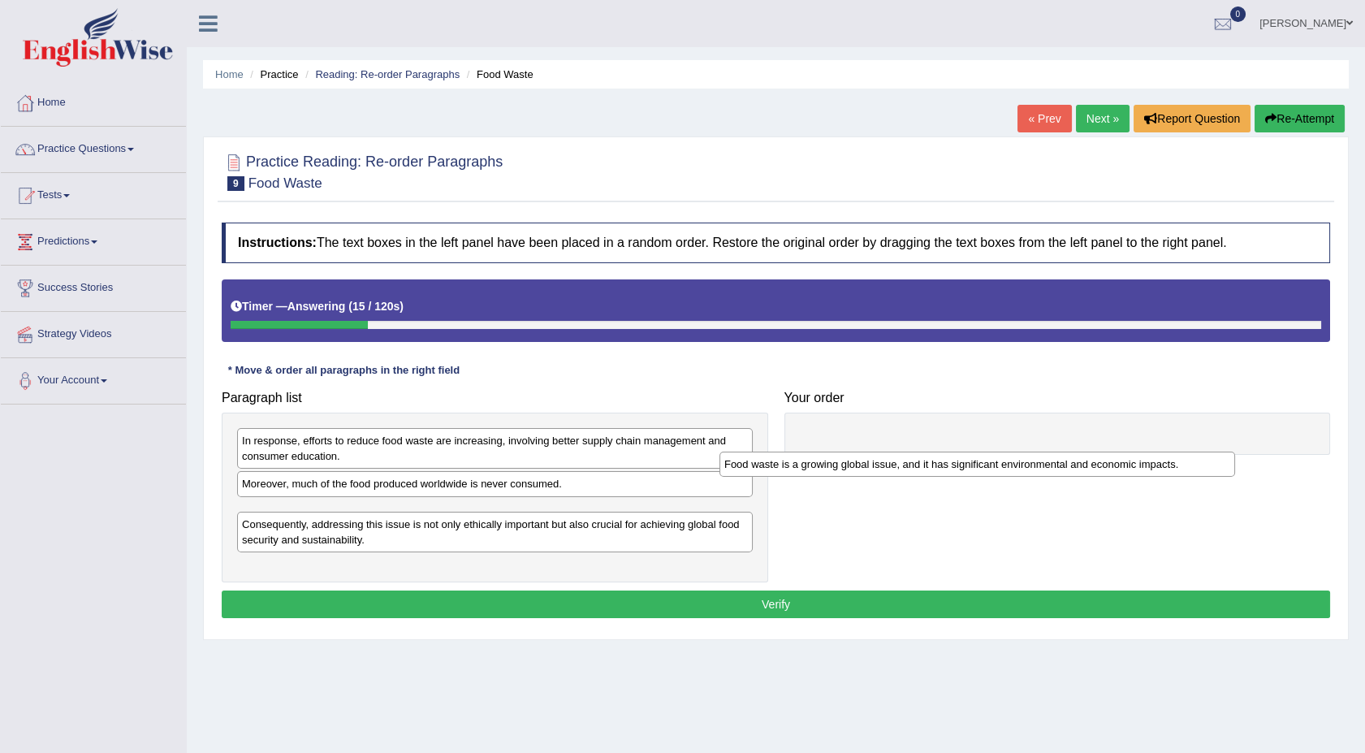
drag, startPoint x: 325, startPoint y: 562, endPoint x: 816, endPoint y: 464, distance: 501.0
click at [816, 464] on div "Food waste is a growing global issue, and it has significant environmental and …" at bounding box center [977, 463] width 516 height 25
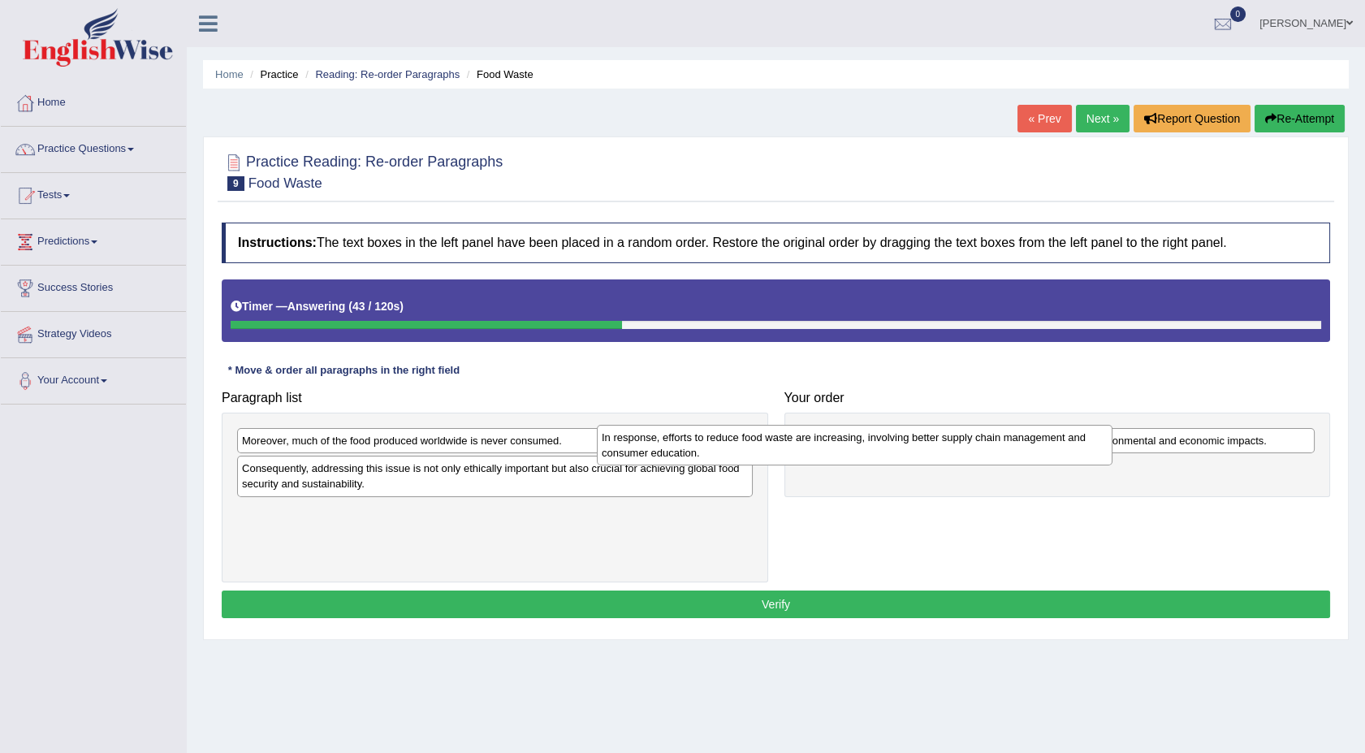
drag, startPoint x: 394, startPoint y: 450, endPoint x: 805, endPoint y: 465, distance: 411.9
click at [805, 465] on div "In response, efforts to reduce food waste are increasing, involving better supp…" at bounding box center [855, 445] width 516 height 41
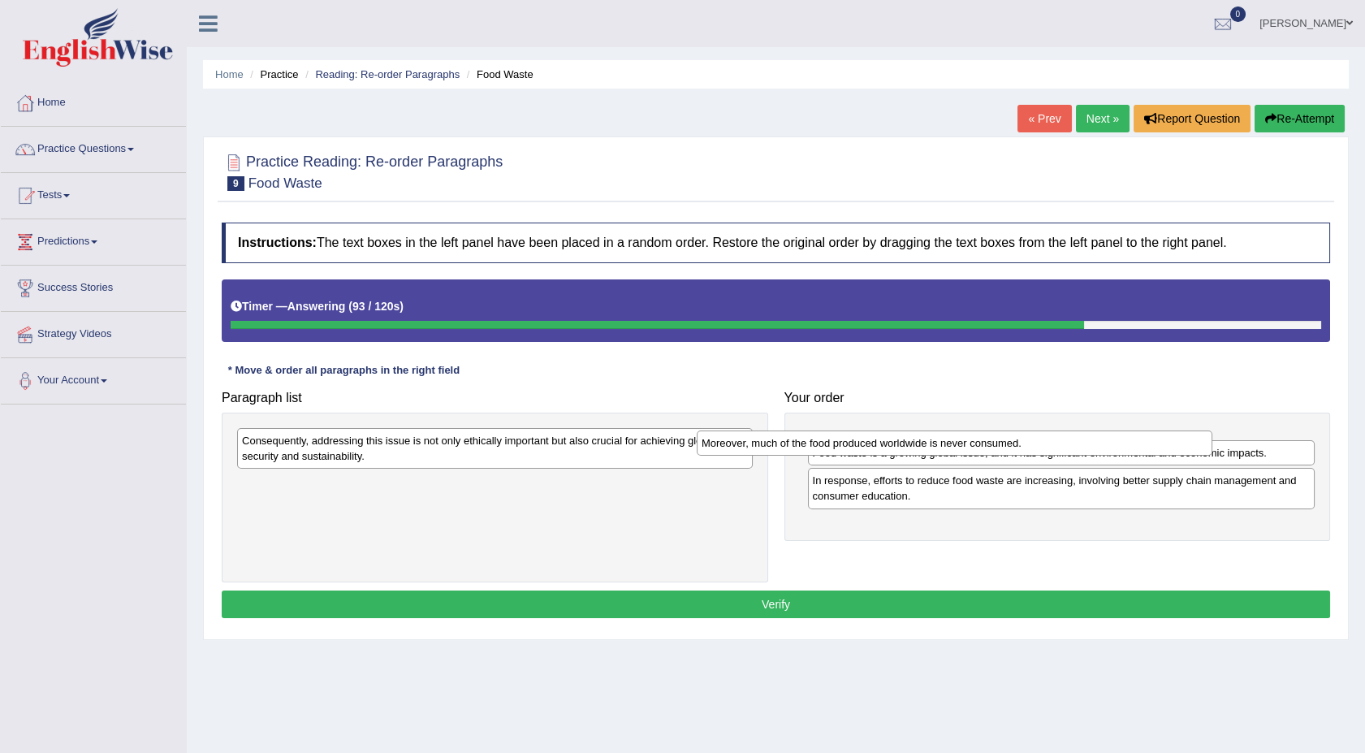
drag, startPoint x: 404, startPoint y: 438, endPoint x: 870, endPoint y: 443, distance: 465.3
click at [870, 443] on div "Moreover, much of the food produced worldwide is never consumed." at bounding box center [955, 442] width 516 height 25
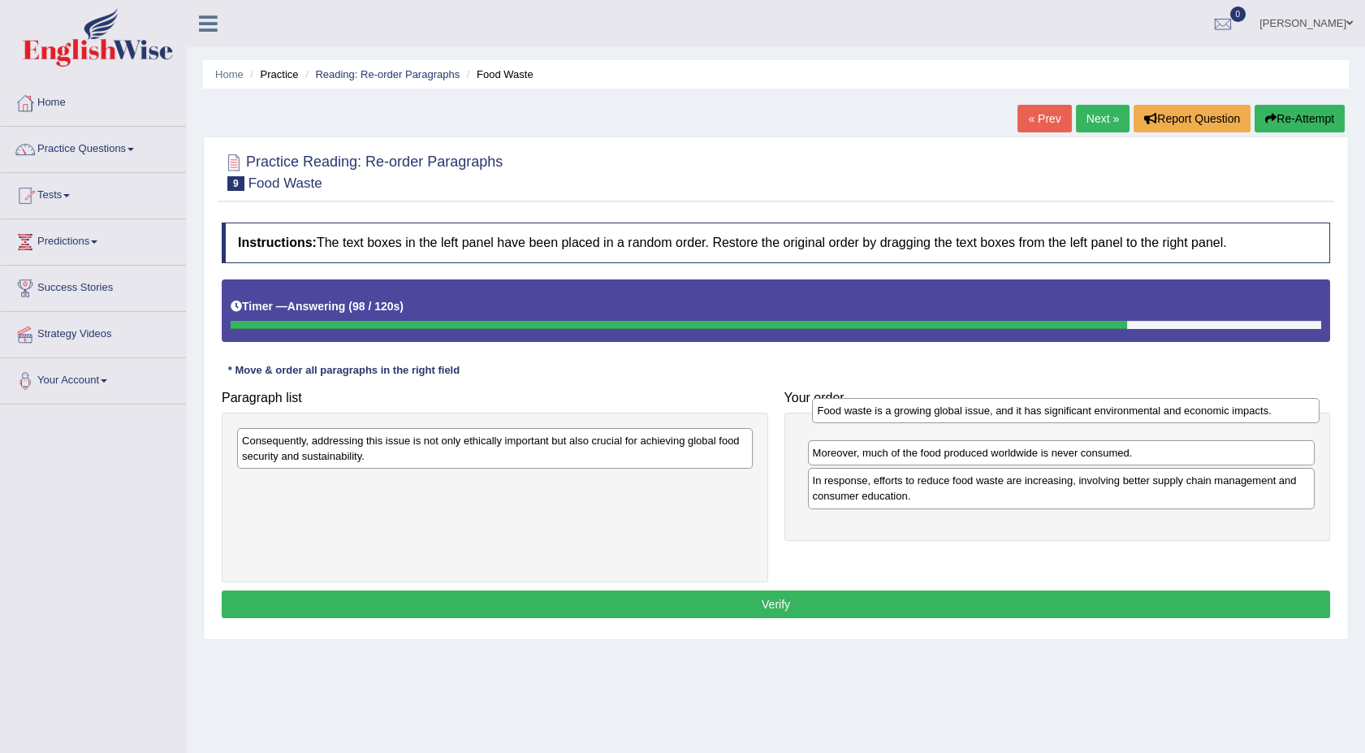
drag, startPoint x: 838, startPoint y: 472, endPoint x: 843, endPoint y: 414, distance: 57.9
click at [843, 414] on div "Food waste is a growing global issue, and it has significant environmental and …" at bounding box center [1065, 410] width 507 height 25
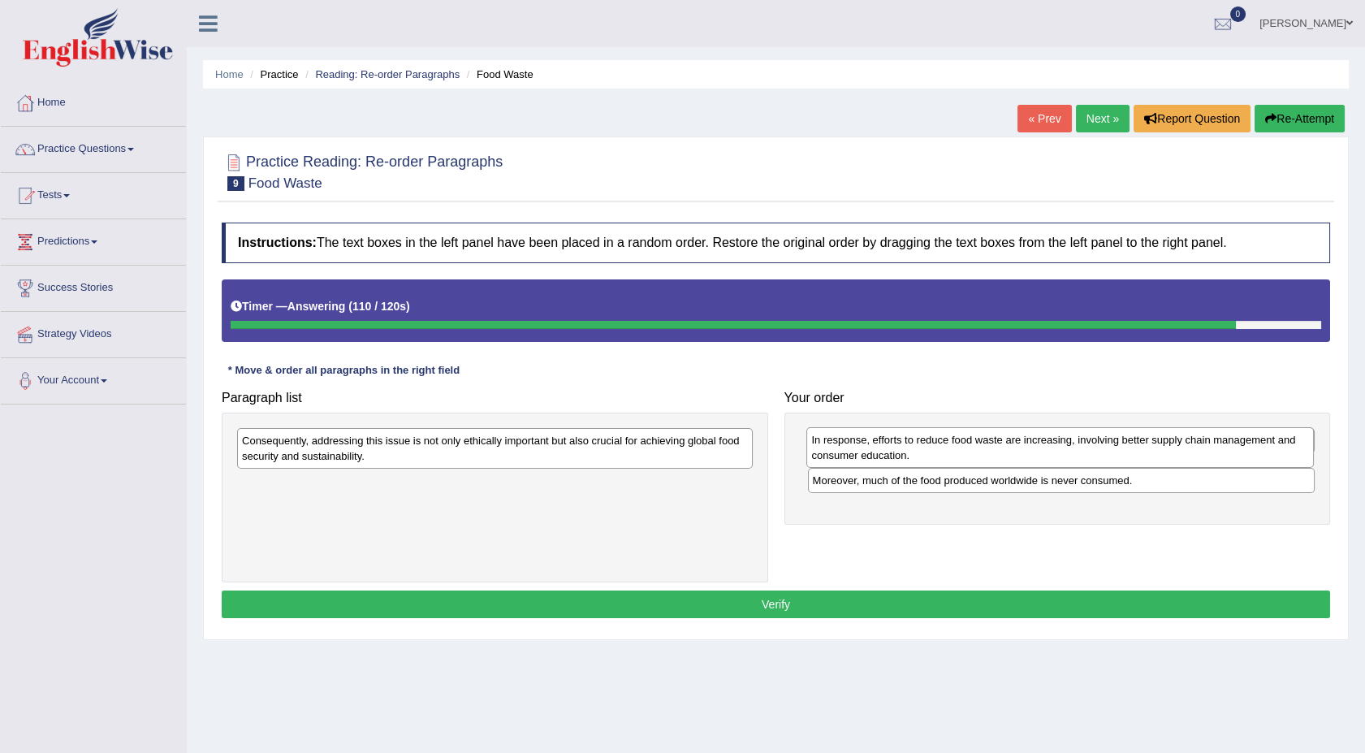
drag, startPoint x: 858, startPoint y: 510, endPoint x: 857, endPoint y: 454, distance: 56.0
click at [857, 454] on div "In response, efforts to reduce food waste are increasing, involving better supp…" at bounding box center [1059, 447] width 507 height 41
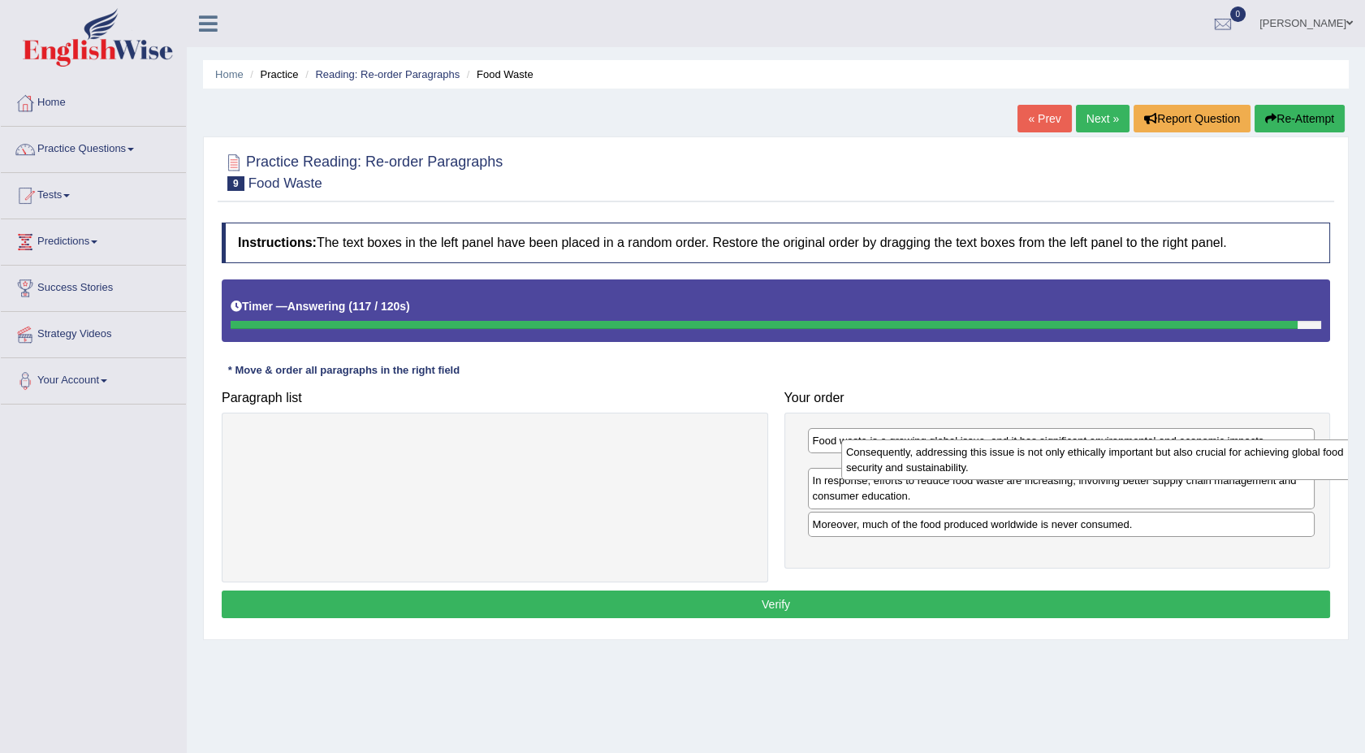
drag, startPoint x: 531, startPoint y: 453, endPoint x: 1155, endPoint y: 464, distance: 624.5
click at [1155, 464] on div "Consequently, addressing this issue is not only ethically important but also cr…" at bounding box center [1099, 459] width 516 height 41
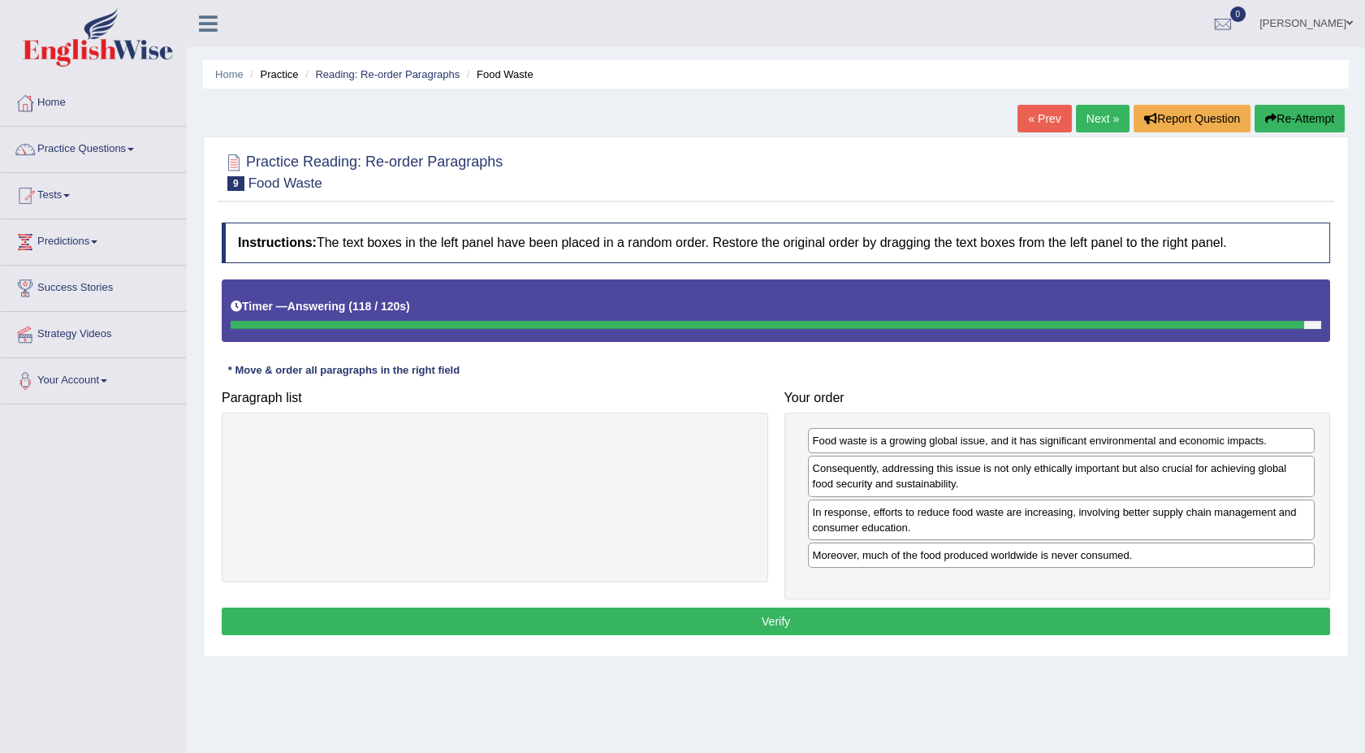
click at [1155, 464] on div "Consequently, addressing this issue is not only ethically important but also cr…" at bounding box center [1061, 476] width 507 height 41
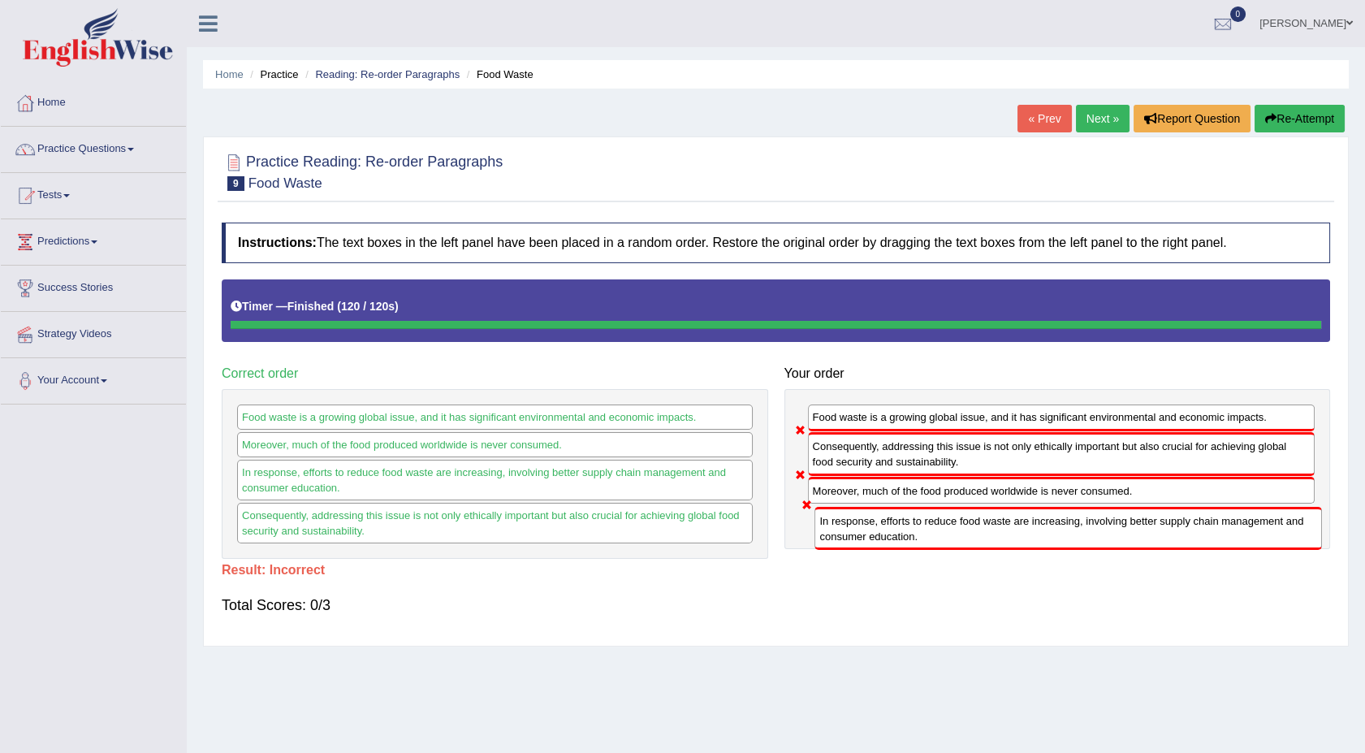
drag, startPoint x: 969, startPoint y: 521, endPoint x: 976, endPoint y: 552, distance: 31.7
click at [976, 552] on div "Paragraph list Correct order Food waste is a growing global issue, and it has s…" at bounding box center [776, 419] width 1125 height 280
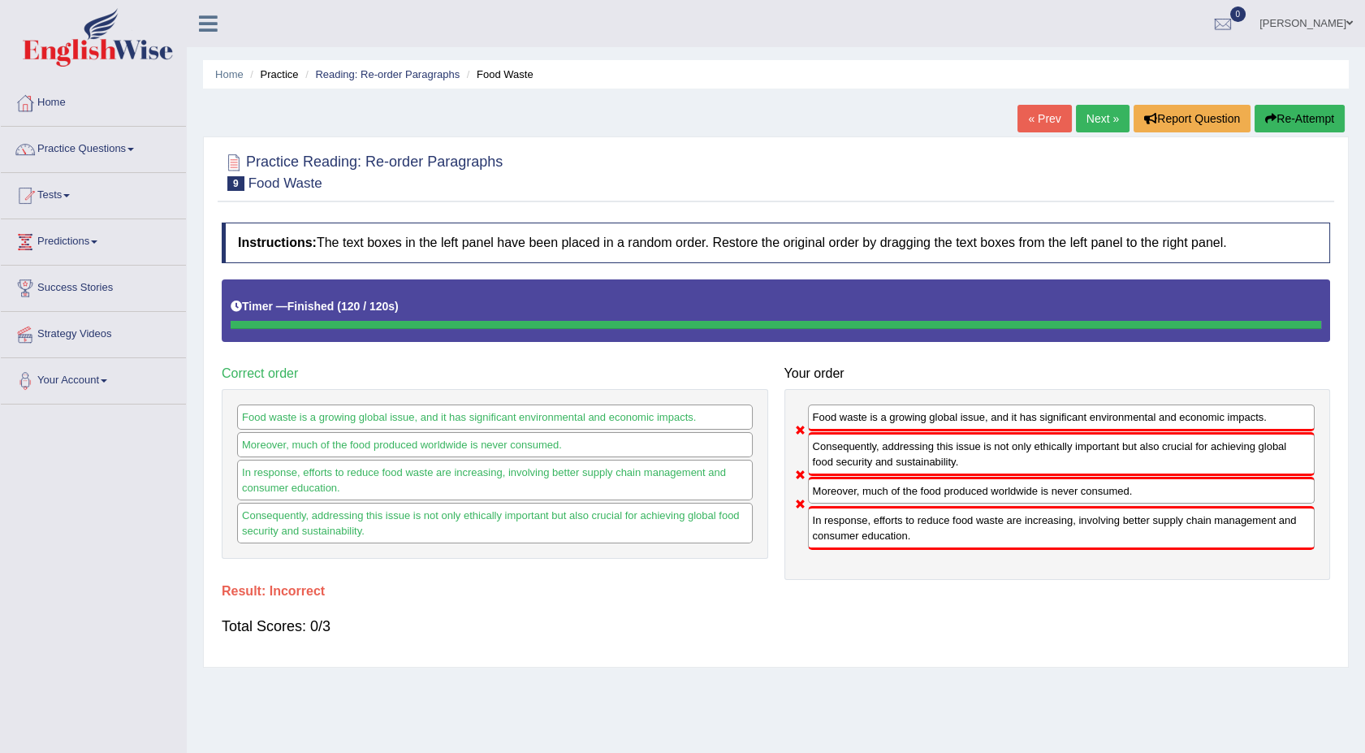
click at [1088, 108] on link "Next »" at bounding box center [1103, 119] width 54 height 28
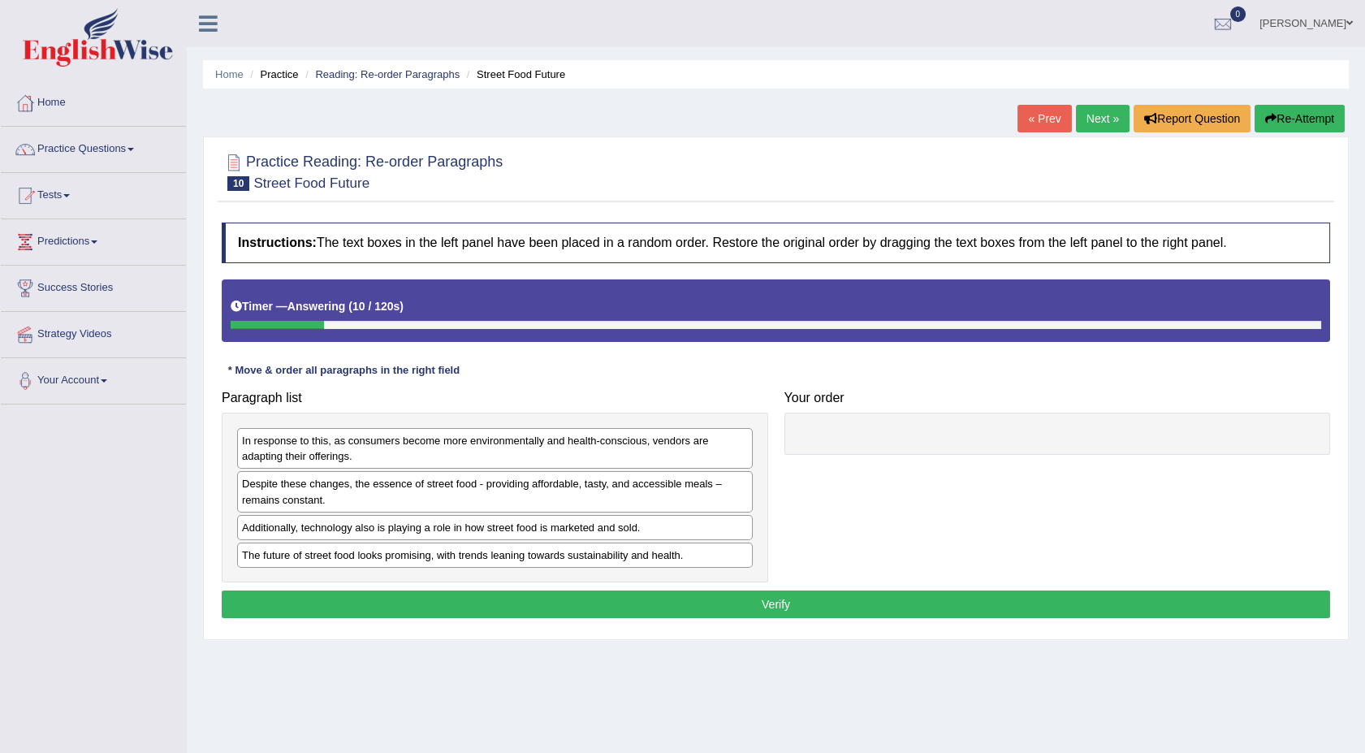
drag, startPoint x: 287, startPoint y: 562, endPoint x: 487, endPoint y: 555, distance: 200.7
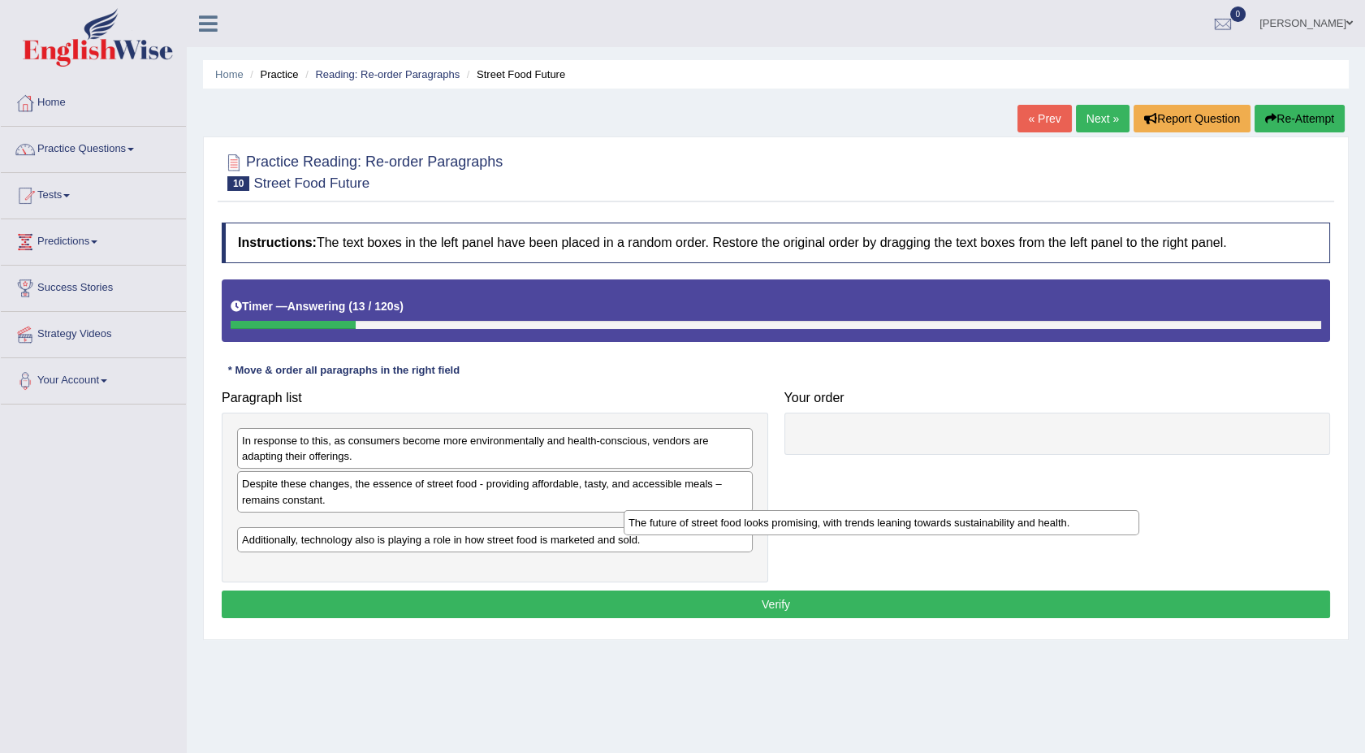
drag, startPoint x: 280, startPoint y: 557, endPoint x: 675, endPoint y: 523, distance: 396.1
click at [675, 523] on div "The future of street food looks promising, with trends leaning towards sustaina…" at bounding box center [882, 522] width 516 height 25
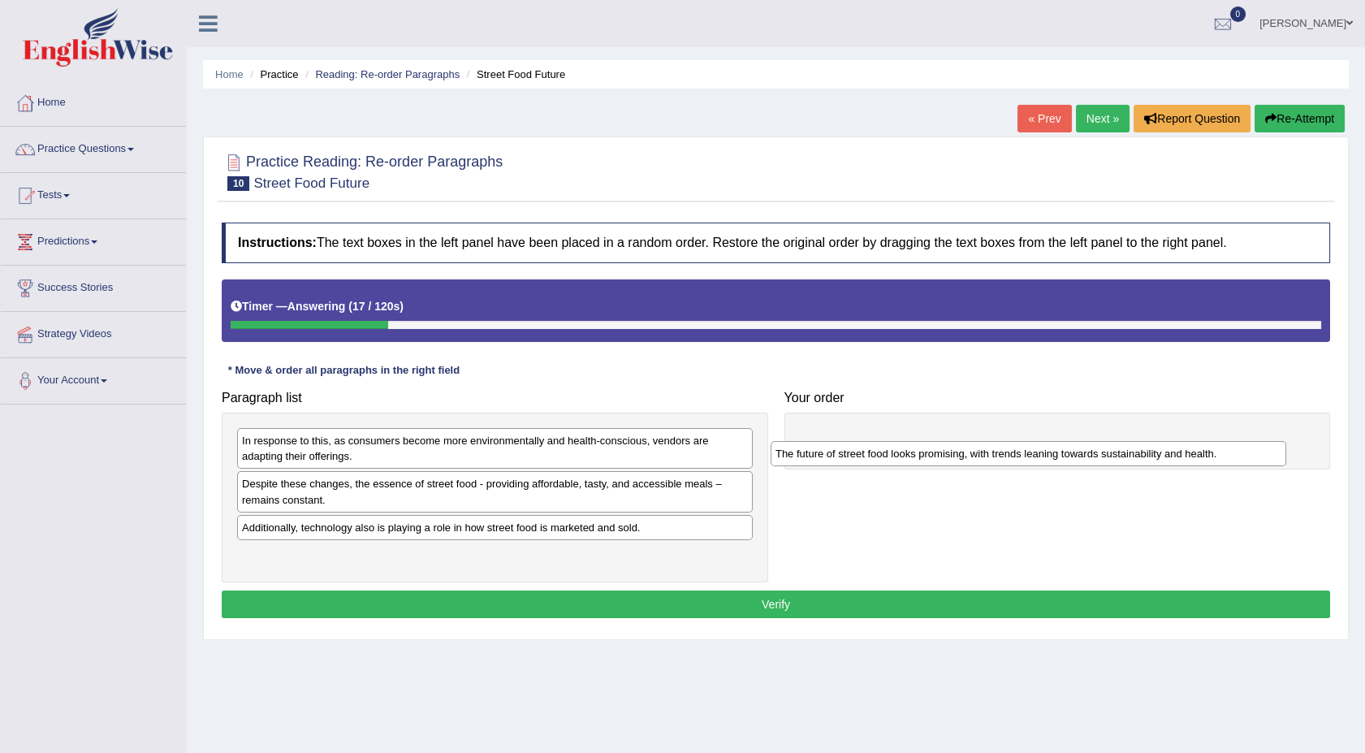
drag, startPoint x: 330, startPoint y: 528, endPoint x: 884, endPoint y: 464, distance: 557.5
click at [884, 464] on div "The future of street food looks promising, with trends leaning towards sustaina…" at bounding box center [1029, 453] width 516 height 25
click at [987, 562] on div "Paragraph list In response to this, as consumers become more environmentally an…" at bounding box center [776, 482] width 1125 height 200
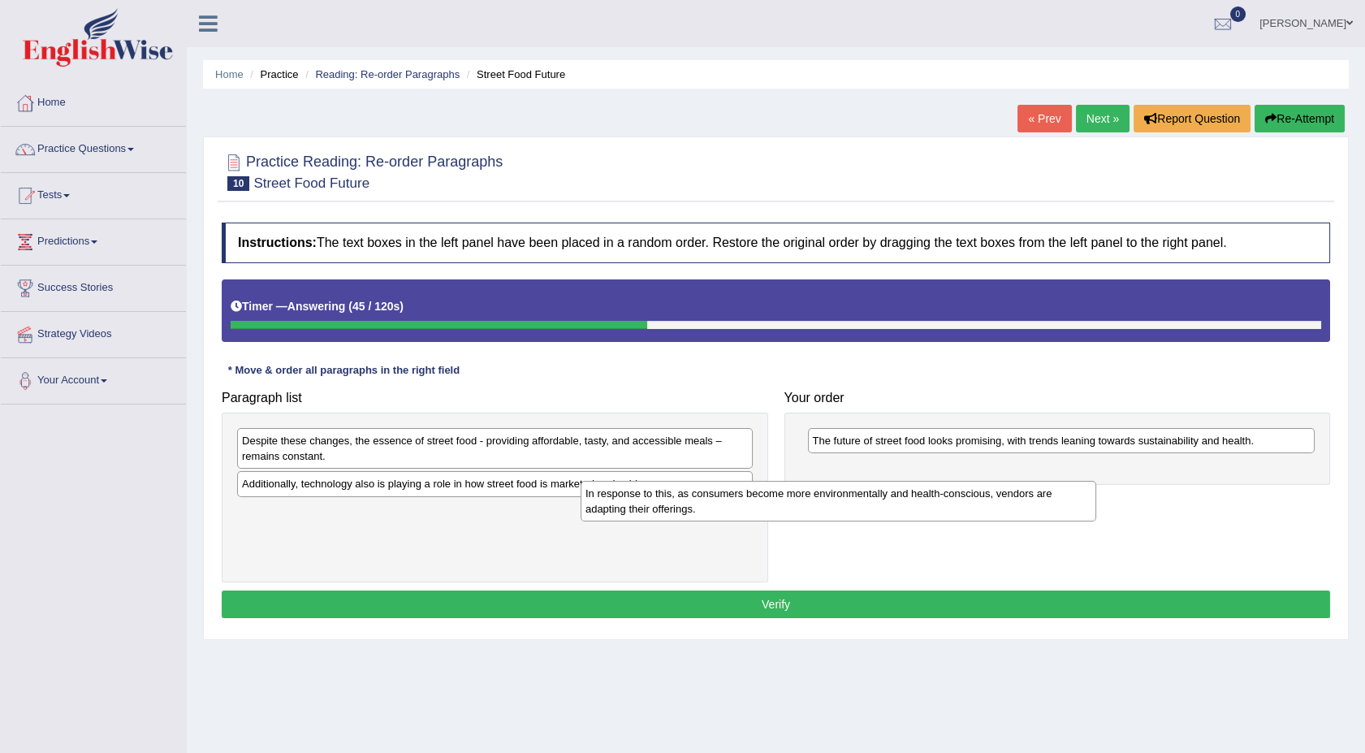
drag, startPoint x: 338, startPoint y: 445, endPoint x: 736, endPoint y: 505, distance: 402.4
click at [736, 505] on div "In response to this, as consumers become more environmentally and health-consci…" at bounding box center [839, 501] width 516 height 41
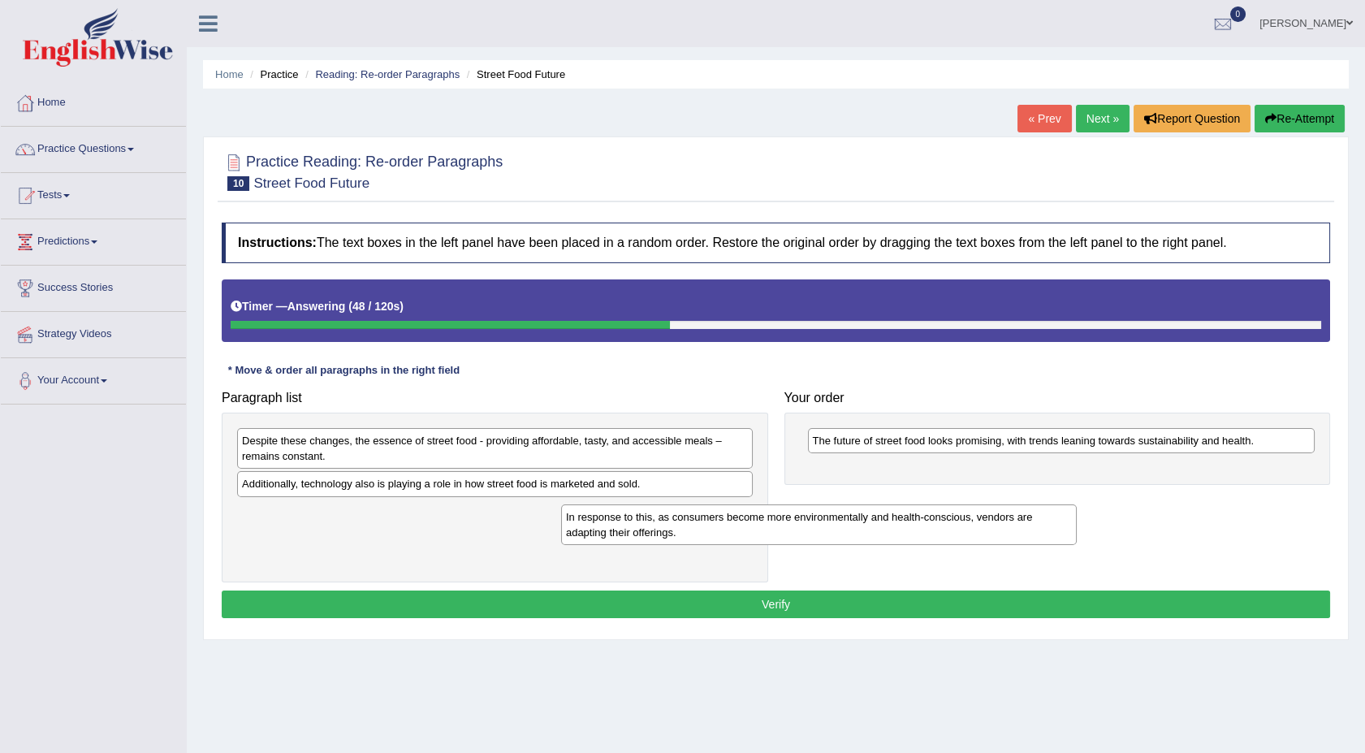
drag, startPoint x: 331, startPoint y: 520, endPoint x: 729, endPoint y: 554, distance: 399.3
click at [729, 545] on div "In response to this, as consumers become more environmentally and health-consci…" at bounding box center [819, 524] width 516 height 41
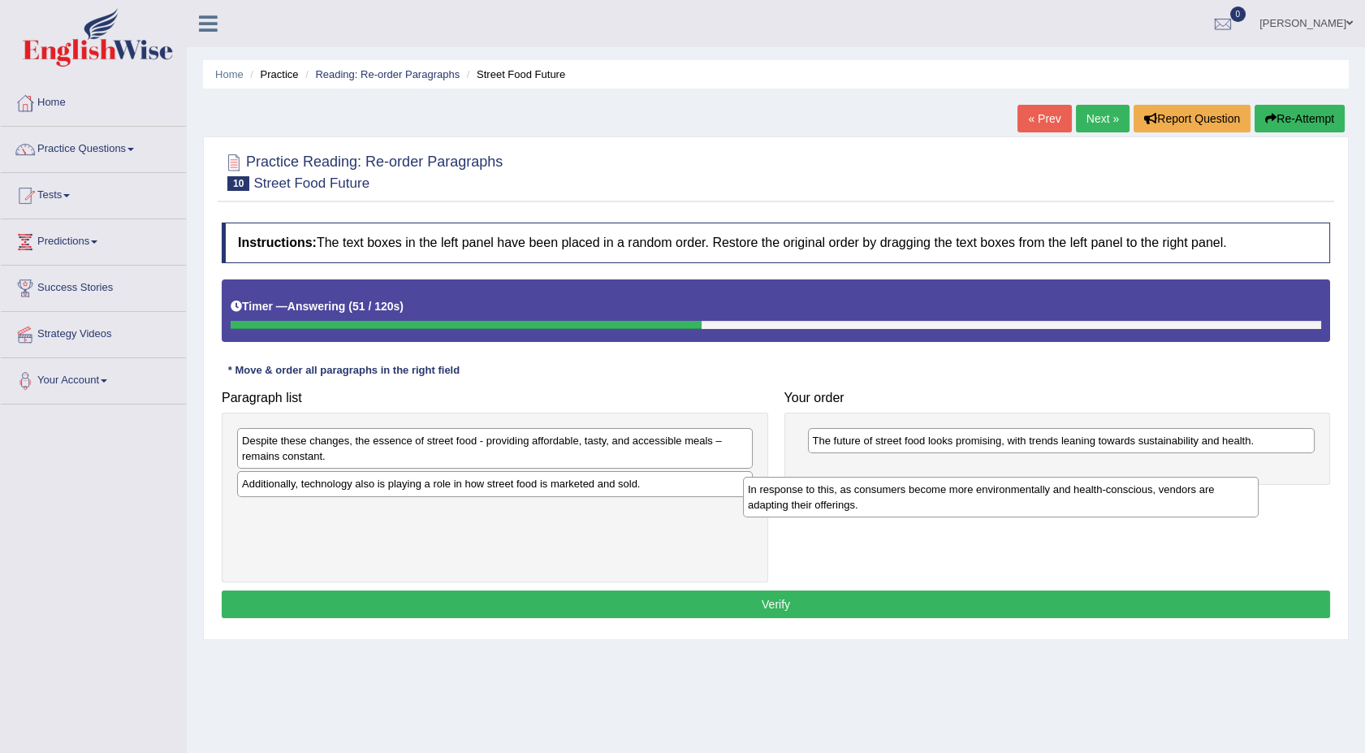
drag, startPoint x: 321, startPoint y: 523, endPoint x: 844, endPoint y: 499, distance: 524.2
click at [844, 499] on div "In response to this, as consumers become more environmentally and health-consci…" at bounding box center [1001, 497] width 516 height 41
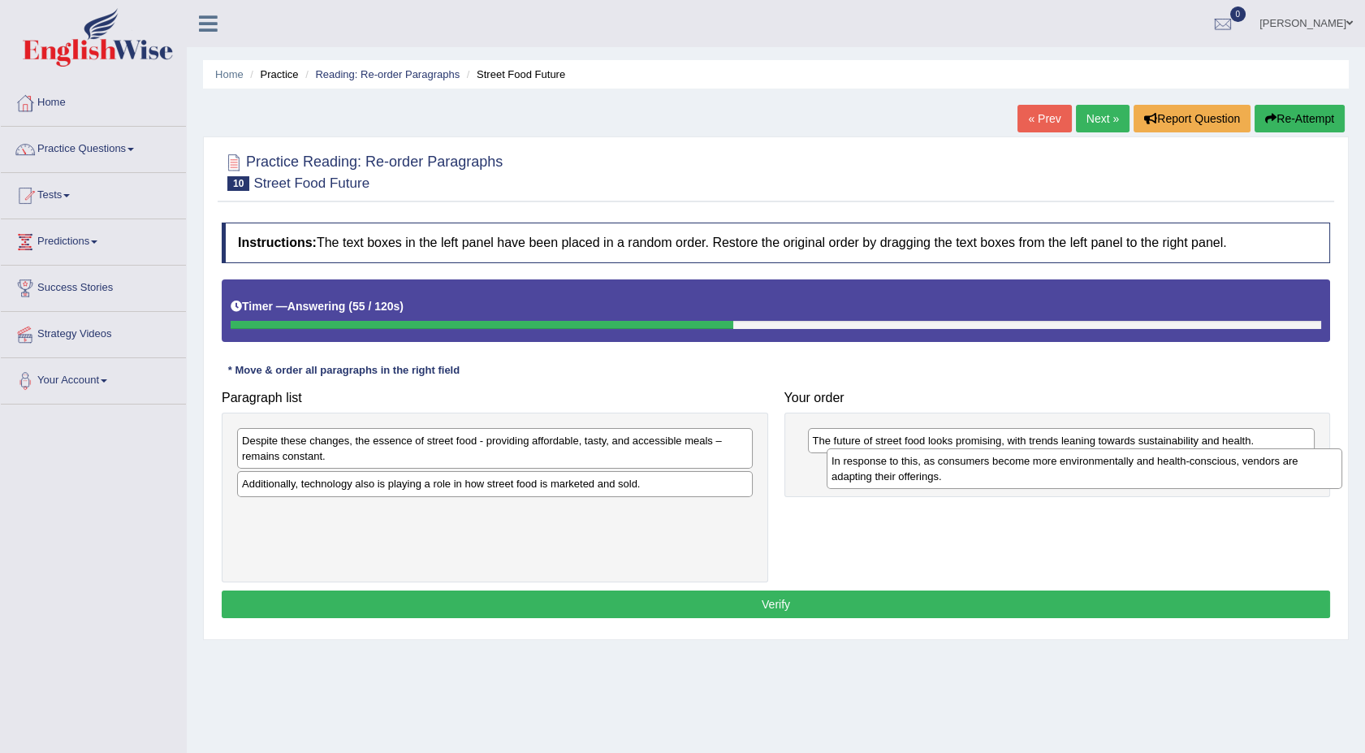
drag, startPoint x: 383, startPoint y: 523, endPoint x: 972, endPoint y: 473, distance: 590.8
click at [972, 473] on div "In response to this, as consumers become more environmentally and health-consci…" at bounding box center [1085, 468] width 516 height 41
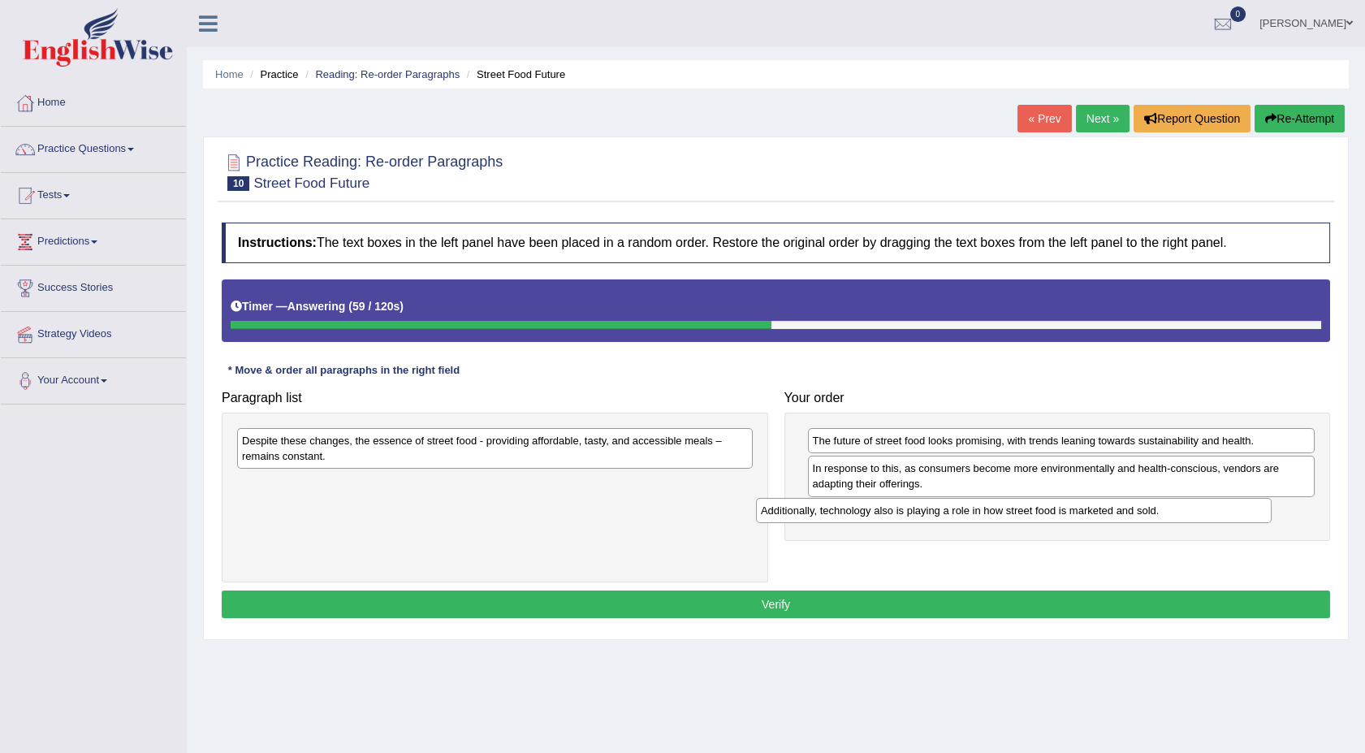
drag, startPoint x: 357, startPoint y: 485, endPoint x: 877, endPoint y: 512, distance: 520.4
click at [877, 512] on div "Additionally, technology also is playing a role in how street food is marketed …" at bounding box center [1014, 510] width 516 height 25
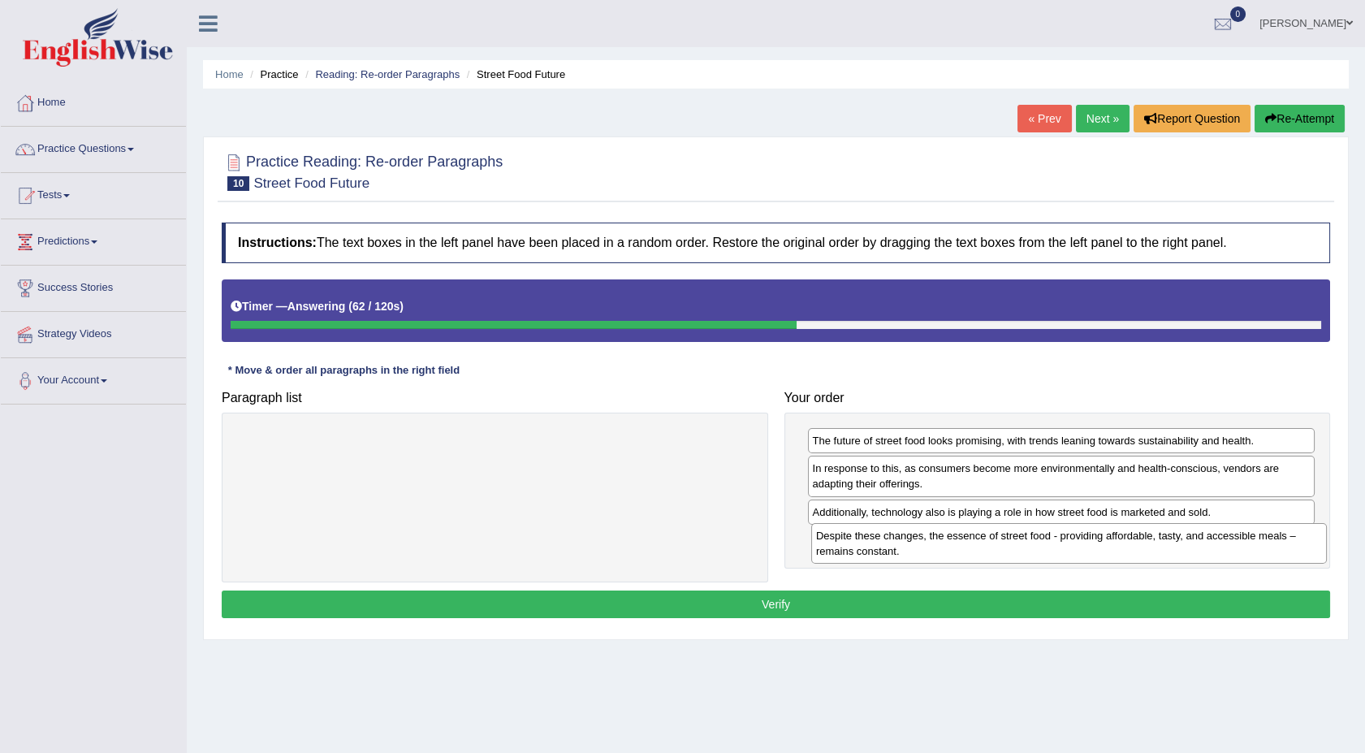
drag, startPoint x: 515, startPoint y: 451, endPoint x: 1094, endPoint y: 547, distance: 586.8
click at [1094, 547] on div "Despite these changes, the essence of street food - providing affordable, tasty…" at bounding box center [1069, 543] width 516 height 41
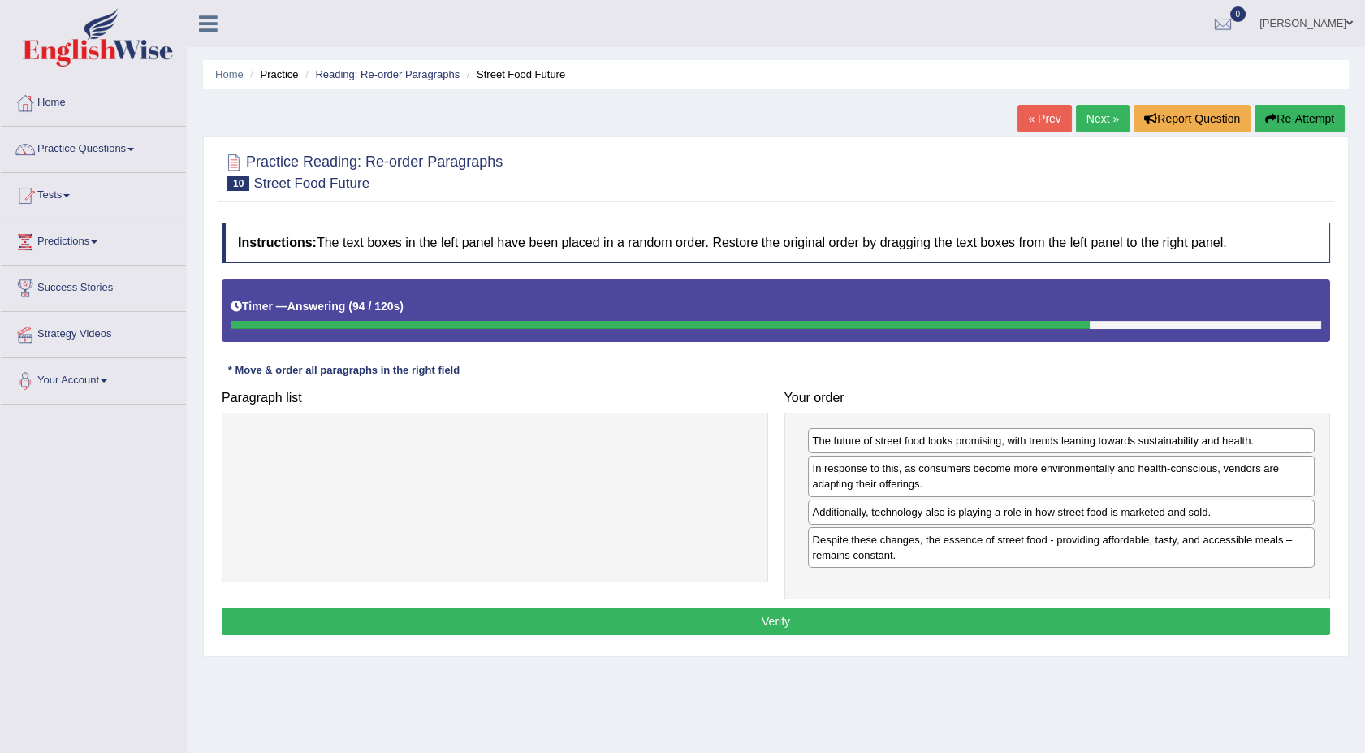
click at [292, 624] on button "Verify" at bounding box center [776, 621] width 1108 height 28
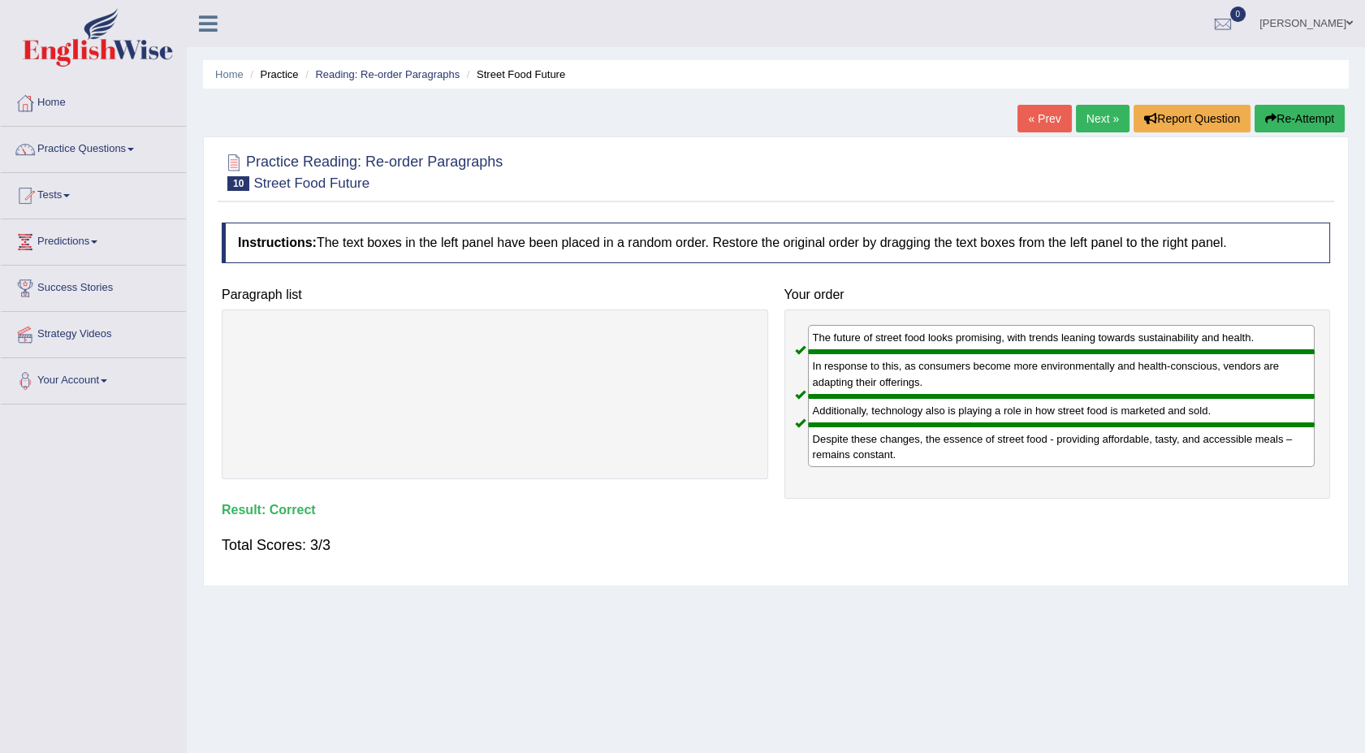
click at [1091, 114] on link "Next »" at bounding box center [1103, 119] width 54 height 28
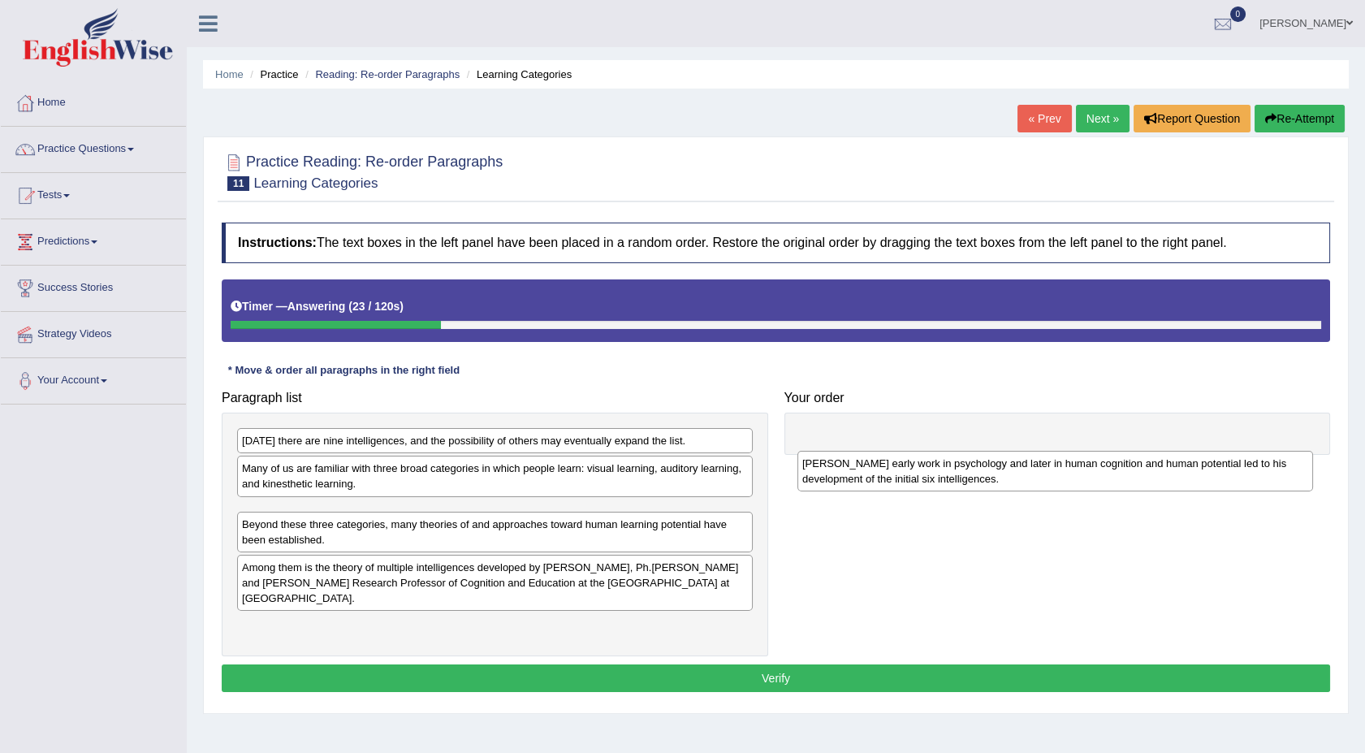
drag, startPoint x: 381, startPoint y: 568, endPoint x: 961, endPoint y: 474, distance: 588.0
click at [961, 474] on div "[PERSON_NAME] early work in psychology and later in human cognition and human p…" at bounding box center [1055, 471] width 516 height 41
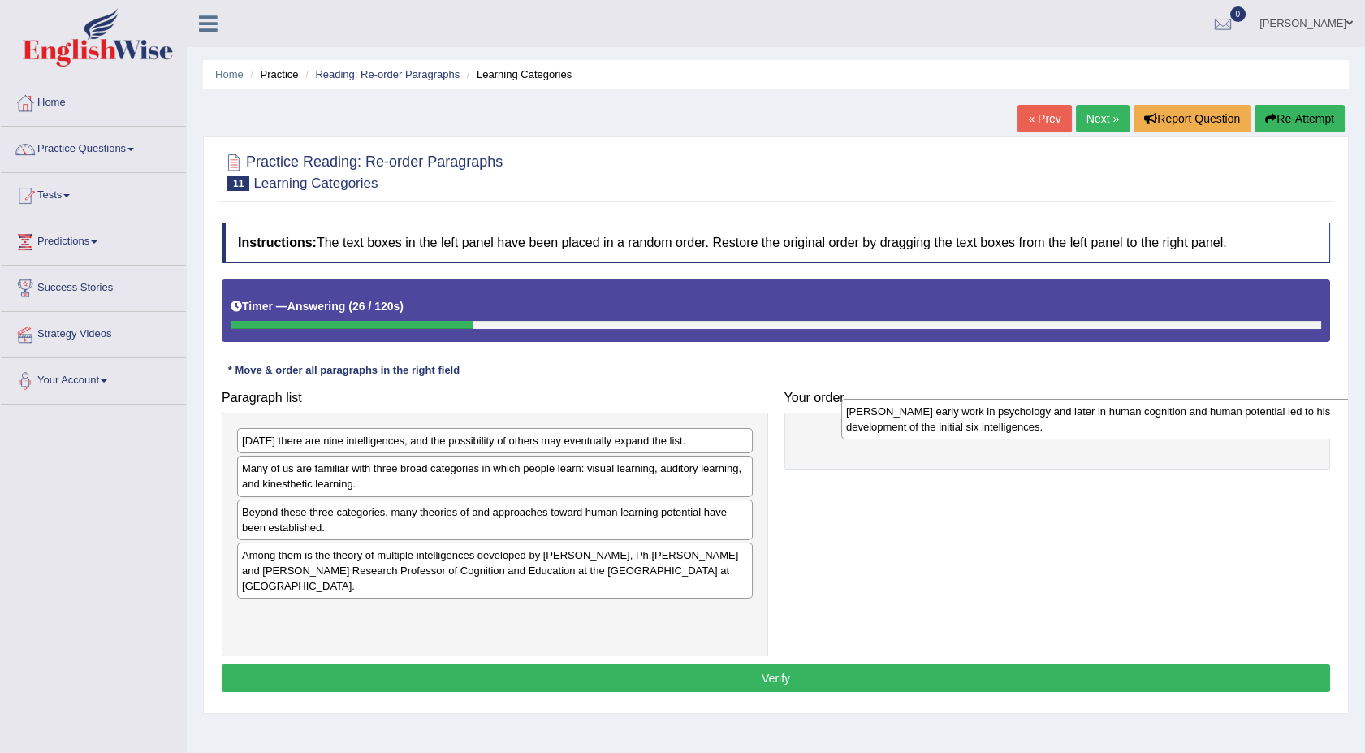
drag, startPoint x: 353, startPoint y: 526, endPoint x: 957, endPoint y: 426, distance: 612.3
click at [957, 426] on div "Gardner's early work in psychology and later in human cognition and human poten…" at bounding box center [1099, 419] width 516 height 41
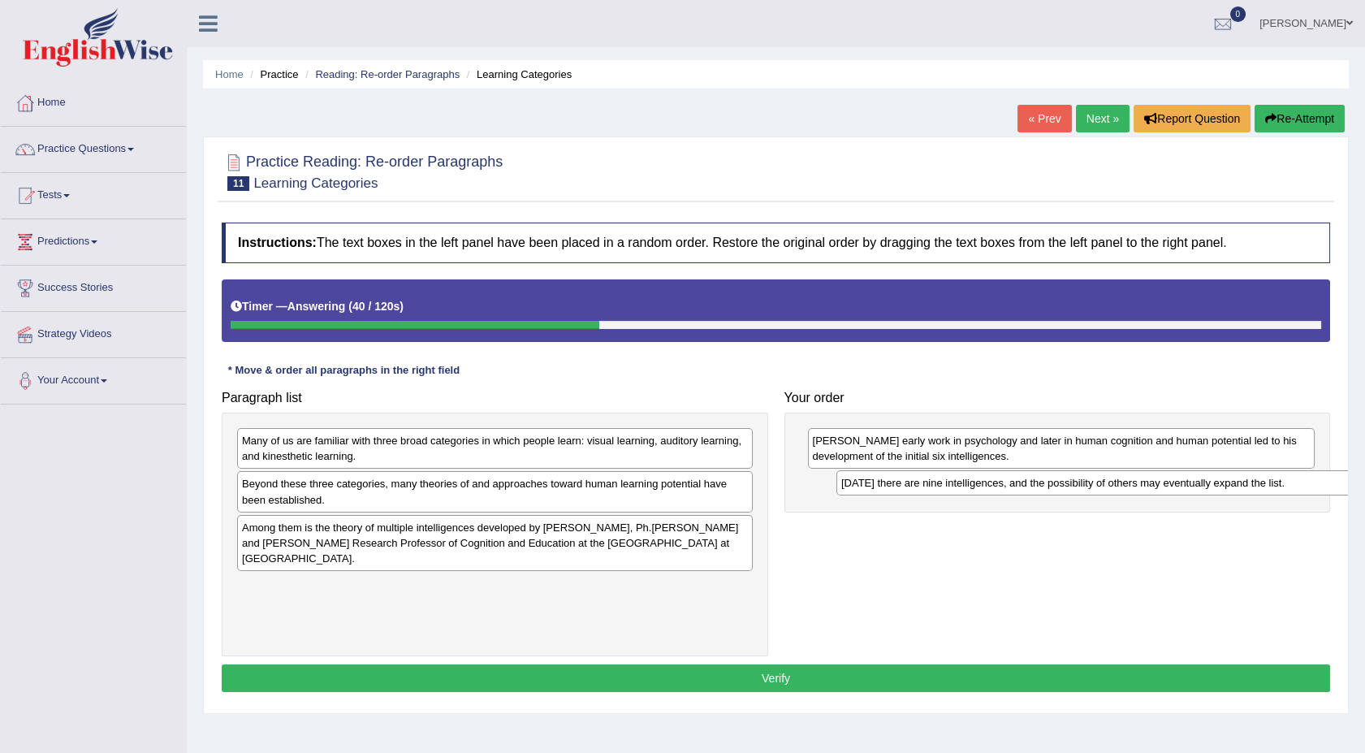
drag, startPoint x: 434, startPoint y: 442, endPoint x: 1022, endPoint y: 477, distance: 589.7
click at [1022, 477] on div "Today there are nine intelligences, and the possibility of others may eventuall…" at bounding box center [1094, 482] width 516 height 25
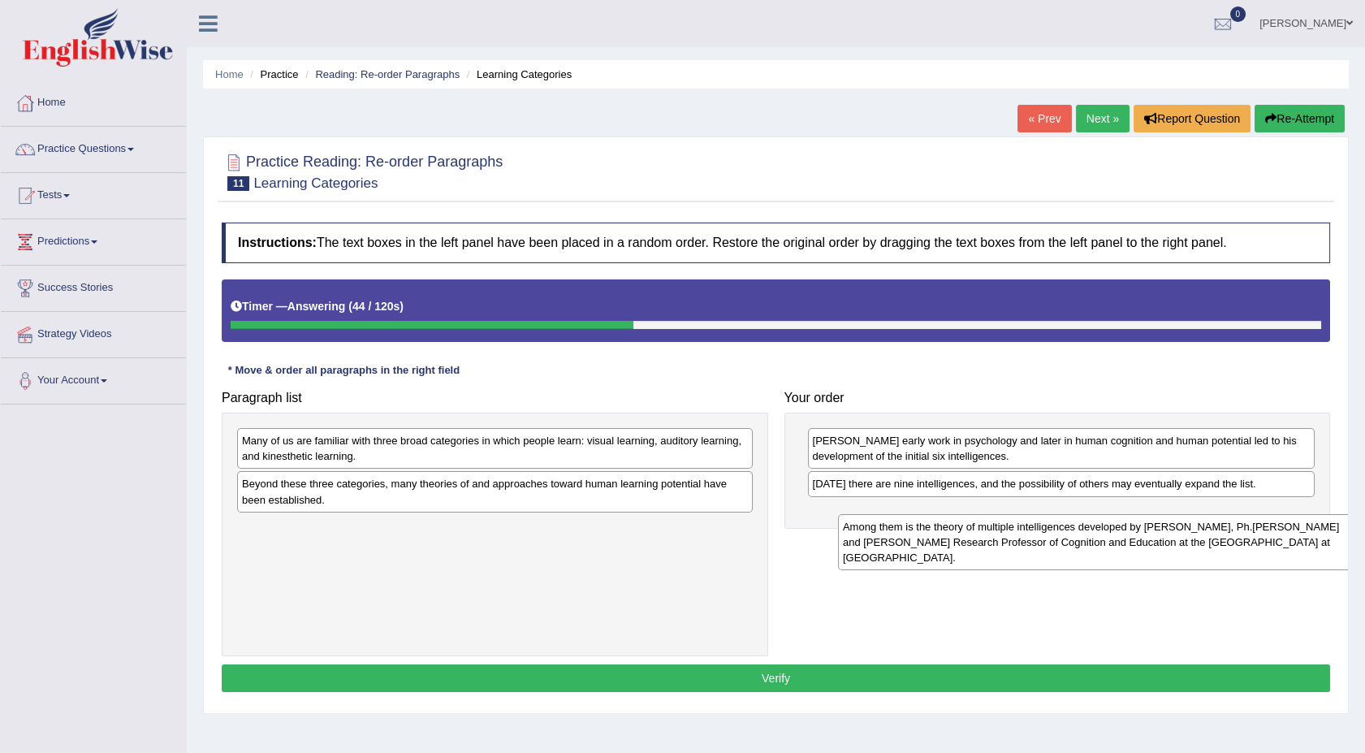
drag, startPoint x: 356, startPoint y: 555, endPoint x: 974, endPoint y: 554, distance: 617.1
click at [974, 554] on div "Among them is the theory of multiple intelligences developed by Howard Gardner,…" at bounding box center [1096, 542] width 516 height 56
drag, startPoint x: 554, startPoint y: 551, endPoint x: 1195, endPoint y: 549, distance: 641.4
click at [1195, 549] on div "Among them is the theory of multiple intelligences developed by Howard Gardner,…" at bounding box center [1150, 544] width 516 height 56
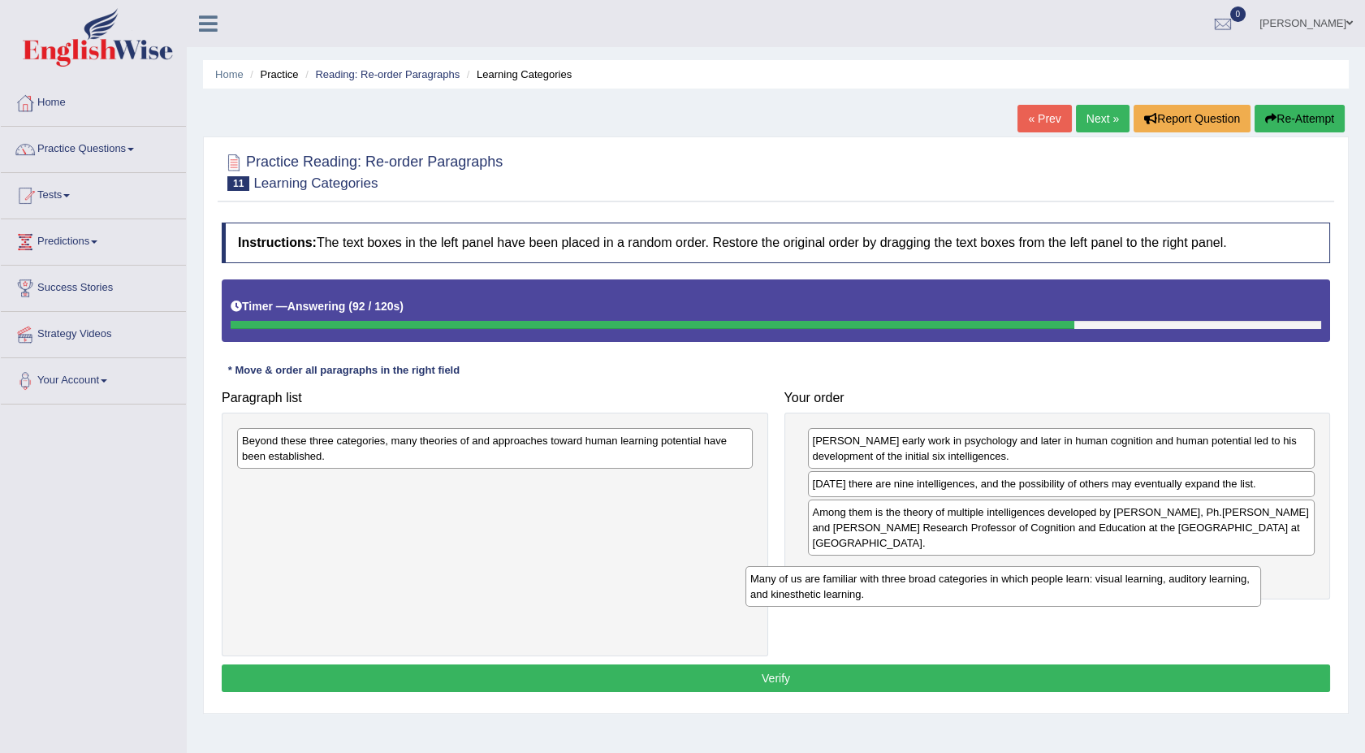
drag, startPoint x: 455, startPoint y: 445, endPoint x: 981, endPoint y: 582, distance: 543.7
click at [981, 582] on div "Many of us are familiar with three broad categories in which people learn: visu…" at bounding box center [1003, 586] width 516 height 41
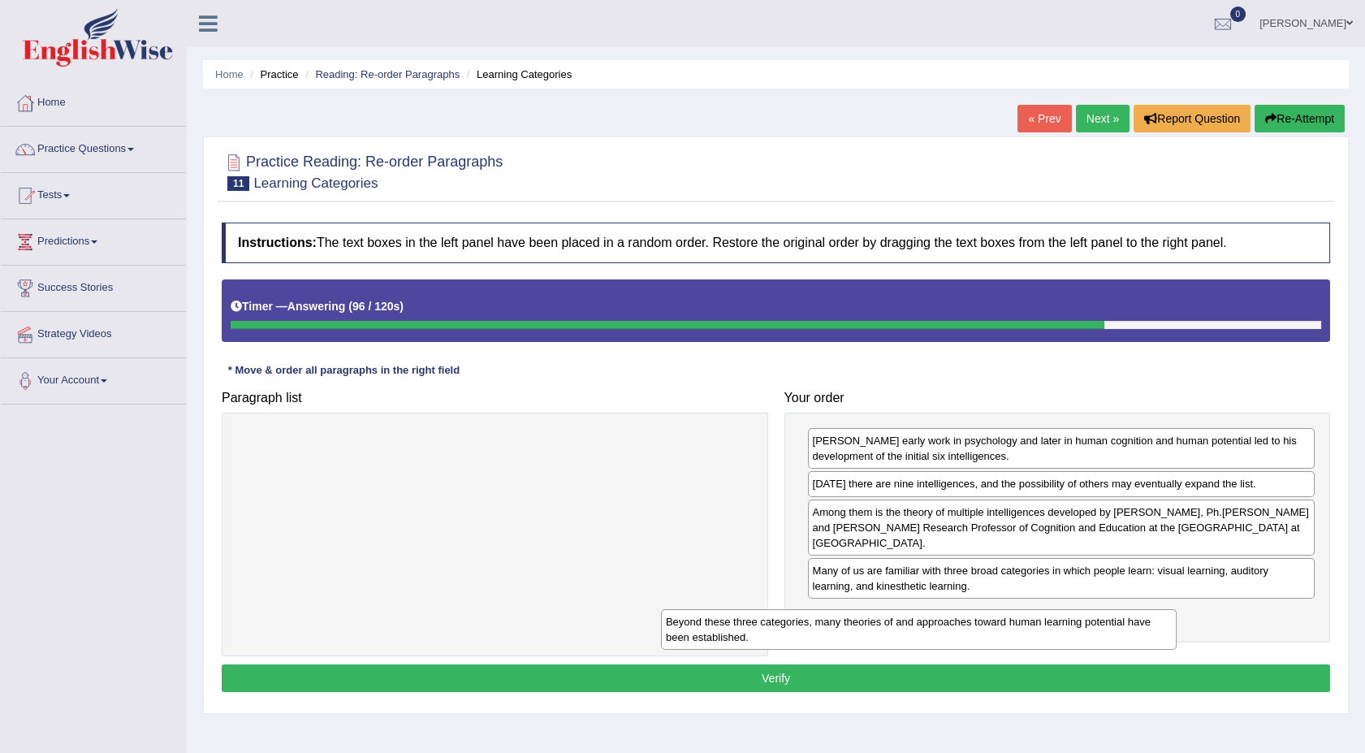
drag, startPoint x: 318, startPoint y: 444, endPoint x: 796, endPoint y: 635, distance: 514.1
click at [796, 635] on div "Beyond these three categories, many theories of and approaches toward human lea…" at bounding box center [919, 629] width 516 height 41
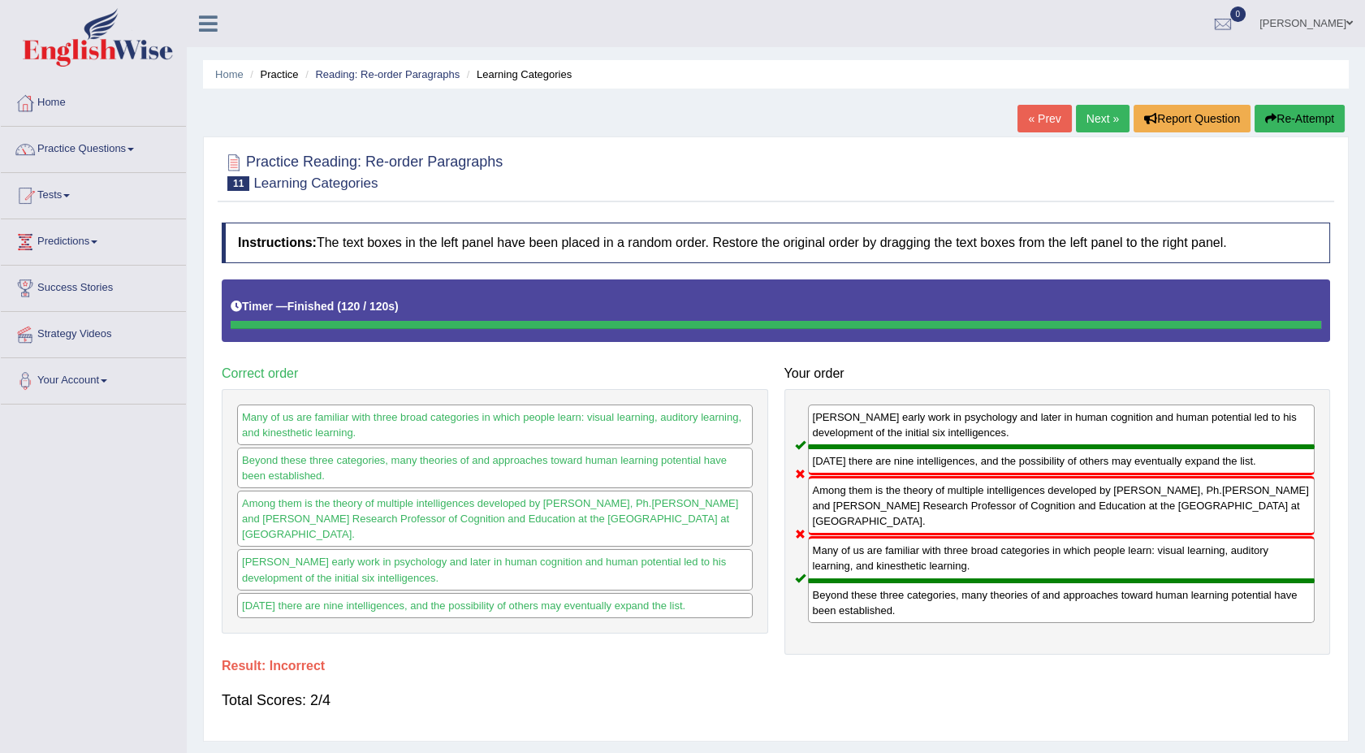
click at [1098, 120] on link "Next »" at bounding box center [1103, 119] width 54 height 28
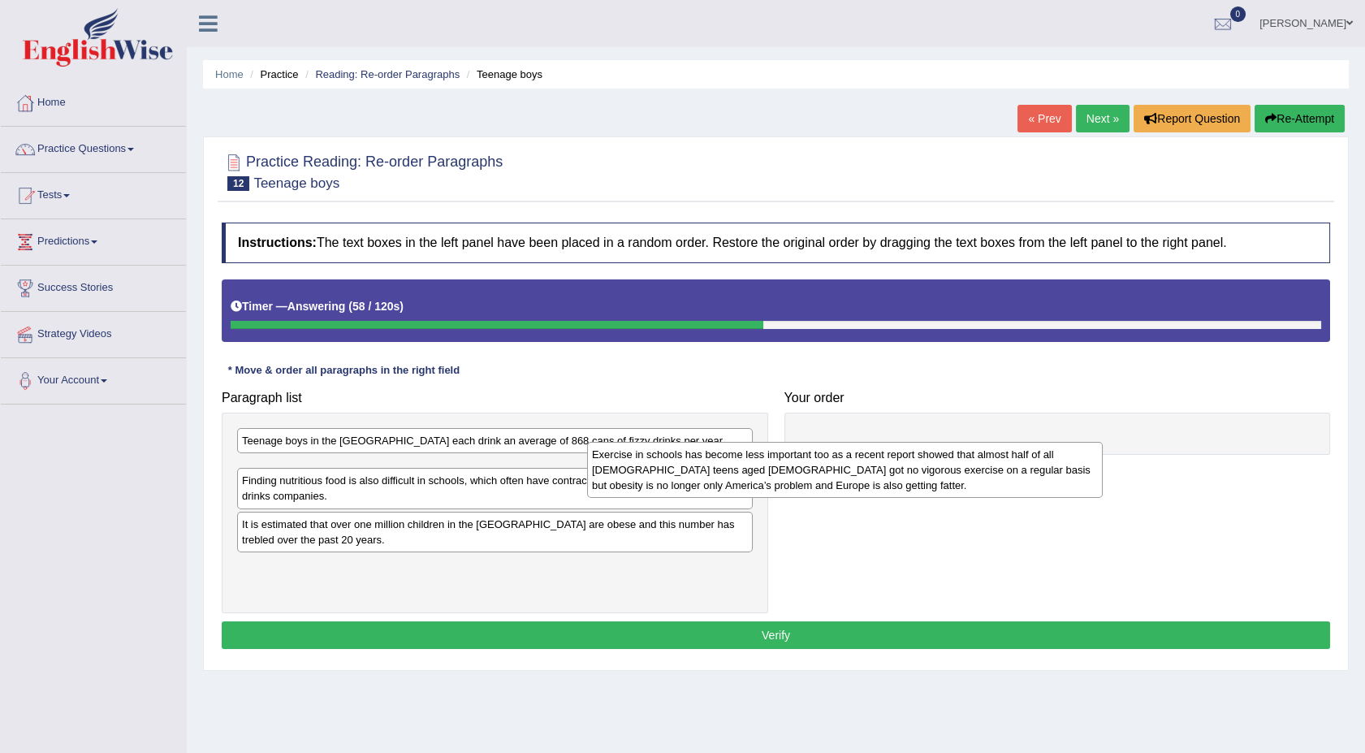
drag, startPoint x: 311, startPoint y: 491, endPoint x: 681, endPoint y: 479, distance: 370.5
click at [681, 479] on div "Exercise in schools has become less important too as a recent report showed tha…" at bounding box center [845, 470] width 516 height 56
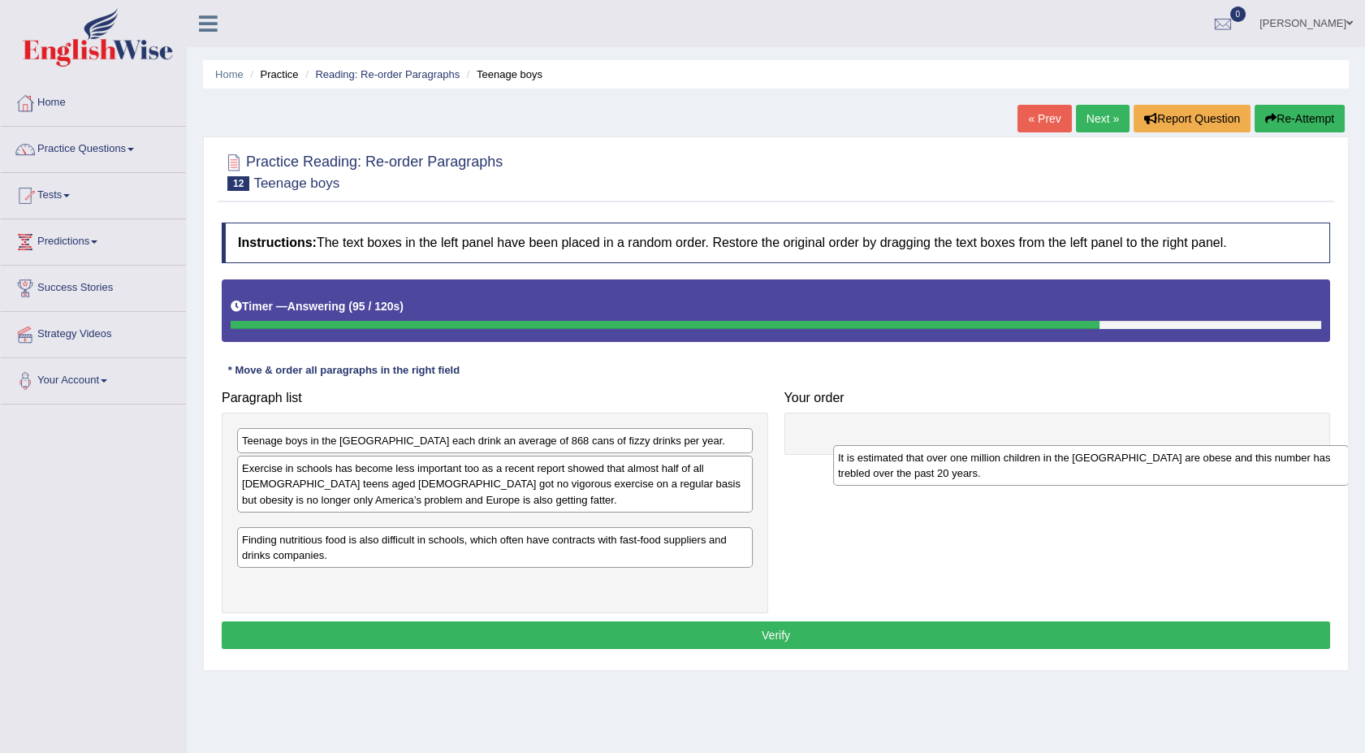
drag, startPoint x: 317, startPoint y: 581, endPoint x: 926, endPoint y: 465, distance: 620.7
click at [926, 465] on div "It is estimated that over one million children in the [GEOGRAPHIC_DATA] are obe…" at bounding box center [1091, 465] width 516 height 41
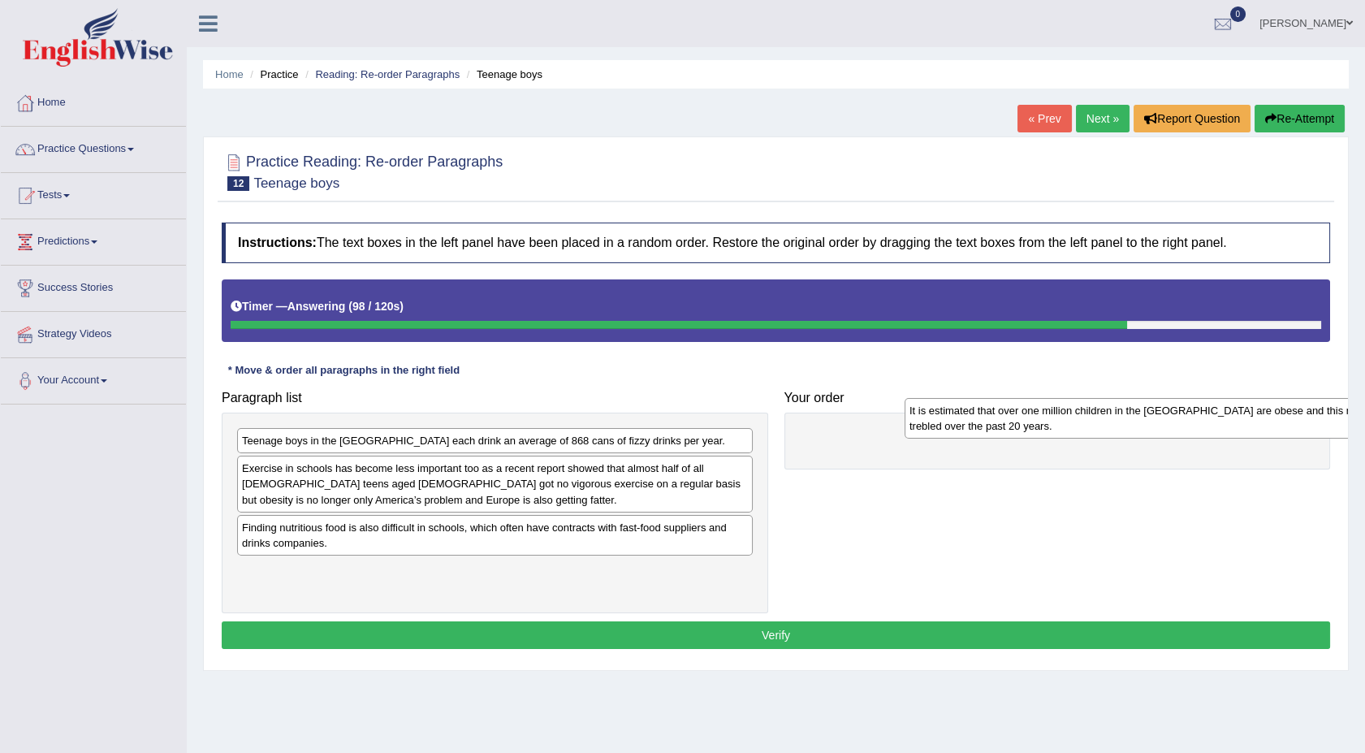
drag, startPoint x: 385, startPoint y: 525, endPoint x: 1056, endPoint y: 416, distance: 679.6
click at [1059, 418] on div "It is estimated that over one million children in the [GEOGRAPHIC_DATA] are obe…" at bounding box center [1163, 418] width 516 height 41
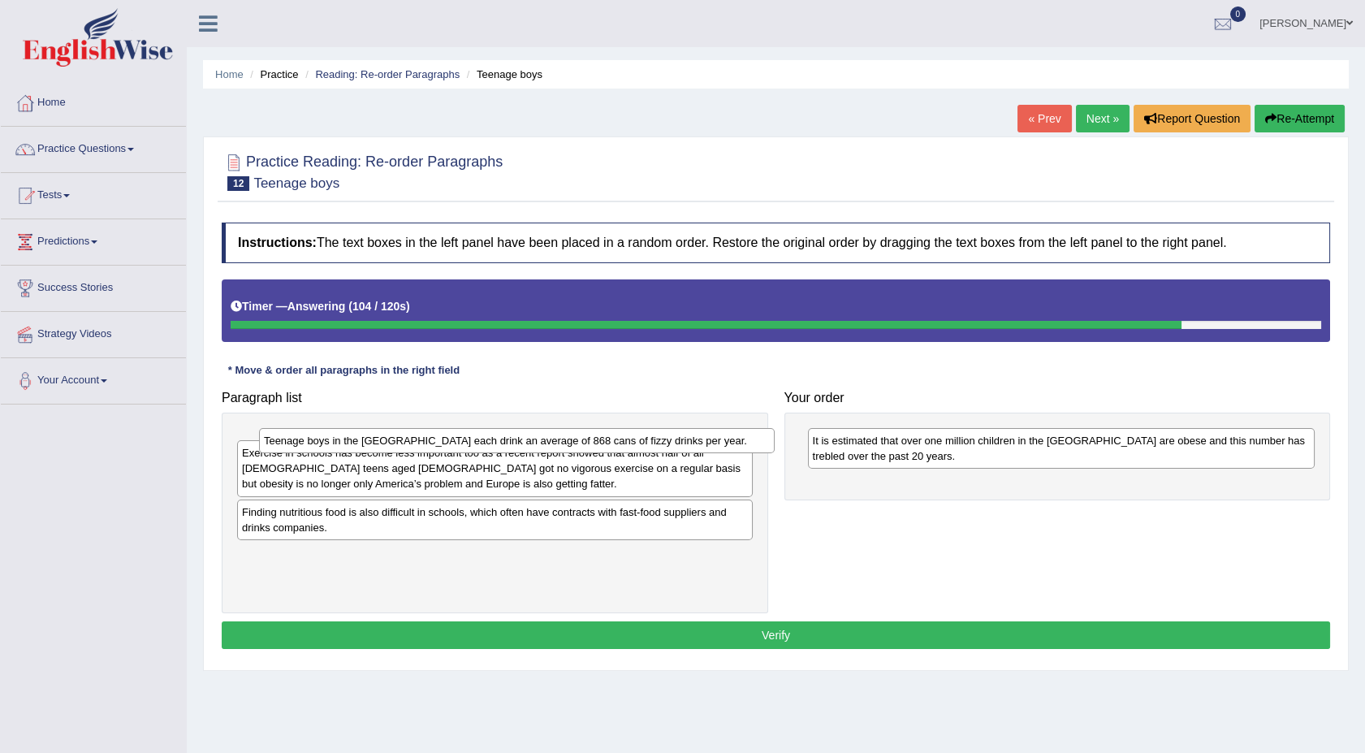
drag, startPoint x: 438, startPoint y: 445, endPoint x: 460, endPoint y: 445, distance: 21.9
click at [460, 445] on div "Teenage boys in the [GEOGRAPHIC_DATA] each drink an average of 868 cans of fizz…" at bounding box center [517, 440] width 516 height 25
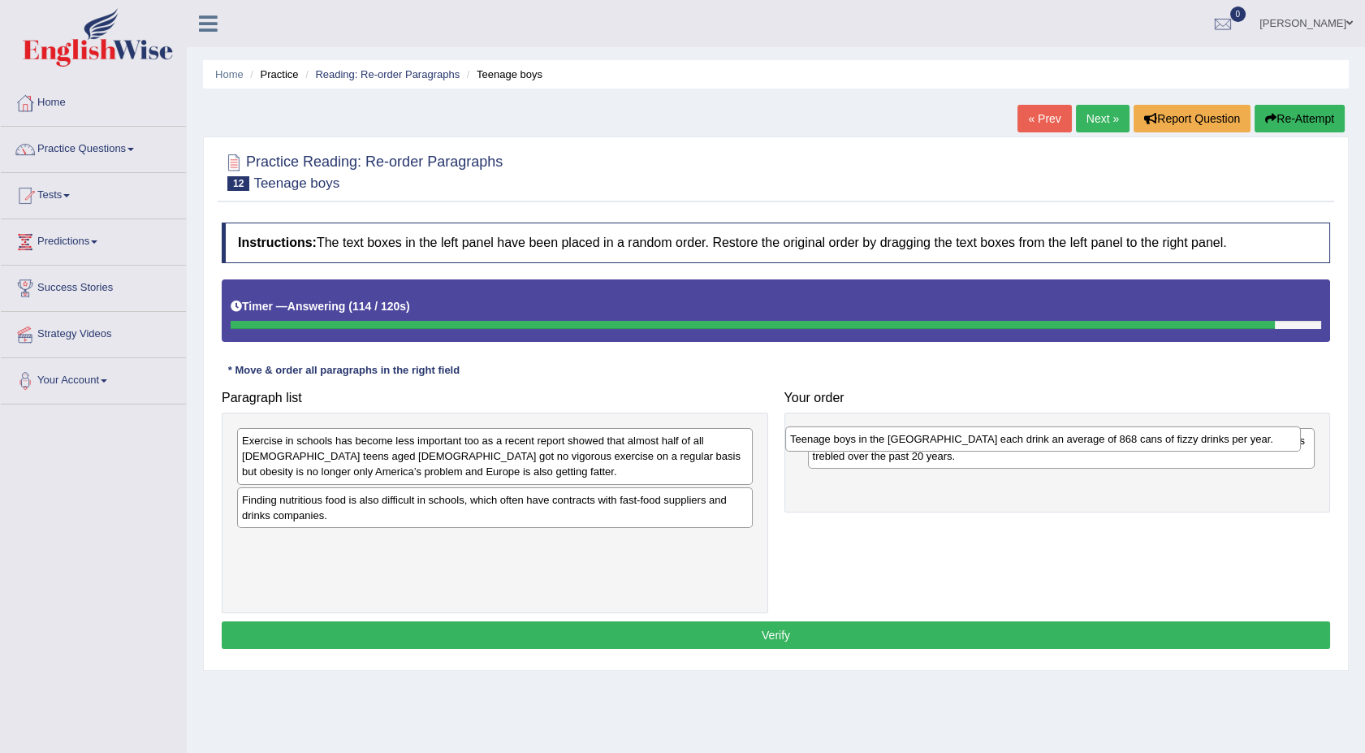
drag, startPoint x: 348, startPoint y: 444, endPoint x: 896, endPoint y: 443, distance: 548.1
click at [896, 443] on div "Teenage boys in the [GEOGRAPHIC_DATA] each drink an average of 868 cans of fizz…" at bounding box center [1043, 438] width 516 height 25
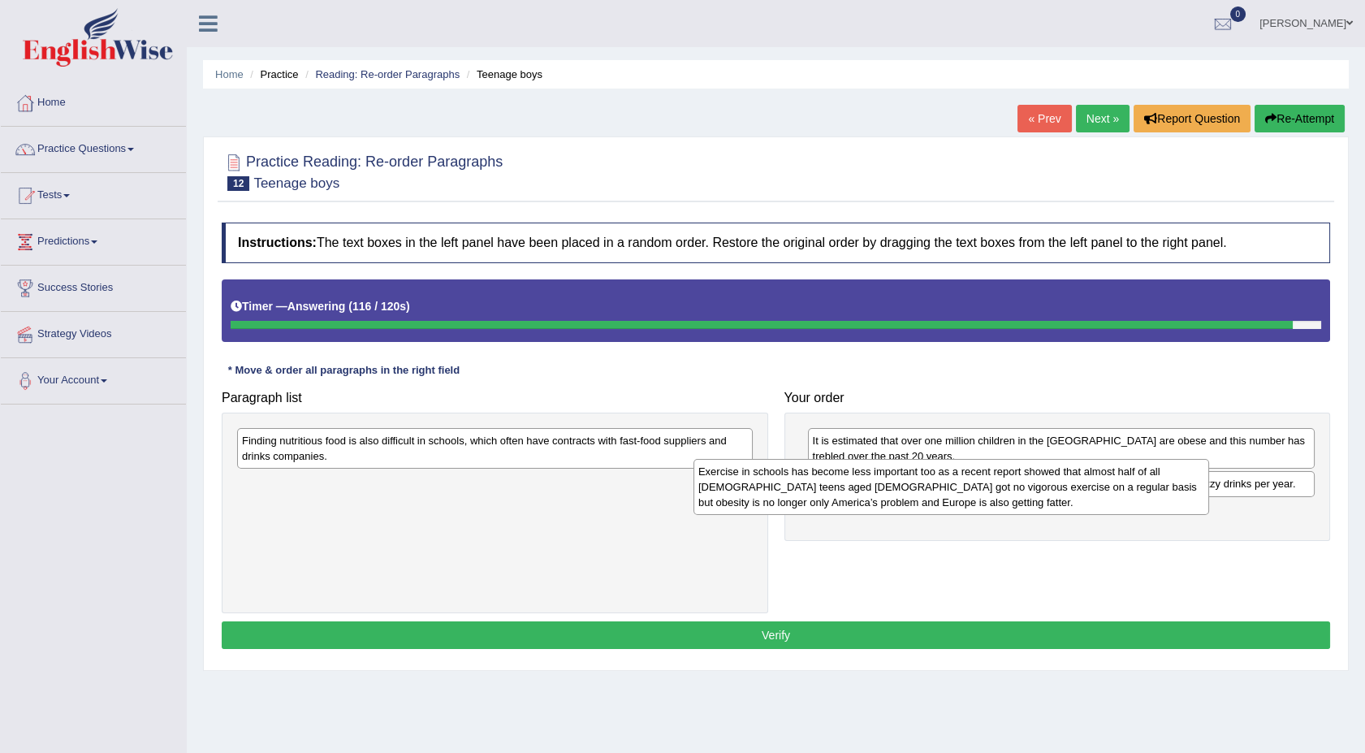
drag, startPoint x: 467, startPoint y: 460, endPoint x: 967, endPoint y: 493, distance: 501.3
click at [967, 493] on div "Exercise in schools has become less important too as a recent report showed tha…" at bounding box center [951, 487] width 516 height 56
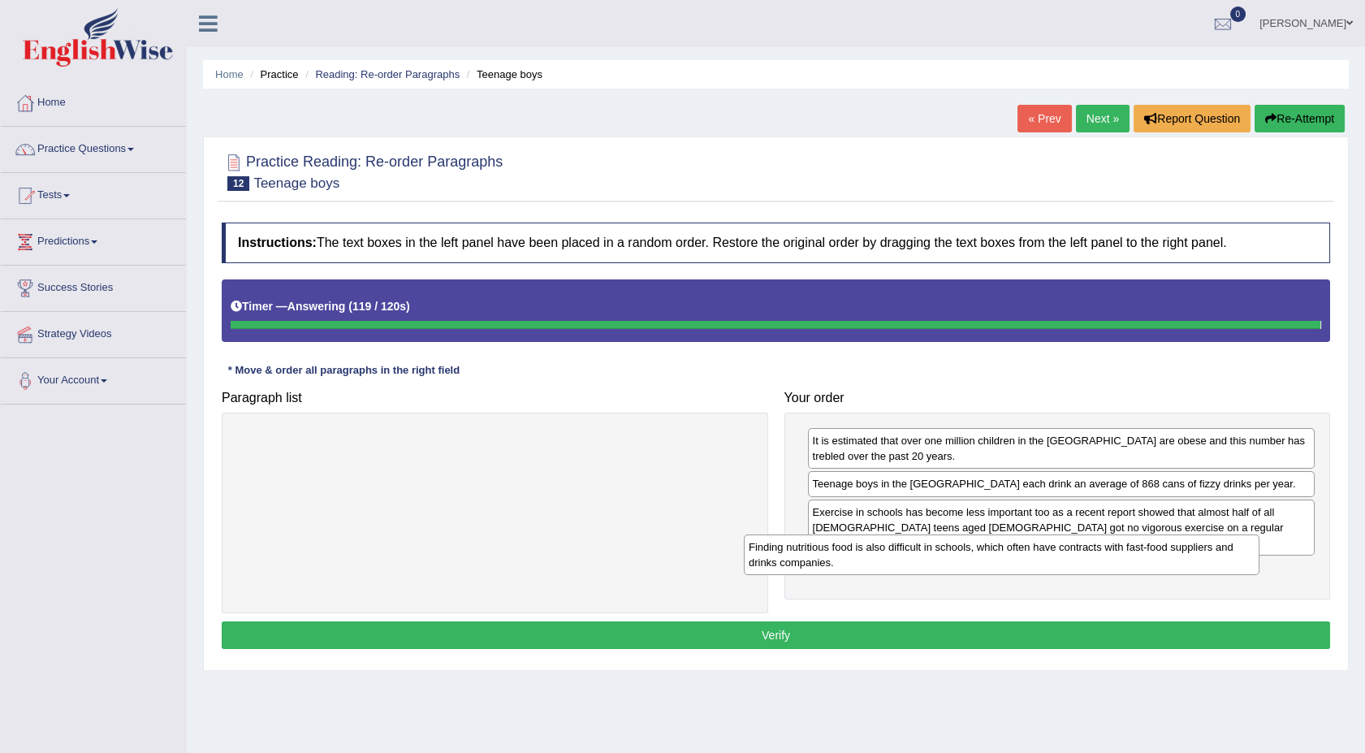
drag, startPoint x: 511, startPoint y: 446, endPoint x: 1039, endPoint y: 553, distance: 539.3
click at [1039, 553] on div "Finding nutritious food is also difficult in schools, which often have contract…" at bounding box center [1002, 554] width 516 height 41
